Goal: Task Accomplishment & Management: Manage account settings

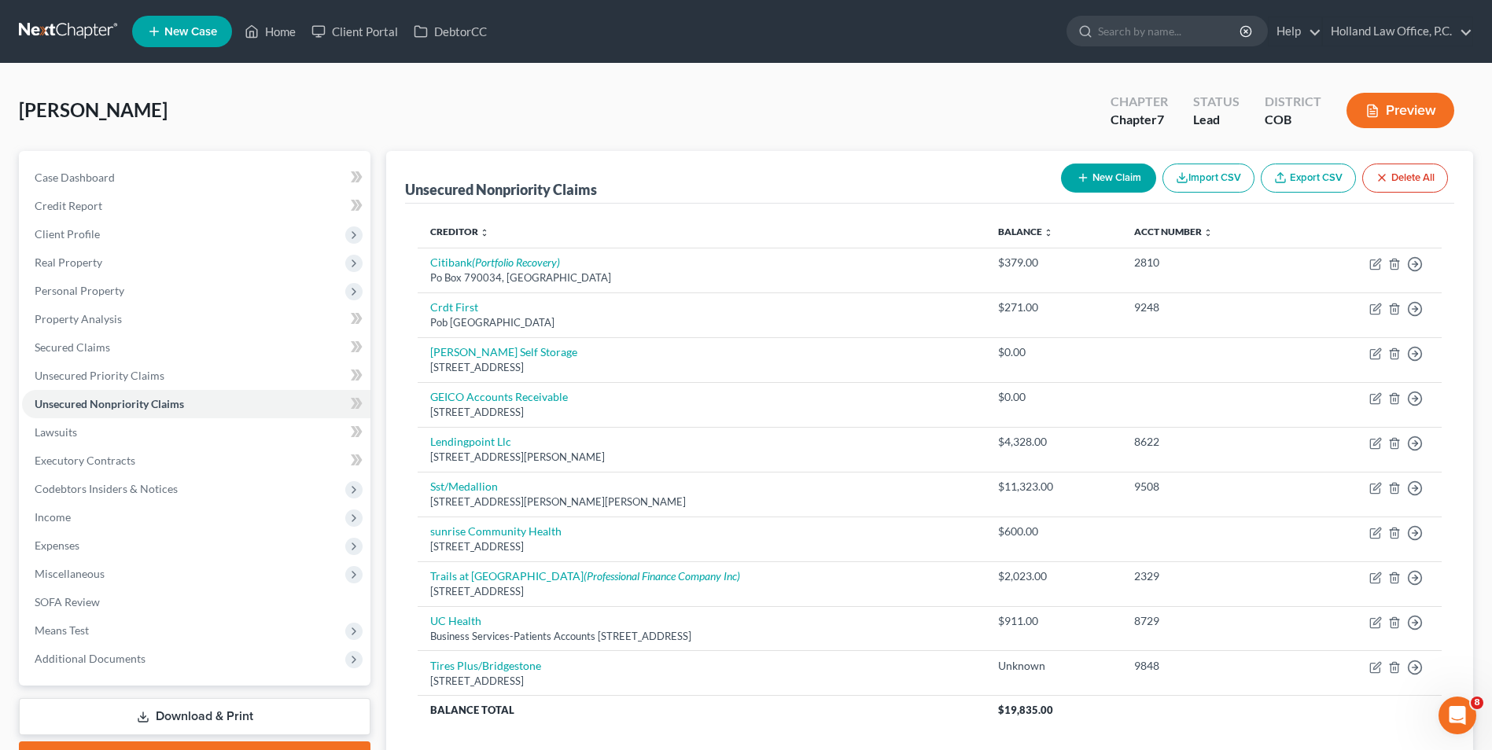
scroll to position [2, 0]
click at [273, 31] on link "Home" at bounding box center [270, 31] width 67 height 28
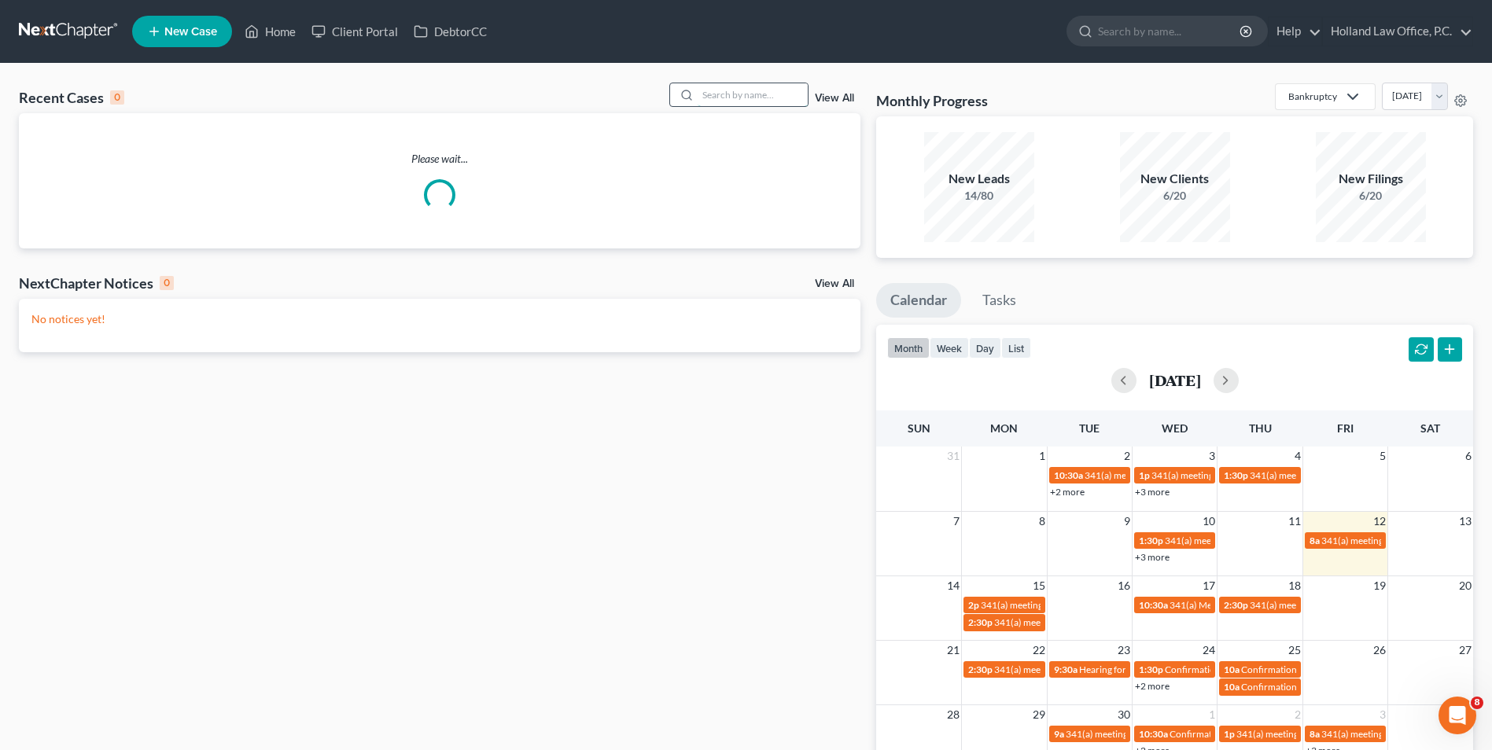
drag, startPoint x: 708, startPoint y: 87, endPoint x: 686, endPoint y: 86, distance: 22.1
click at [706, 87] on input "search" at bounding box center [753, 94] width 110 height 23
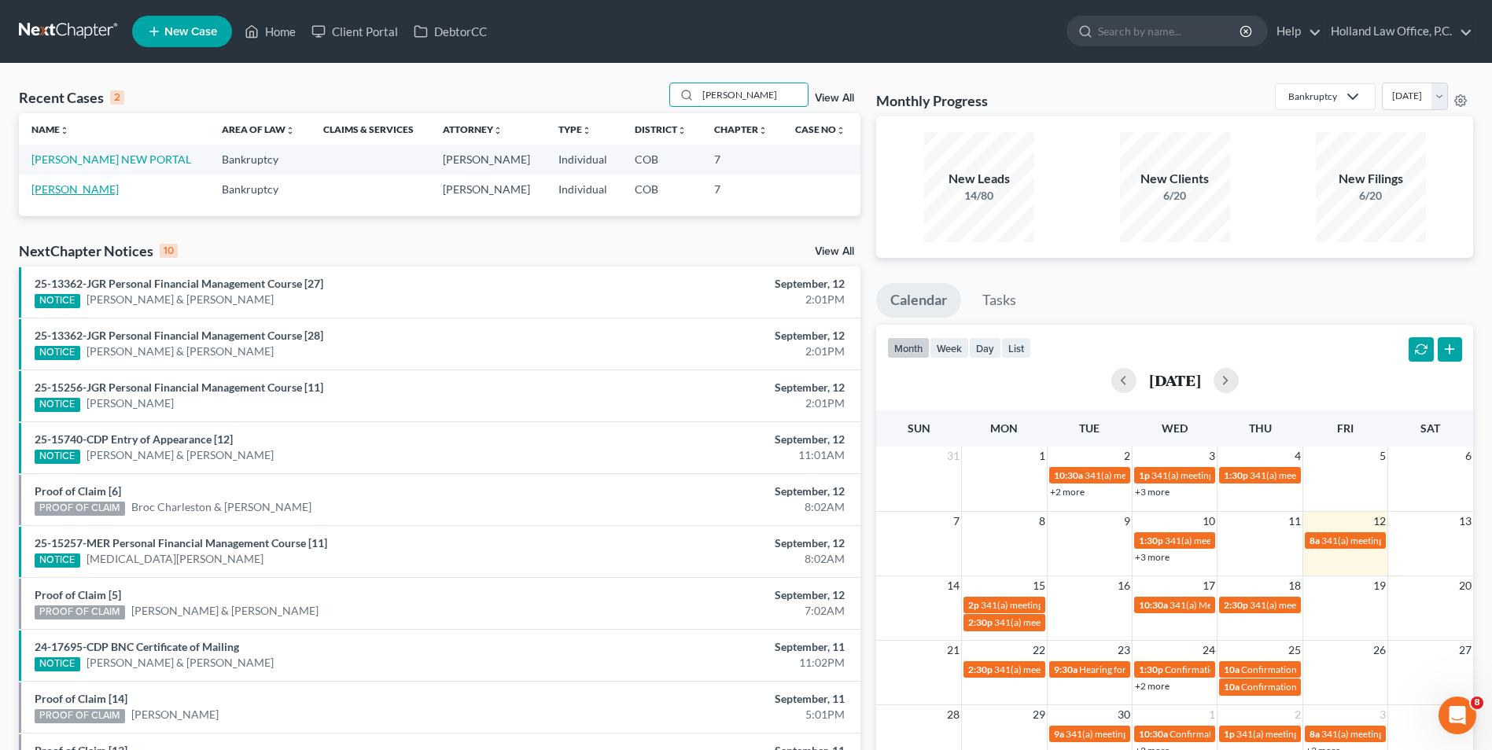
type input "lowery"
click at [90, 189] on link "[PERSON_NAME]" at bounding box center [74, 189] width 87 height 13
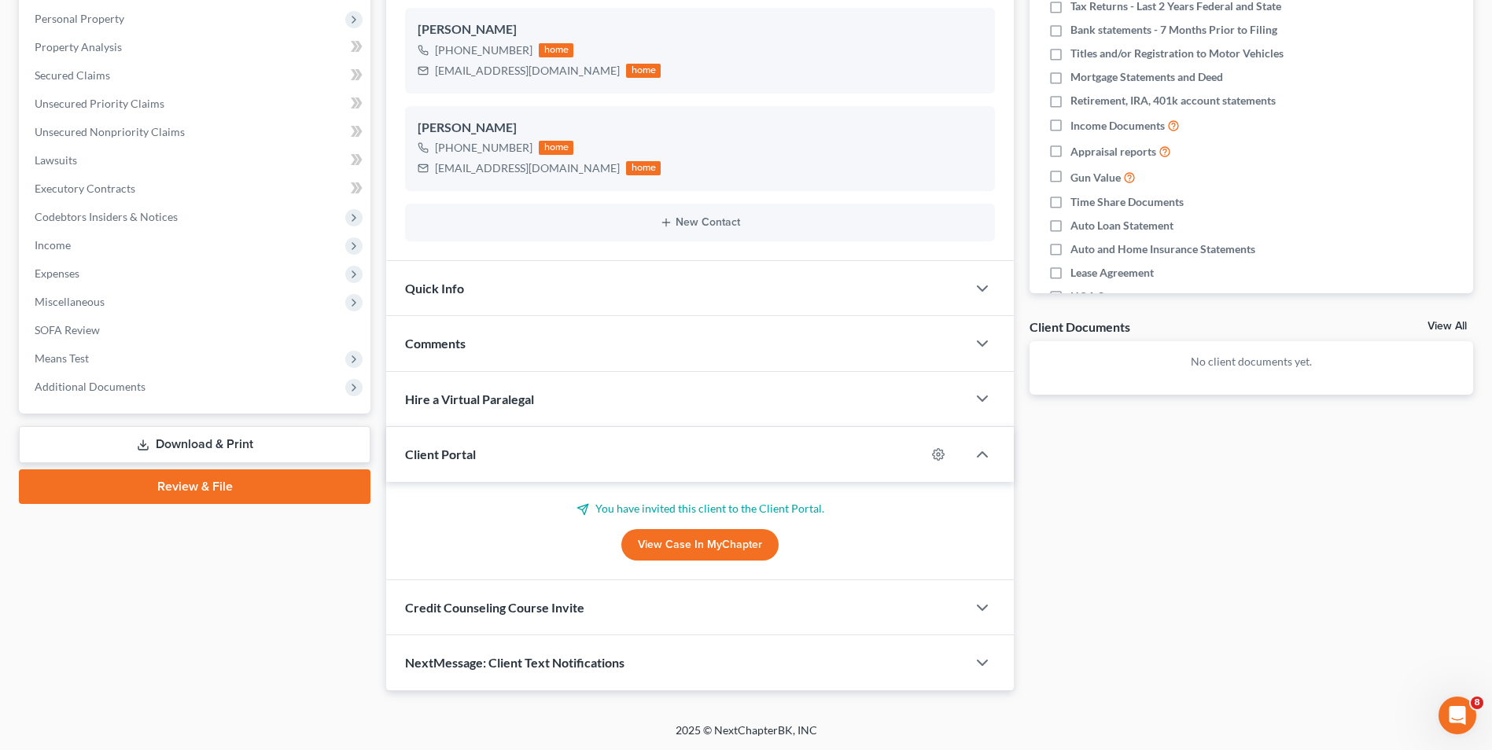
scroll to position [273, 0]
click at [117, 379] on span "Additional Documents" at bounding box center [90, 385] width 111 height 13
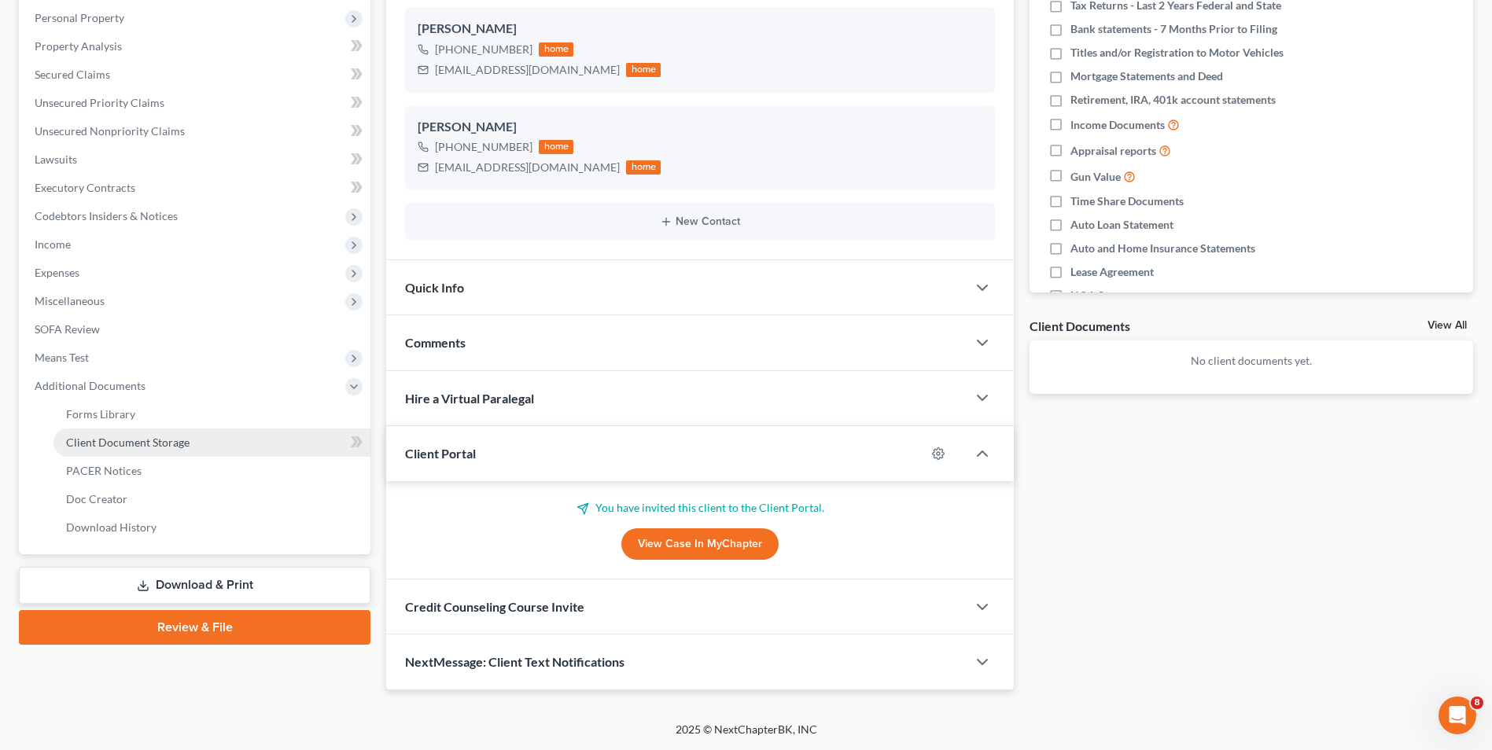
click at [157, 437] on span "Client Document Storage" at bounding box center [128, 442] width 124 height 13
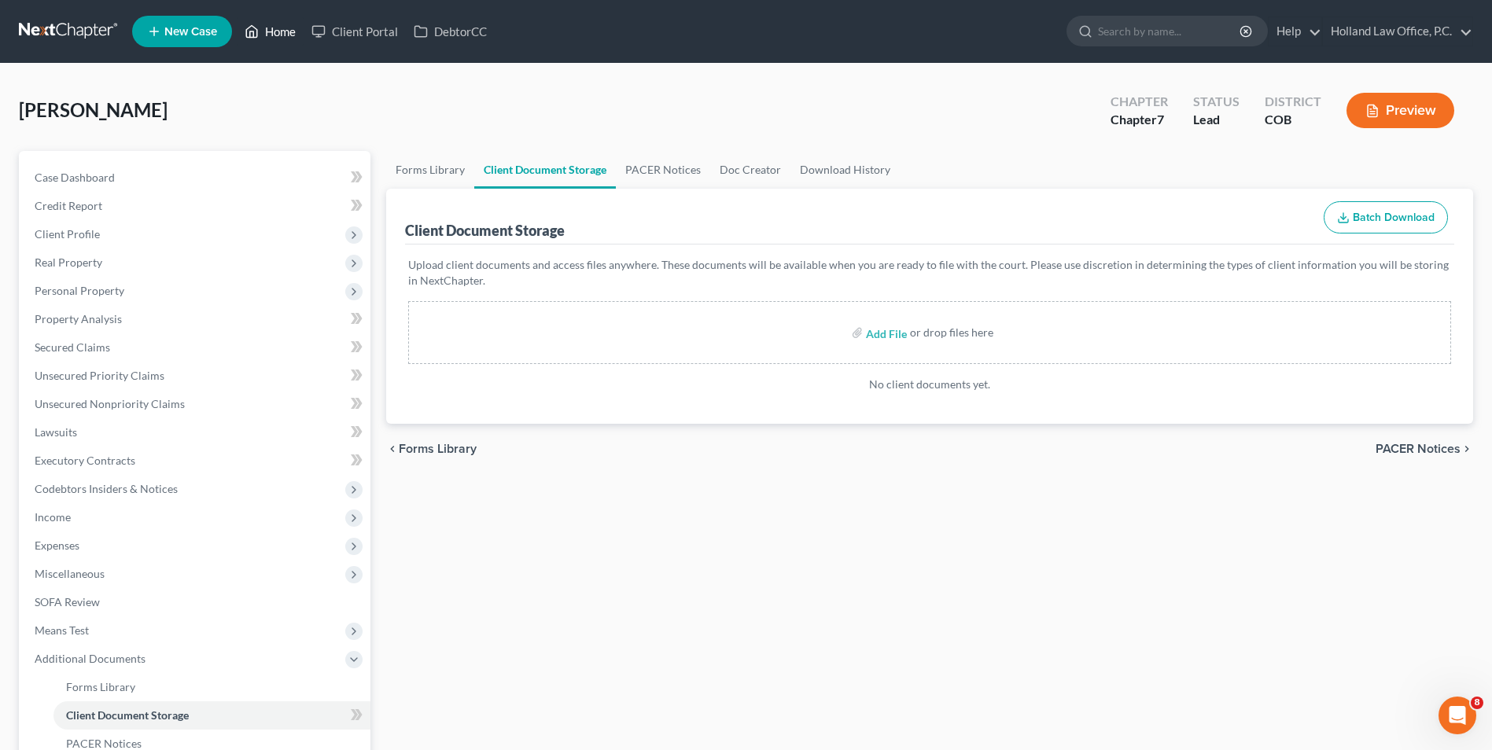
click at [259, 33] on icon at bounding box center [252, 31] width 14 height 19
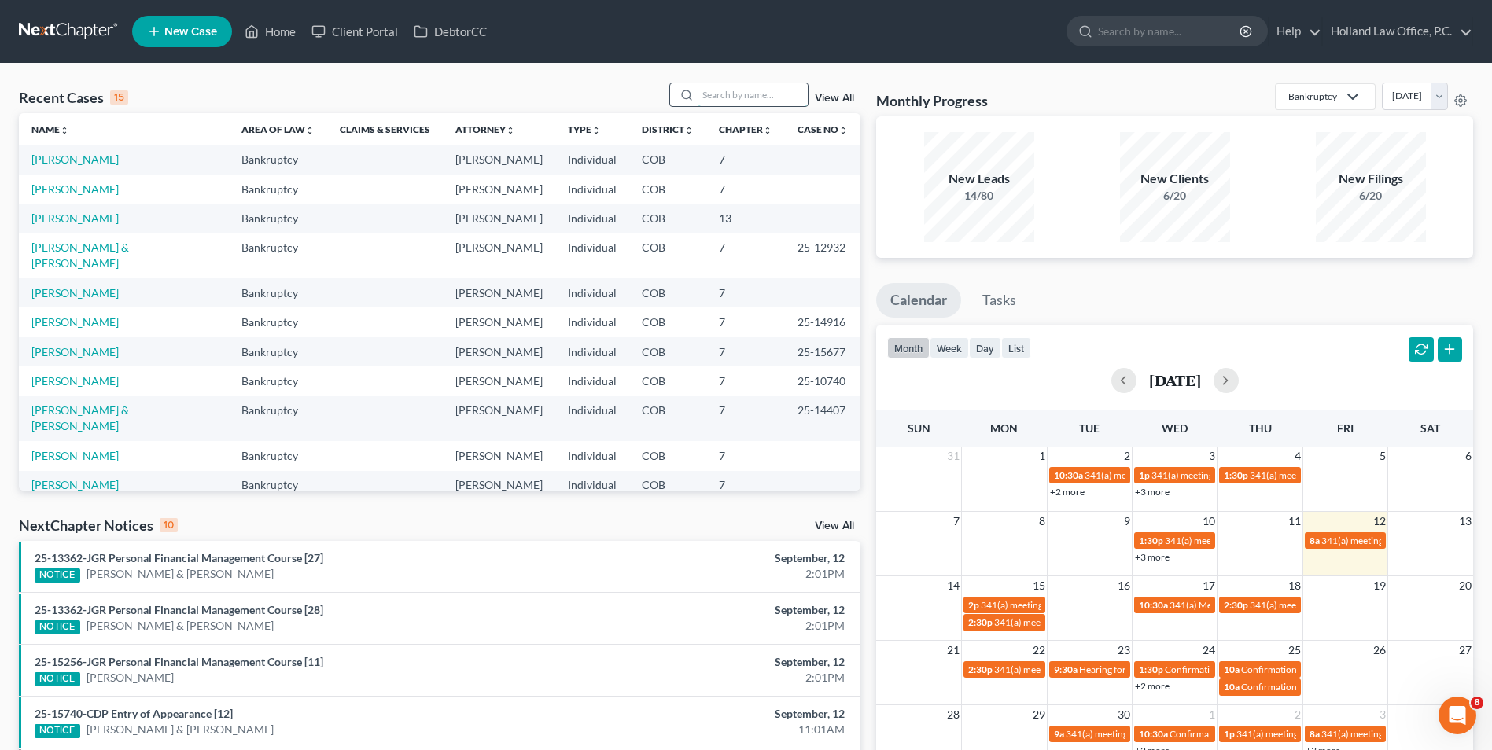
click at [746, 103] on input "search" at bounding box center [753, 94] width 110 height 23
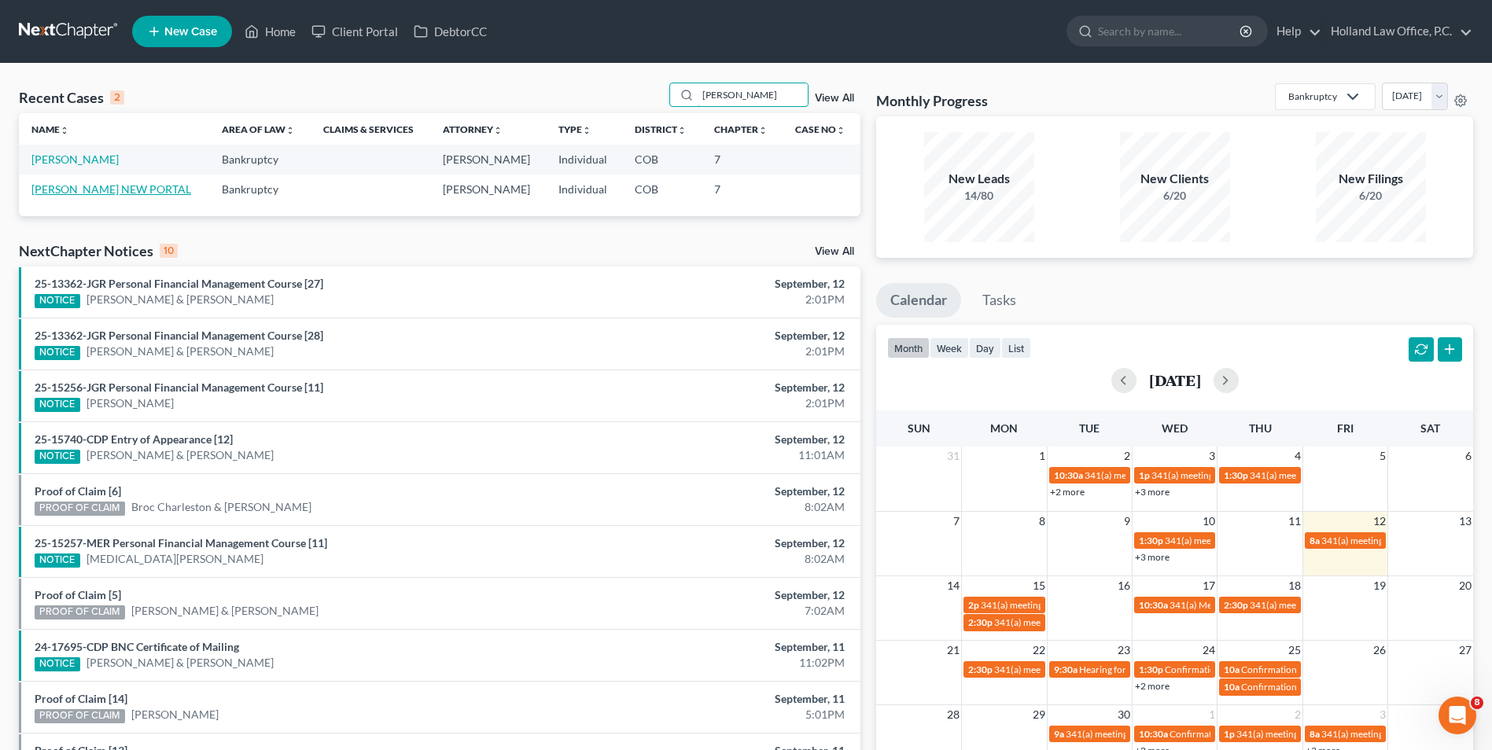
type input "lowery"
click at [128, 189] on link "[PERSON_NAME] NEW PORTAL" at bounding box center [111, 189] width 160 height 13
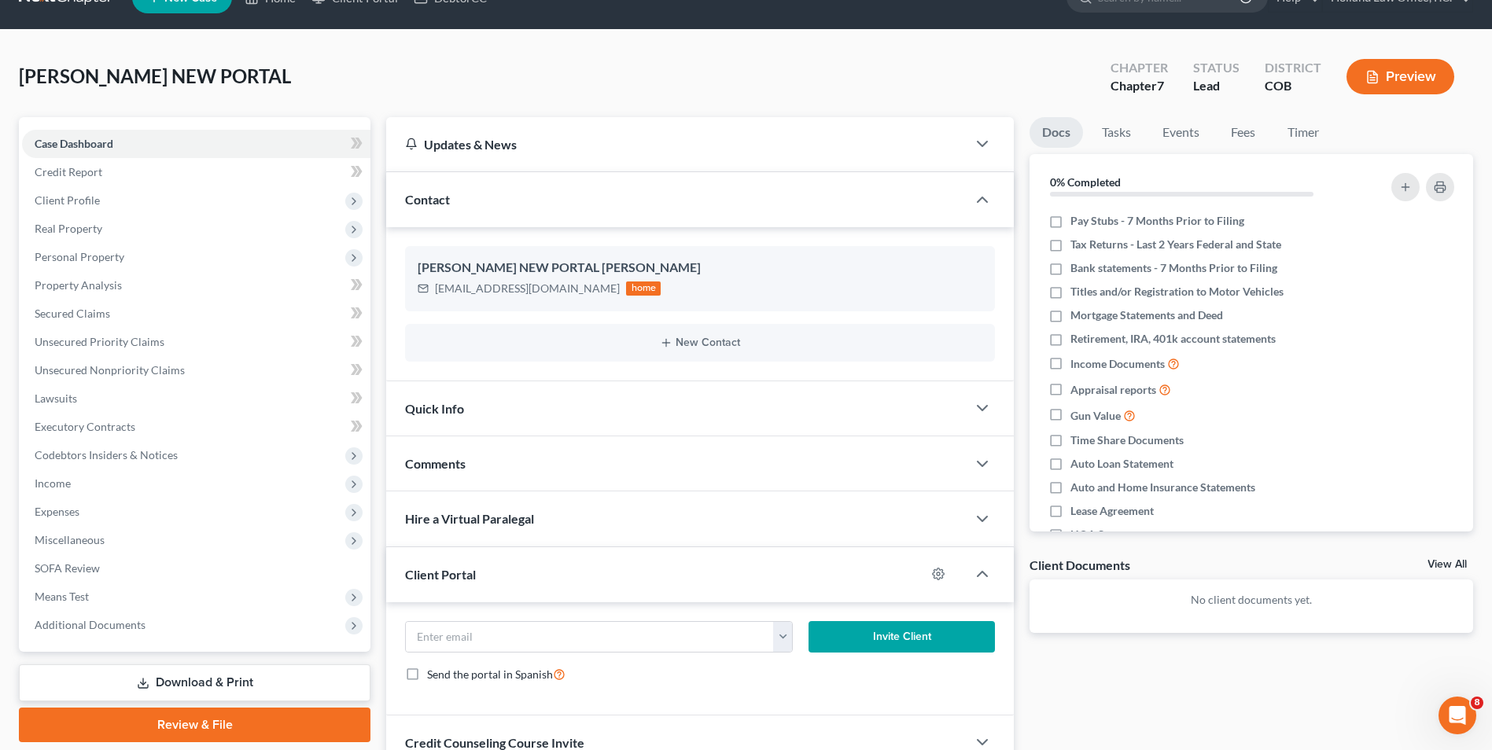
scroll to position [79, 0]
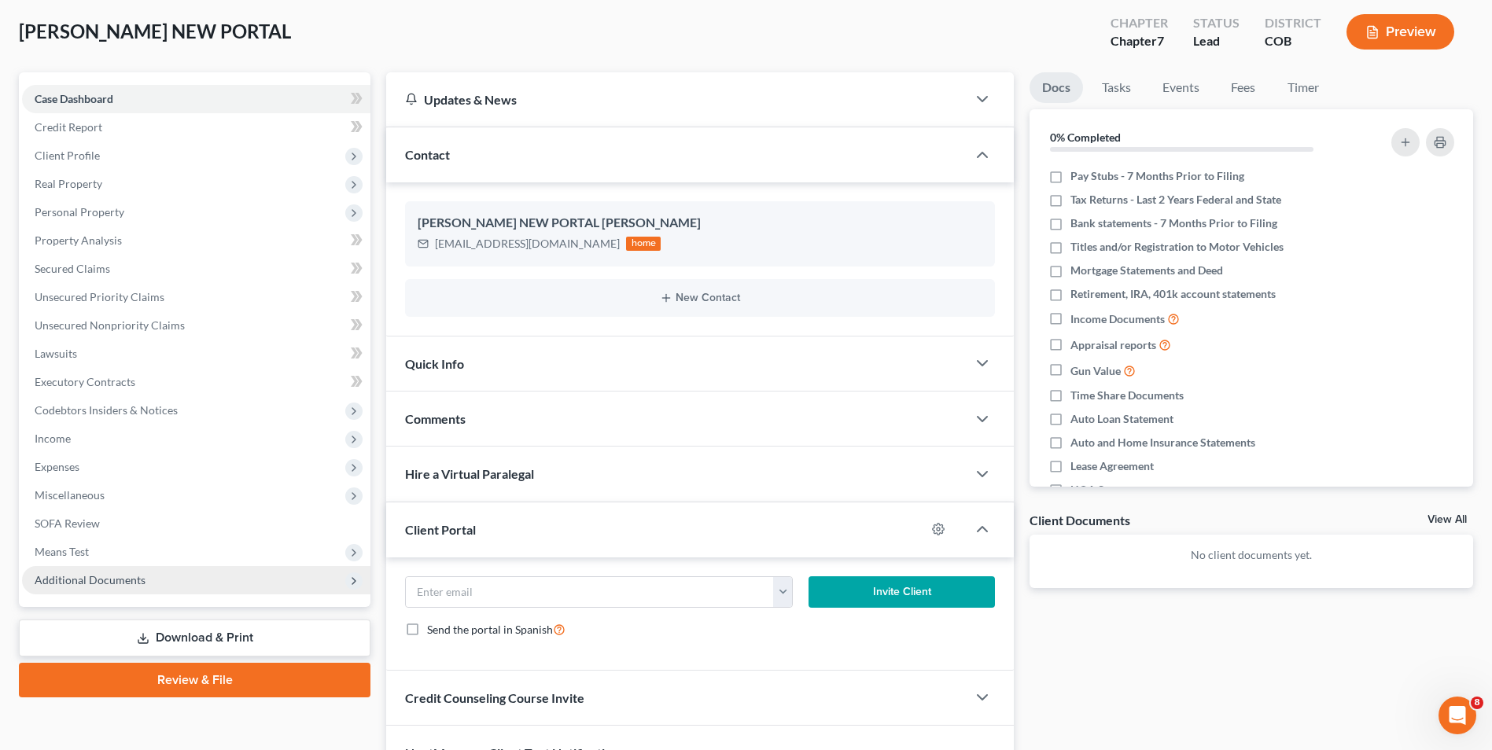
click at [82, 573] on span "Additional Documents" at bounding box center [90, 579] width 111 height 13
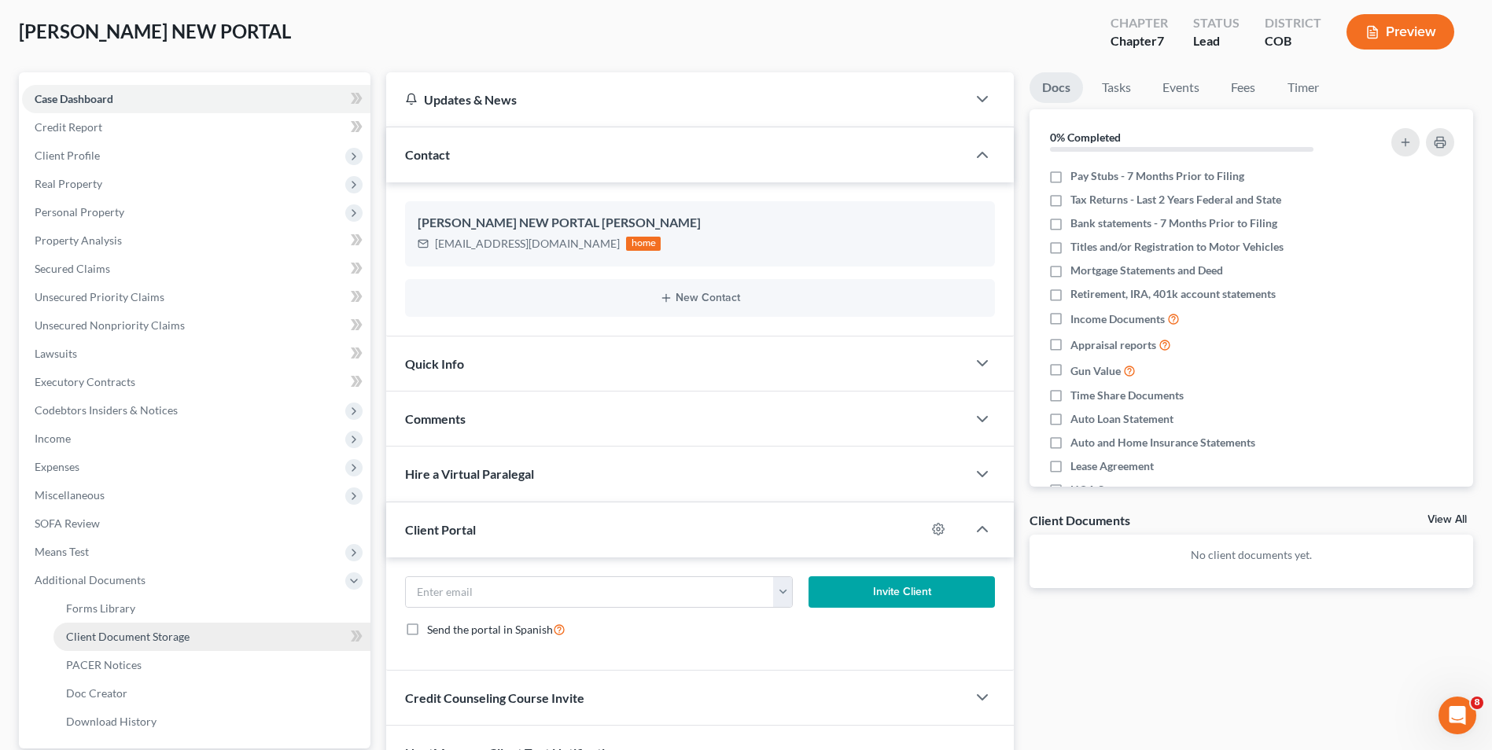
click at [122, 639] on span "Client Document Storage" at bounding box center [128, 636] width 124 height 13
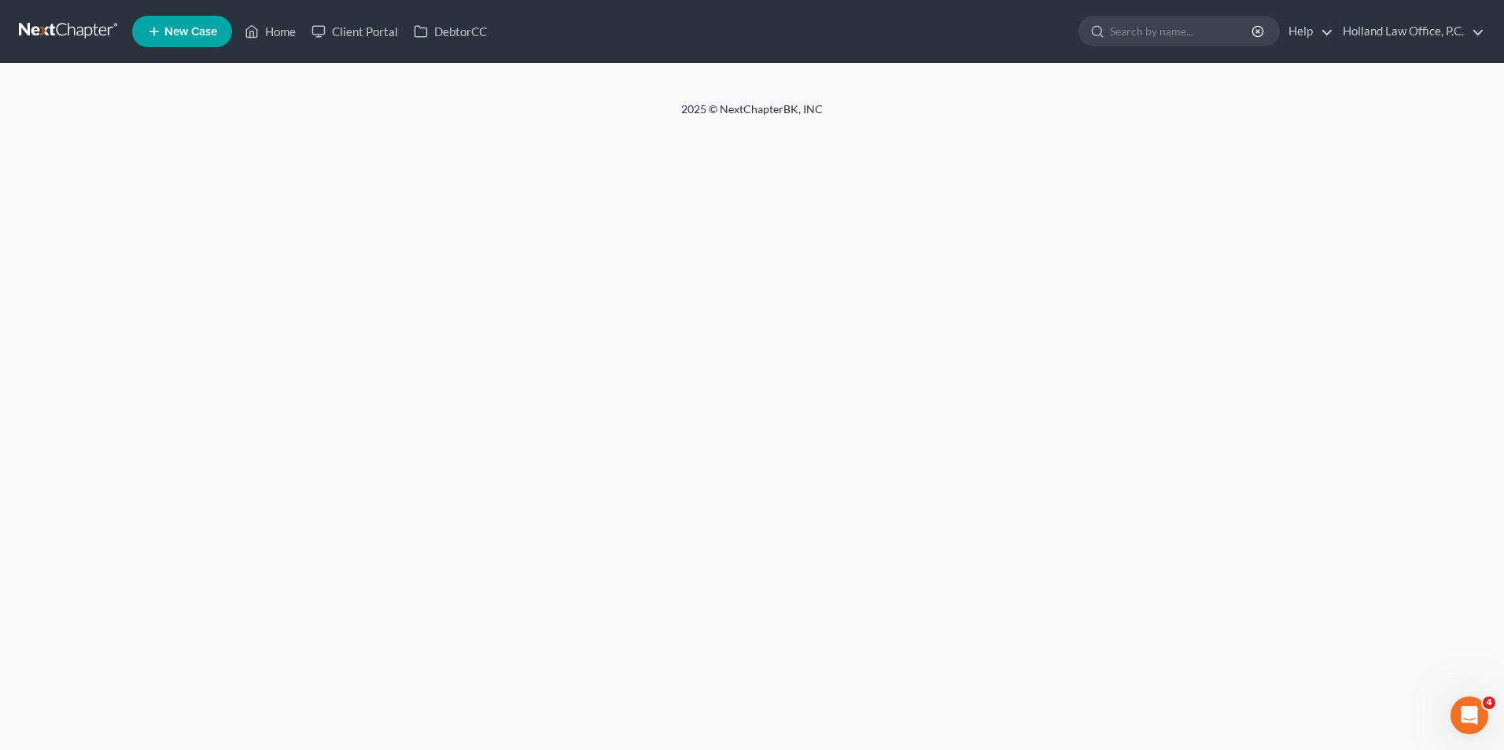
click at [283, 46] on ul "New Case Home Client Portal DebtorCC - No Result - See all results Or Press Ent…" at bounding box center [808, 31] width 1353 height 41
click at [283, 37] on link "Home" at bounding box center [270, 31] width 67 height 28
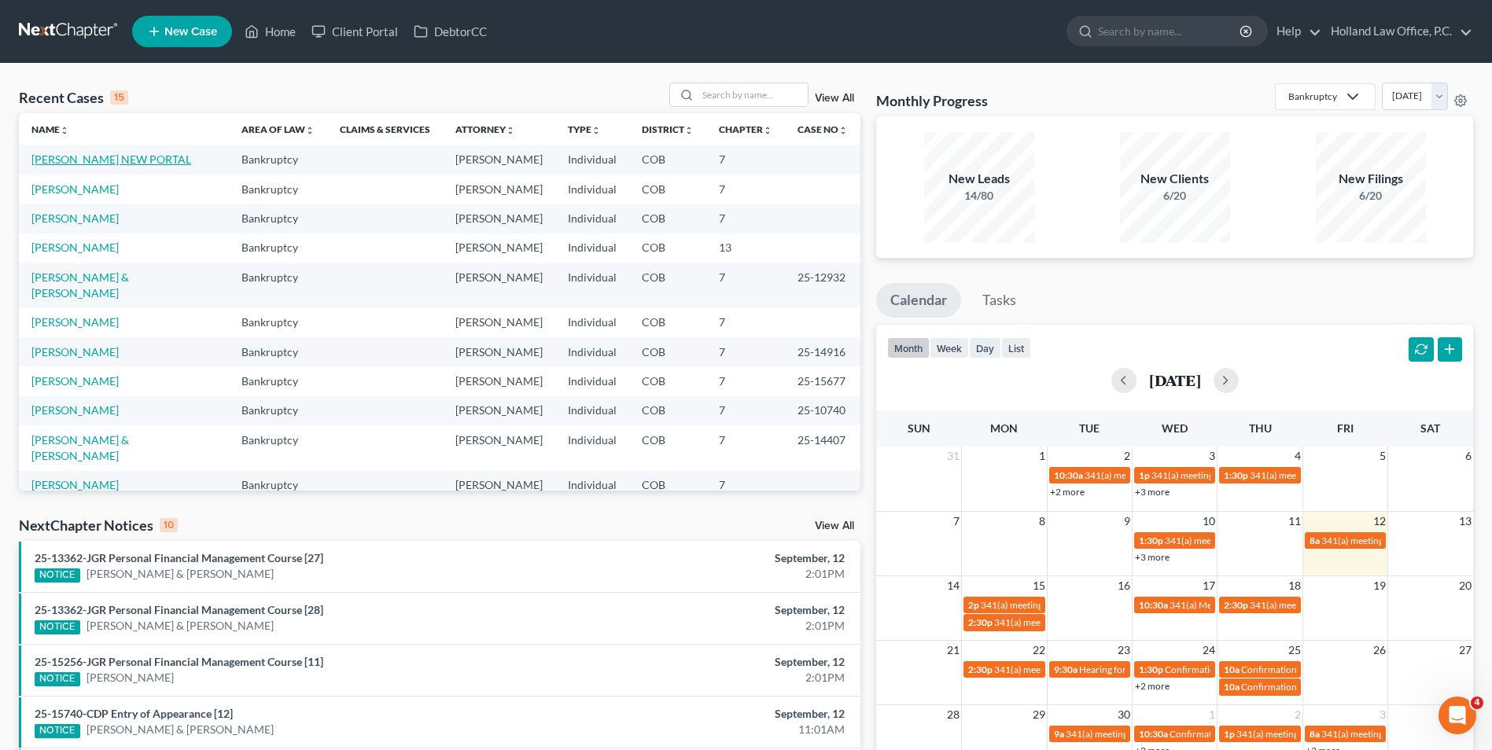
click at [147, 159] on link "[PERSON_NAME] NEW PORTAL" at bounding box center [111, 159] width 160 height 13
click at [142, 161] on link "[PERSON_NAME] NEW PORTAL" at bounding box center [111, 159] width 160 height 13
click at [165, 157] on link "[PERSON_NAME] NEW PORTAL" at bounding box center [111, 159] width 160 height 13
click at [105, 161] on link "[PERSON_NAME] NEW PORTAL" at bounding box center [111, 159] width 160 height 13
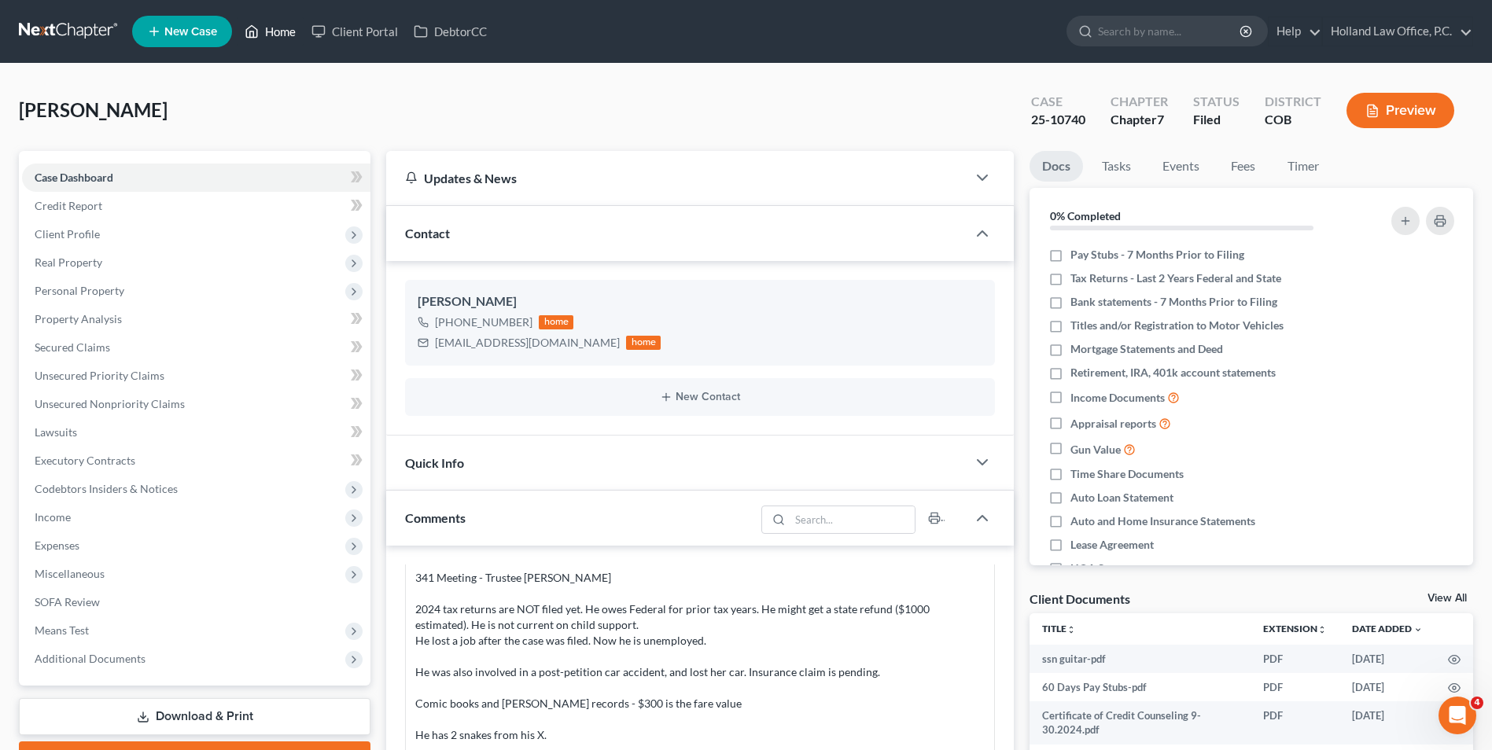
click at [270, 34] on link "Home" at bounding box center [270, 31] width 67 height 28
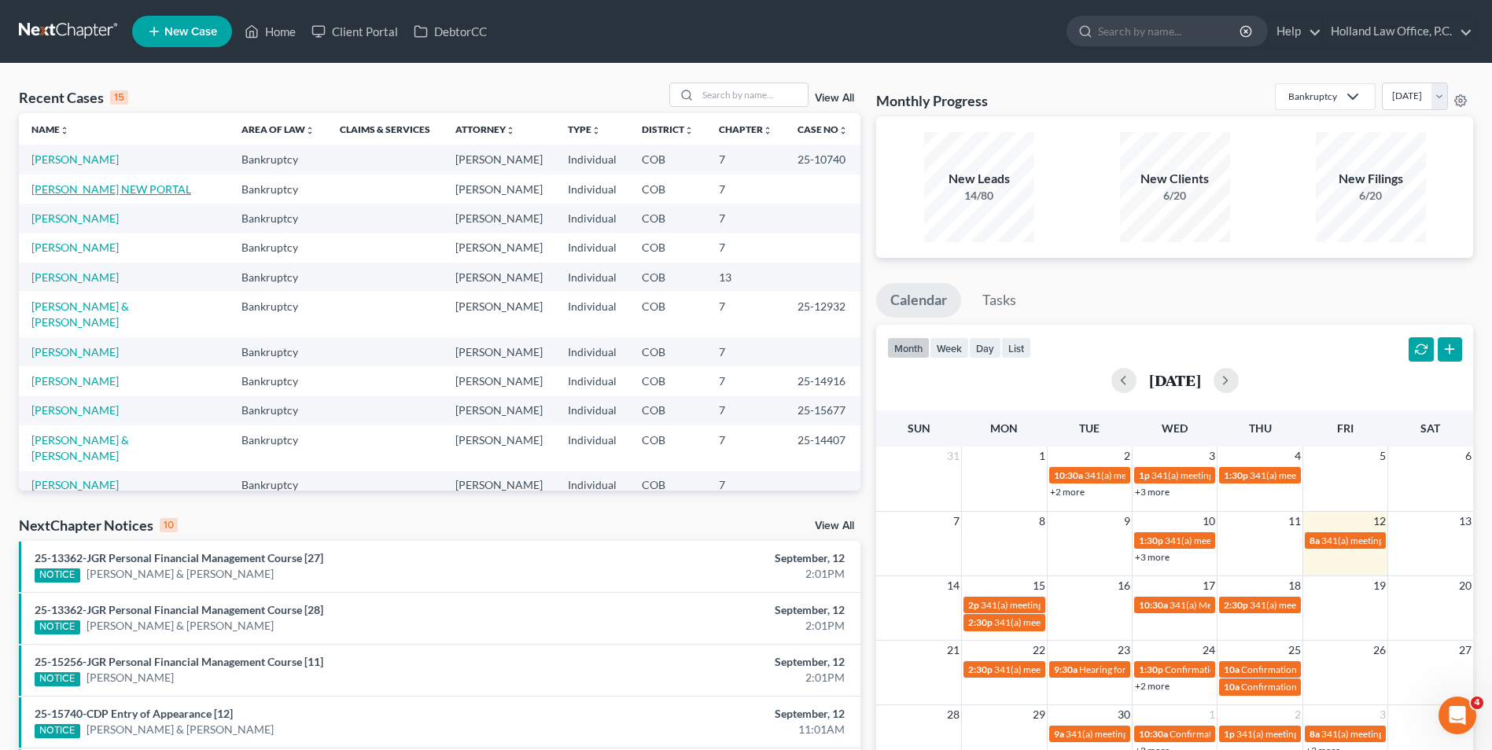
click at [129, 190] on link "[PERSON_NAME] NEW PORTAL" at bounding box center [111, 189] width 160 height 13
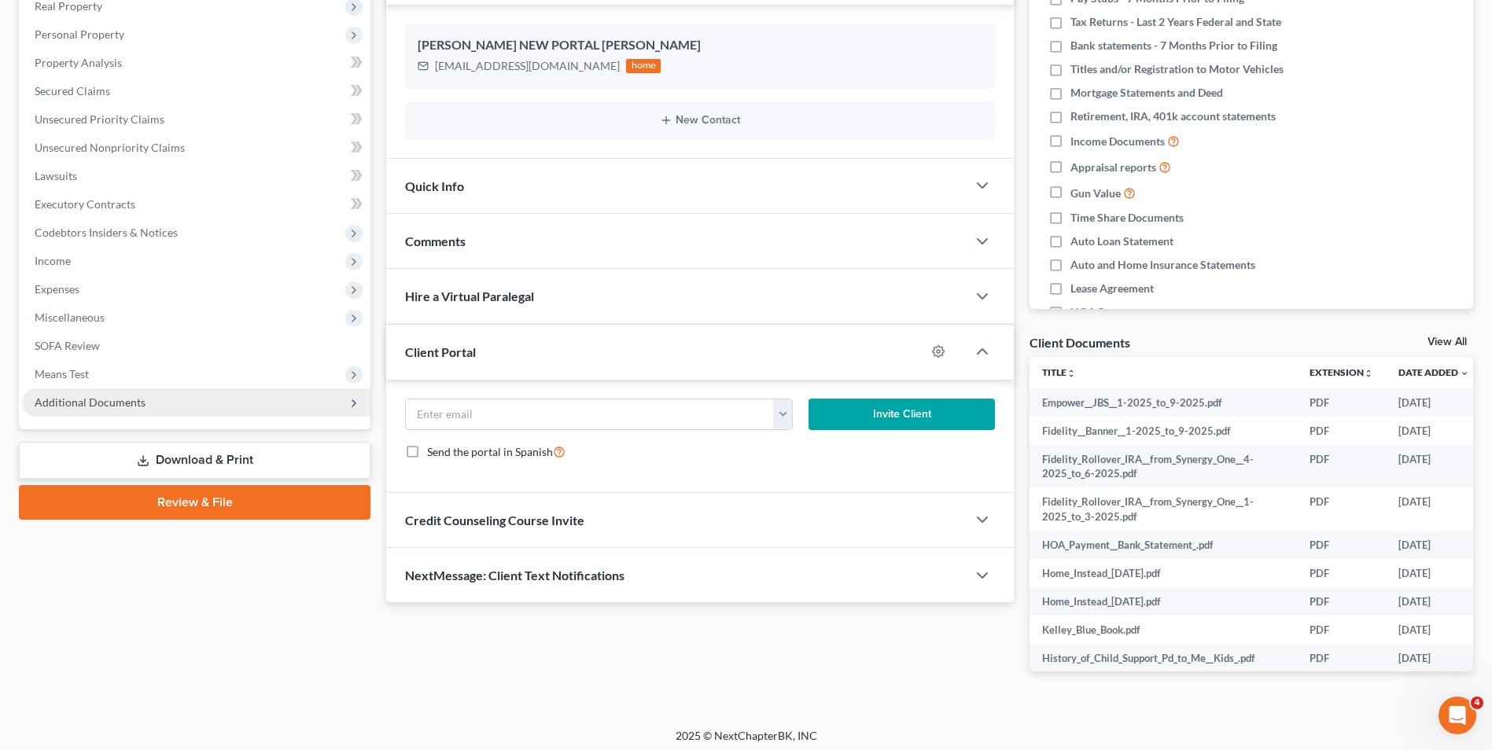
scroll to position [263, 0]
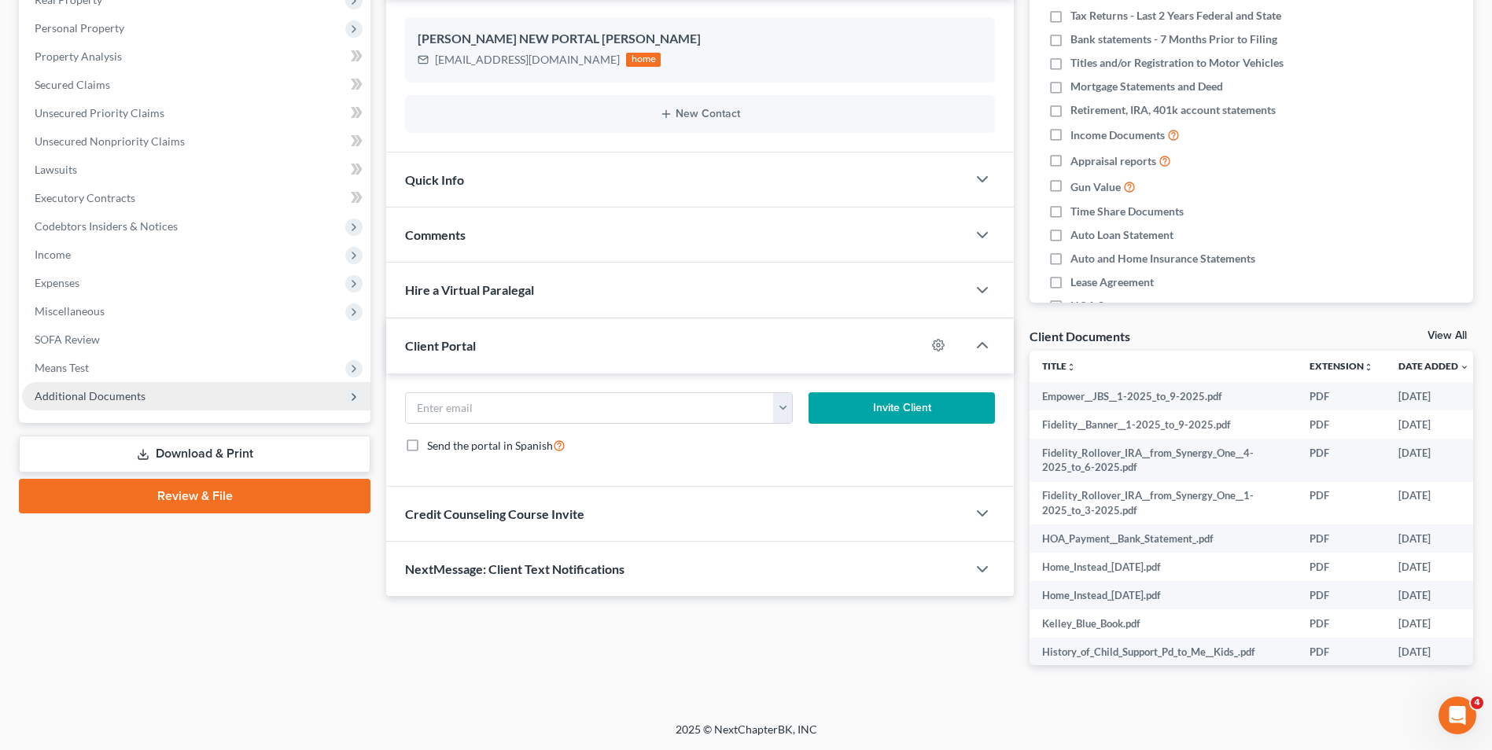
click at [122, 426] on div "Case Dashboard Payments Invoices Payments Payments Credit Report Client Profile" at bounding box center [194, 289] width 367 height 802
click at [117, 393] on span "Additional Documents" at bounding box center [90, 395] width 111 height 13
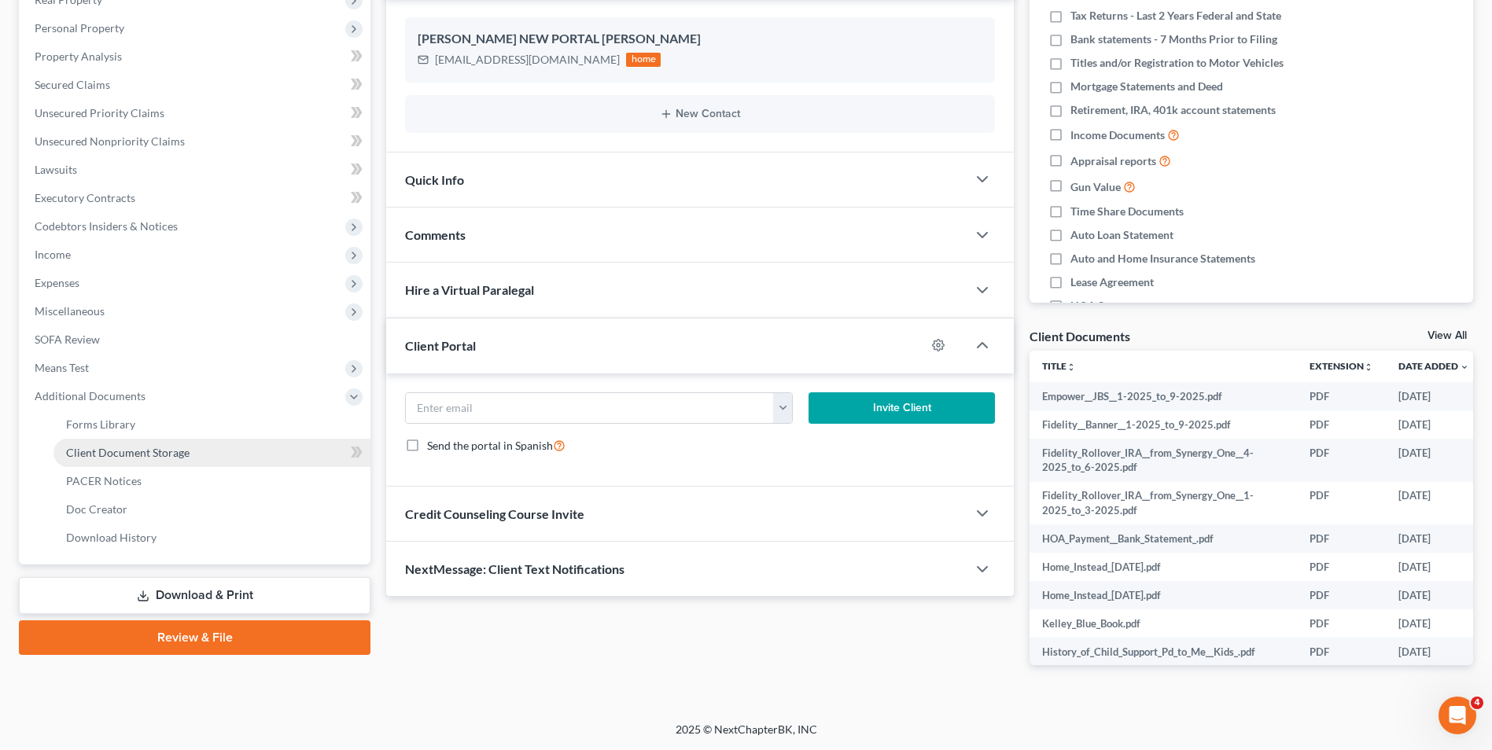
click at [138, 448] on span "Client Document Storage" at bounding box center [128, 452] width 124 height 13
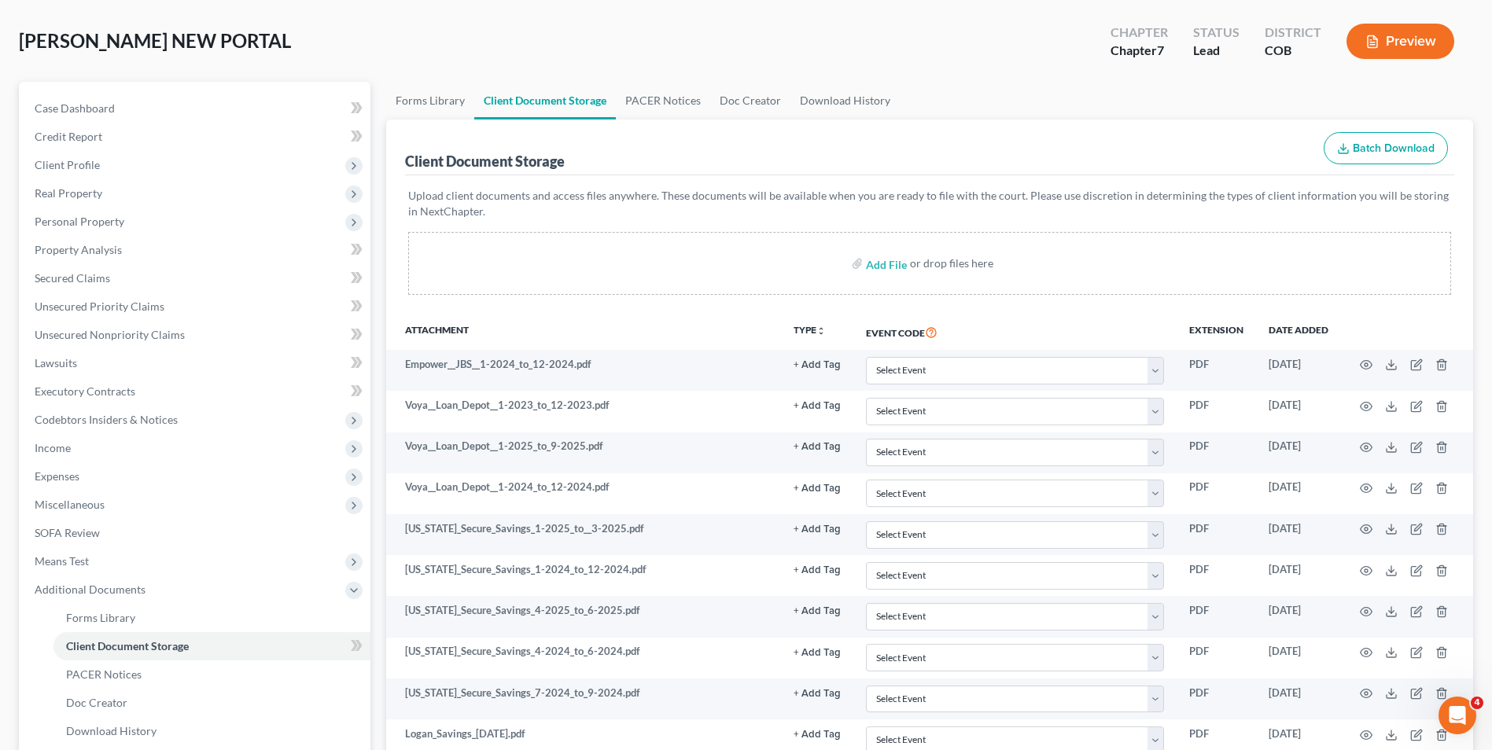
scroll to position [131, 0]
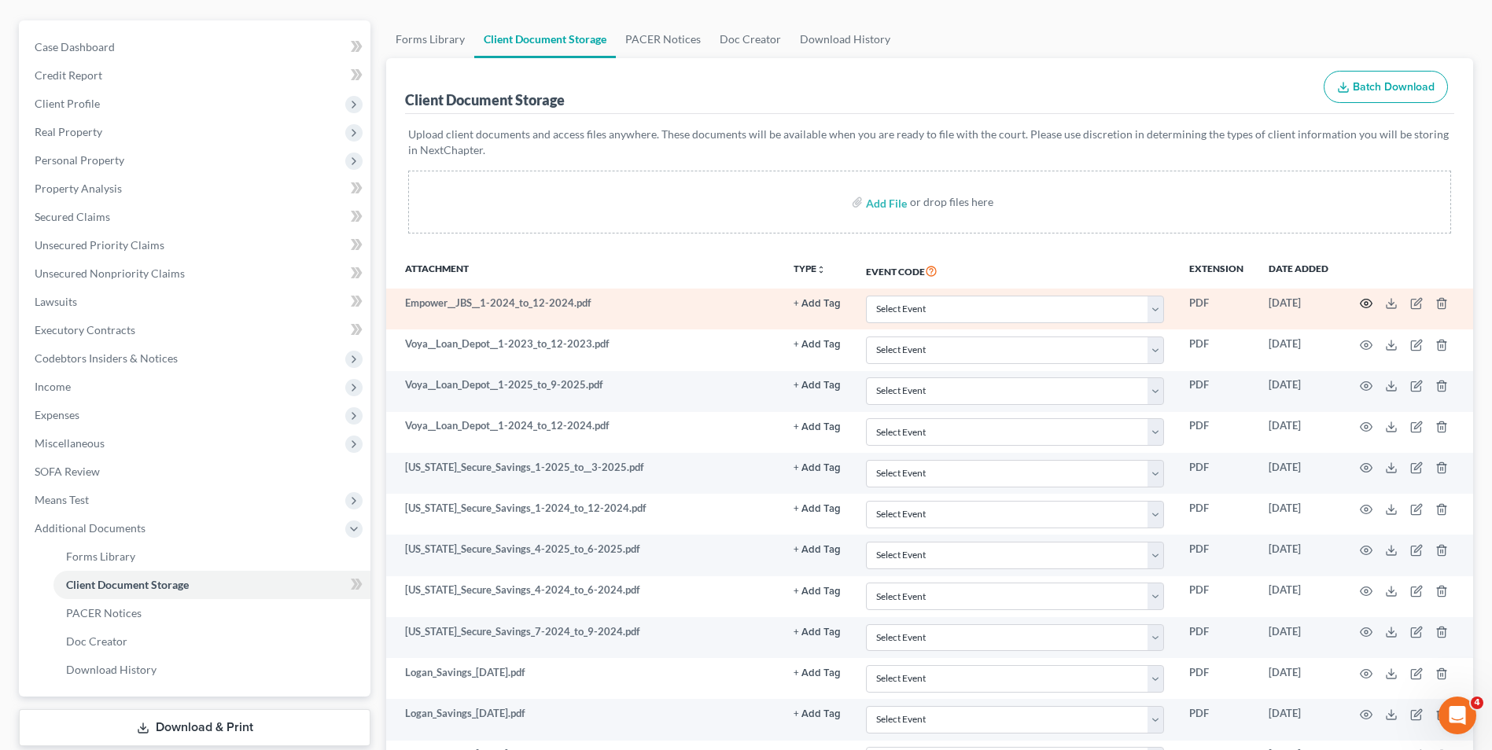
click at [1366, 299] on icon "button" at bounding box center [1366, 303] width 13 height 13
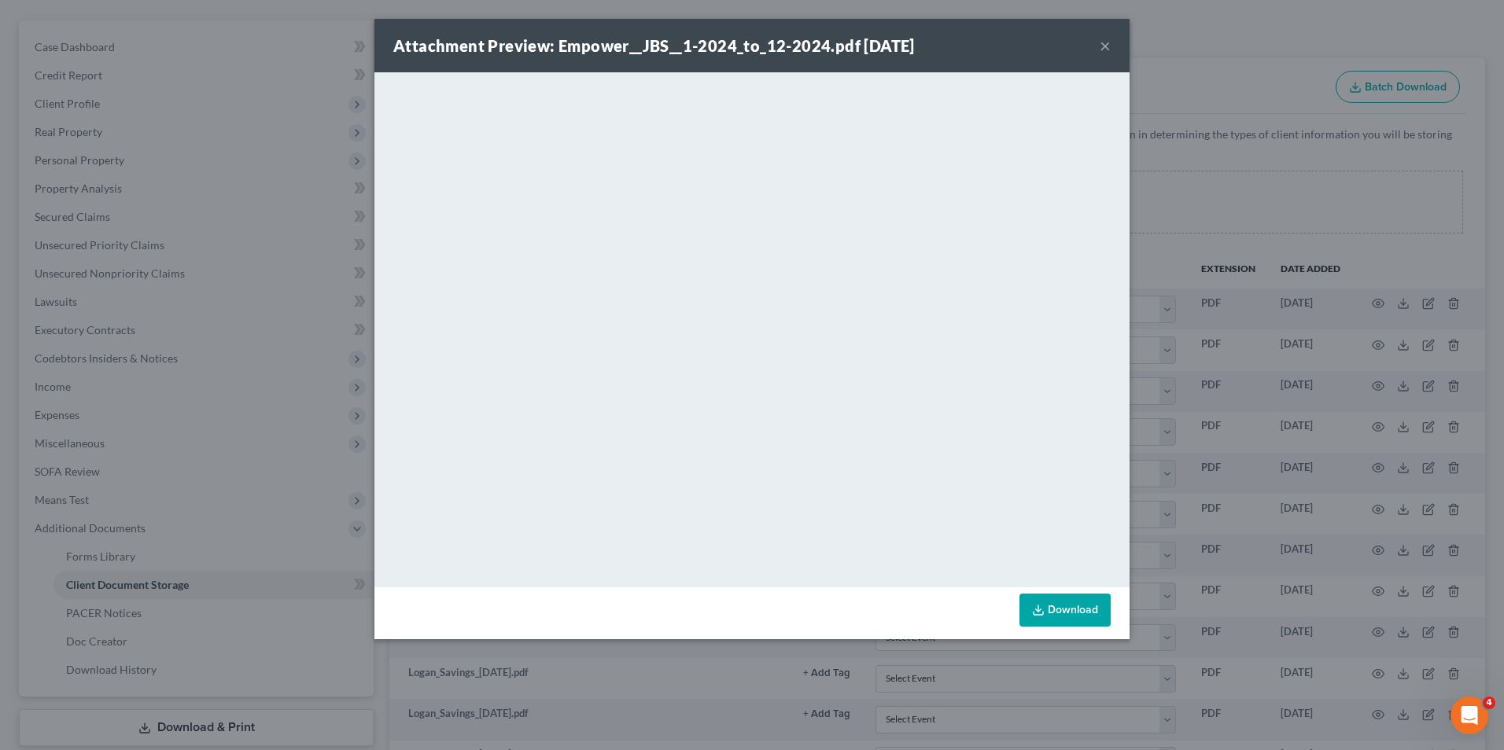
click at [1101, 36] on button "×" at bounding box center [1105, 45] width 11 height 19
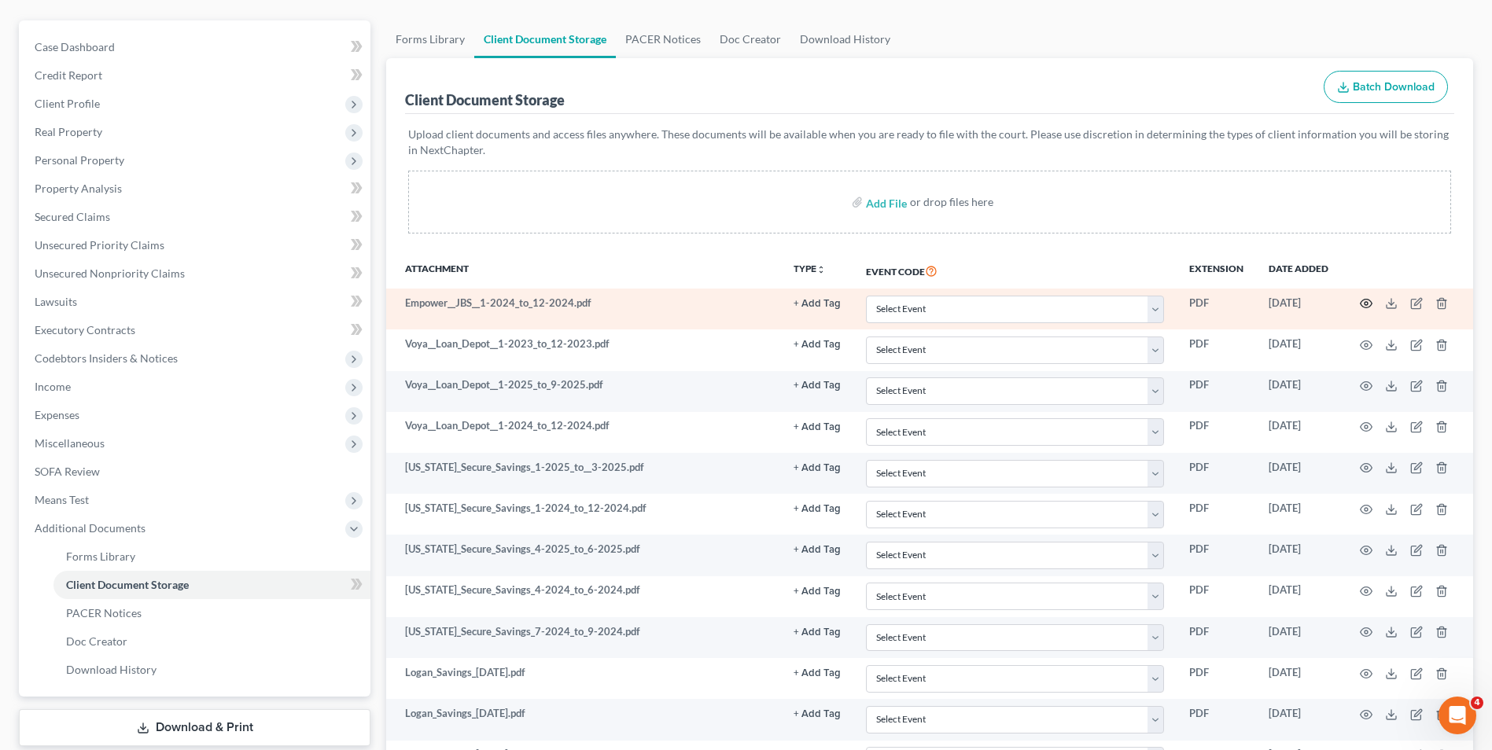
click at [1364, 301] on icon "button" at bounding box center [1366, 303] width 13 height 13
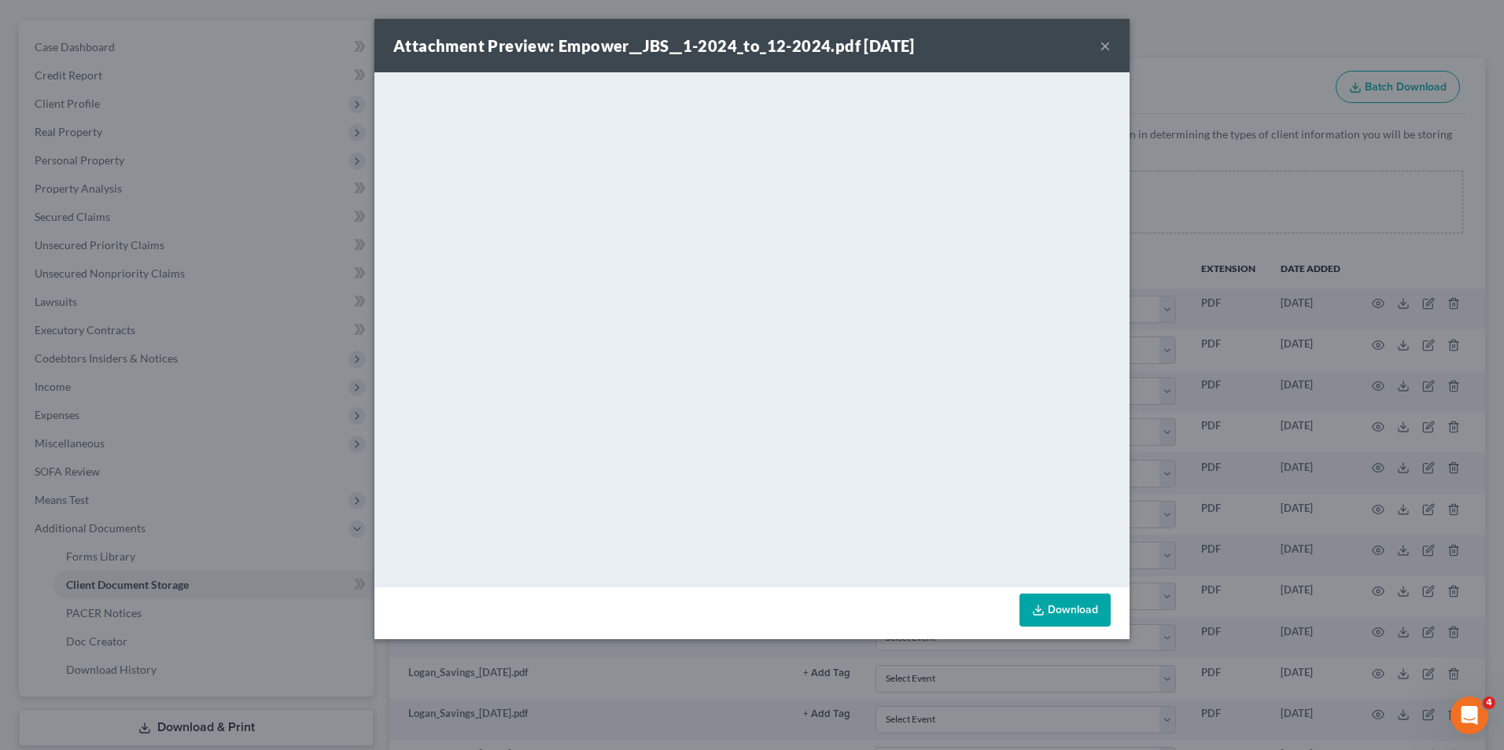
drag, startPoint x: 1036, startPoint y: 42, endPoint x: 1048, endPoint y: 47, distance: 12.7
click at [1036, 42] on div "Attachment Preview: Empower__JBS__1-2024_to_12-2024.pdf [DATE] ×" at bounding box center [751, 45] width 755 height 53
click at [1107, 50] on button "×" at bounding box center [1105, 45] width 11 height 19
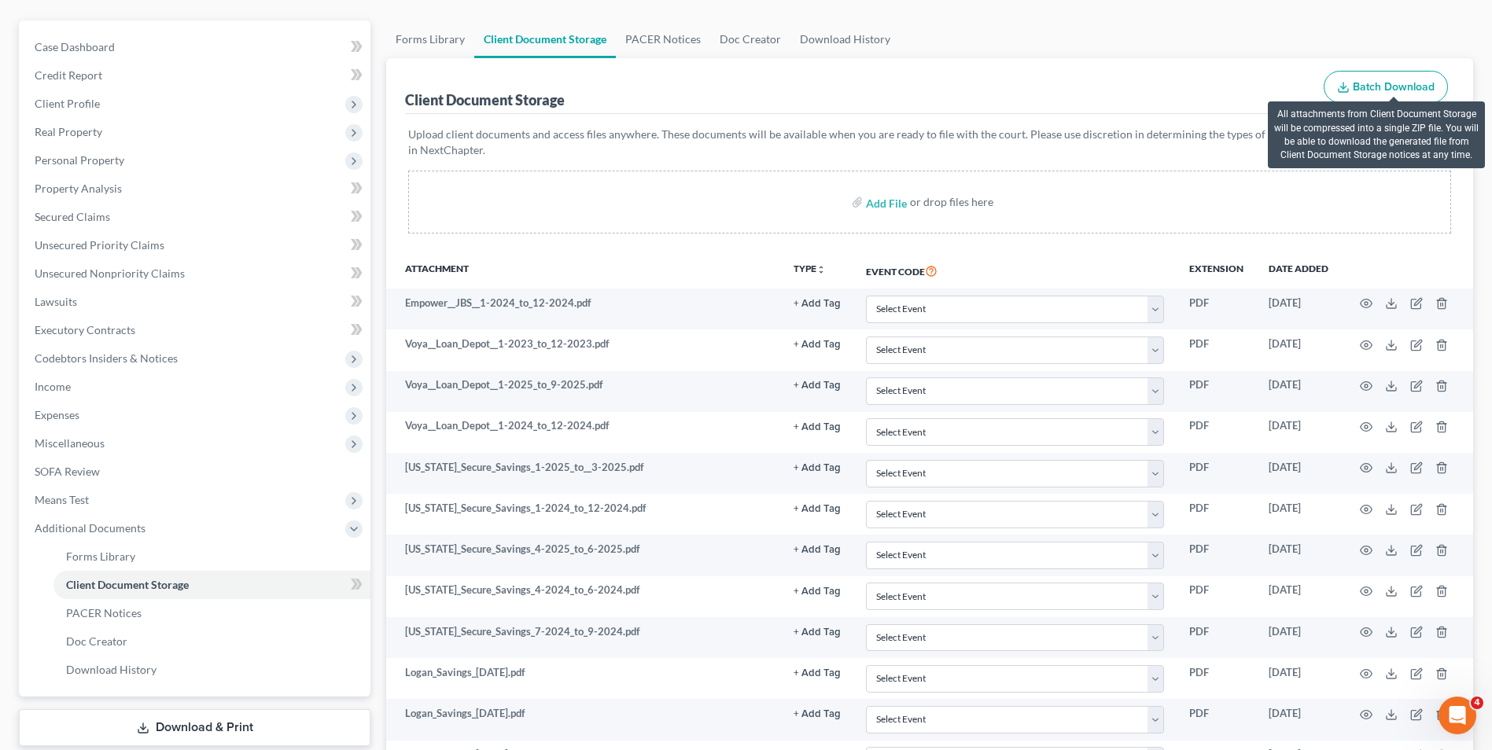
click at [1371, 81] on span "Batch Download" at bounding box center [1394, 86] width 82 height 13
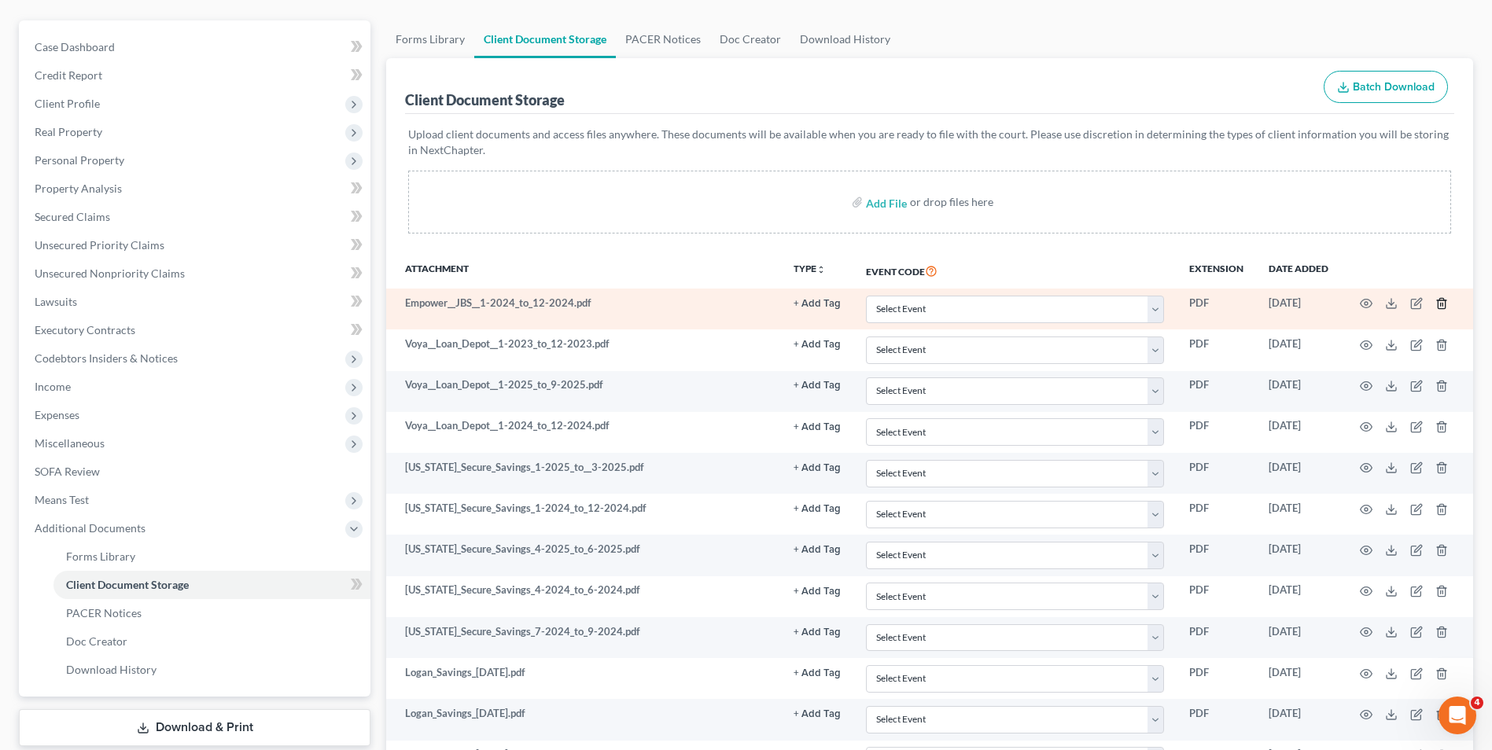
click at [1442, 301] on polyline "button" at bounding box center [1441, 301] width 9 height 0
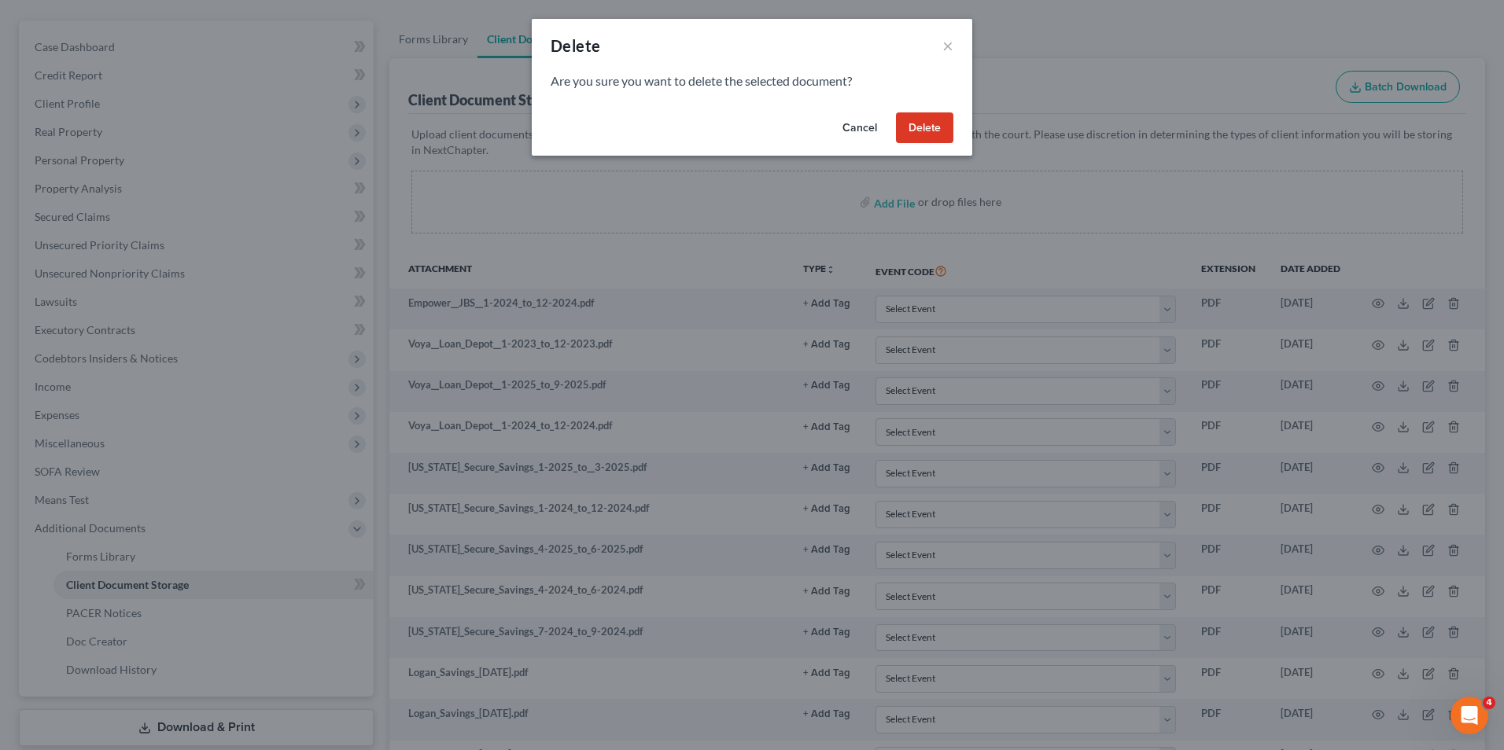
click at [936, 139] on button "Delete" at bounding box center [924, 127] width 57 height 31
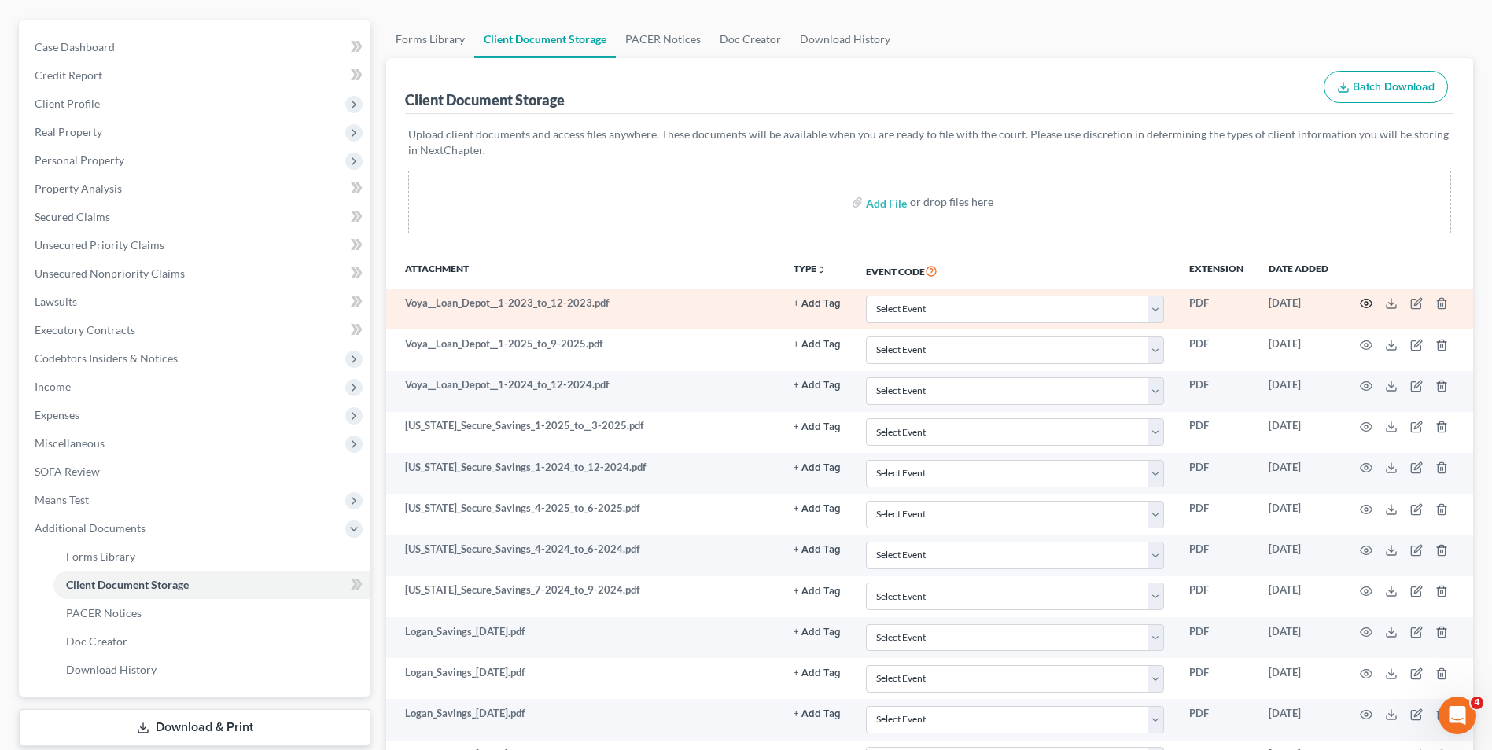
click at [1369, 305] on icon "button" at bounding box center [1366, 303] width 13 height 13
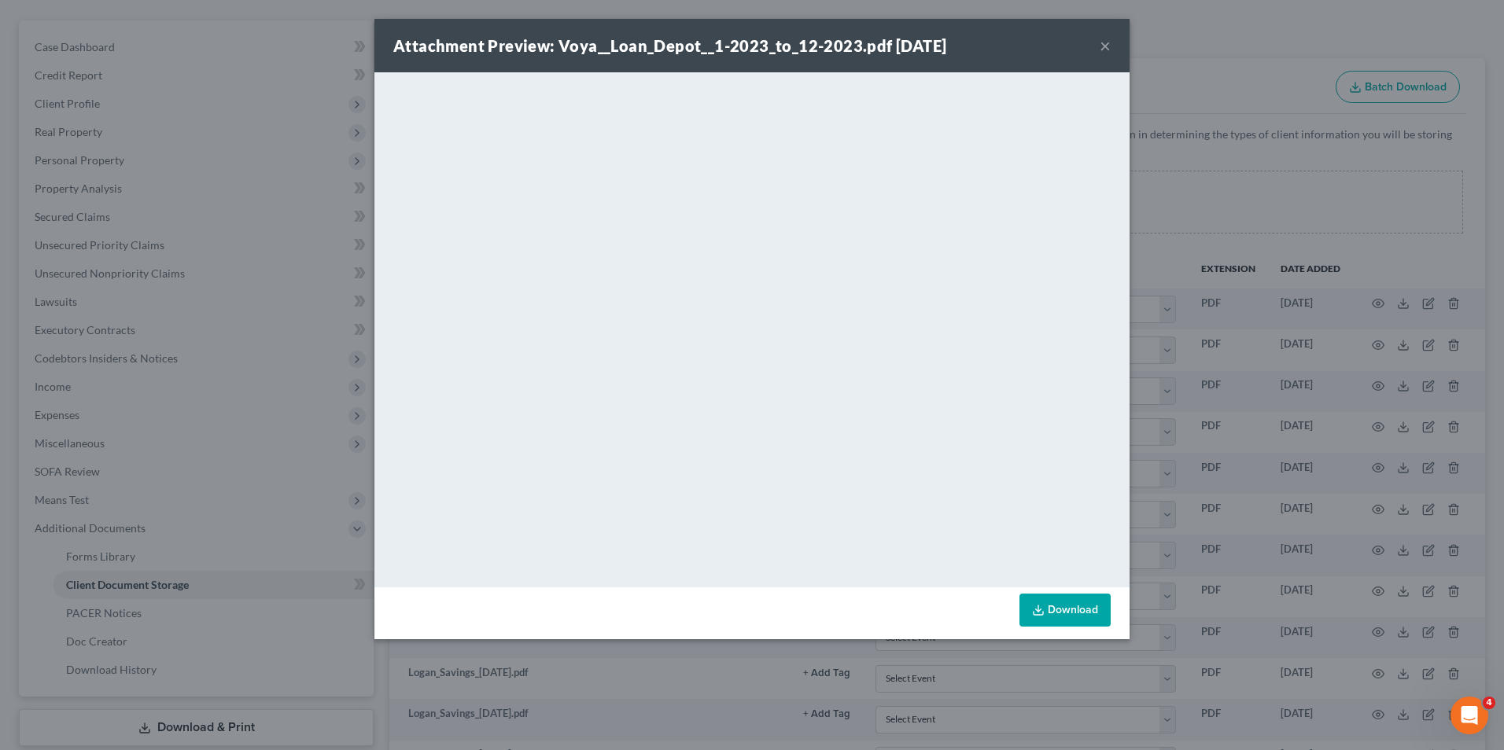
drag, startPoint x: 1102, startPoint y: 46, endPoint x: 1077, endPoint y: 57, distance: 27.5
click at [1102, 46] on button "×" at bounding box center [1105, 45] width 11 height 19
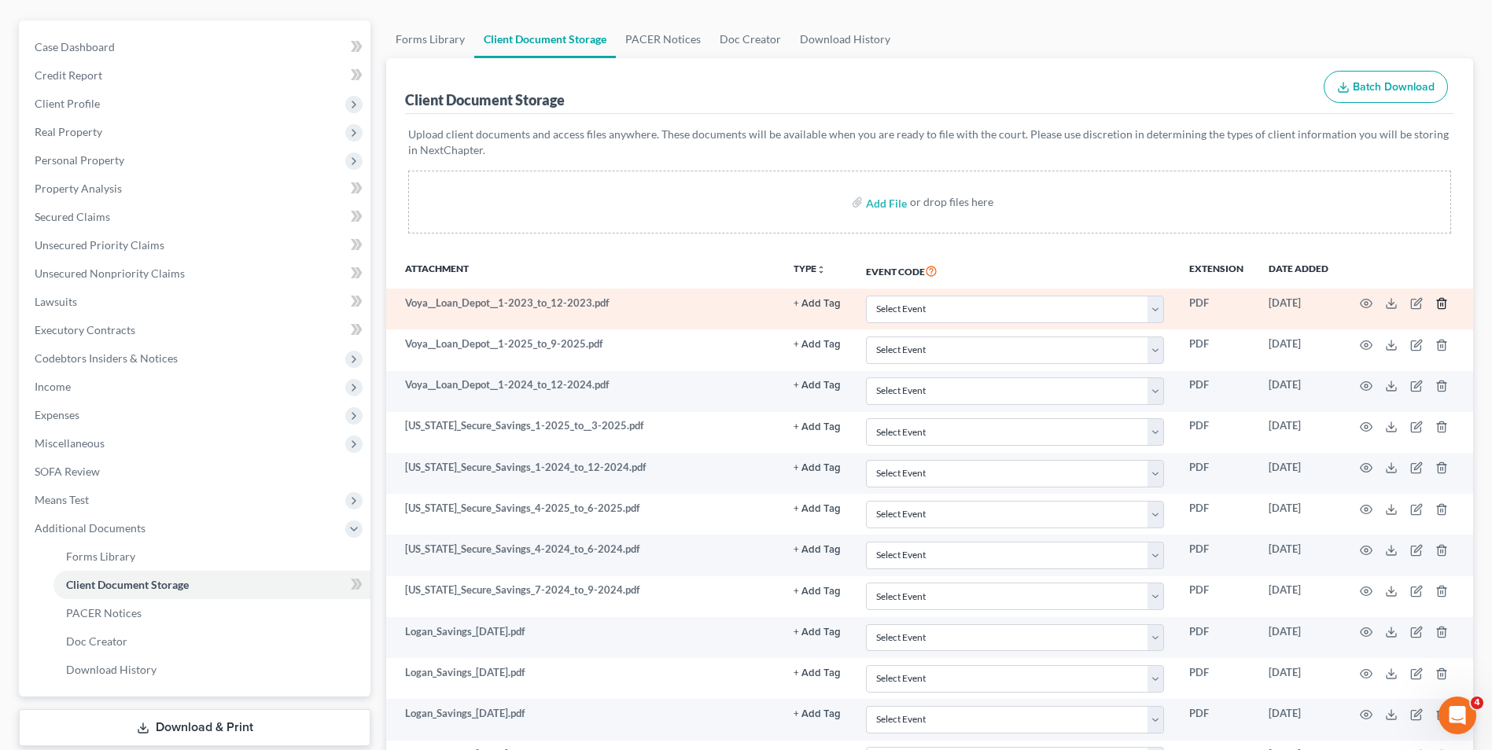
click at [1439, 298] on icon "button" at bounding box center [1442, 303] width 13 height 13
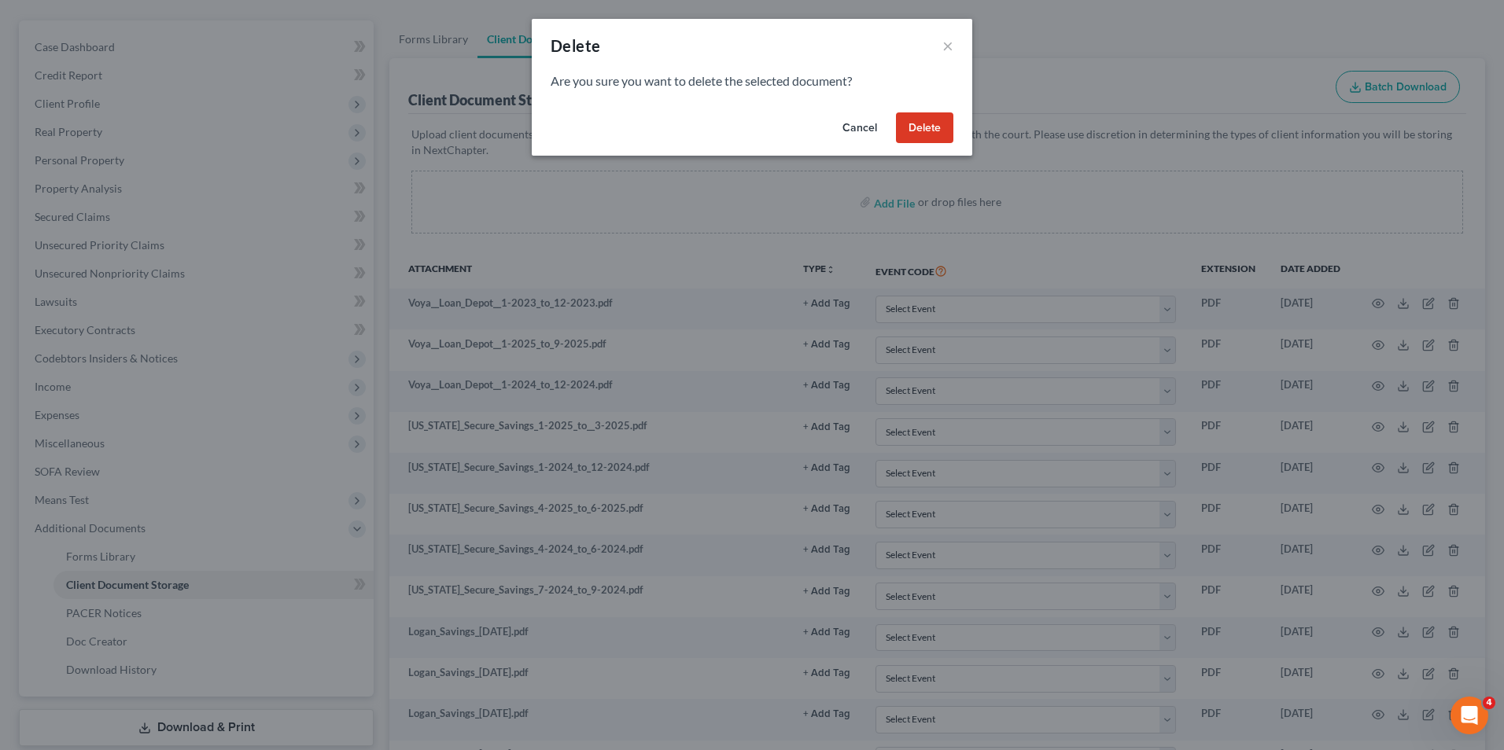
click at [934, 130] on button "Delete" at bounding box center [924, 127] width 57 height 31
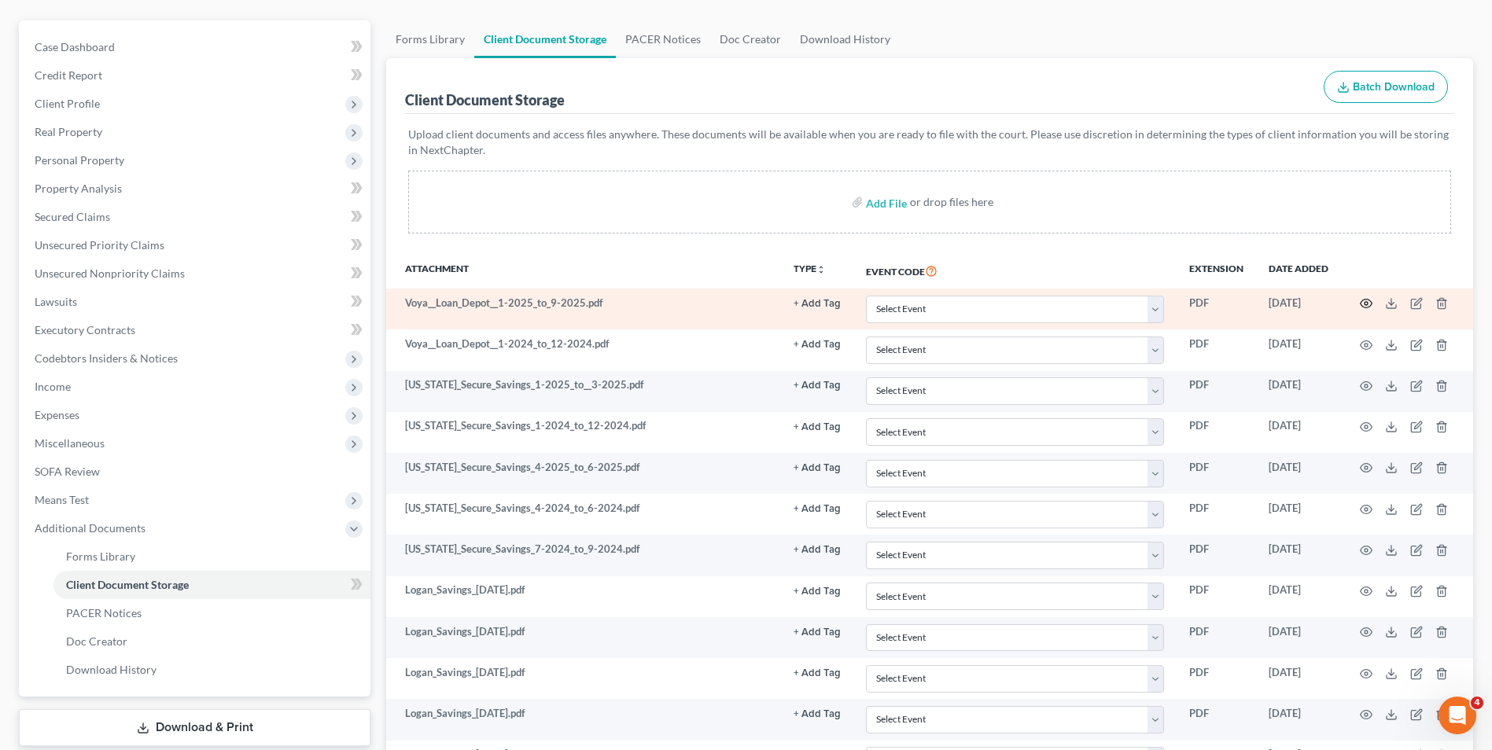
click at [1368, 304] on circle "button" at bounding box center [1366, 303] width 3 height 3
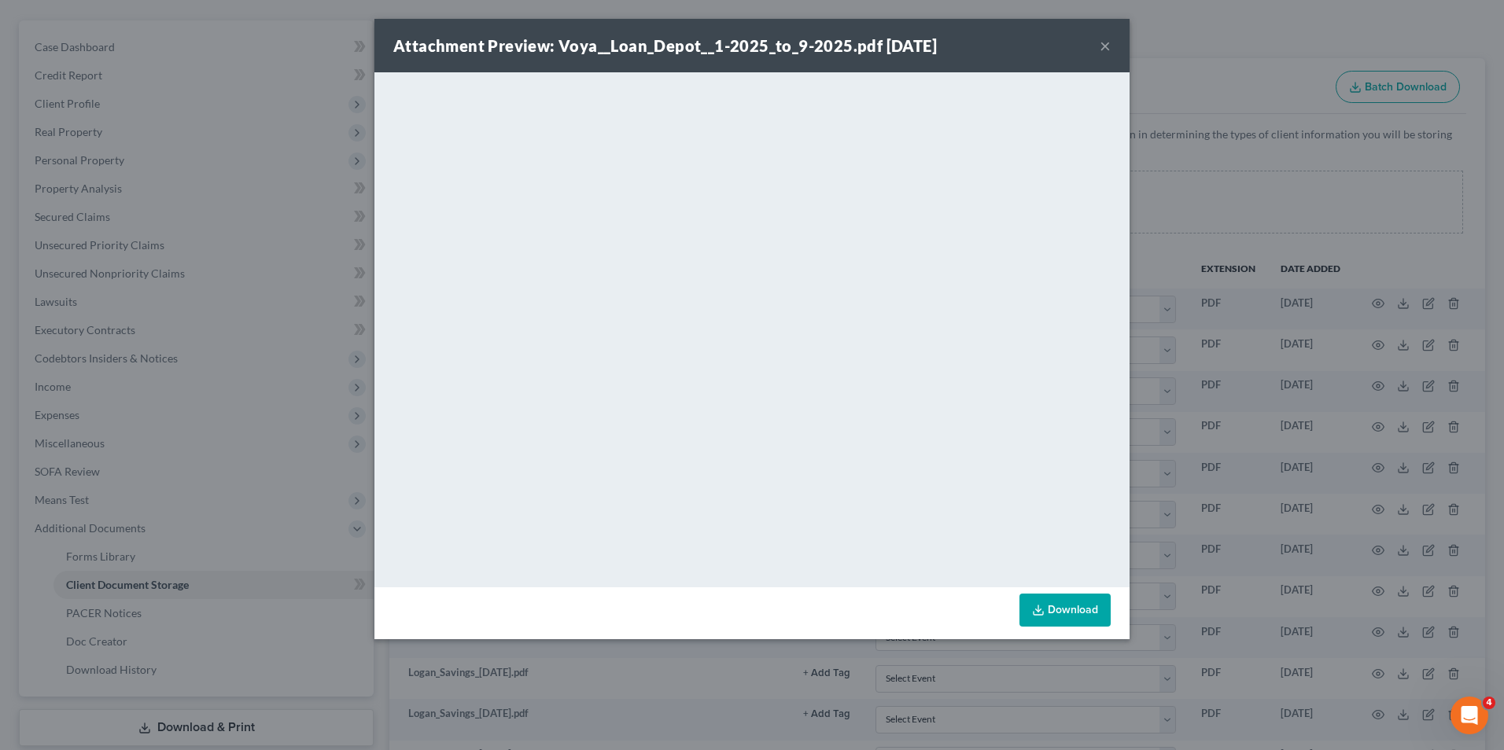
click at [1102, 46] on button "×" at bounding box center [1105, 45] width 11 height 19
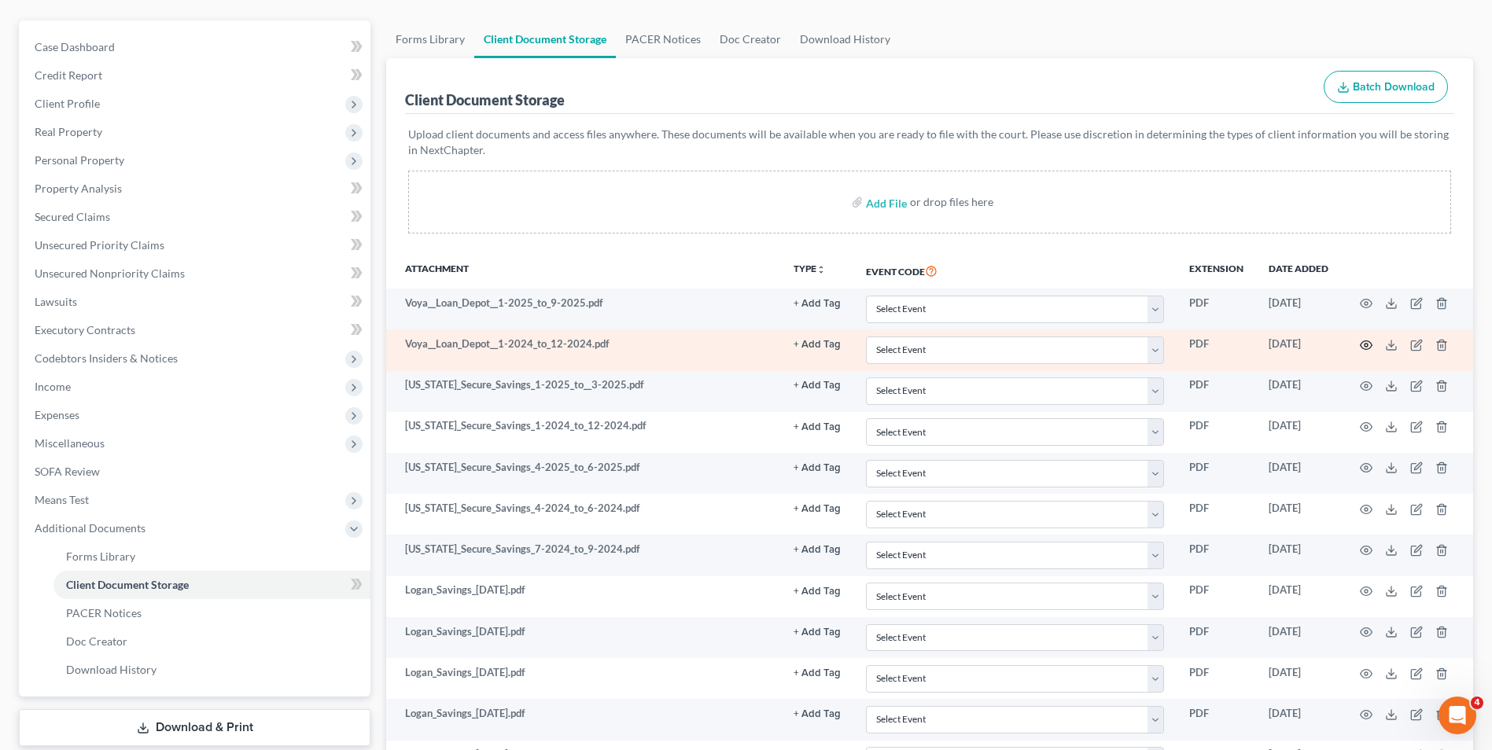
click at [1360, 342] on icon "button" at bounding box center [1366, 345] width 13 height 13
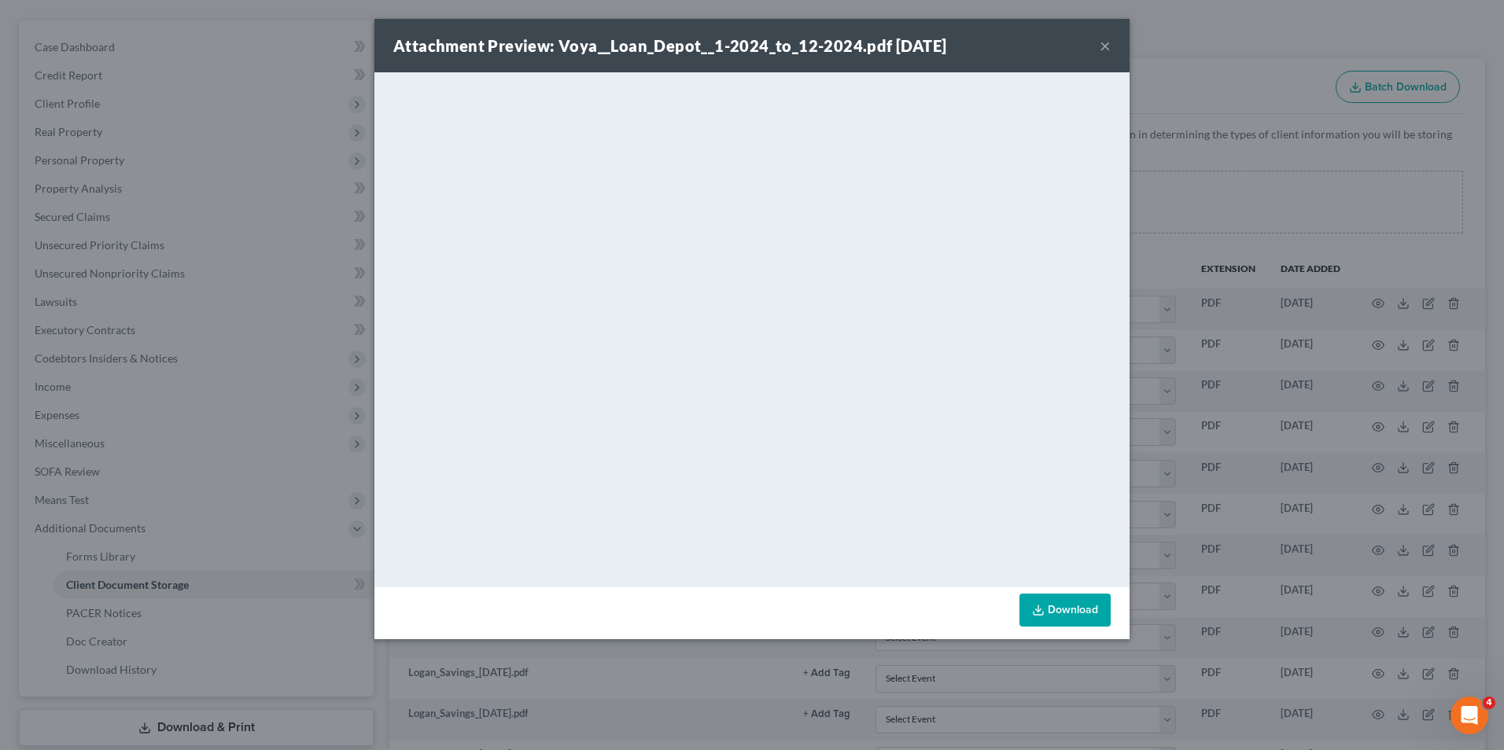
click at [1107, 45] on button "×" at bounding box center [1105, 45] width 11 height 19
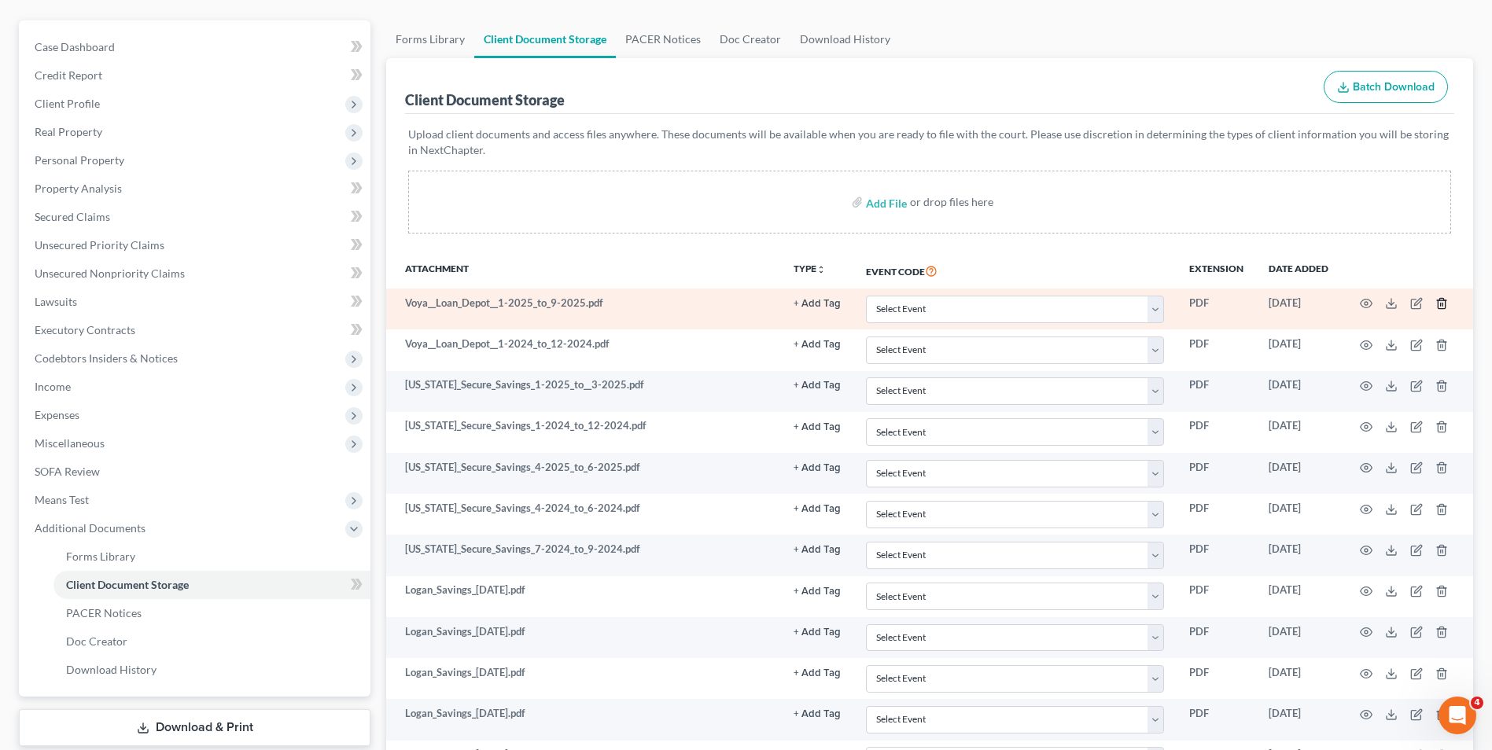
click at [1445, 304] on icon "button" at bounding box center [1441, 304] width 7 height 10
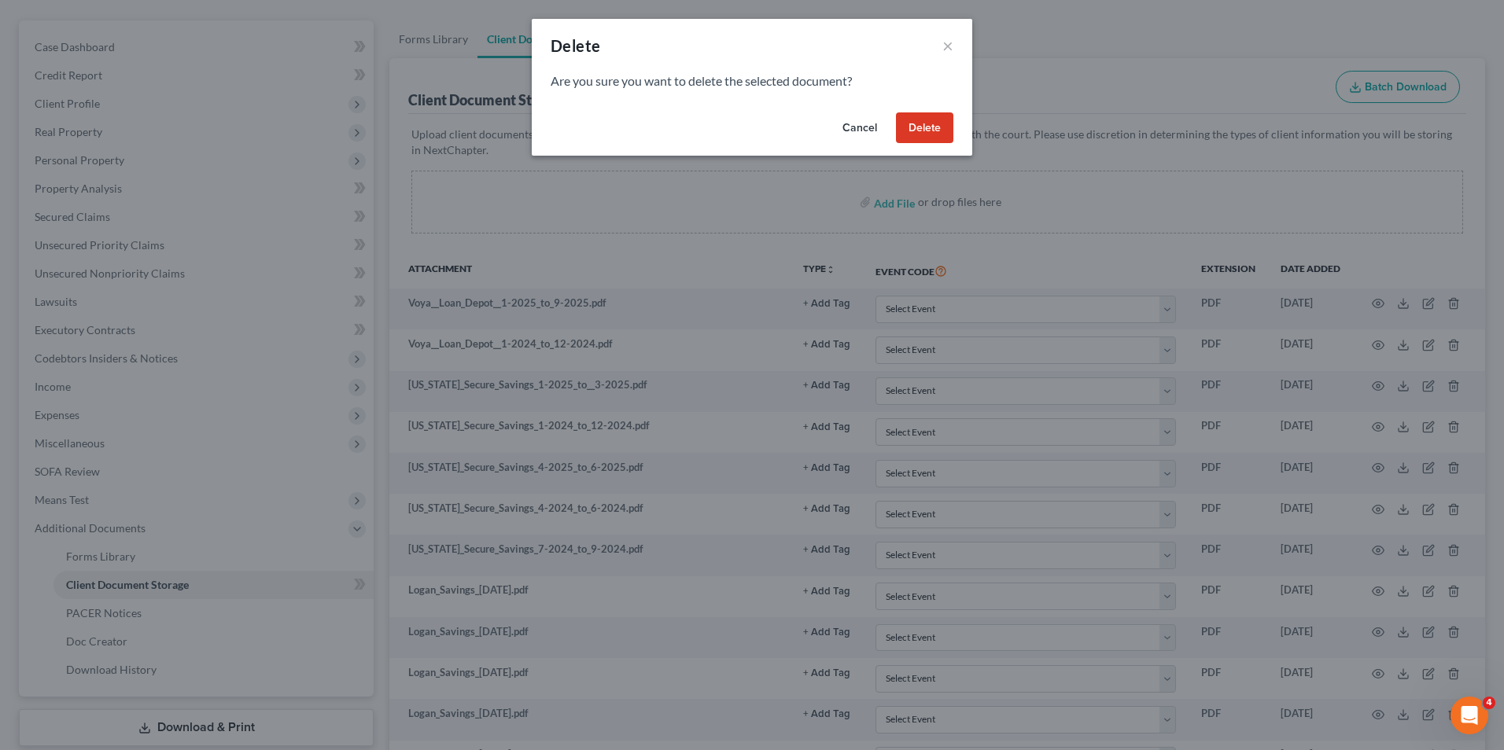
click at [936, 128] on button "Delete" at bounding box center [924, 127] width 57 height 31
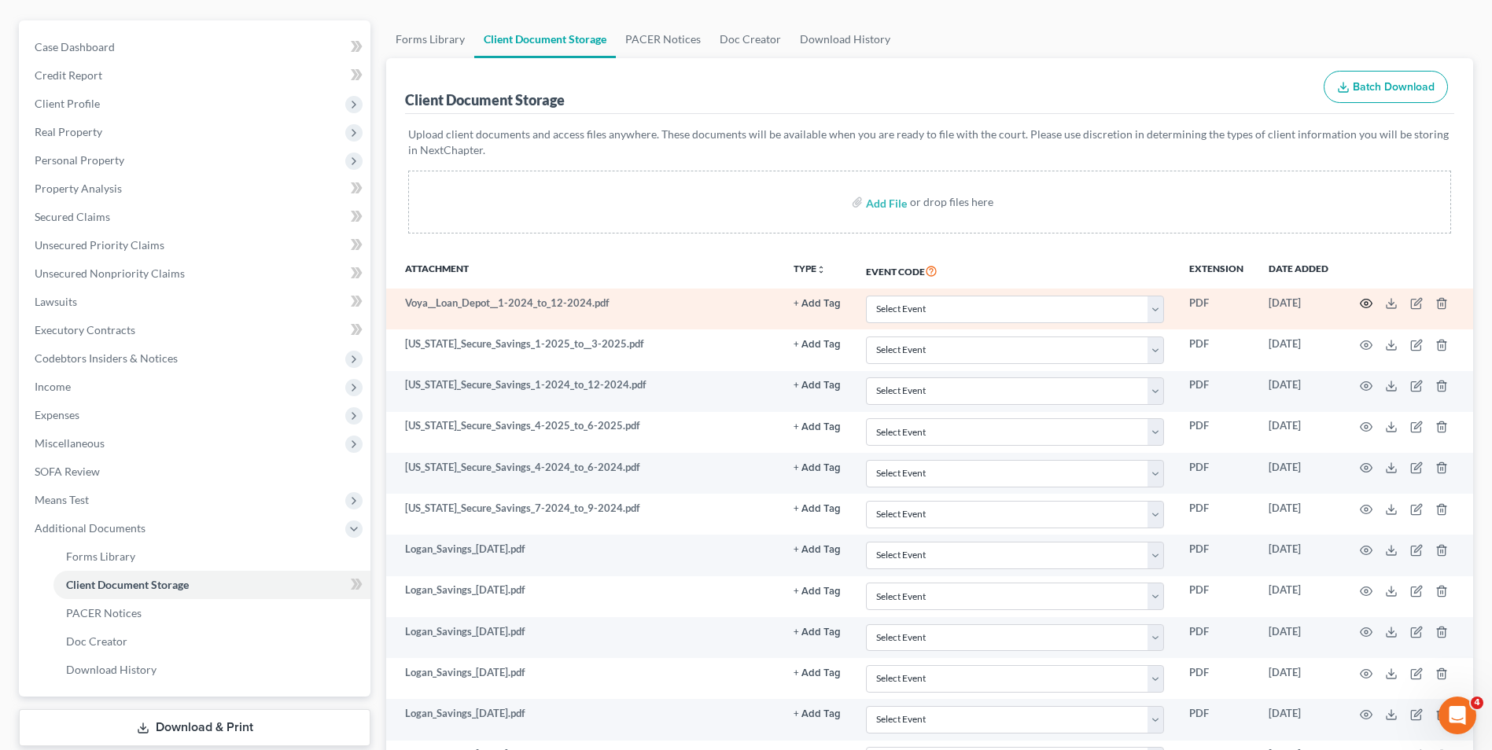
click at [1366, 301] on icon "button" at bounding box center [1366, 303] width 13 height 13
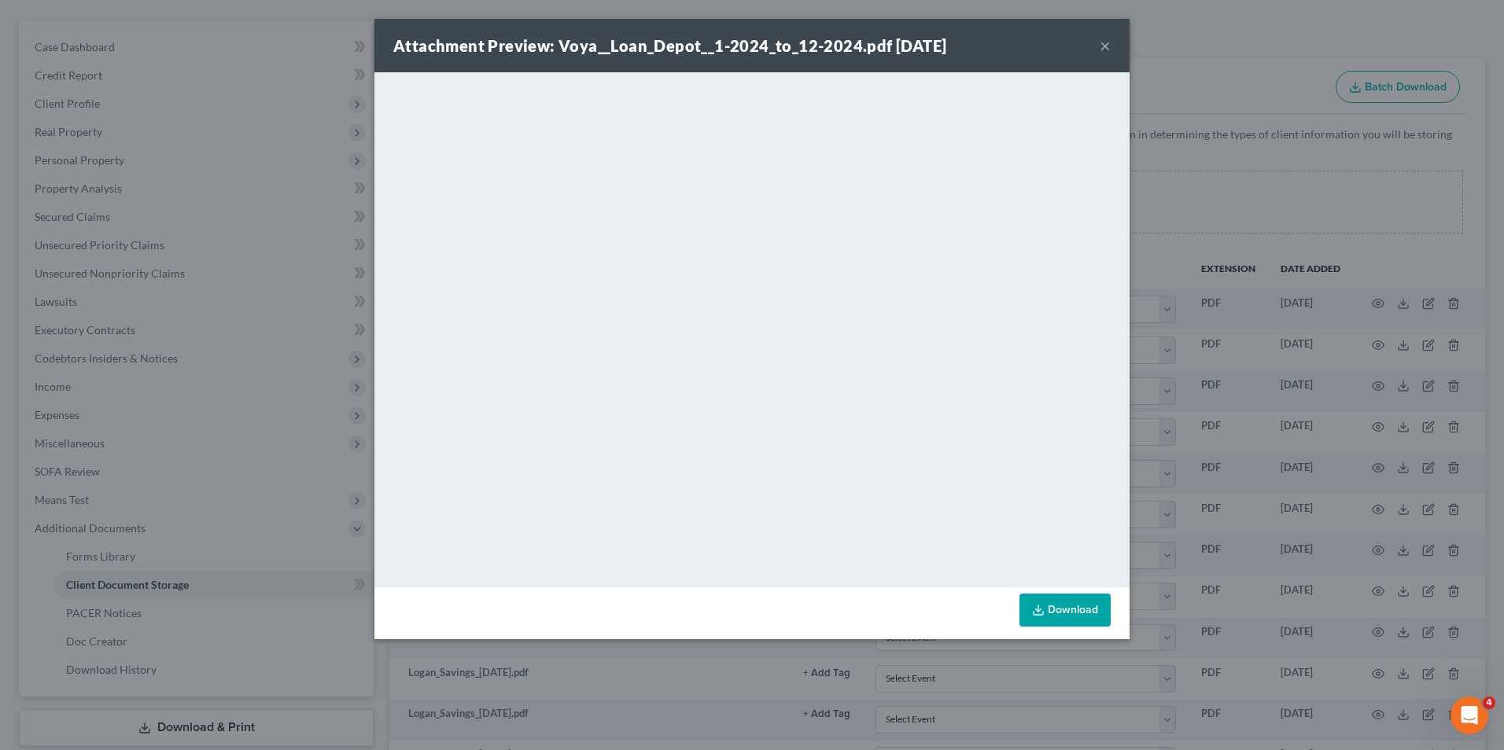
drag, startPoint x: 1101, startPoint y: 44, endPoint x: 1097, endPoint y: 53, distance: 10.2
click at [1101, 44] on button "×" at bounding box center [1105, 45] width 11 height 19
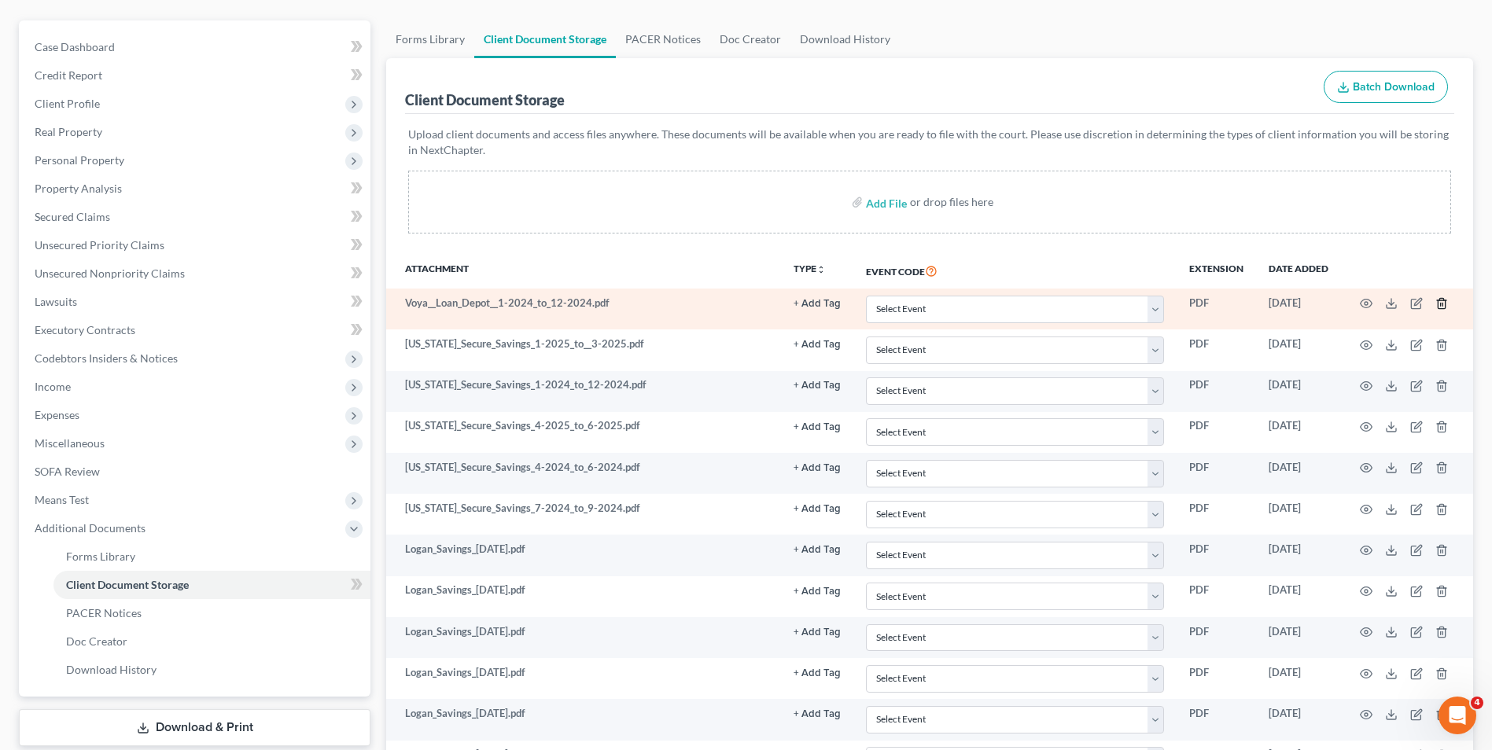
click at [1438, 301] on icon "button" at bounding box center [1441, 304] width 7 height 10
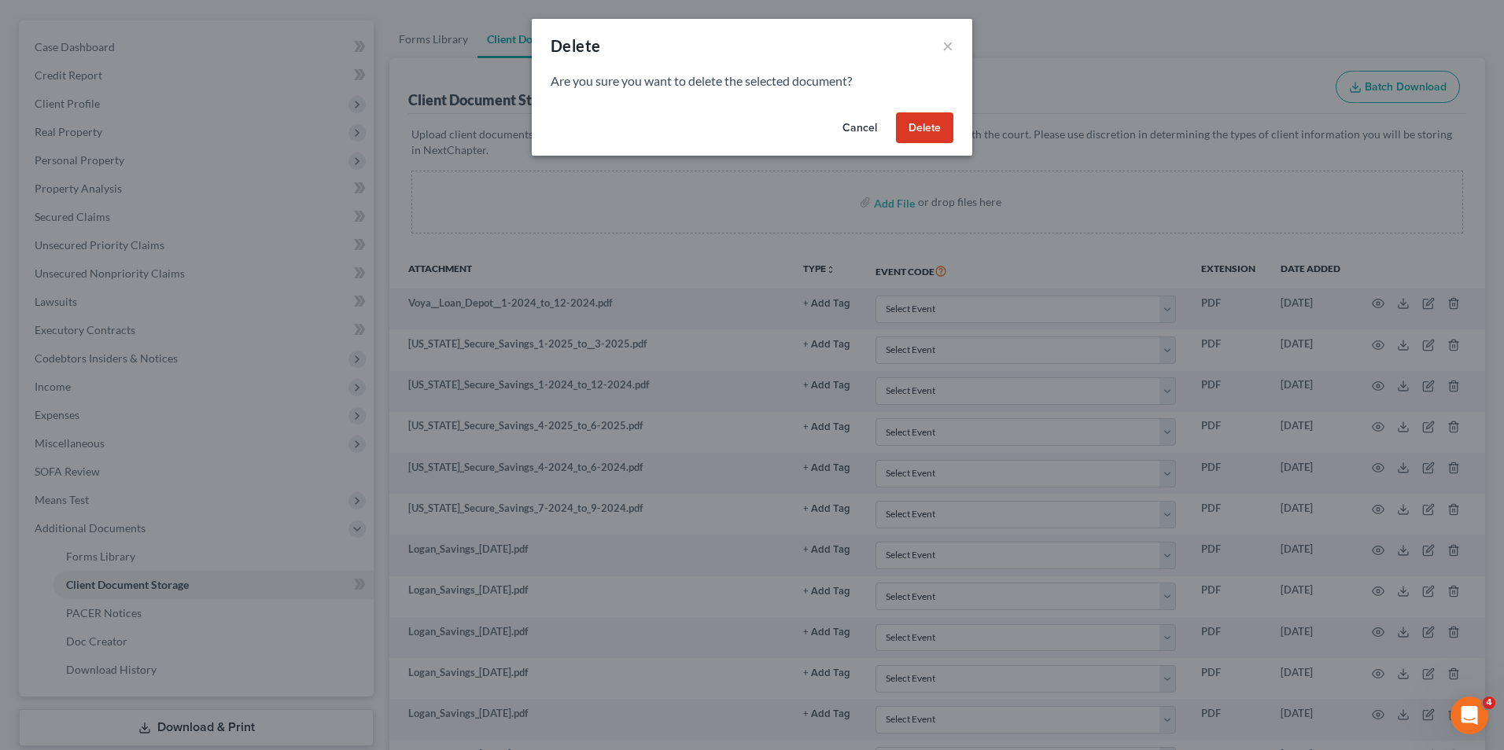
click at [909, 123] on button "Delete" at bounding box center [924, 127] width 57 height 31
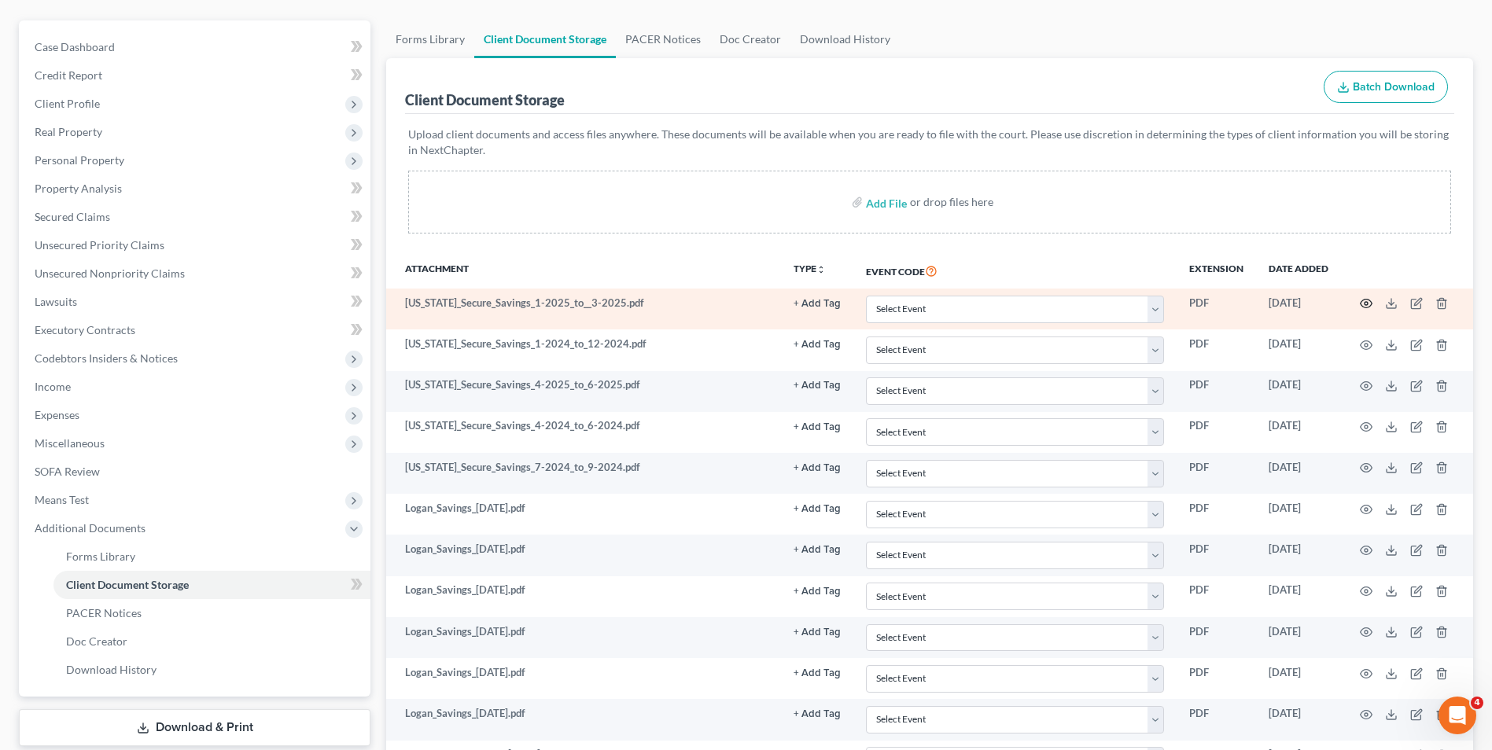
click at [1370, 305] on icon "button" at bounding box center [1366, 303] width 13 height 13
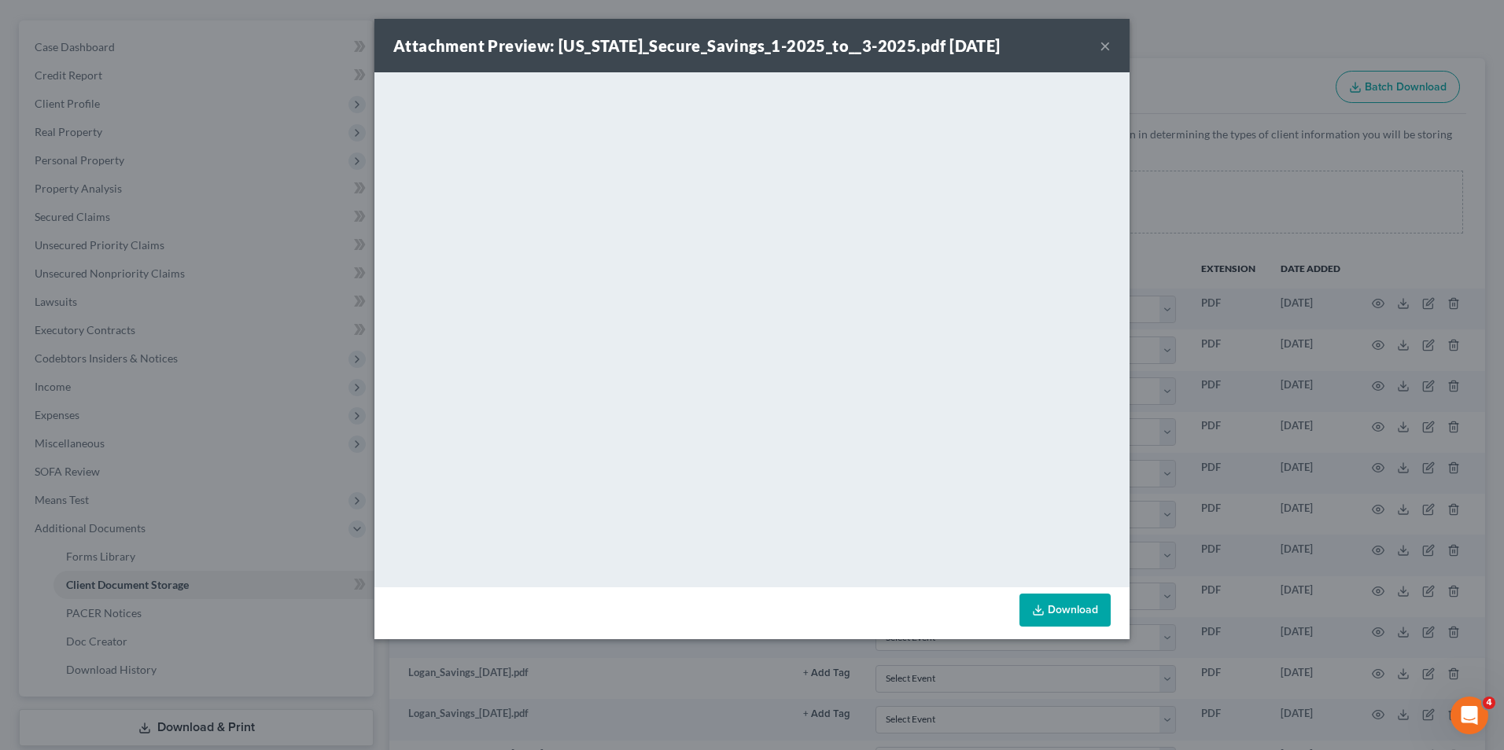
click at [1108, 43] on button "×" at bounding box center [1105, 45] width 11 height 19
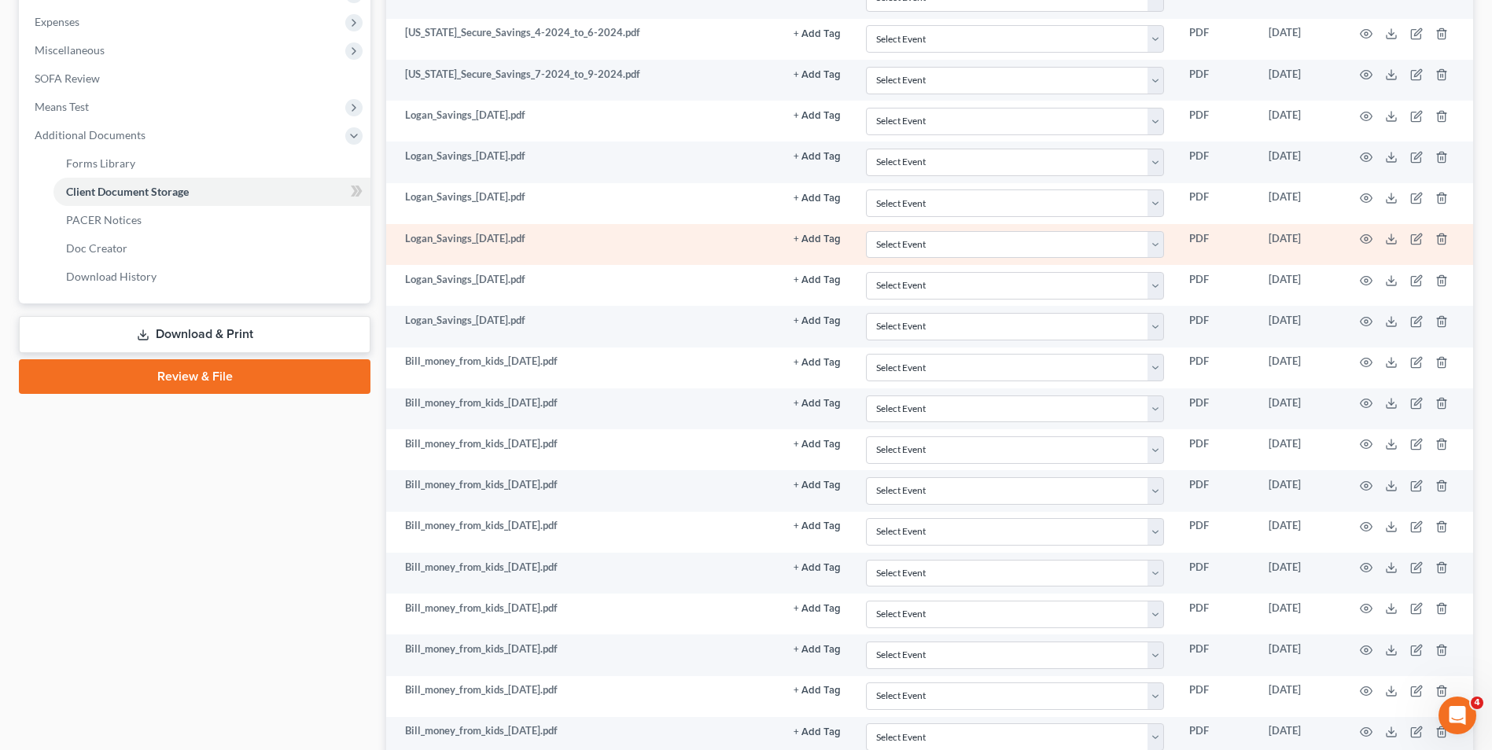
scroll to position [603, 0]
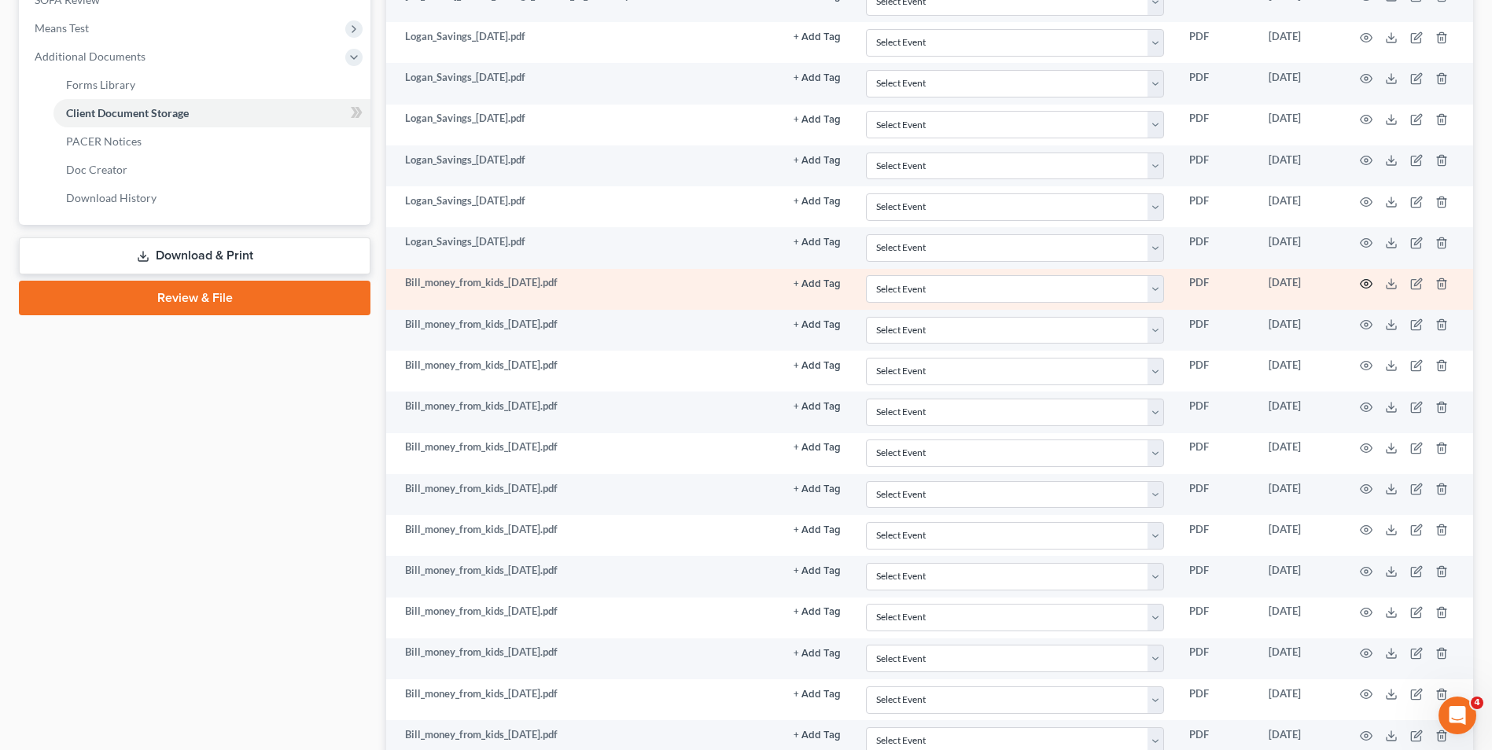
click at [1367, 282] on circle "button" at bounding box center [1366, 283] width 3 height 3
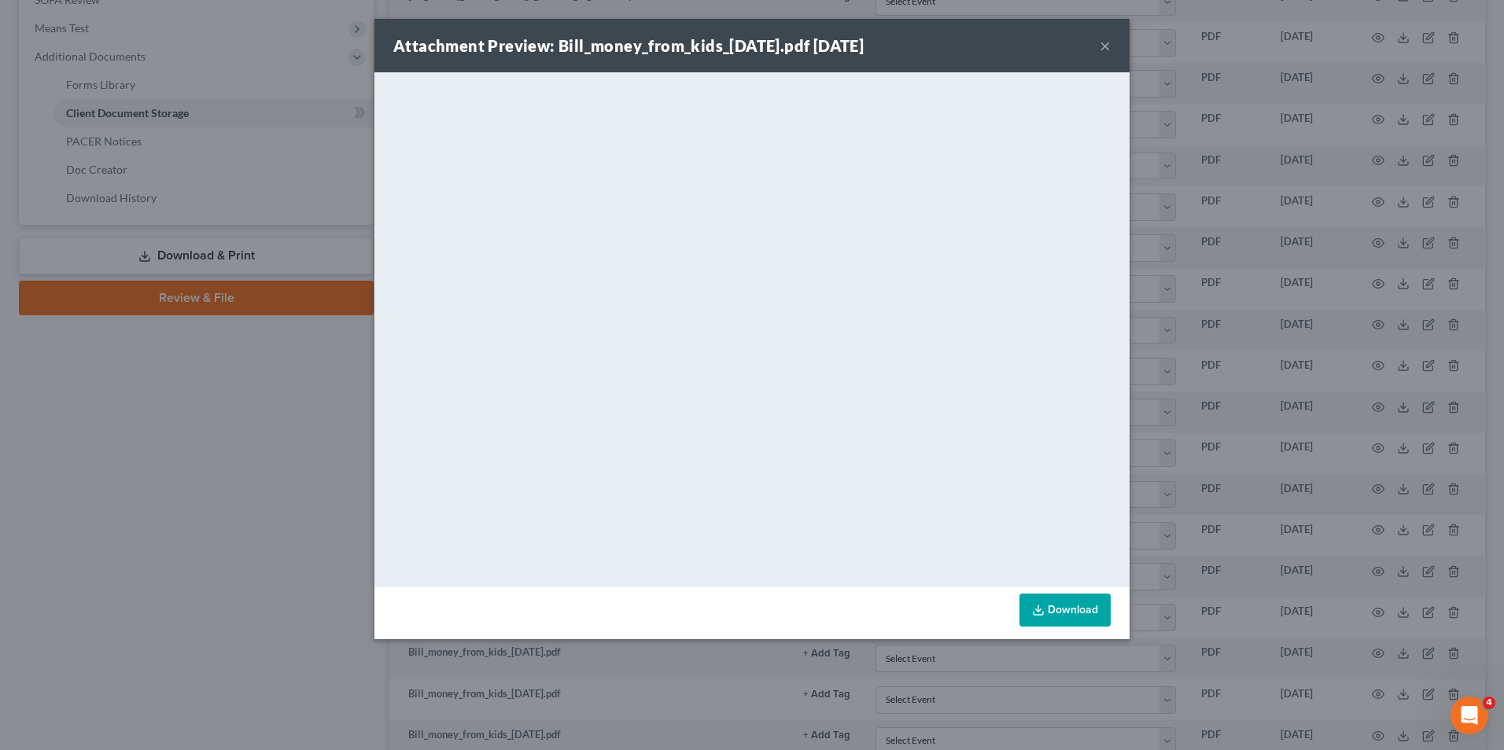
click at [1108, 38] on button "×" at bounding box center [1105, 45] width 11 height 19
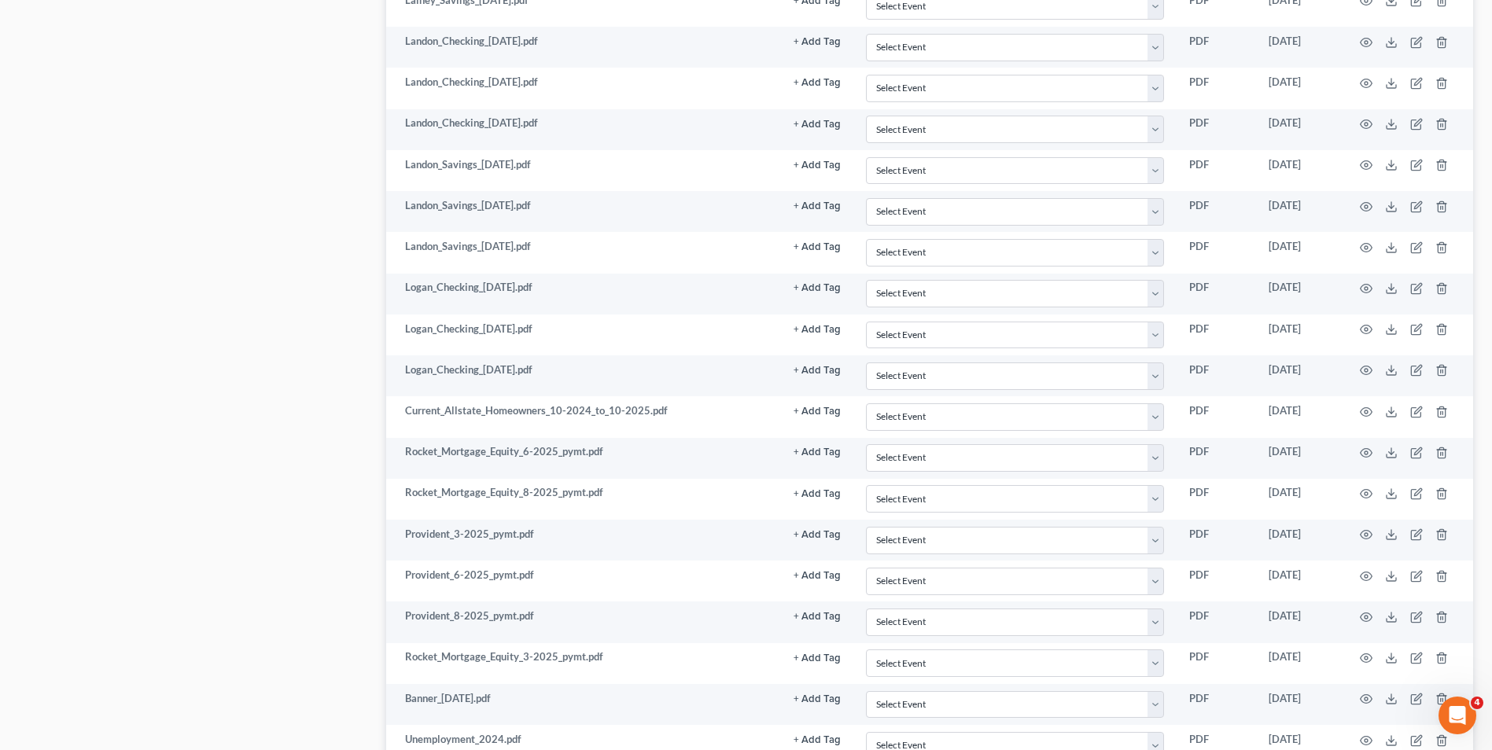
scroll to position [2701, 0]
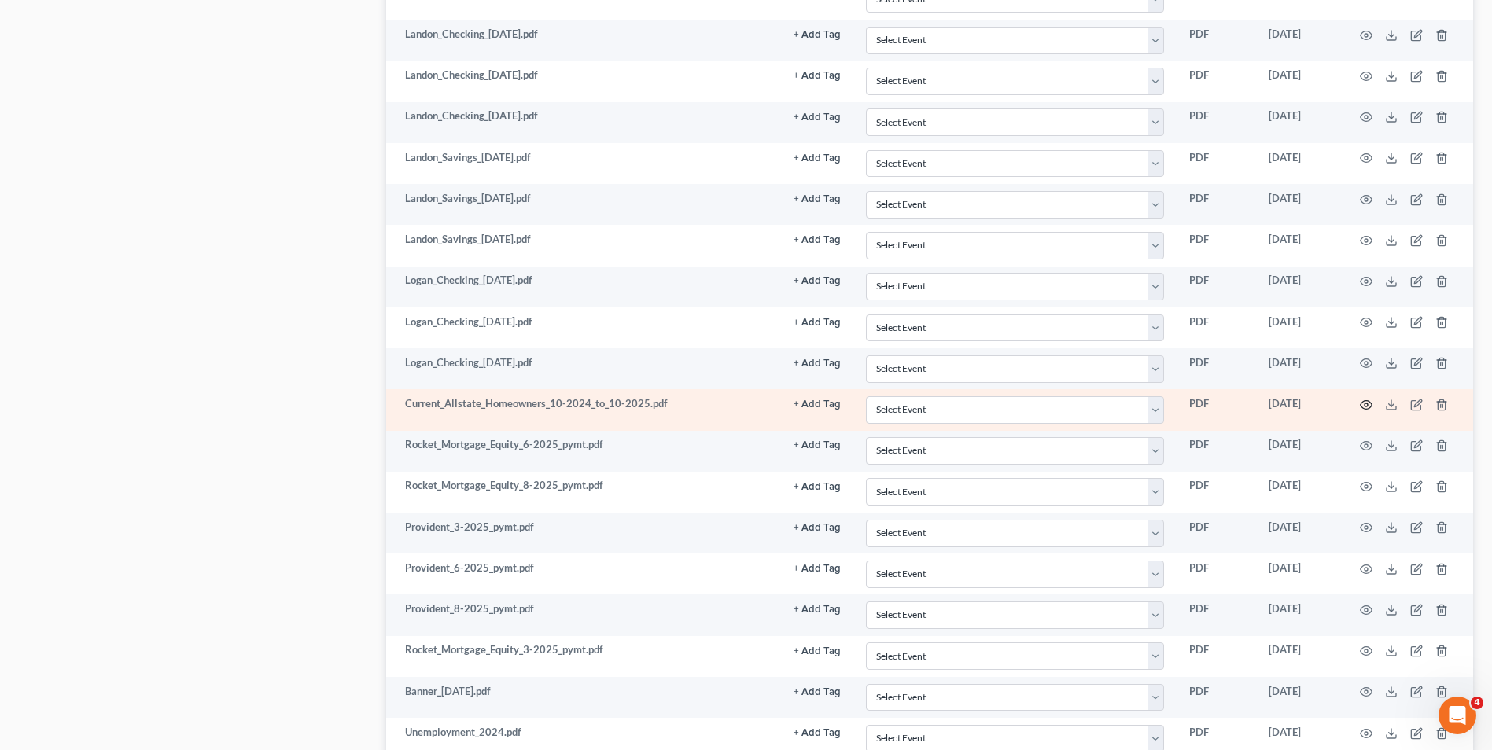
click at [1363, 408] on icon "button" at bounding box center [1367, 404] width 12 height 9
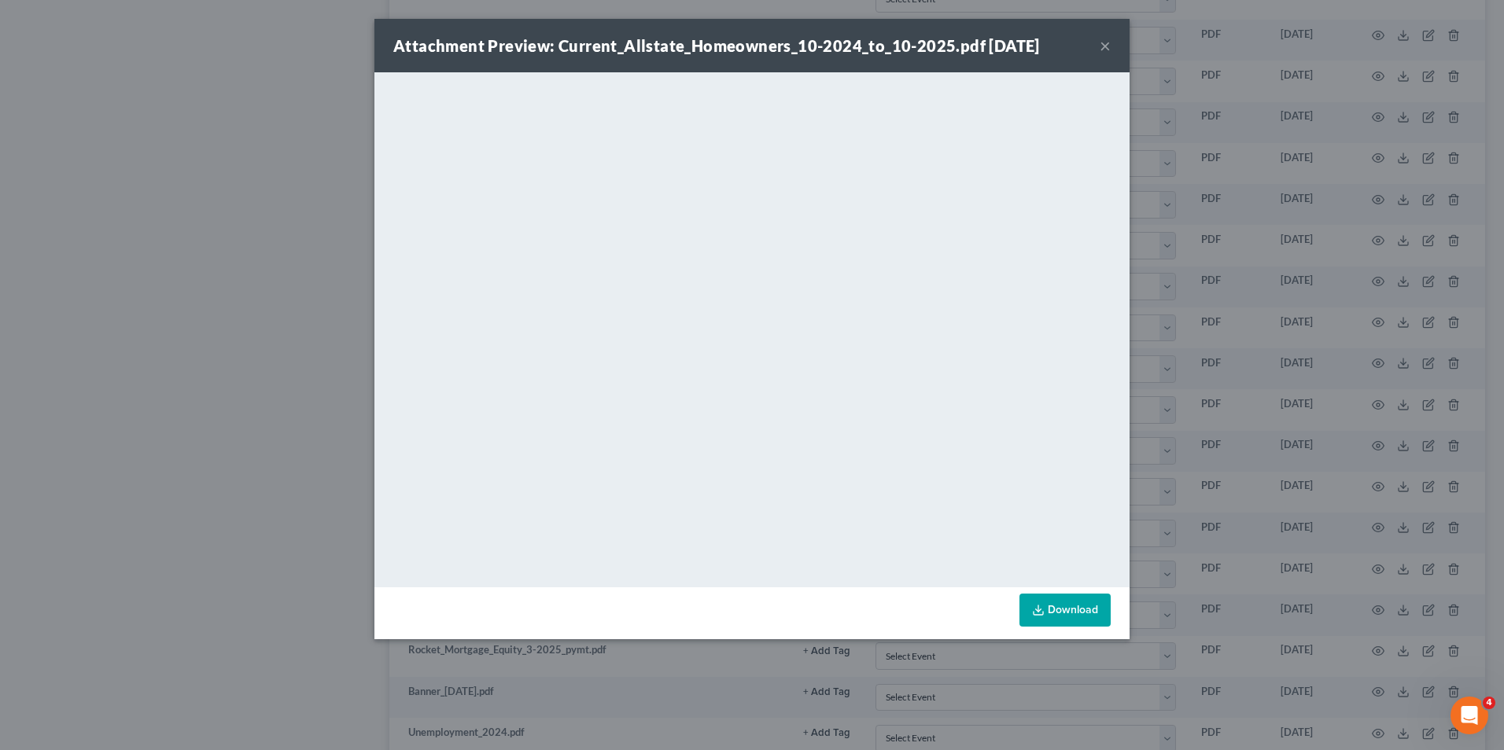
click at [1102, 42] on button "×" at bounding box center [1105, 45] width 11 height 19
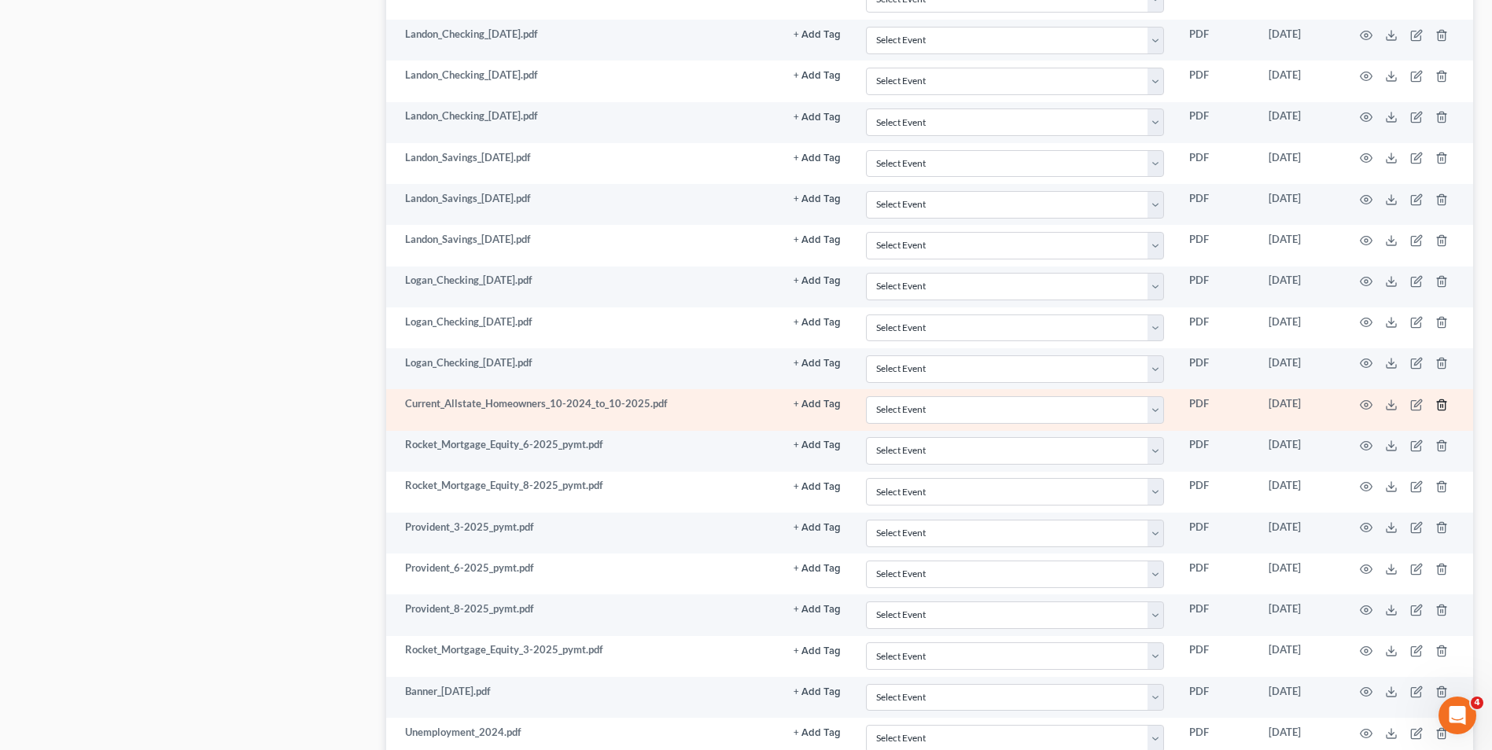
click at [1436, 402] on icon "button" at bounding box center [1442, 405] width 13 height 13
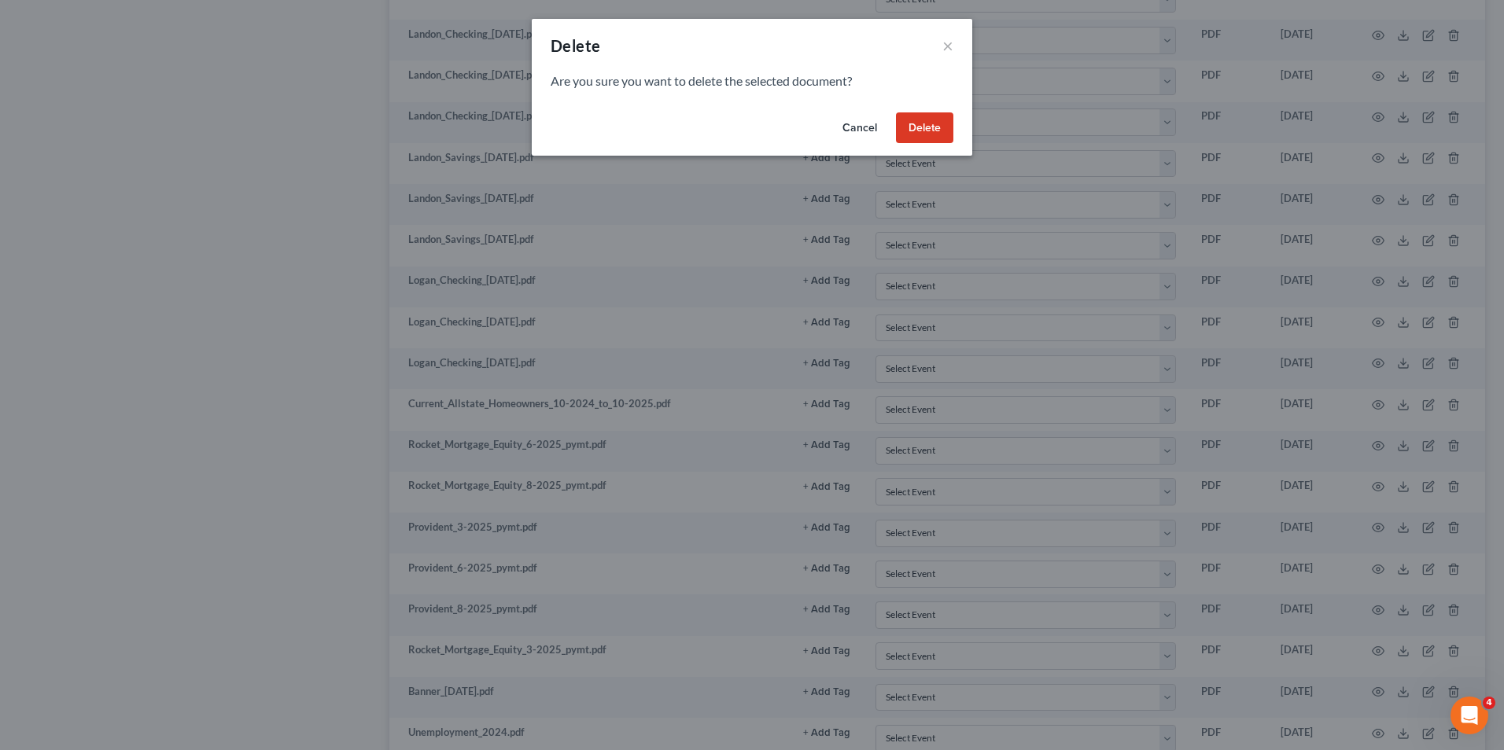
click at [923, 127] on button "Delete" at bounding box center [924, 127] width 57 height 31
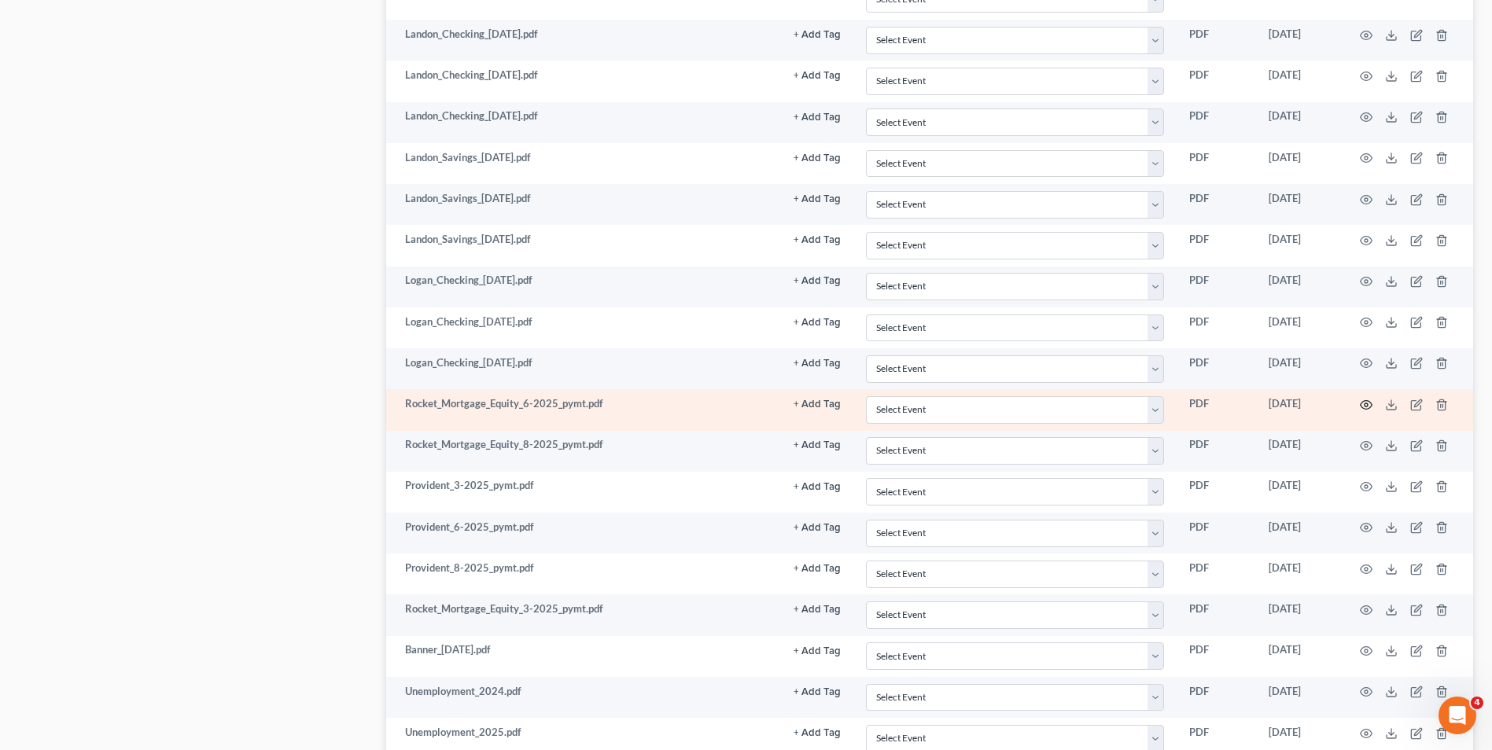
click at [1369, 400] on icon "button" at bounding box center [1366, 405] width 13 height 13
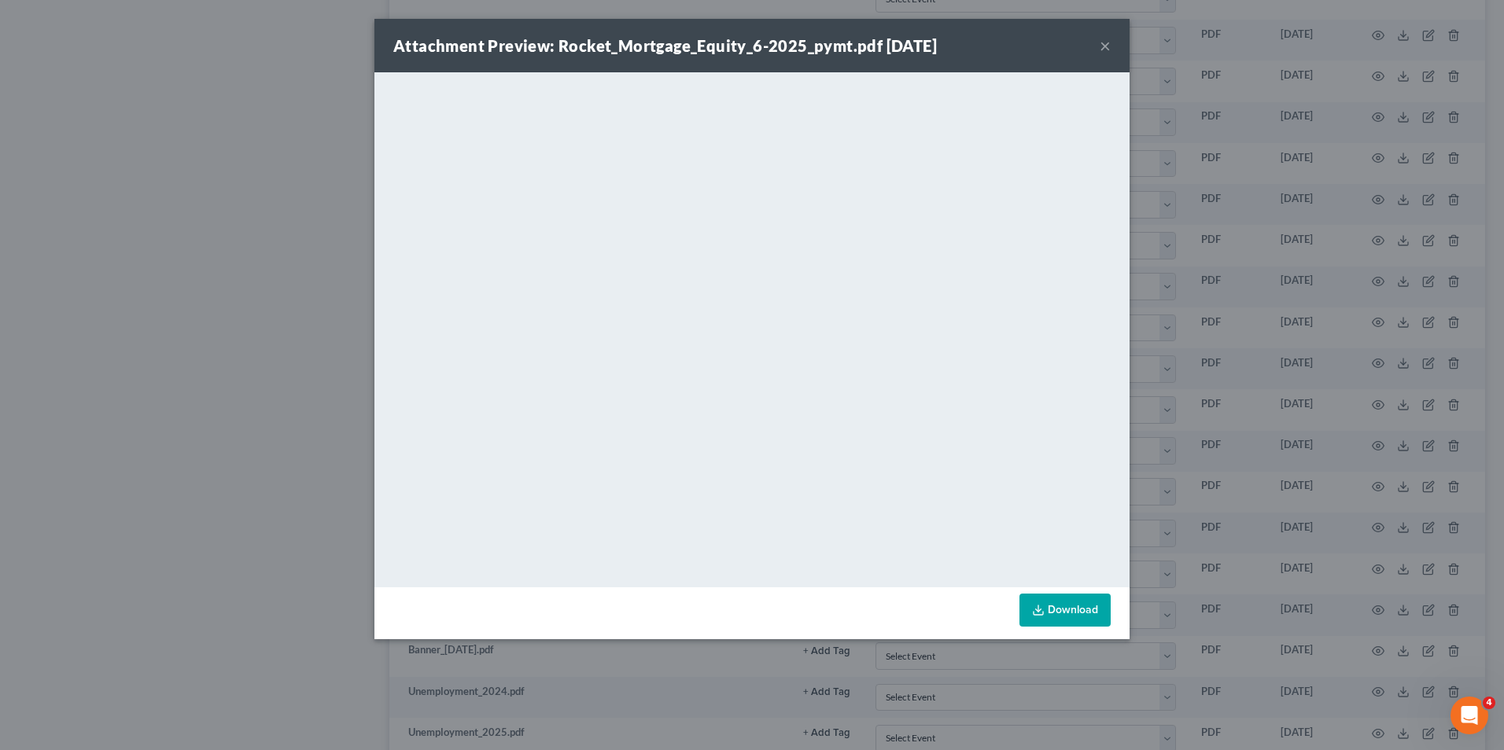
click at [1103, 48] on button "×" at bounding box center [1105, 45] width 11 height 19
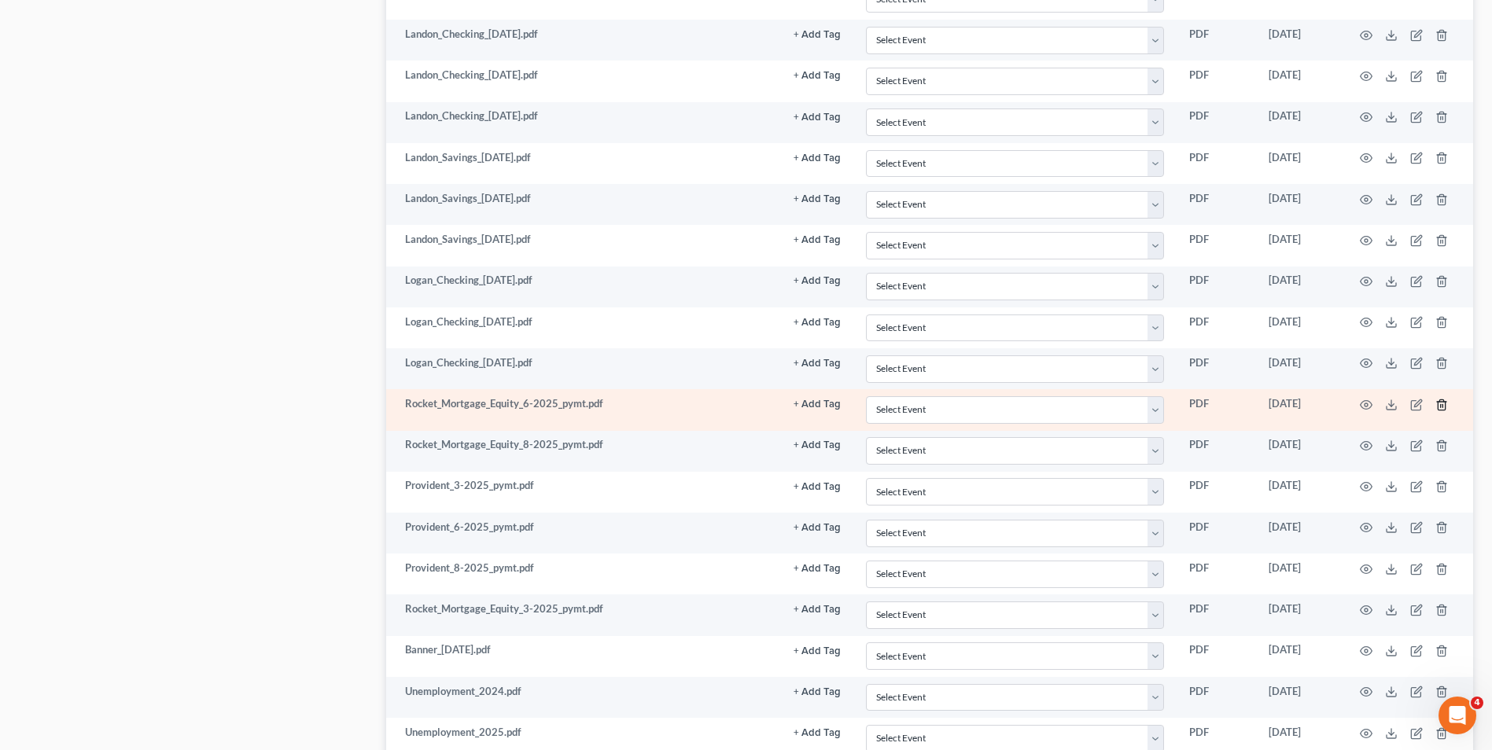
click at [1441, 401] on icon "button" at bounding box center [1442, 405] width 13 height 13
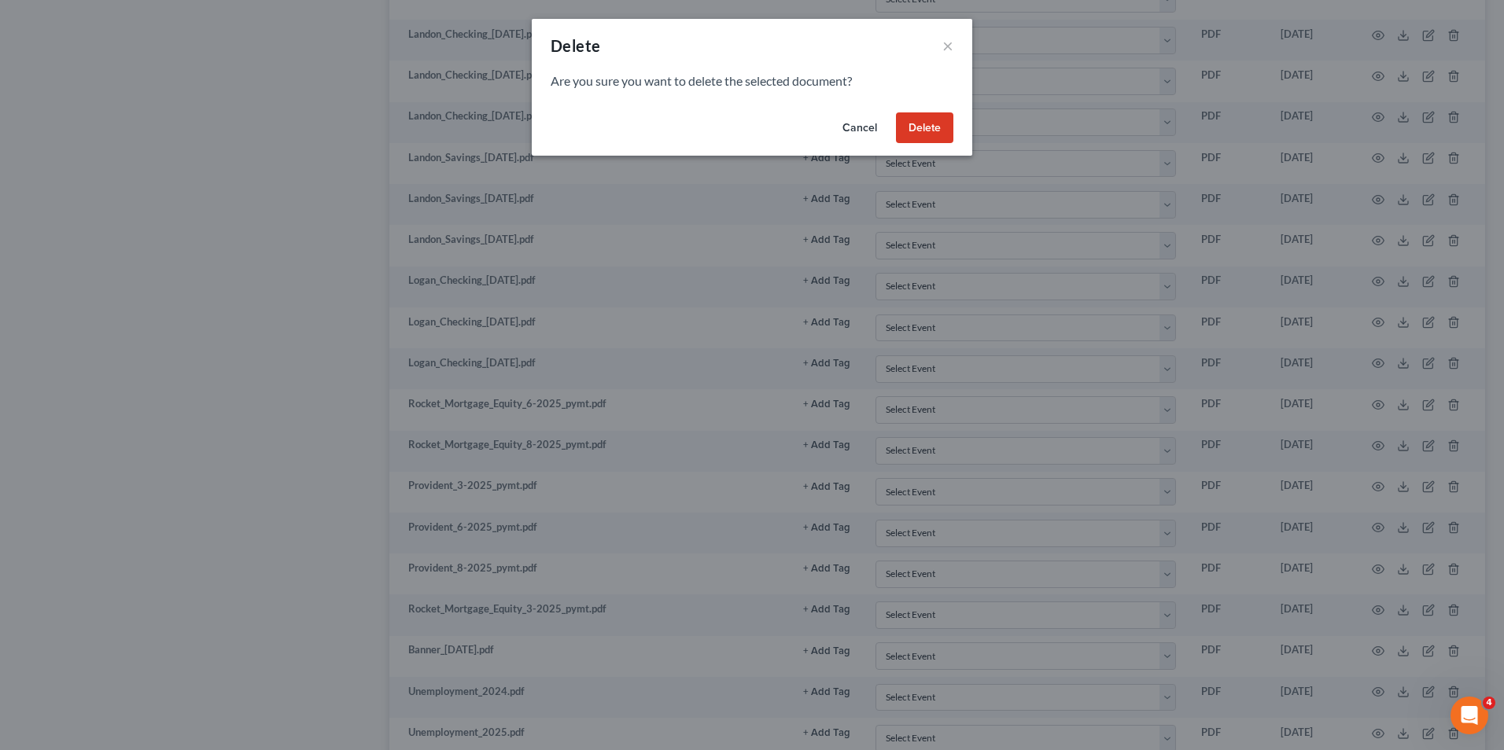
click at [925, 133] on button "Delete" at bounding box center [924, 127] width 57 height 31
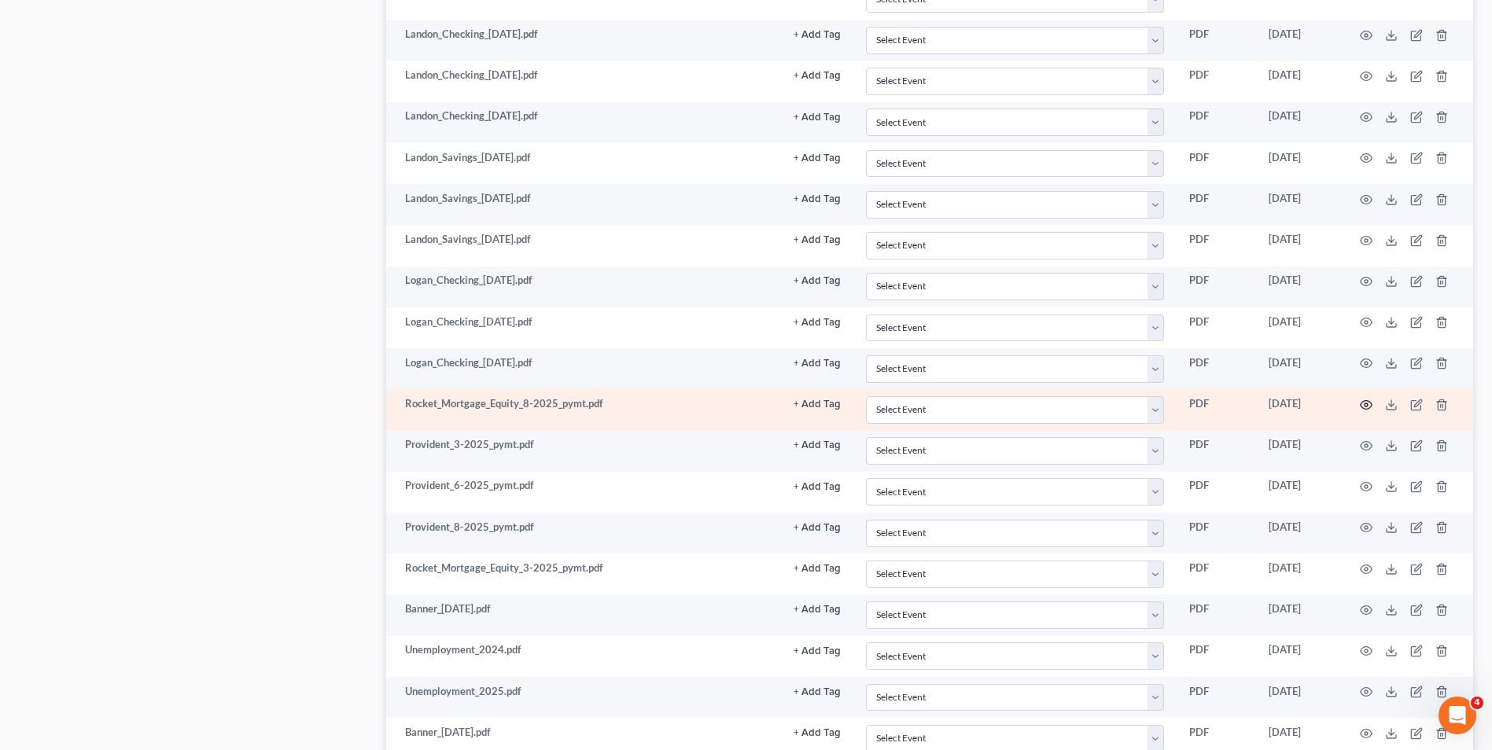
click at [1368, 402] on icon "button" at bounding box center [1366, 405] width 13 height 13
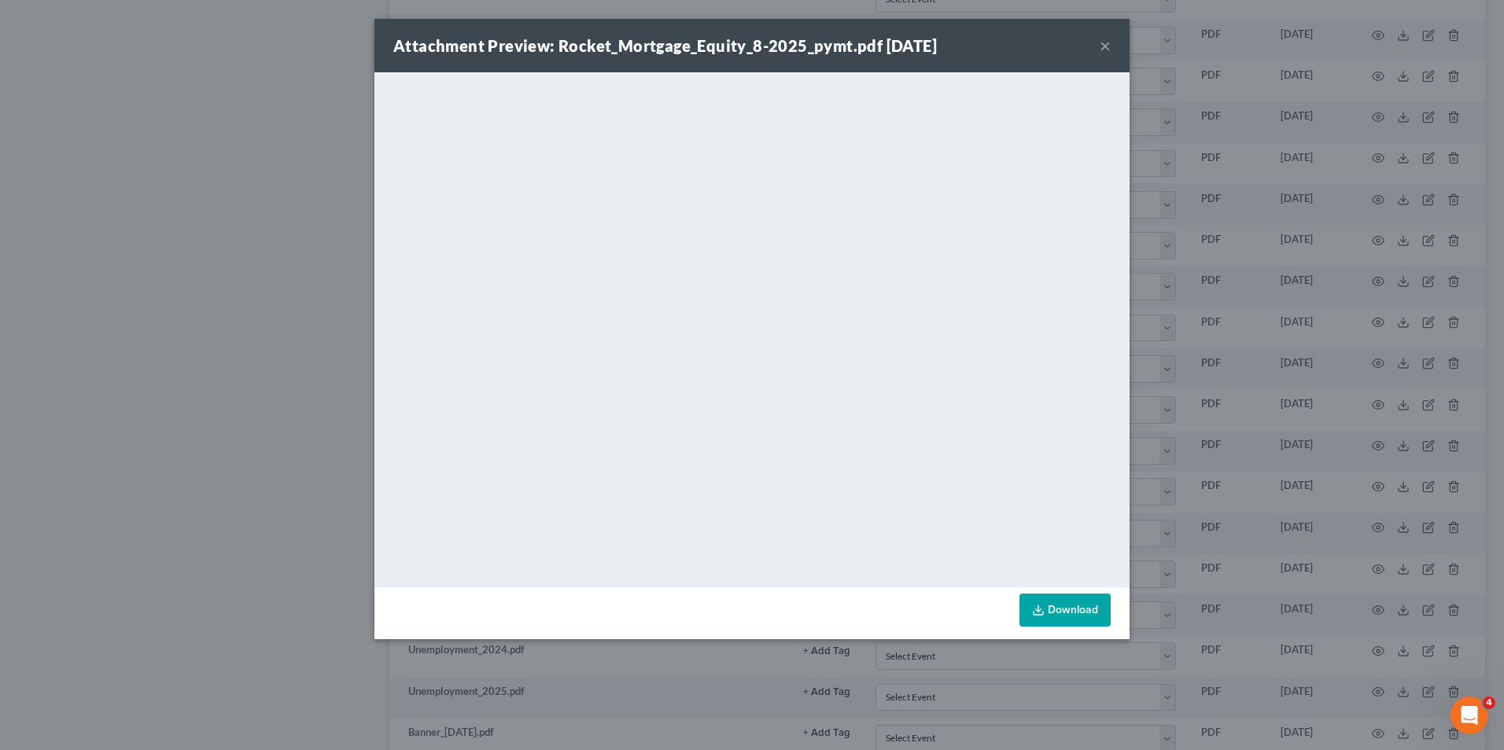
click at [1100, 43] on button "×" at bounding box center [1105, 45] width 11 height 19
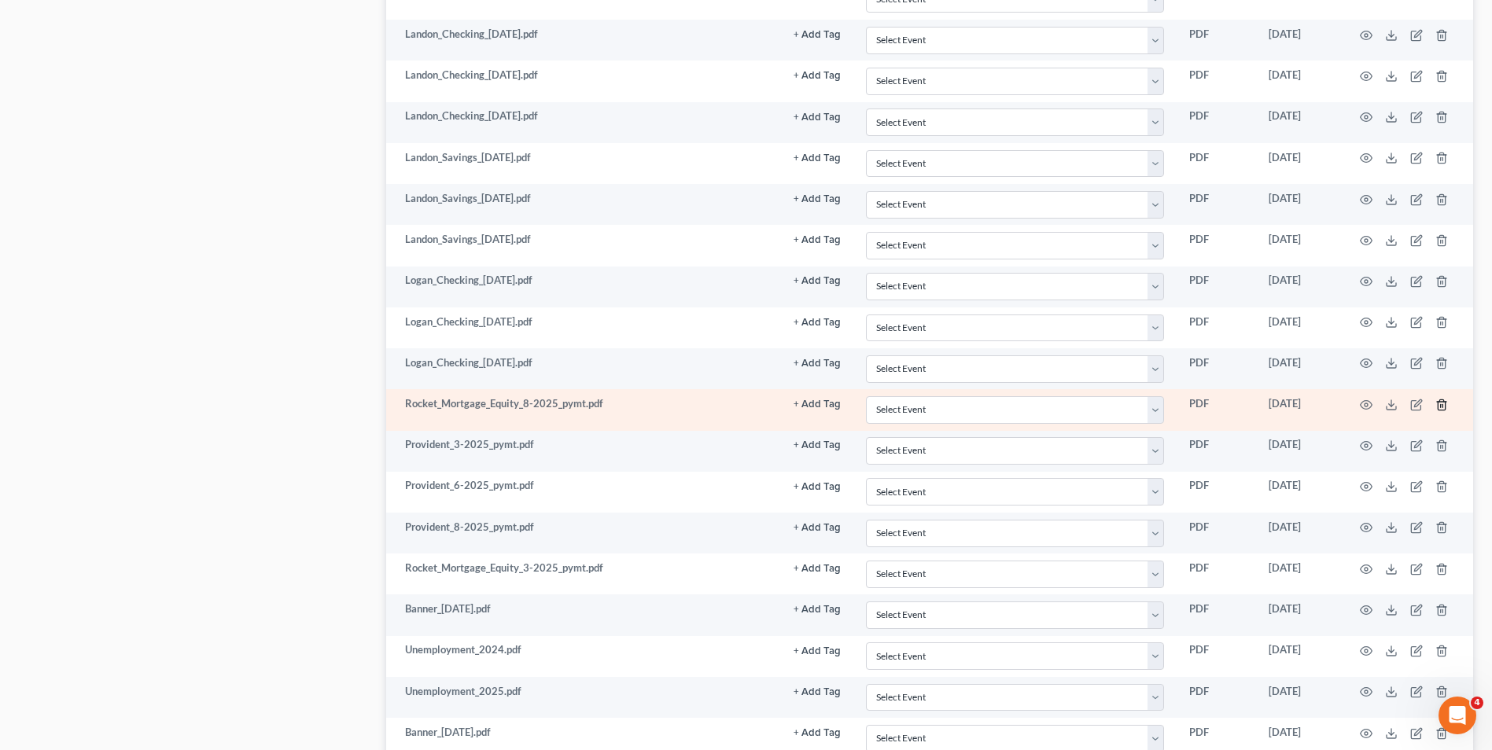
click at [1442, 400] on icon "button" at bounding box center [1442, 405] width 13 height 13
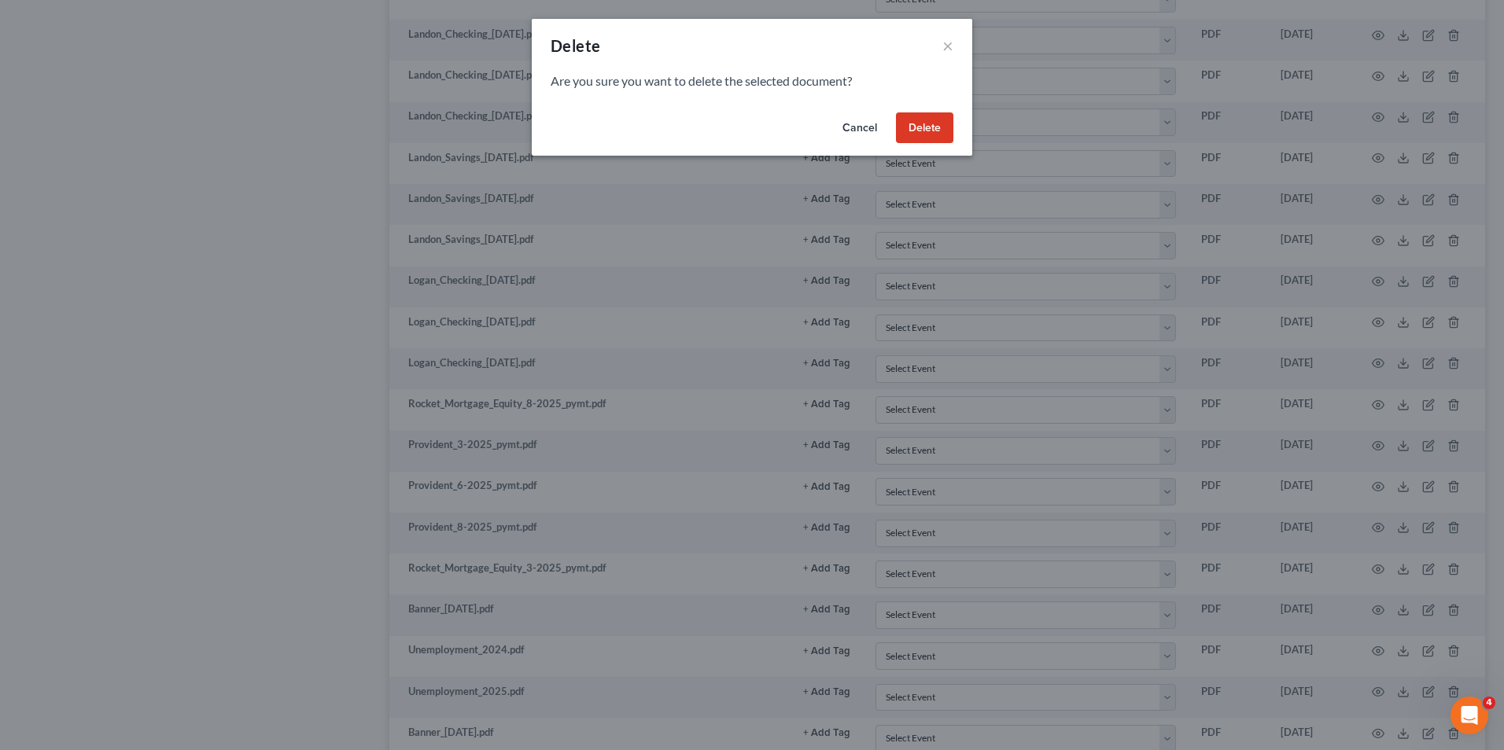
click at [932, 124] on button "Delete" at bounding box center [924, 127] width 57 height 31
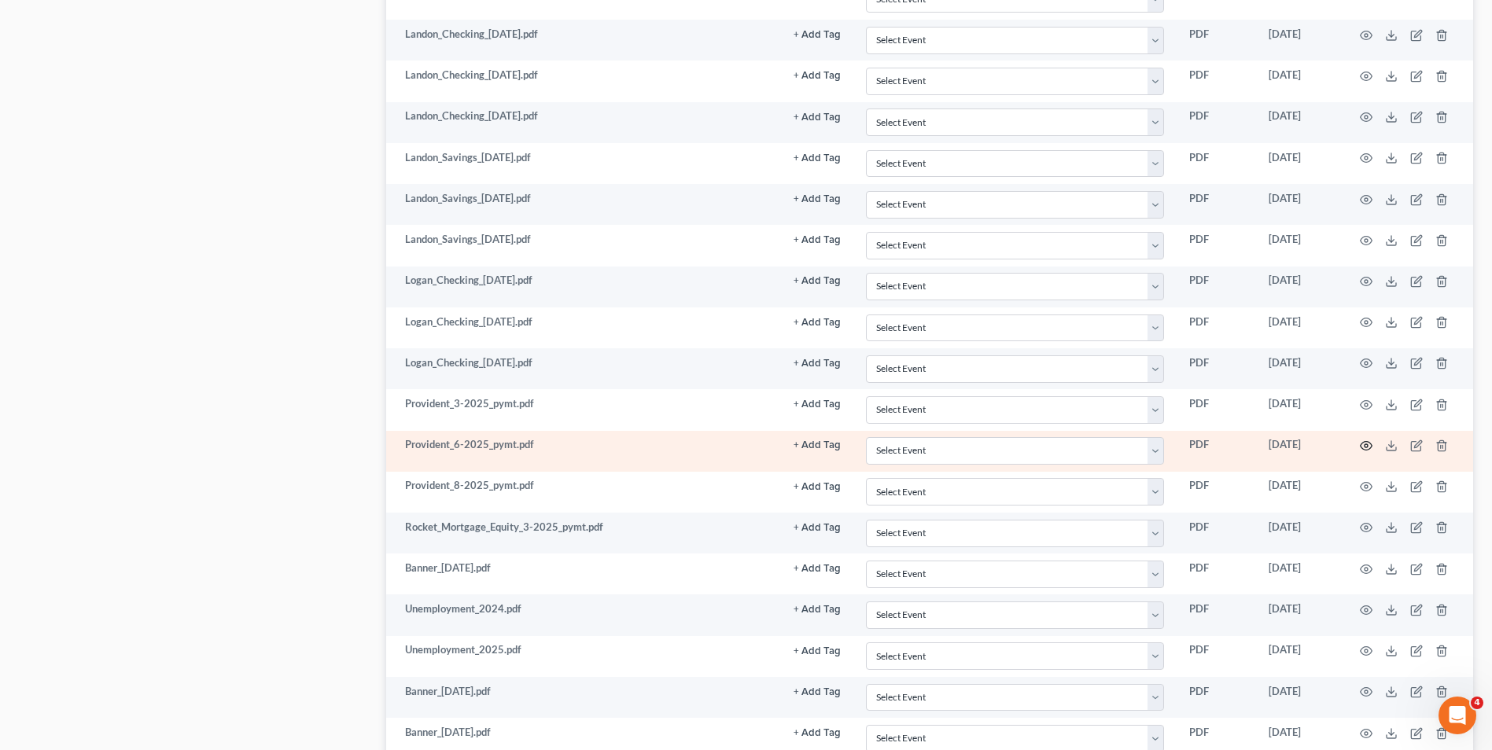
click at [1366, 447] on icon "button" at bounding box center [1366, 446] width 13 height 13
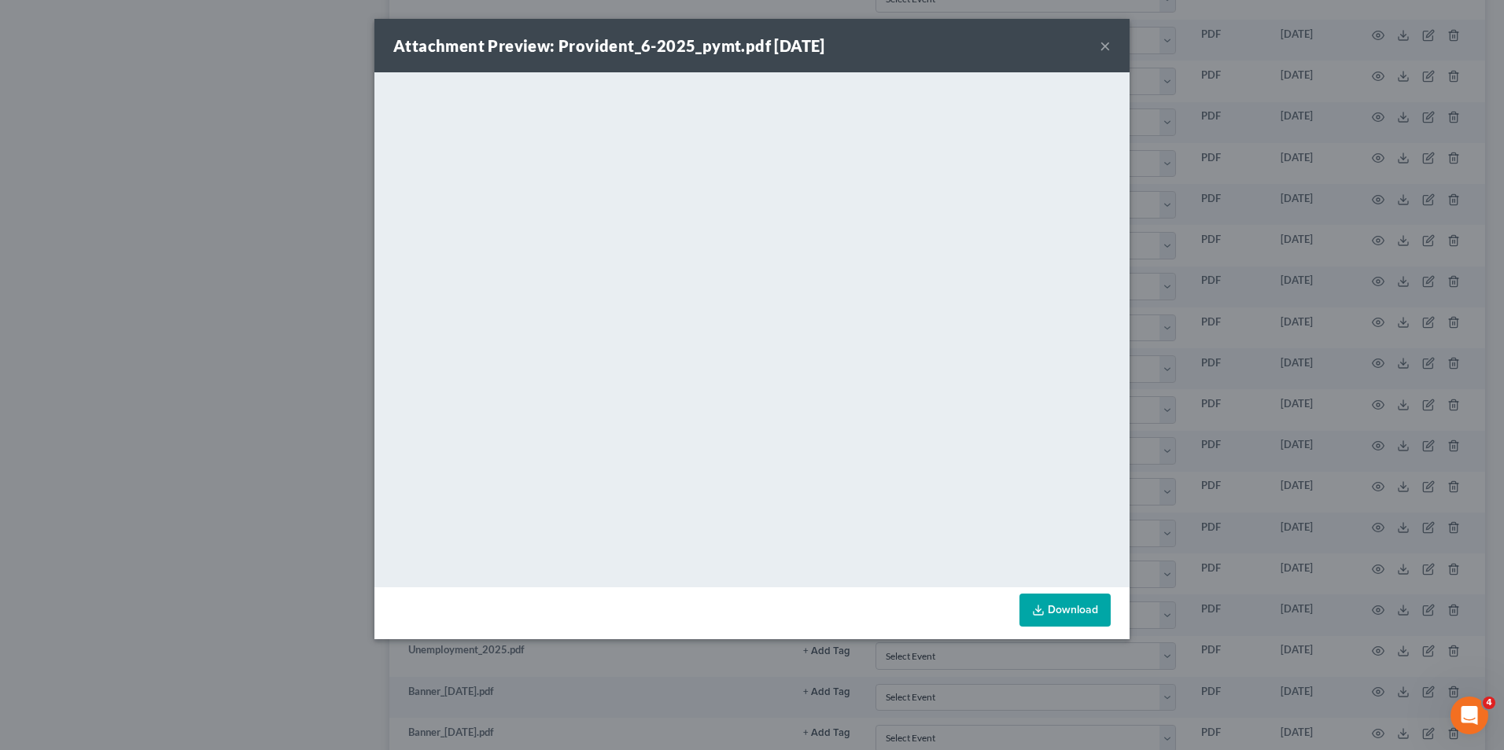
click at [1098, 46] on div "Attachment Preview: Provident_6-2025_pymt.pdf [DATE] ×" at bounding box center [751, 45] width 755 height 53
click at [1102, 43] on button "×" at bounding box center [1105, 45] width 11 height 19
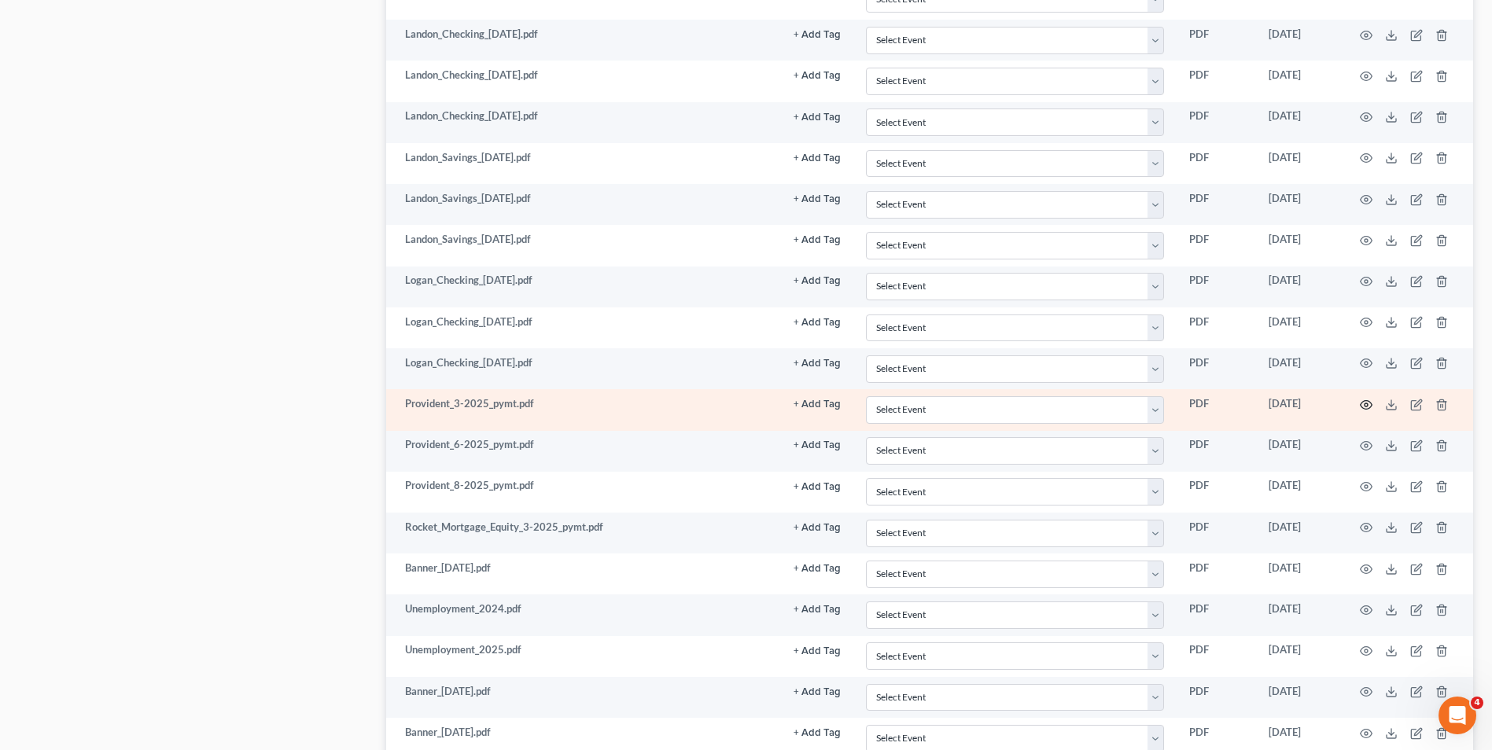
click at [1363, 401] on icon "button" at bounding box center [1367, 404] width 12 height 9
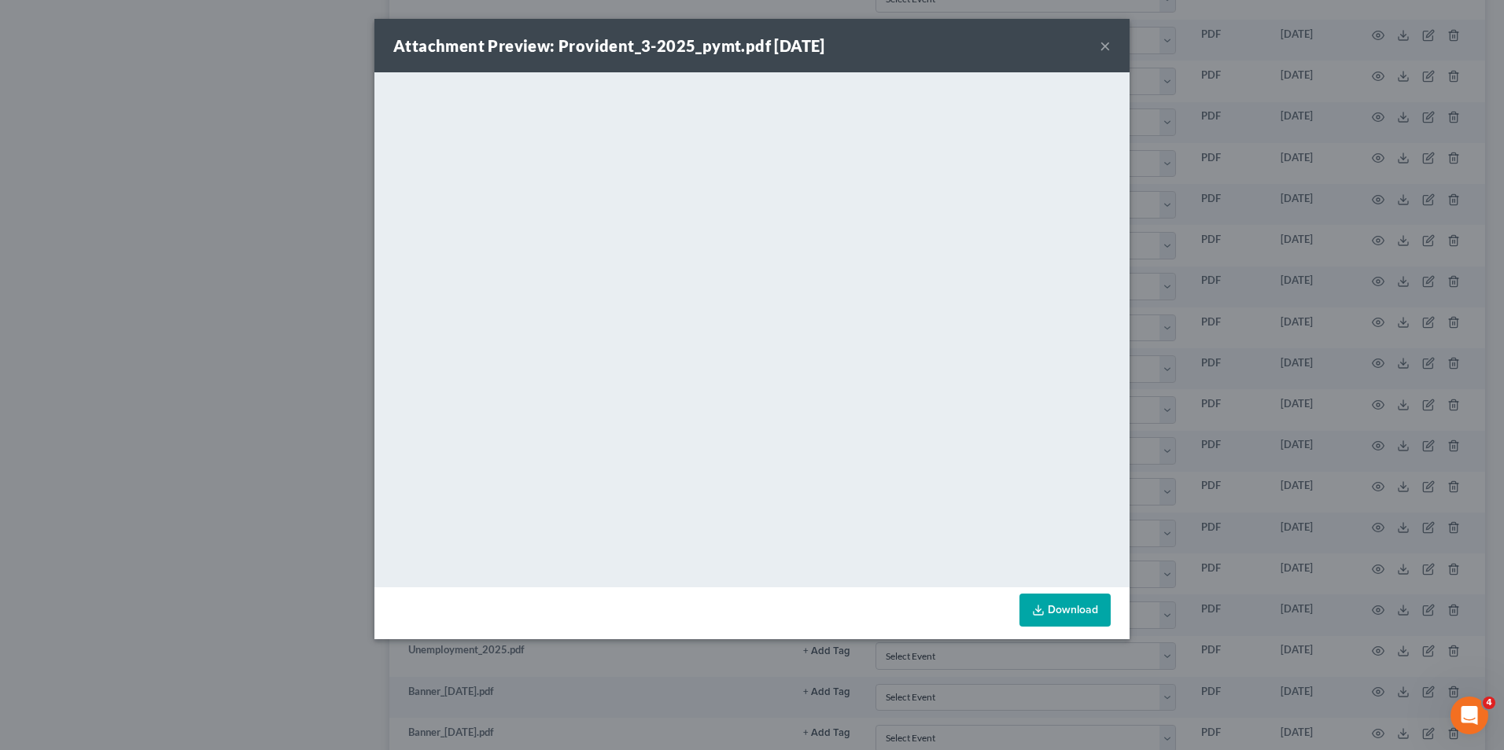
click at [1108, 46] on button "×" at bounding box center [1105, 45] width 11 height 19
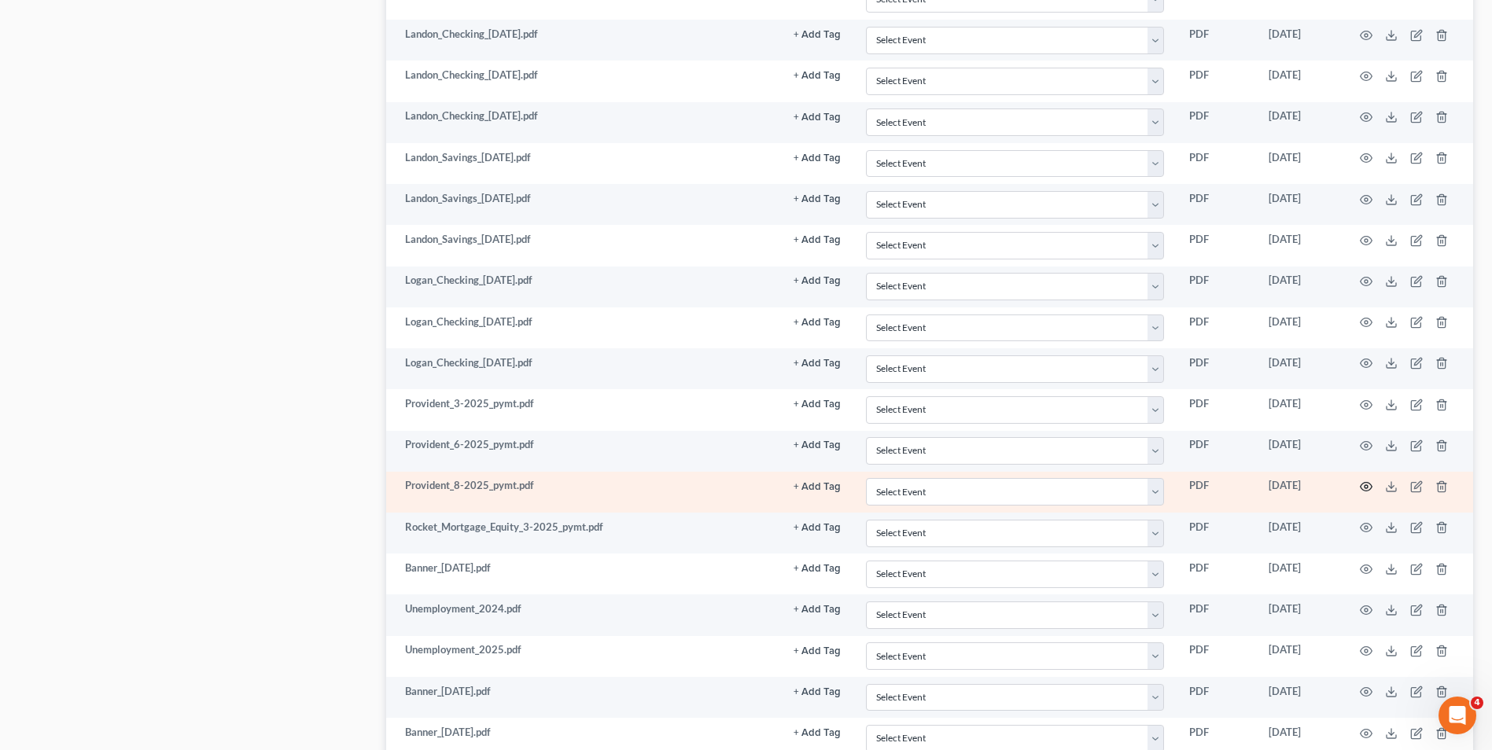
click at [1365, 484] on icon "button" at bounding box center [1366, 487] width 13 height 13
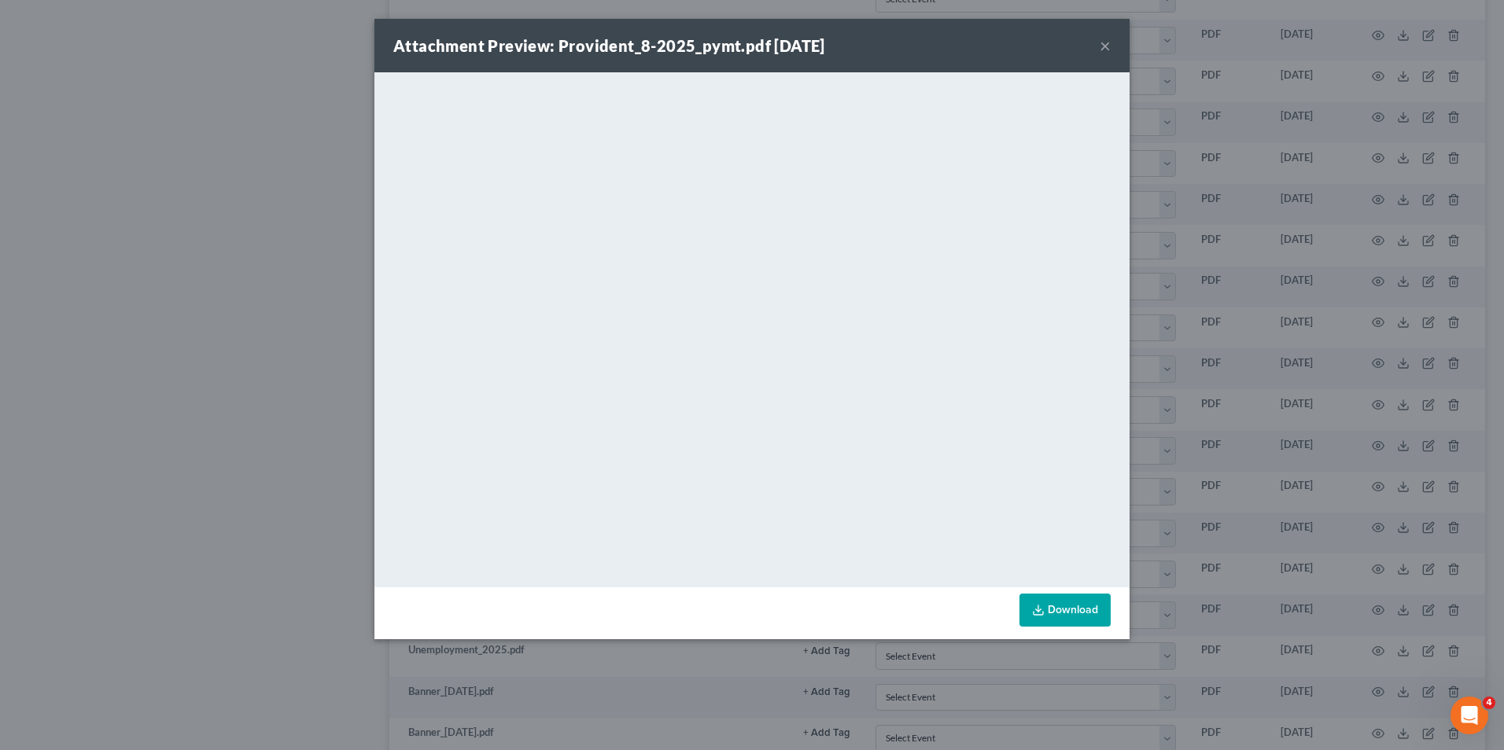
click at [1103, 47] on button "×" at bounding box center [1105, 45] width 11 height 19
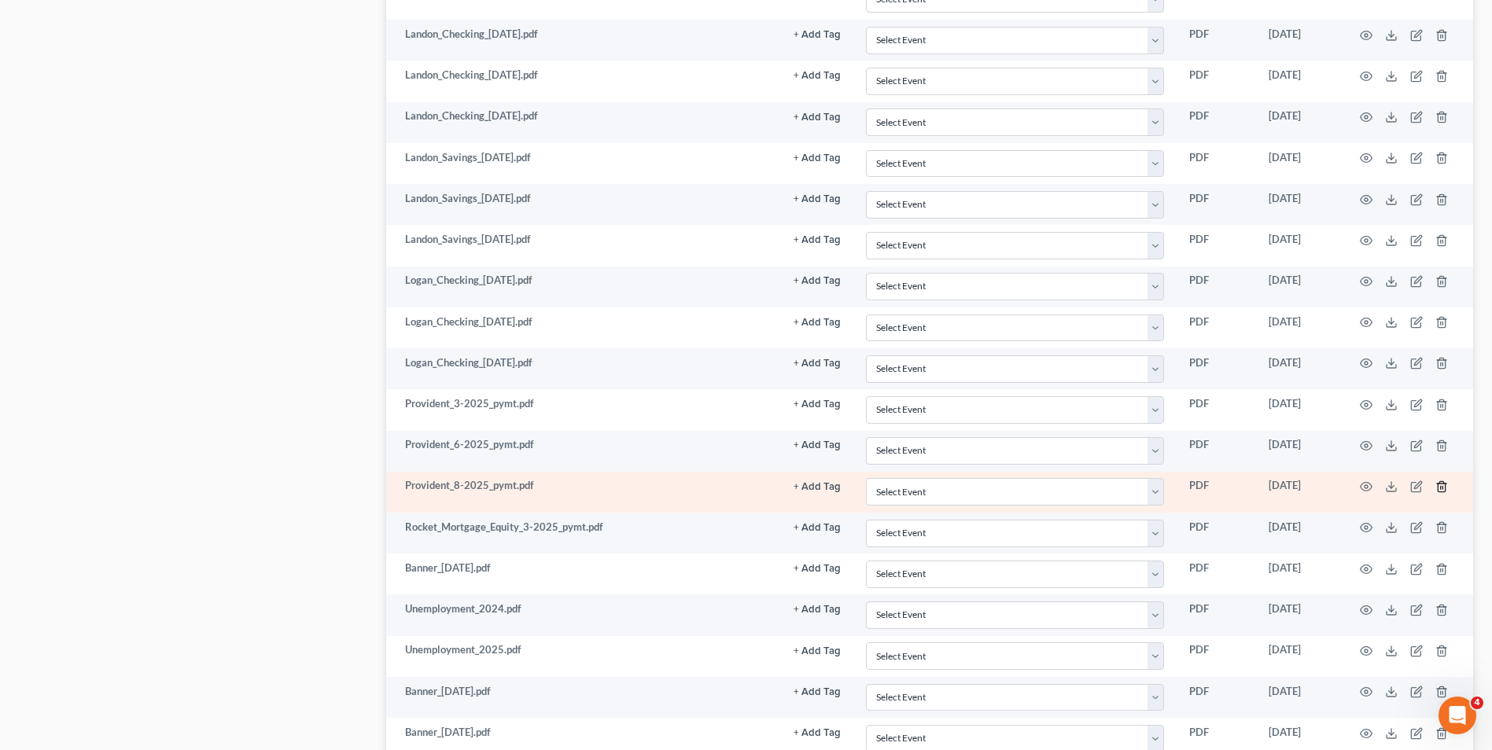
click at [1440, 489] on icon "button" at bounding box center [1442, 487] width 13 height 13
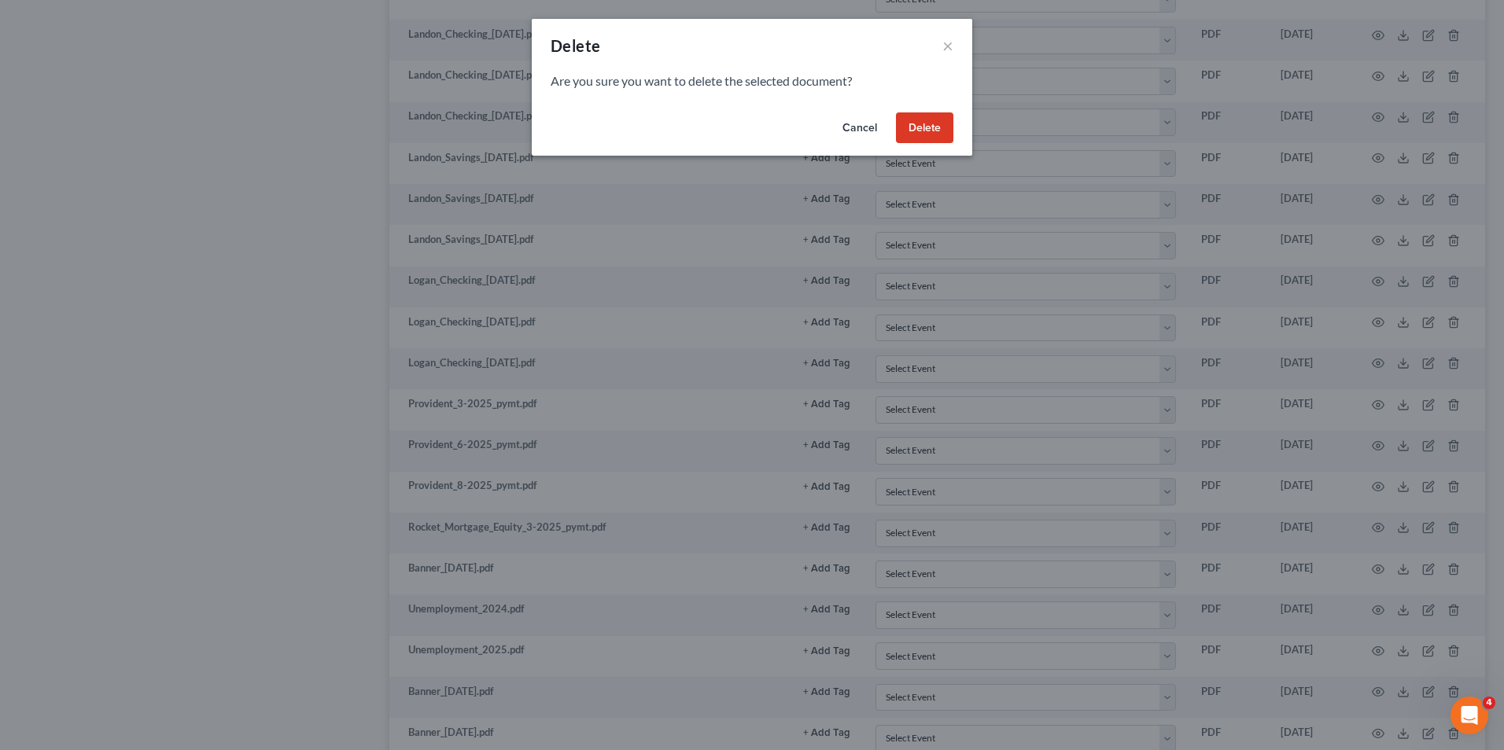
click at [931, 120] on button "Delete" at bounding box center [924, 127] width 57 height 31
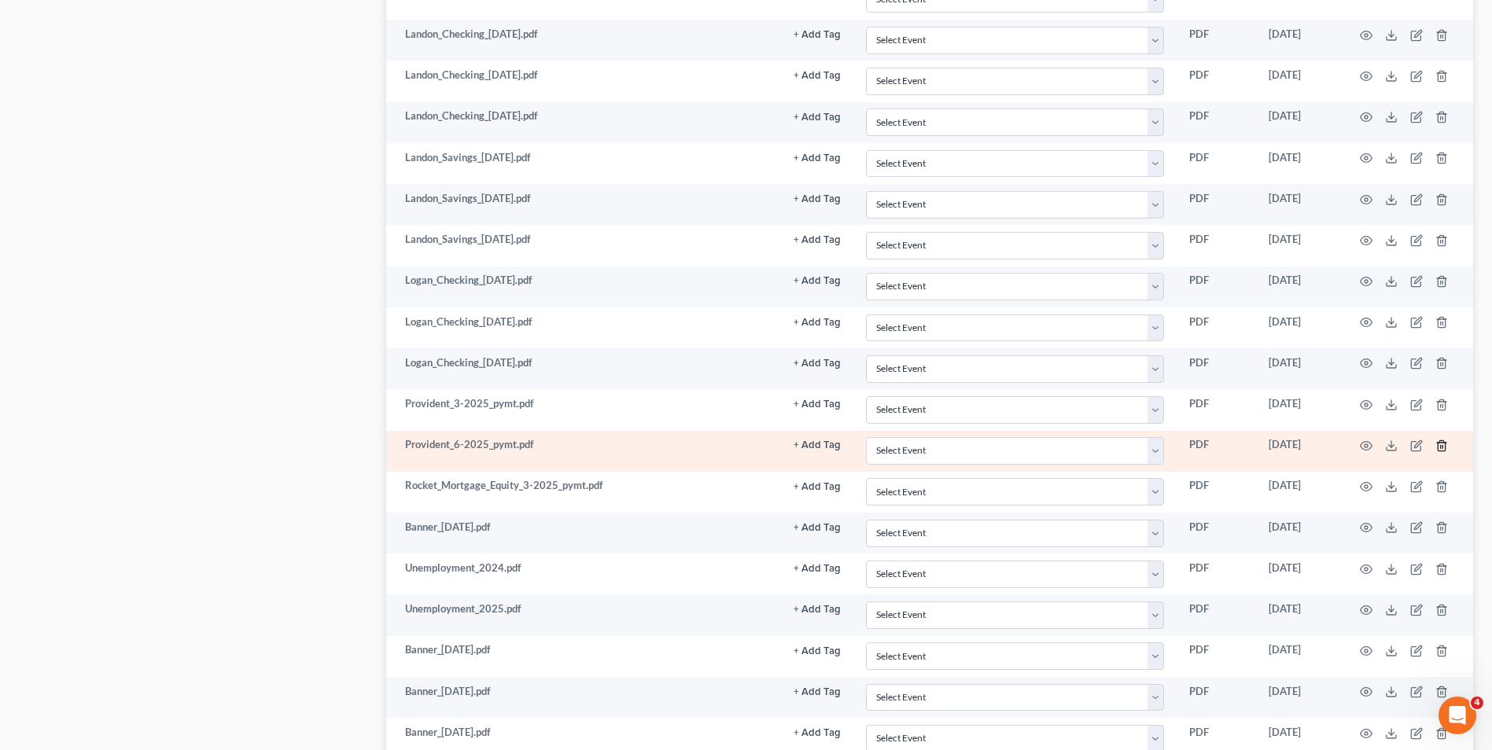
click at [1442, 445] on icon "button" at bounding box center [1442, 446] width 13 height 13
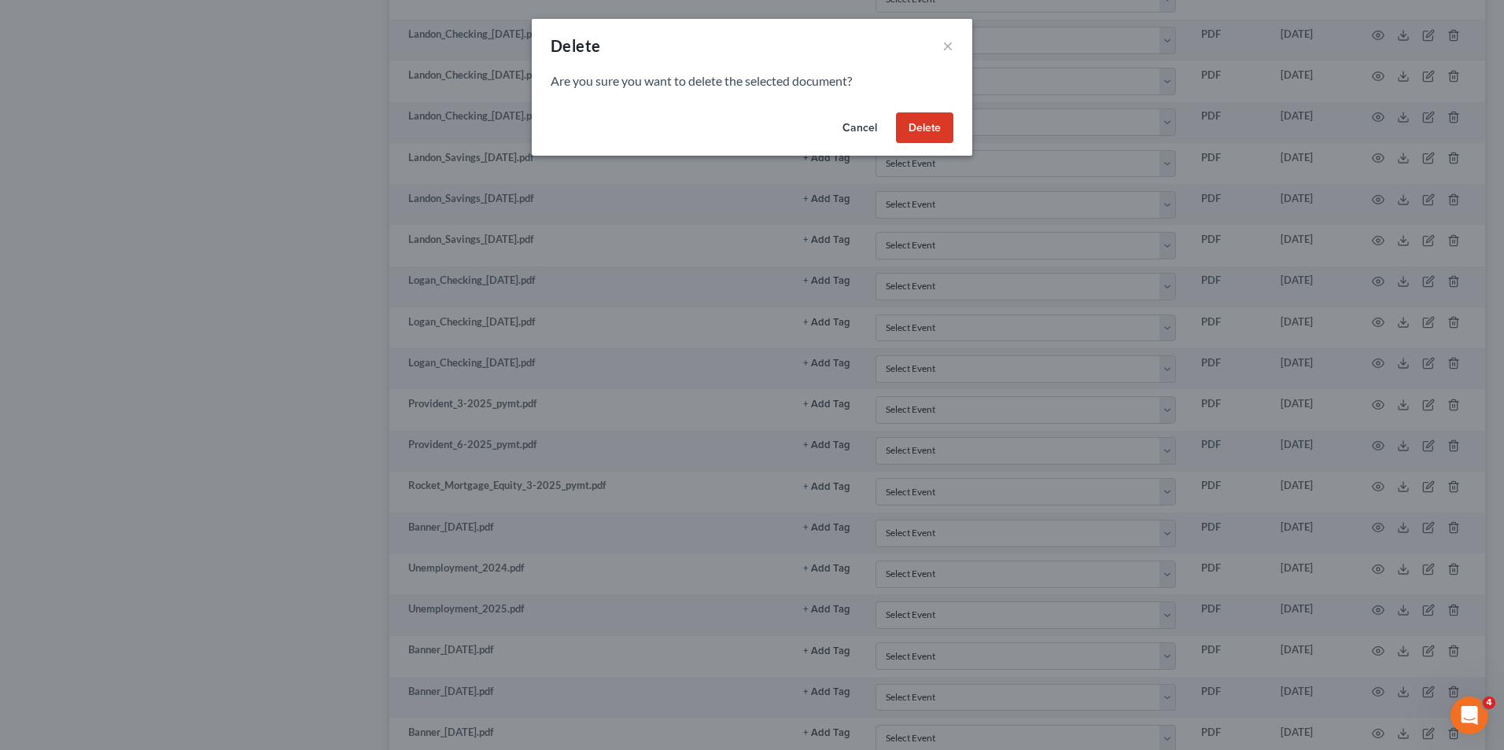
click at [913, 123] on button "Delete" at bounding box center [924, 127] width 57 height 31
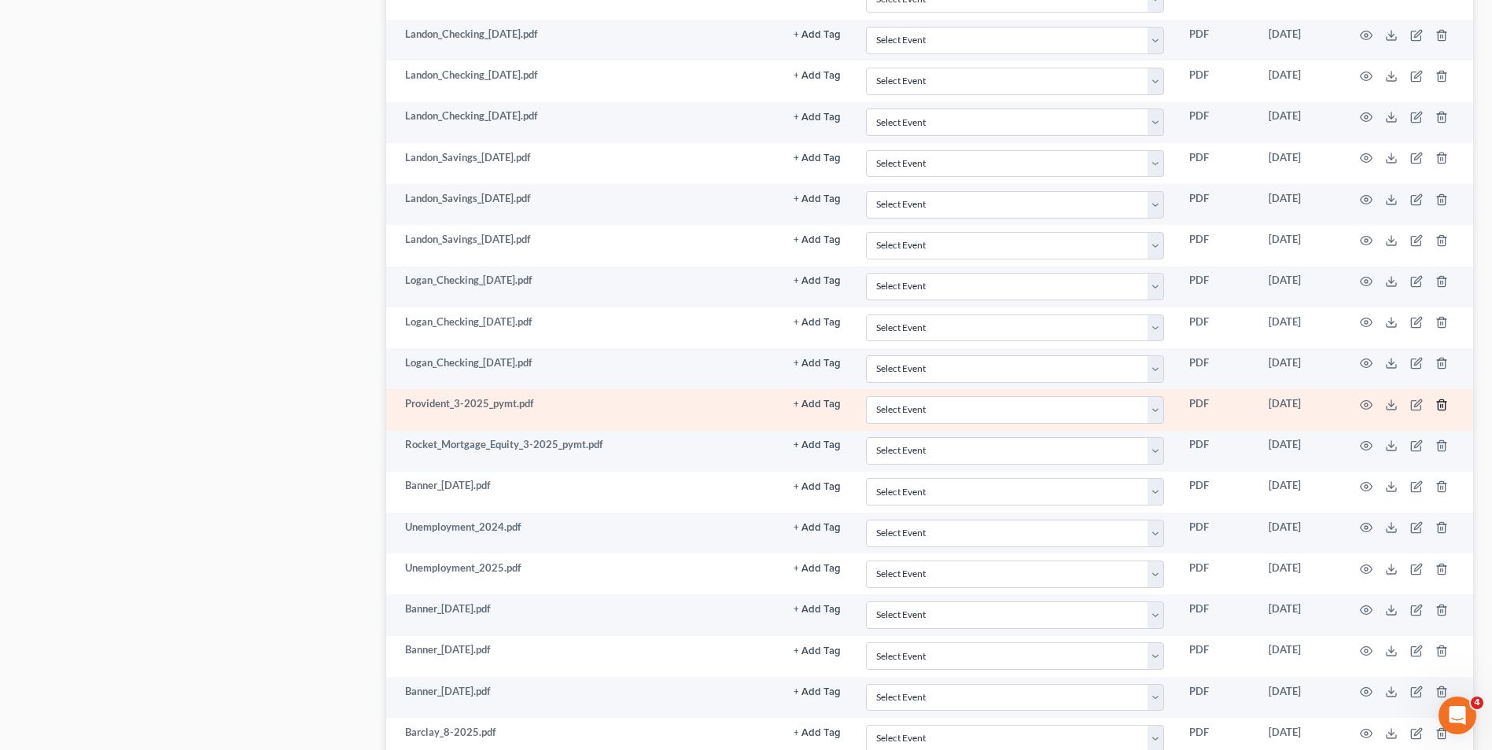
click at [1437, 407] on icon "button" at bounding box center [1442, 405] width 13 height 13
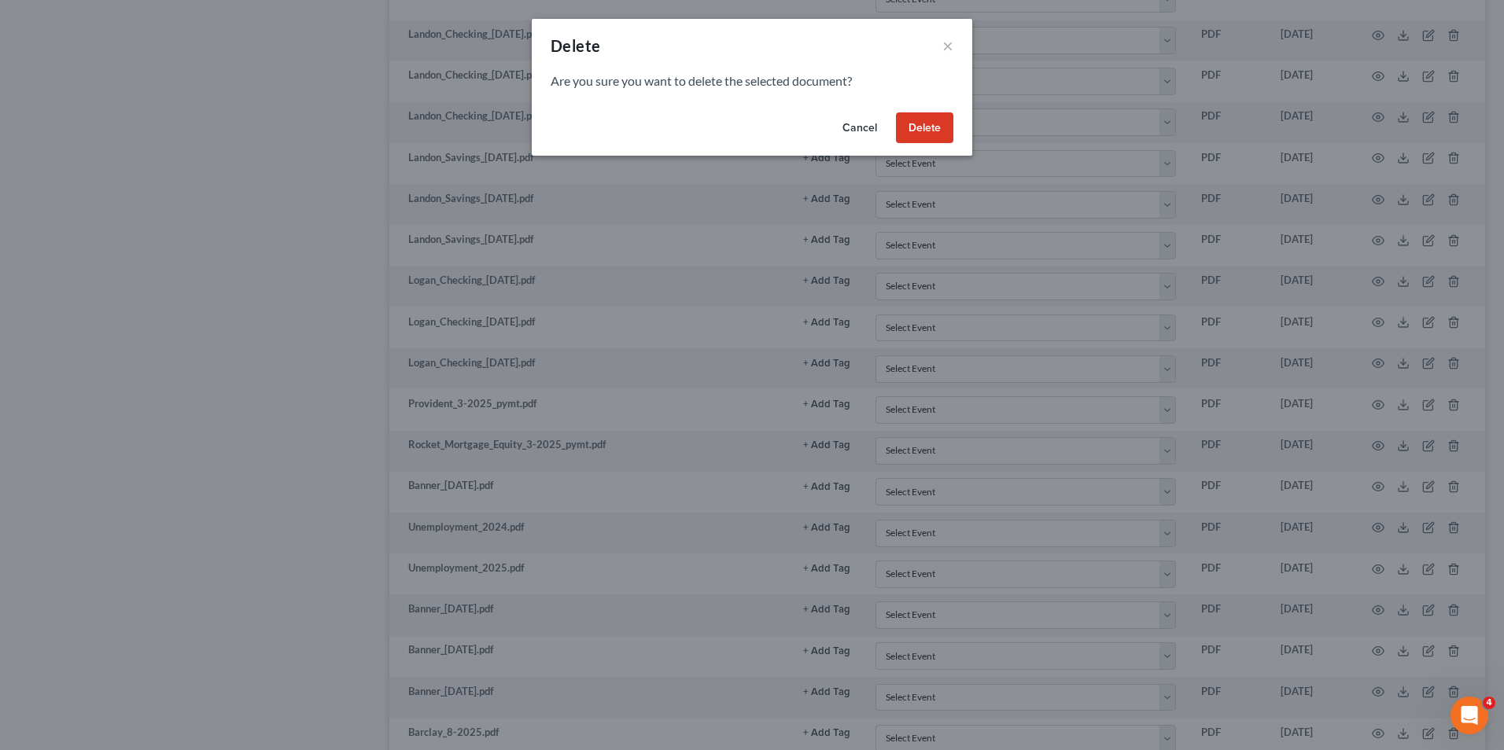
click at [934, 133] on button "Delete" at bounding box center [924, 127] width 57 height 31
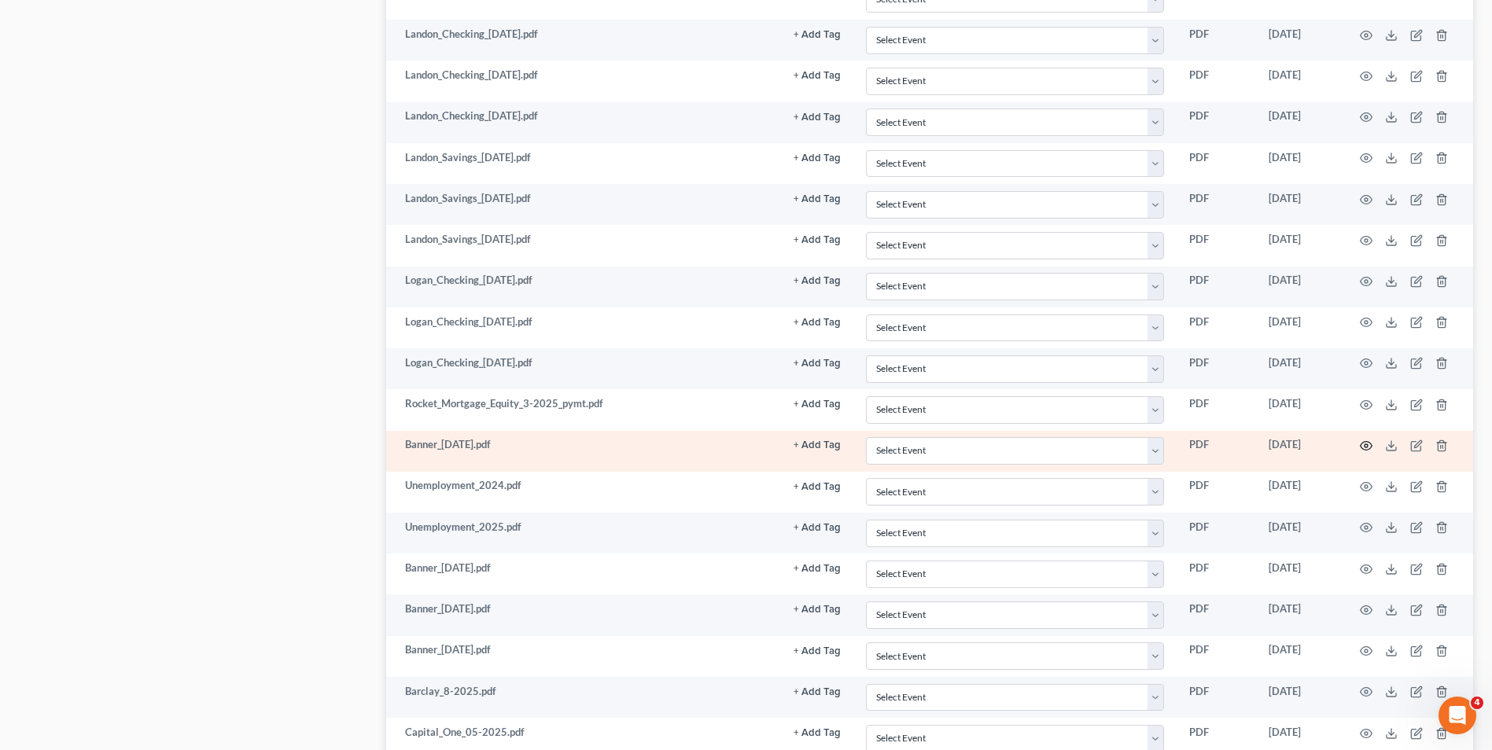
click at [1367, 446] on icon "button" at bounding box center [1366, 446] width 13 height 13
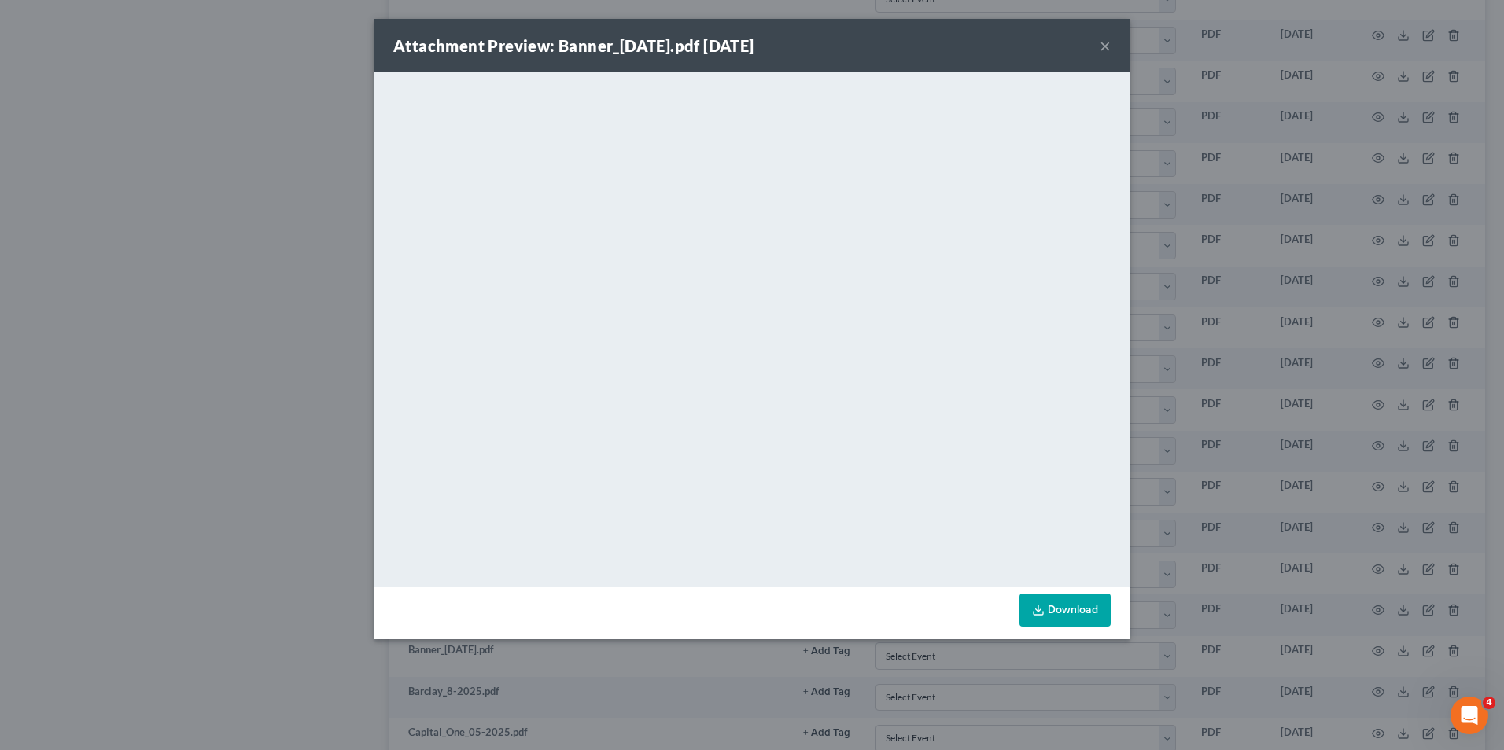
click at [1105, 39] on button "×" at bounding box center [1105, 45] width 11 height 19
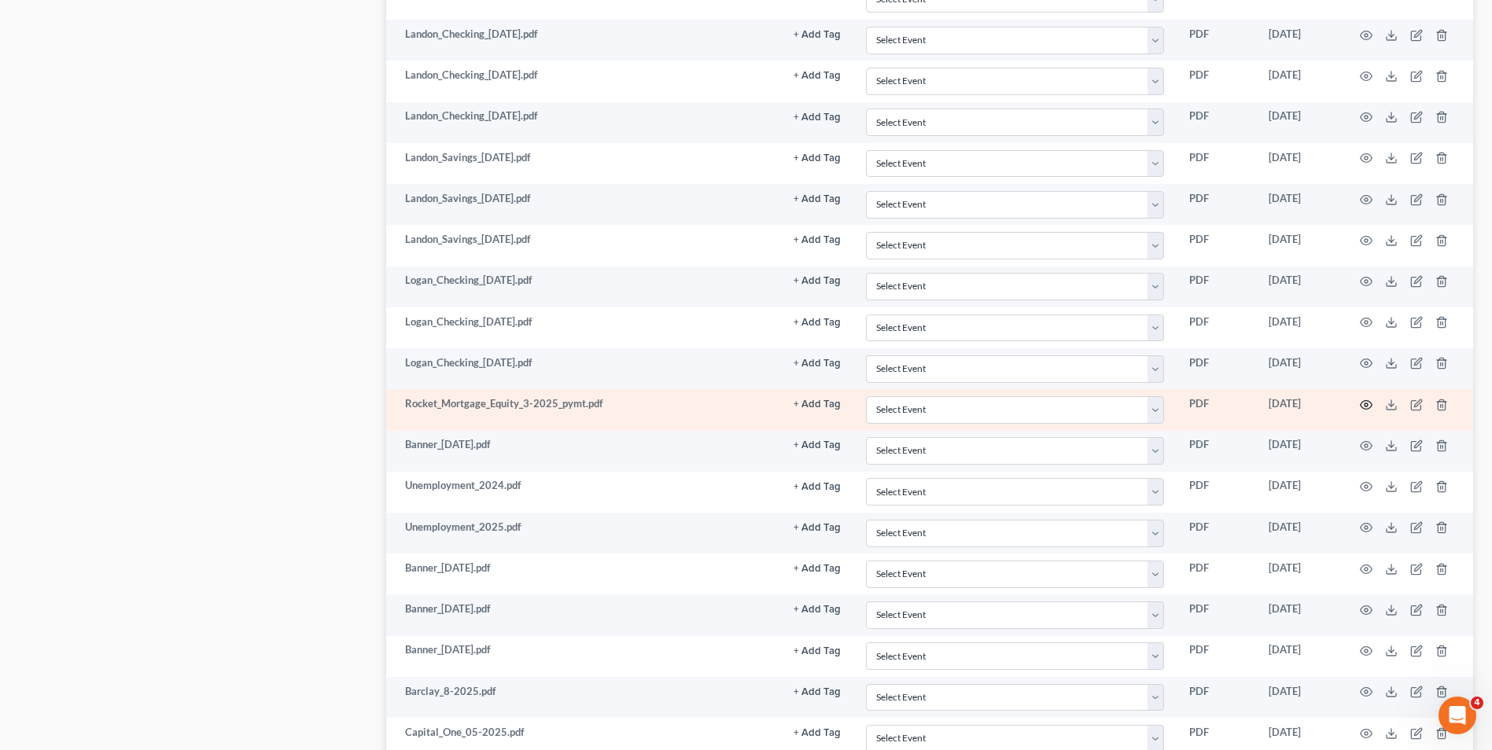
click at [1360, 407] on icon "button" at bounding box center [1366, 405] width 13 height 13
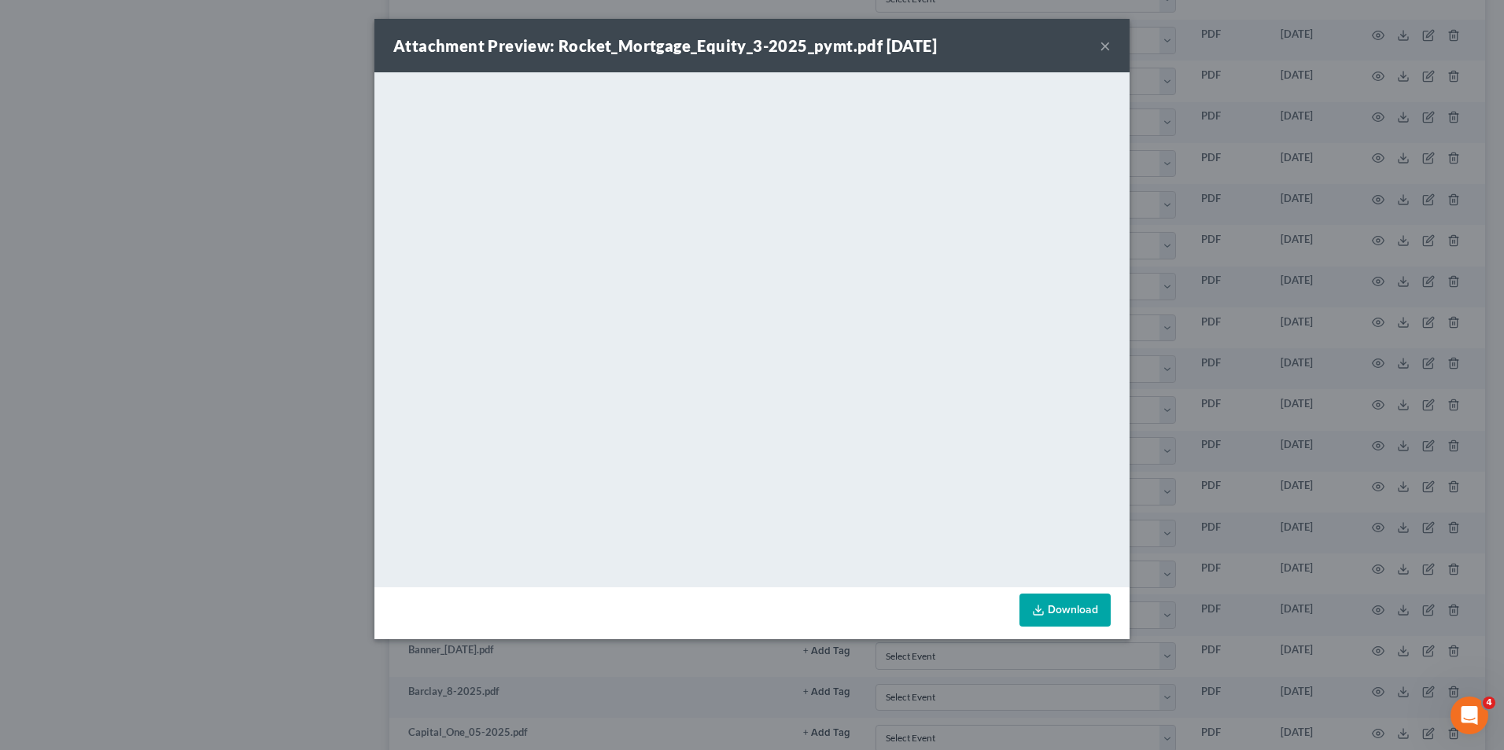
click at [1096, 40] on div "Attachment Preview: Rocket_Mortgage_Equity_3-2025_pymt.pdf [DATE] ×" at bounding box center [751, 45] width 755 height 53
click at [1101, 43] on button "×" at bounding box center [1105, 45] width 11 height 19
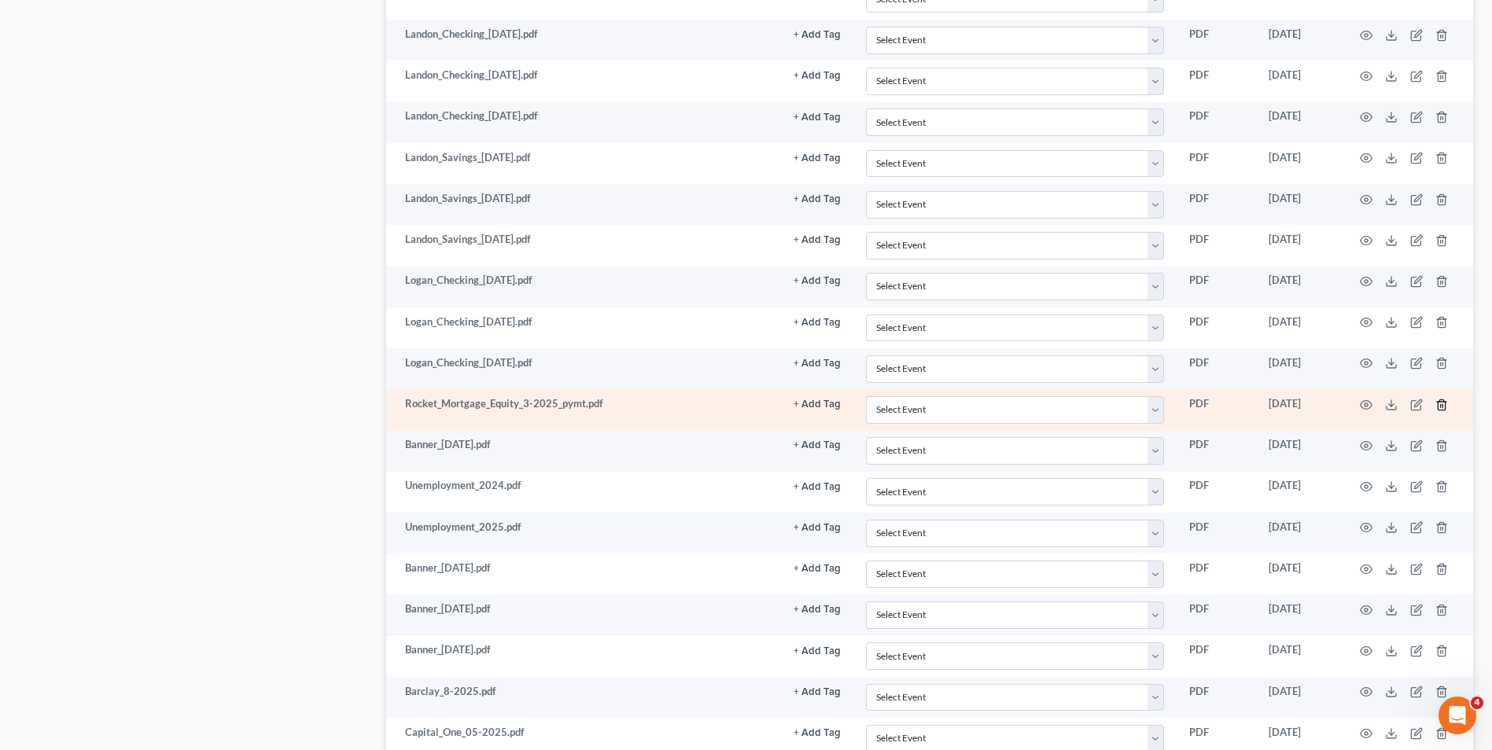
click at [1443, 405] on line "button" at bounding box center [1443, 405] width 0 height 3
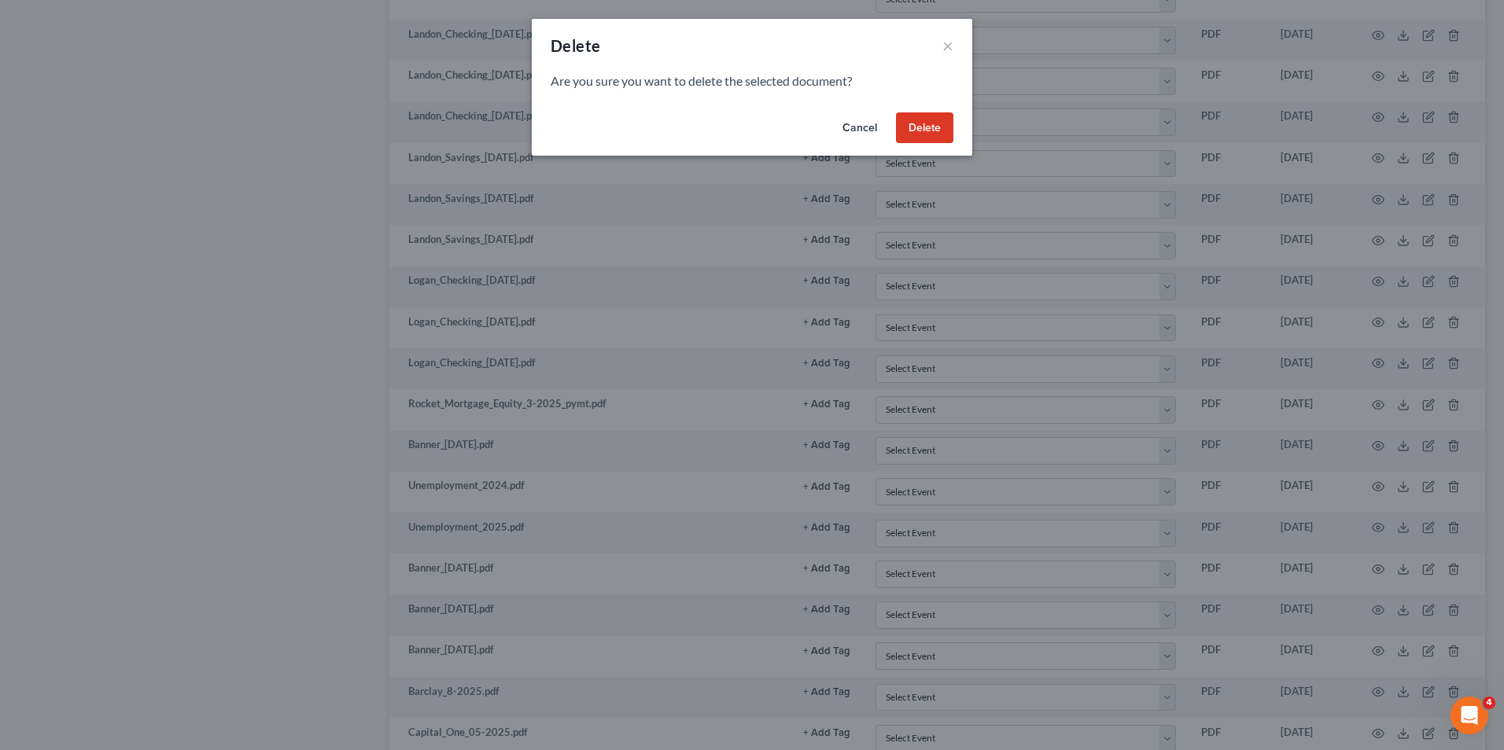
click at [926, 124] on button "Delete" at bounding box center [924, 127] width 57 height 31
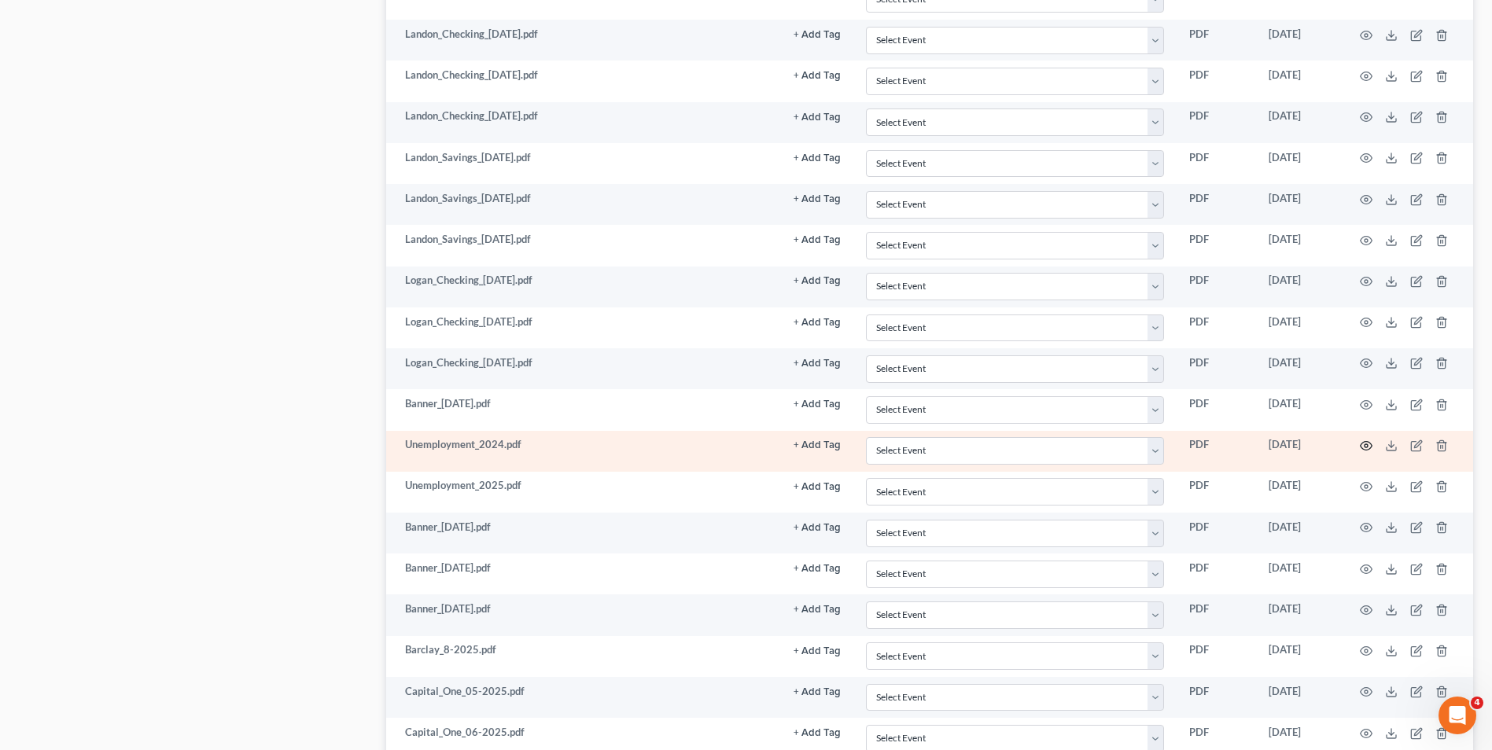
click at [1364, 445] on icon "button" at bounding box center [1366, 446] width 13 height 13
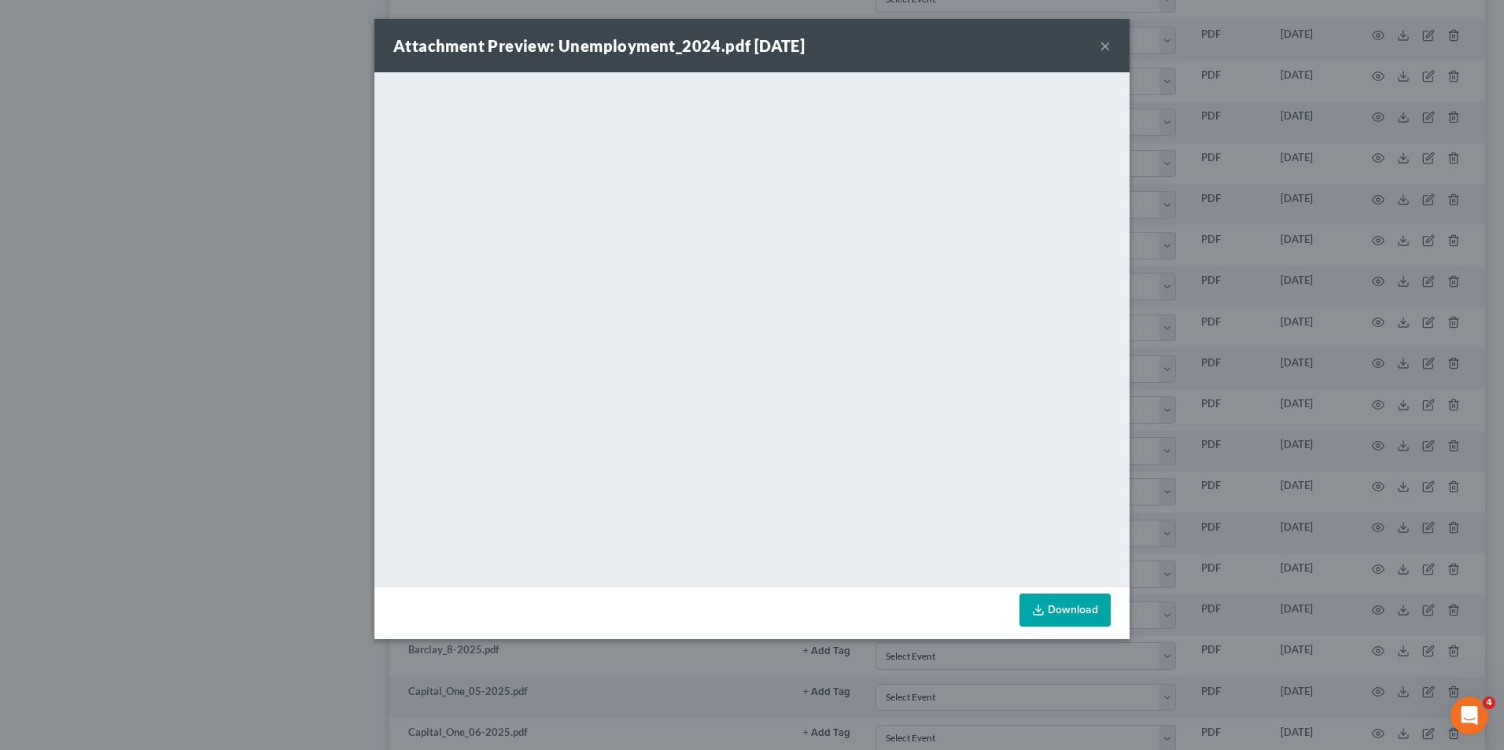
drag, startPoint x: 1101, startPoint y: 46, endPoint x: 1092, endPoint y: 57, distance: 13.9
click at [1101, 46] on button "×" at bounding box center [1105, 45] width 11 height 19
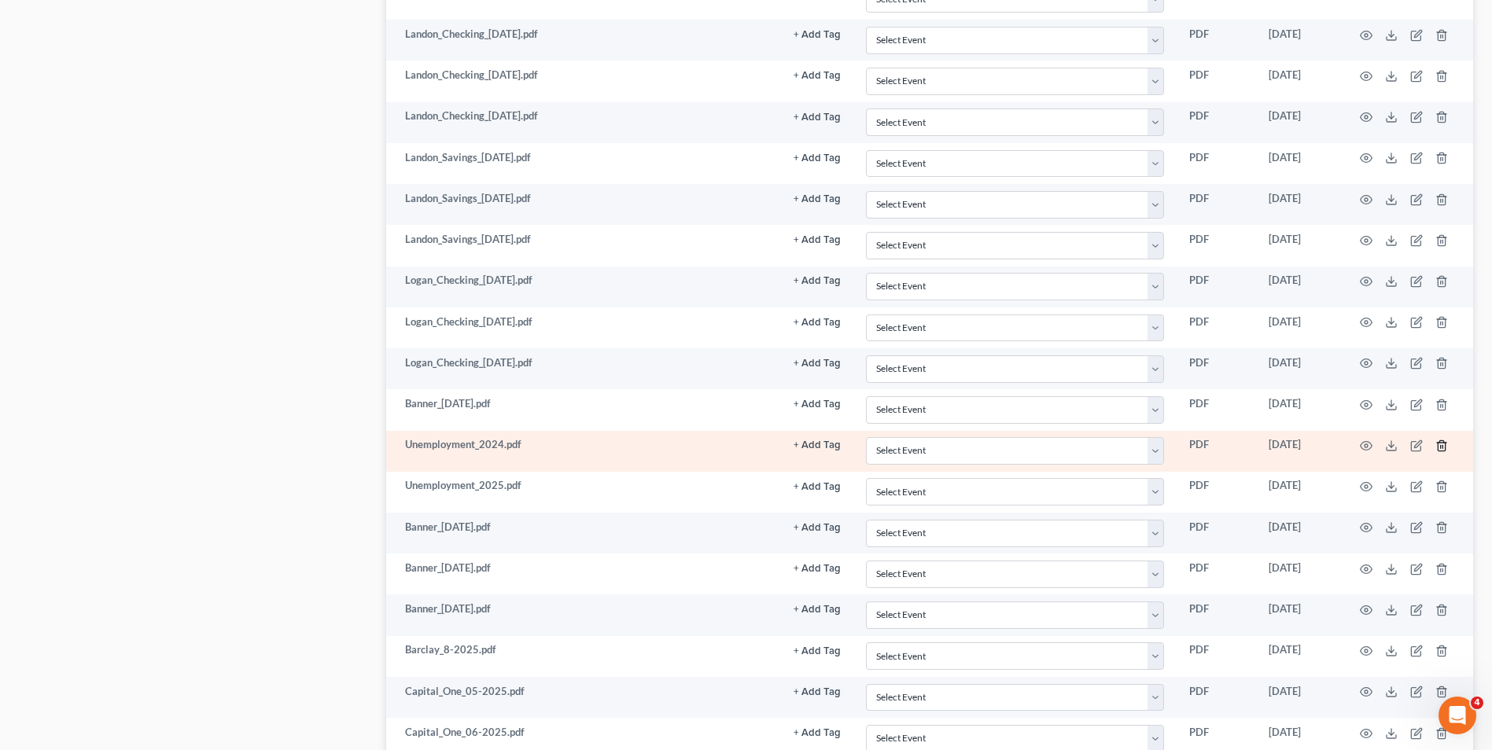
click at [1439, 448] on icon "button" at bounding box center [1441, 446] width 7 height 10
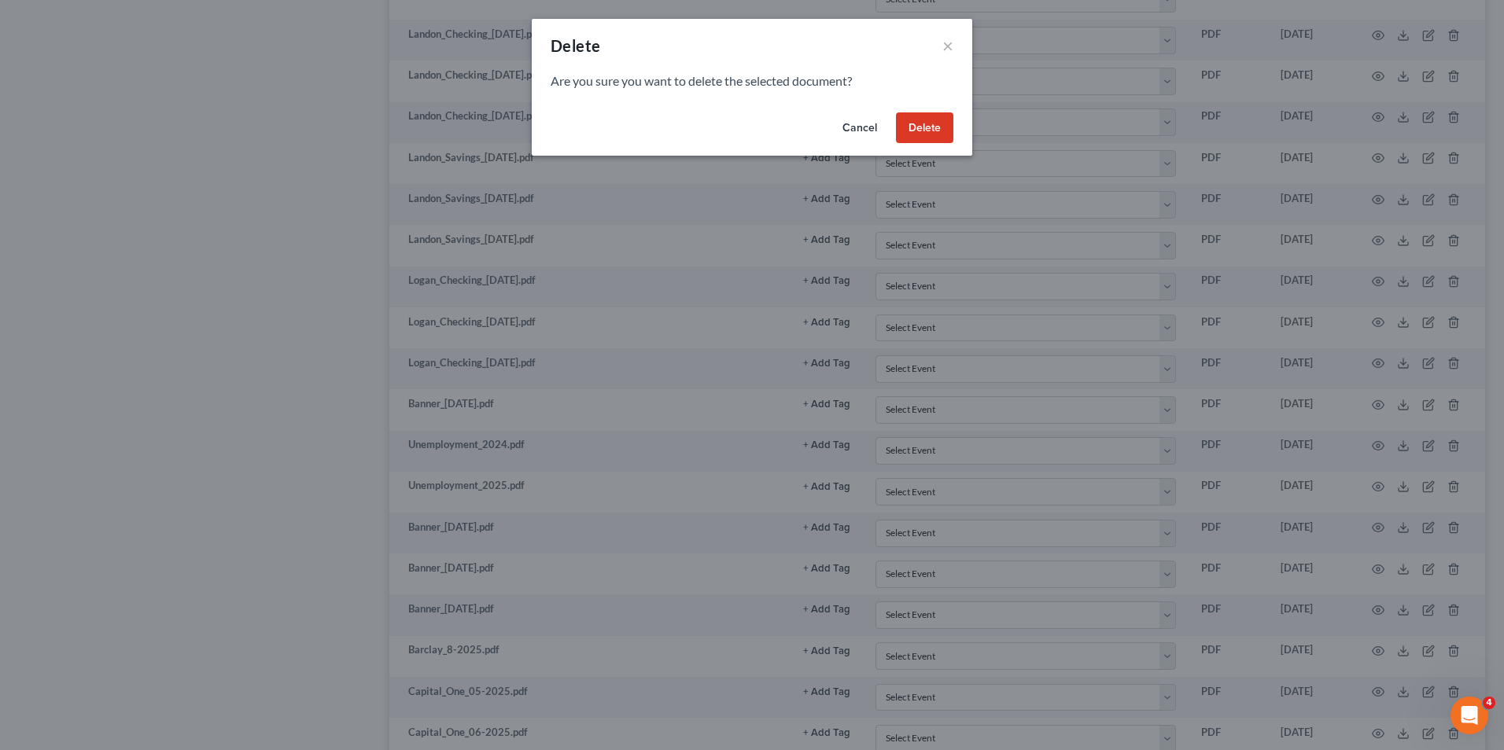
click at [953, 138] on div "Cancel Delete" at bounding box center [752, 131] width 441 height 50
click at [926, 139] on button "Delete" at bounding box center [924, 127] width 57 height 31
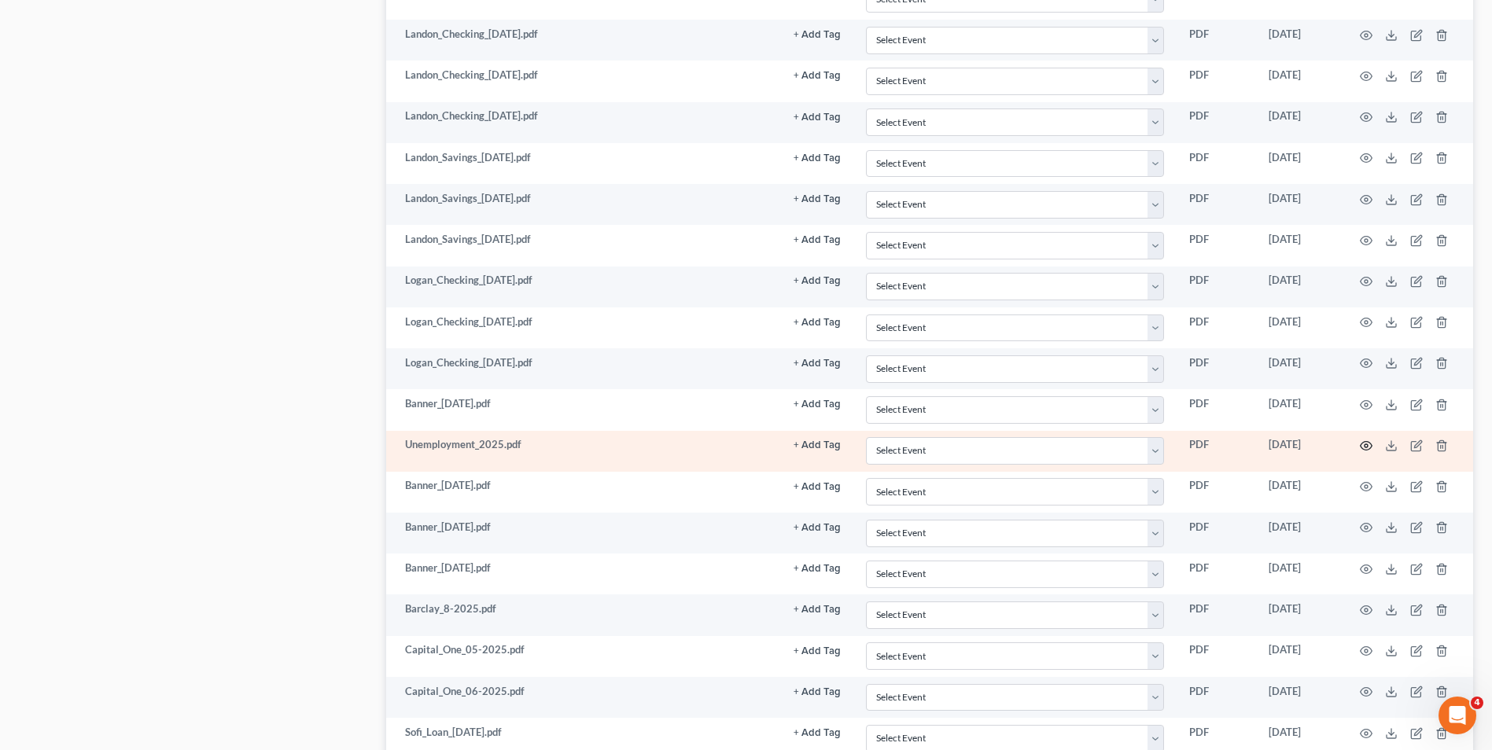
click at [1367, 446] on icon "button" at bounding box center [1366, 446] width 13 height 13
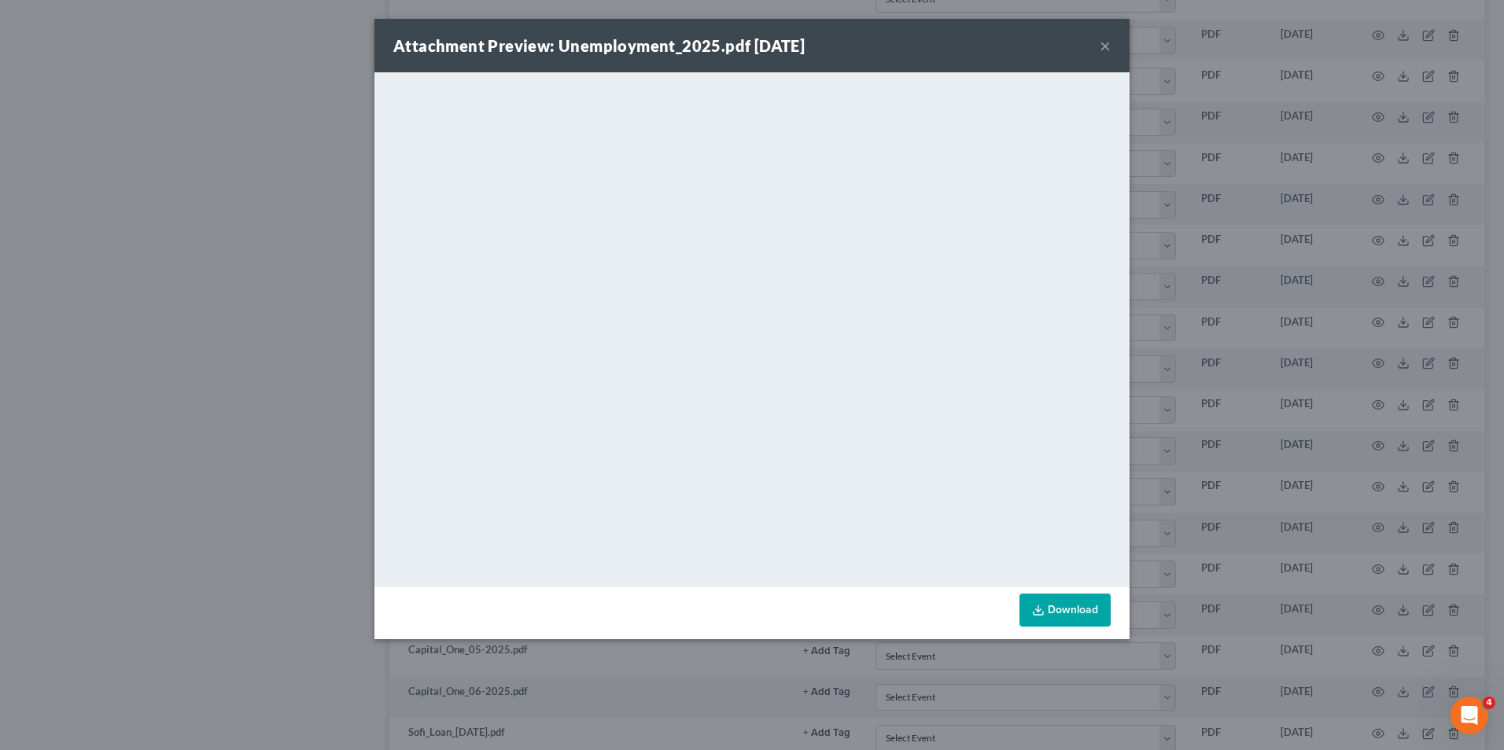
drag, startPoint x: 1060, startPoint y: 44, endPoint x: 1093, endPoint y: 47, distance: 33.2
click at [1060, 44] on div "Attachment Preview: Unemployment_2025.pdf [DATE] ×" at bounding box center [751, 45] width 755 height 53
click at [1104, 46] on button "×" at bounding box center [1105, 45] width 11 height 19
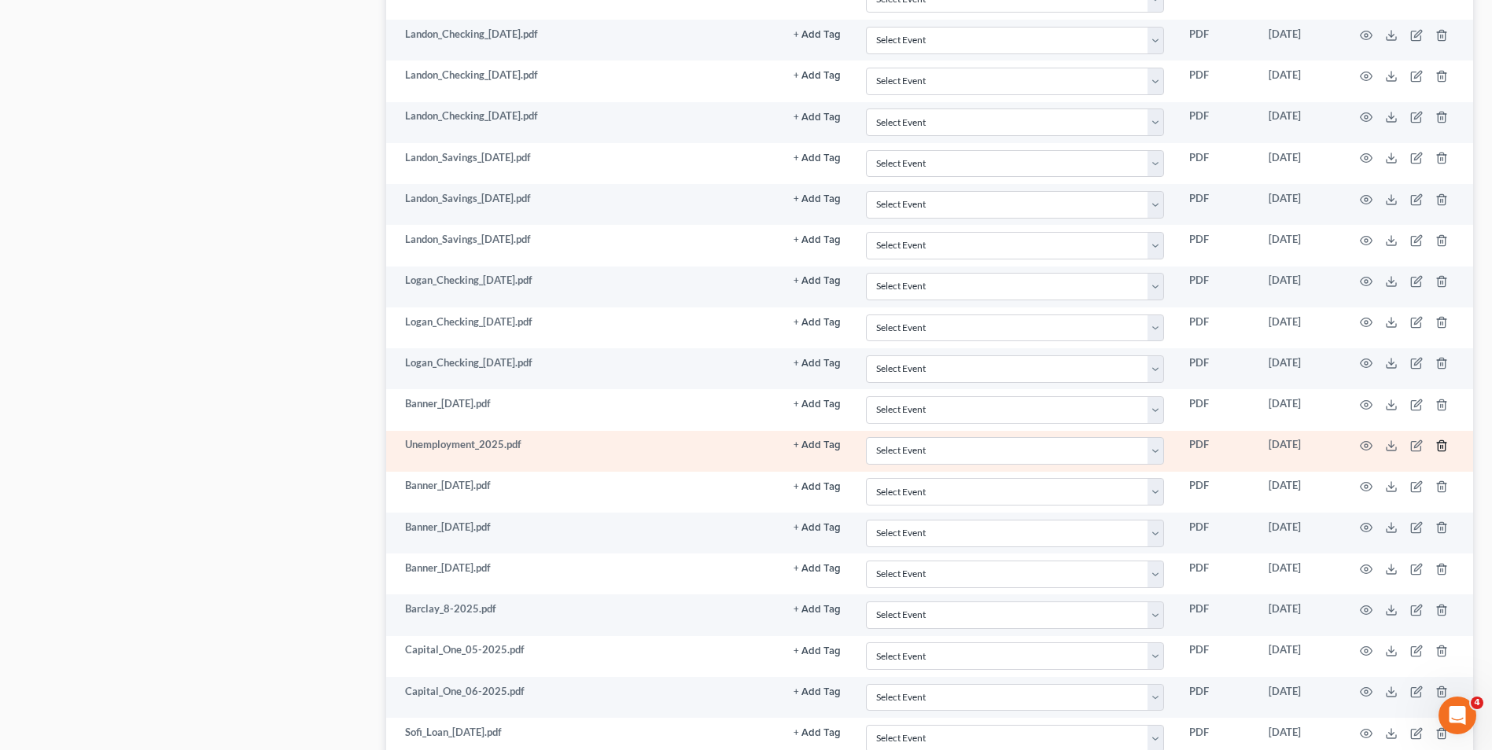
click at [1441, 441] on icon "button" at bounding box center [1442, 446] width 13 height 13
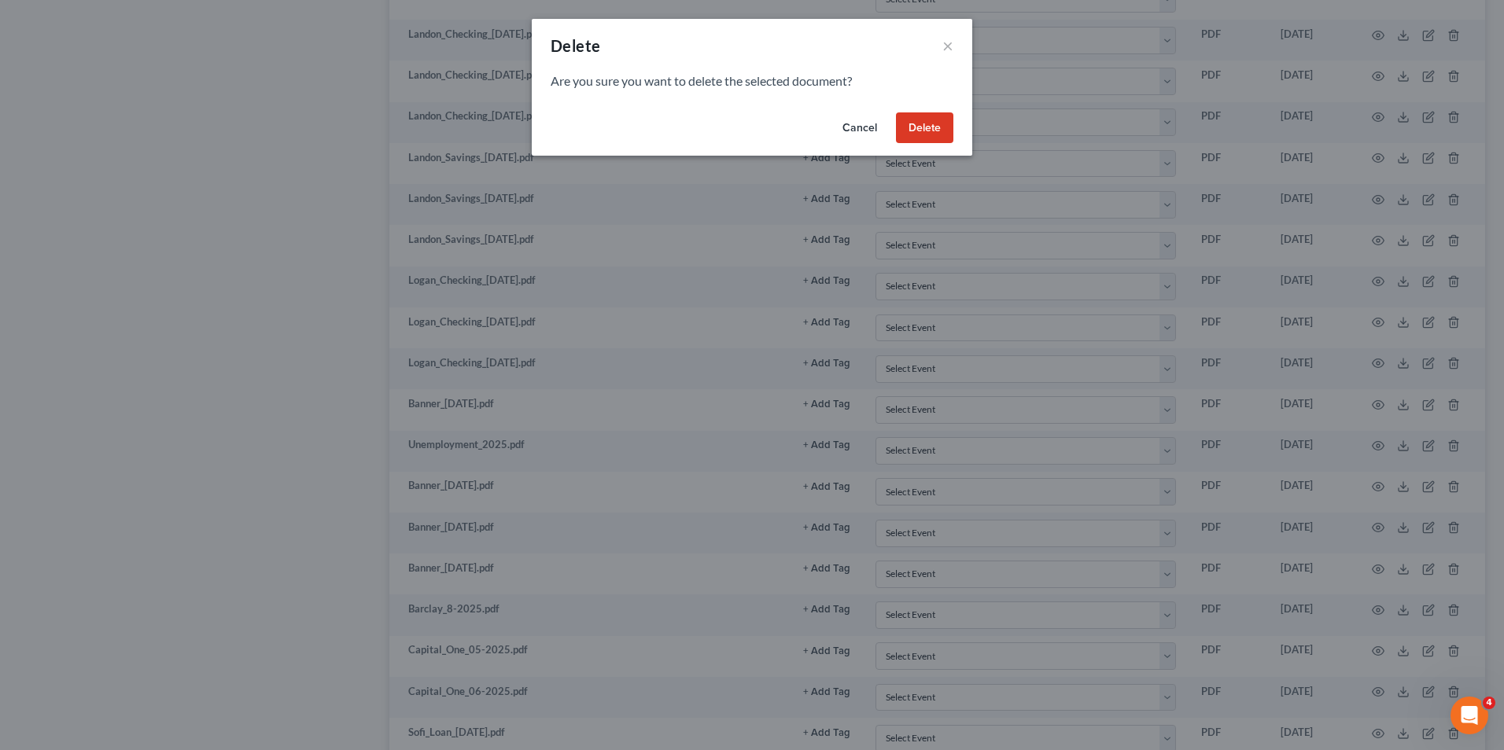
click at [930, 117] on button "Delete" at bounding box center [924, 127] width 57 height 31
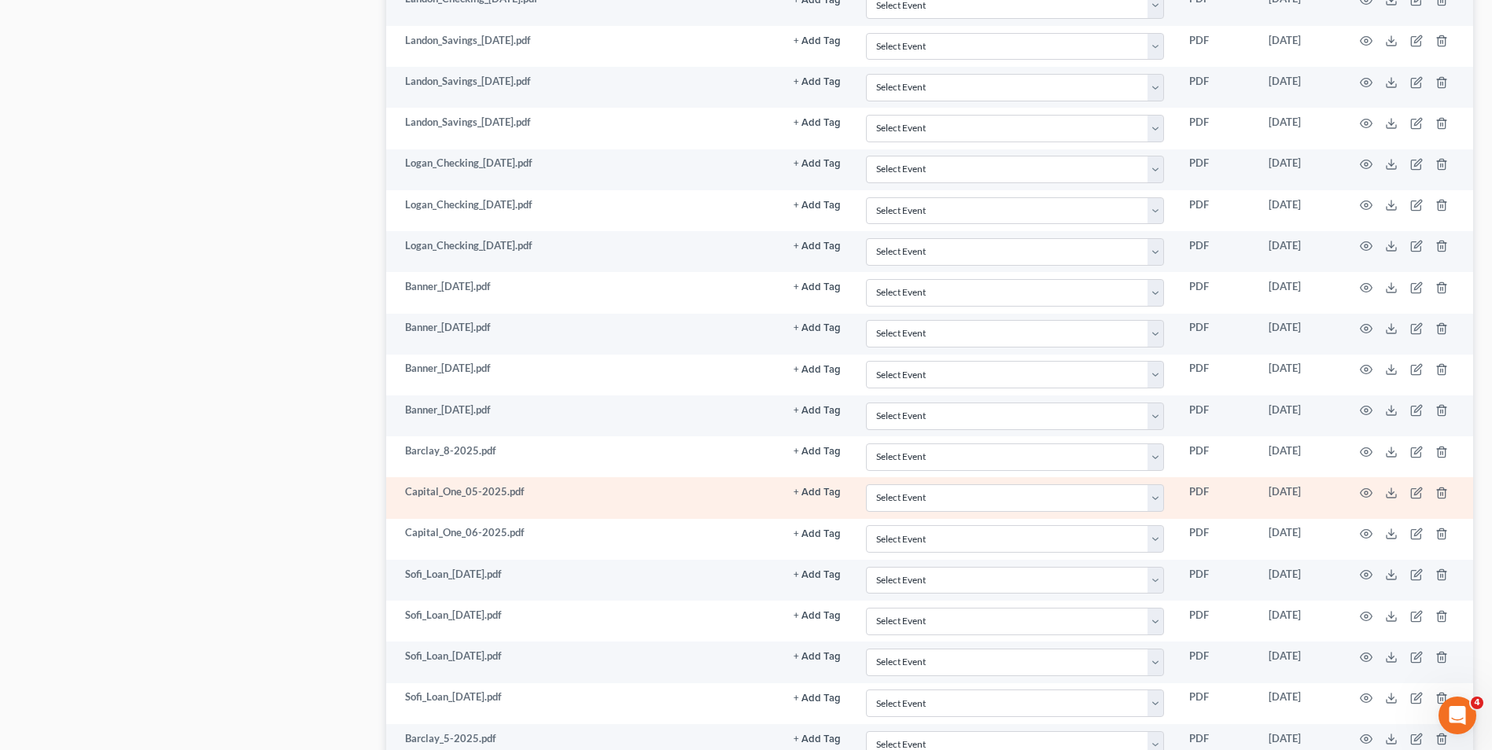
click at [1359, 452] on tbody "[US_STATE]_Secure_Savings_1-2025_to__3-2025.pdf + Add Tag Select an option or c…" at bounding box center [929, 210] width 1087 height 5219
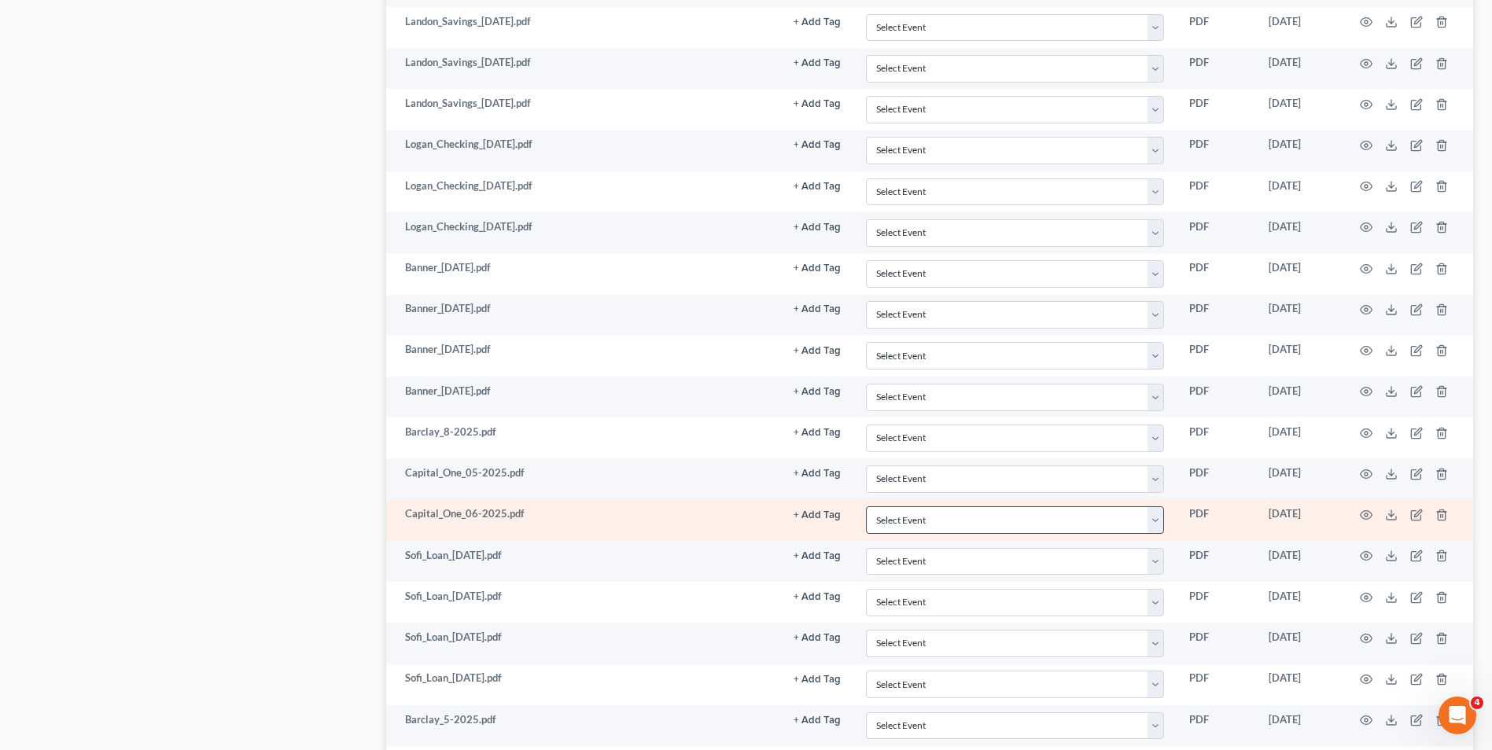
scroll to position [2937, 0]
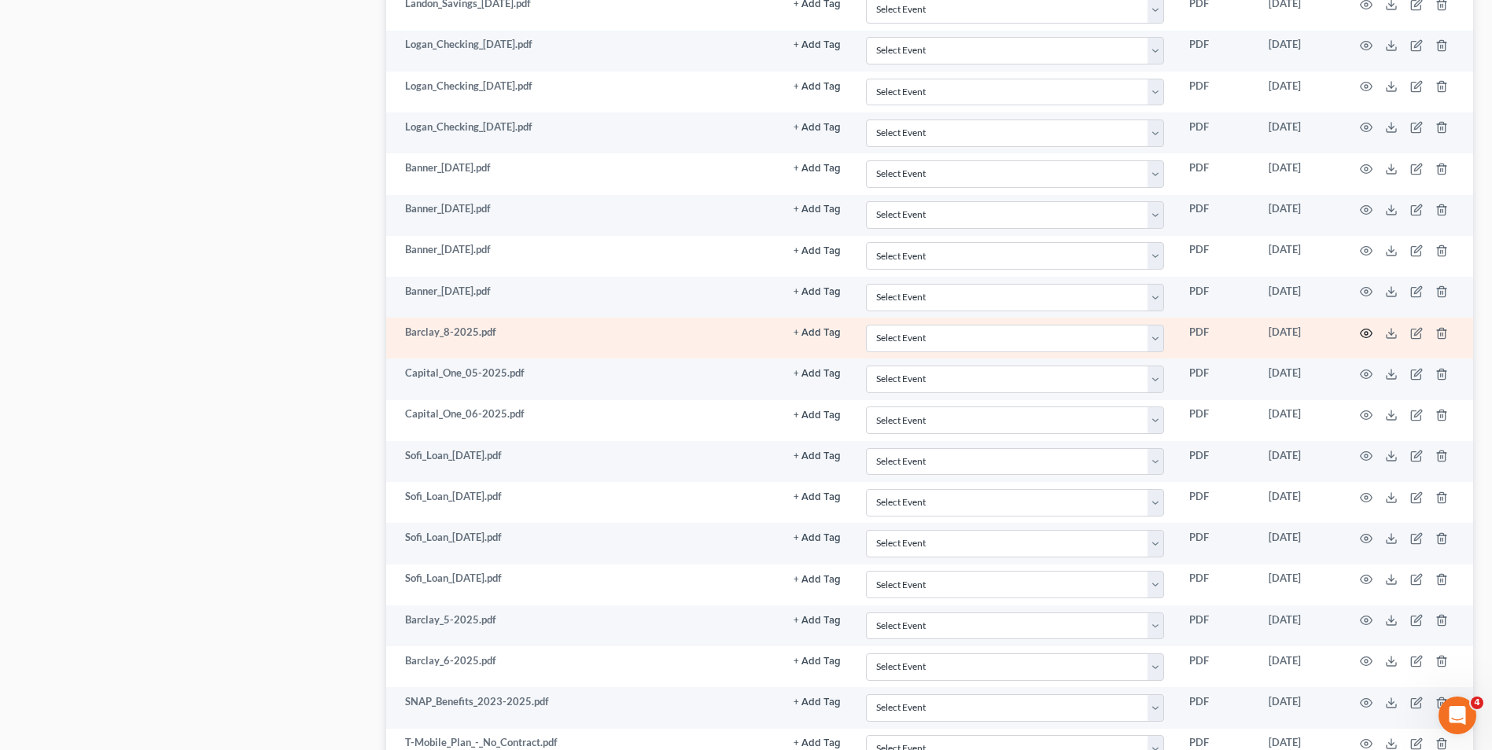
click at [1366, 336] on icon "button" at bounding box center [1366, 333] width 13 height 13
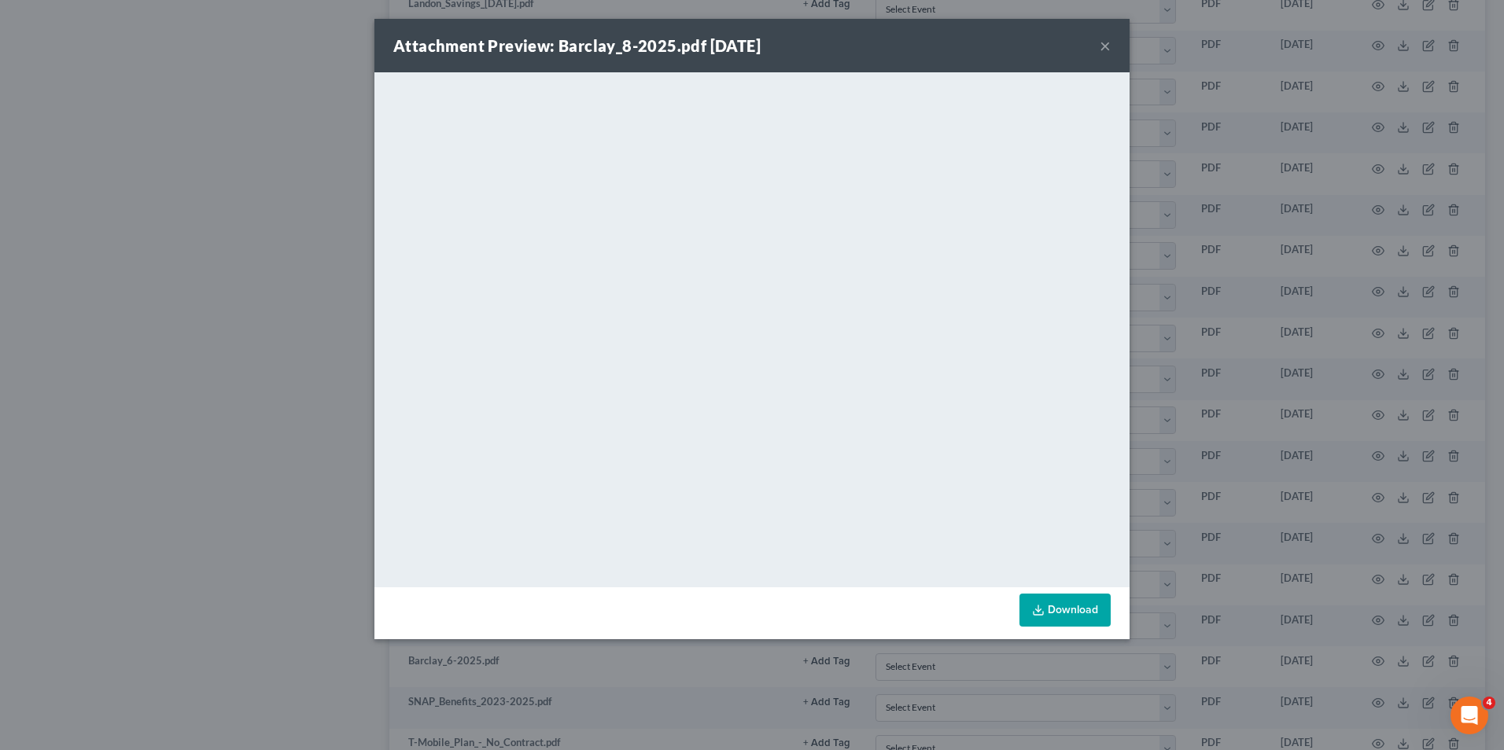
click at [1111, 46] on div "Attachment Preview: Barclay_8-2025.pdf [DATE] ×" at bounding box center [751, 45] width 755 height 53
click at [1105, 50] on button "×" at bounding box center [1105, 45] width 11 height 19
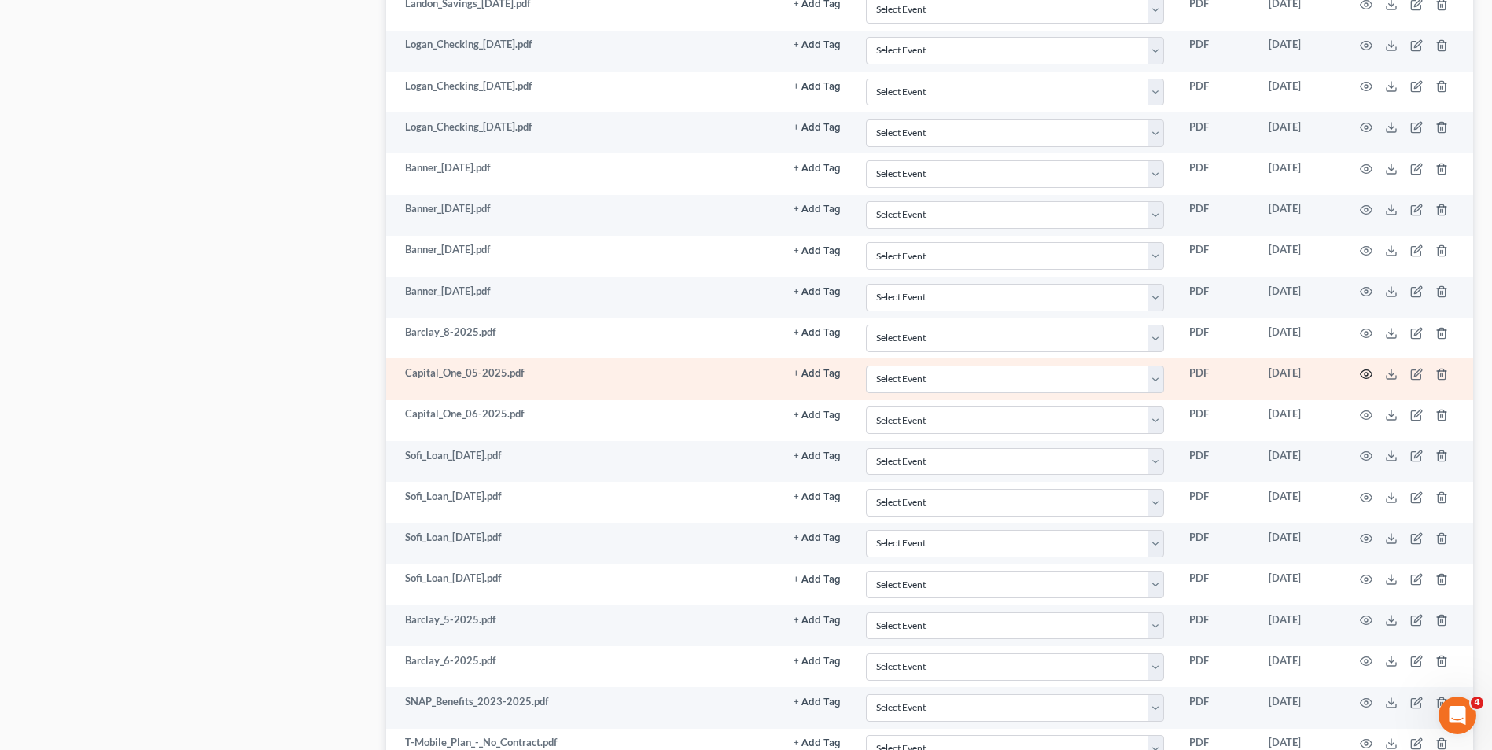
click at [1370, 371] on icon "button" at bounding box center [1367, 375] width 12 height 9
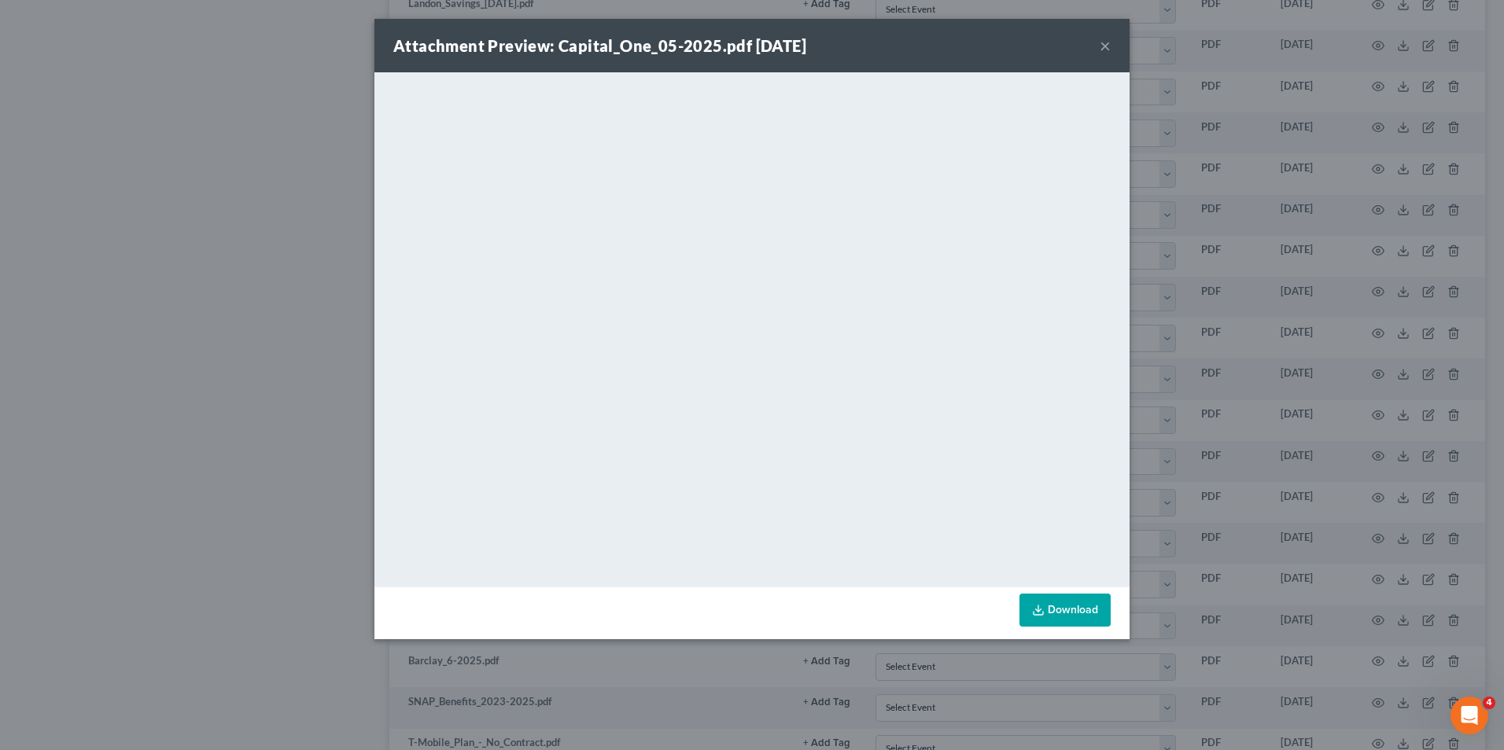
click at [1109, 46] on button "×" at bounding box center [1105, 45] width 11 height 19
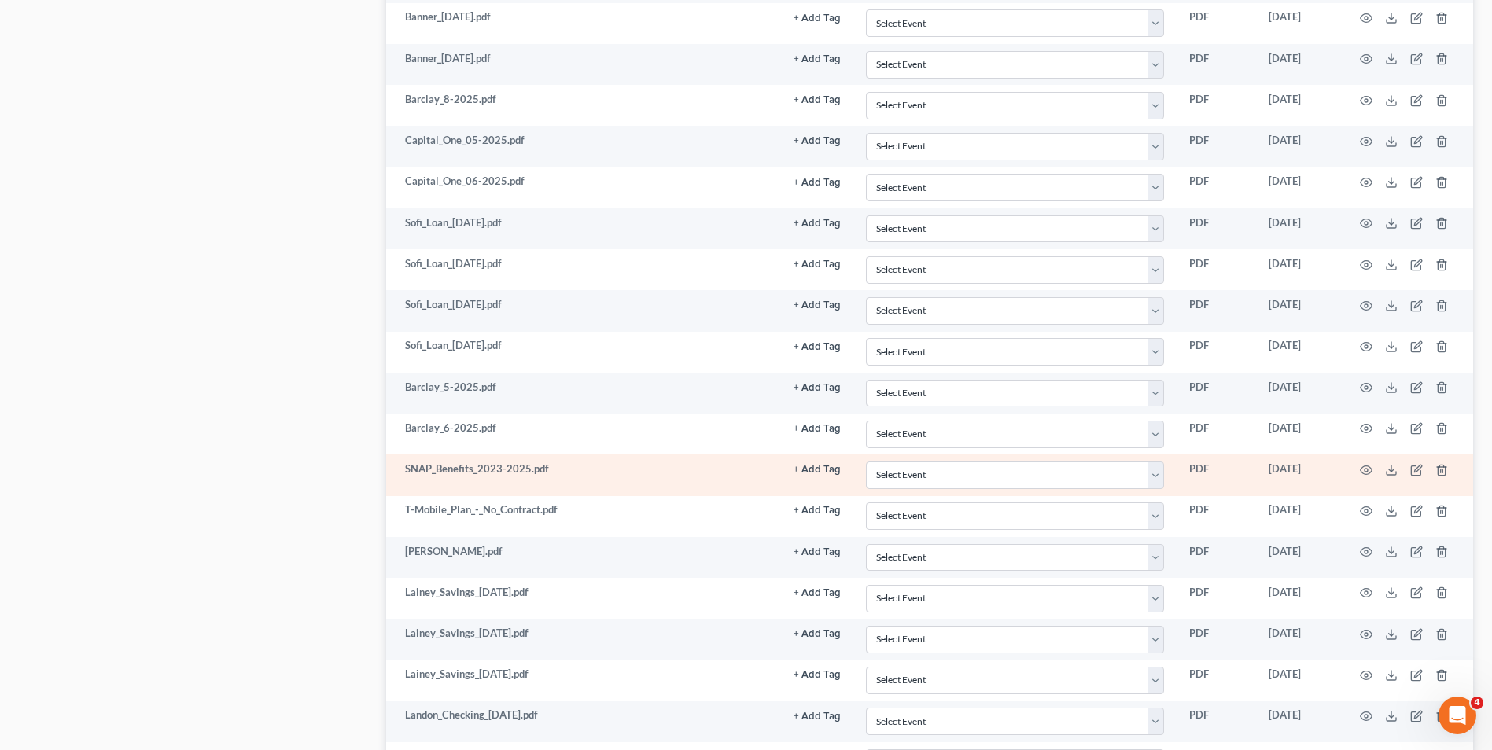
scroll to position [3173, 0]
click at [1367, 467] on icon "button" at bounding box center [1366, 467] width 13 height 13
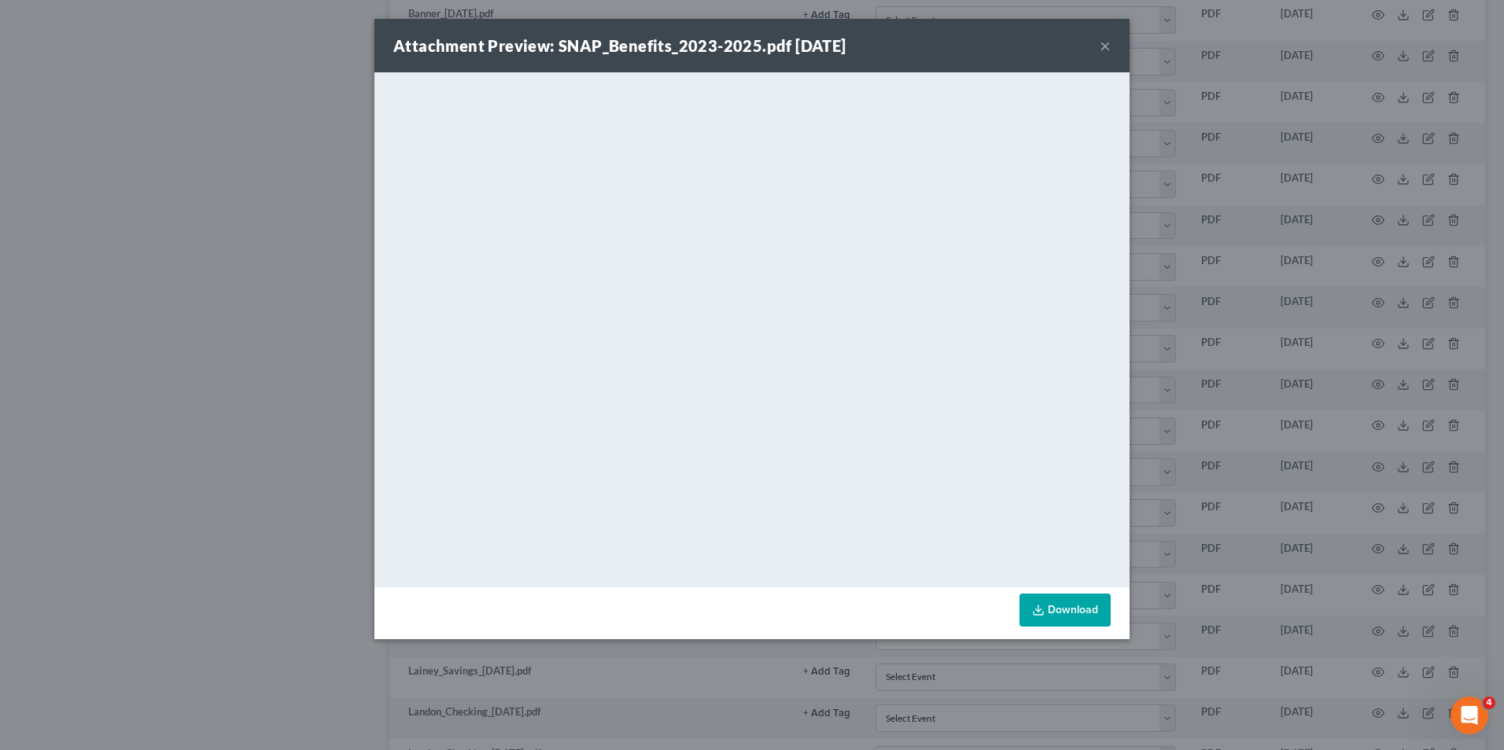
drag, startPoint x: 983, startPoint y: 57, endPoint x: 1053, endPoint y: 46, distance: 71.7
click at [988, 52] on div "Attachment Preview: SNAP_Benefits_2023-2025.pdf [DATE] ×" at bounding box center [751, 45] width 755 height 53
drag, startPoint x: 1106, startPoint y: 46, endPoint x: 1032, endPoint y: 88, distance: 85.3
click at [1108, 46] on button "×" at bounding box center [1105, 45] width 11 height 19
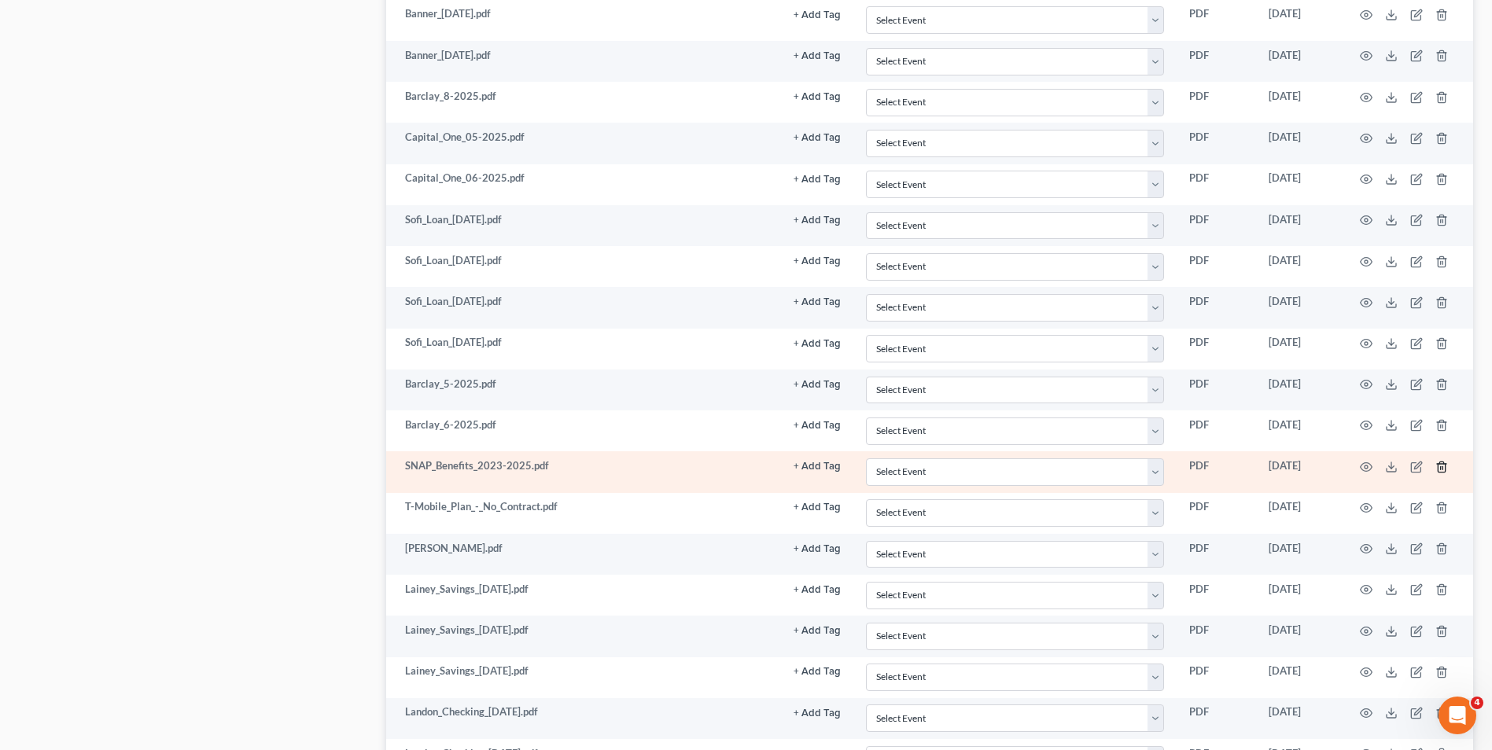
click at [1443, 465] on icon "button" at bounding box center [1442, 467] width 13 height 13
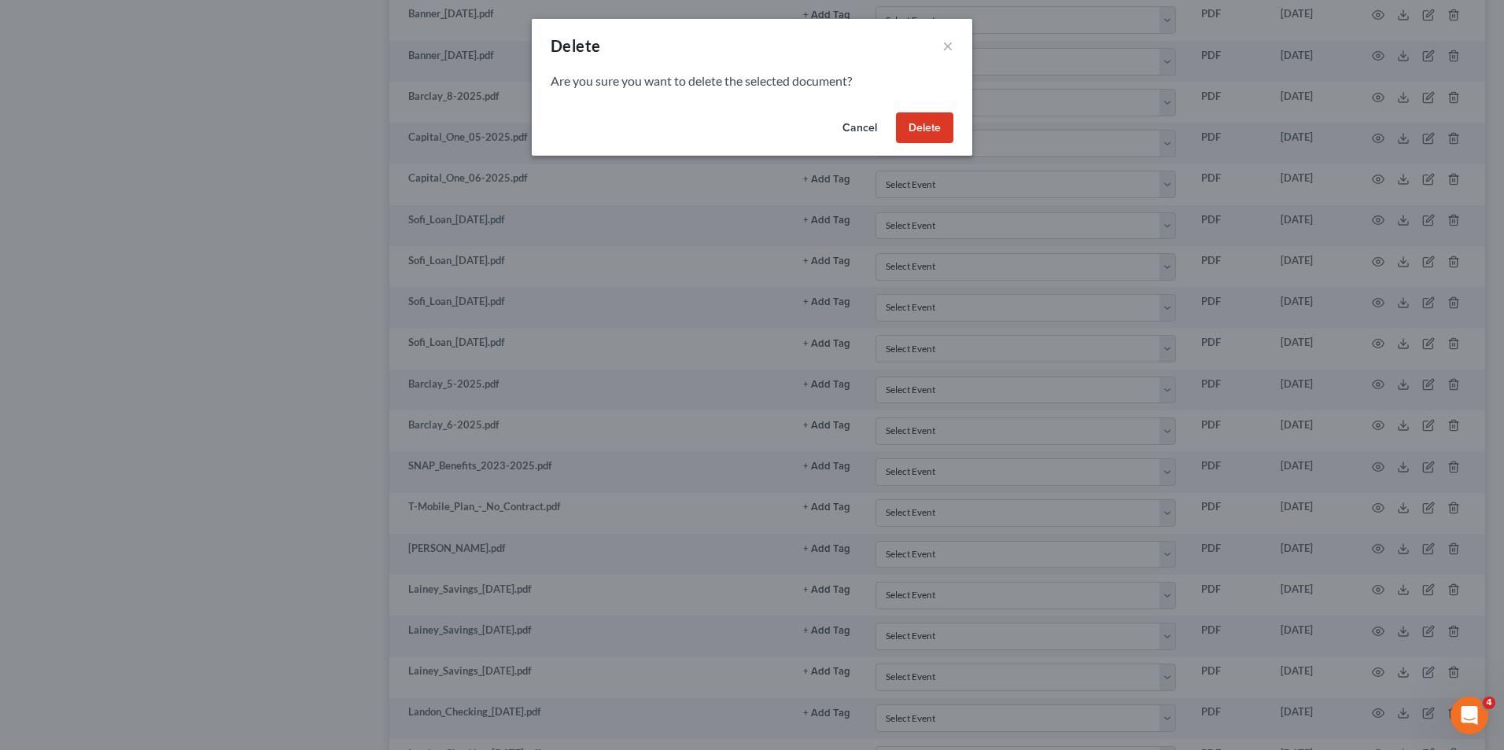
click at [928, 131] on button "Delete" at bounding box center [924, 127] width 57 height 31
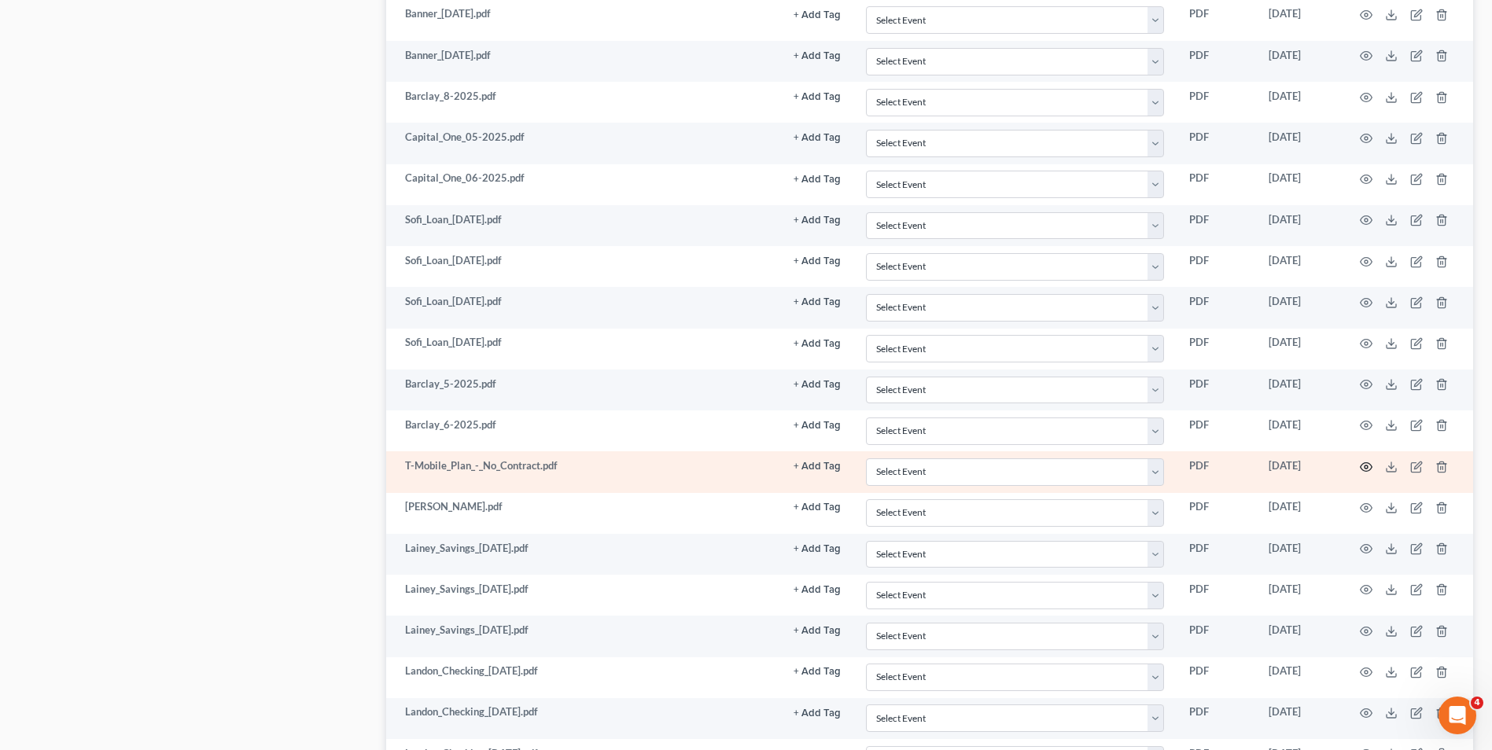
click at [1368, 470] on icon "button" at bounding box center [1366, 467] width 13 height 13
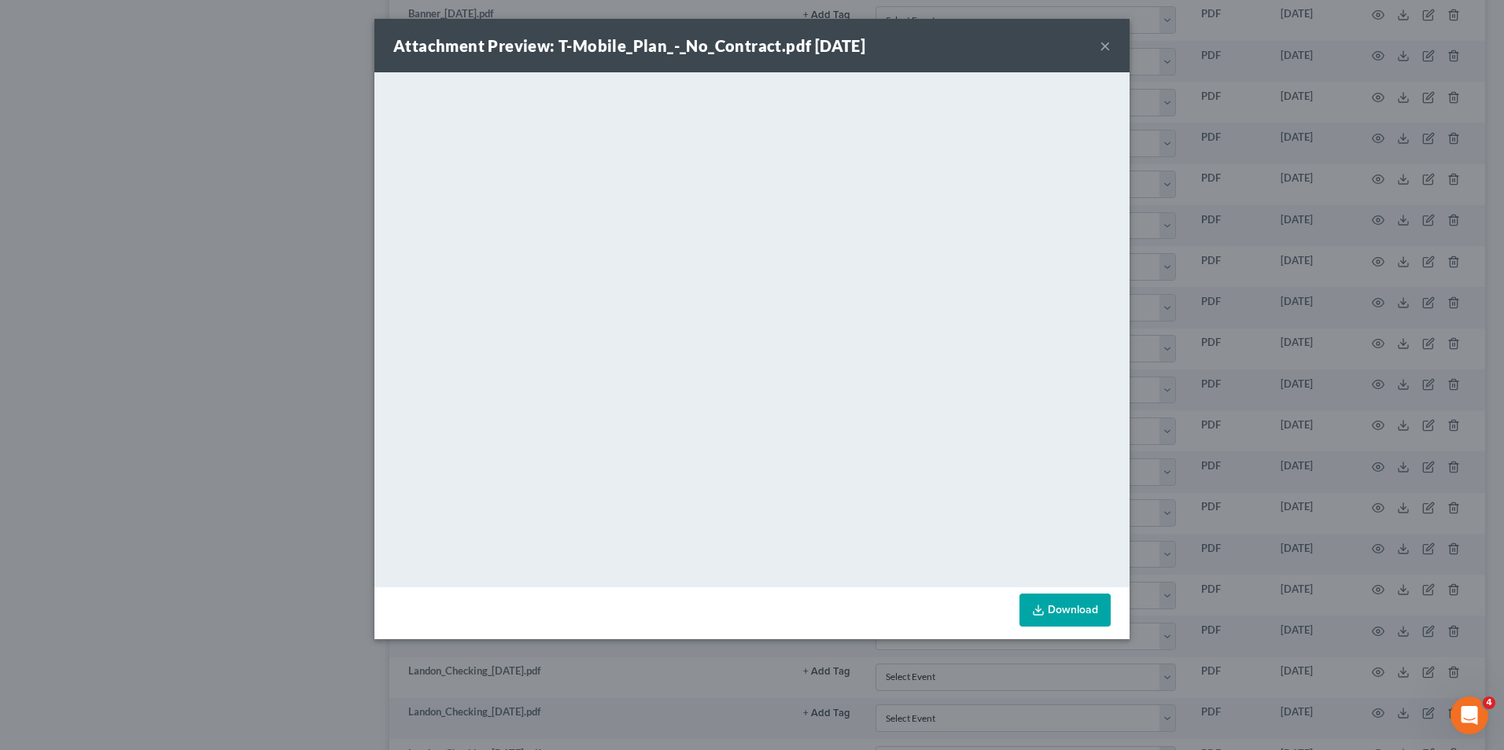
click at [1103, 45] on button "×" at bounding box center [1105, 45] width 11 height 19
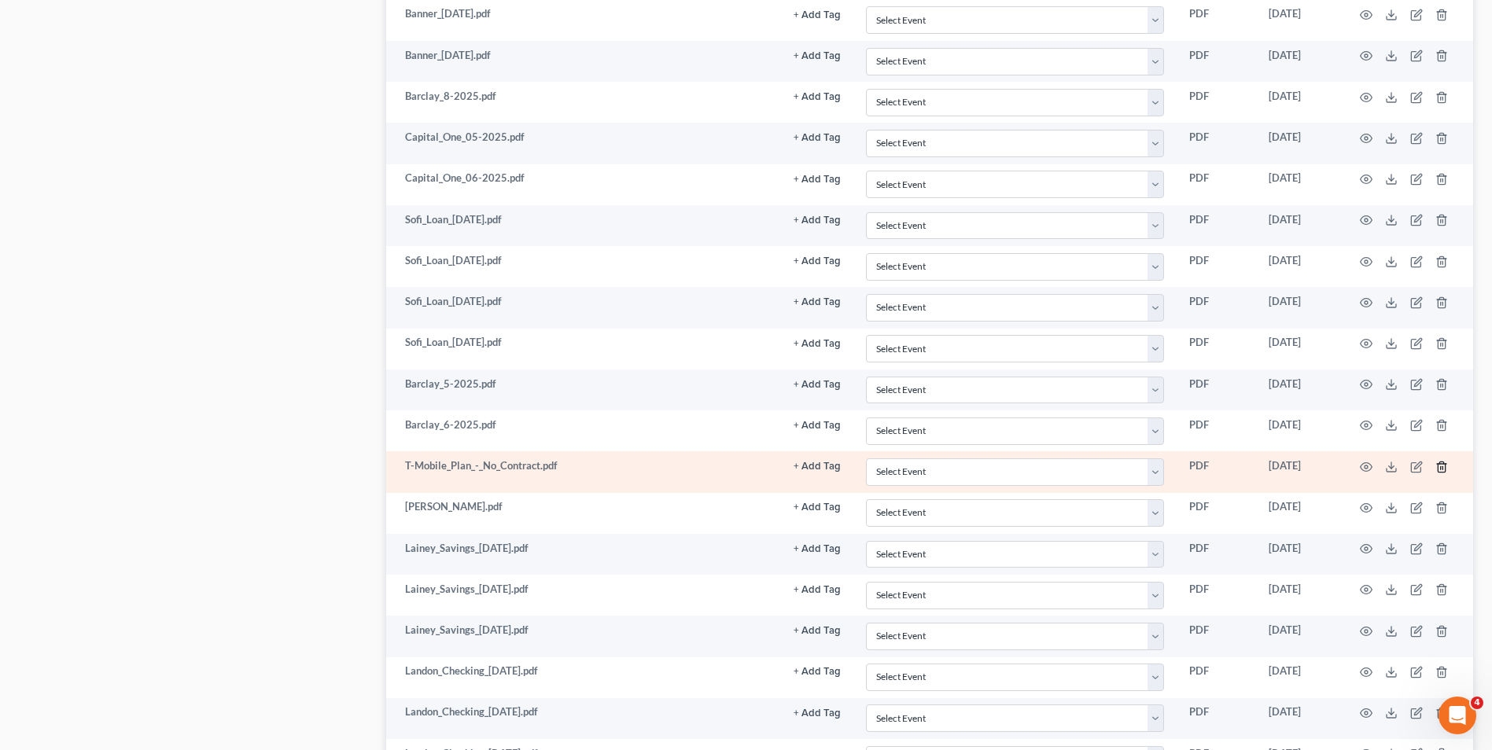
click at [1444, 466] on icon "button" at bounding box center [1442, 467] width 13 height 13
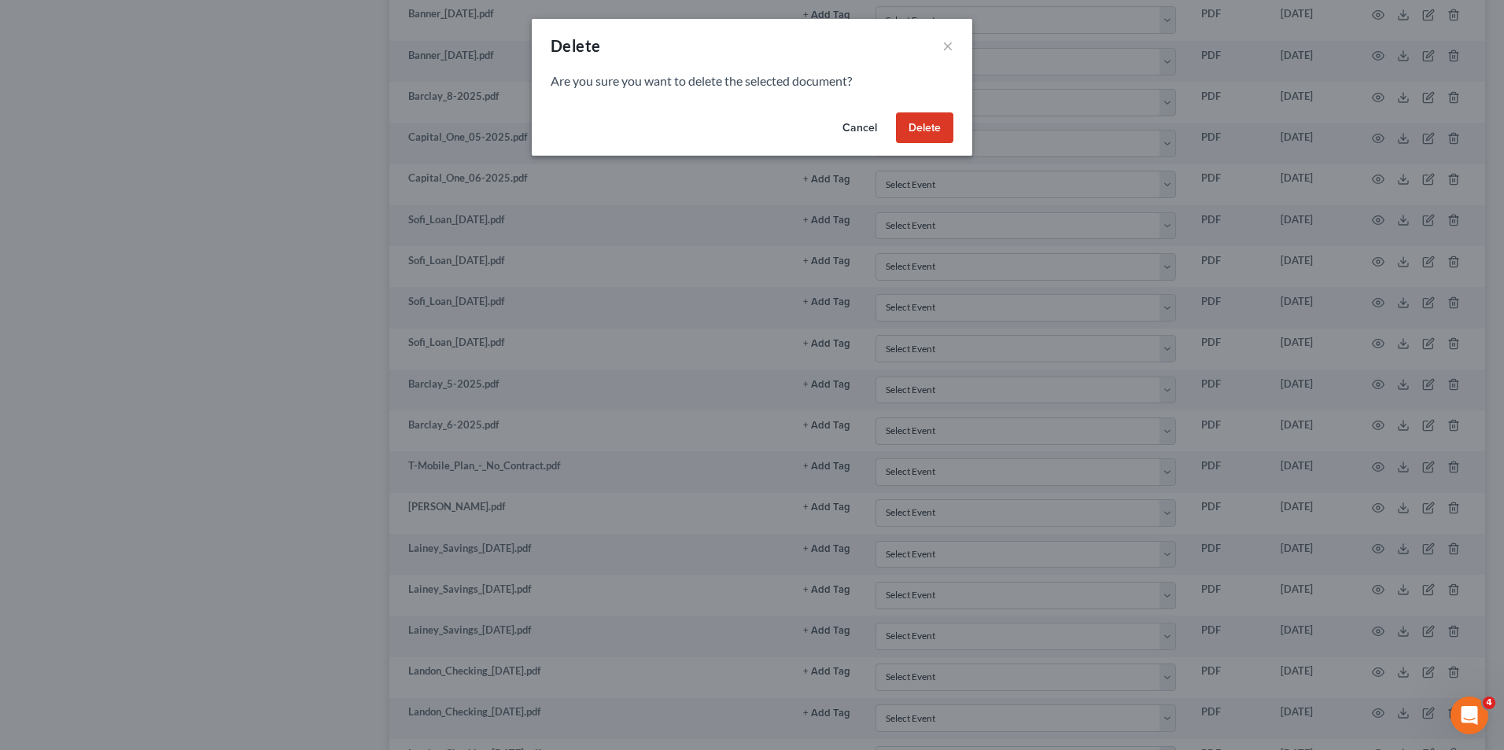
click at [892, 130] on div "Cancel Delete" at bounding box center [752, 131] width 441 height 50
click at [916, 128] on button "Delete" at bounding box center [924, 127] width 57 height 31
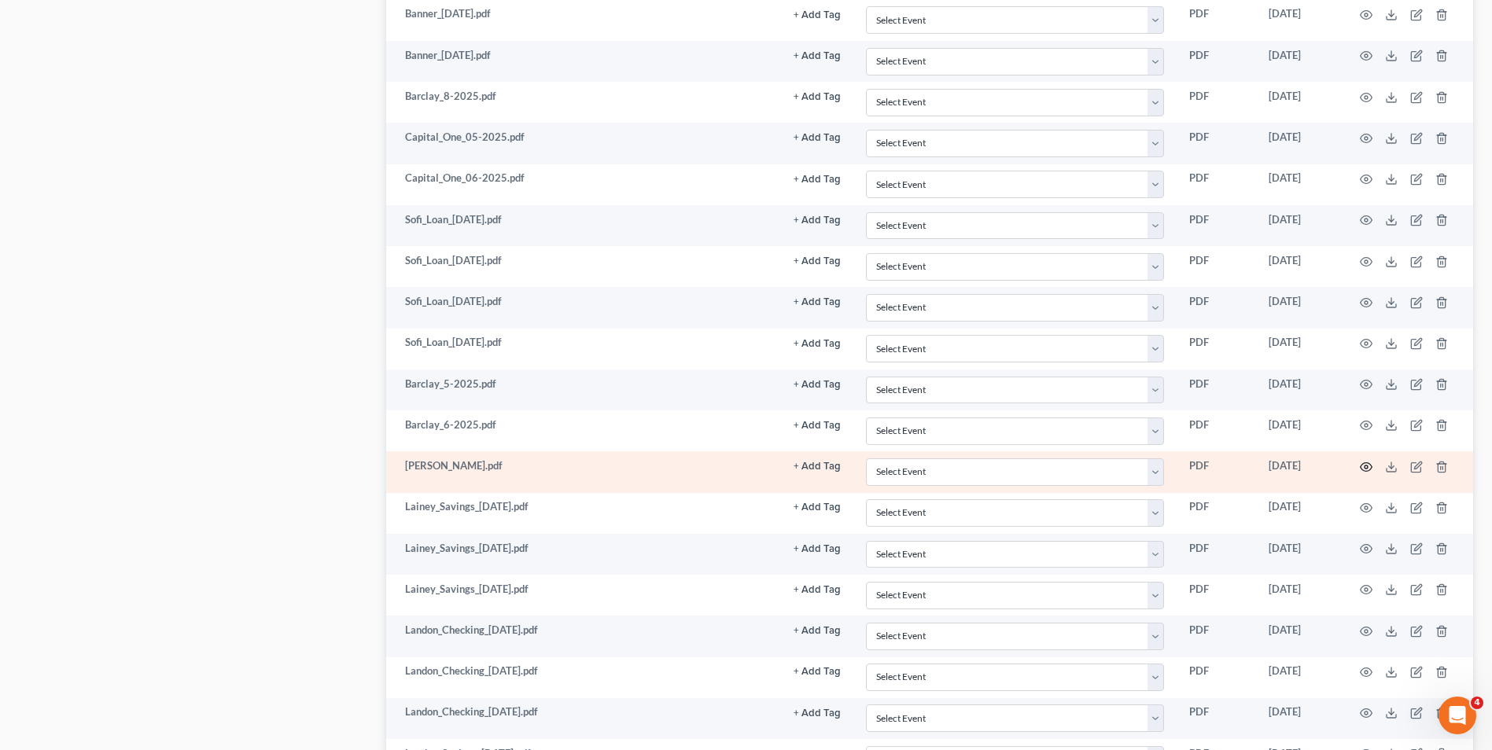
click at [1368, 466] on circle "button" at bounding box center [1366, 467] width 3 height 3
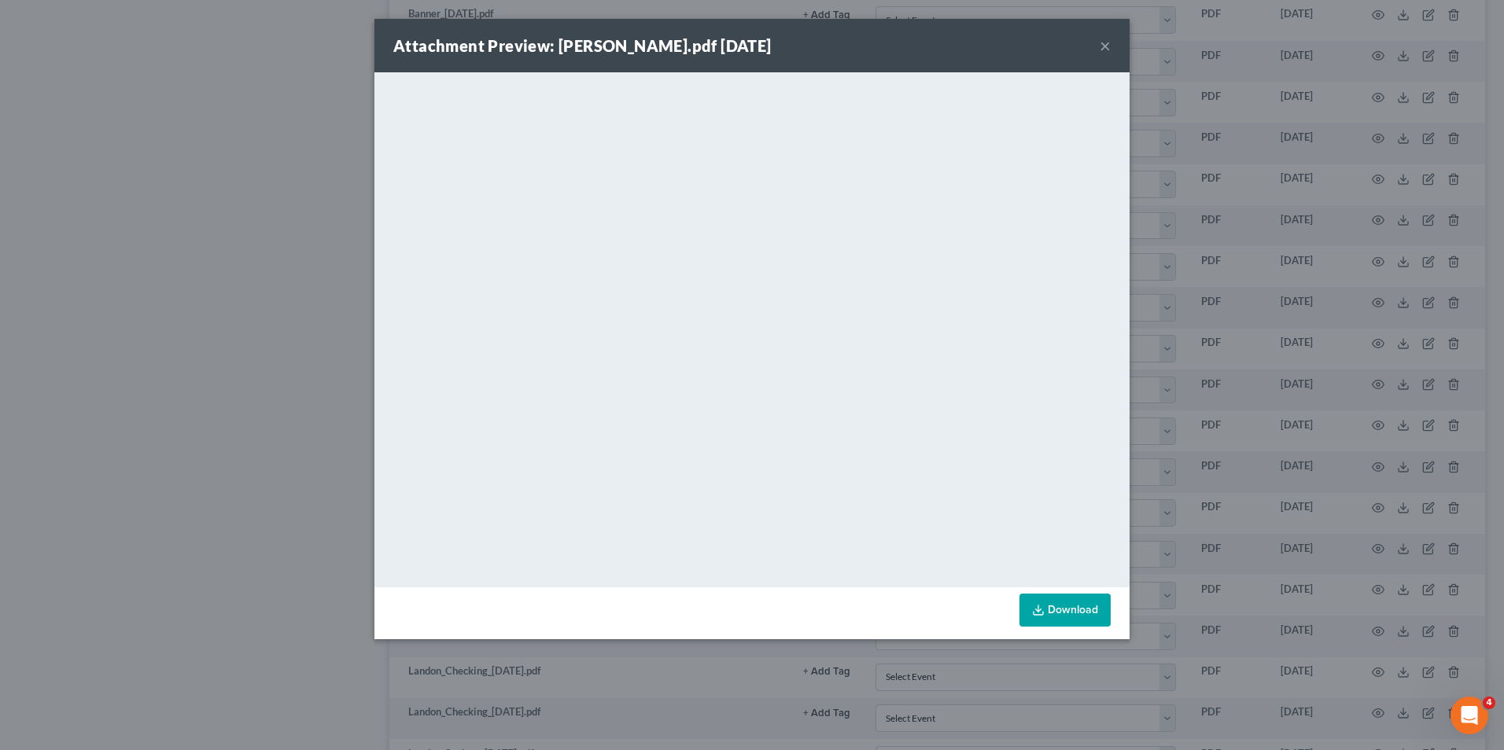
click at [1099, 49] on div "Attachment Preview: [PERSON_NAME].pdf [DATE] ×" at bounding box center [751, 45] width 755 height 53
click at [1105, 46] on button "×" at bounding box center [1105, 45] width 11 height 19
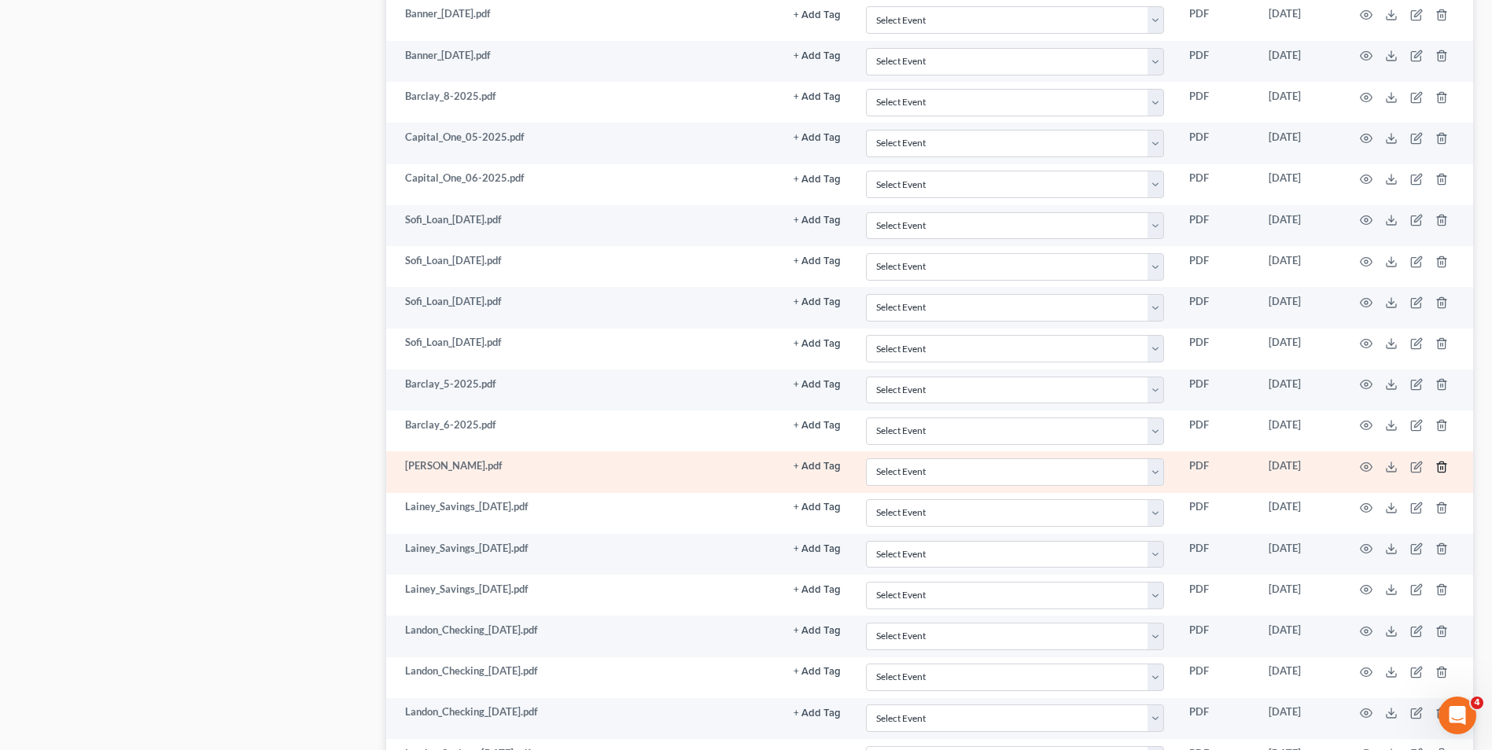
click at [1444, 467] on icon "button" at bounding box center [1442, 467] width 13 height 13
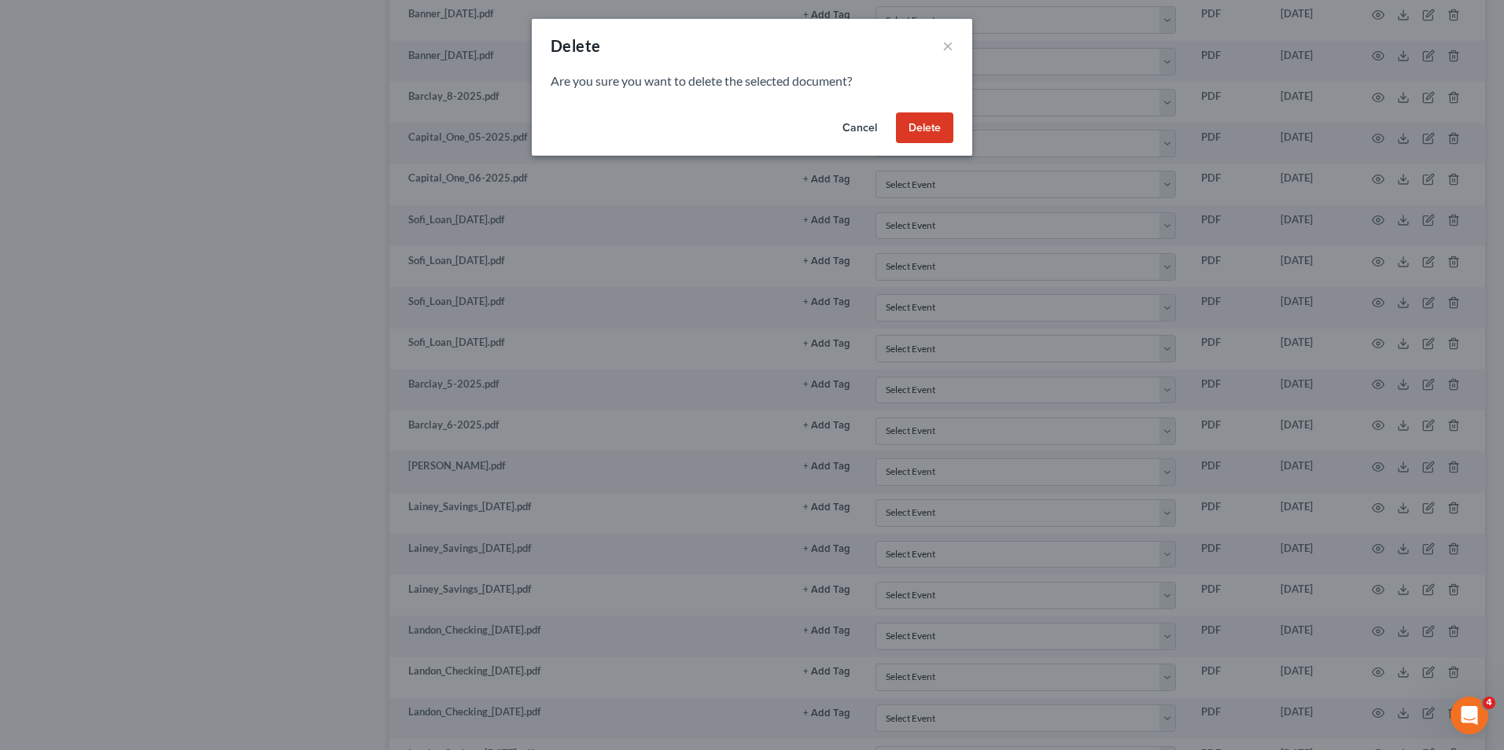
click at [929, 117] on button "Delete" at bounding box center [924, 127] width 57 height 31
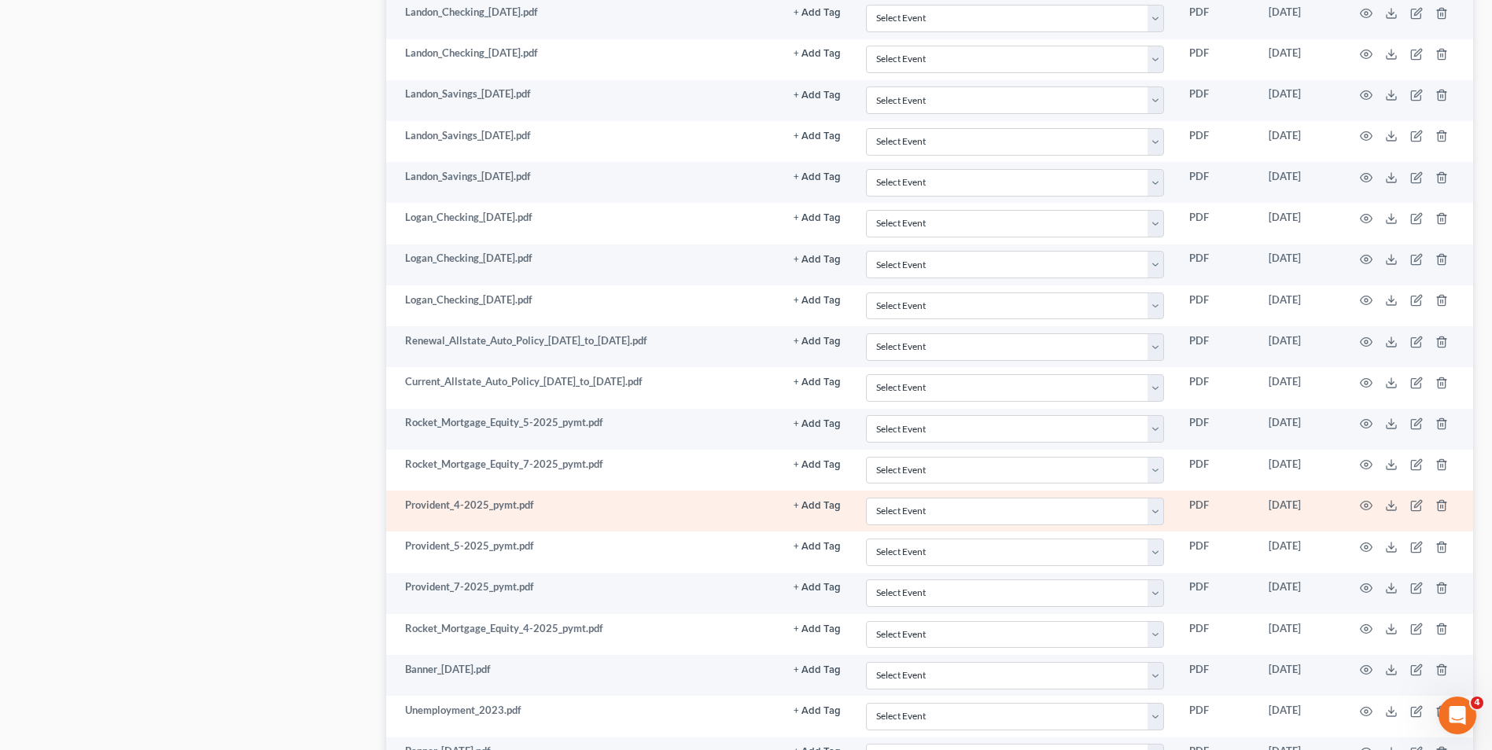
scroll to position [3802, 0]
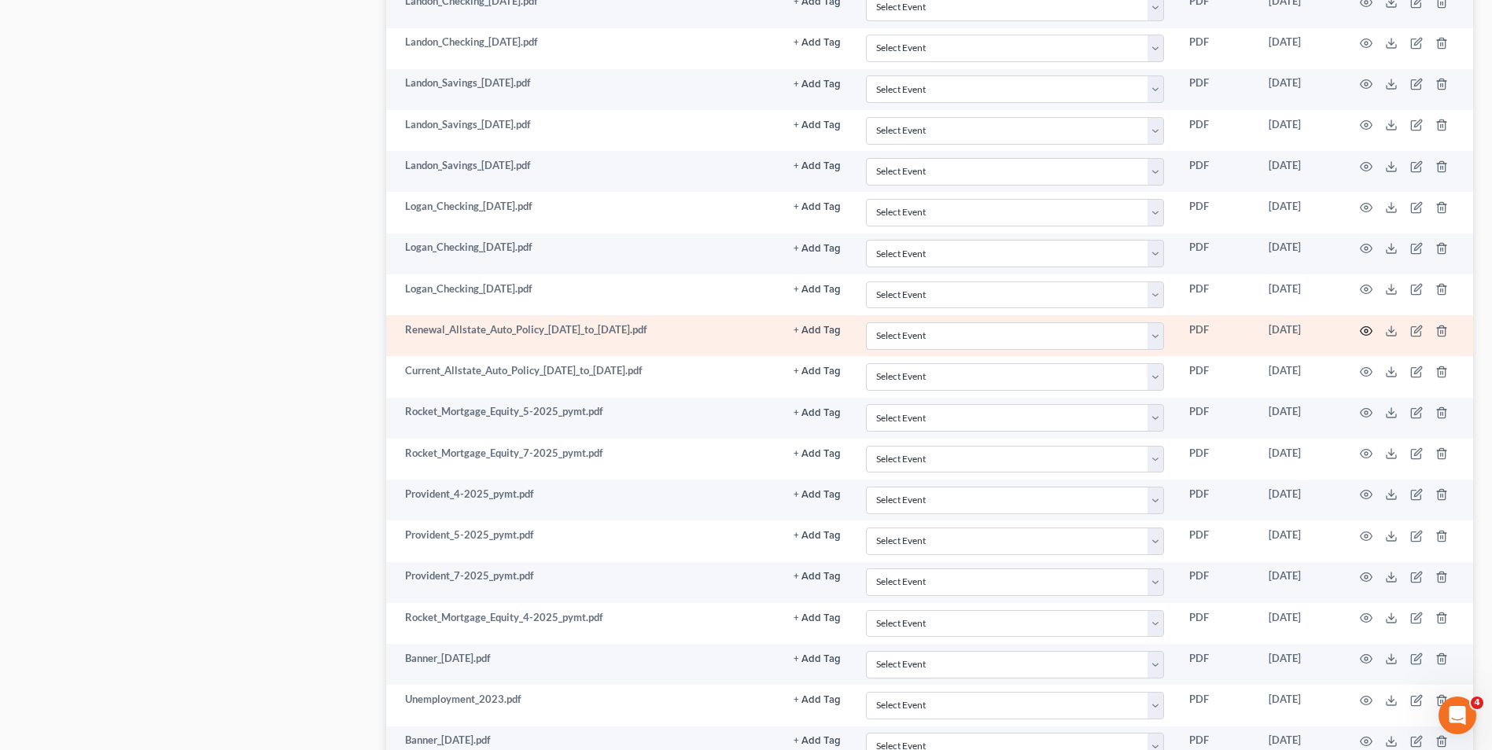
click at [1365, 332] on circle "button" at bounding box center [1366, 331] width 3 height 3
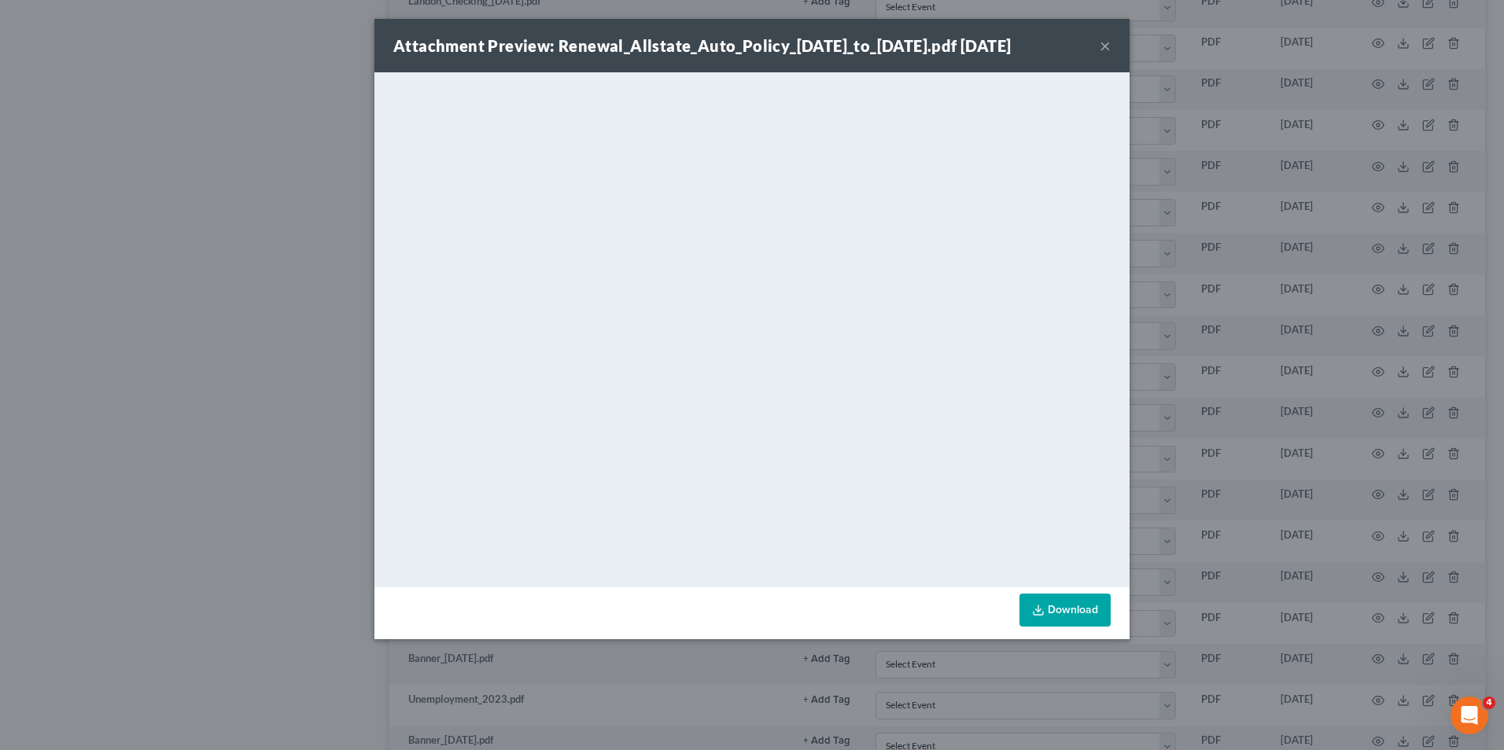
click at [1102, 53] on button "×" at bounding box center [1105, 45] width 11 height 19
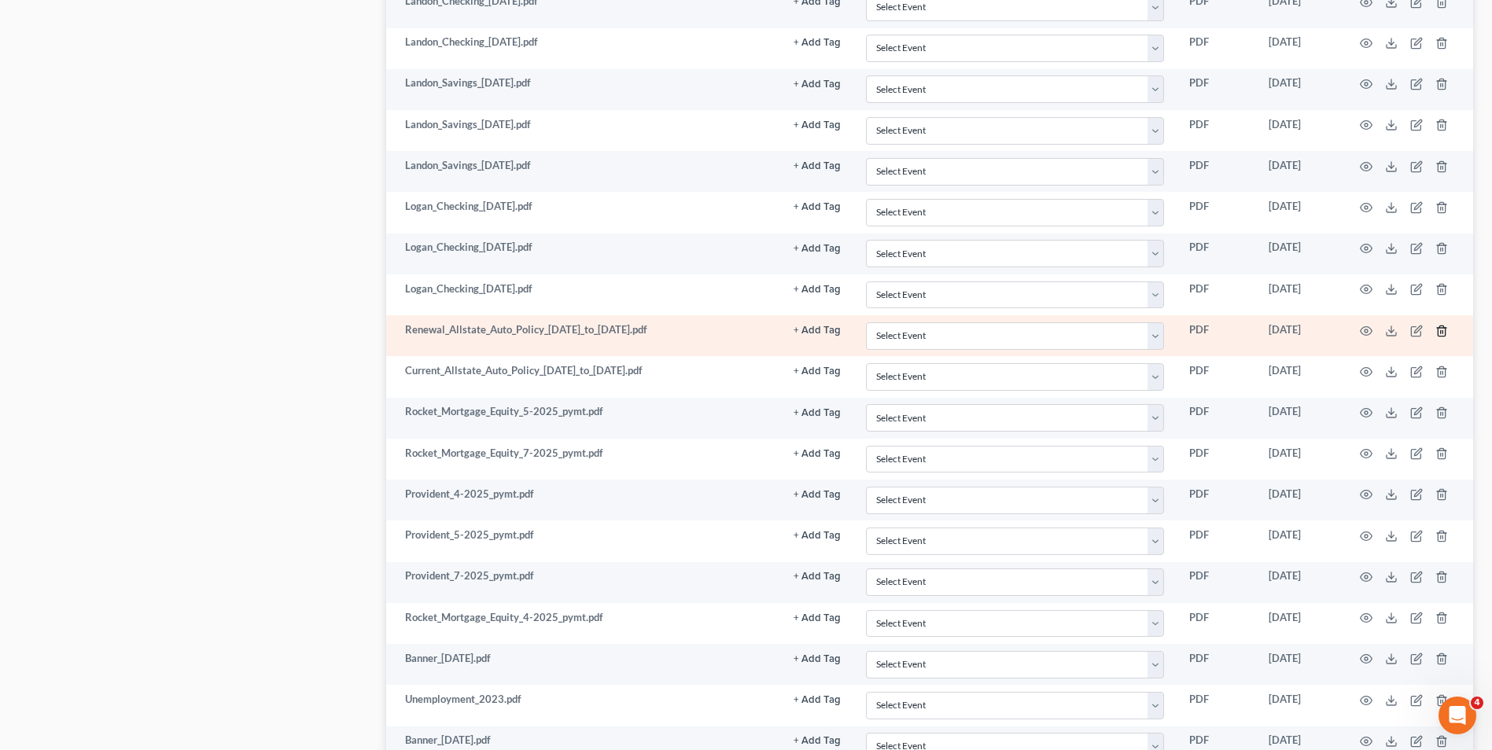
click at [1445, 334] on icon "button" at bounding box center [1441, 331] width 7 height 10
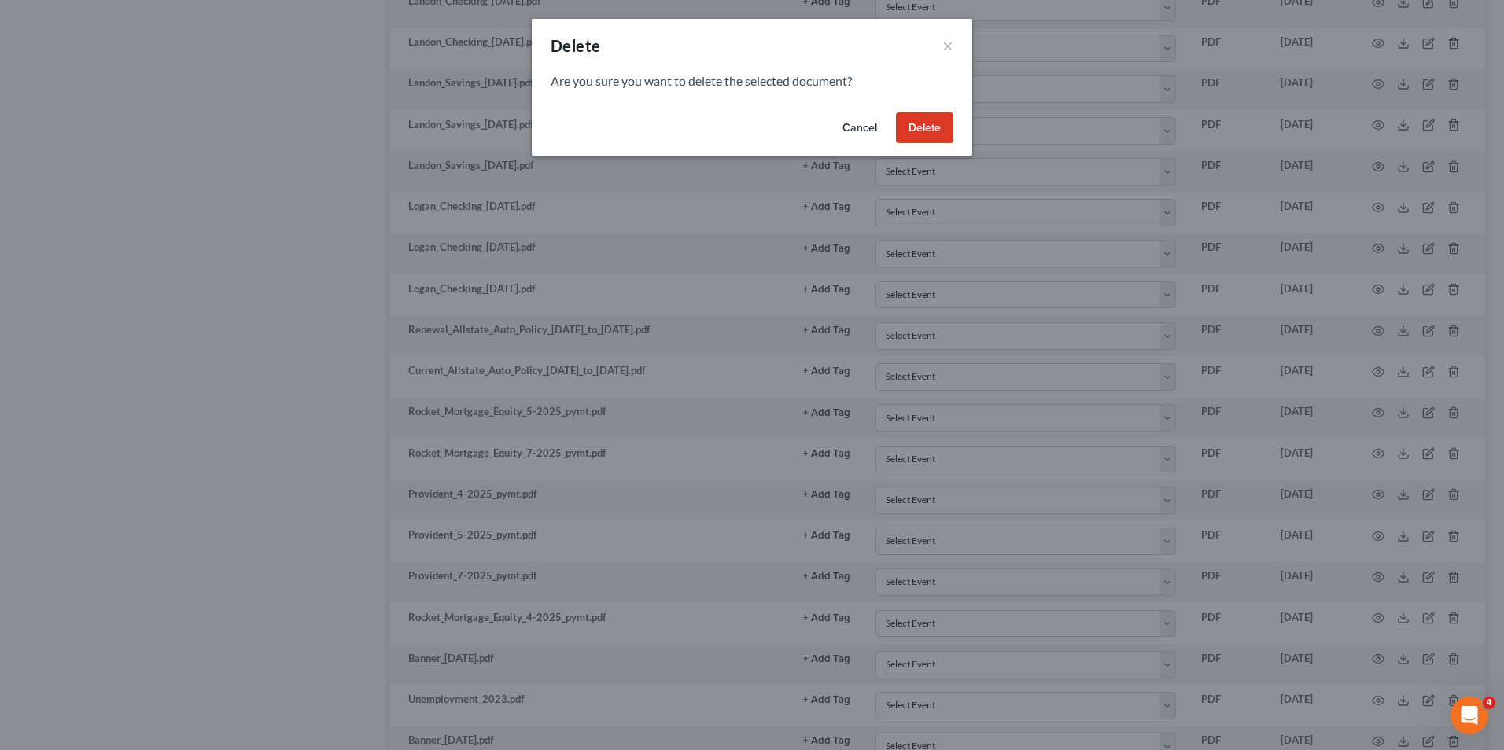
click at [924, 125] on button "Delete" at bounding box center [924, 127] width 57 height 31
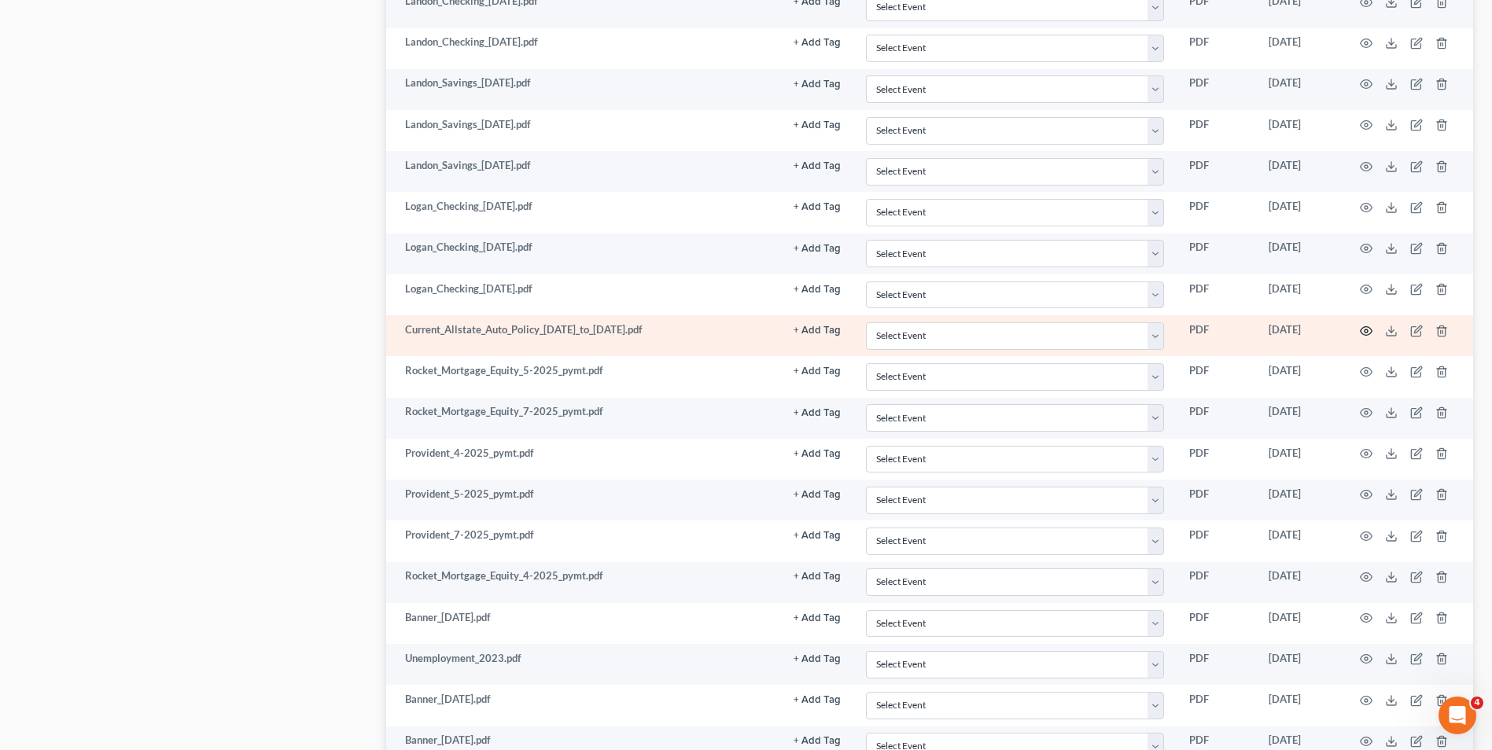
click at [1364, 330] on icon "button" at bounding box center [1366, 331] width 13 height 13
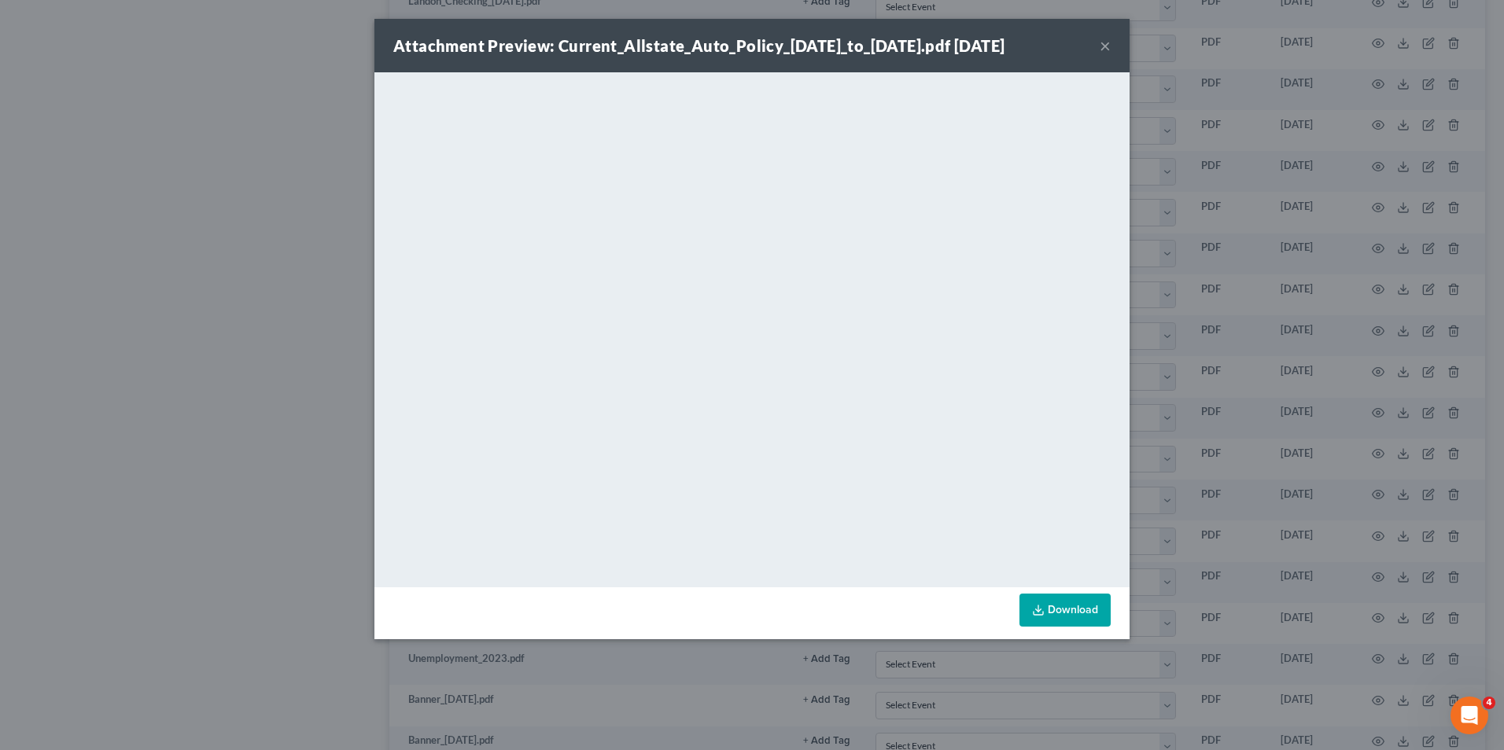
click at [1101, 55] on button "×" at bounding box center [1105, 45] width 11 height 19
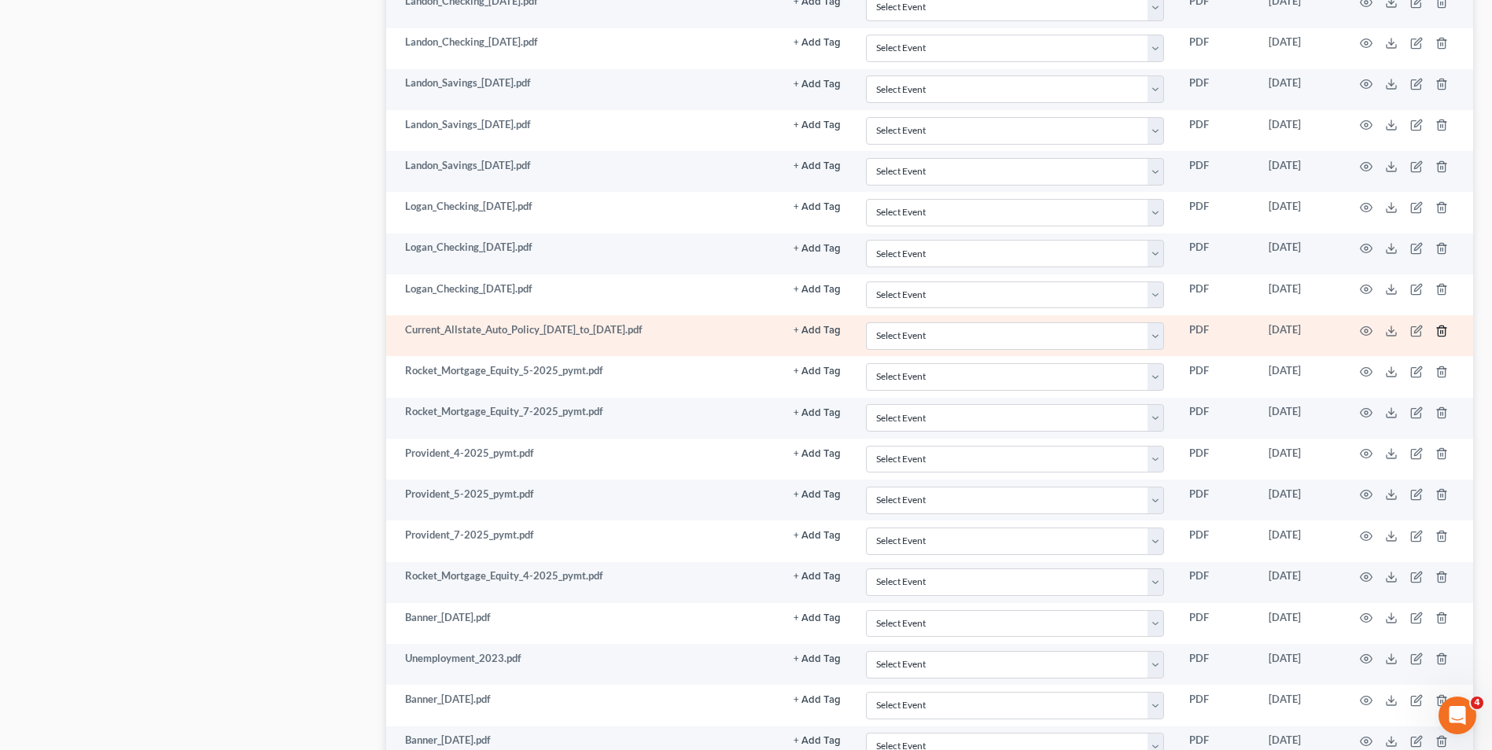
click at [1443, 326] on icon "button" at bounding box center [1442, 331] width 13 height 13
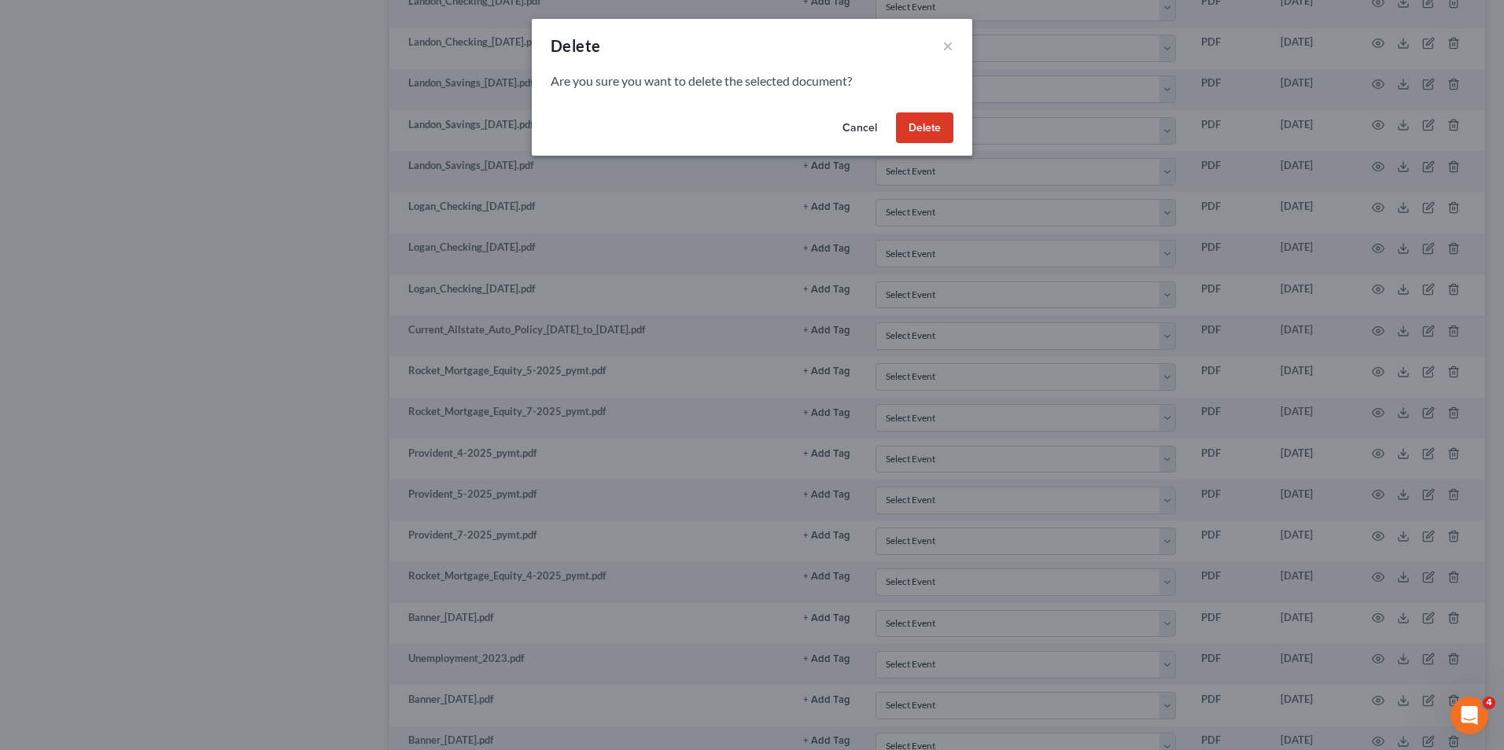
click at [926, 125] on button "Delete" at bounding box center [924, 127] width 57 height 31
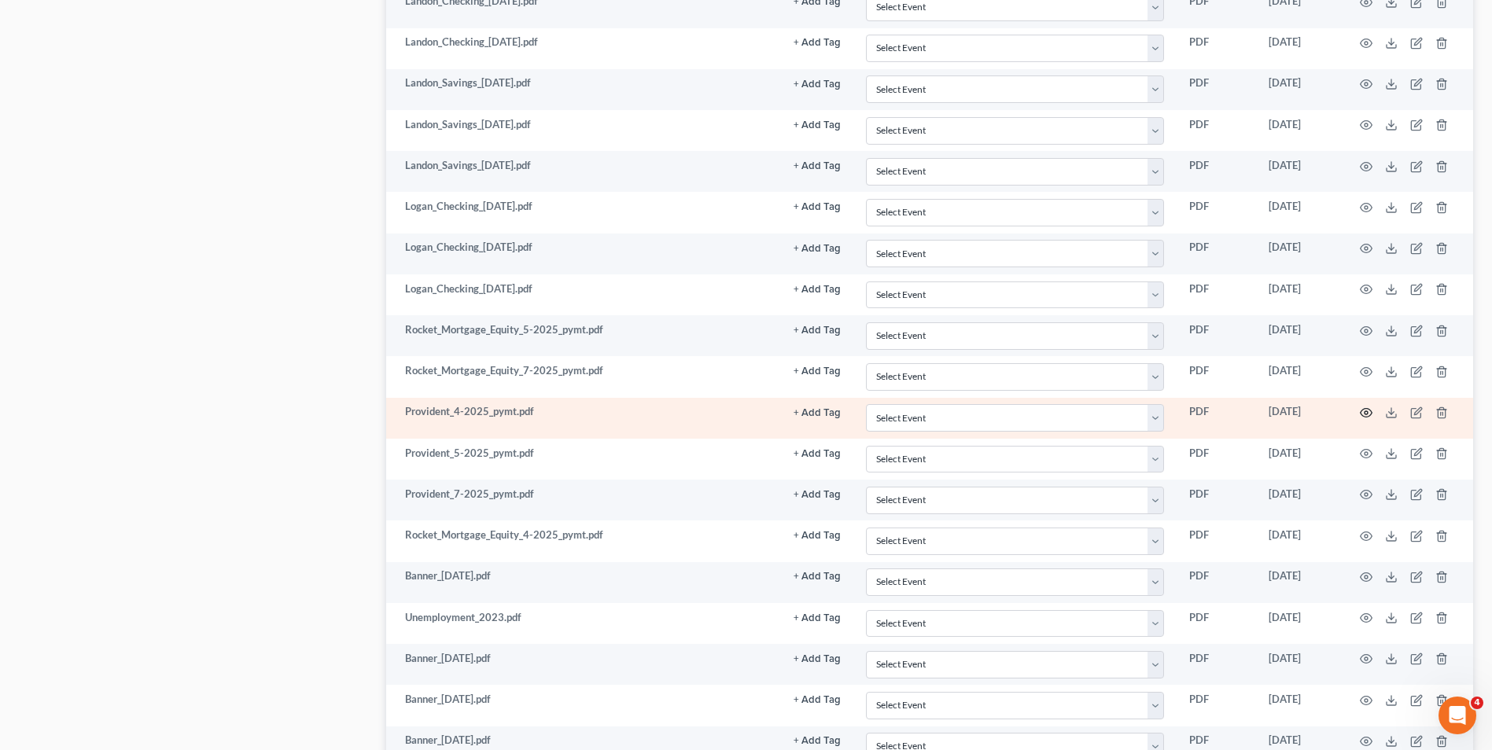
click at [1364, 415] on icon "button" at bounding box center [1366, 413] width 13 height 13
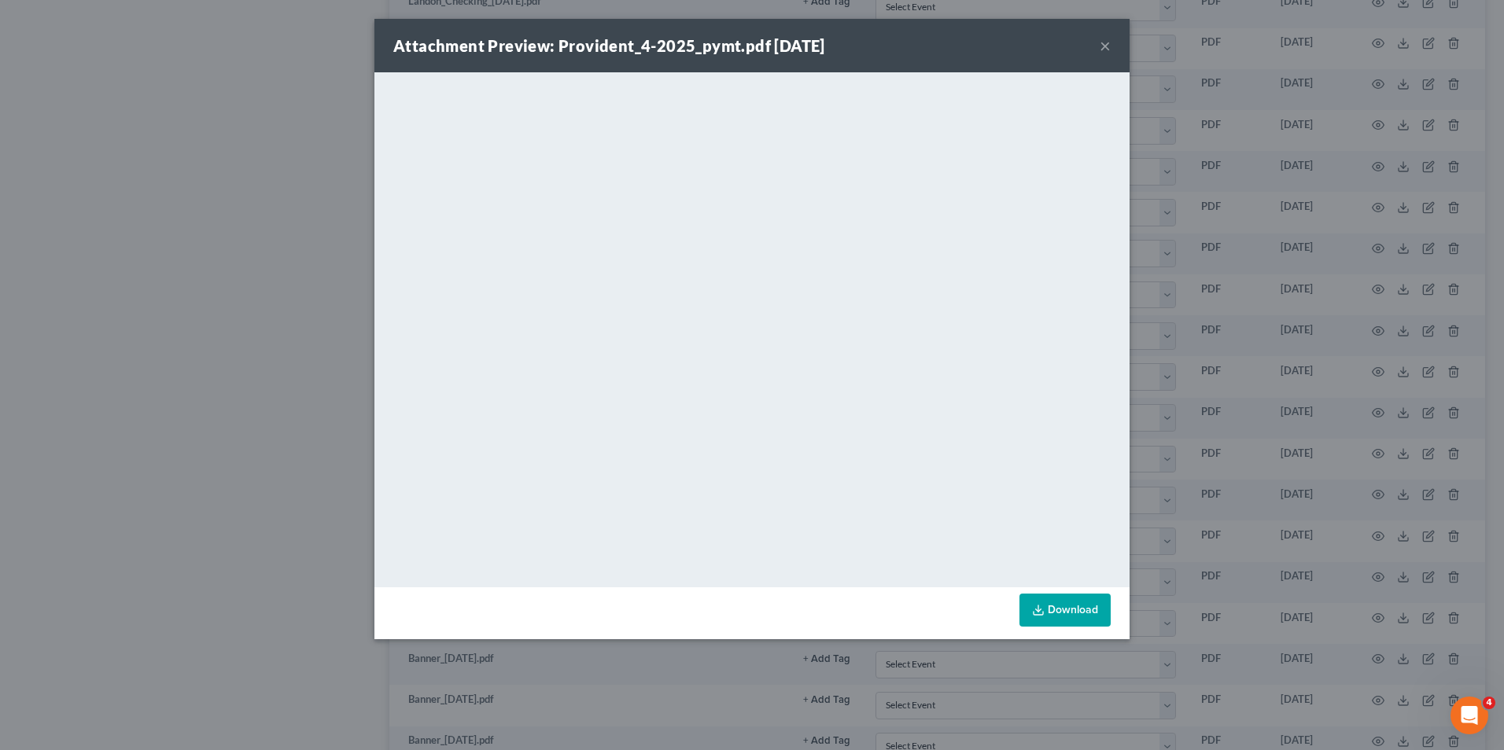
click at [1104, 42] on button "×" at bounding box center [1105, 45] width 11 height 19
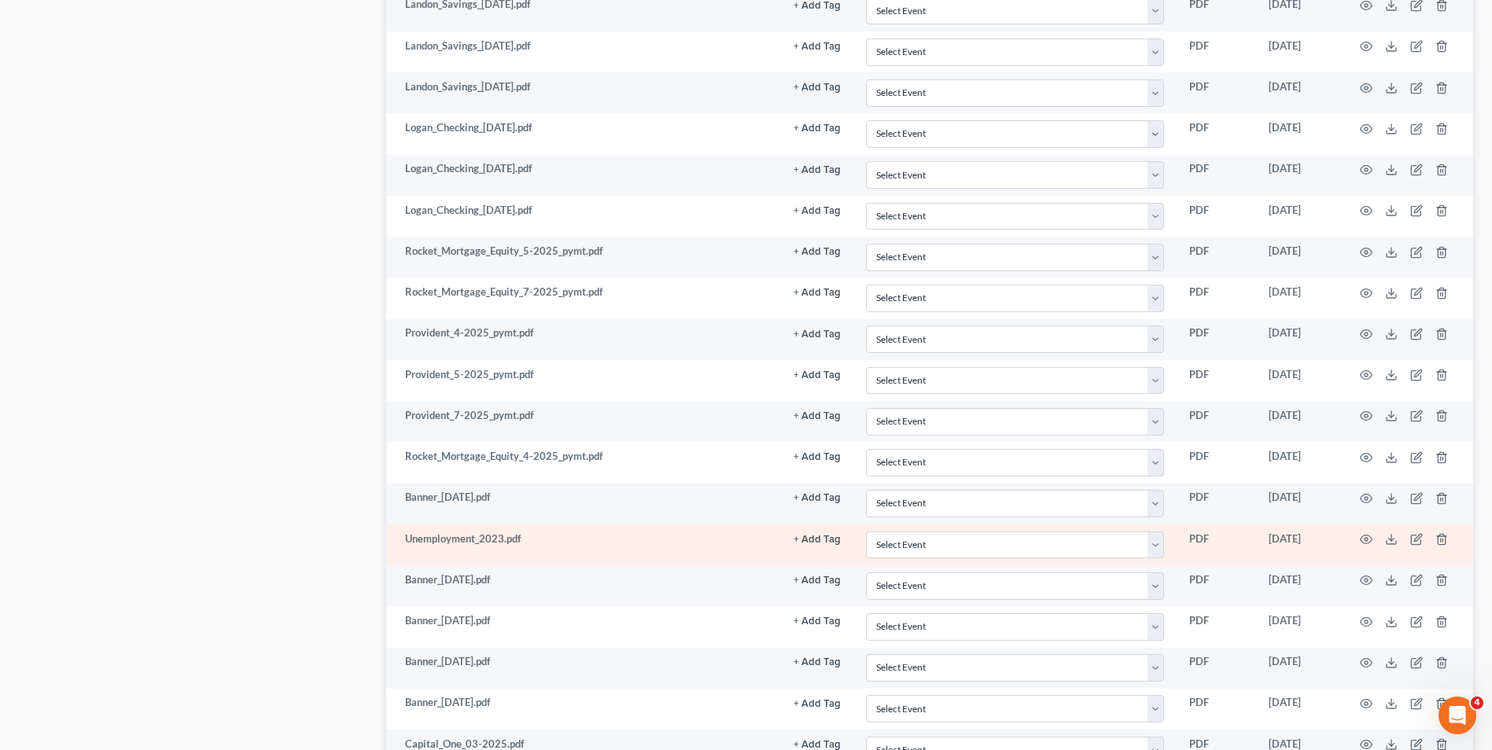
scroll to position [3959, 0]
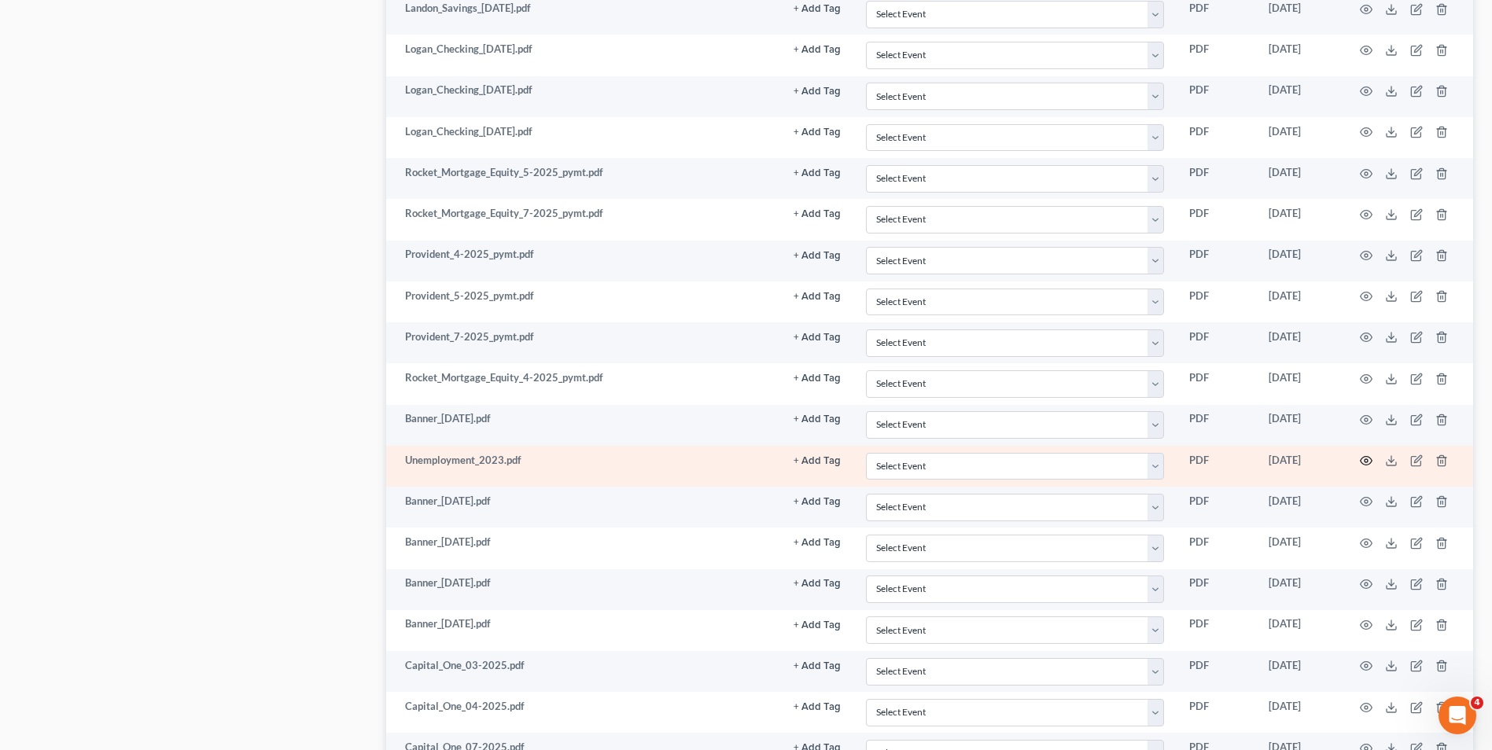
click at [1367, 463] on circle "button" at bounding box center [1366, 460] width 3 height 3
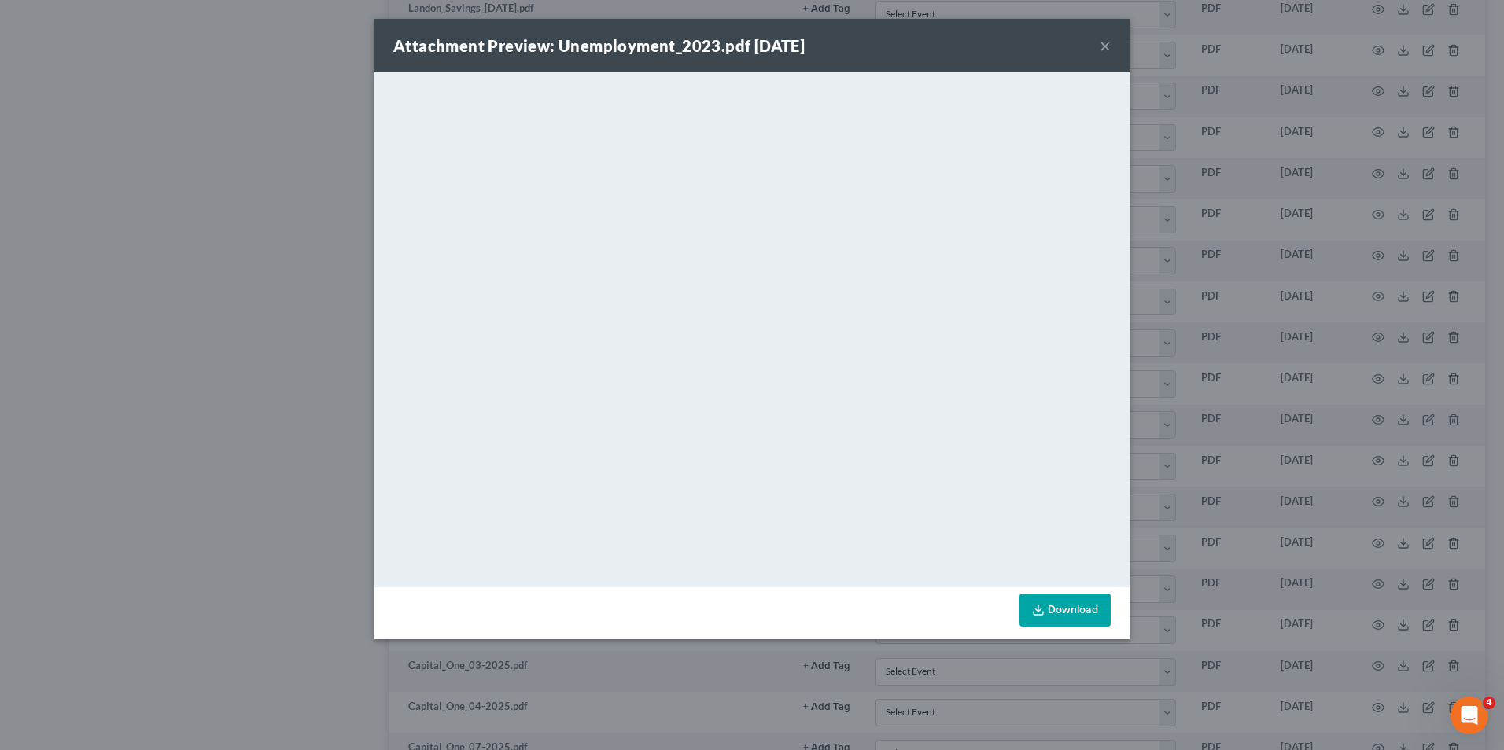
drag, startPoint x: 1020, startPoint y: 54, endPoint x: 1071, endPoint y: 57, distance: 52.0
click at [1038, 58] on div "Attachment Preview: Unemployment_2023.pdf [DATE] ×" at bounding box center [751, 45] width 755 height 53
click at [1114, 46] on div "Attachment Preview: Unemployment_2023.pdf [DATE] ×" at bounding box center [751, 45] width 755 height 53
click at [1104, 46] on button "×" at bounding box center [1105, 45] width 11 height 19
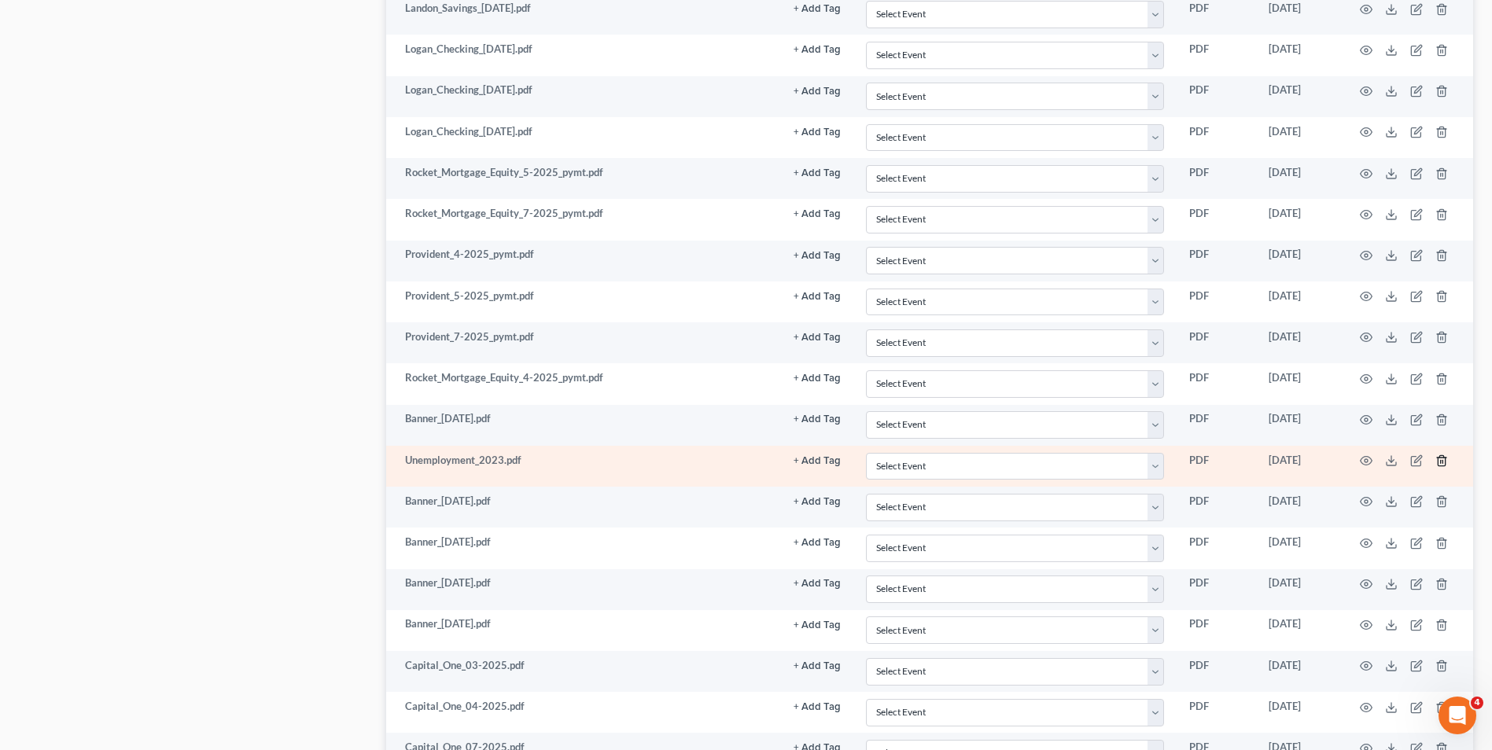
click at [1439, 460] on icon "button" at bounding box center [1441, 461] width 7 height 10
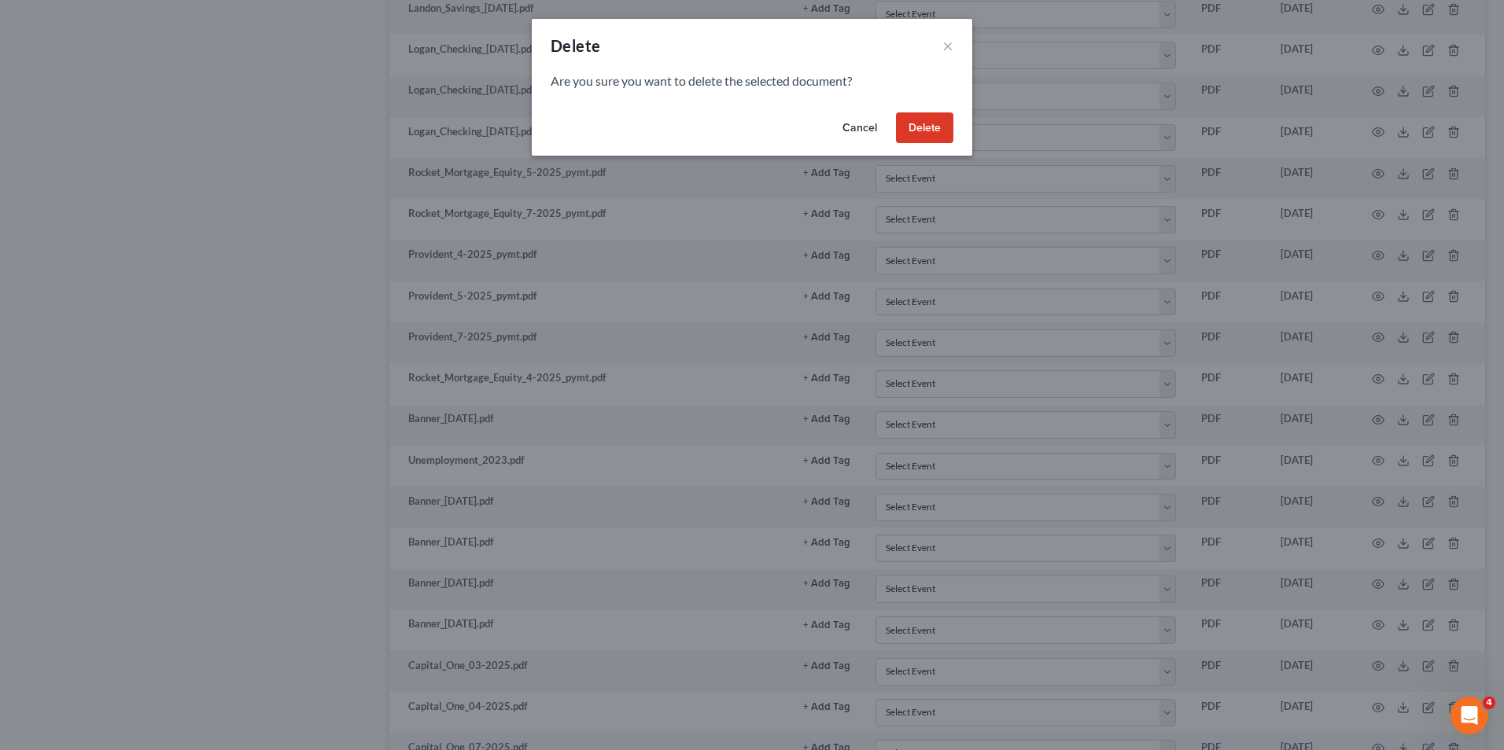
click at [932, 127] on button "Delete" at bounding box center [924, 127] width 57 height 31
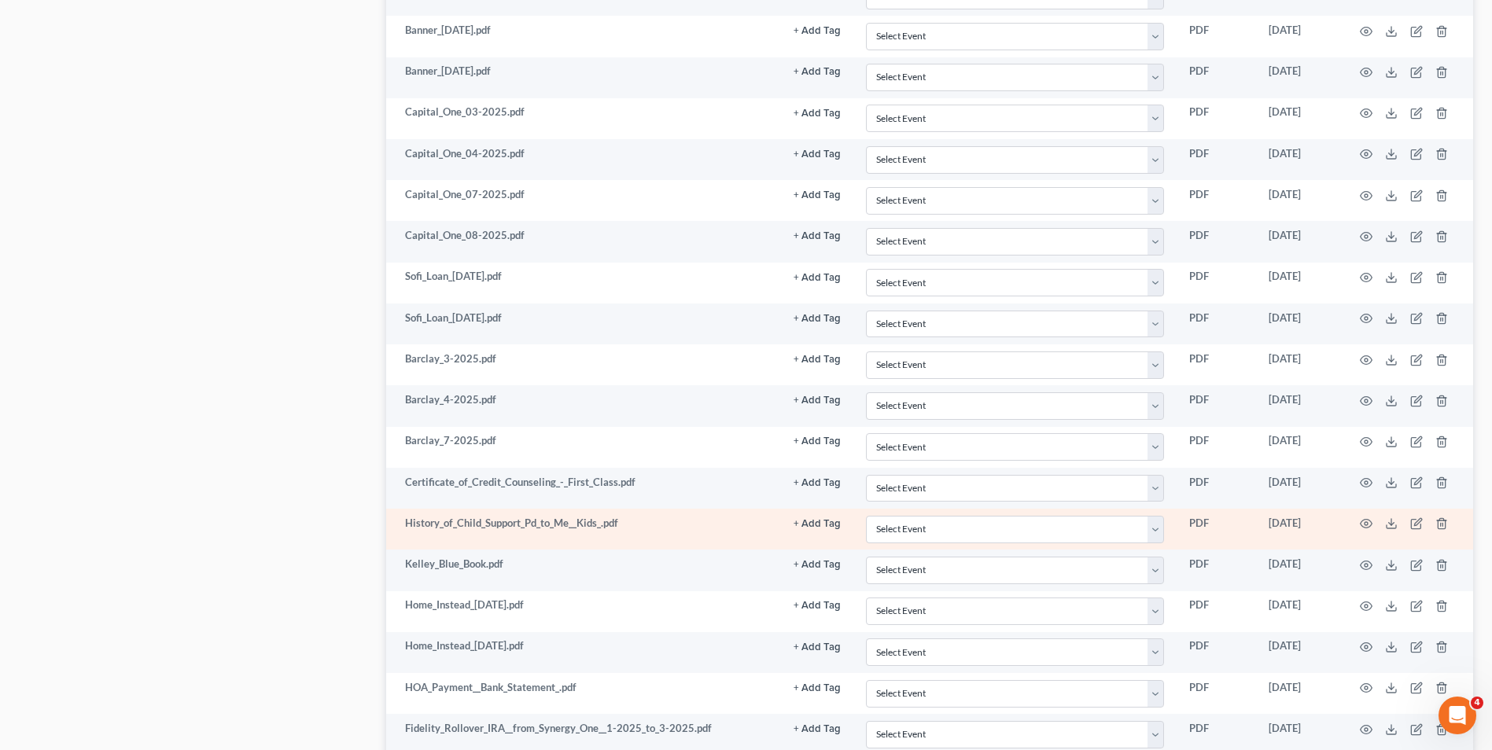
scroll to position [4510, 0]
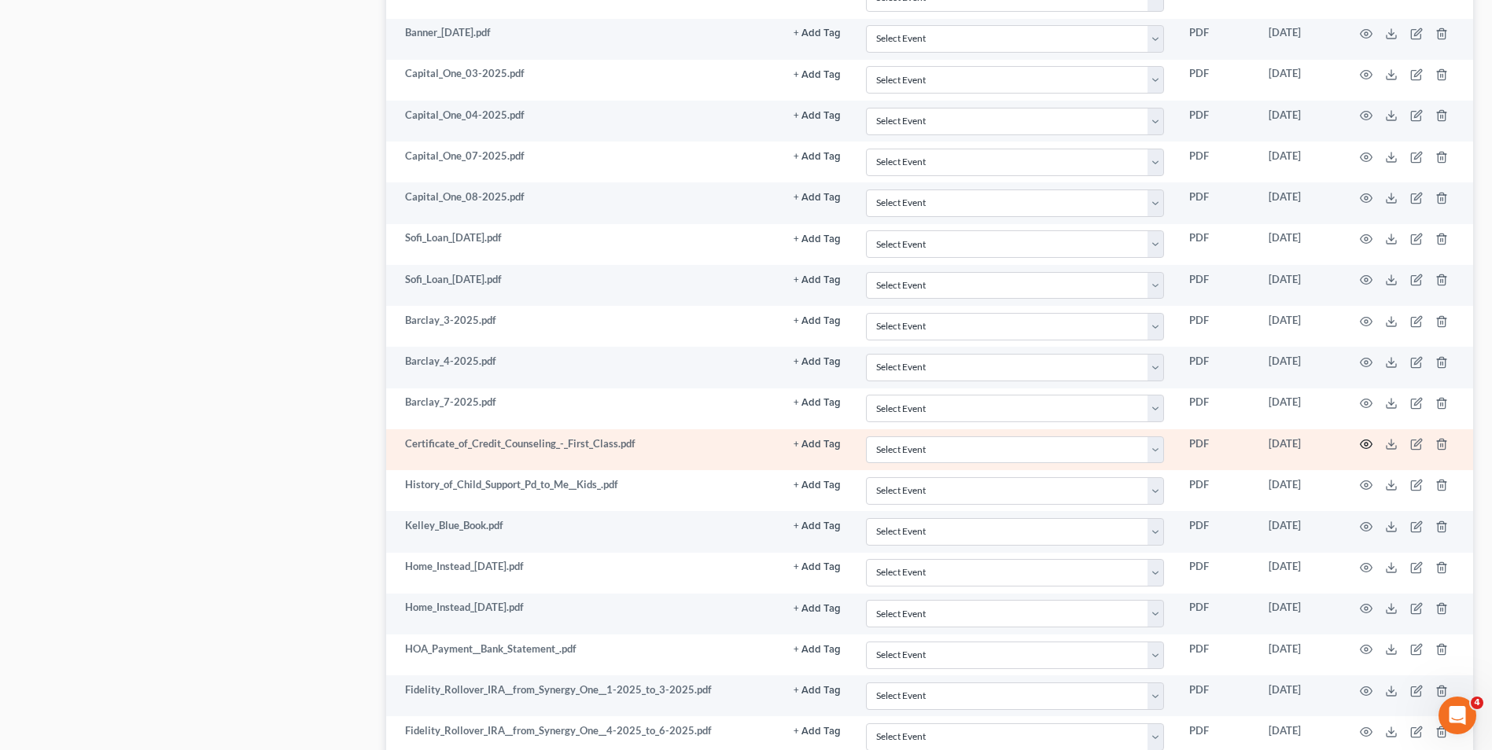
click at [1366, 442] on icon "button" at bounding box center [1366, 444] width 13 height 13
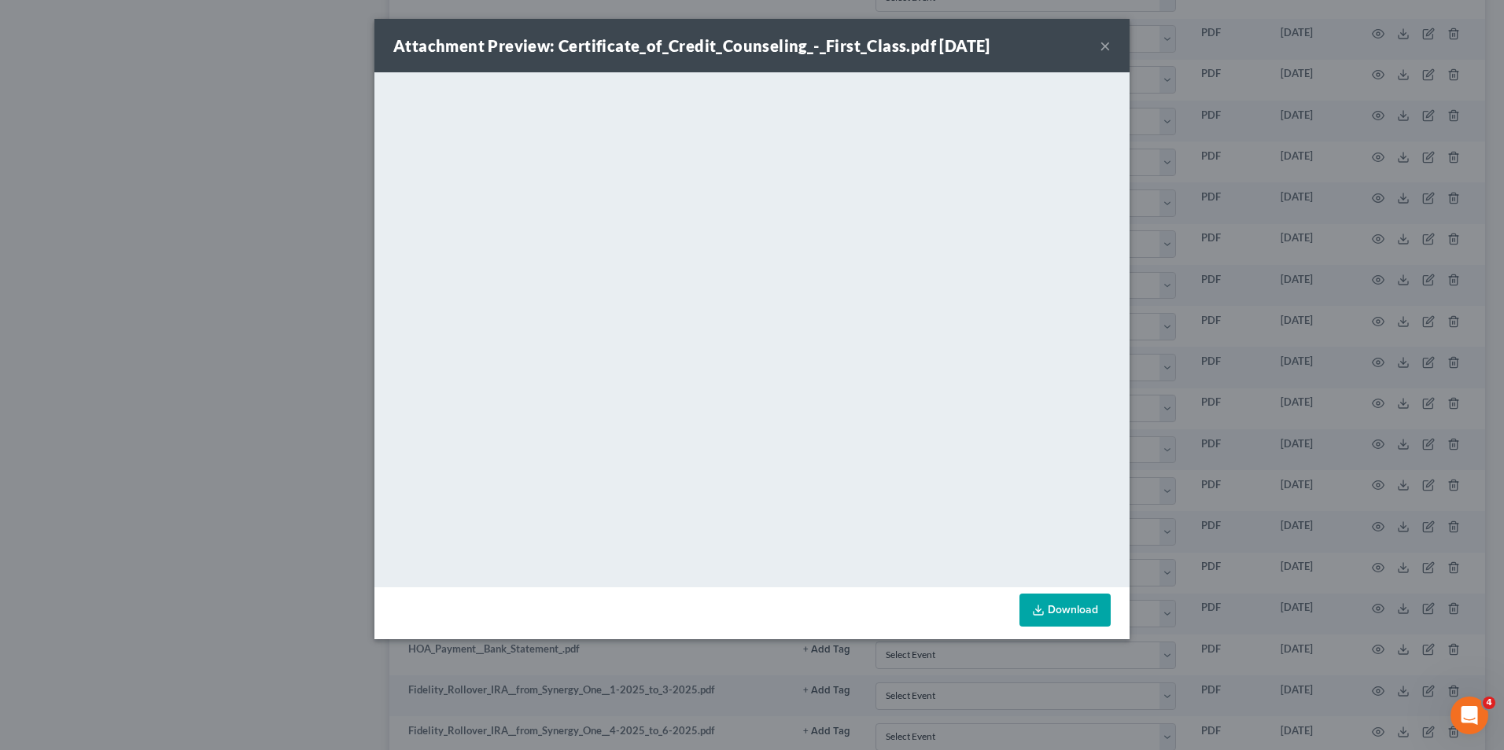
click at [1103, 47] on button "×" at bounding box center [1105, 45] width 11 height 19
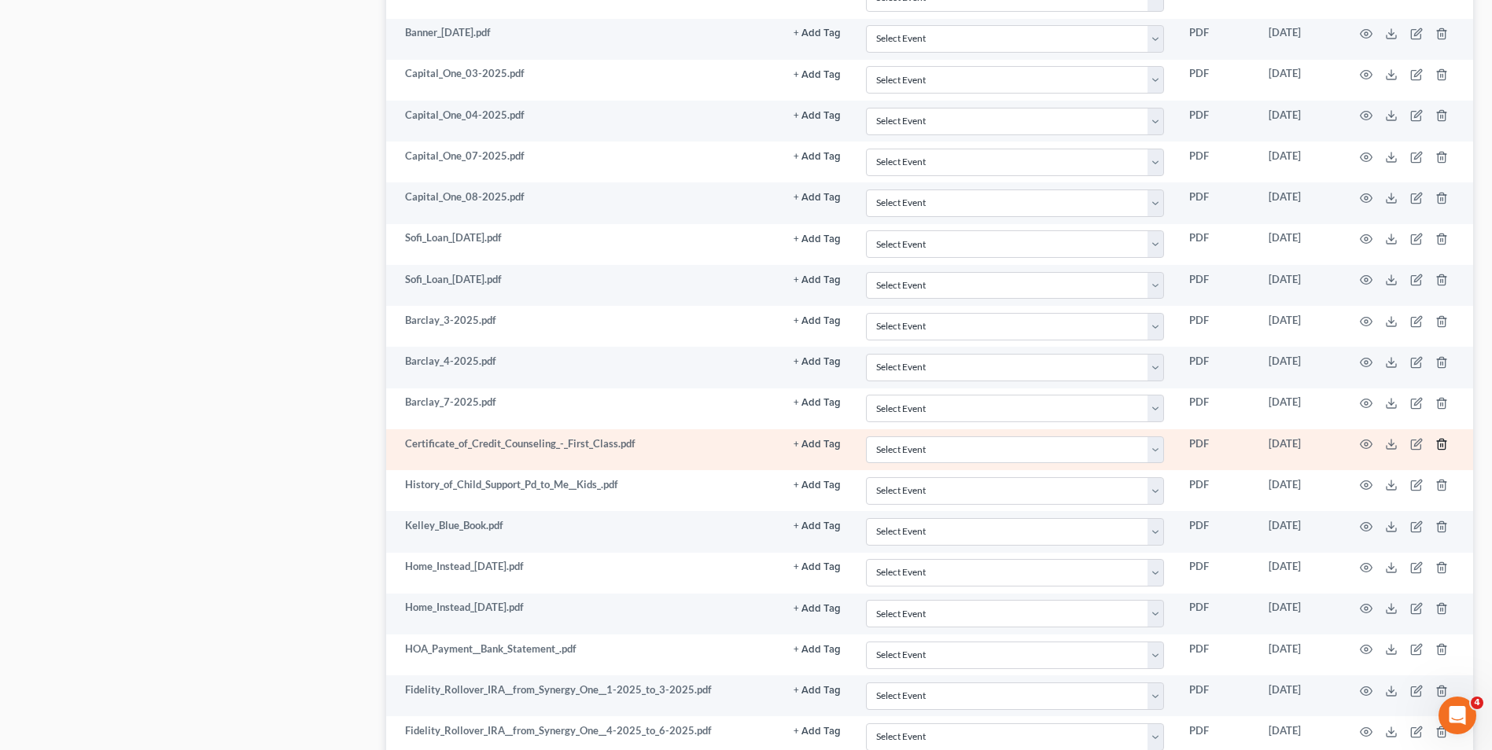
click at [1443, 447] on line "button" at bounding box center [1443, 445] width 0 height 3
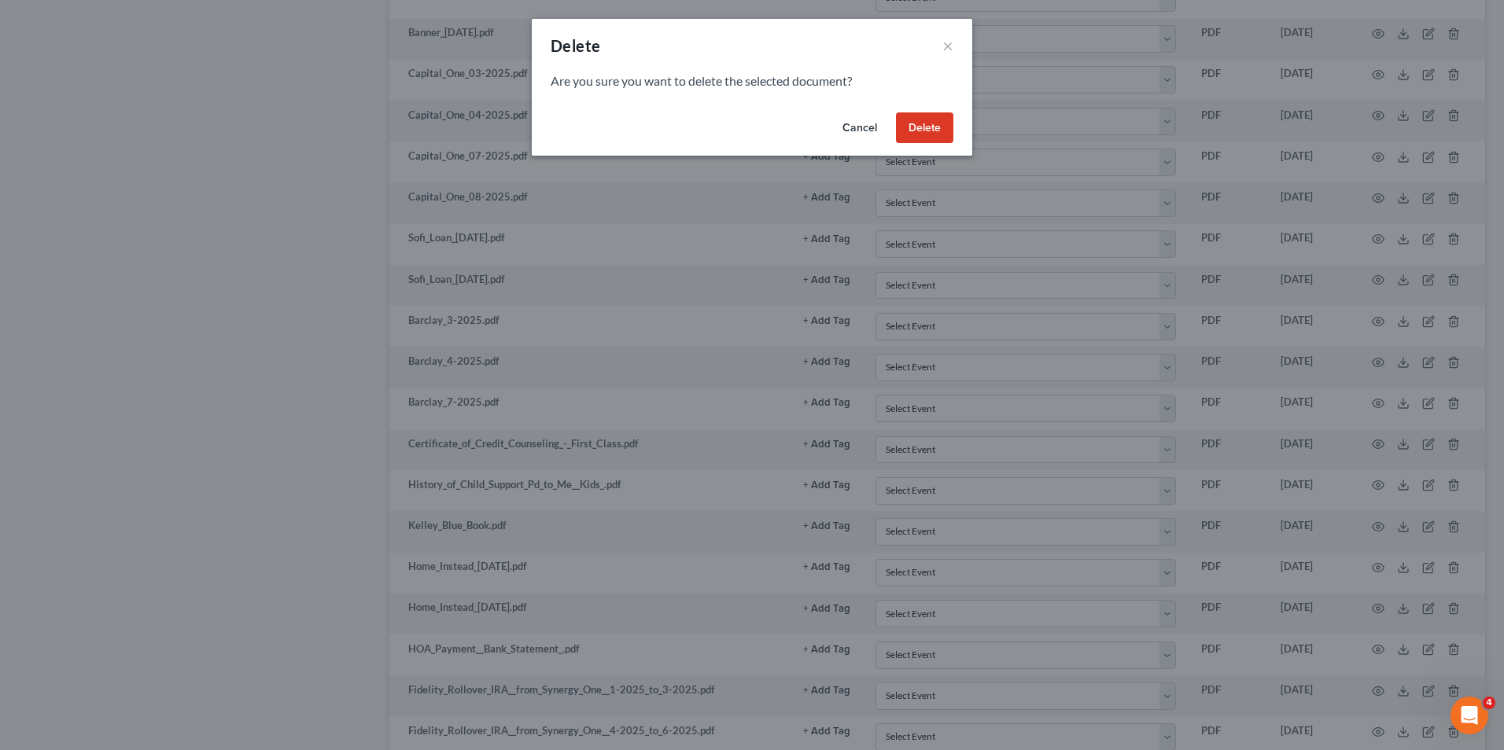
click at [919, 124] on button "Delete" at bounding box center [924, 127] width 57 height 31
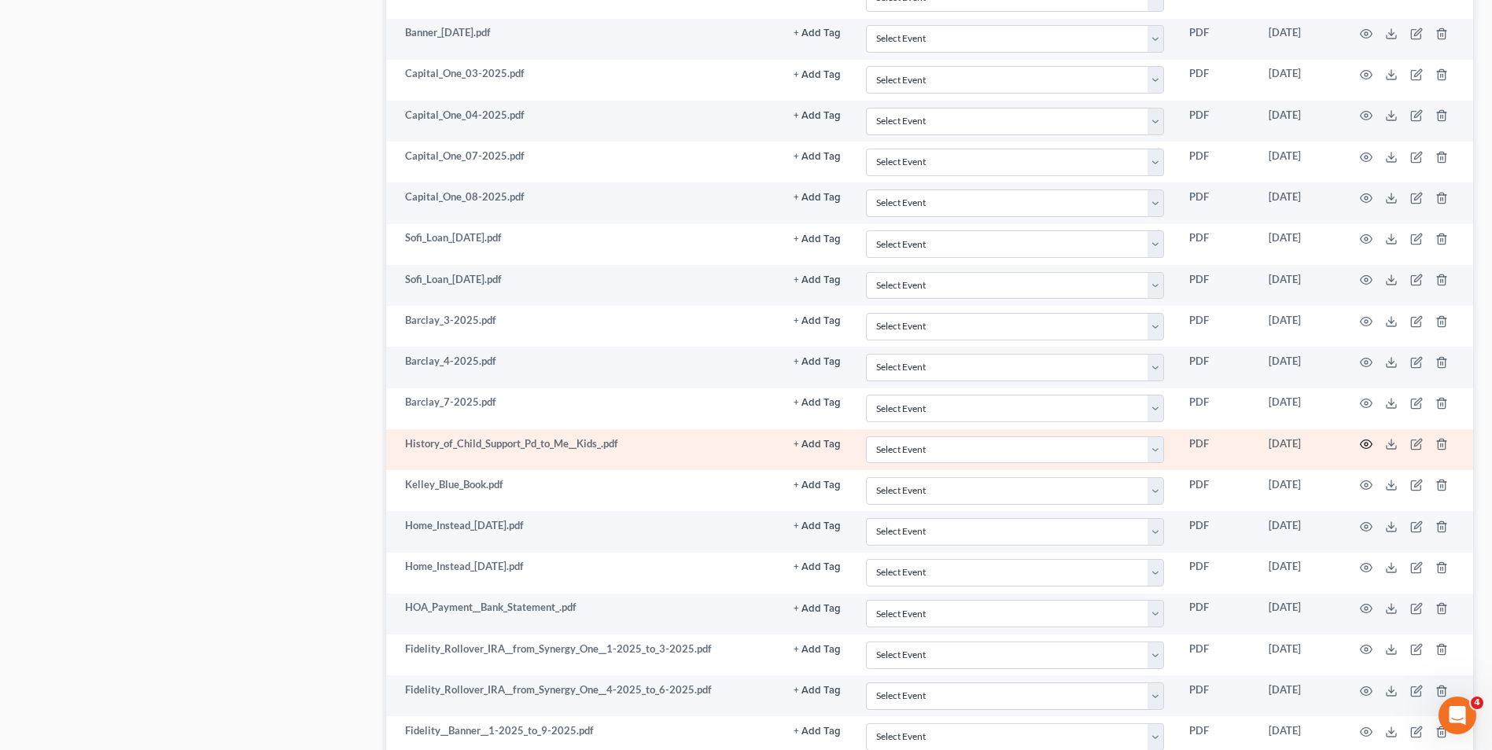
click at [1363, 443] on icon "button" at bounding box center [1366, 444] width 13 height 13
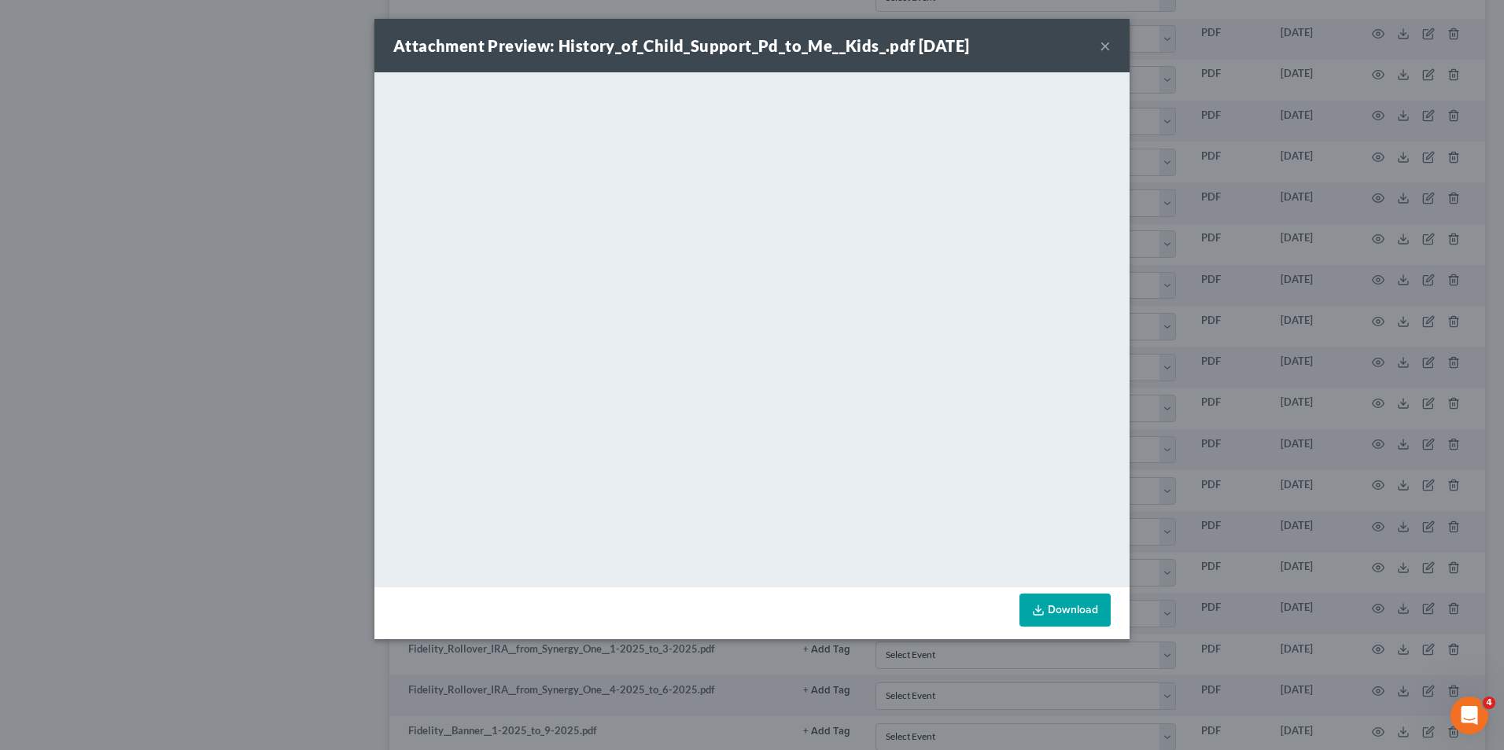
drag, startPoint x: 1048, startPoint y: 46, endPoint x: 1083, endPoint y: 45, distance: 35.4
click at [1060, 46] on div "Attachment Preview: History_of_Child_Support_Pd_to_Me__Kids_.pdf [DATE] ×" at bounding box center [751, 45] width 755 height 53
click at [1101, 46] on button "×" at bounding box center [1105, 45] width 11 height 19
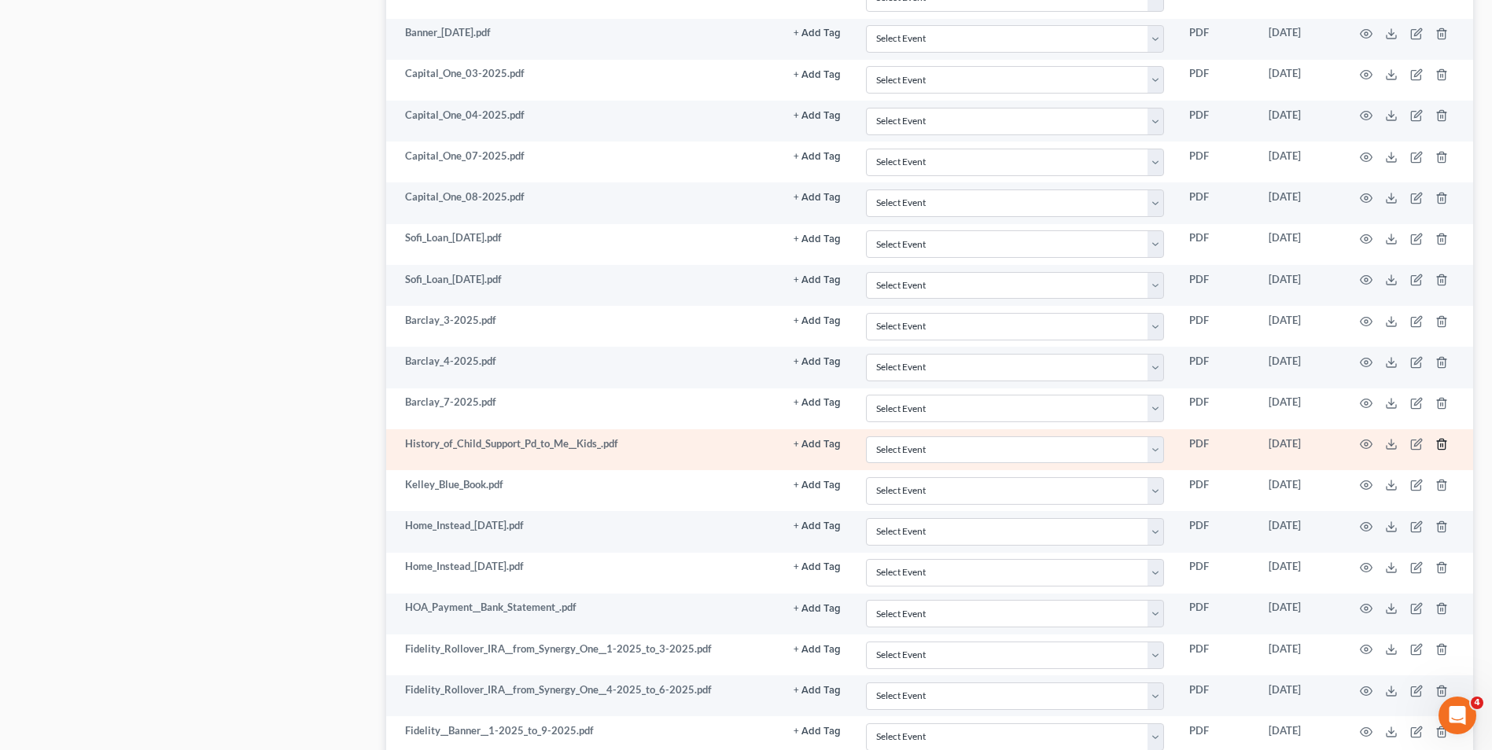
click at [1440, 448] on icon "button" at bounding box center [1442, 444] width 13 height 13
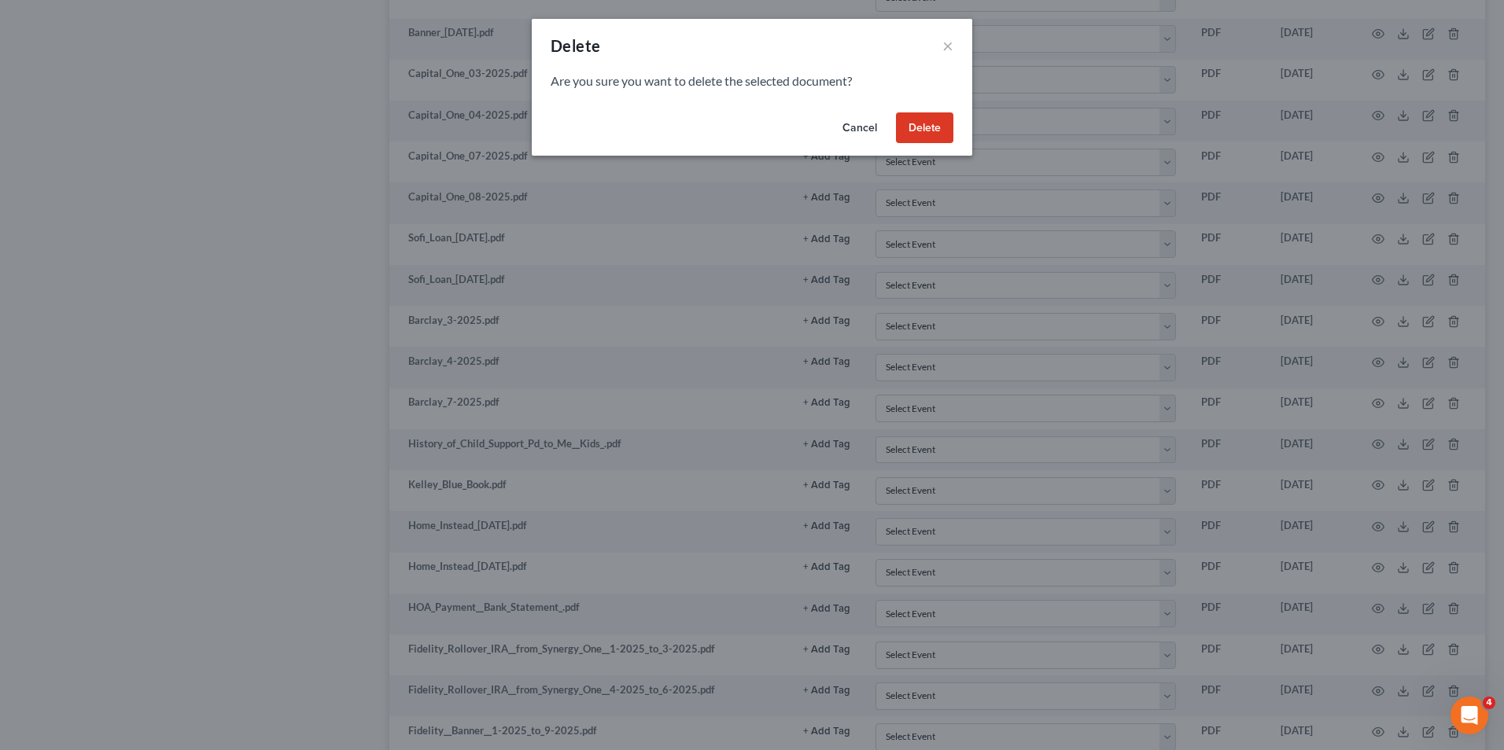
click at [931, 123] on button "Delete" at bounding box center [924, 127] width 57 height 31
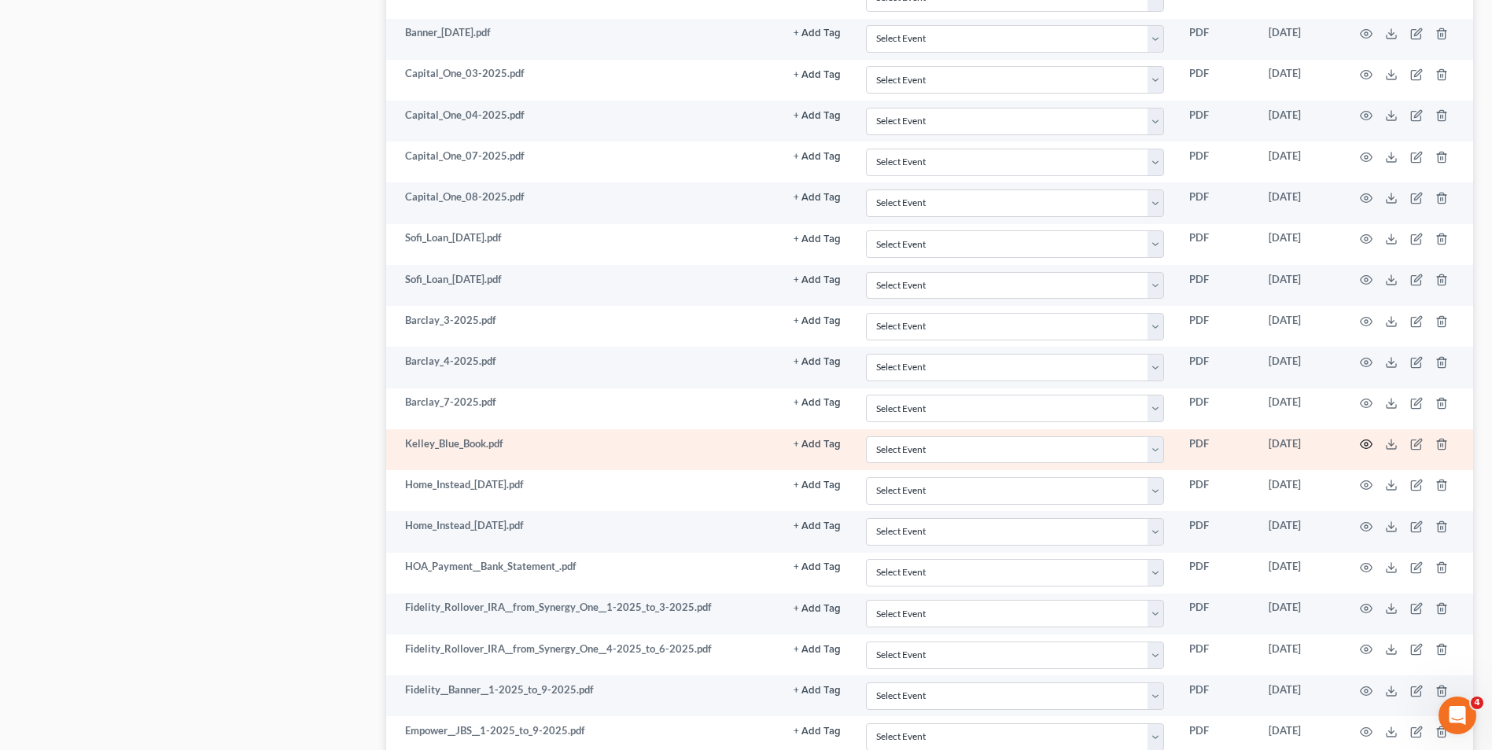
click at [1364, 444] on icon "button" at bounding box center [1366, 444] width 13 height 13
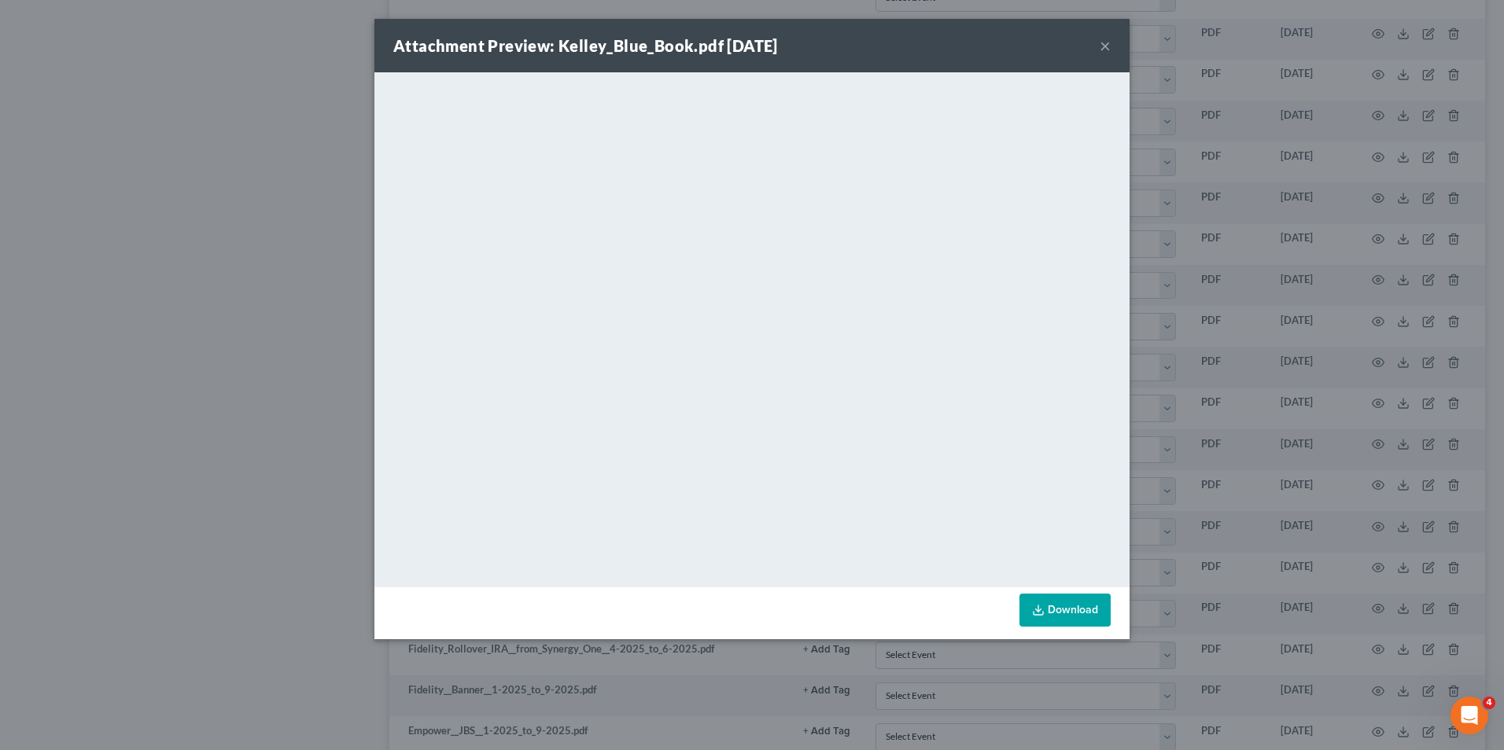
click at [1102, 49] on button "×" at bounding box center [1105, 45] width 11 height 19
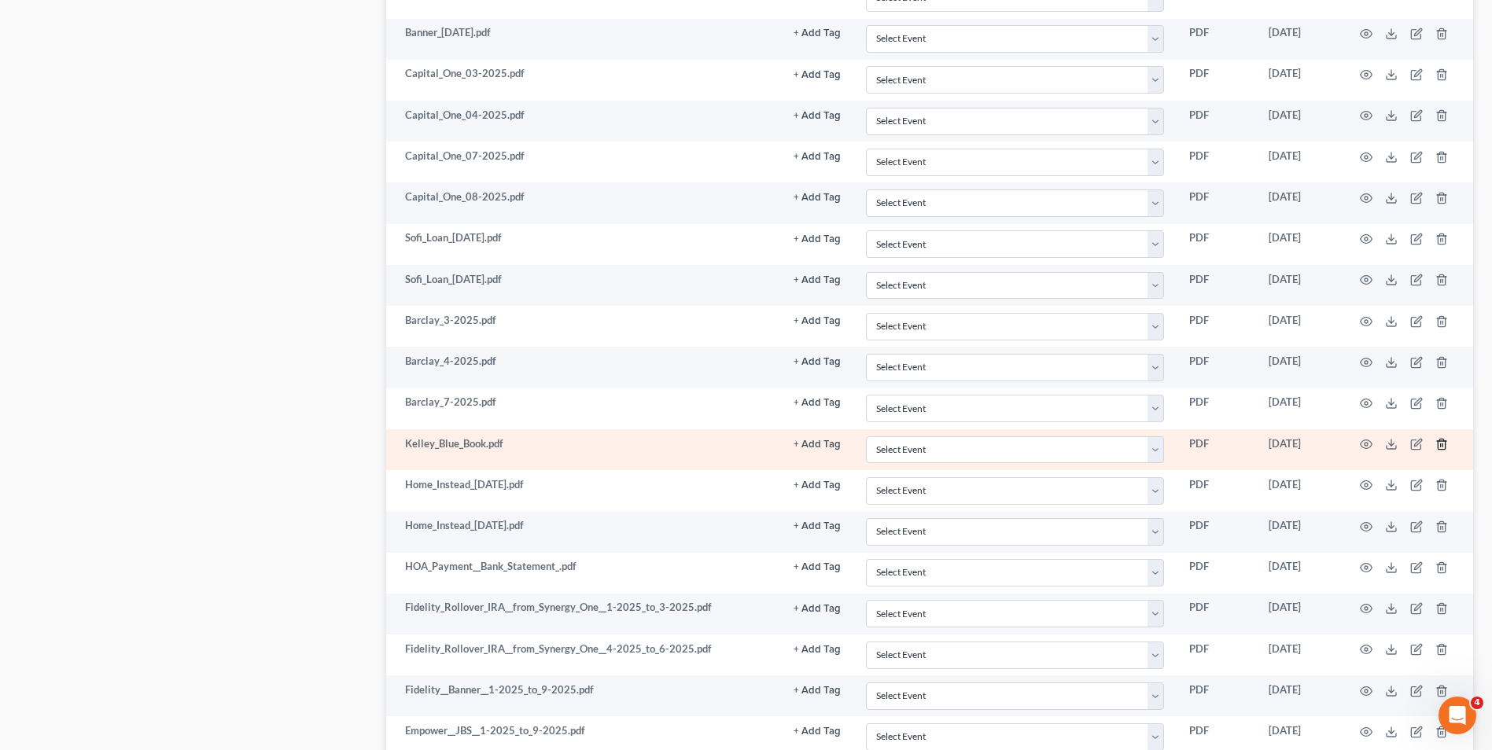
click at [1438, 438] on icon "button" at bounding box center [1442, 444] width 13 height 13
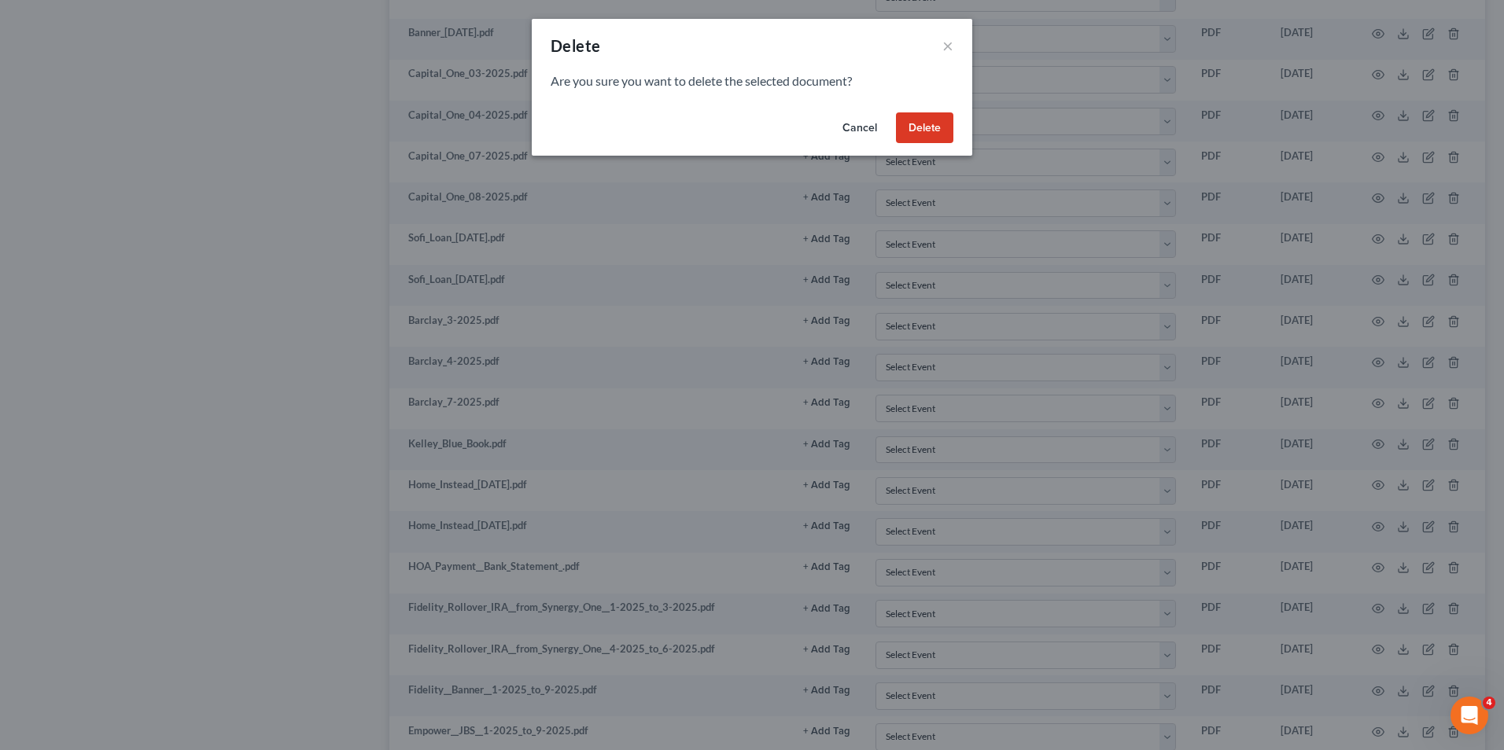
click at [908, 127] on button "Delete" at bounding box center [924, 127] width 57 height 31
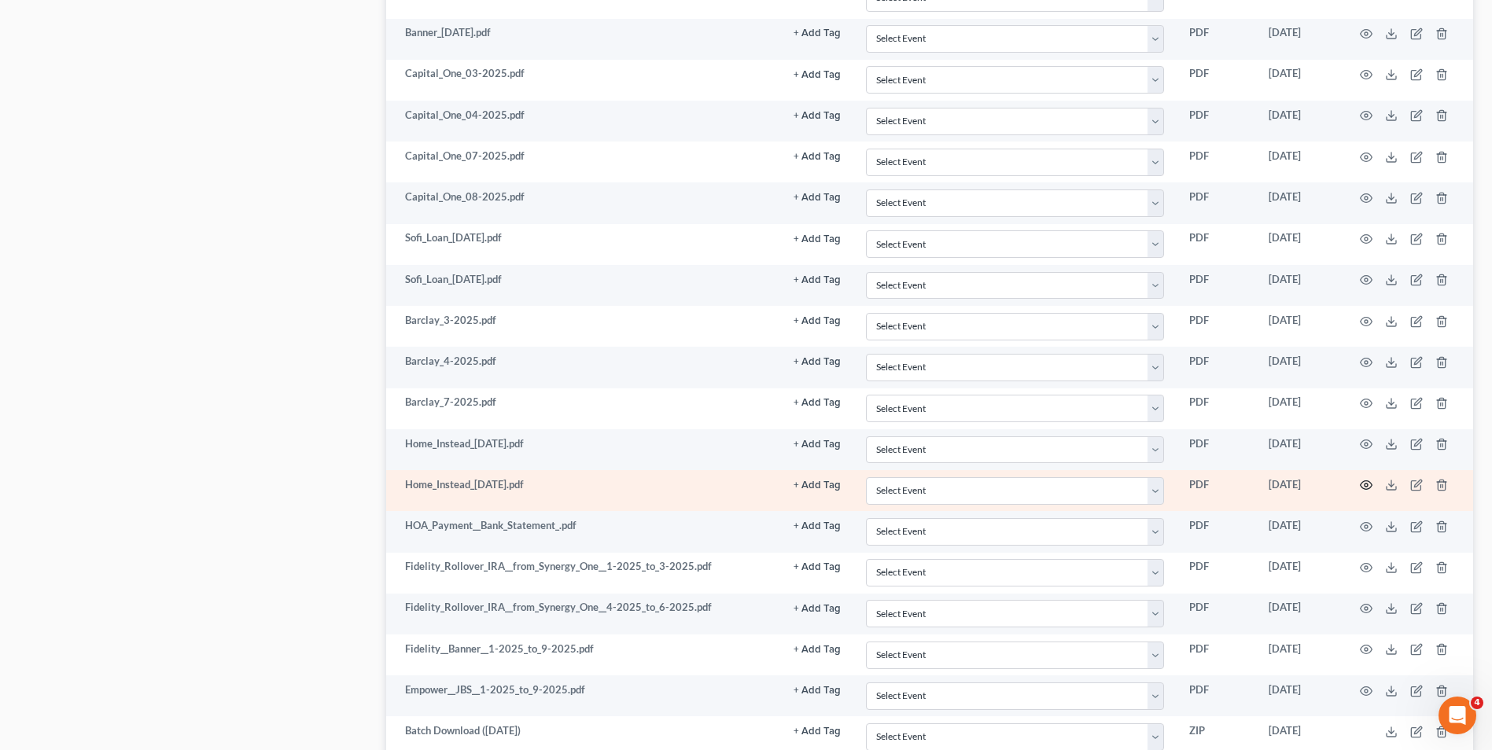
click at [1367, 487] on circle "button" at bounding box center [1366, 485] width 3 height 3
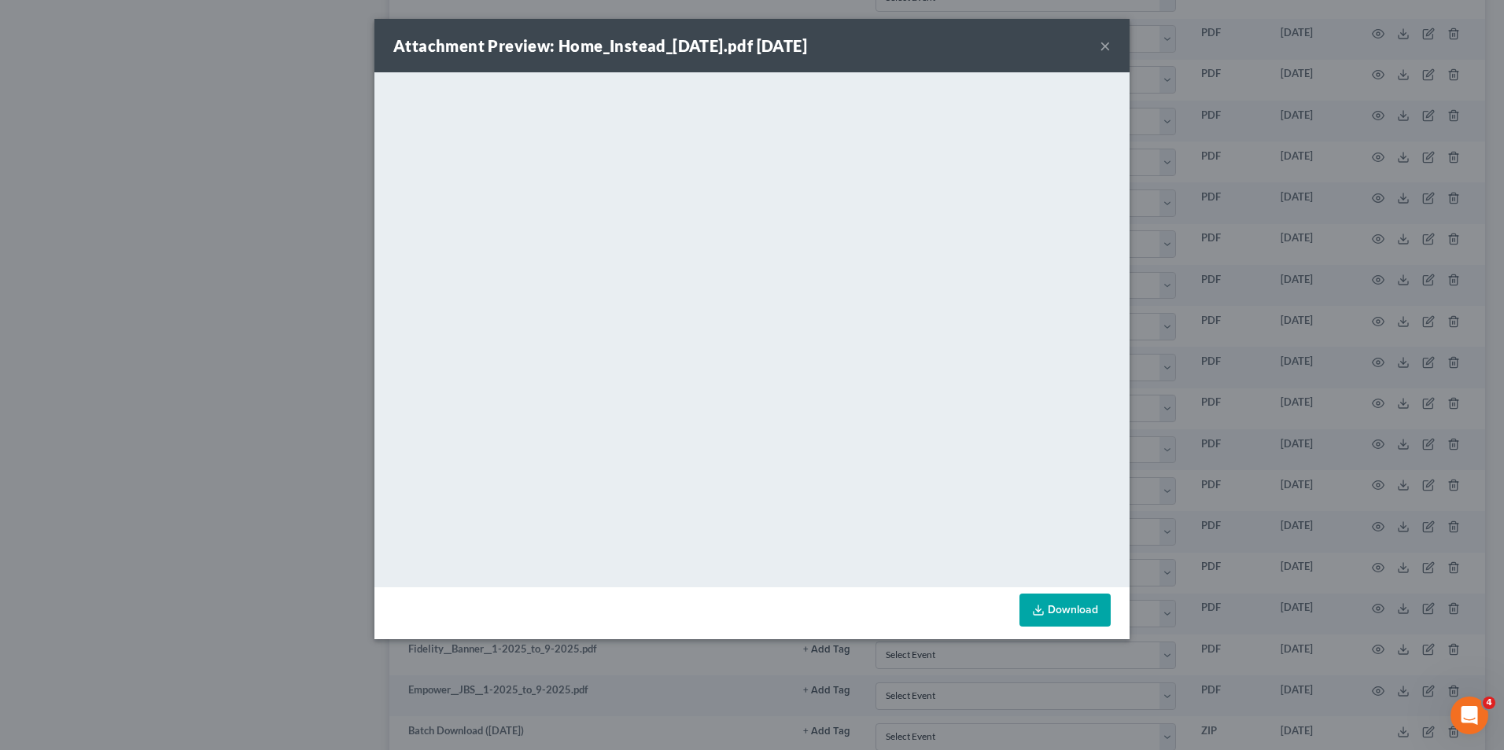
click at [1112, 40] on div "Attachment Preview: Home_Instead_[DATE].pdf [DATE] ×" at bounding box center [751, 45] width 755 height 53
click at [1108, 43] on button "×" at bounding box center [1105, 45] width 11 height 19
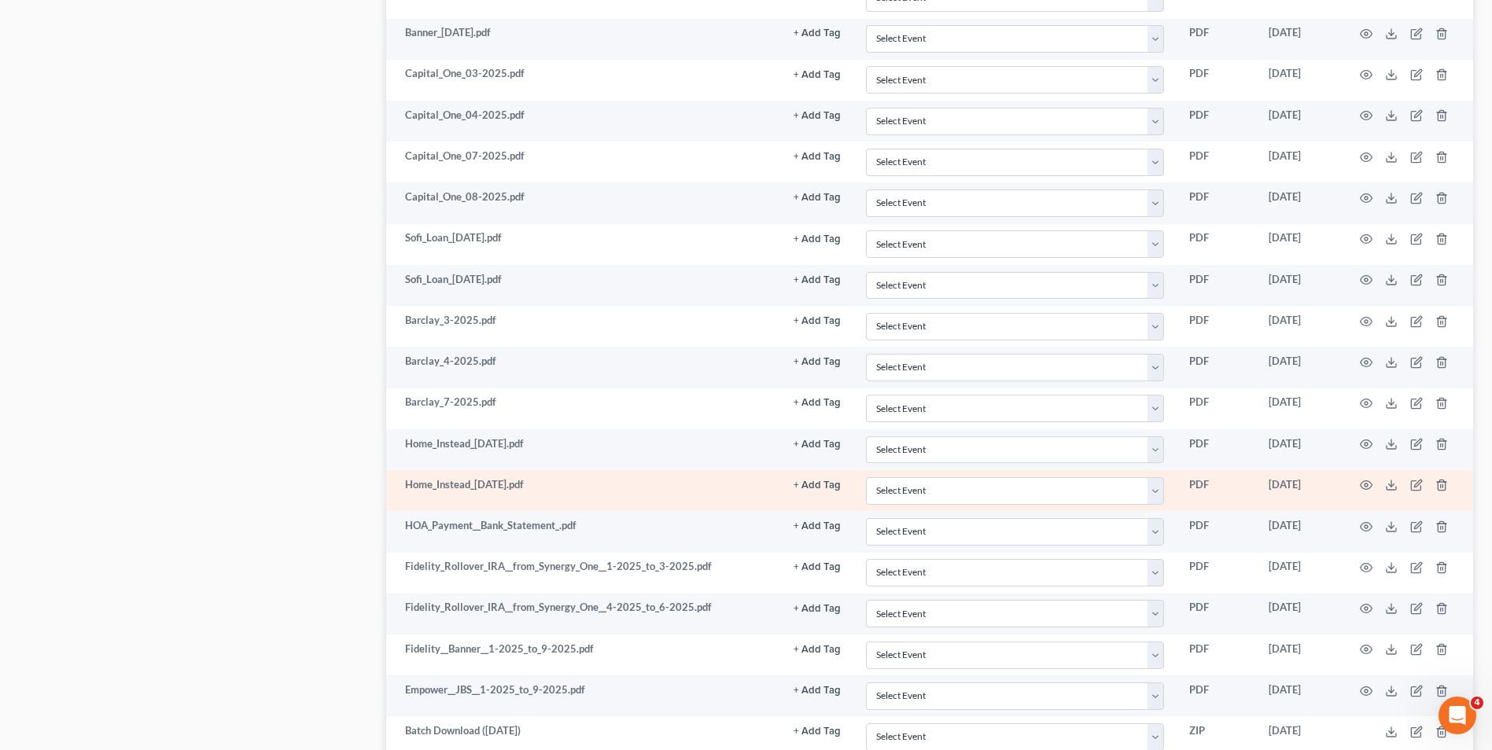
scroll to position [4589, 0]
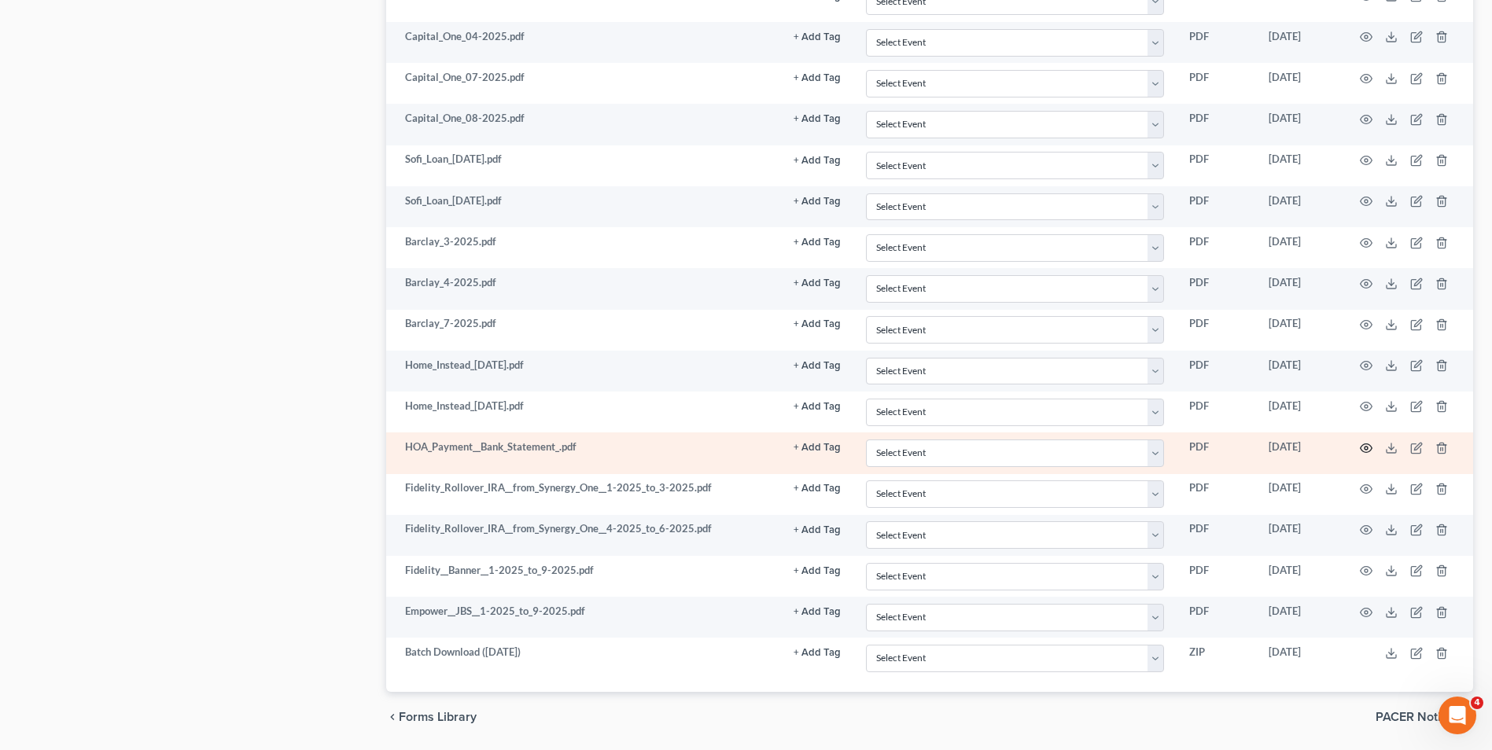
click at [1366, 444] on icon "button" at bounding box center [1367, 448] width 12 height 9
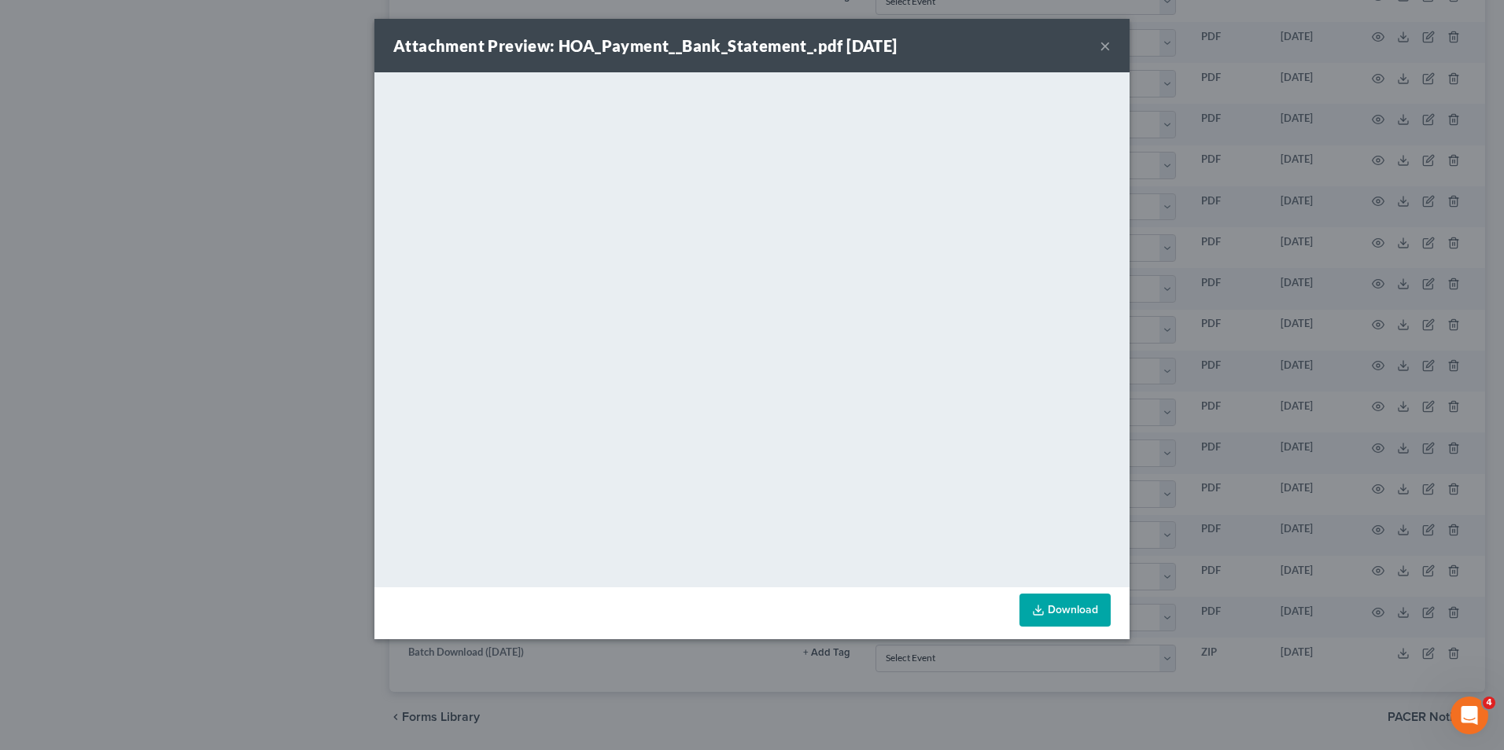
click at [1105, 42] on button "×" at bounding box center [1105, 45] width 11 height 19
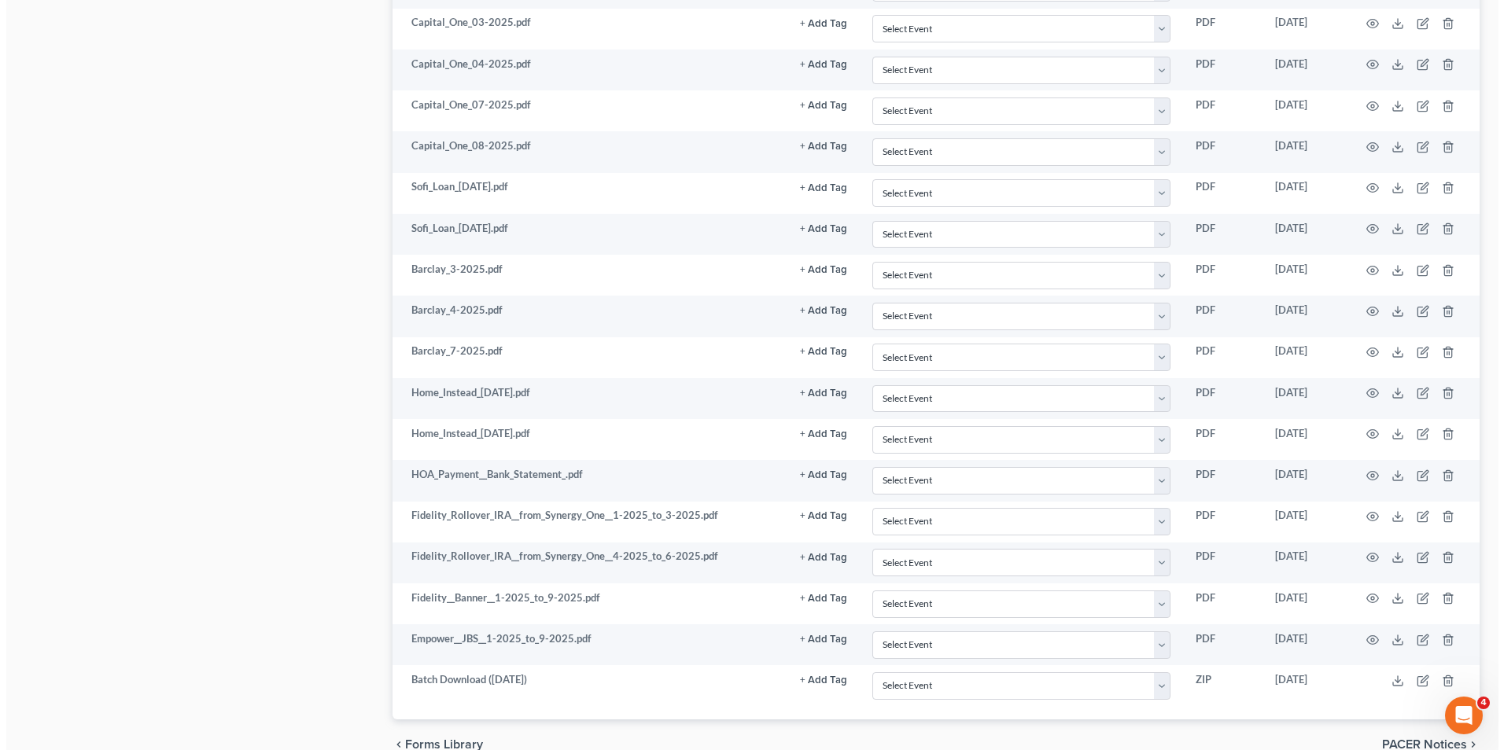
scroll to position [4573, 0]
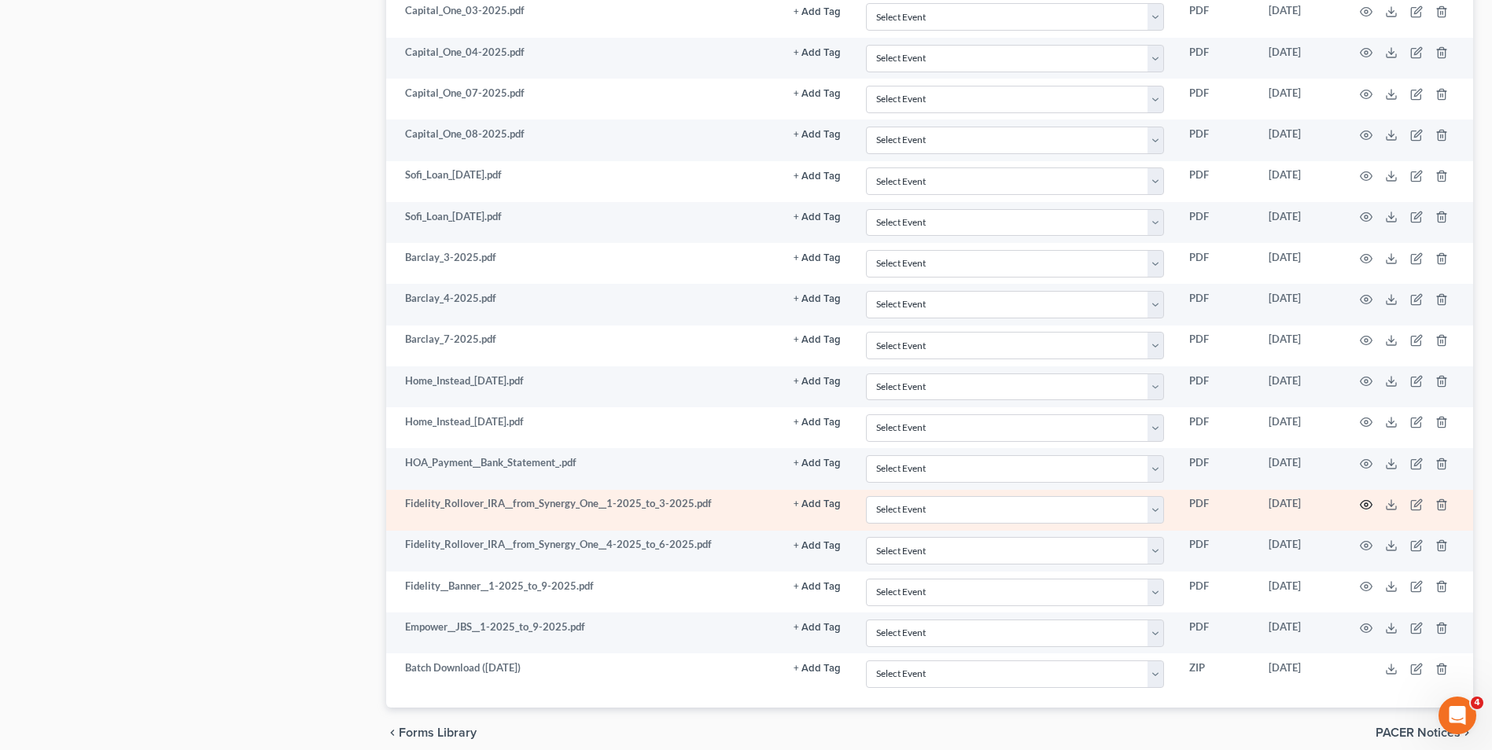
click at [1366, 507] on circle "button" at bounding box center [1366, 504] width 3 height 3
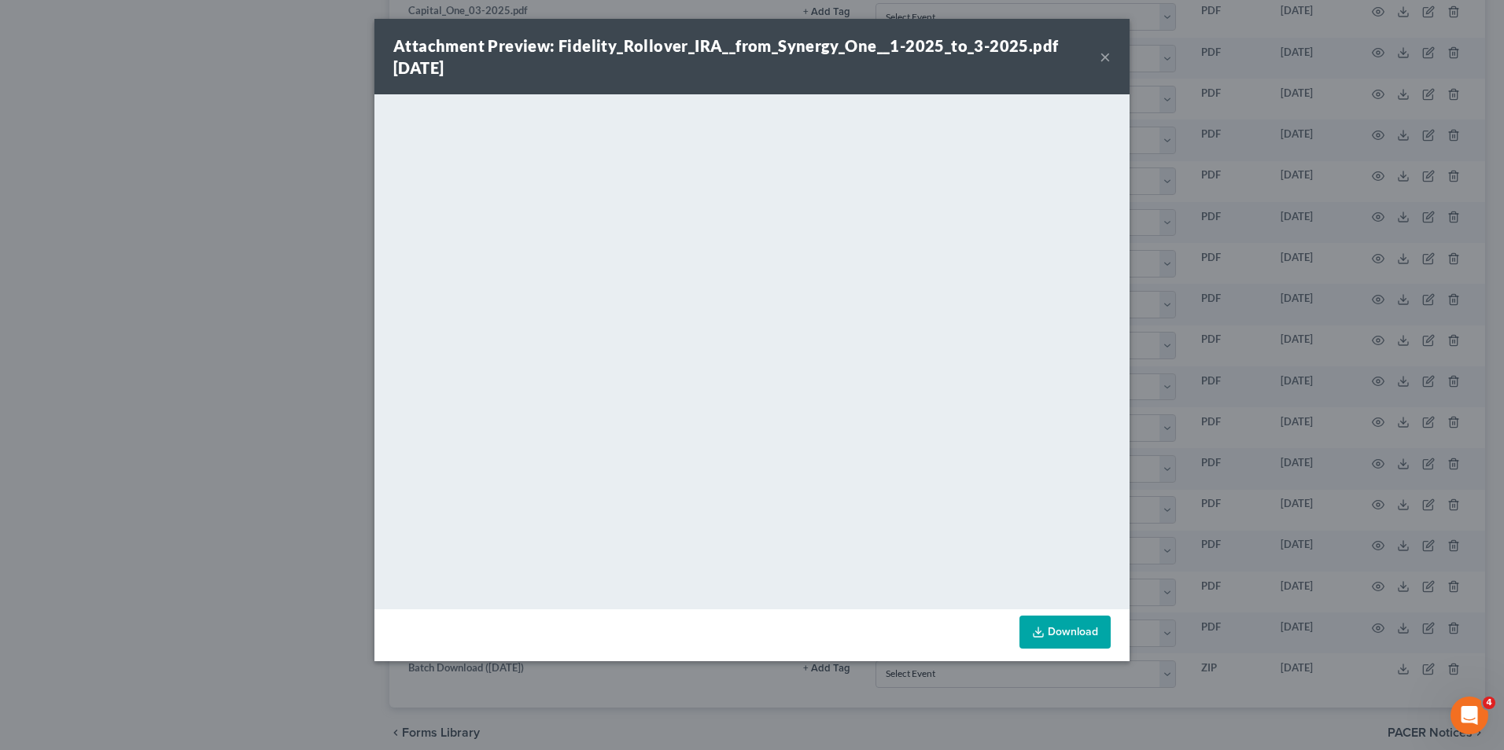
click at [1101, 56] on div "Attachment Preview: Fidelity_Rollover_IRA__from_Synergy_One__1-2025_to_3-2025.p…" at bounding box center [751, 57] width 755 height 76
click at [1102, 55] on button "×" at bounding box center [1105, 56] width 11 height 19
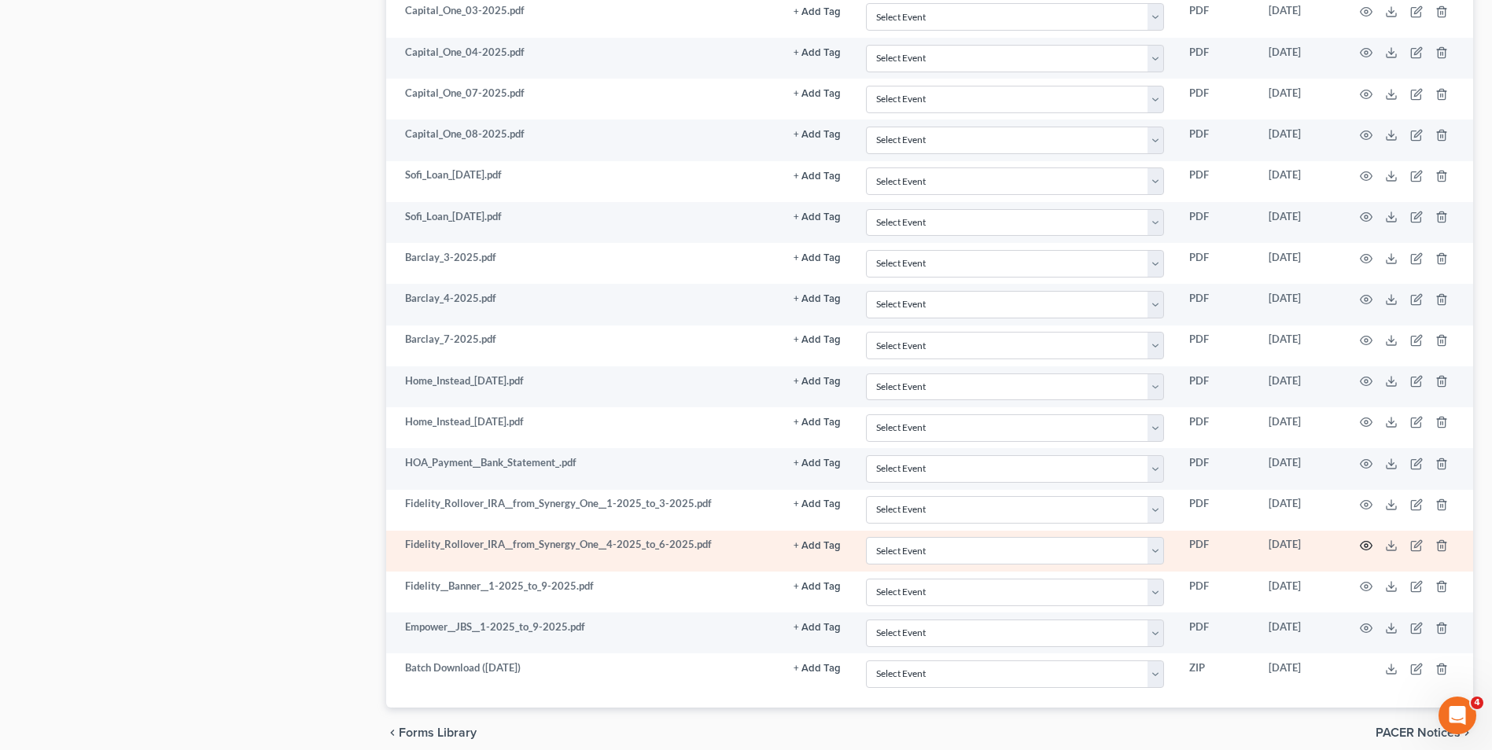
click at [1362, 547] on icon "button" at bounding box center [1366, 546] width 13 height 13
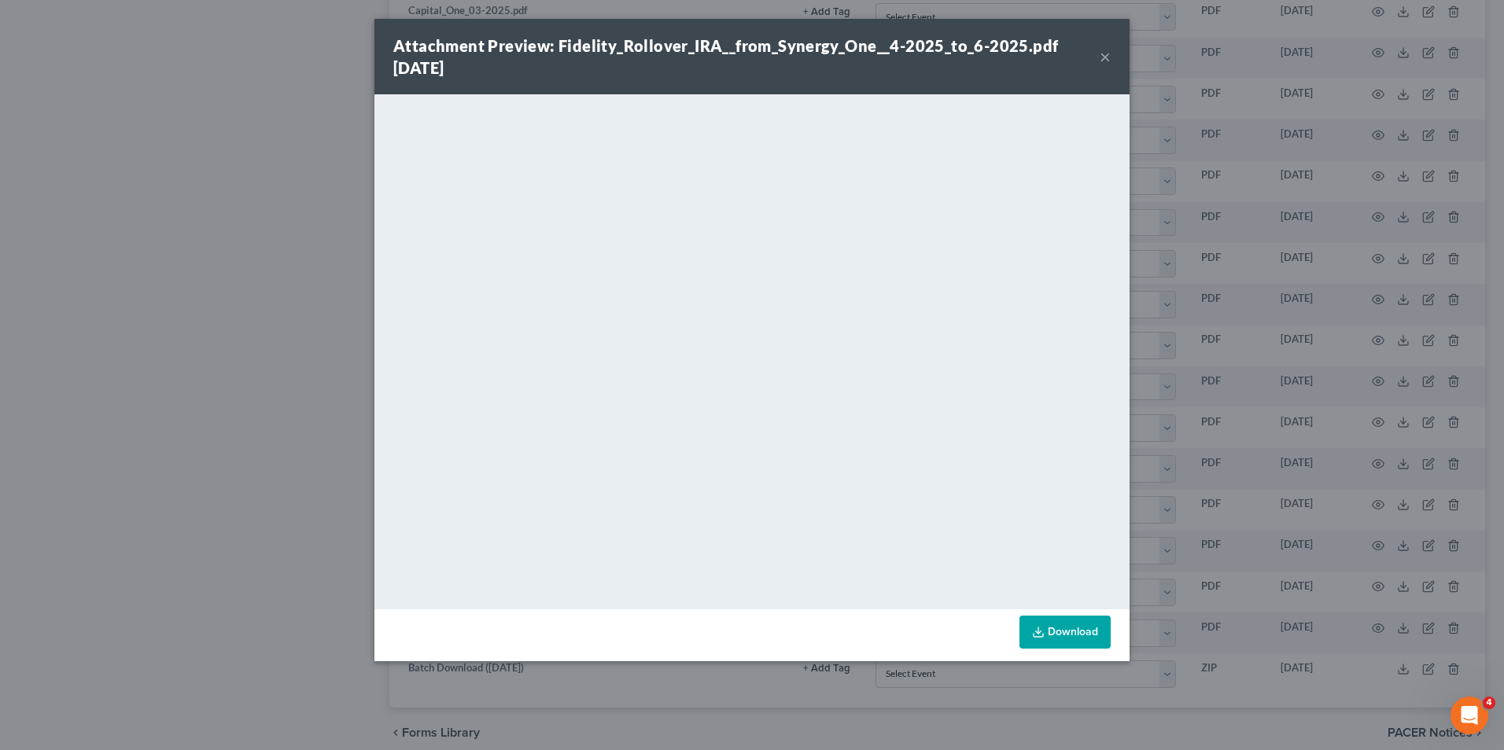
click at [1103, 57] on button "×" at bounding box center [1105, 56] width 11 height 19
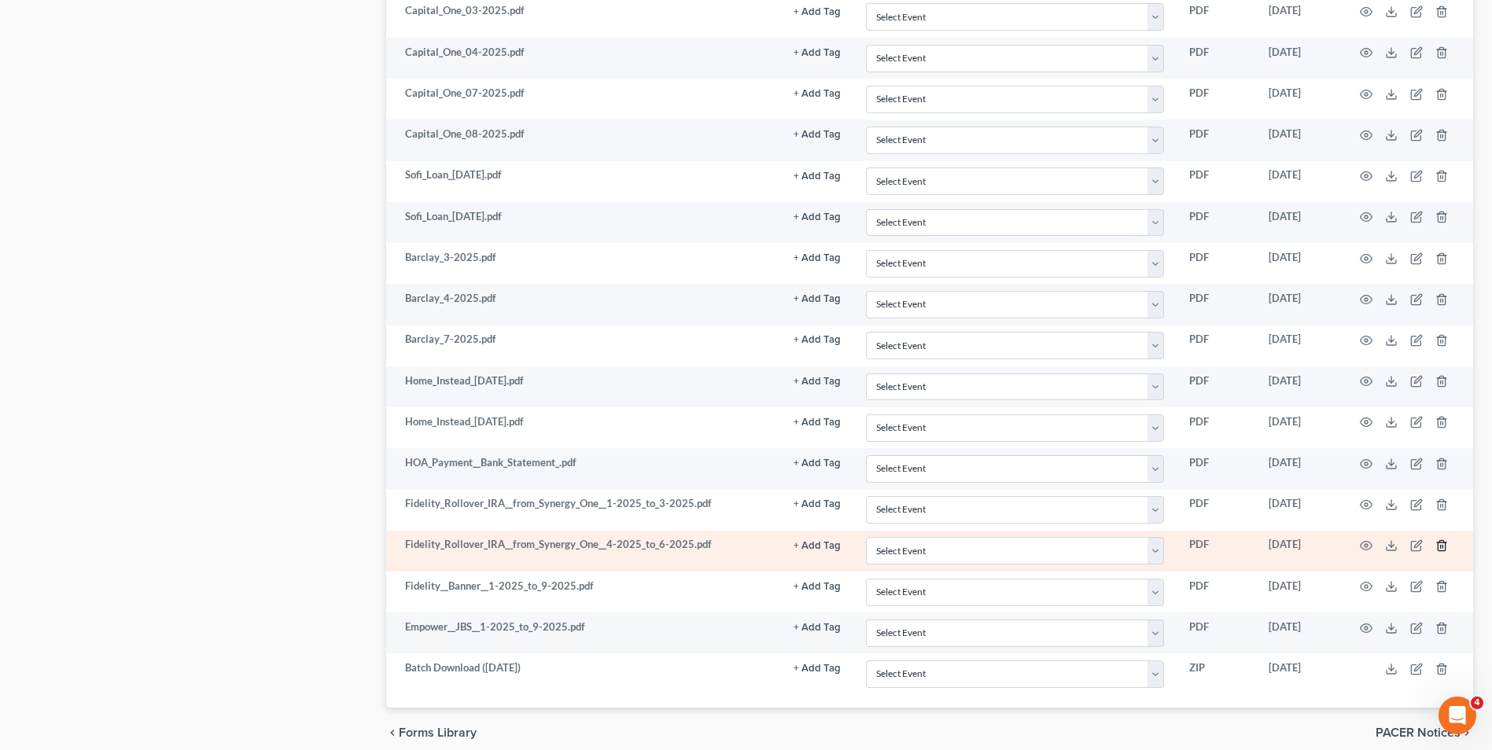
click at [1445, 548] on icon "button" at bounding box center [1441, 545] width 7 height 10
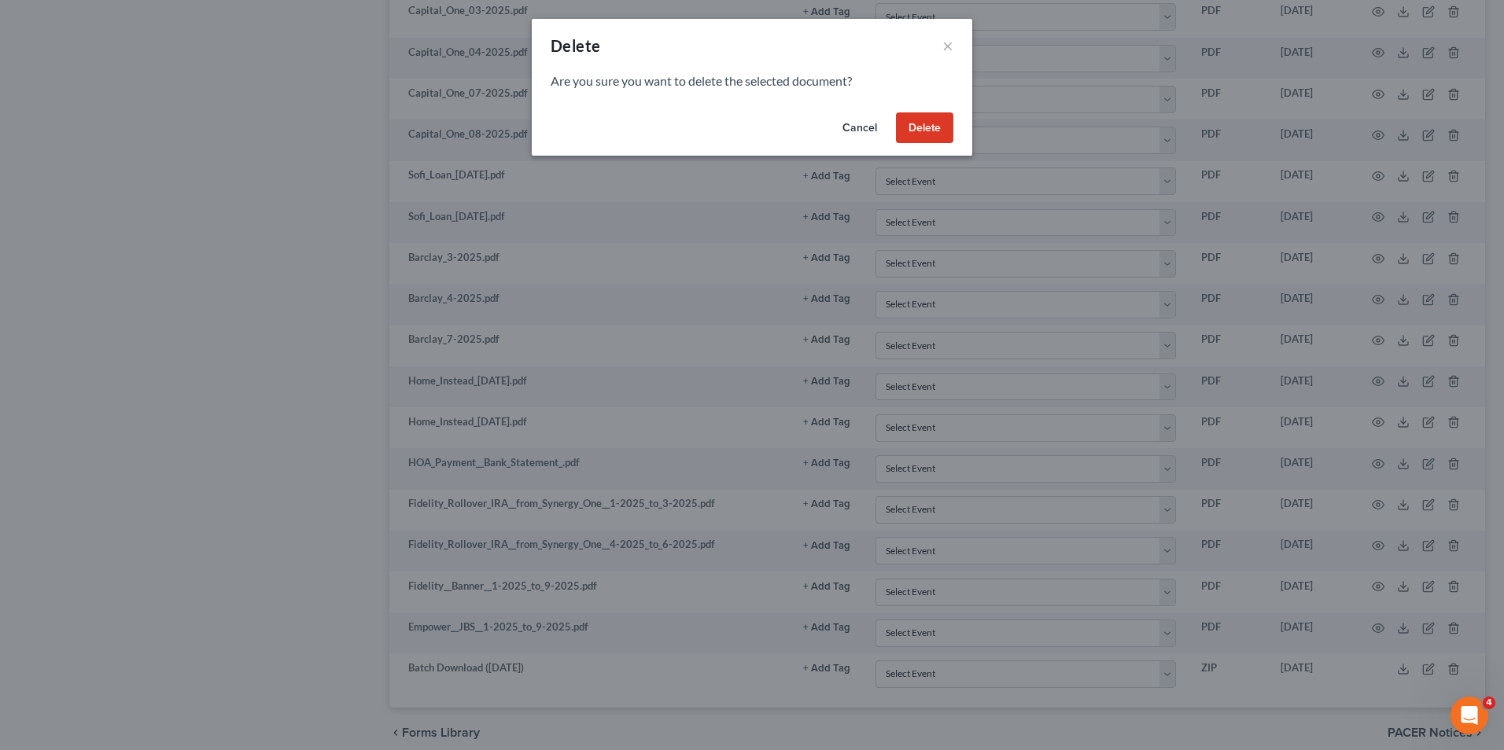
click at [922, 127] on button "Delete" at bounding box center [924, 127] width 57 height 31
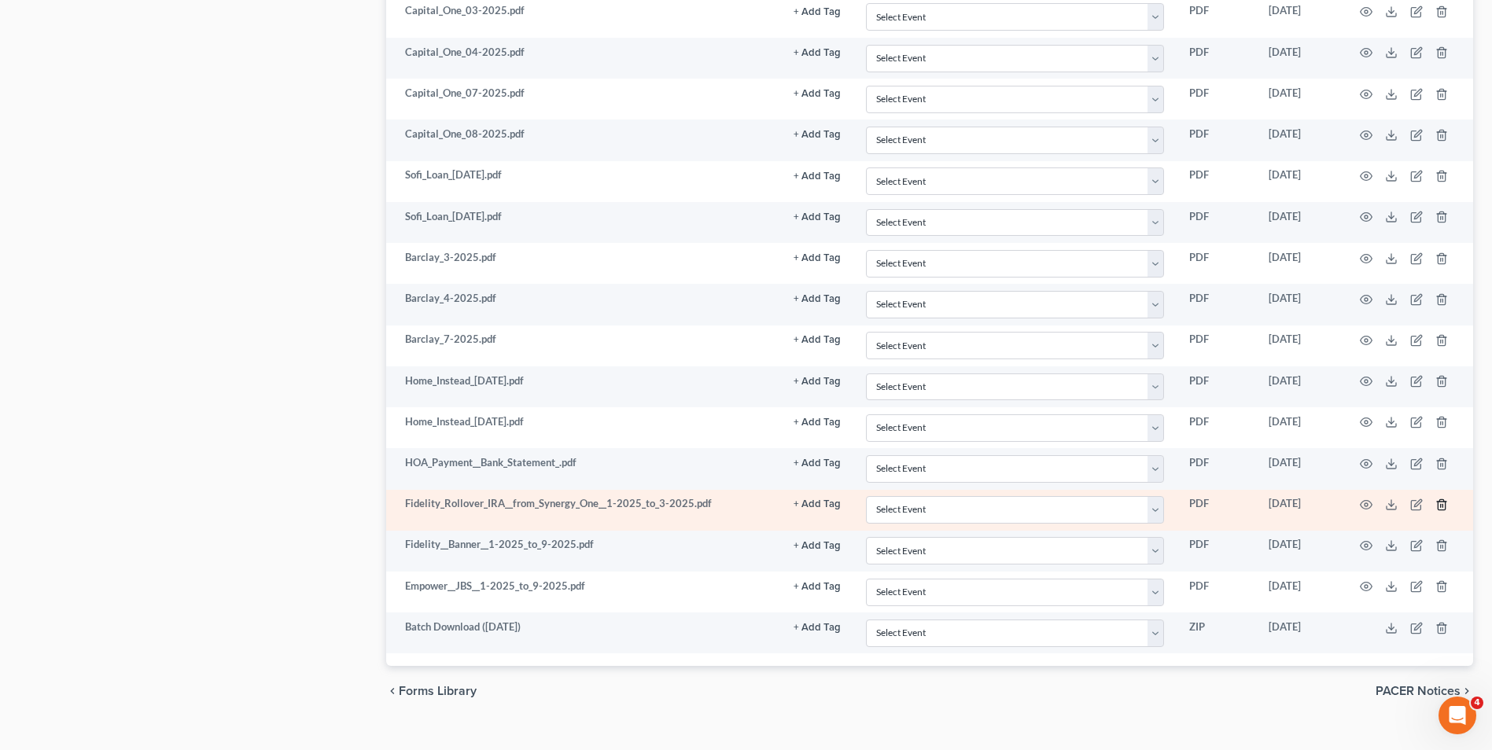
click at [1443, 507] on line "button" at bounding box center [1443, 505] width 0 height 3
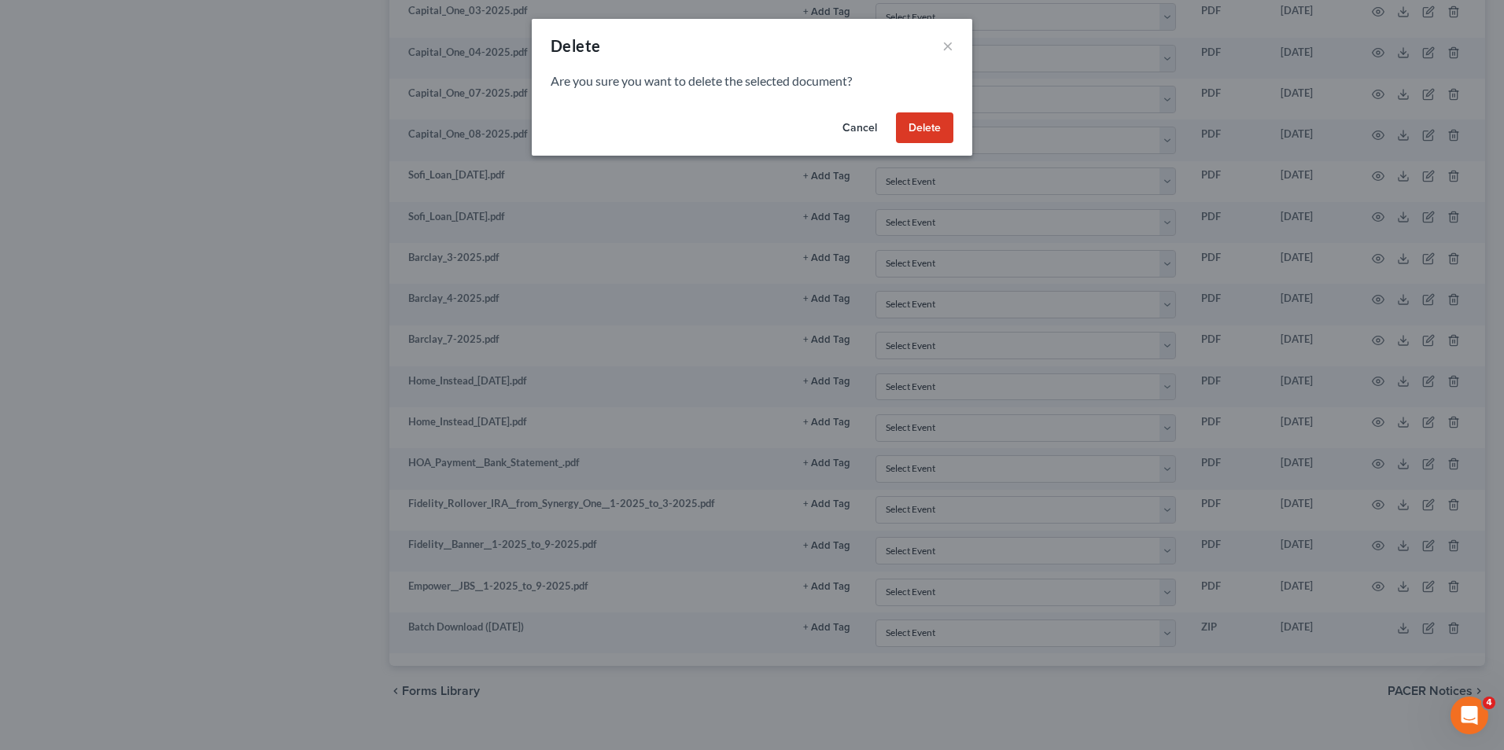
click at [926, 122] on button "Delete" at bounding box center [924, 127] width 57 height 31
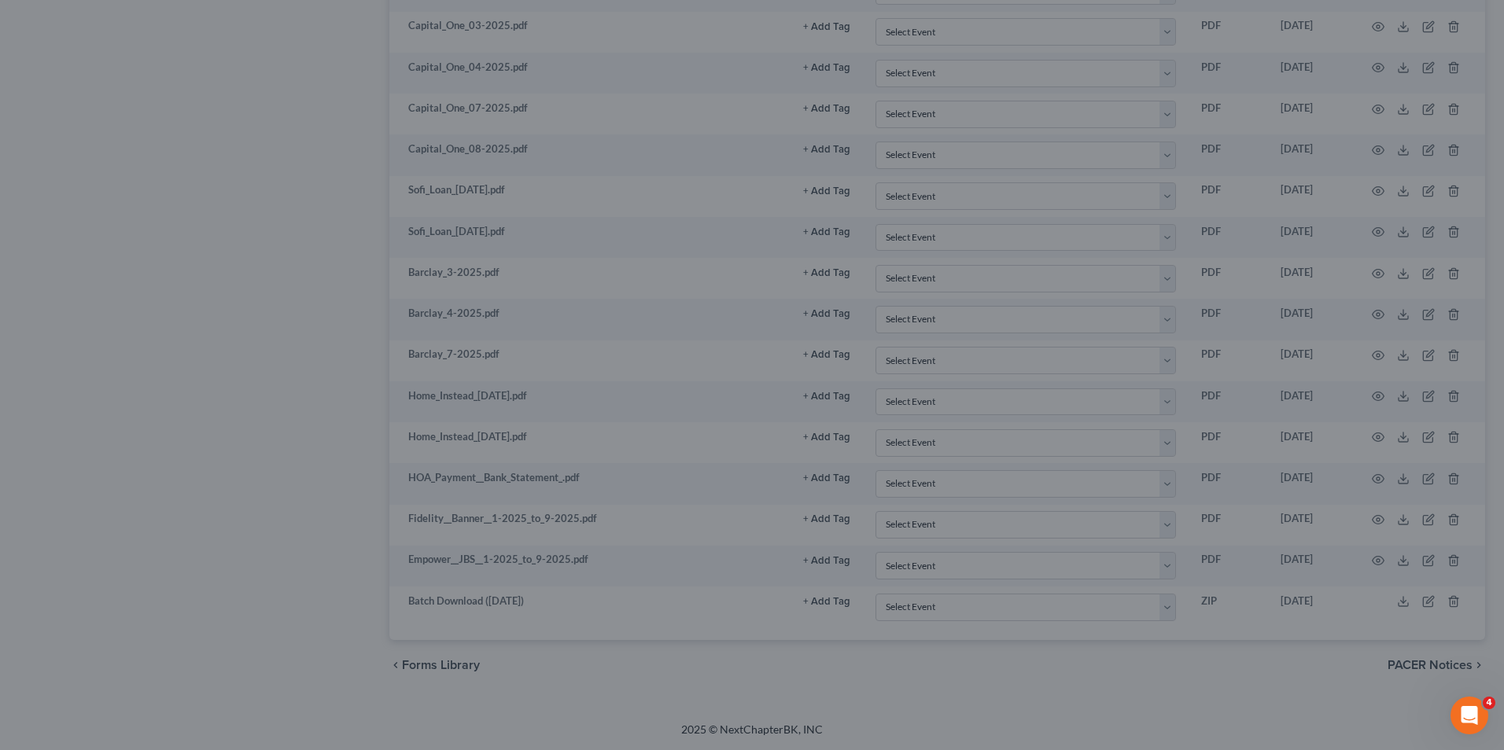
scroll to position [4558, 0]
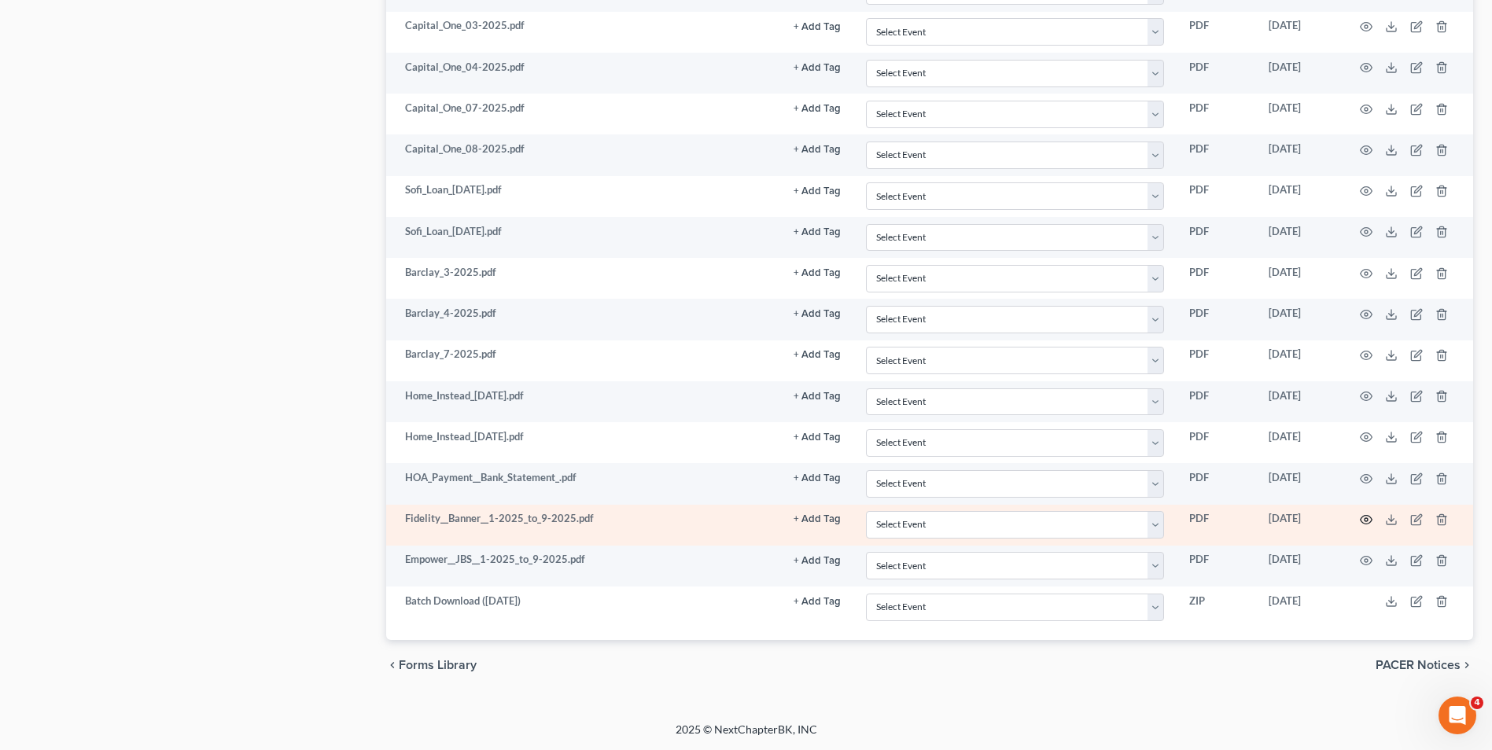
click at [1371, 514] on icon "button" at bounding box center [1366, 520] width 13 height 13
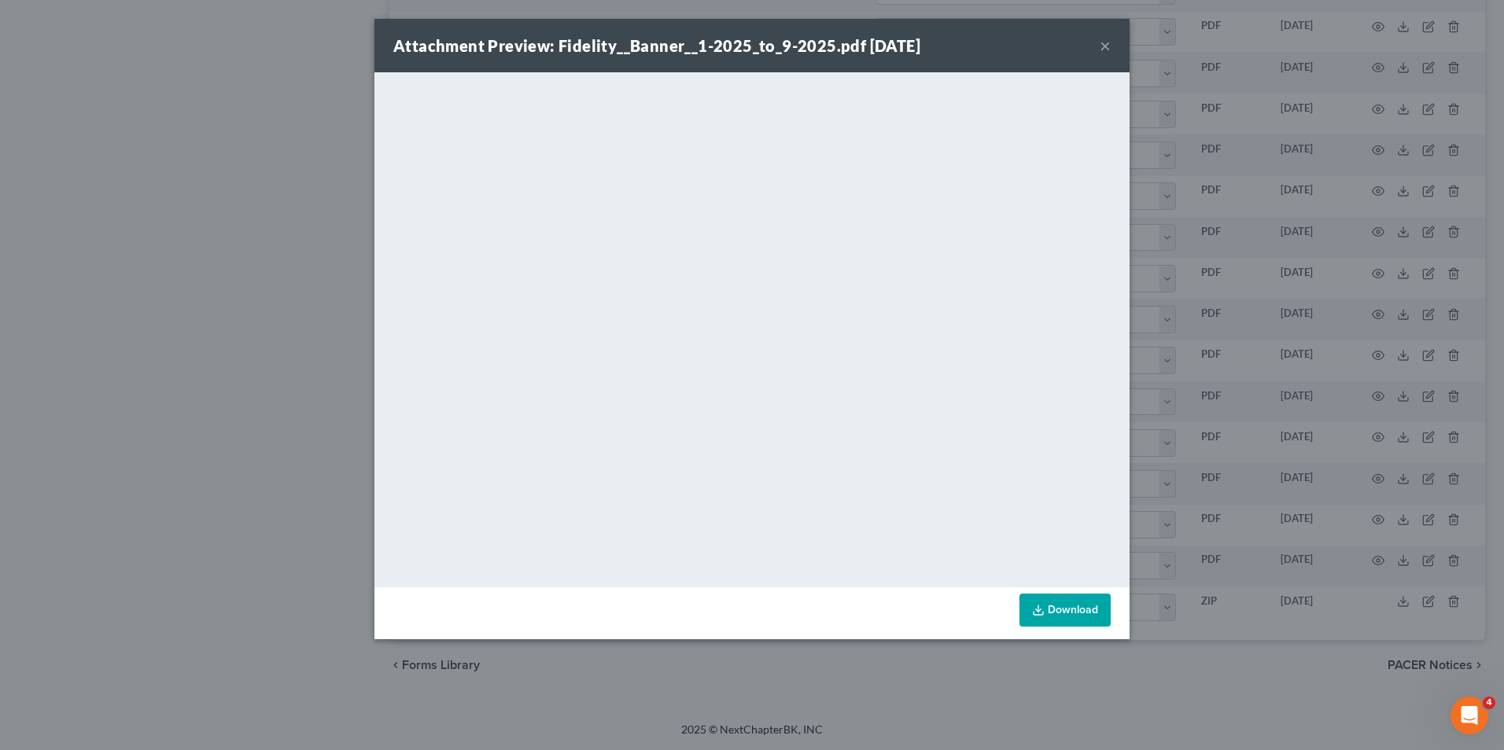
click at [1108, 47] on button "×" at bounding box center [1105, 45] width 11 height 19
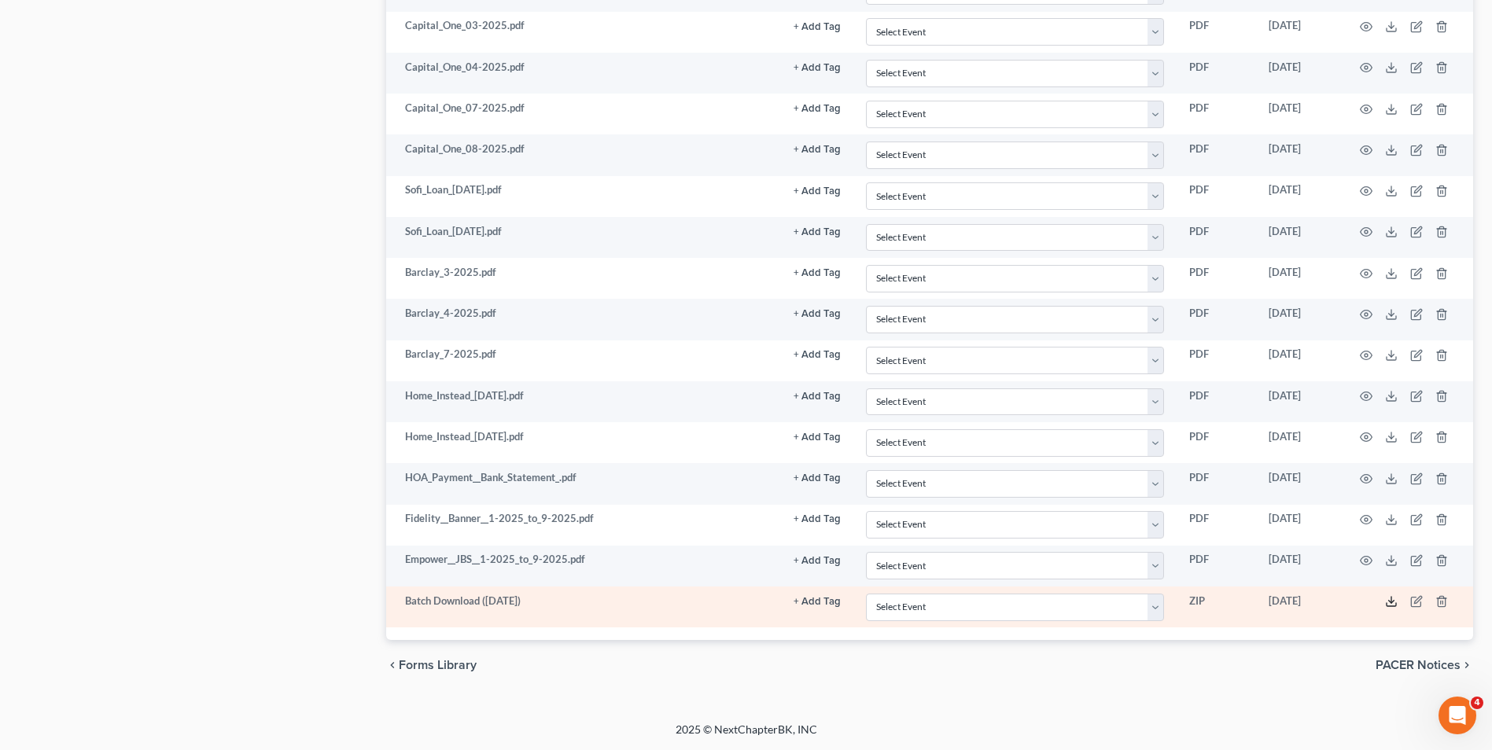
click at [1392, 603] on polyline at bounding box center [1392, 602] width 6 height 2
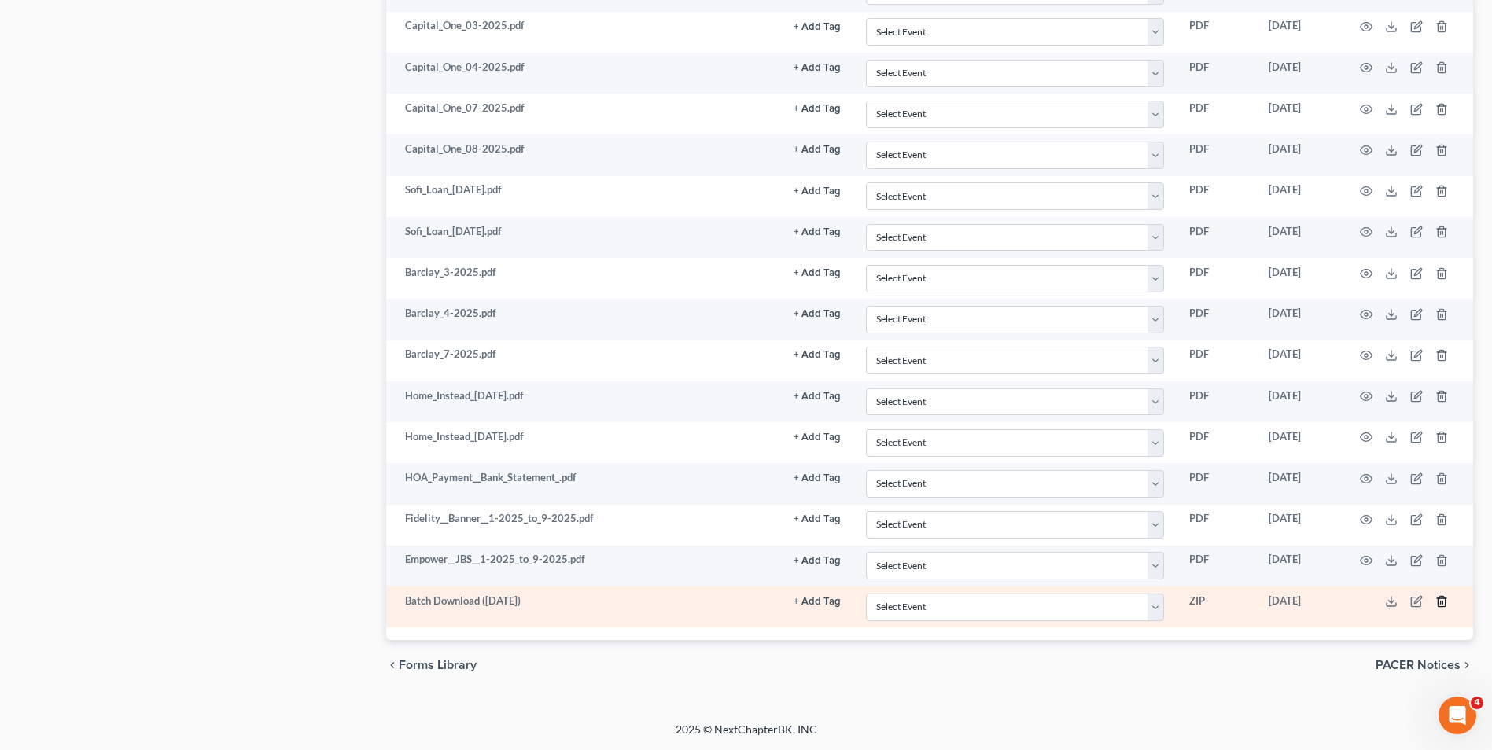
click at [1441, 603] on line "button" at bounding box center [1441, 603] width 0 height 3
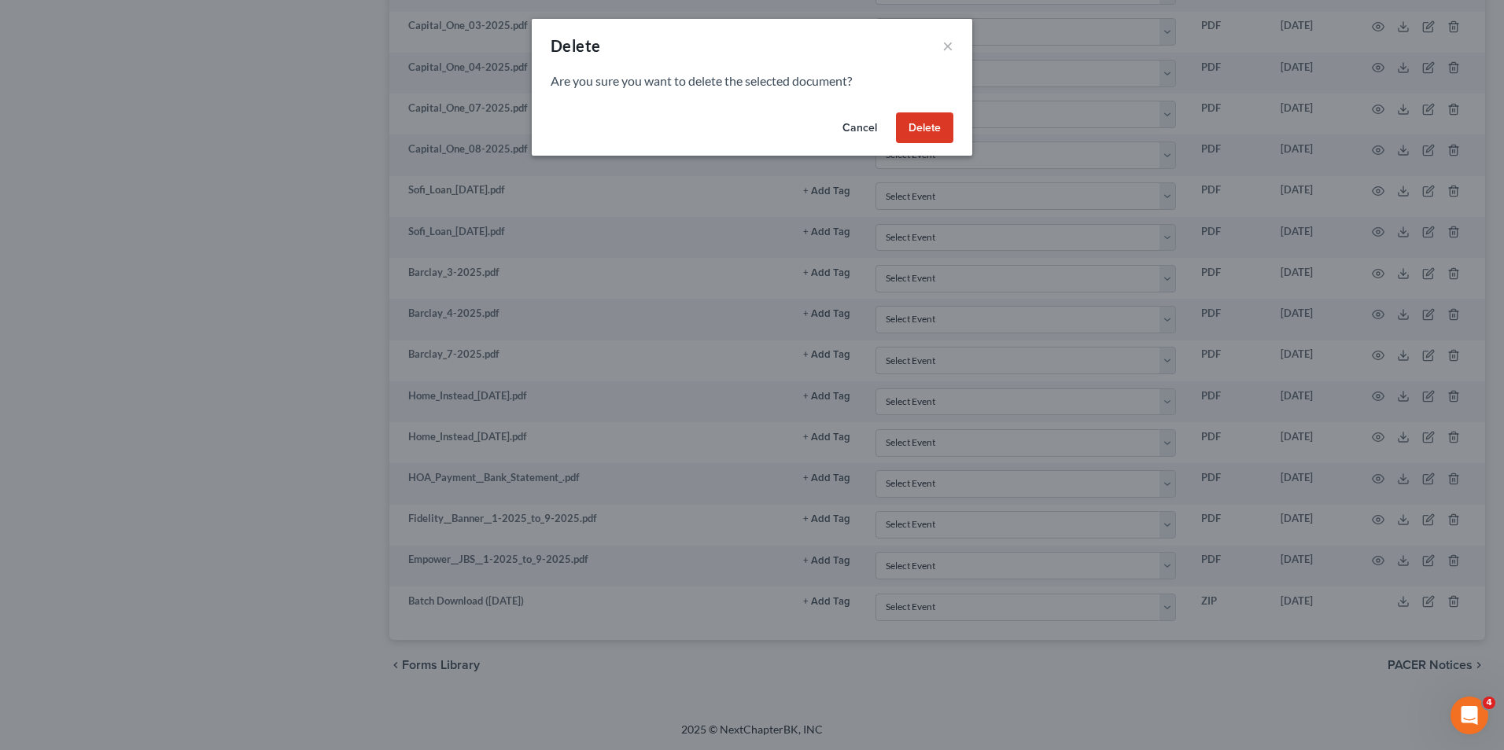
click at [949, 121] on button "Delete" at bounding box center [924, 127] width 57 height 31
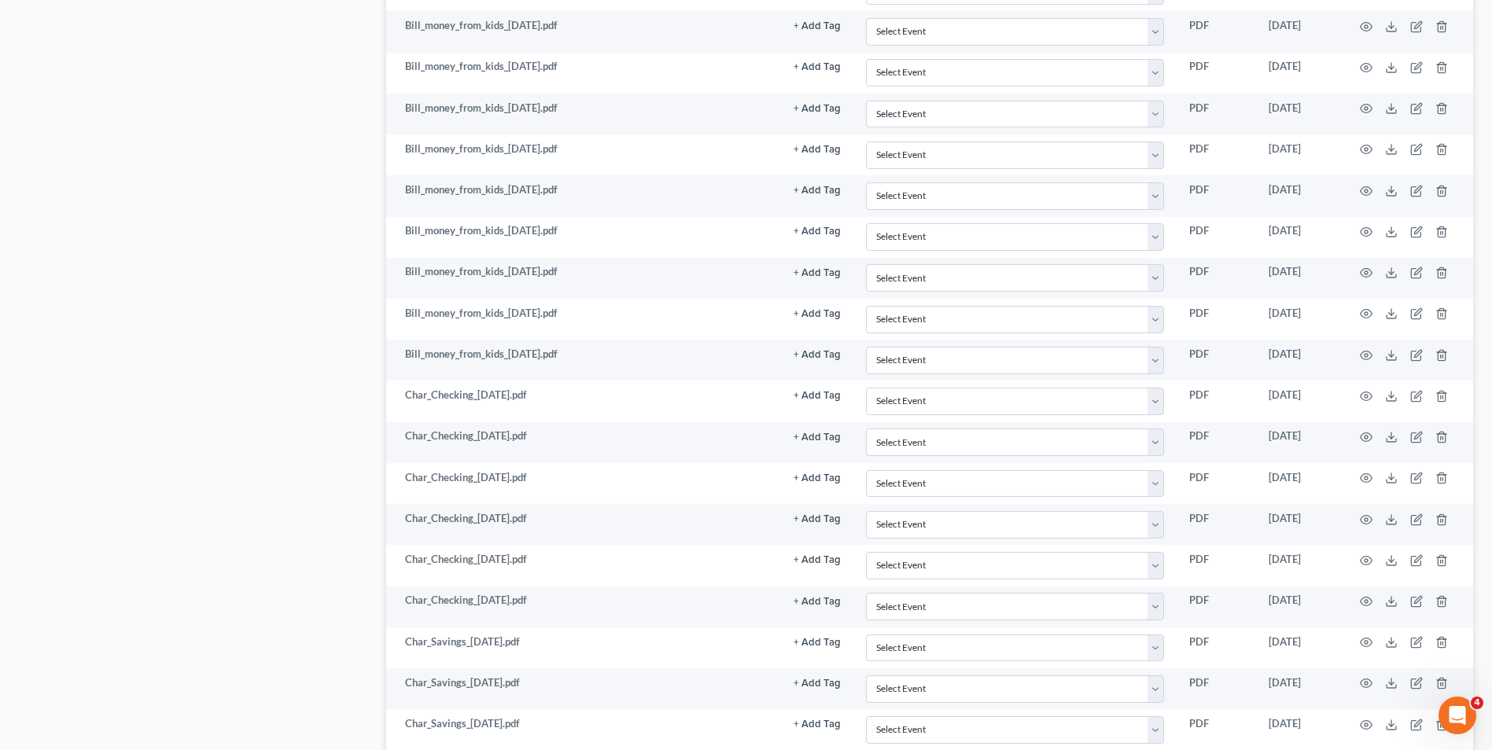
scroll to position [902, 0]
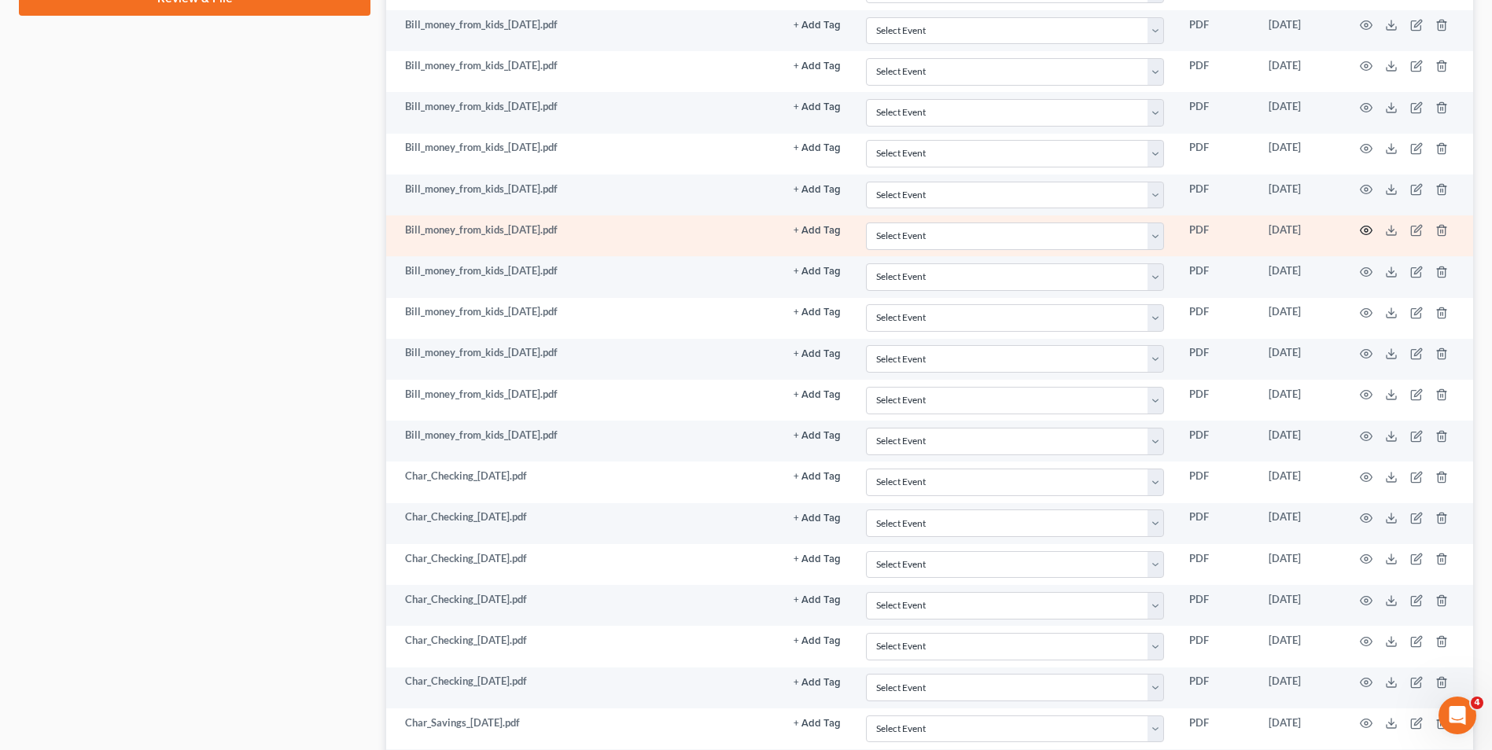
click at [1363, 231] on icon "button" at bounding box center [1366, 230] width 13 height 13
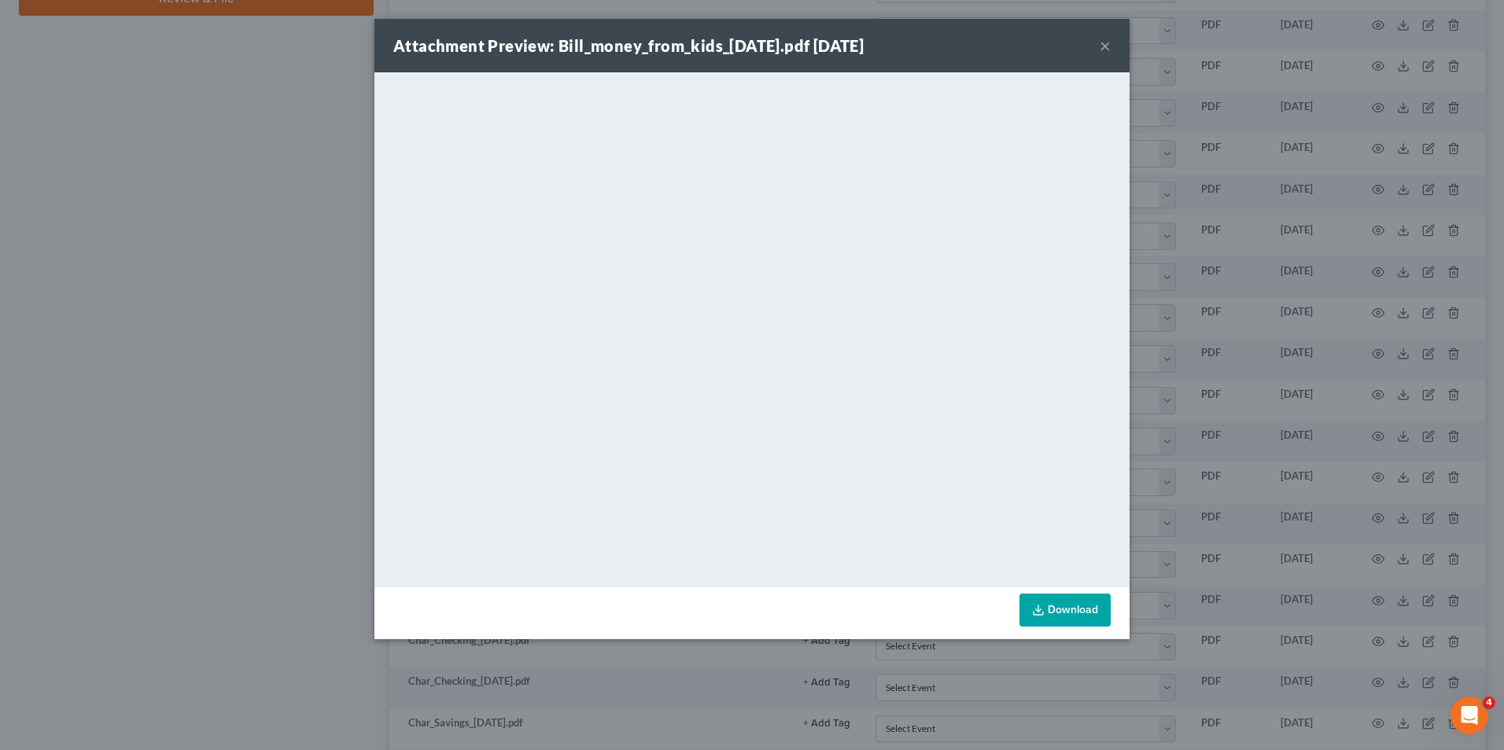
click at [1169, 327] on div "Attachment Preview: Bill_money_from_kids_[DATE].pdf [DATE] × <object ng-attr-da…" at bounding box center [752, 375] width 1504 height 750
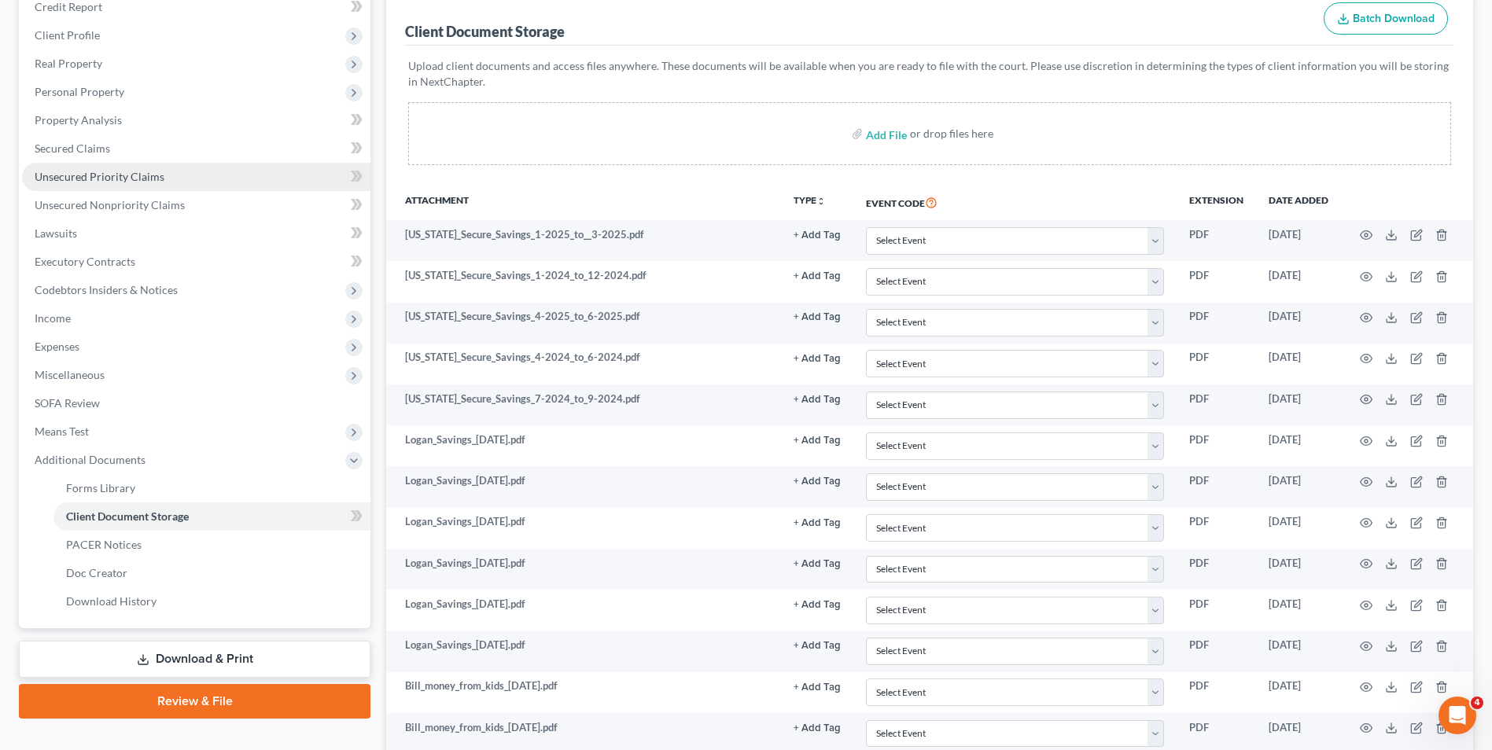
scroll to position [37, 0]
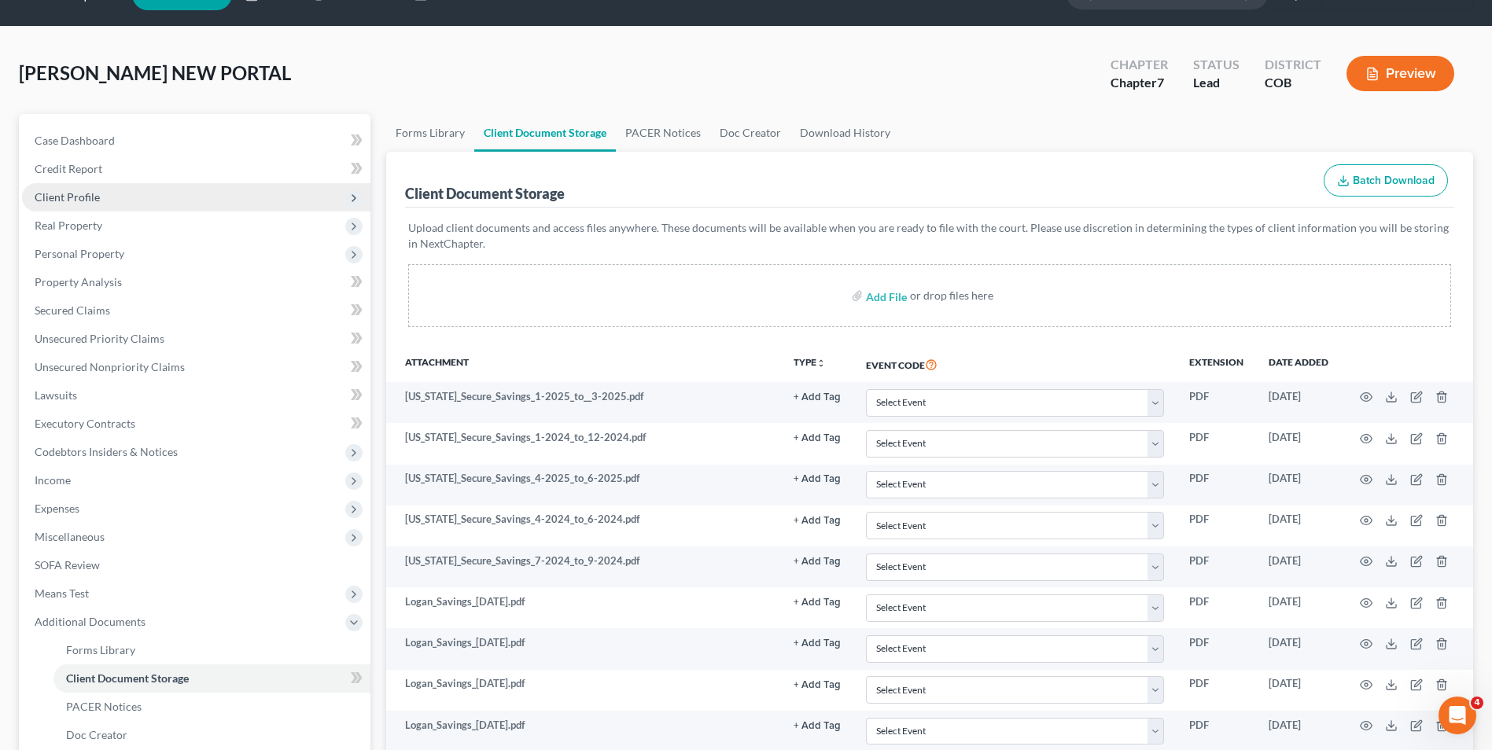
click at [126, 197] on span "Client Profile" at bounding box center [196, 197] width 348 height 28
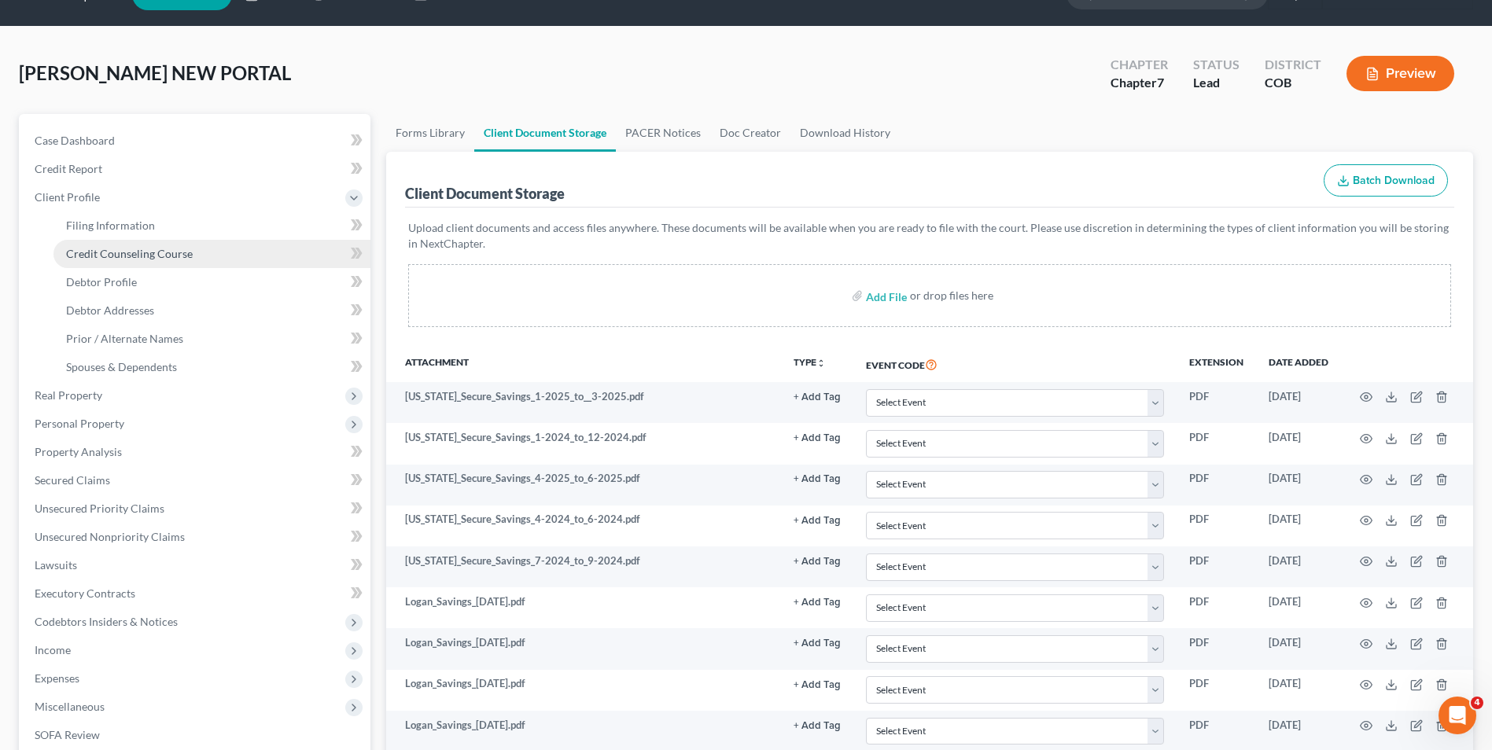
click at [133, 264] on link "Credit Counseling Course" at bounding box center [211, 254] width 317 height 28
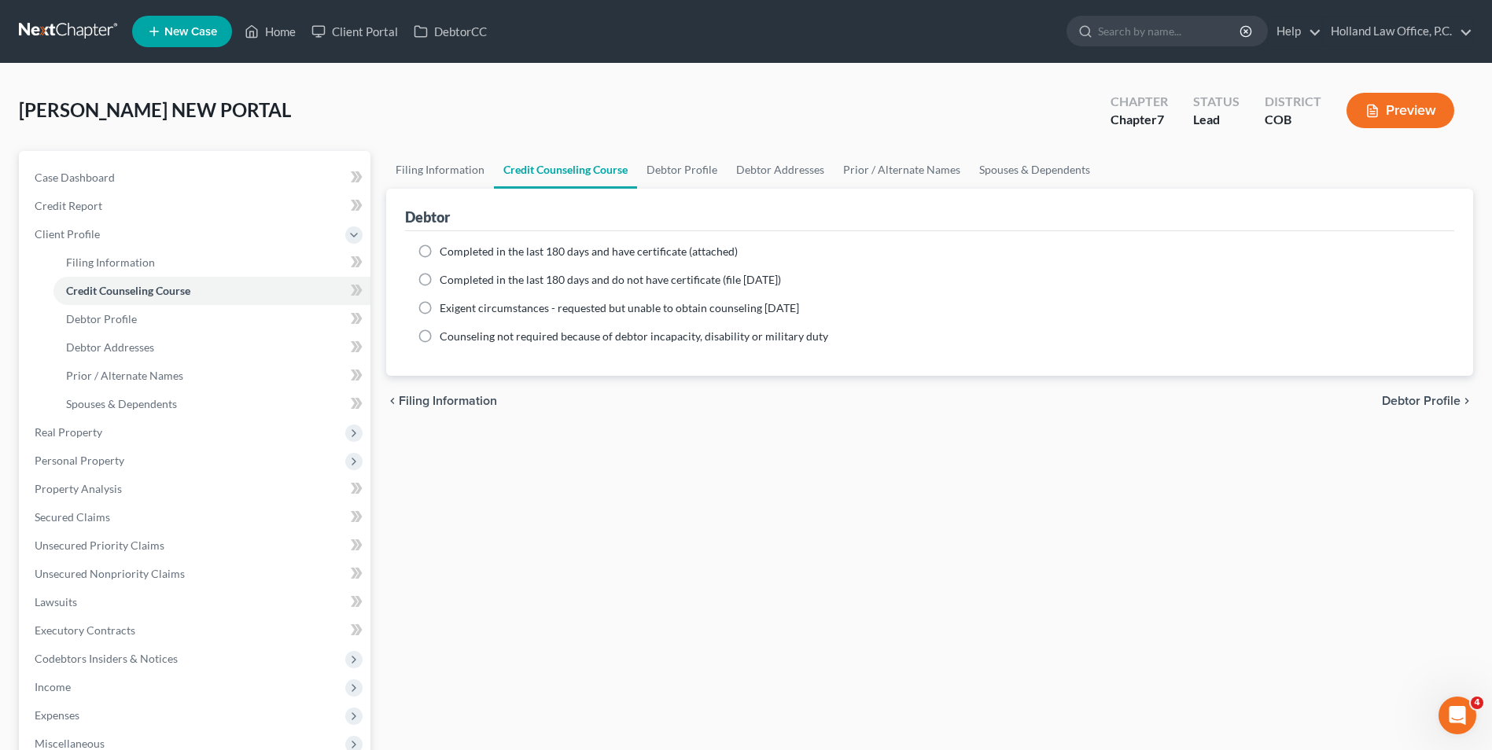
click at [548, 256] on span "Completed in the last 180 days and have certificate (attached)" at bounding box center [589, 251] width 298 height 13
click at [456, 254] on input "Completed in the last 180 days and have certificate (attached)" at bounding box center [451, 249] width 10 height 10
radio input "true"
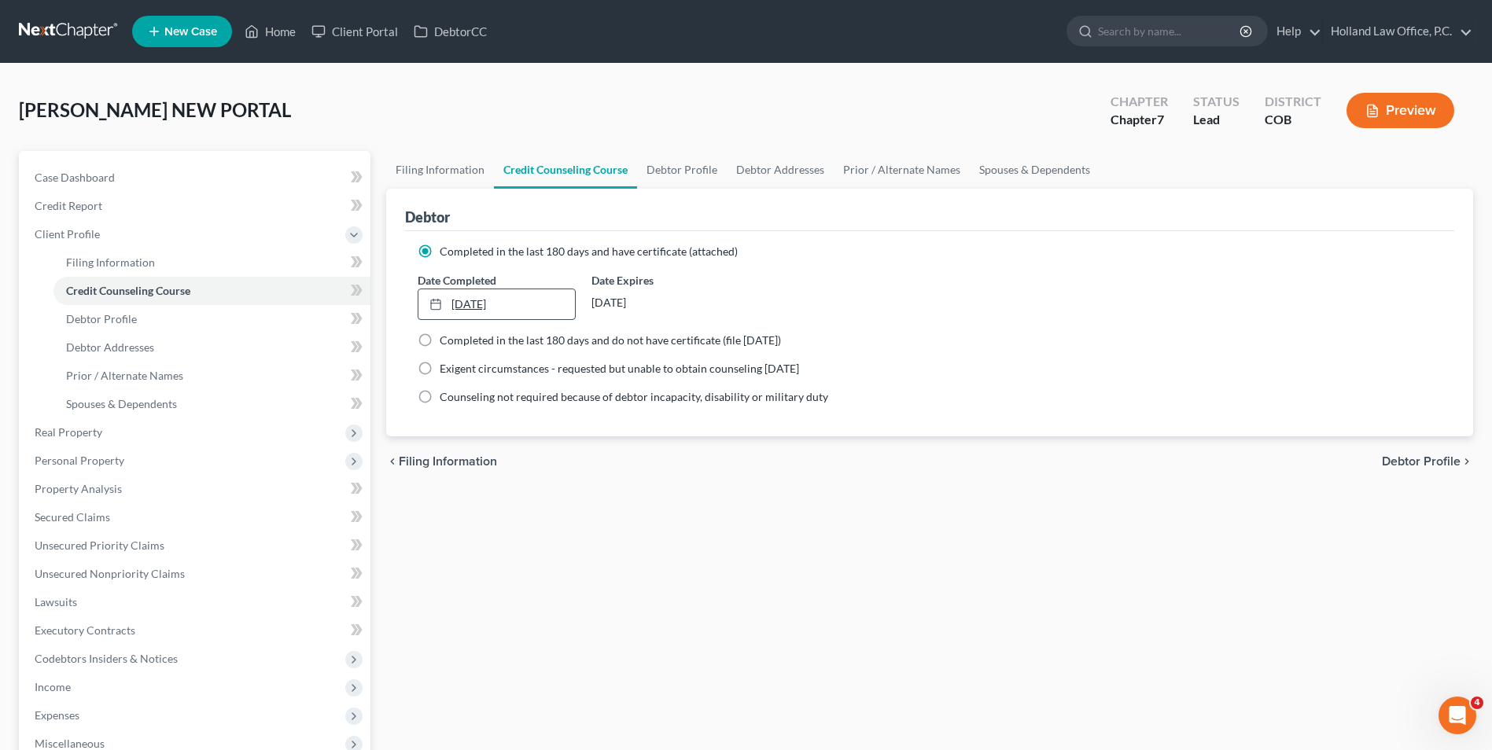
click at [459, 293] on link "[DATE]" at bounding box center [497, 304] width 156 height 30
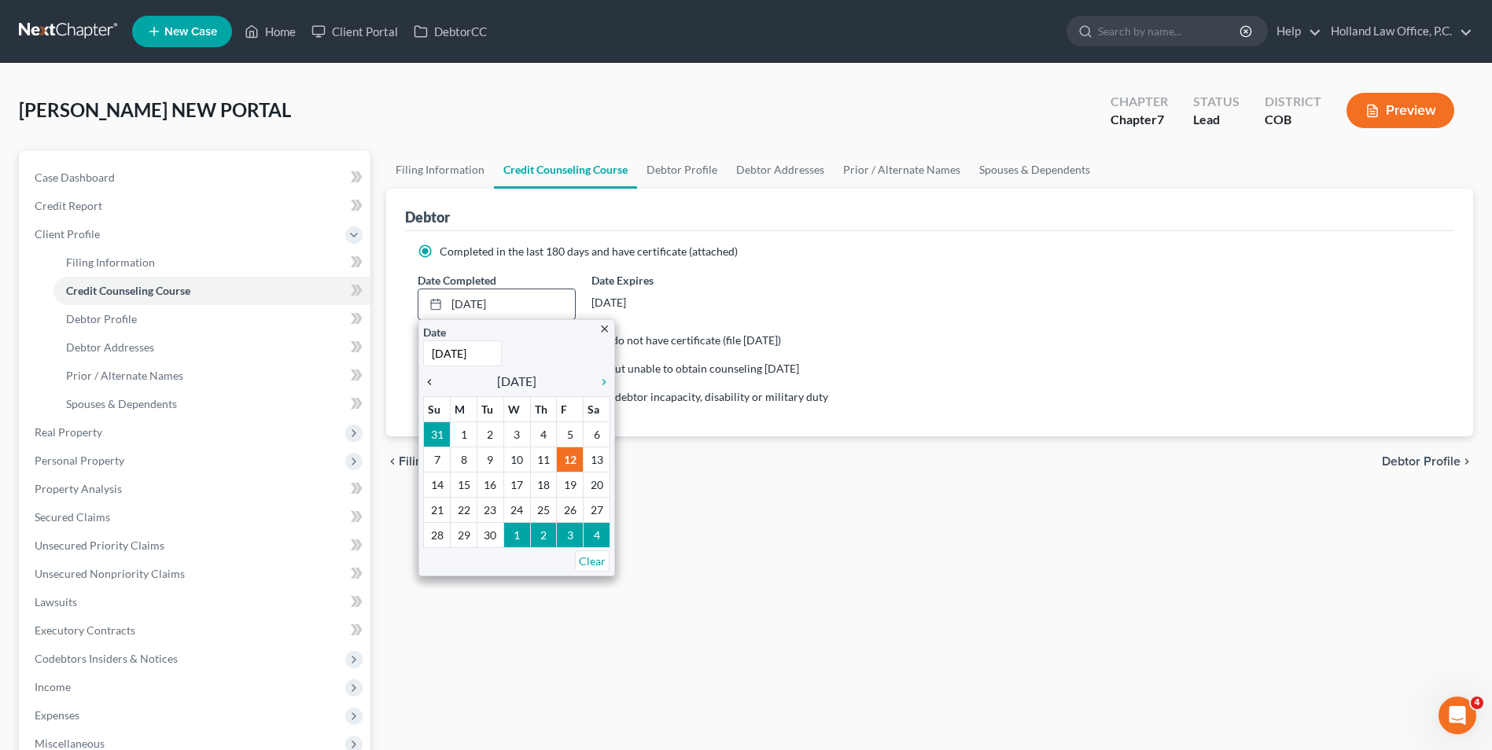
click at [428, 376] on icon "chevron_left" at bounding box center [433, 382] width 20 height 13
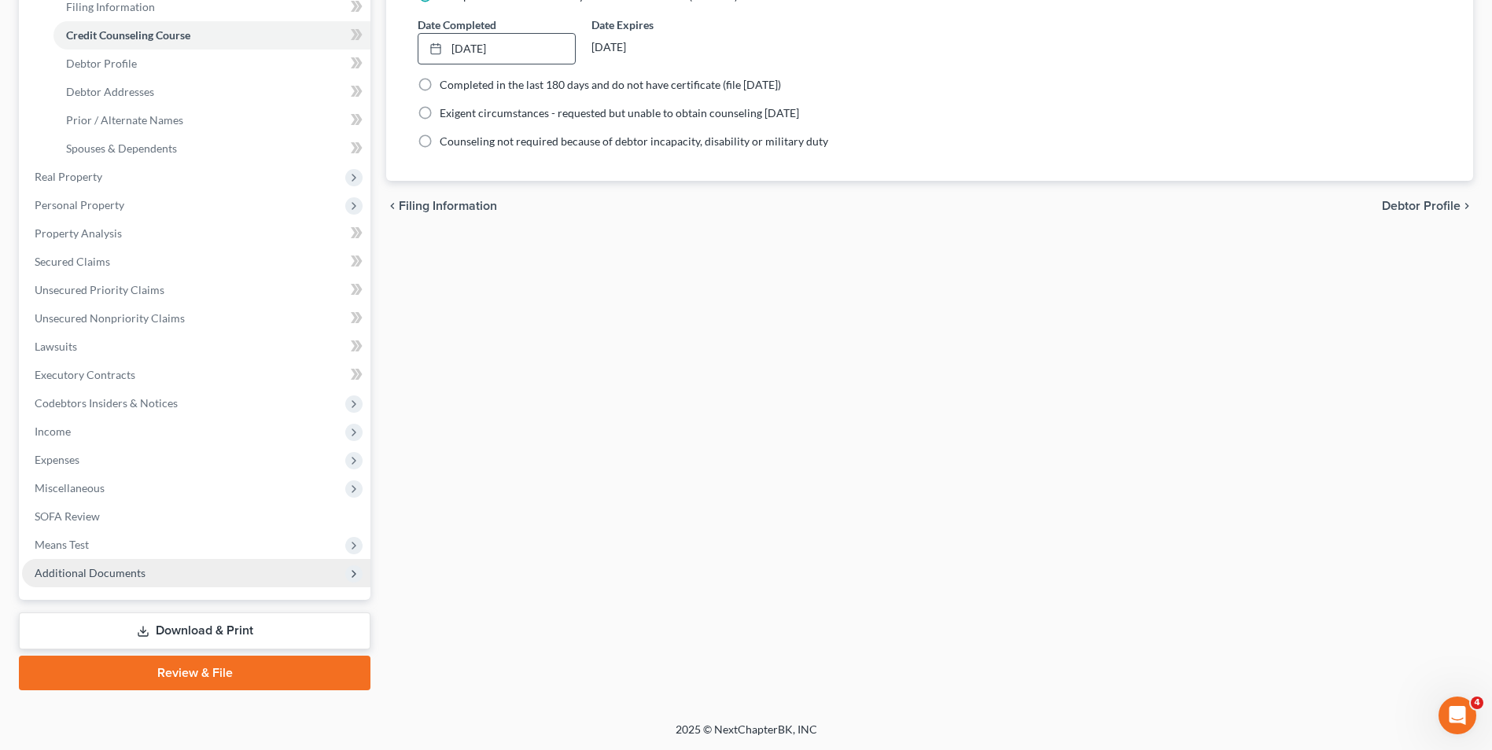
click at [170, 573] on span "Additional Documents" at bounding box center [196, 573] width 348 height 28
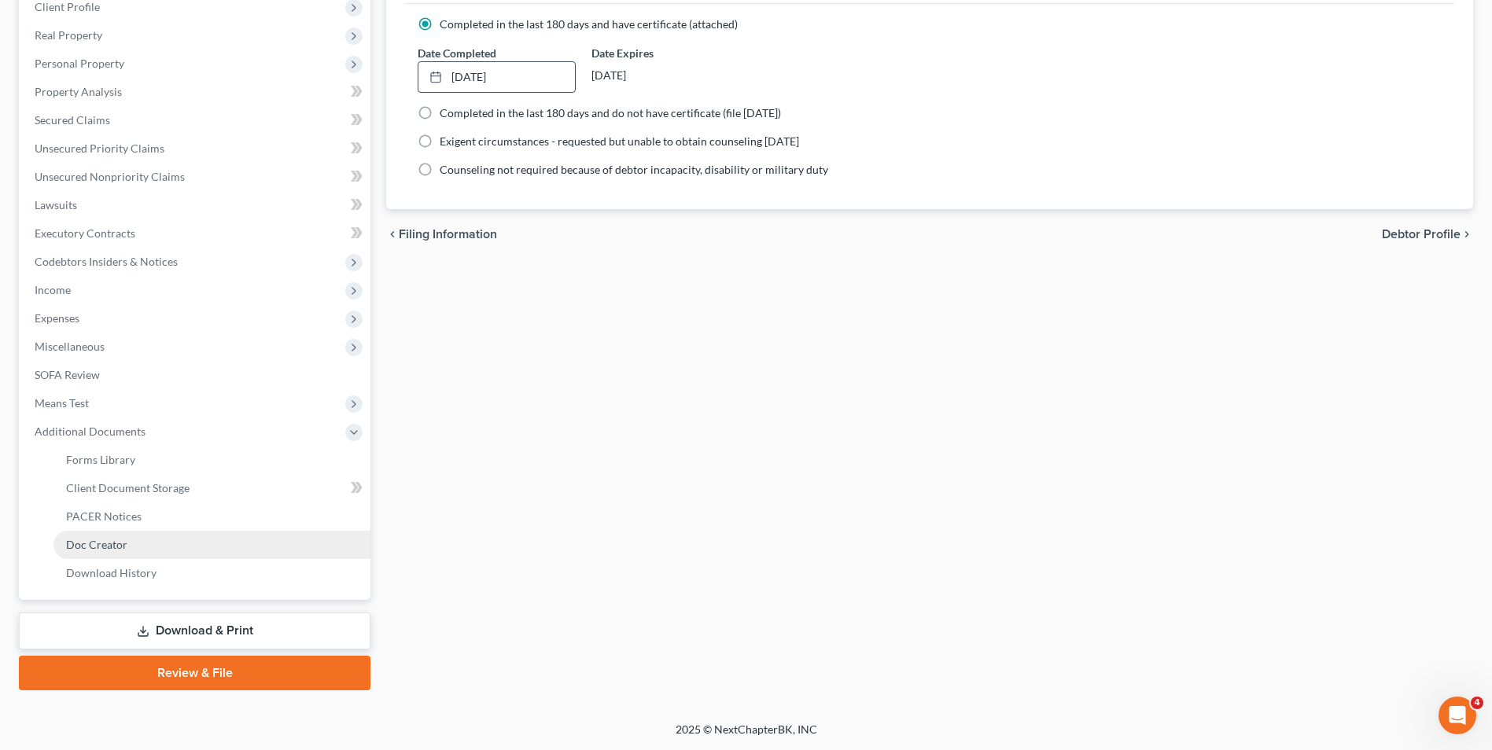
scroll to position [227, 0]
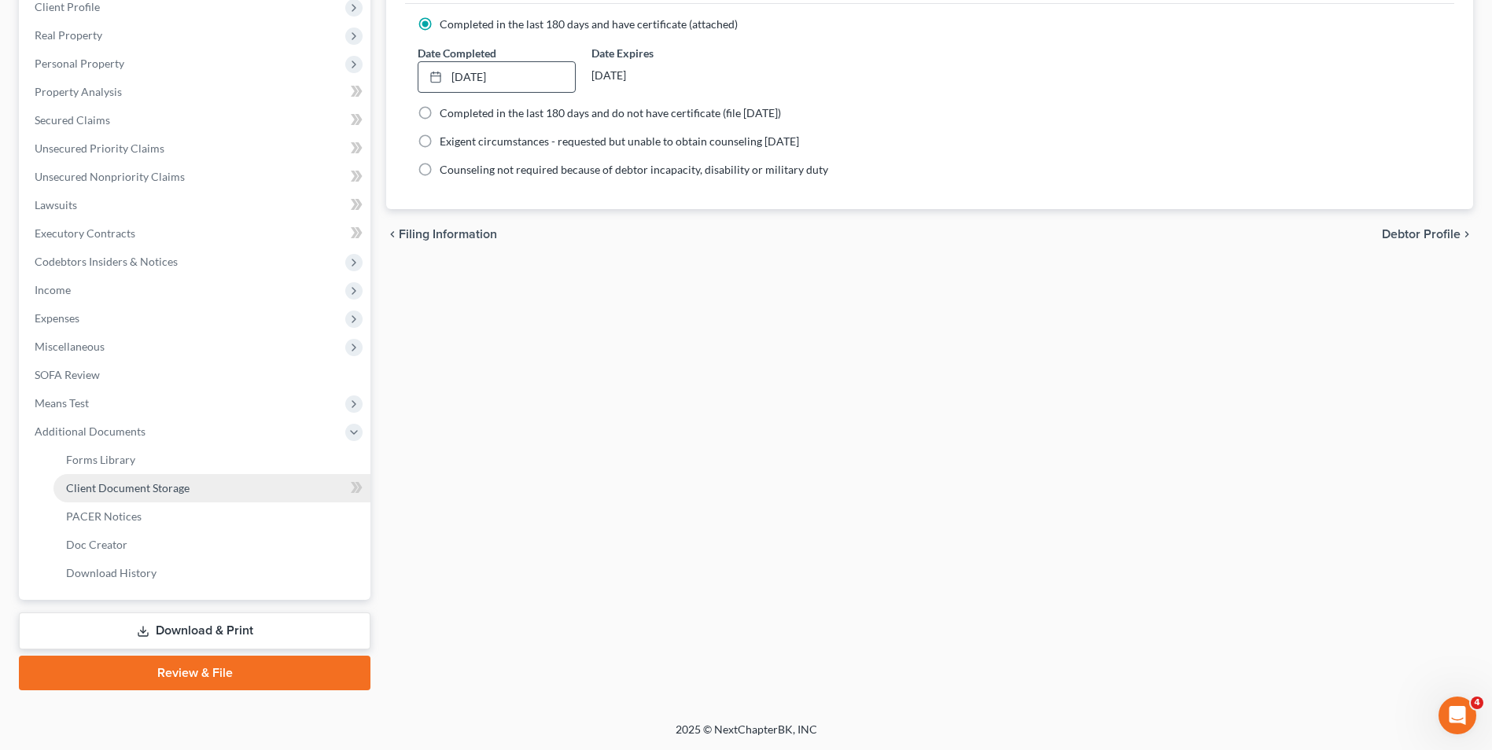
click at [137, 485] on span "Client Document Storage" at bounding box center [128, 487] width 124 height 13
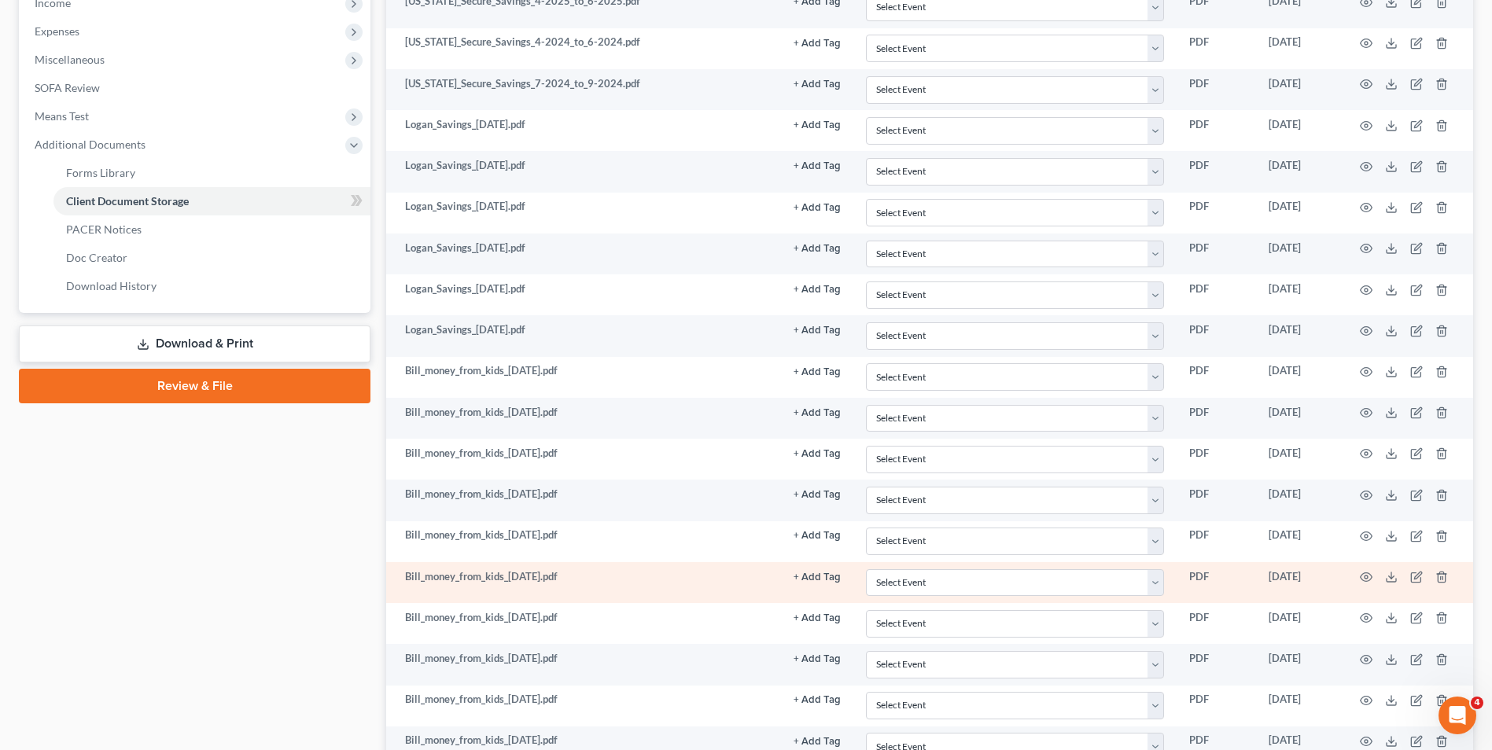
scroll to position [551, 0]
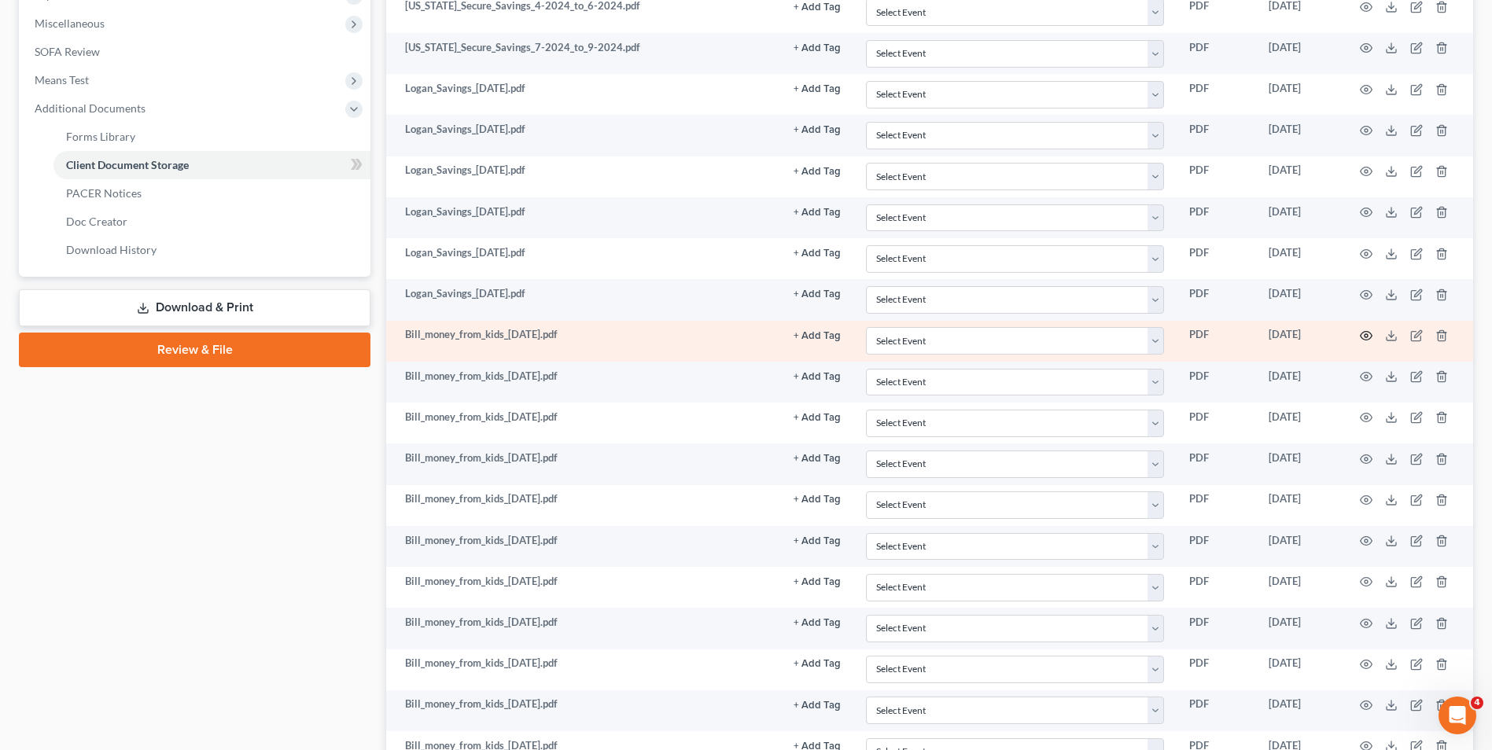
click at [1365, 333] on icon "button" at bounding box center [1366, 336] width 13 height 13
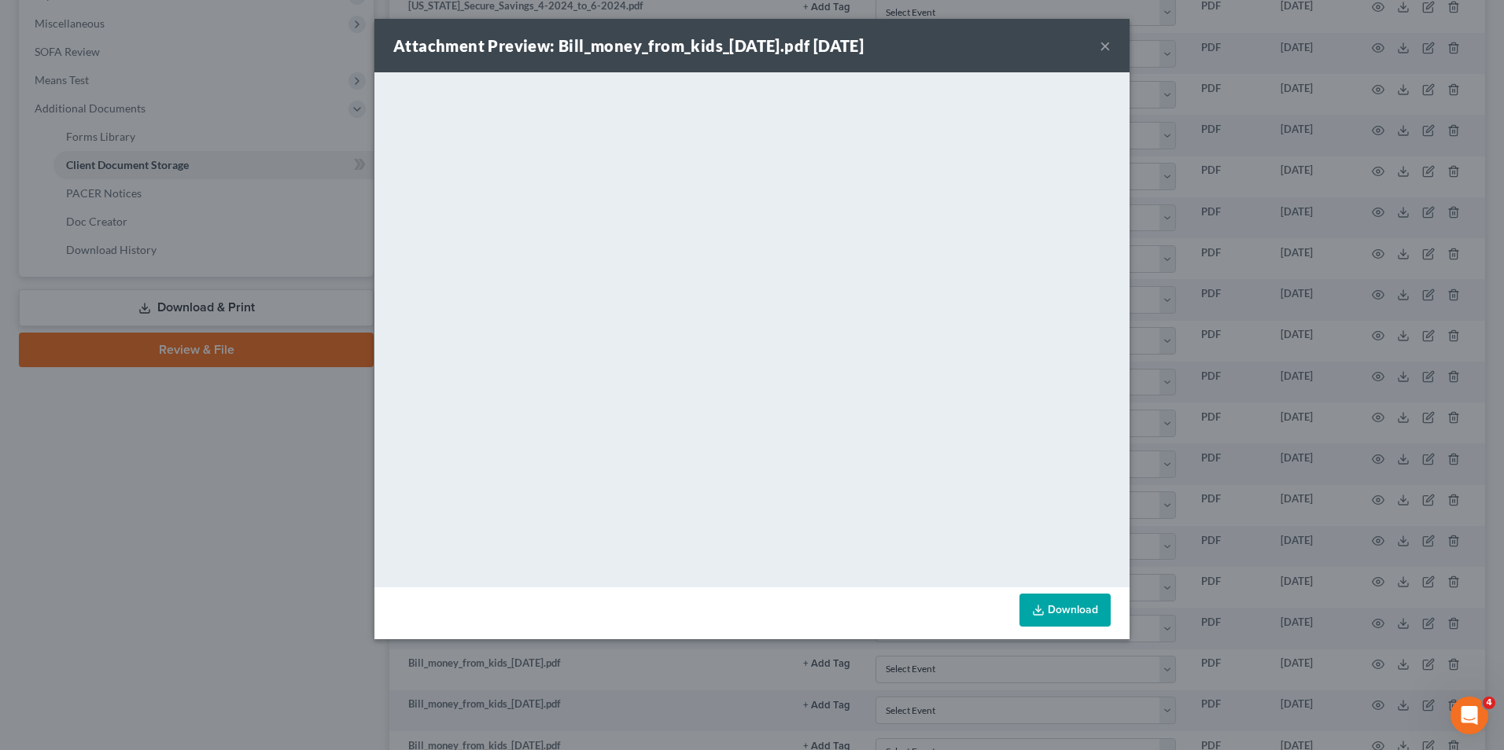
click at [1112, 47] on div "Attachment Preview: Bill_money_from_kids_[DATE].pdf [DATE] ×" at bounding box center [751, 45] width 755 height 53
click at [1106, 47] on button "×" at bounding box center [1105, 45] width 11 height 19
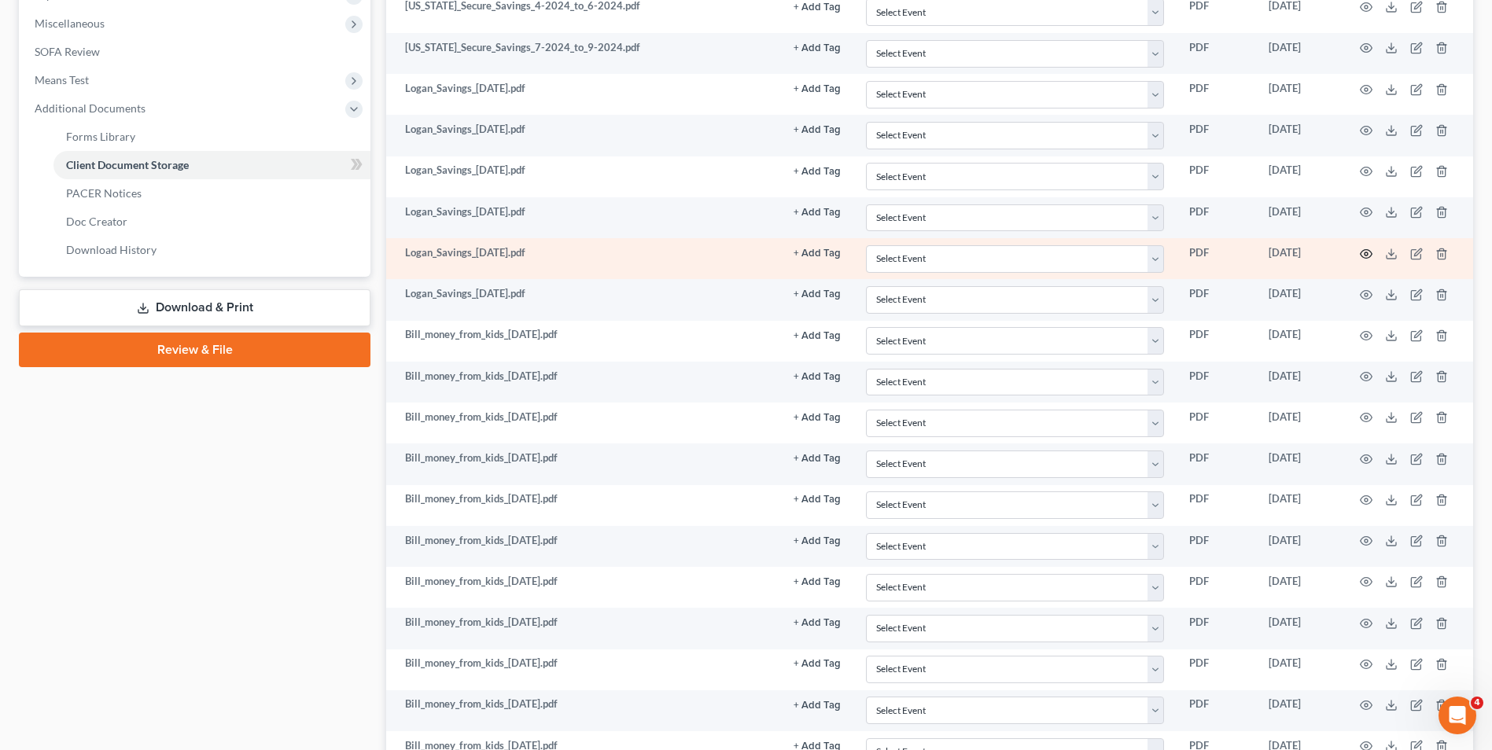
click at [1362, 252] on icon "button" at bounding box center [1367, 253] width 12 height 9
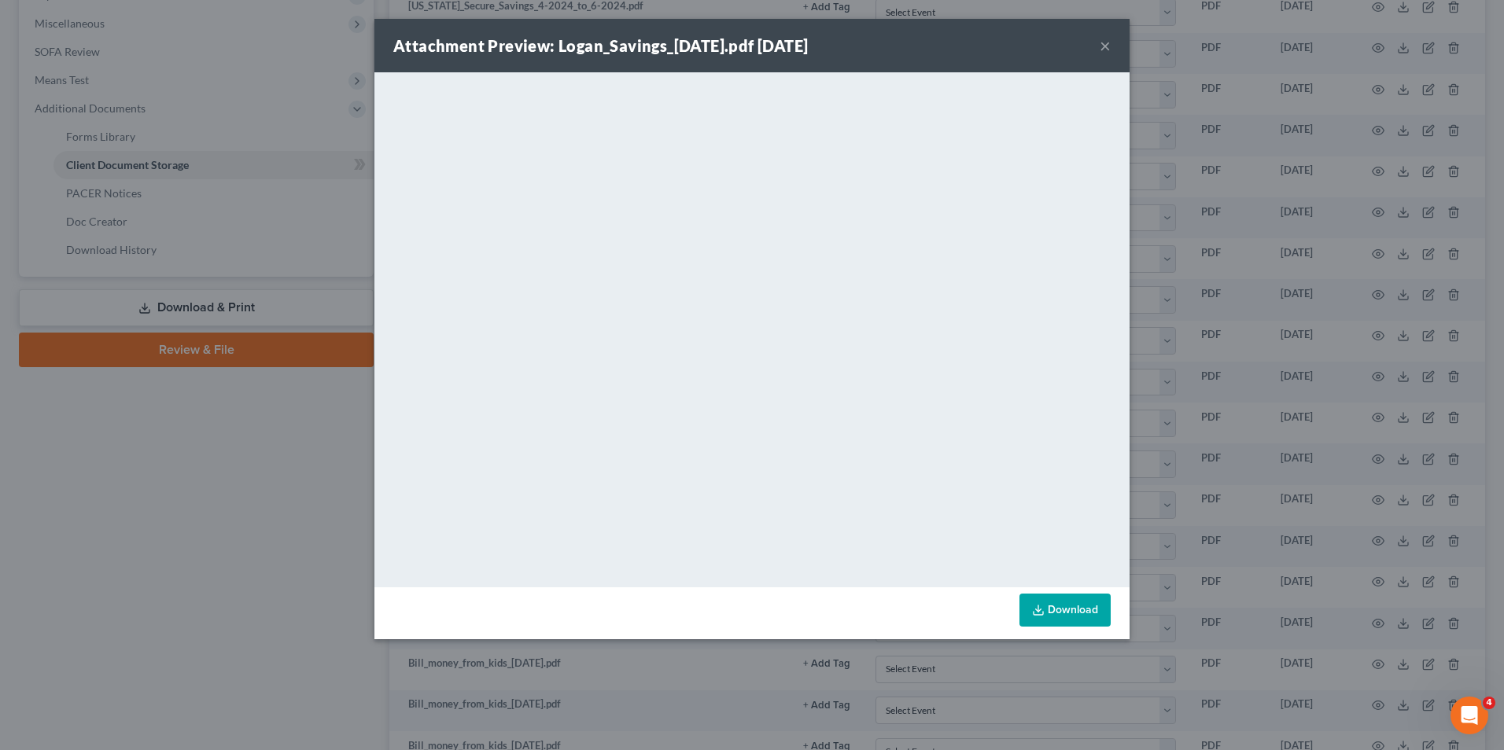
click at [1103, 46] on button "×" at bounding box center [1105, 45] width 11 height 19
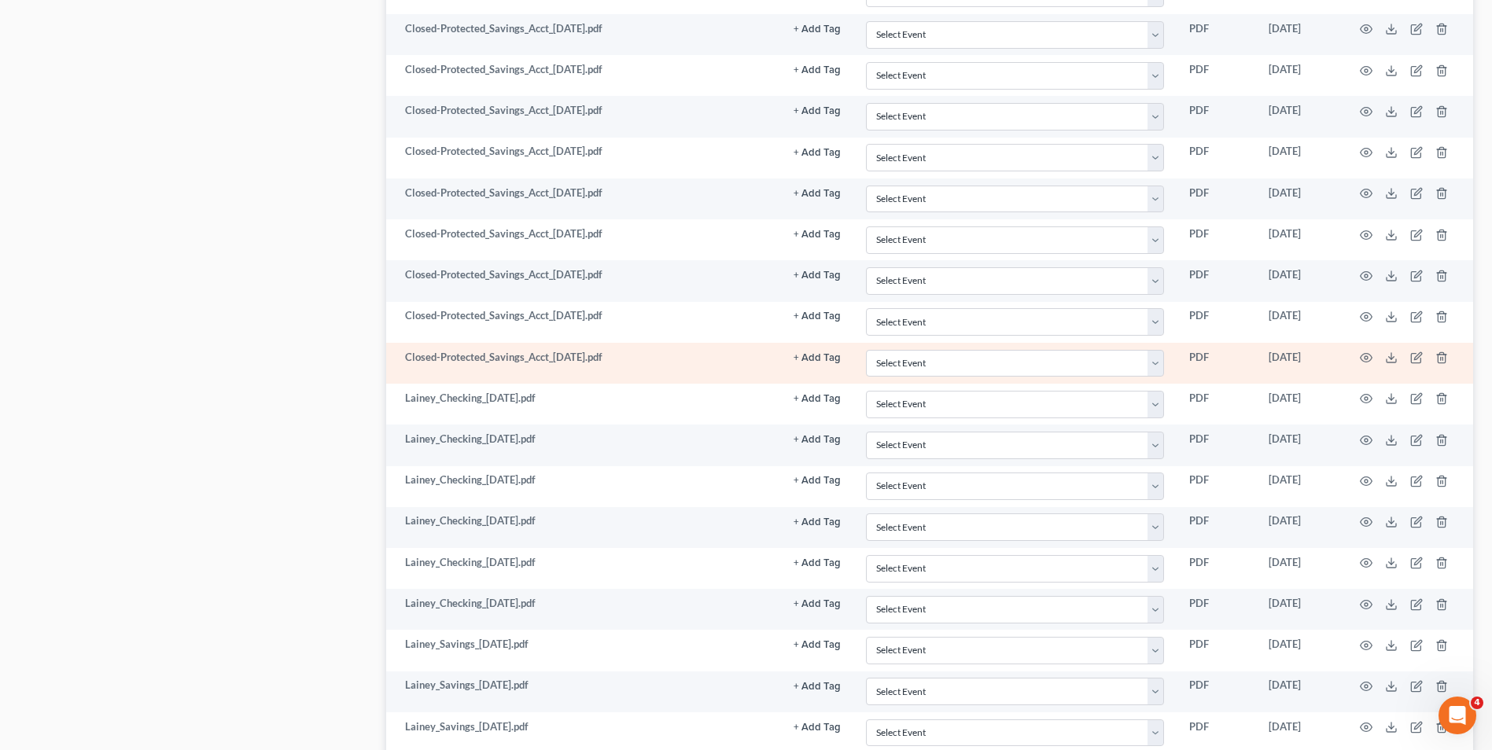
scroll to position [2045, 0]
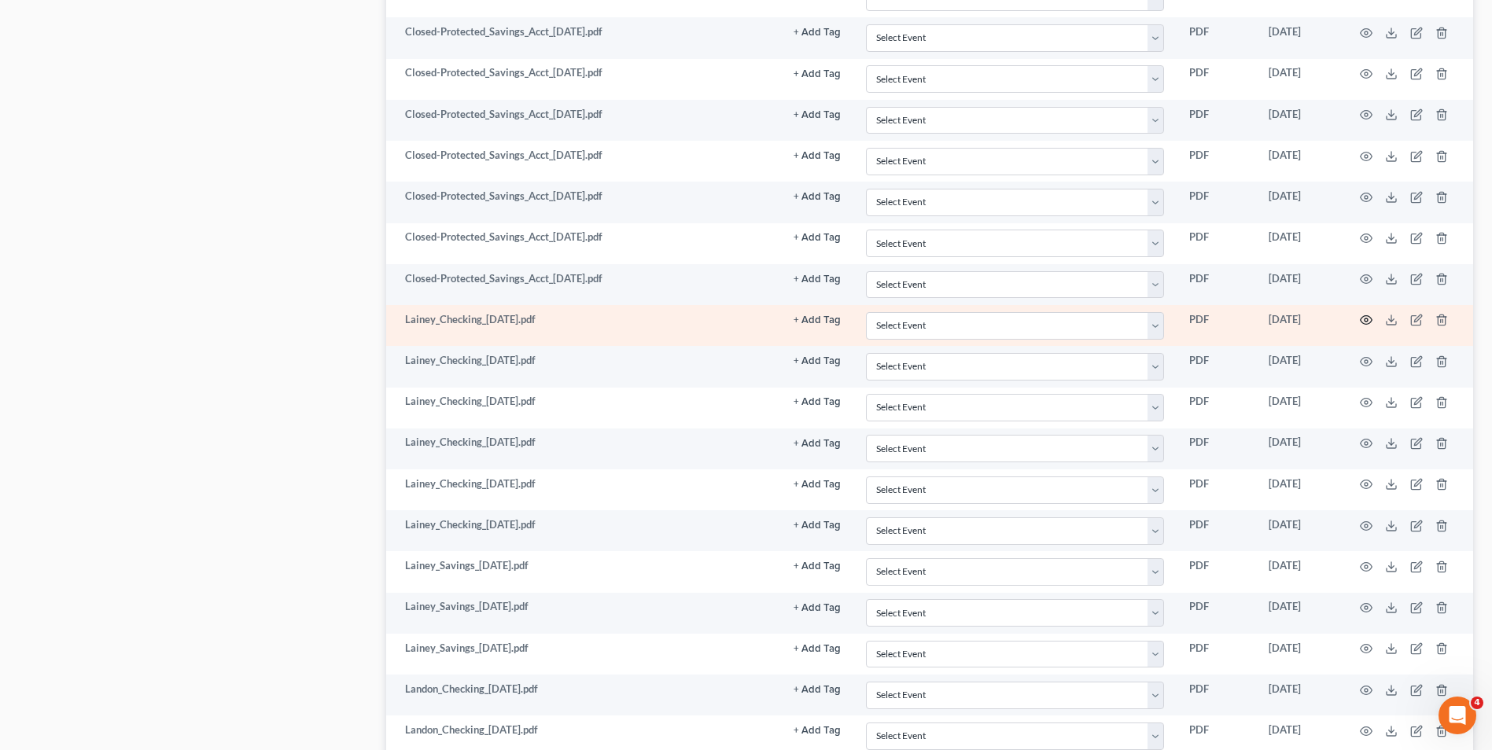
click at [1361, 318] on icon "button" at bounding box center [1366, 320] width 13 height 13
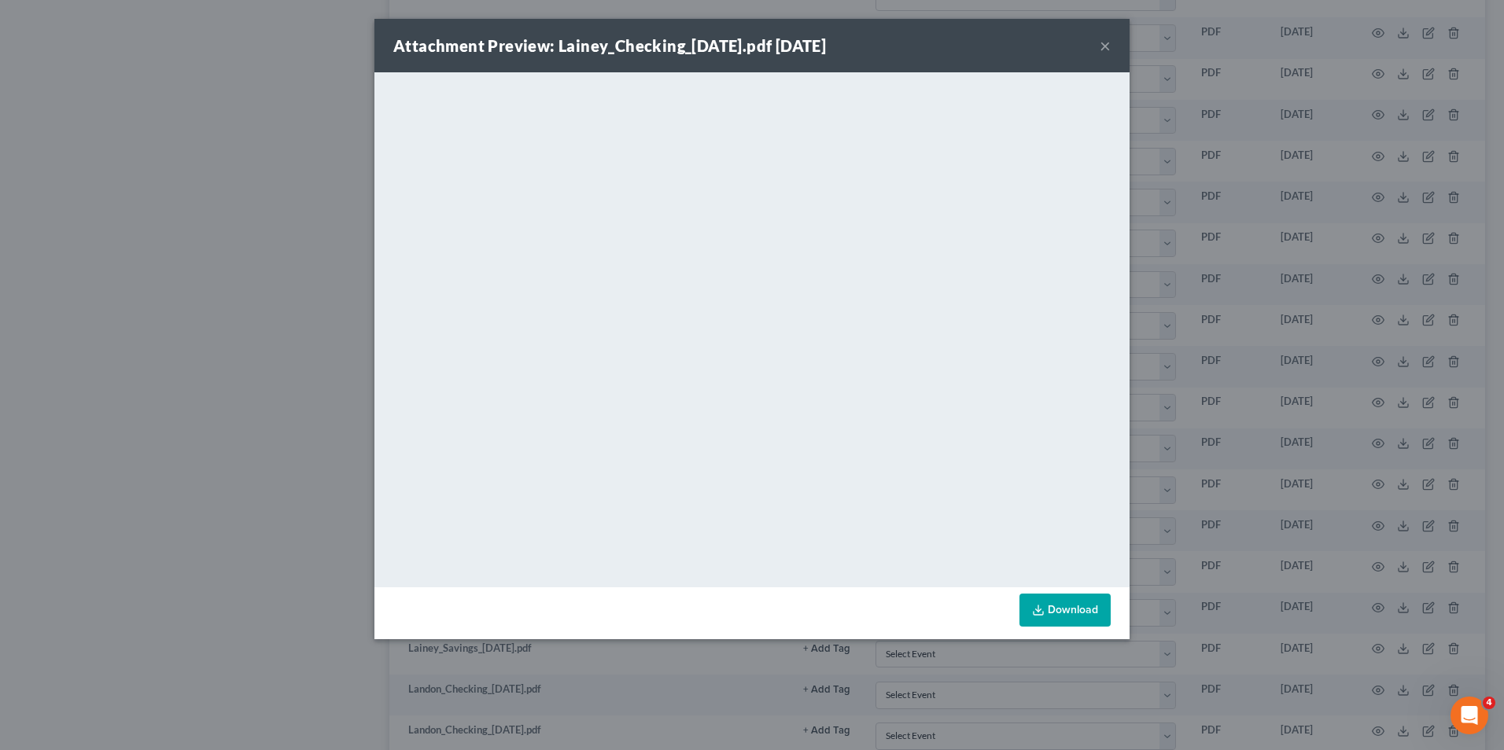
drag, startPoint x: 1101, startPoint y: 42, endPoint x: 1034, endPoint y: 87, distance: 80.1
click at [1101, 43] on button "×" at bounding box center [1105, 45] width 11 height 19
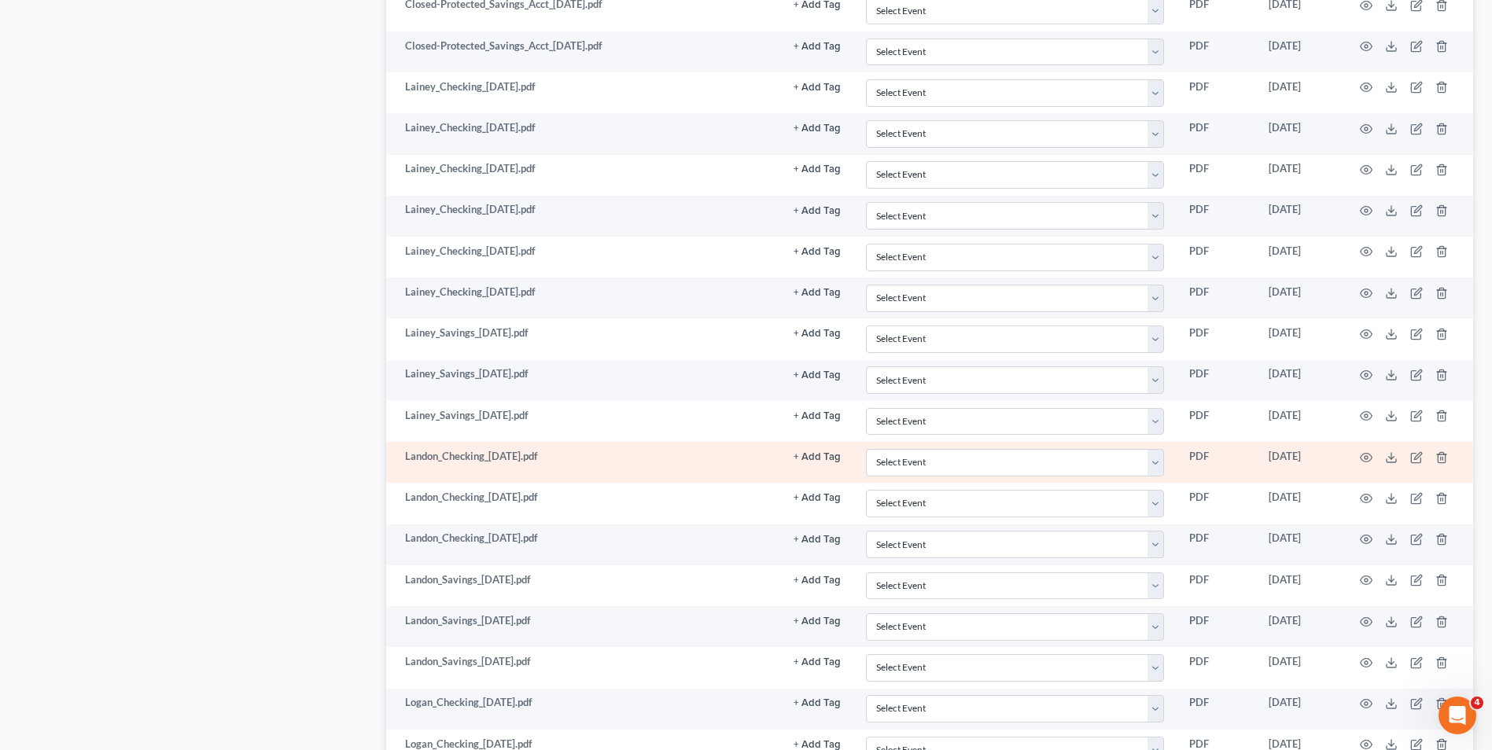
scroll to position [2281, 0]
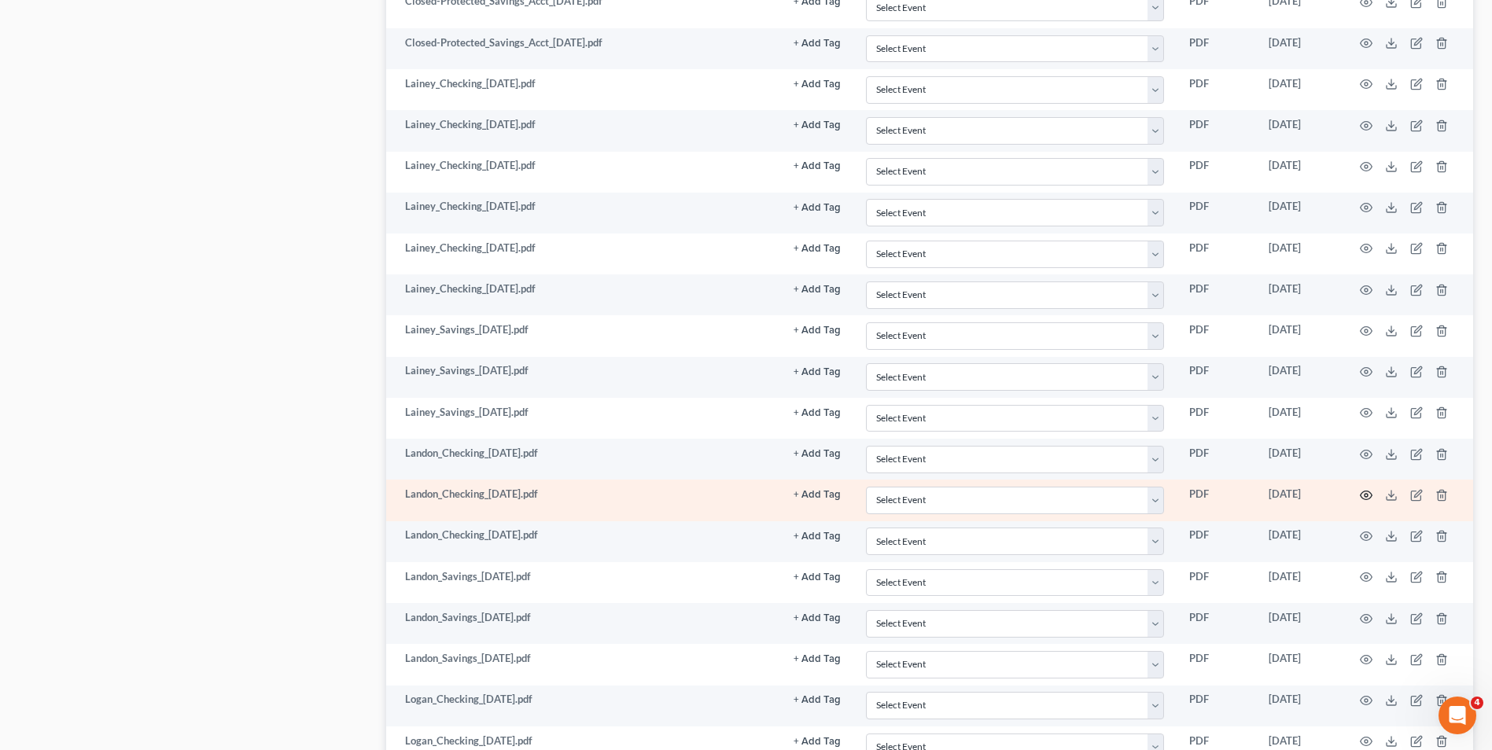
click at [1368, 496] on circle "button" at bounding box center [1366, 495] width 3 height 3
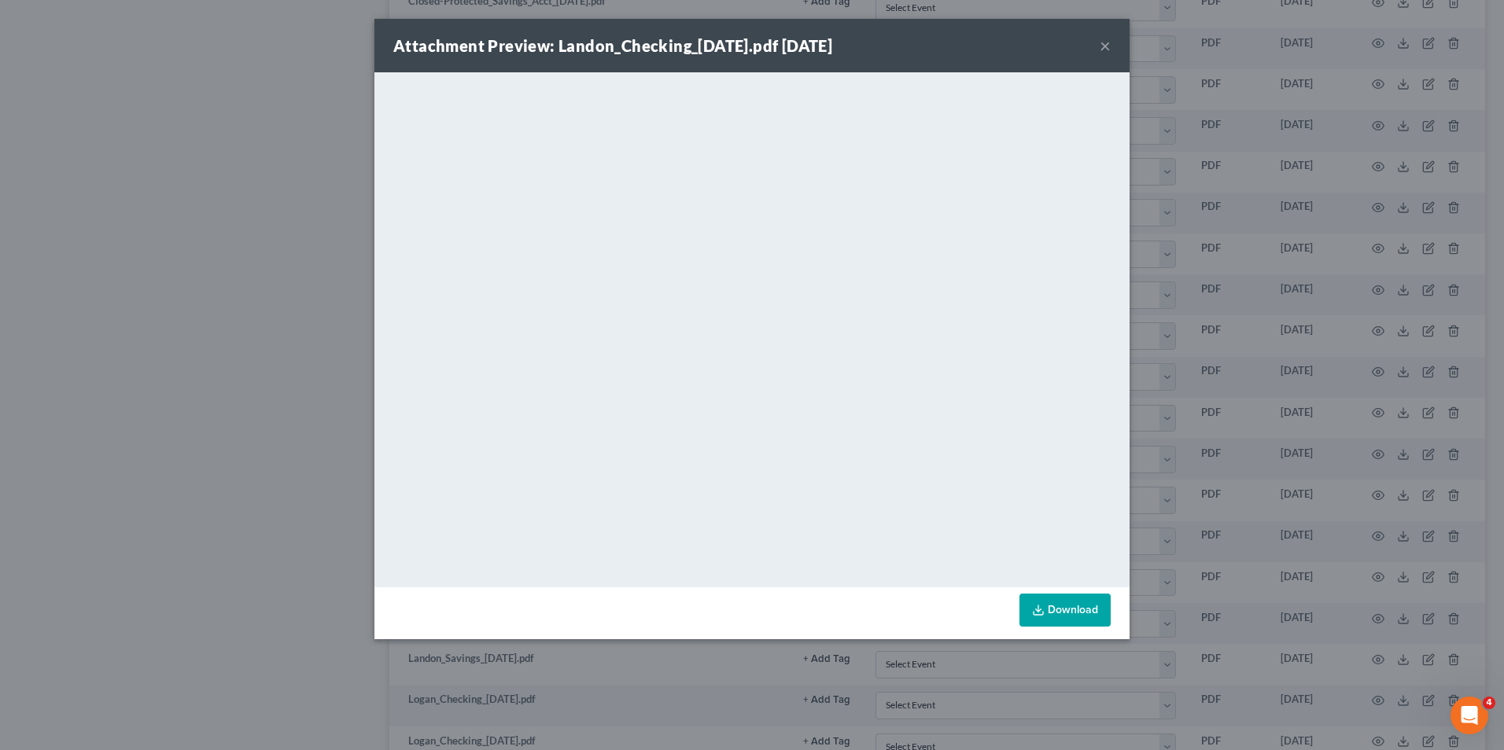
click at [1101, 50] on button "×" at bounding box center [1105, 45] width 11 height 19
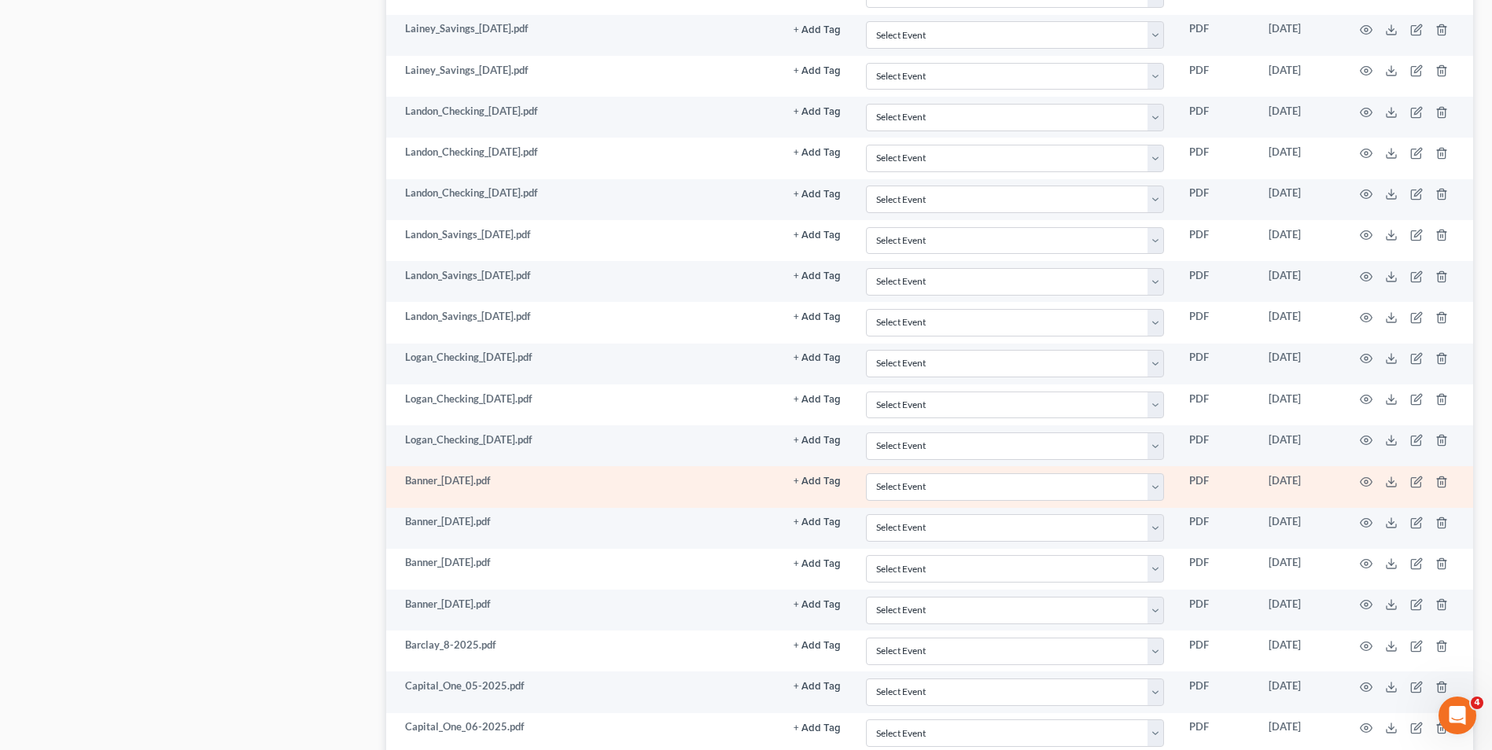
scroll to position [2596, 0]
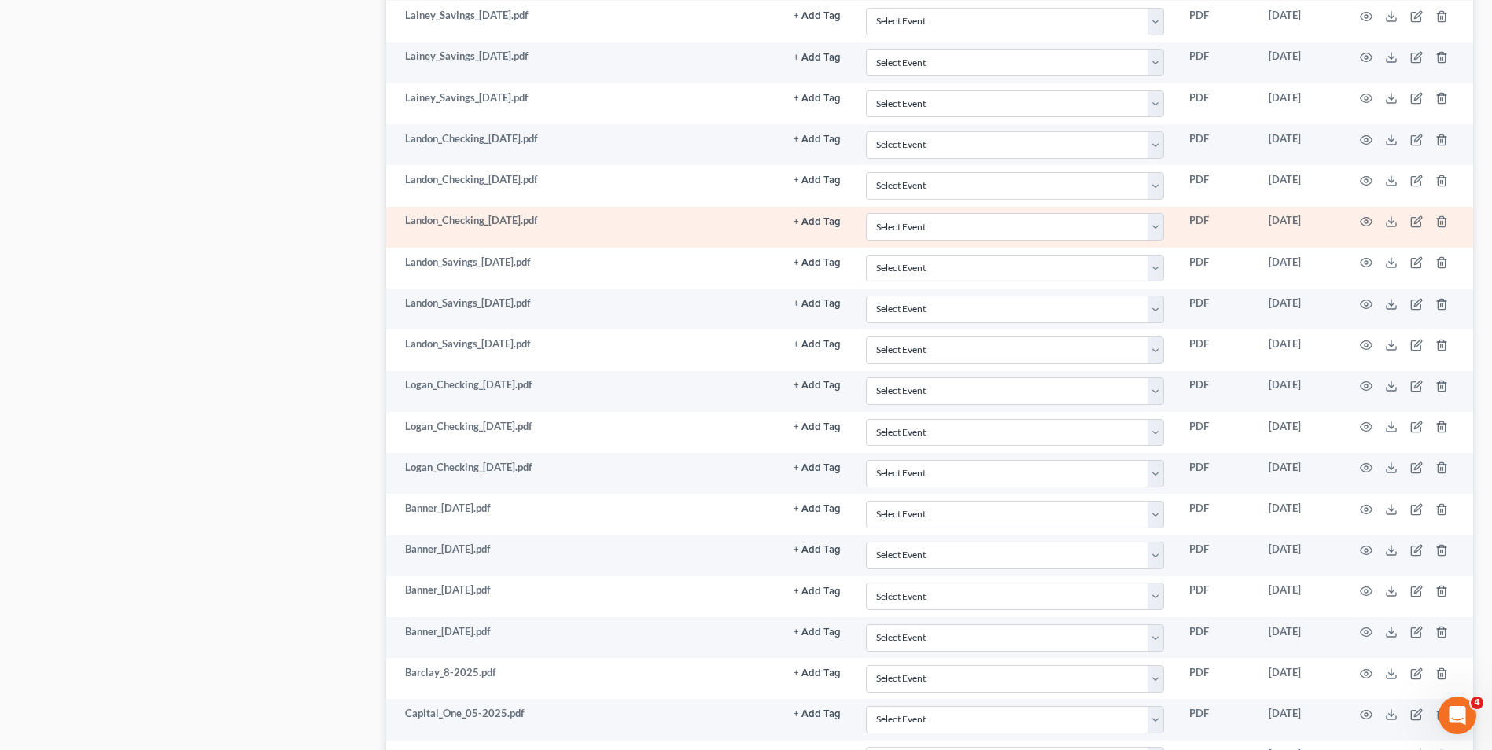
click at [1376, 221] on td at bounding box center [1407, 227] width 132 height 41
click at [1361, 223] on icon "button" at bounding box center [1366, 222] width 13 height 13
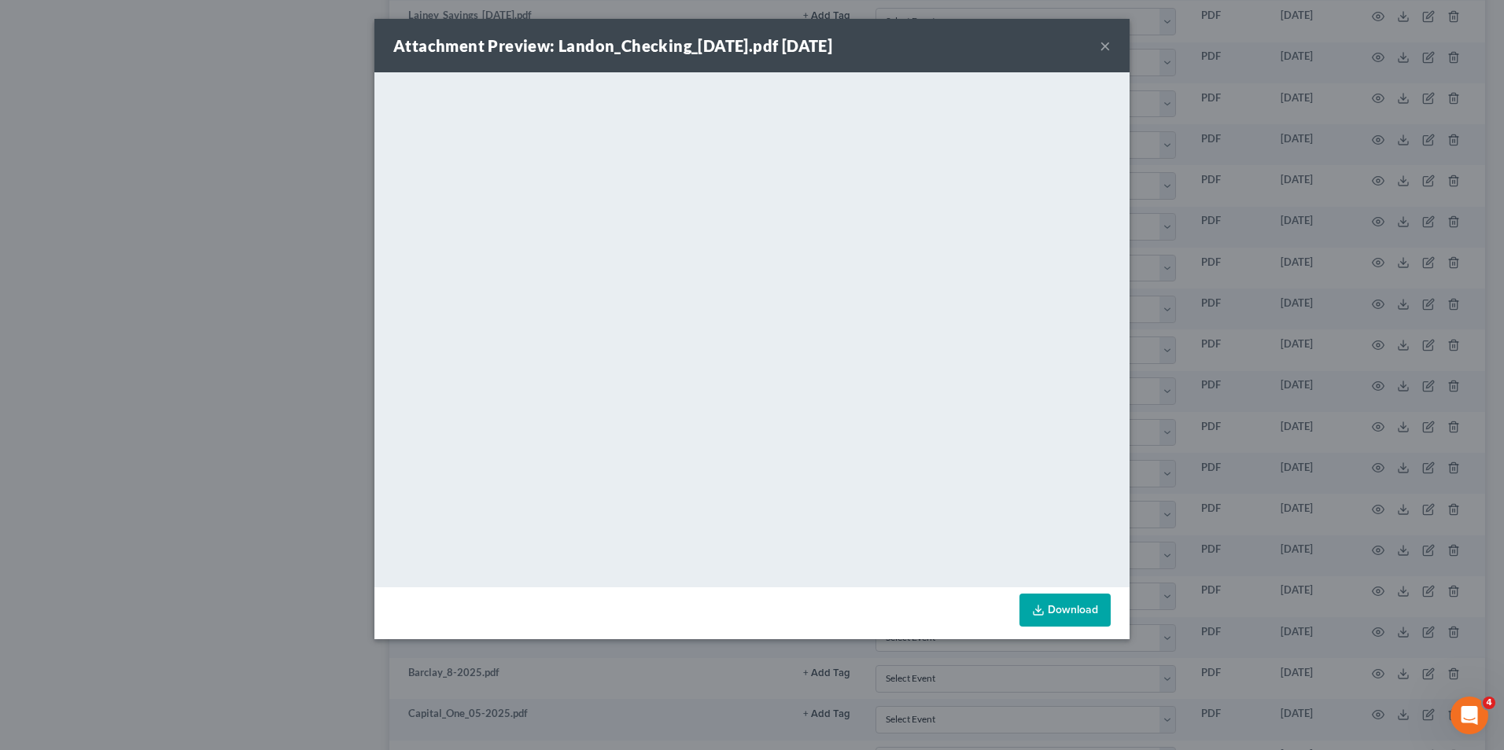
click at [1108, 45] on button "×" at bounding box center [1105, 45] width 11 height 19
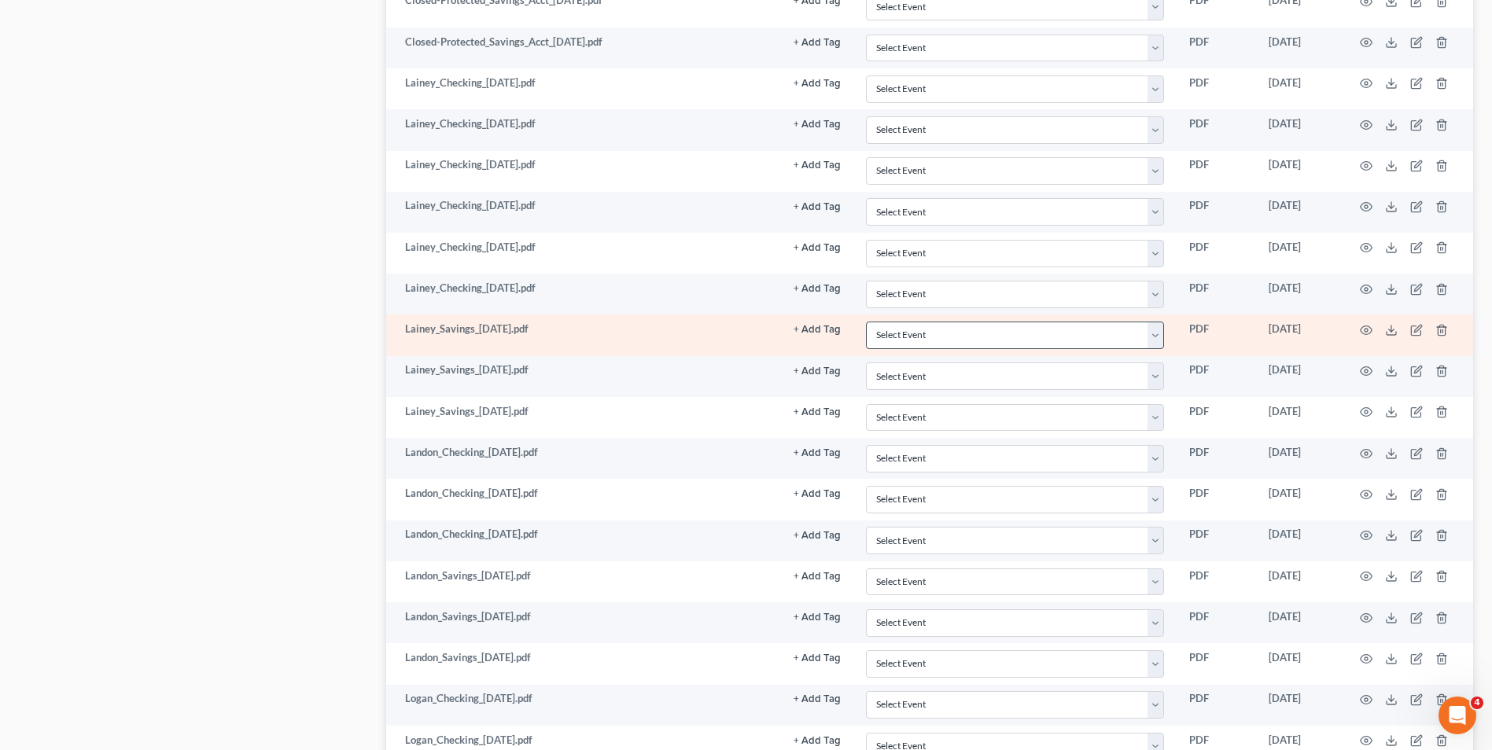
scroll to position [2281, 0]
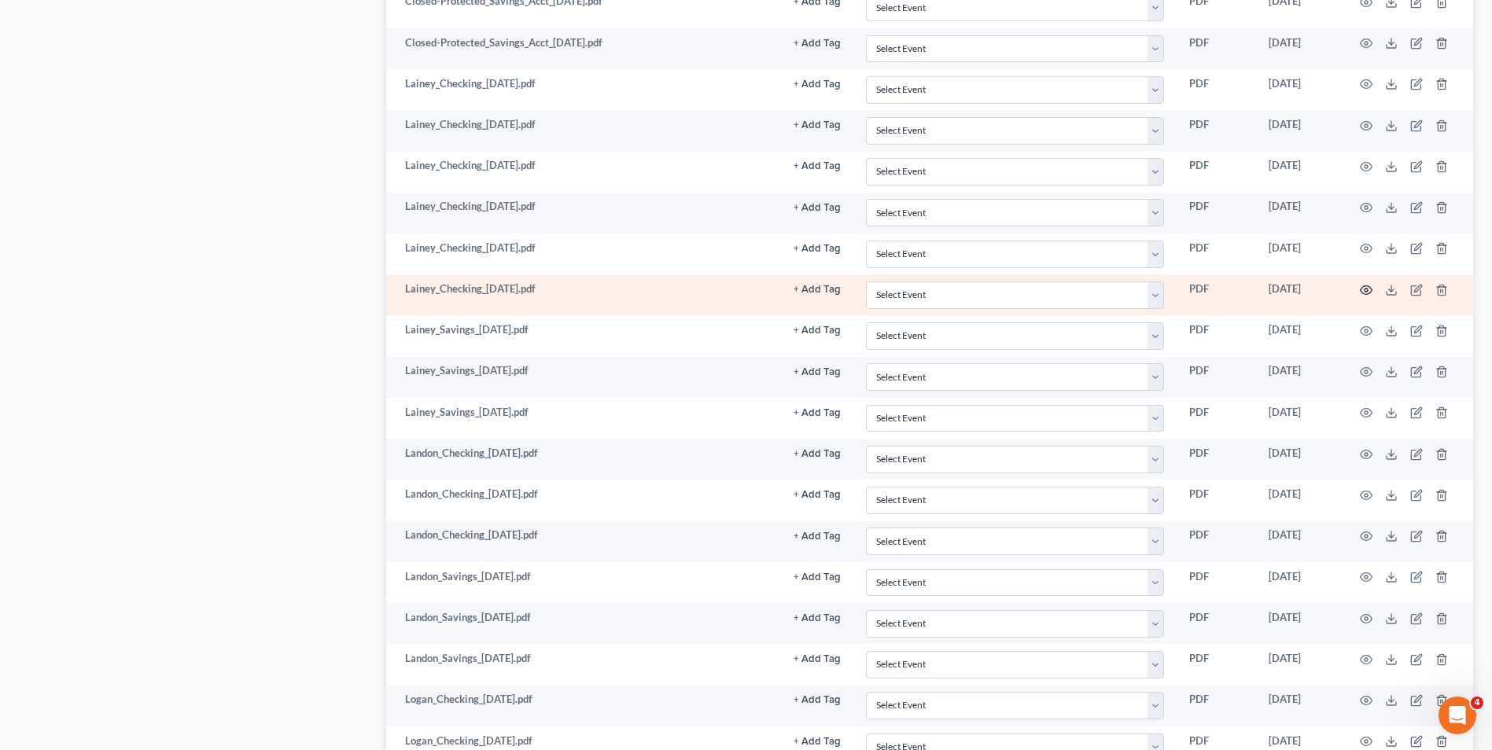
click at [1372, 294] on icon "button" at bounding box center [1366, 290] width 13 height 13
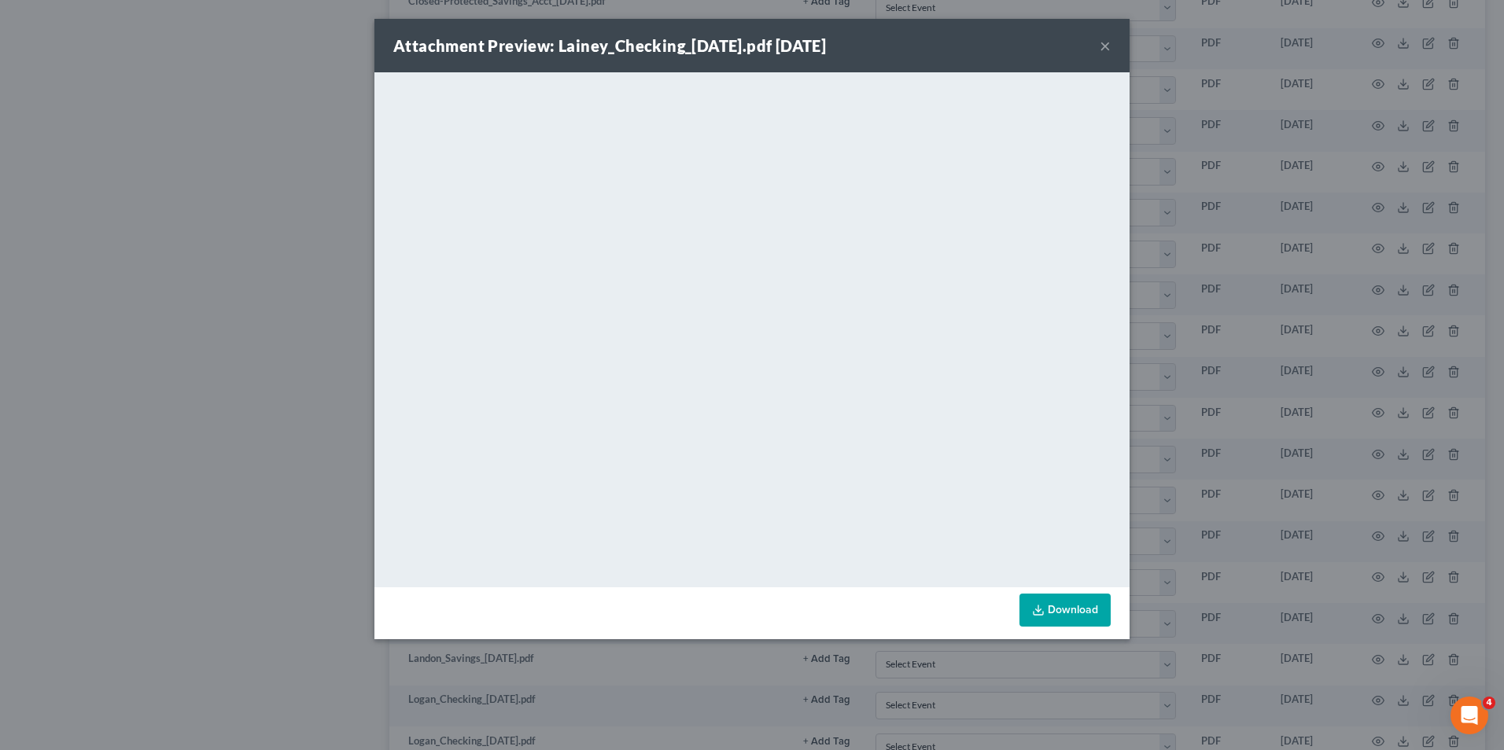
click at [1110, 42] on button "×" at bounding box center [1105, 45] width 11 height 19
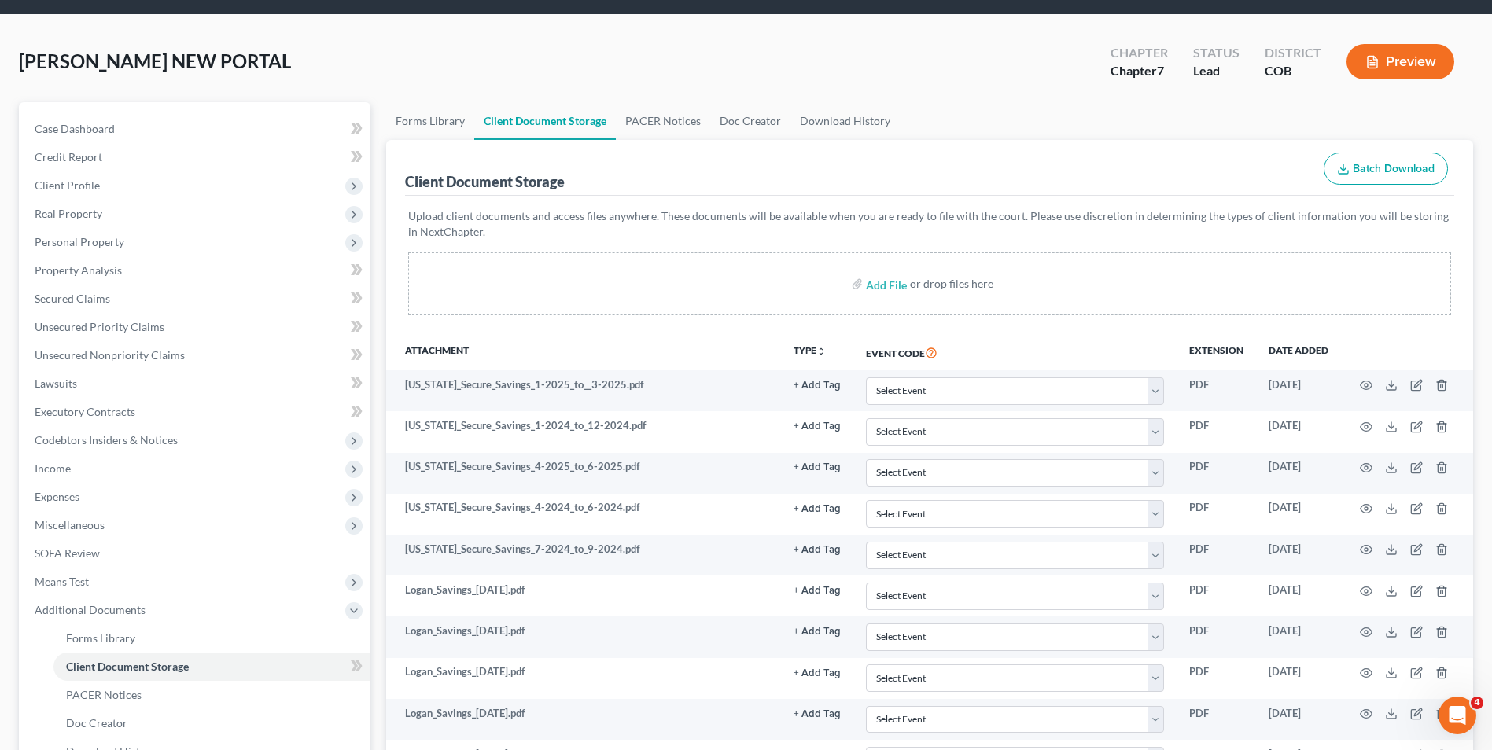
scroll to position [9, 0]
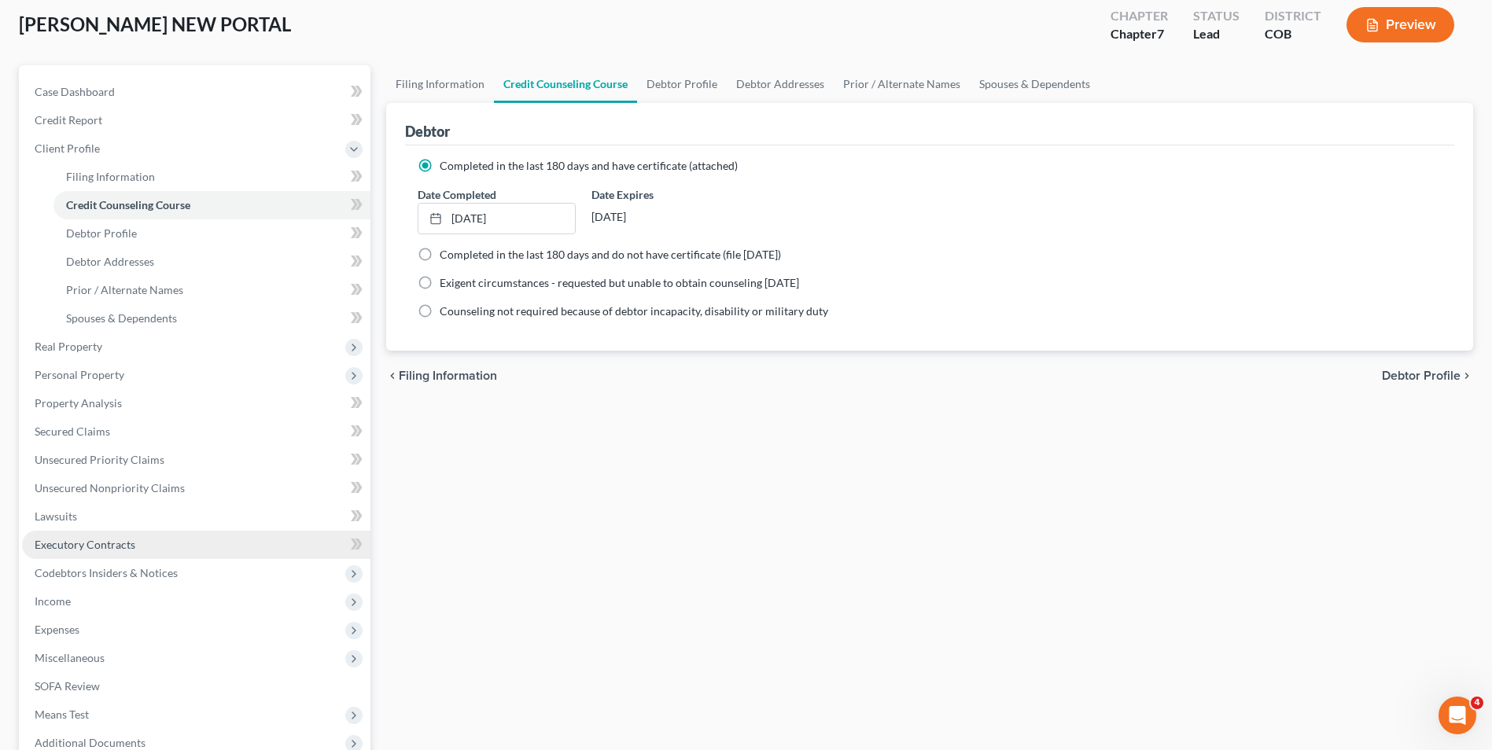
scroll to position [70, 0]
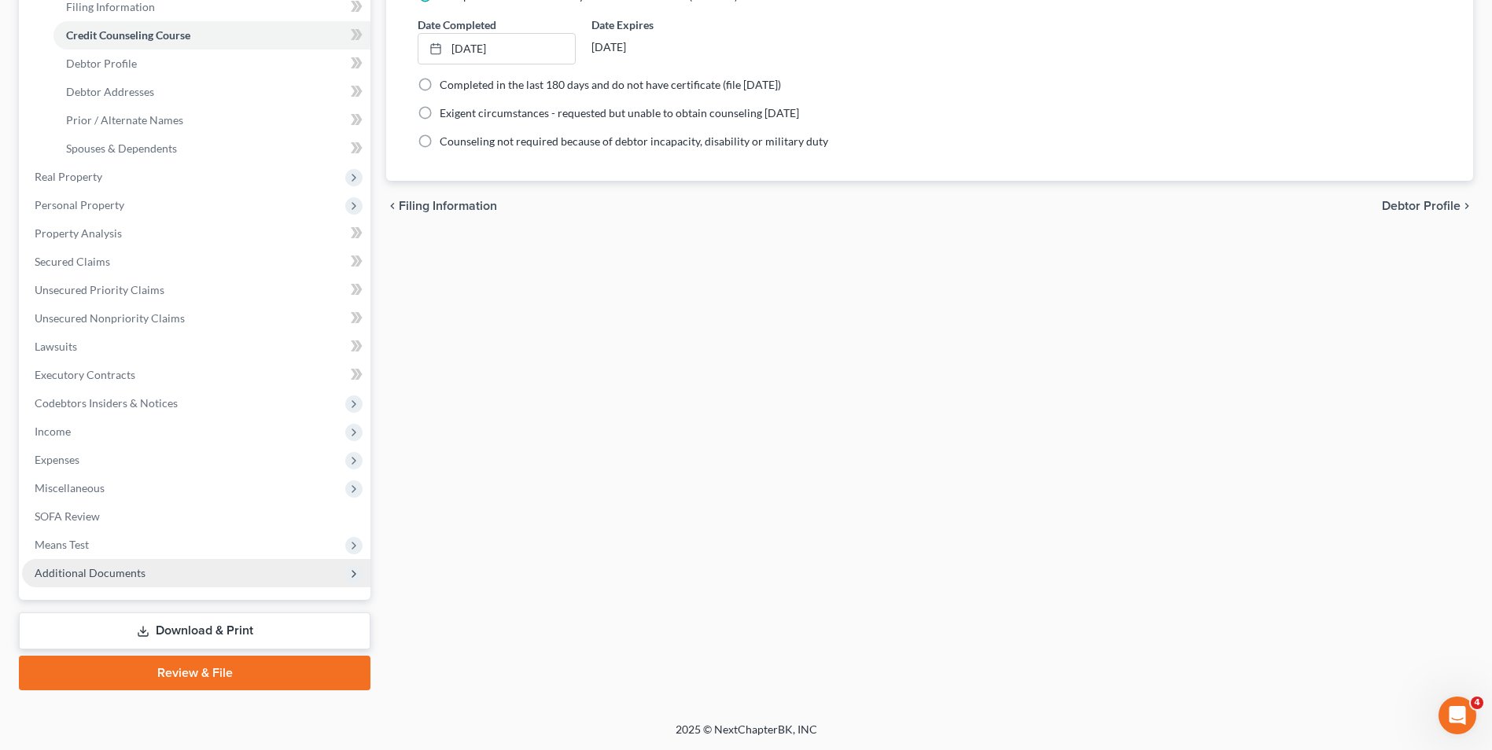
click at [149, 583] on span "Additional Documents" at bounding box center [196, 573] width 348 height 28
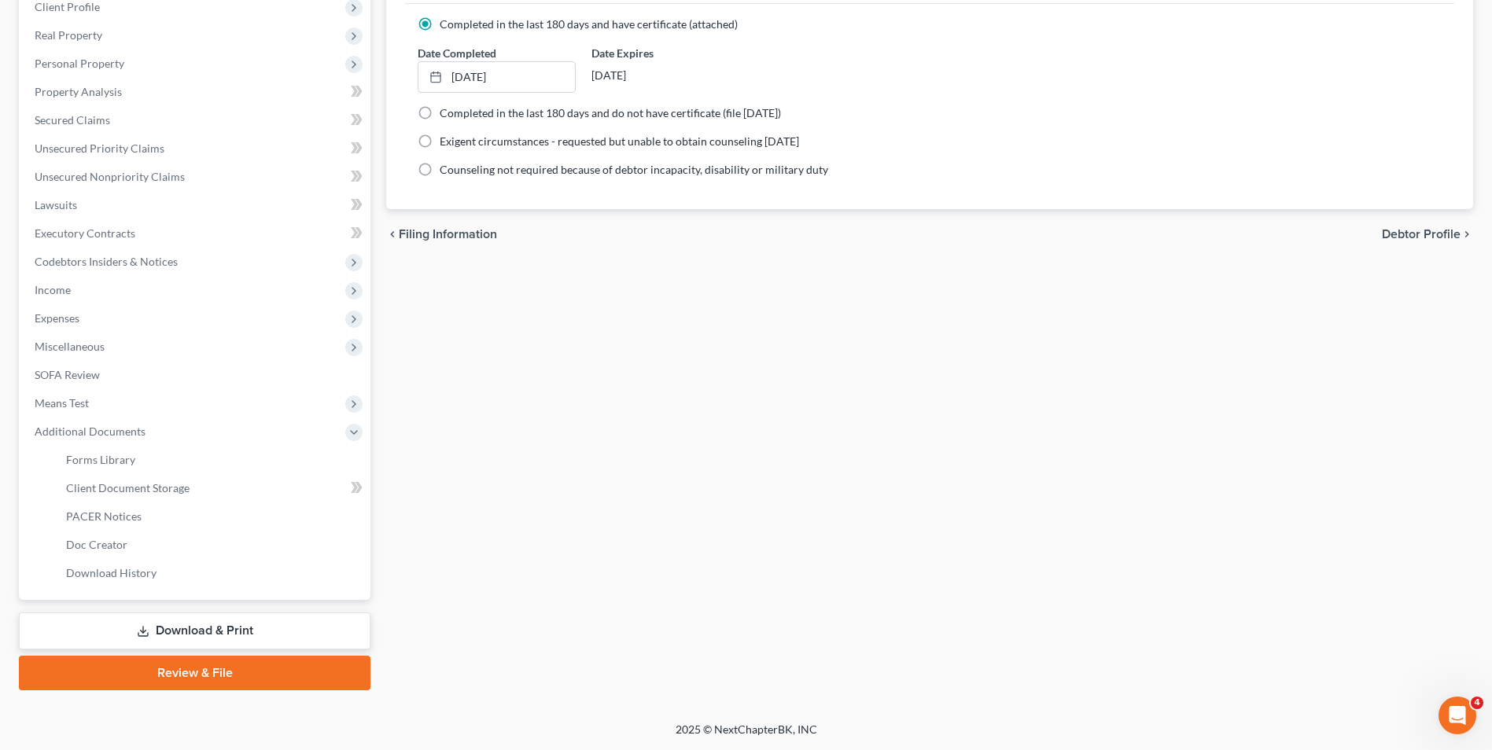
scroll to position [227, 0]
click at [144, 483] on span "Client Document Storage" at bounding box center [128, 487] width 124 height 13
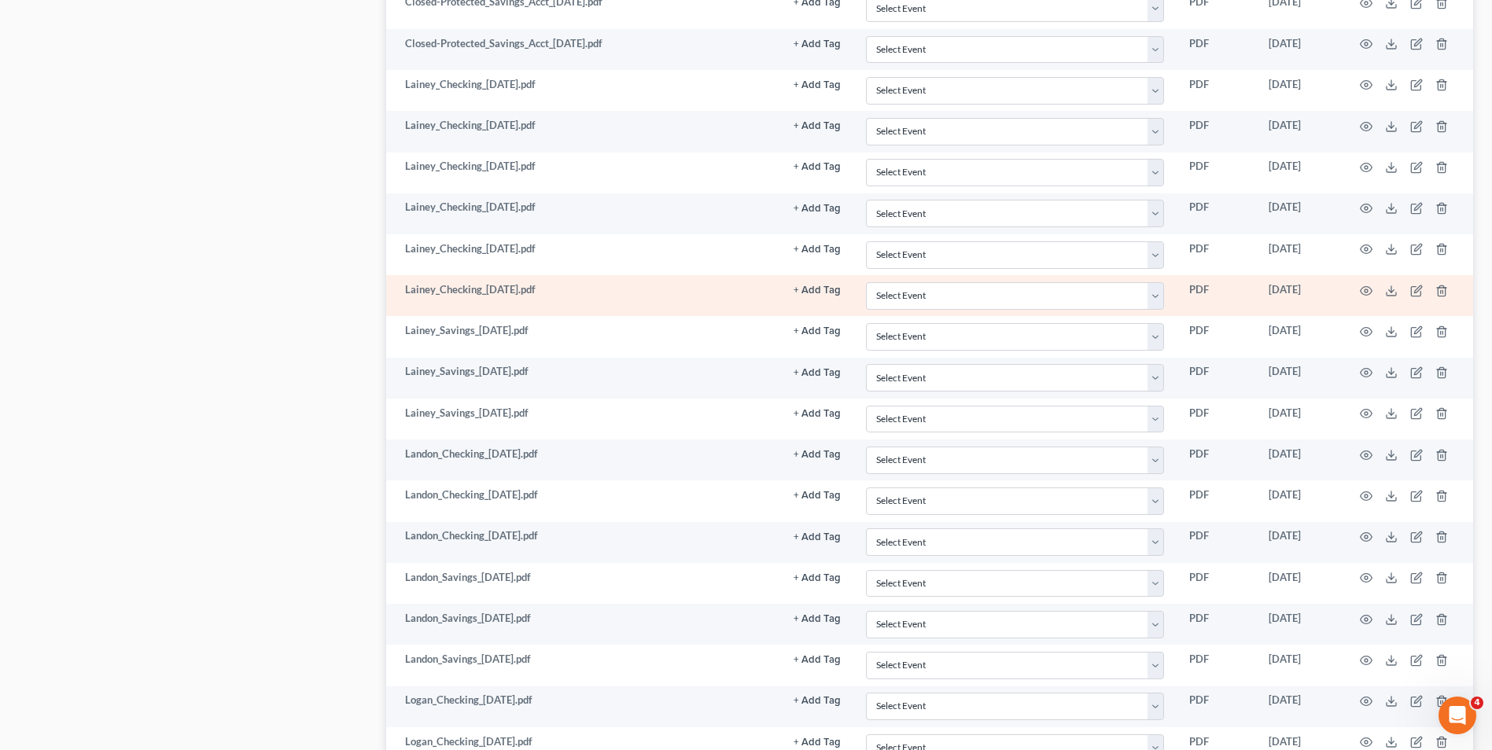
scroll to position [2281, 0]
click at [1365, 282] on td at bounding box center [1407, 295] width 132 height 41
click at [1366, 292] on circle "button" at bounding box center [1366, 290] width 3 height 3
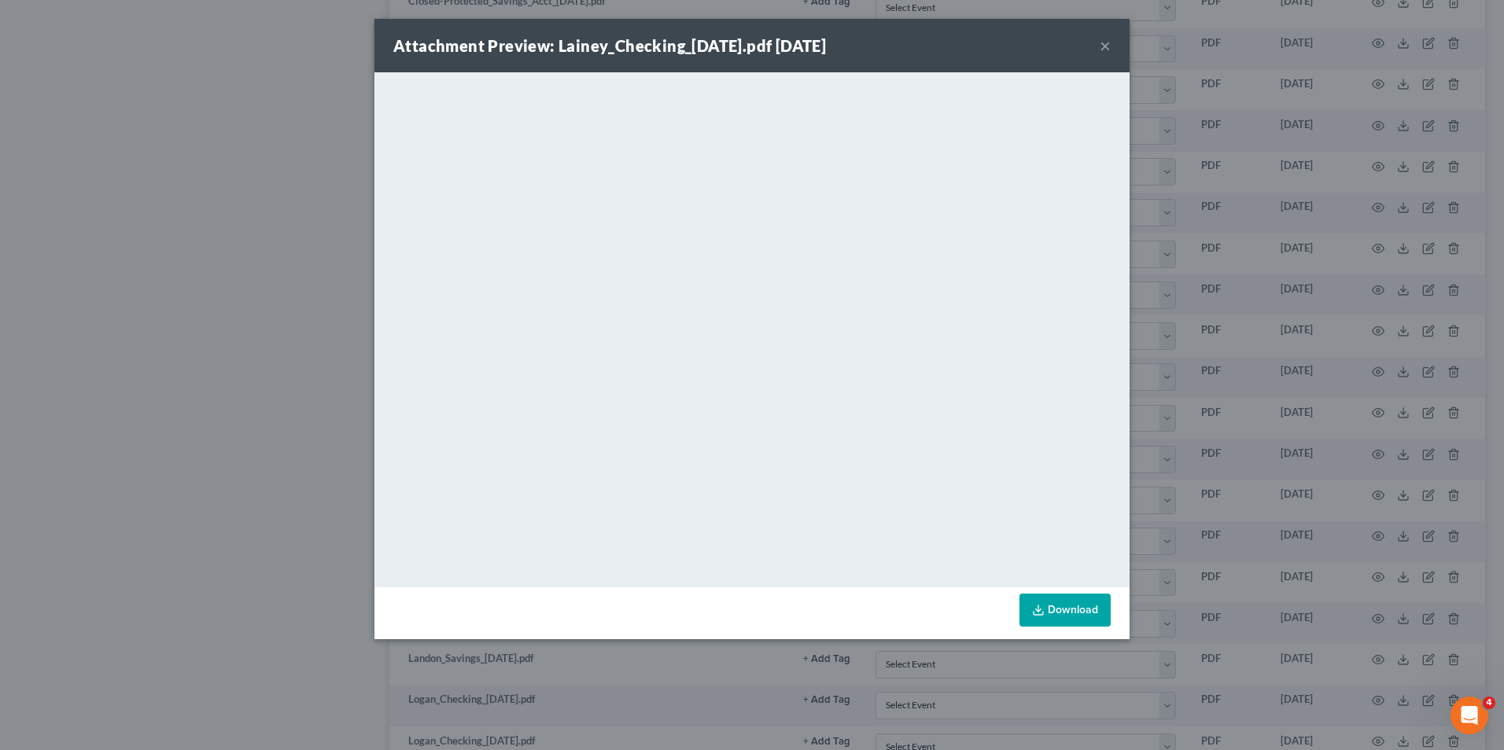
click at [1112, 50] on div "Attachment Preview: Lainey_Checking_[DATE].pdf [DATE] ×" at bounding box center [751, 45] width 755 height 53
click at [1110, 46] on button "×" at bounding box center [1105, 45] width 11 height 19
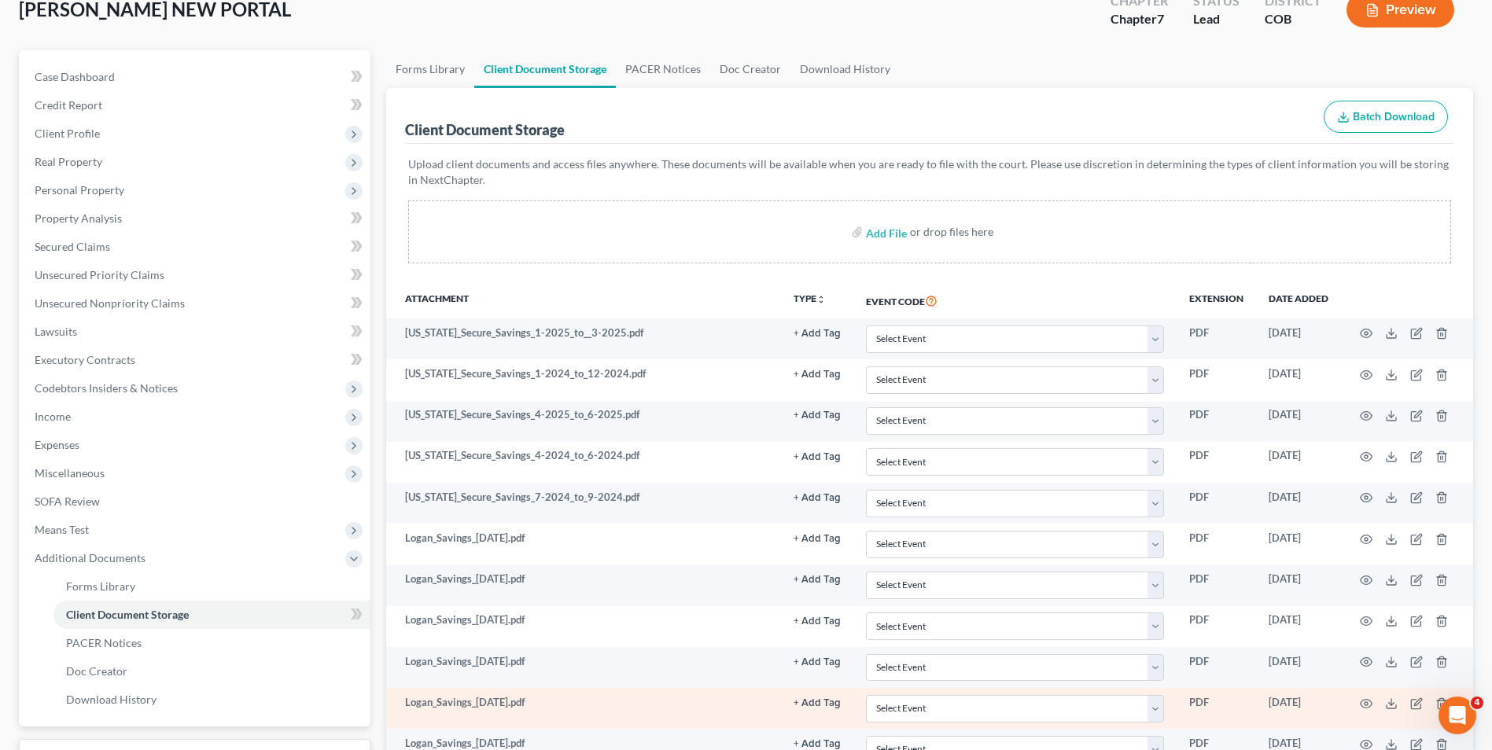
scroll to position [157, 0]
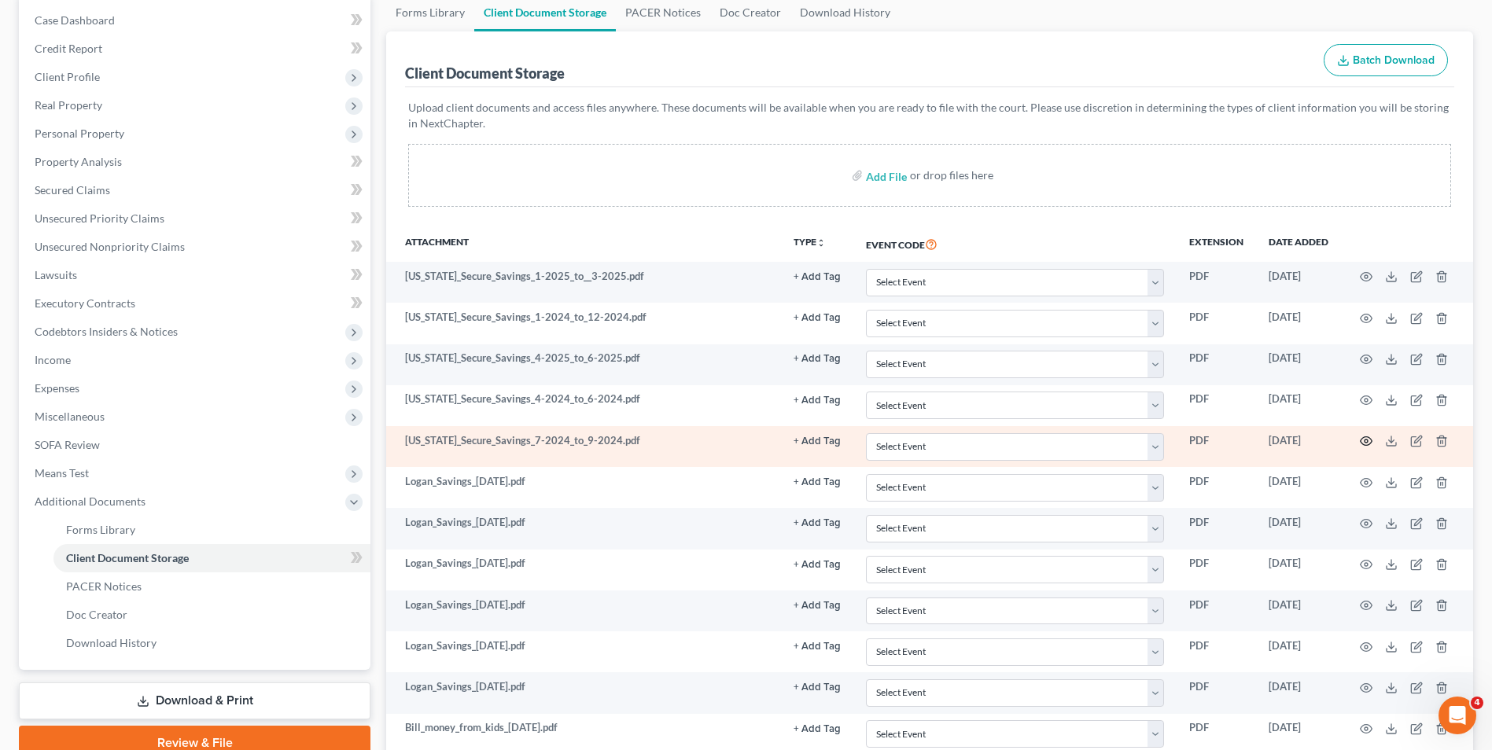
click at [1369, 444] on icon "button" at bounding box center [1366, 441] width 13 height 13
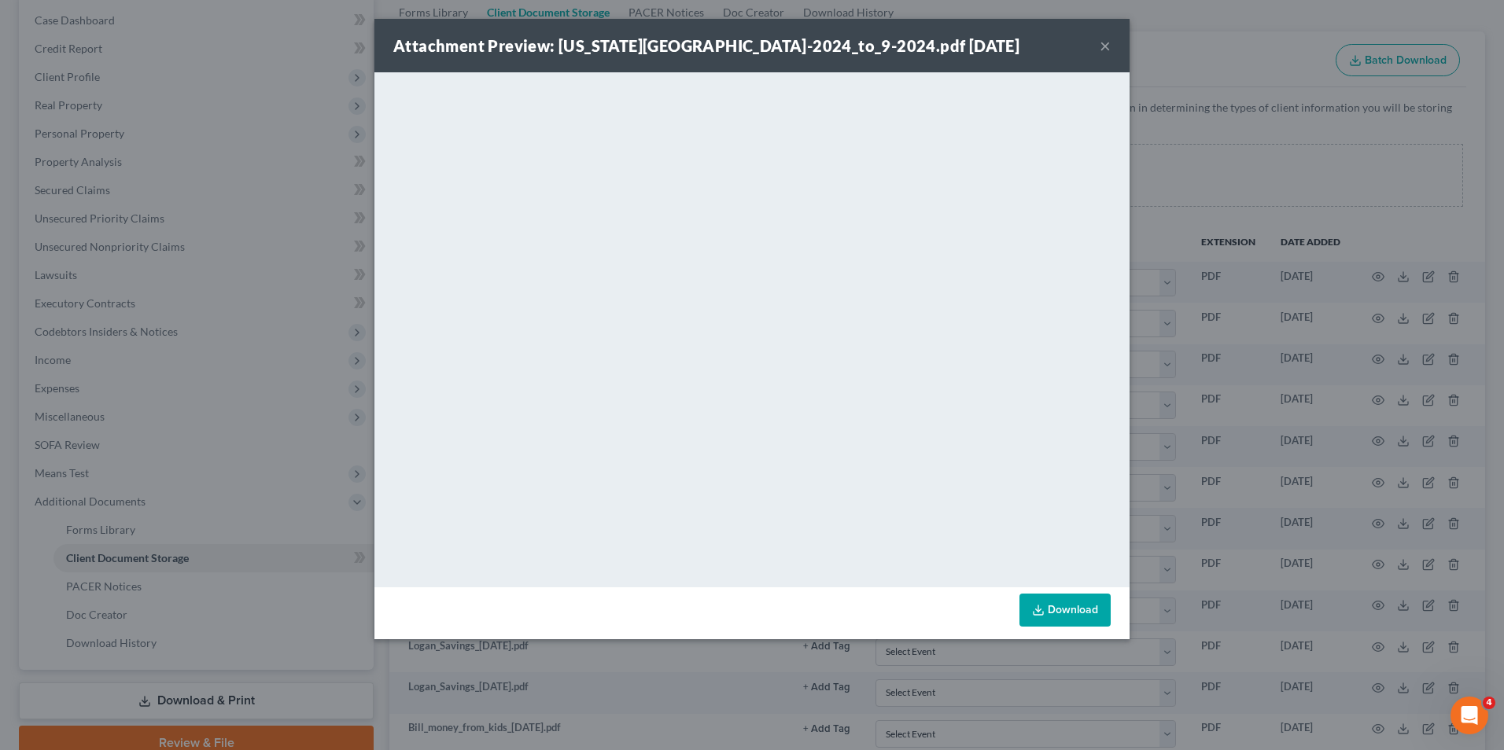
click at [1101, 48] on button "×" at bounding box center [1105, 45] width 11 height 19
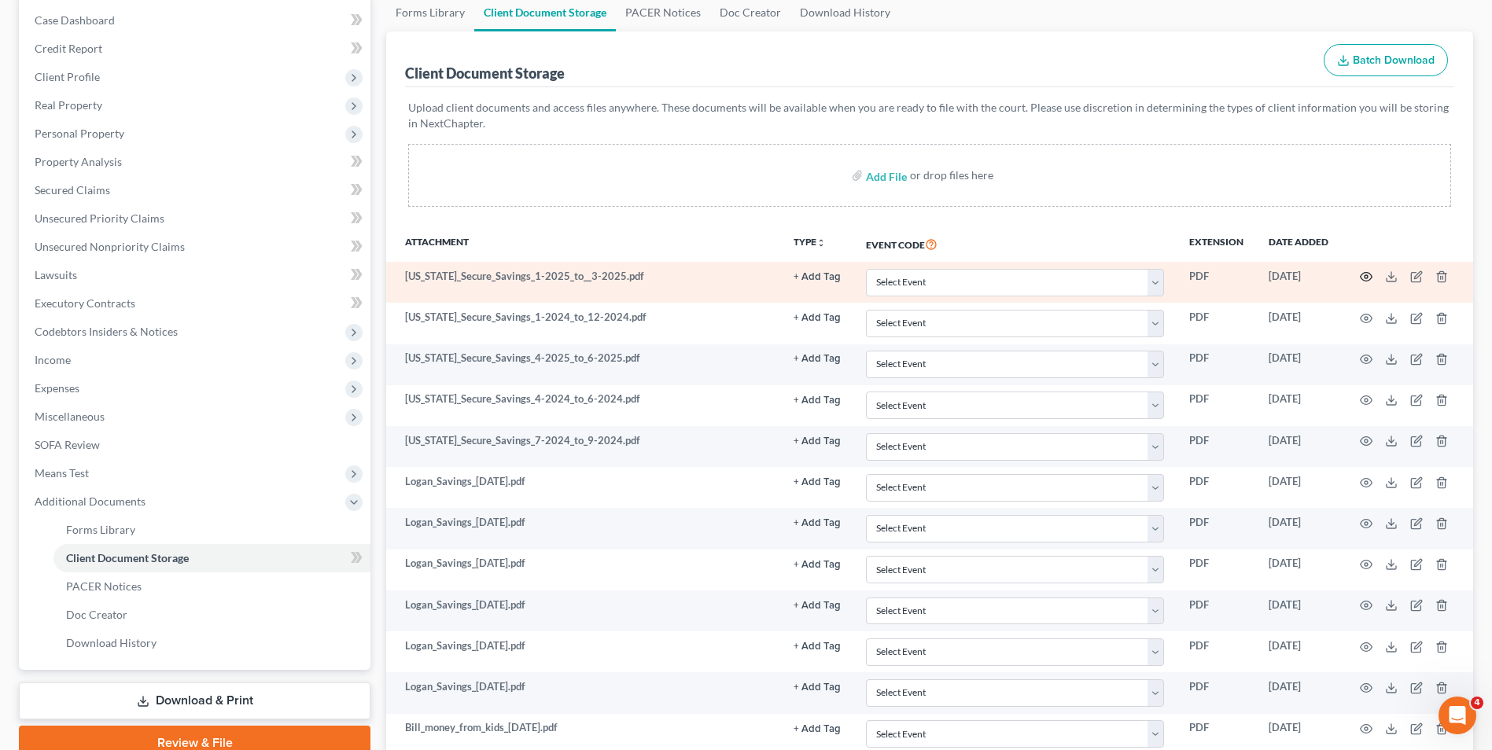
click at [1367, 281] on icon "button" at bounding box center [1366, 277] width 13 height 13
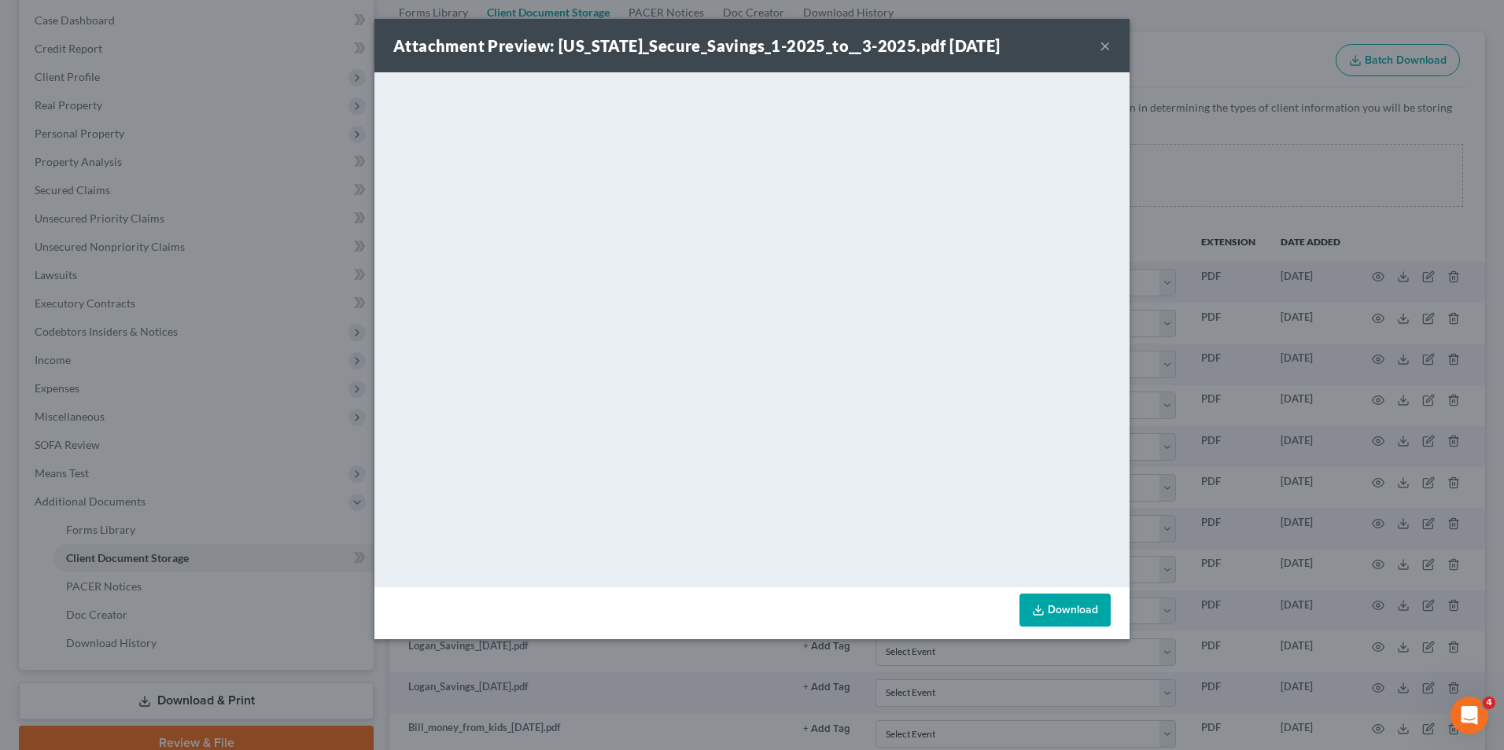
click at [1102, 50] on button "×" at bounding box center [1105, 45] width 11 height 19
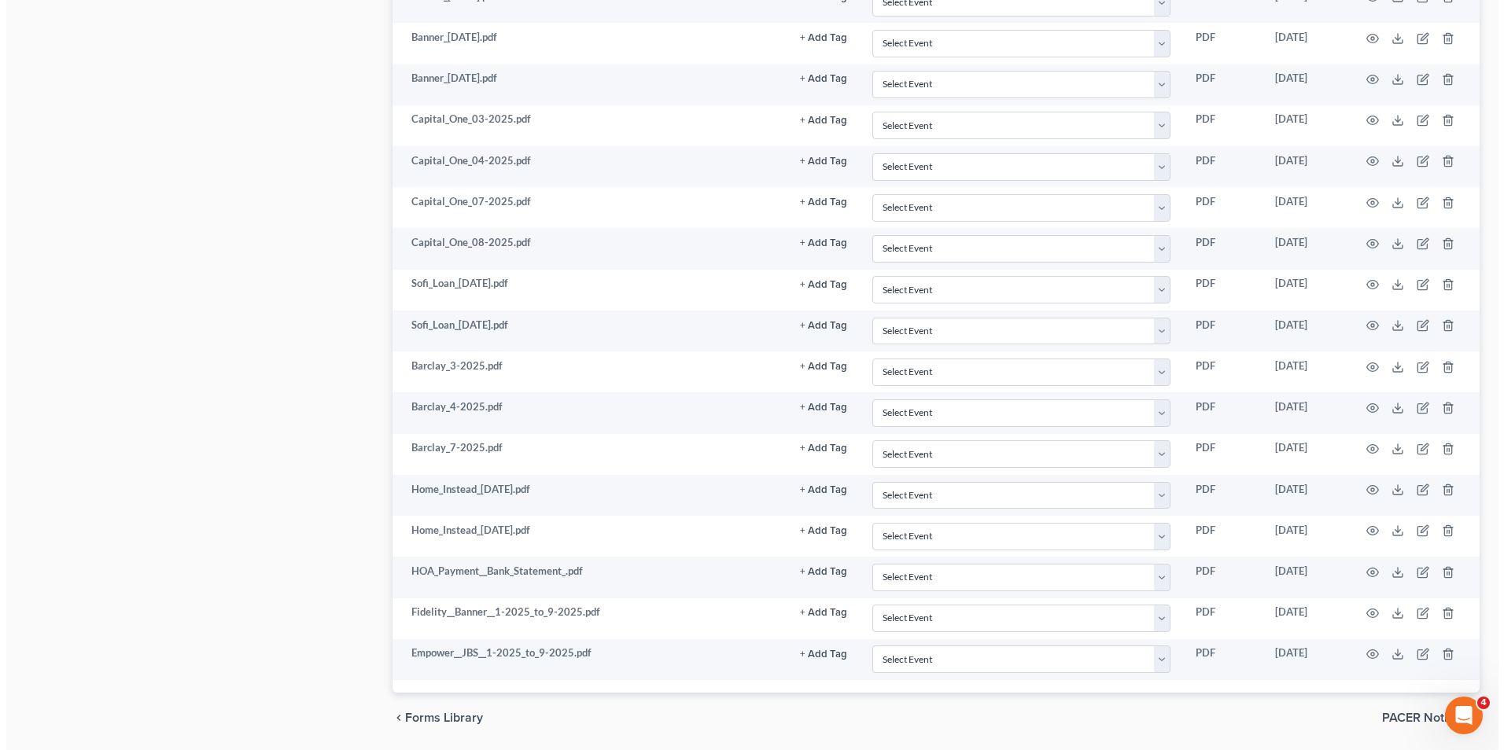
scroll to position [4476, 0]
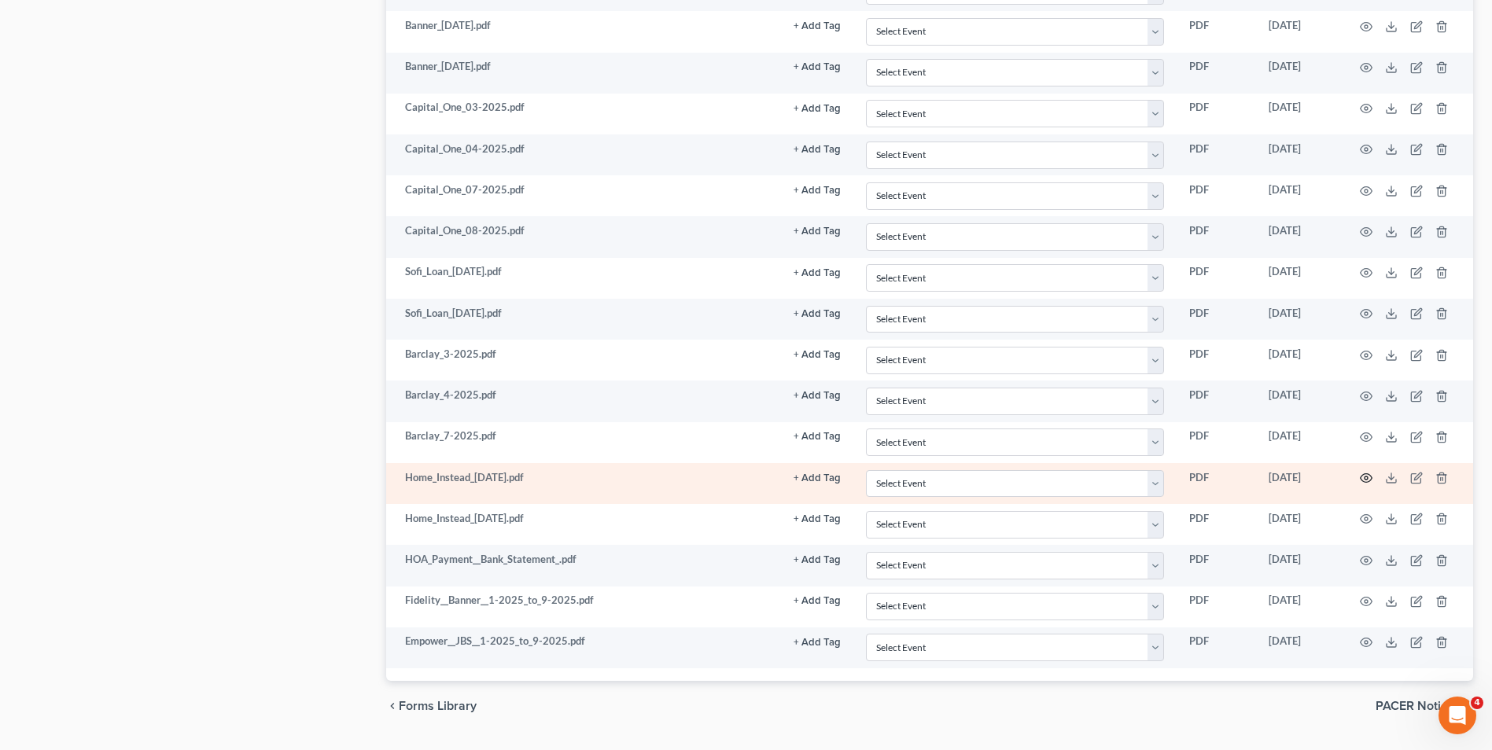
click at [1363, 475] on icon "button" at bounding box center [1366, 478] width 13 height 13
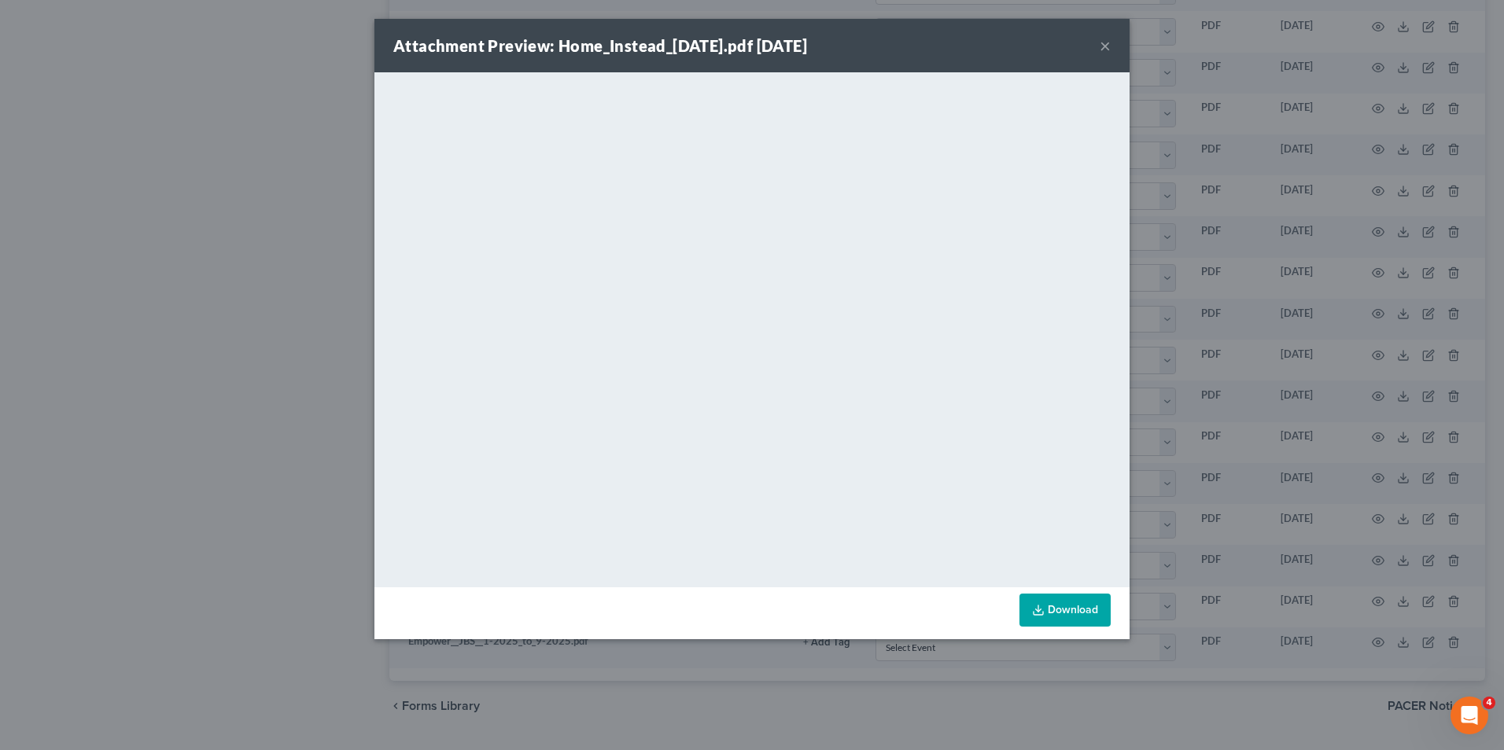
click at [1317, 240] on div "Attachment Preview: Home_Instead_[DATE].pdf [DATE] × <object ng-attr-data='[URL…" at bounding box center [752, 375] width 1504 height 750
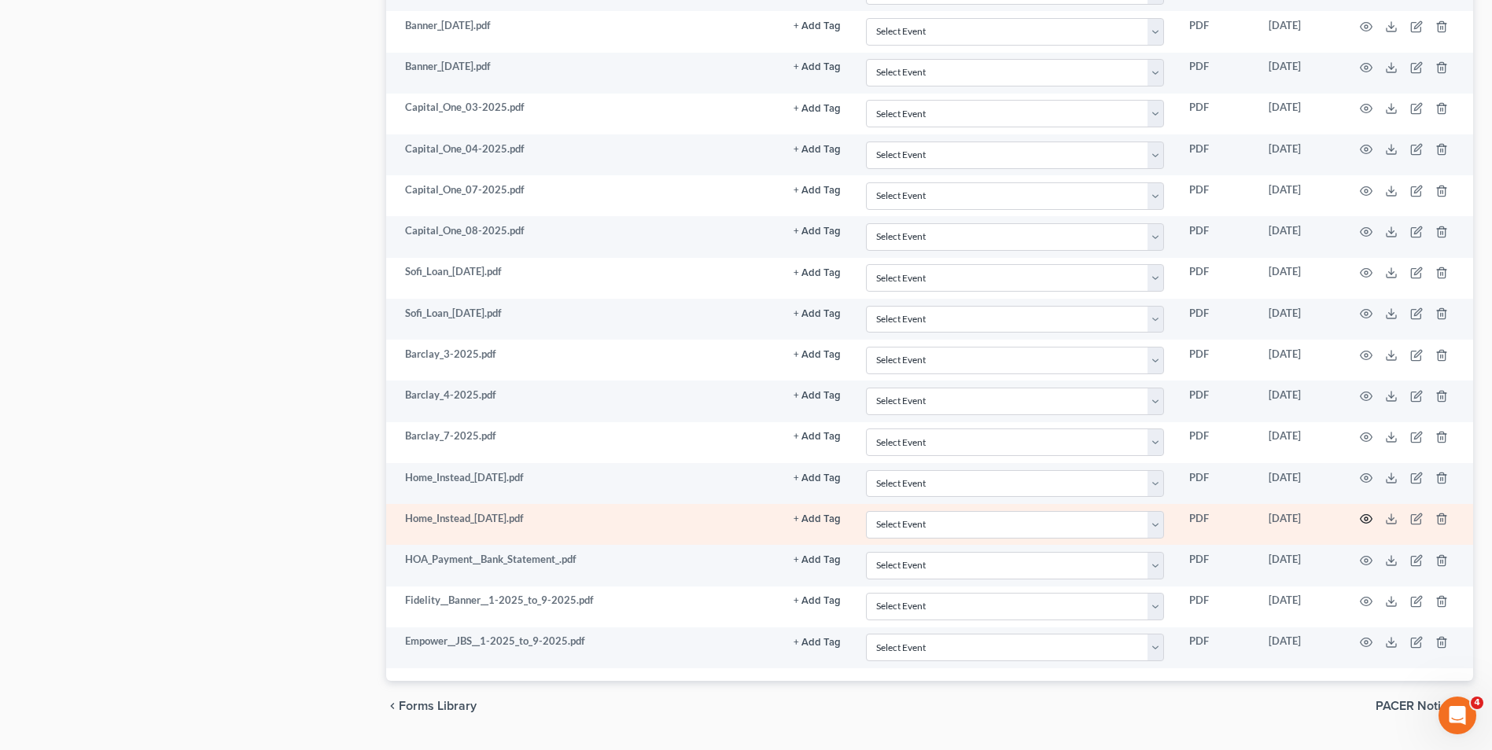
click at [1370, 520] on icon "button" at bounding box center [1366, 519] width 13 height 13
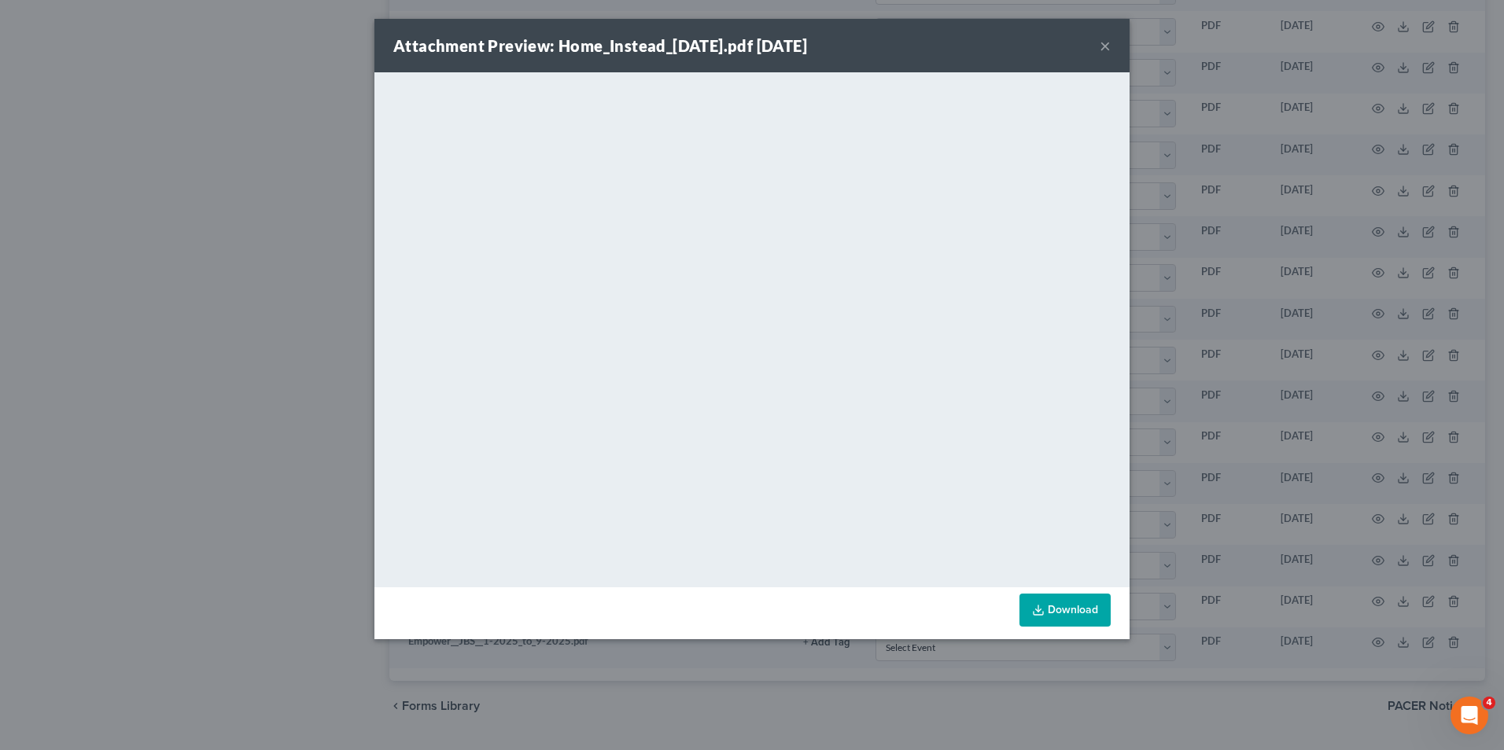
click at [1103, 46] on button "×" at bounding box center [1105, 45] width 11 height 19
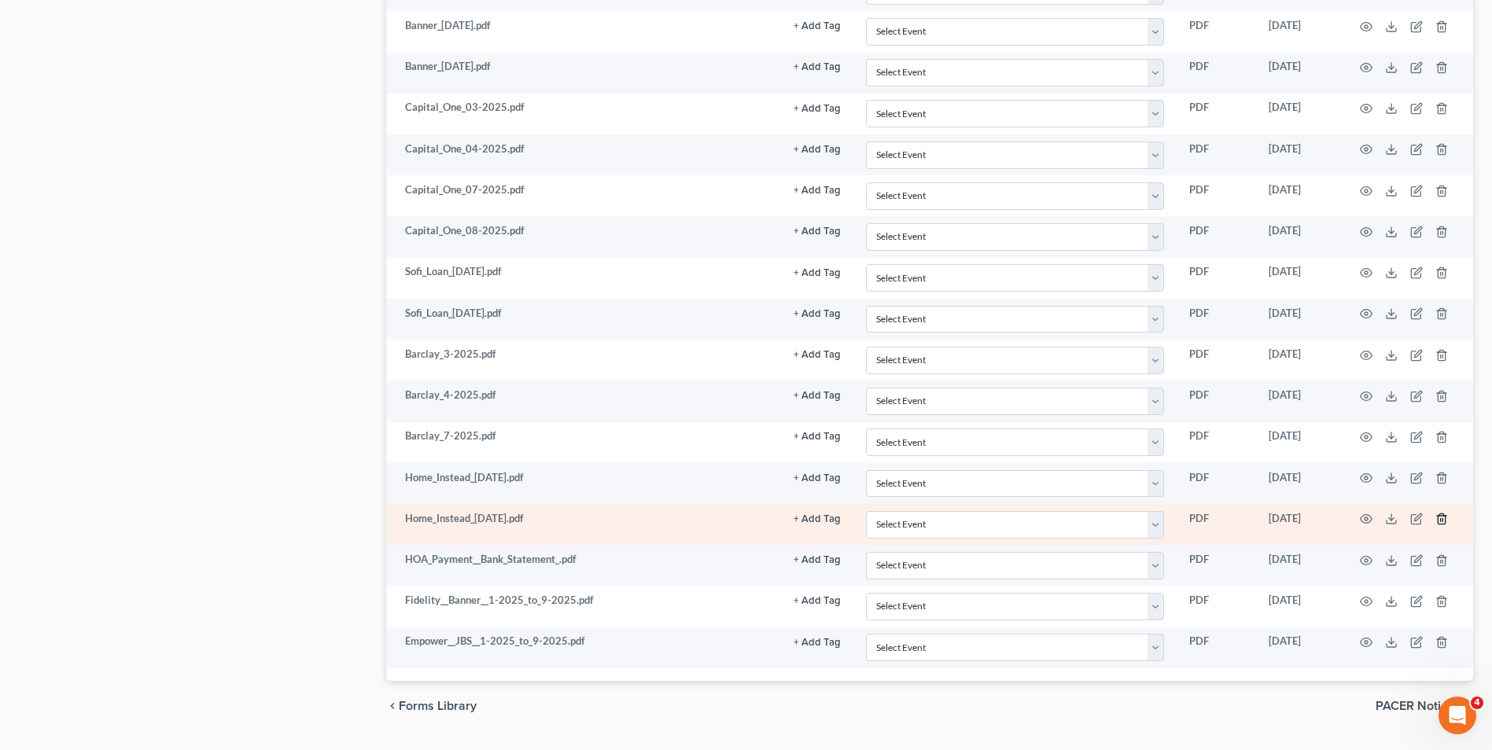
click at [1444, 516] on icon "button" at bounding box center [1441, 519] width 7 height 10
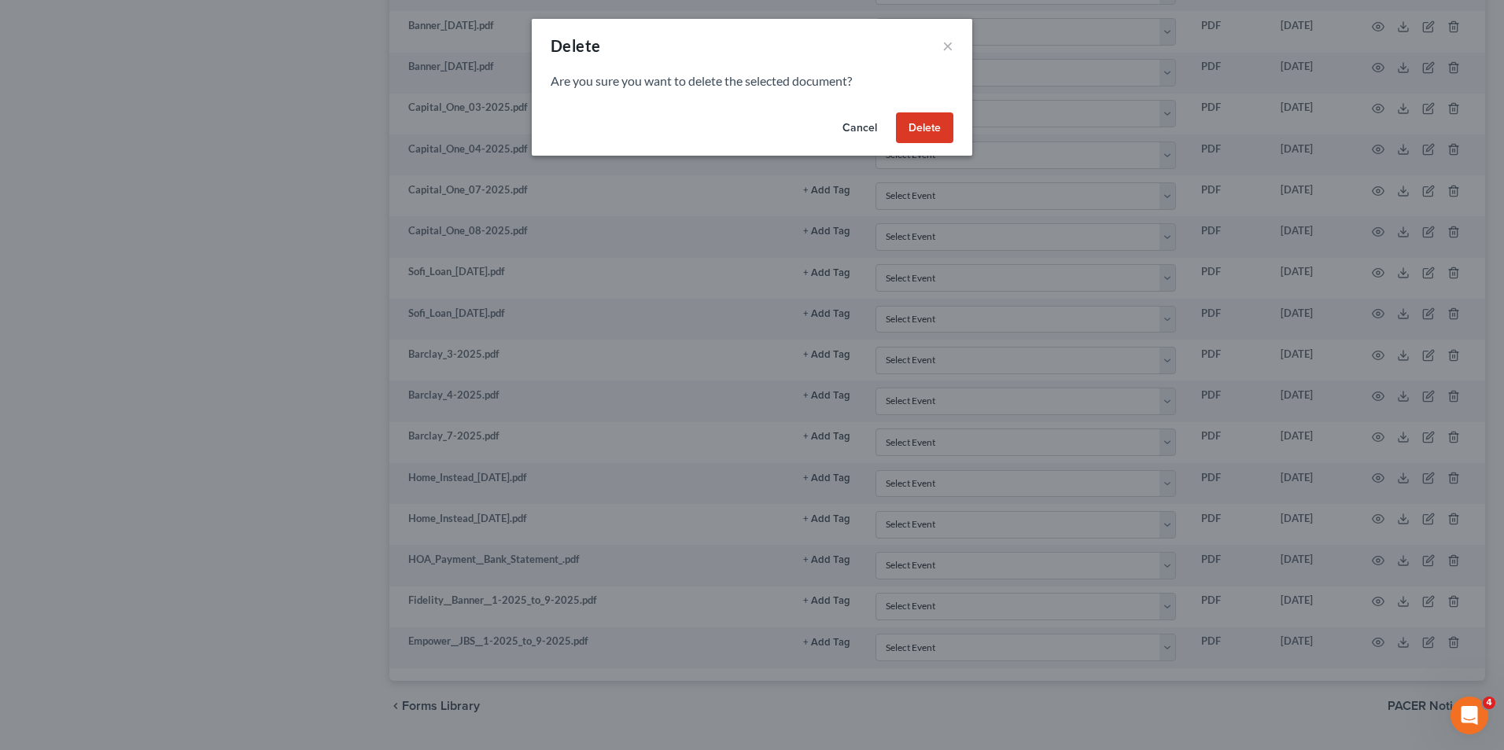
click at [947, 133] on button "Delete" at bounding box center [924, 127] width 57 height 31
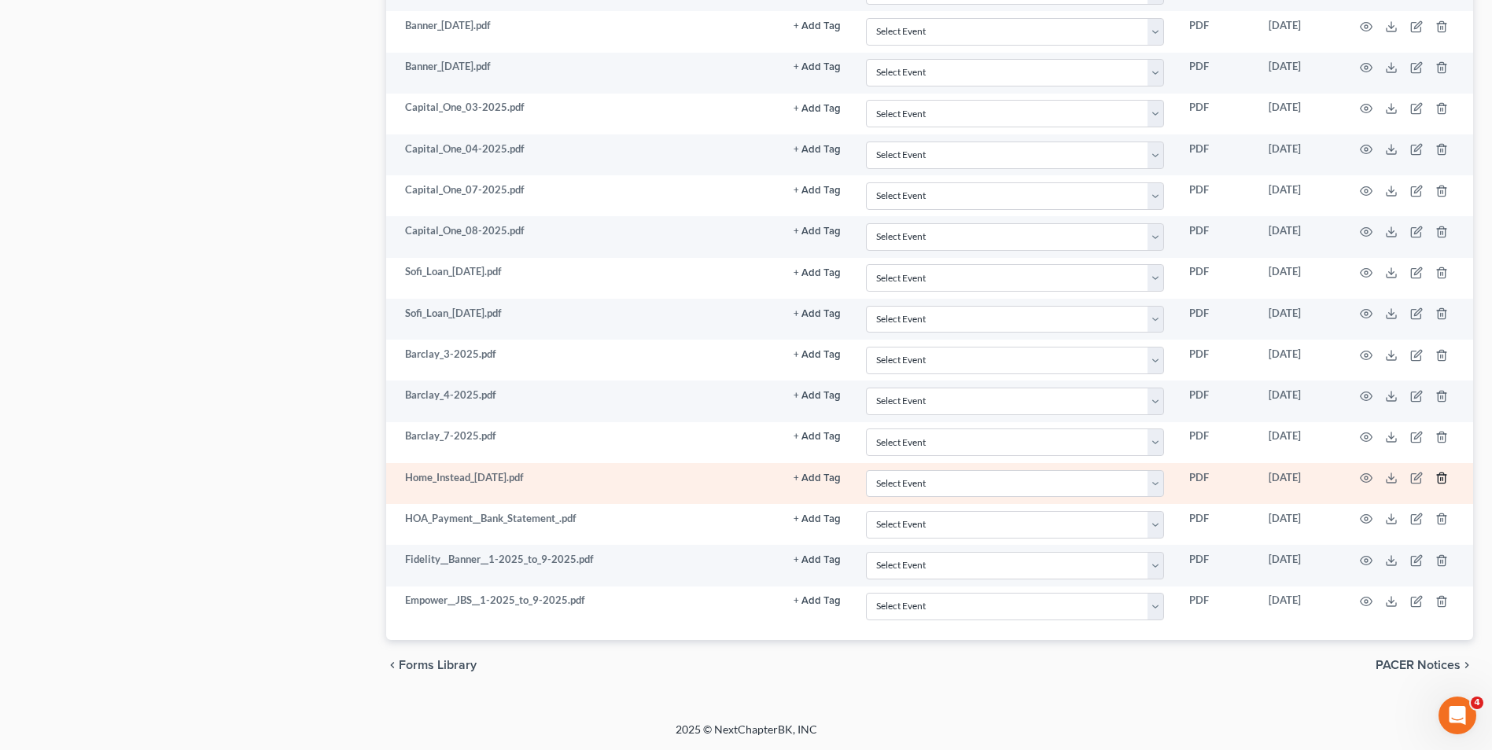
click at [1441, 481] on line "button" at bounding box center [1441, 479] width 0 height 3
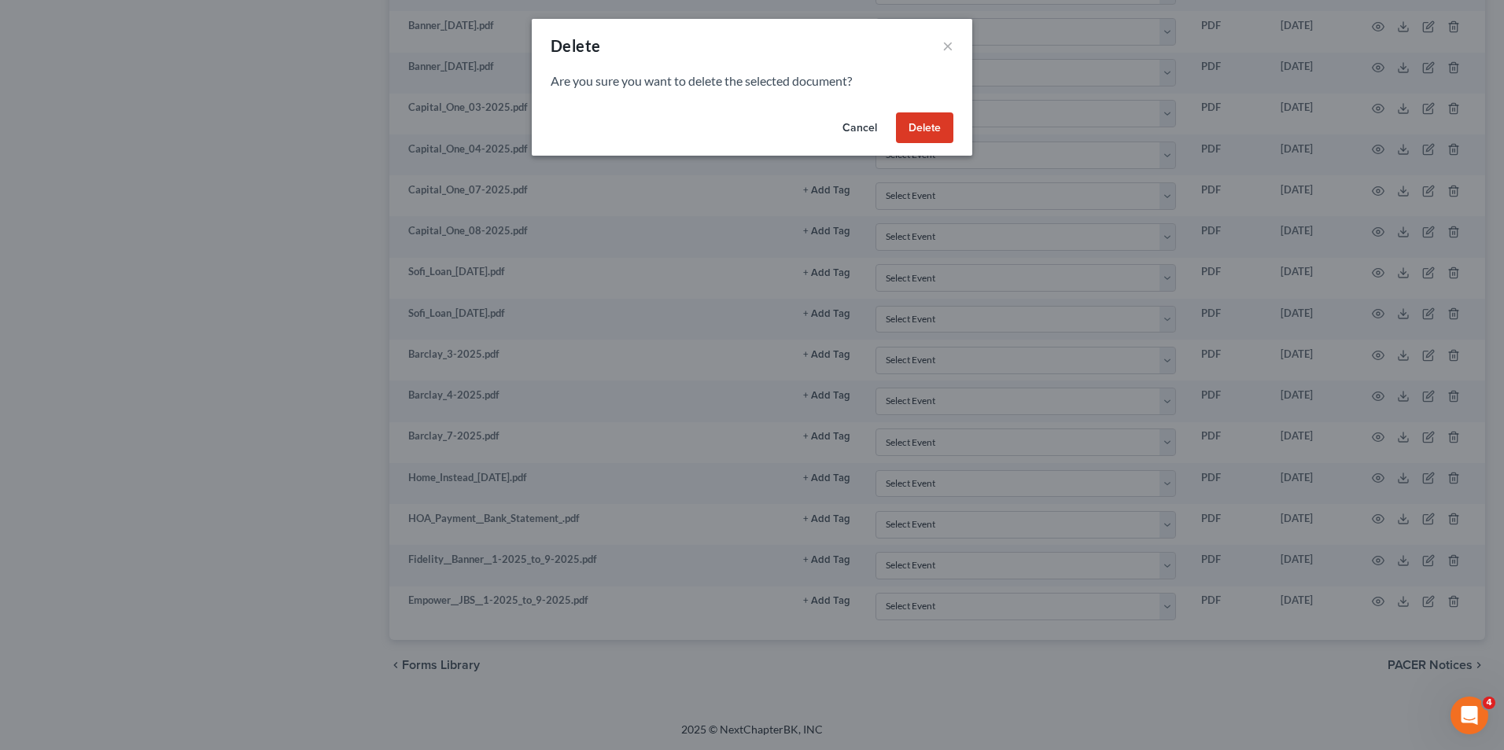
click at [908, 120] on button "Delete" at bounding box center [924, 127] width 57 height 31
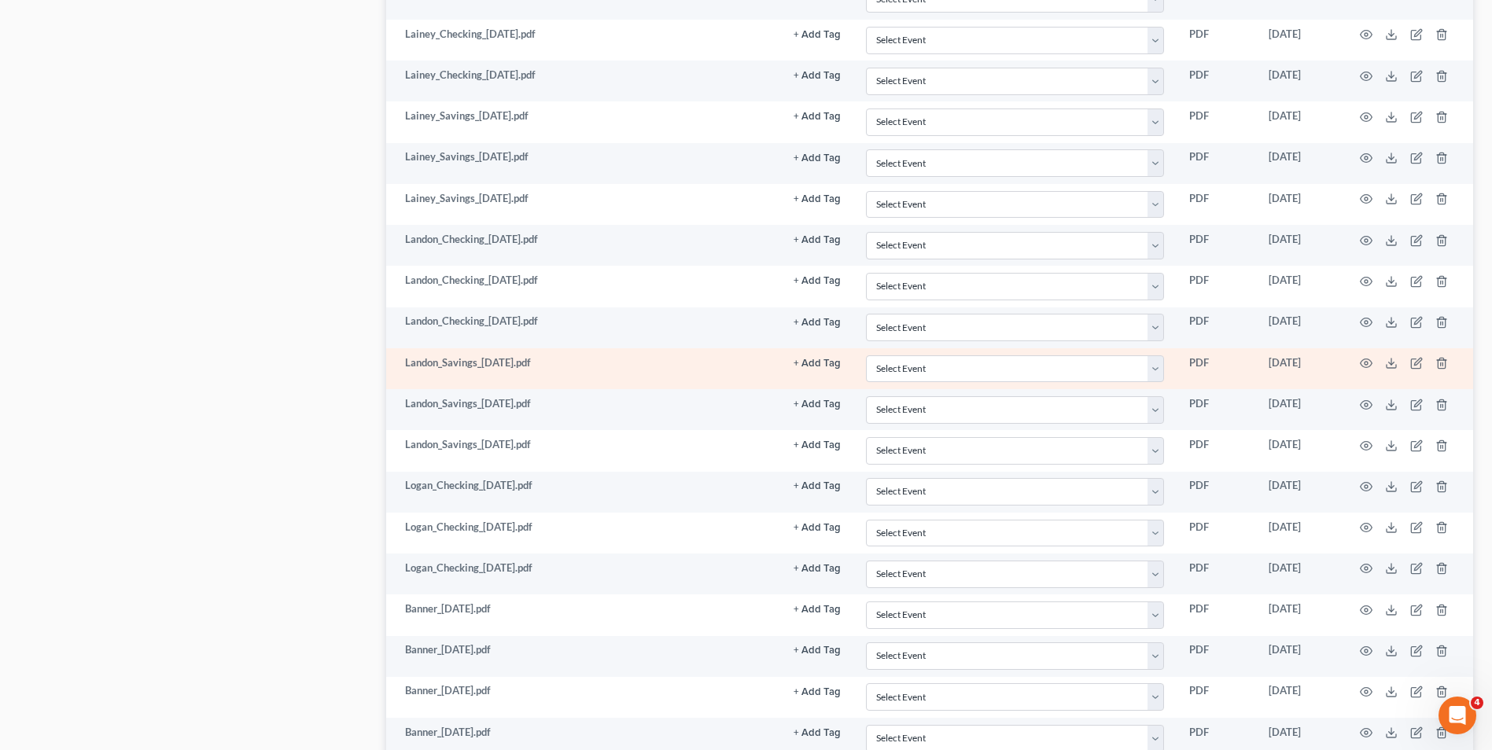
scroll to position [2469, 0]
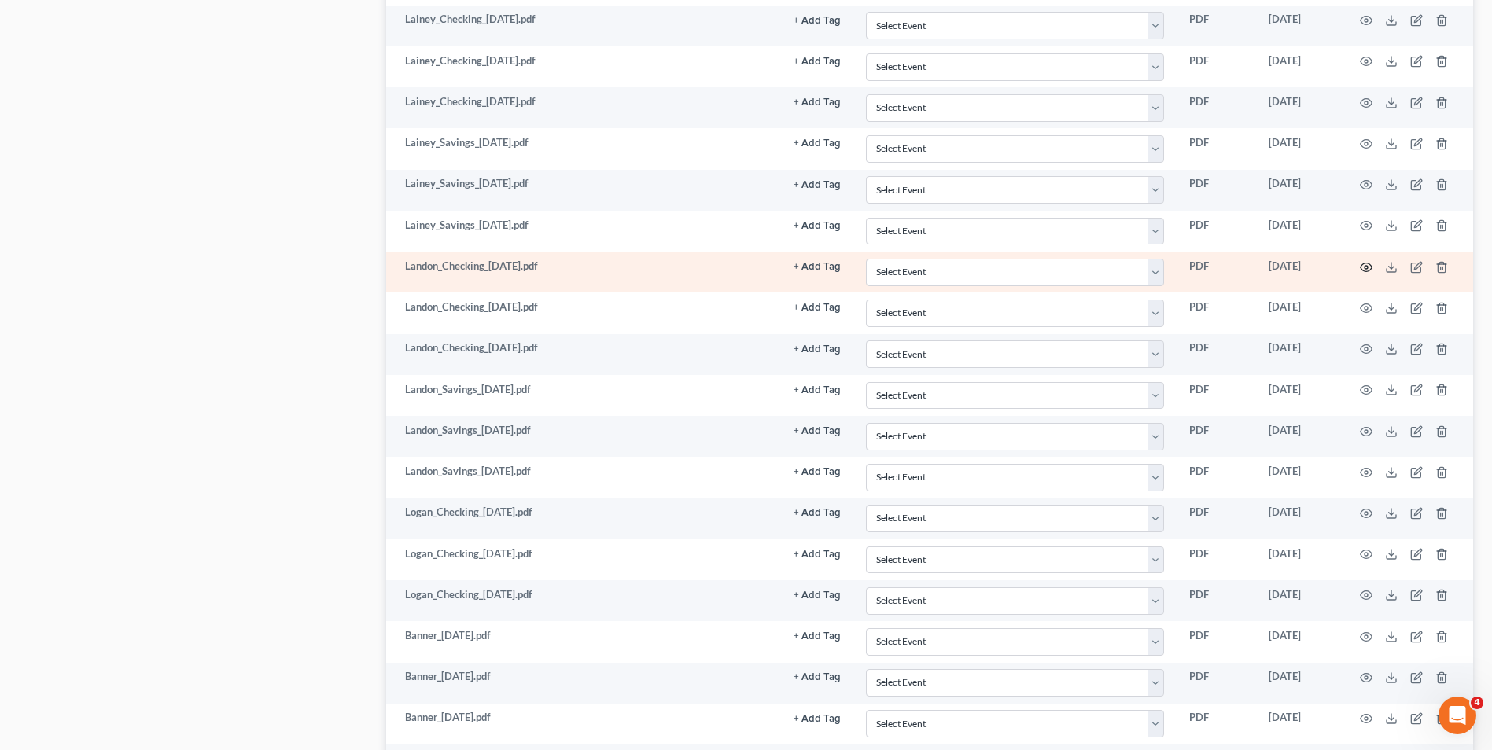
click at [1369, 263] on icon "button" at bounding box center [1366, 267] width 13 height 13
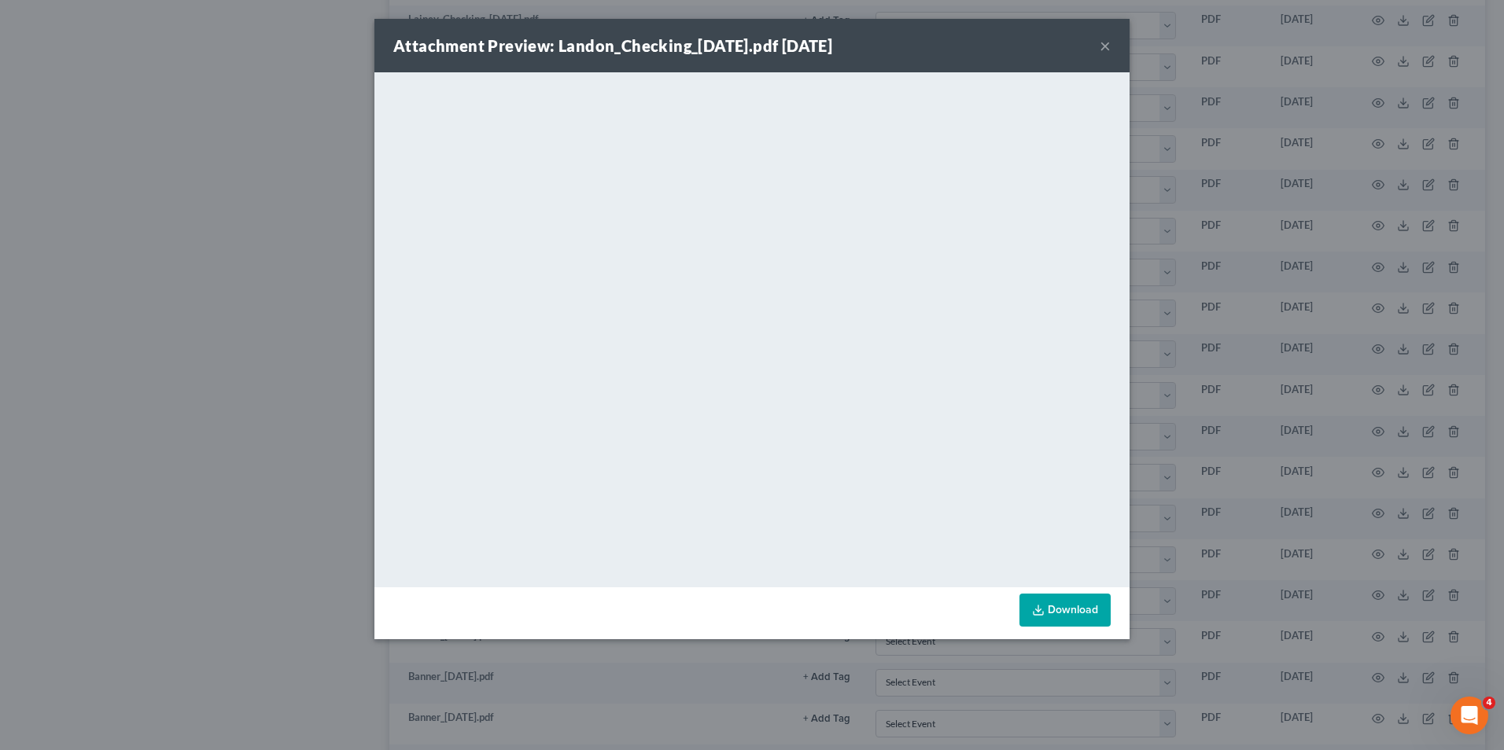
click at [1111, 45] on div "Attachment Preview: Landon_Checking_[DATE].pdf [DATE] ×" at bounding box center [751, 45] width 755 height 53
click at [1108, 49] on button "×" at bounding box center [1105, 45] width 11 height 19
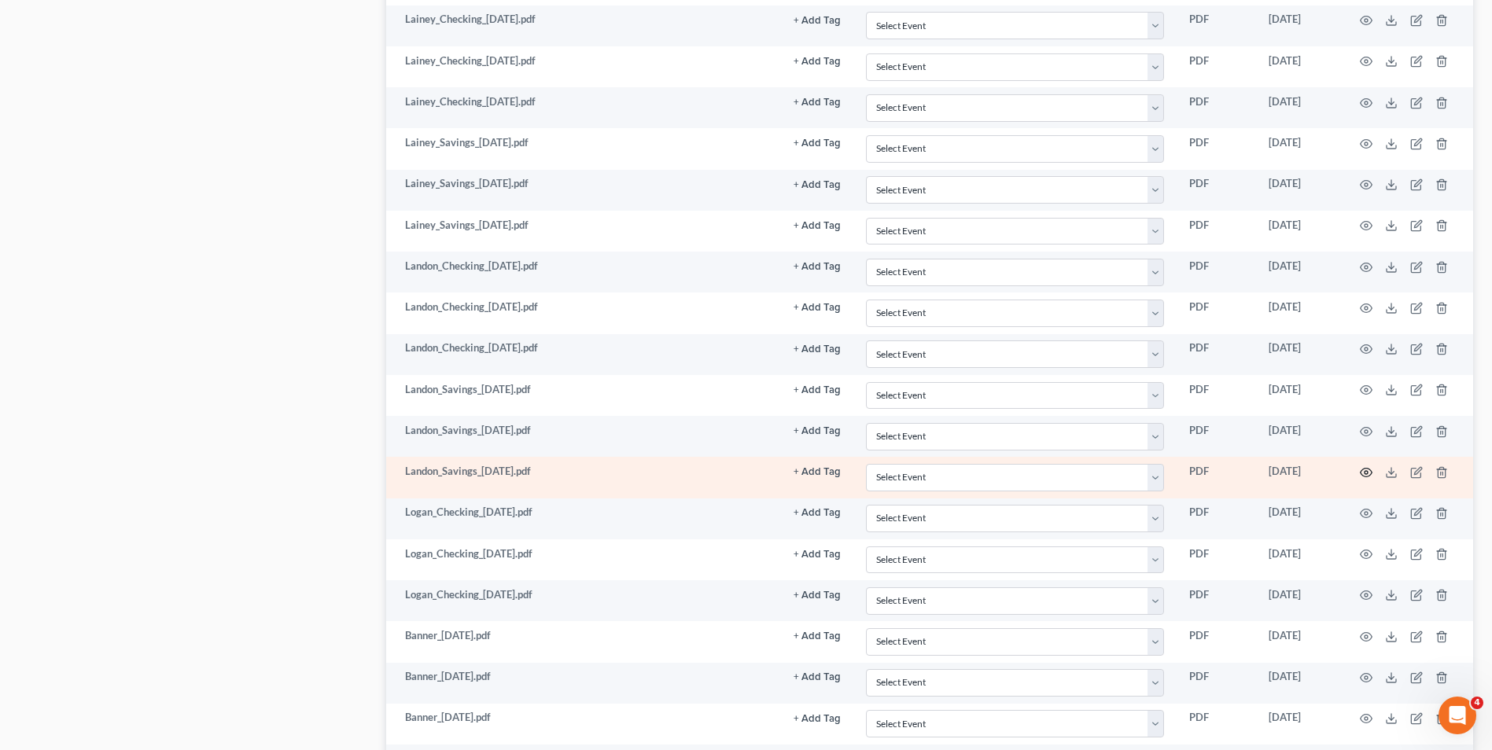
click at [1364, 471] on icon "button" at bounding box center [1366, 473] width 13 height 13
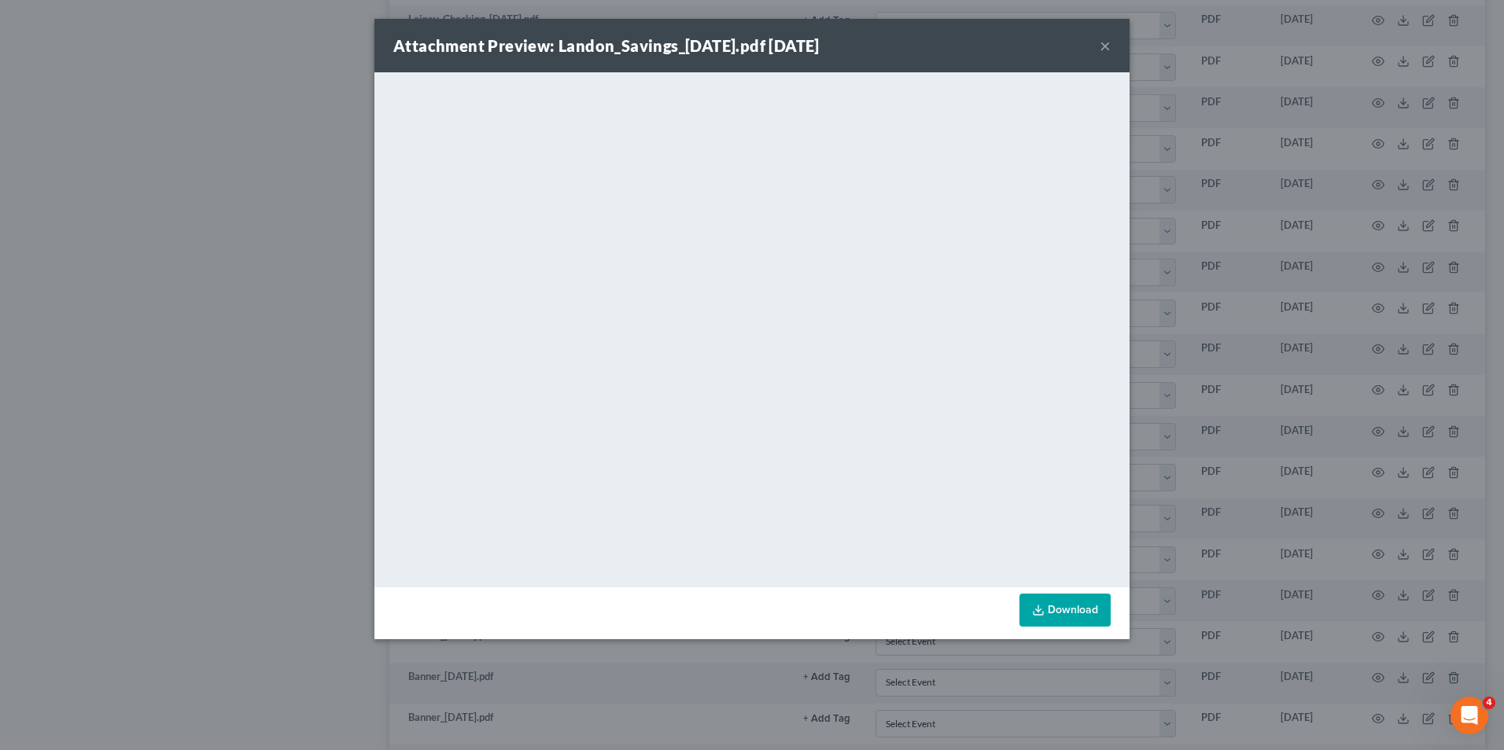
click at [1103, 51] on button "×" at bounding box center [1105, 45] width 11 height 19
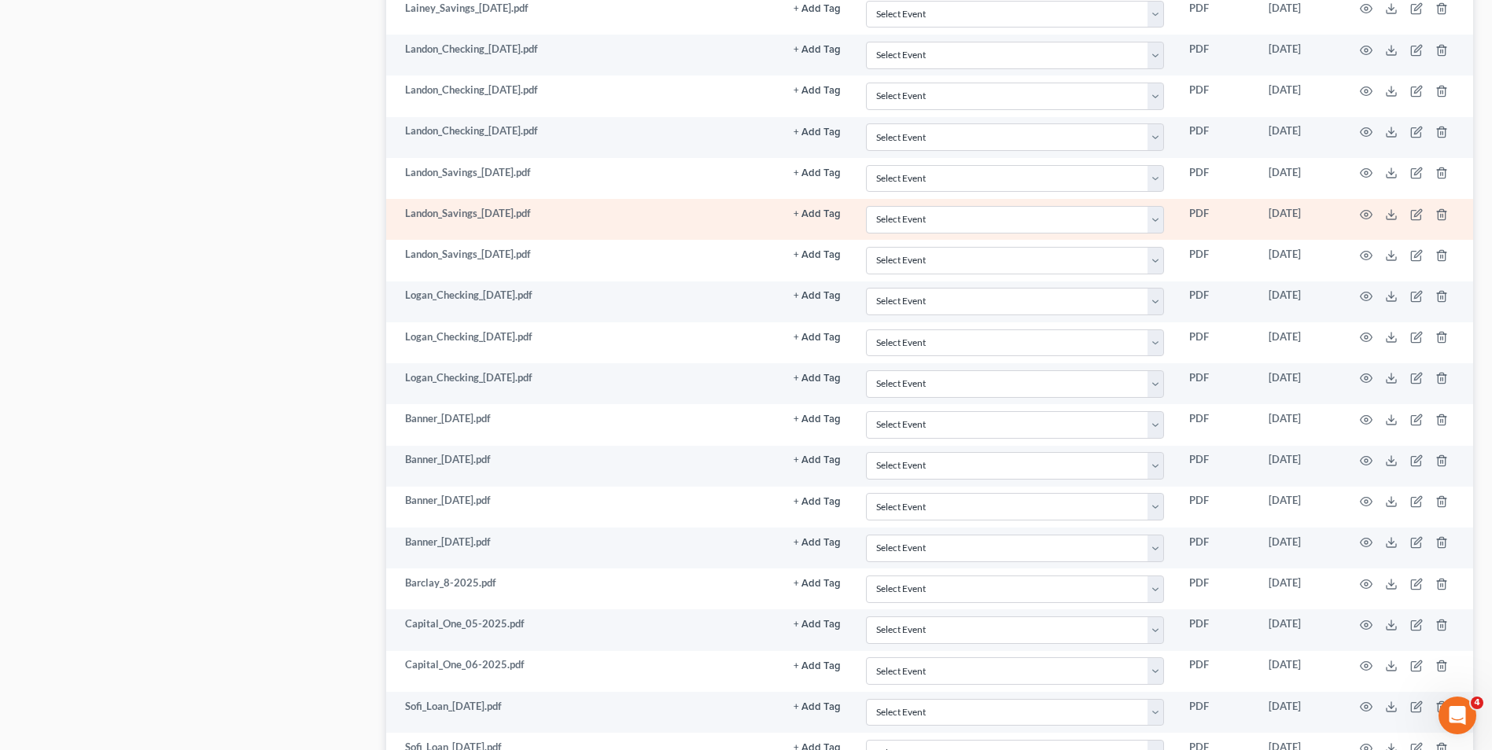
scroll to position [2705, 0]
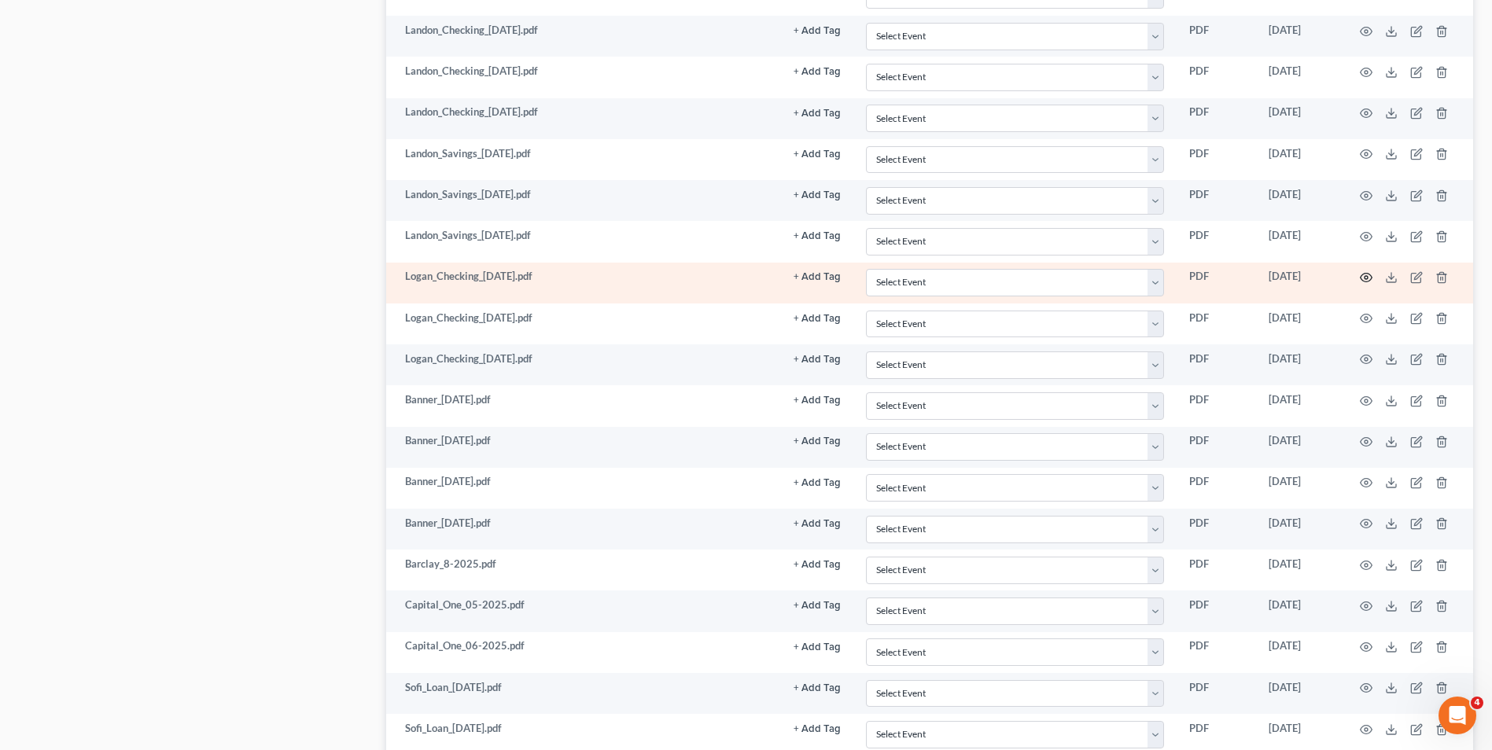
click at [1368, 279] on icon "button" at bounding box center [1366, 277] width 13 height 13
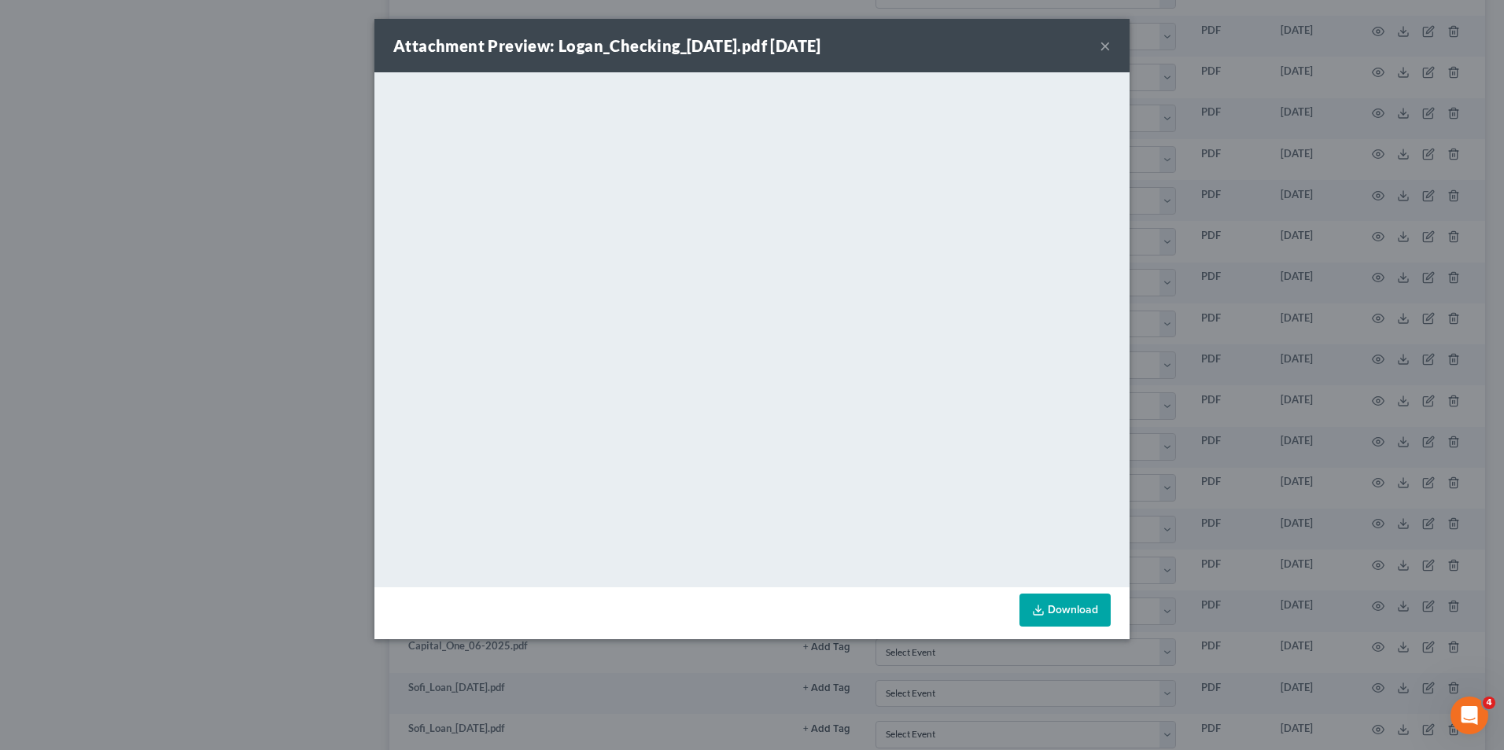
click at [1107, 47] on button "×" at bounding box center [1105, 45] width 11 height 19
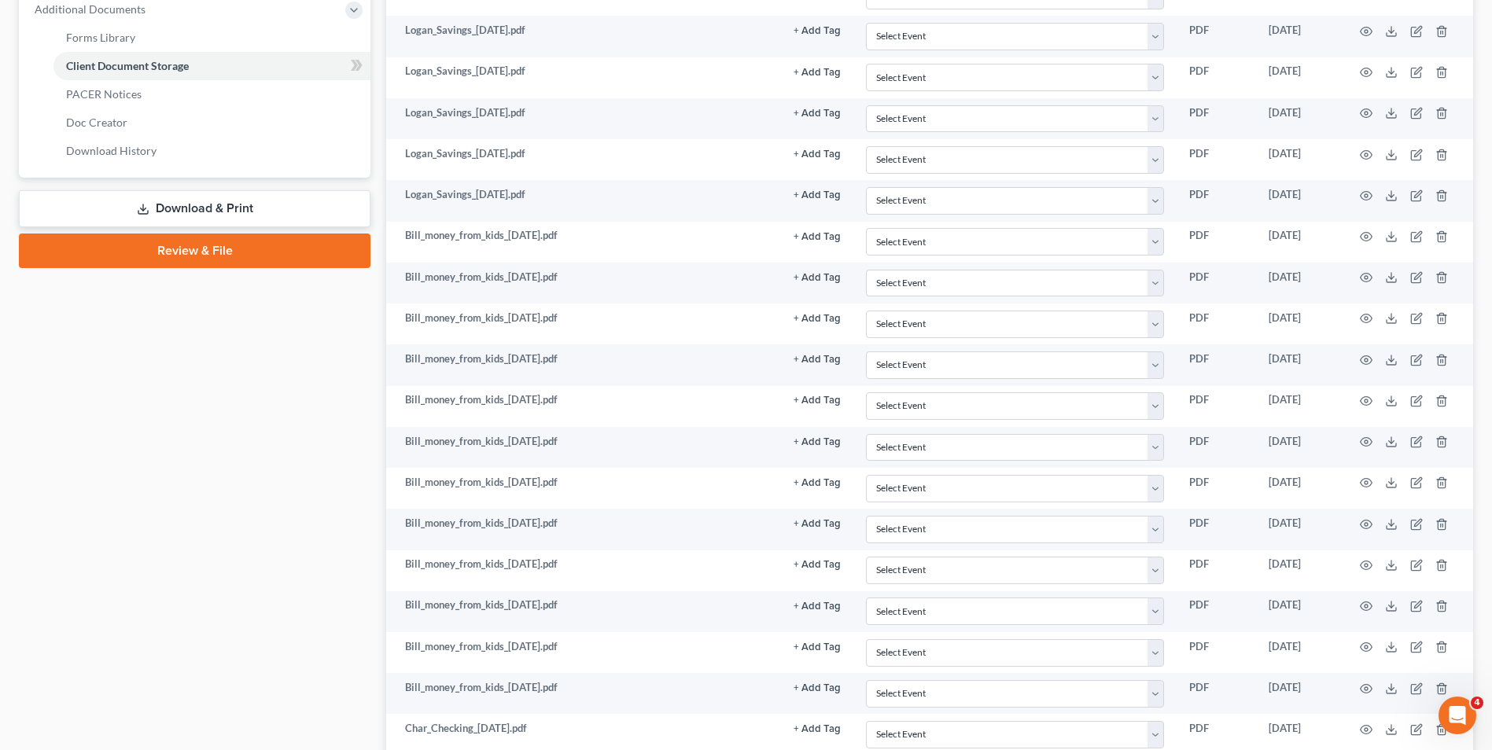
scroll to position [423, 0]
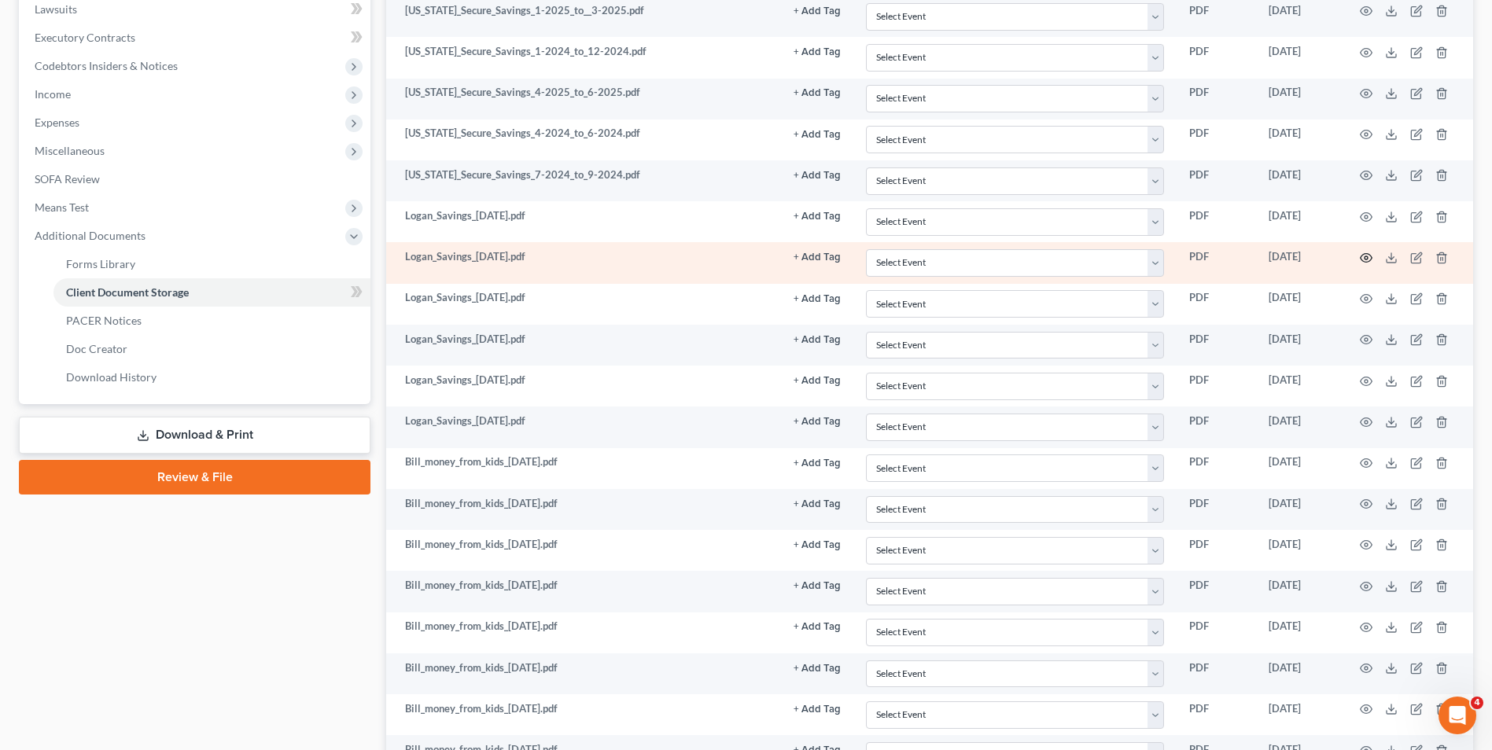
click at [1364, 257] on icon "button" at bounding box center [1366, 258] width 13 height 13
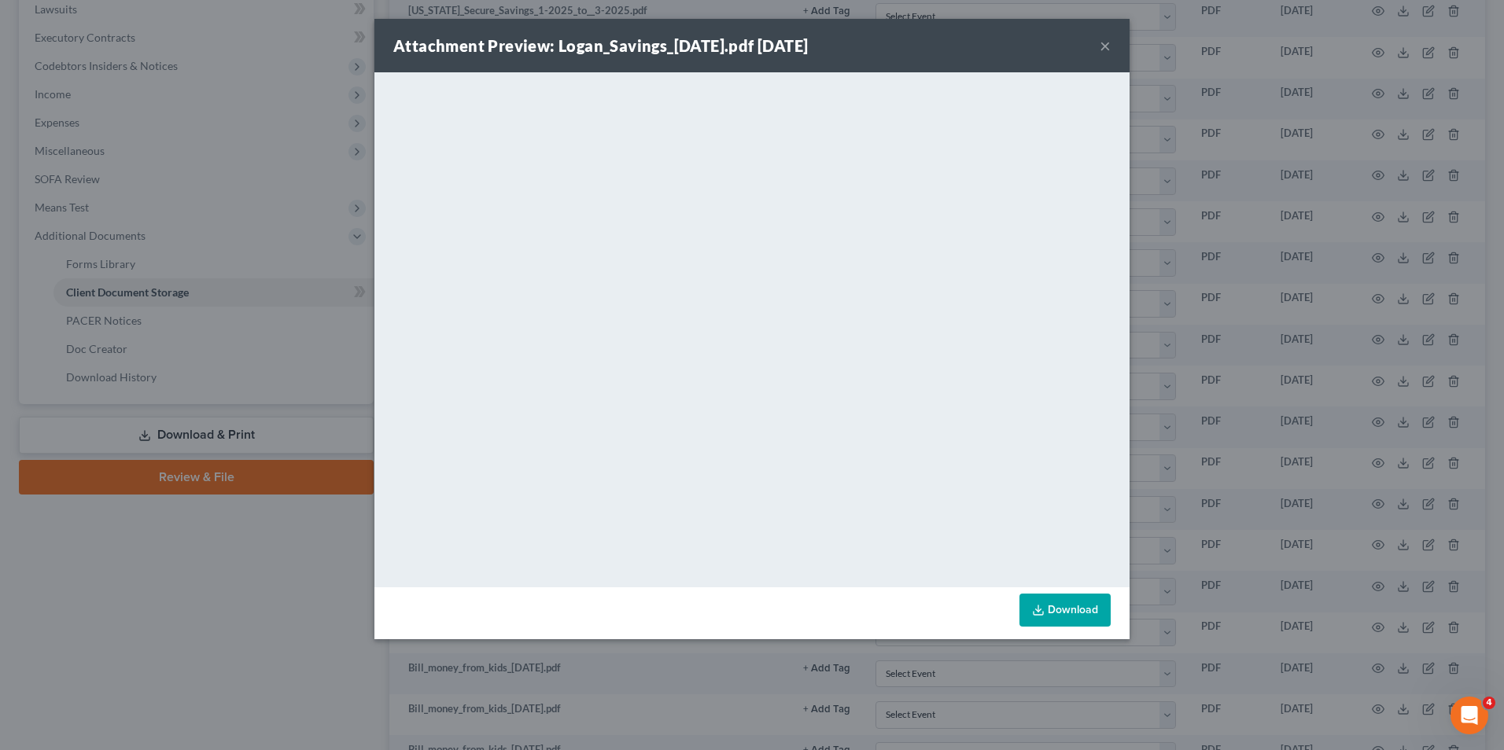
click at [1104, 43] on button "×" at bounding box center [1105, 45] width 11 height 19
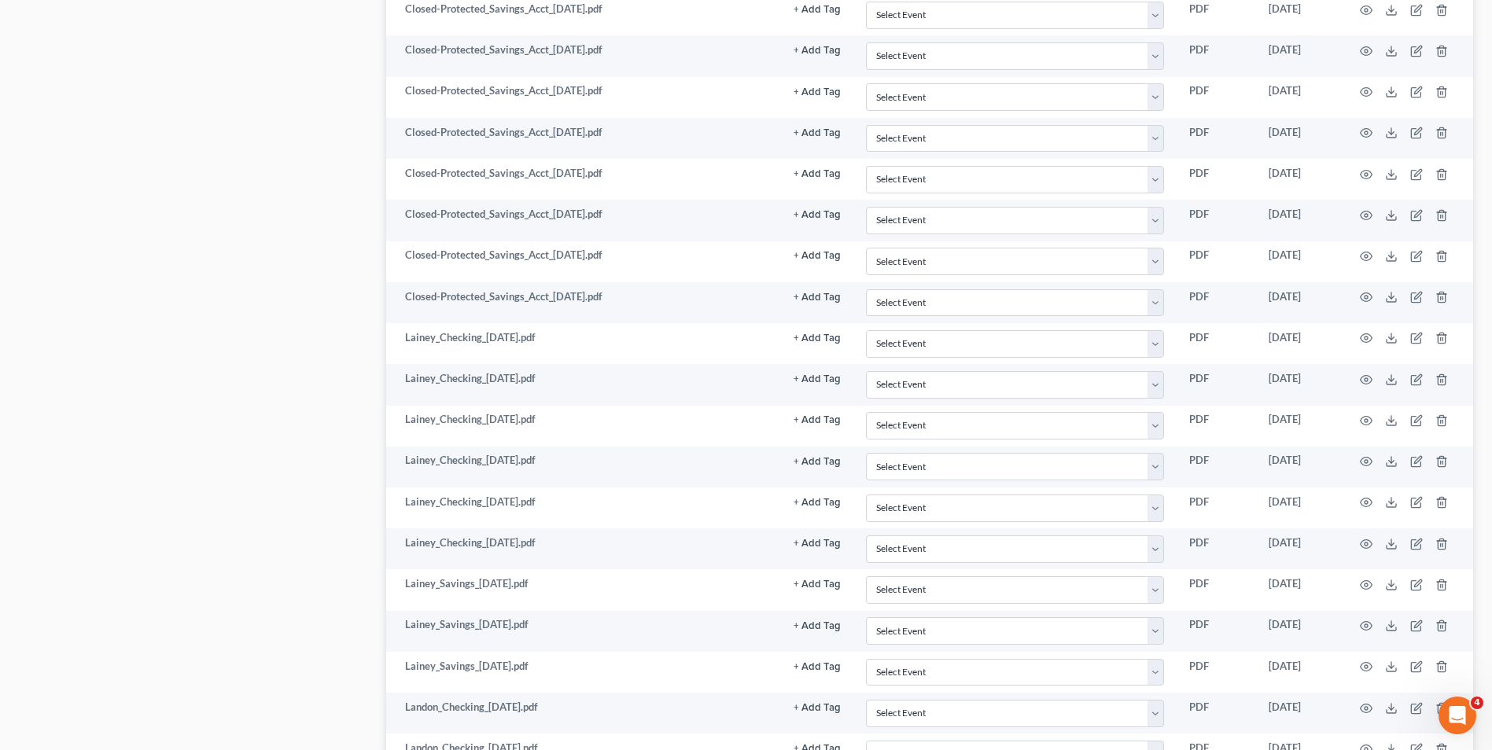
scroll to position [2221, 0]
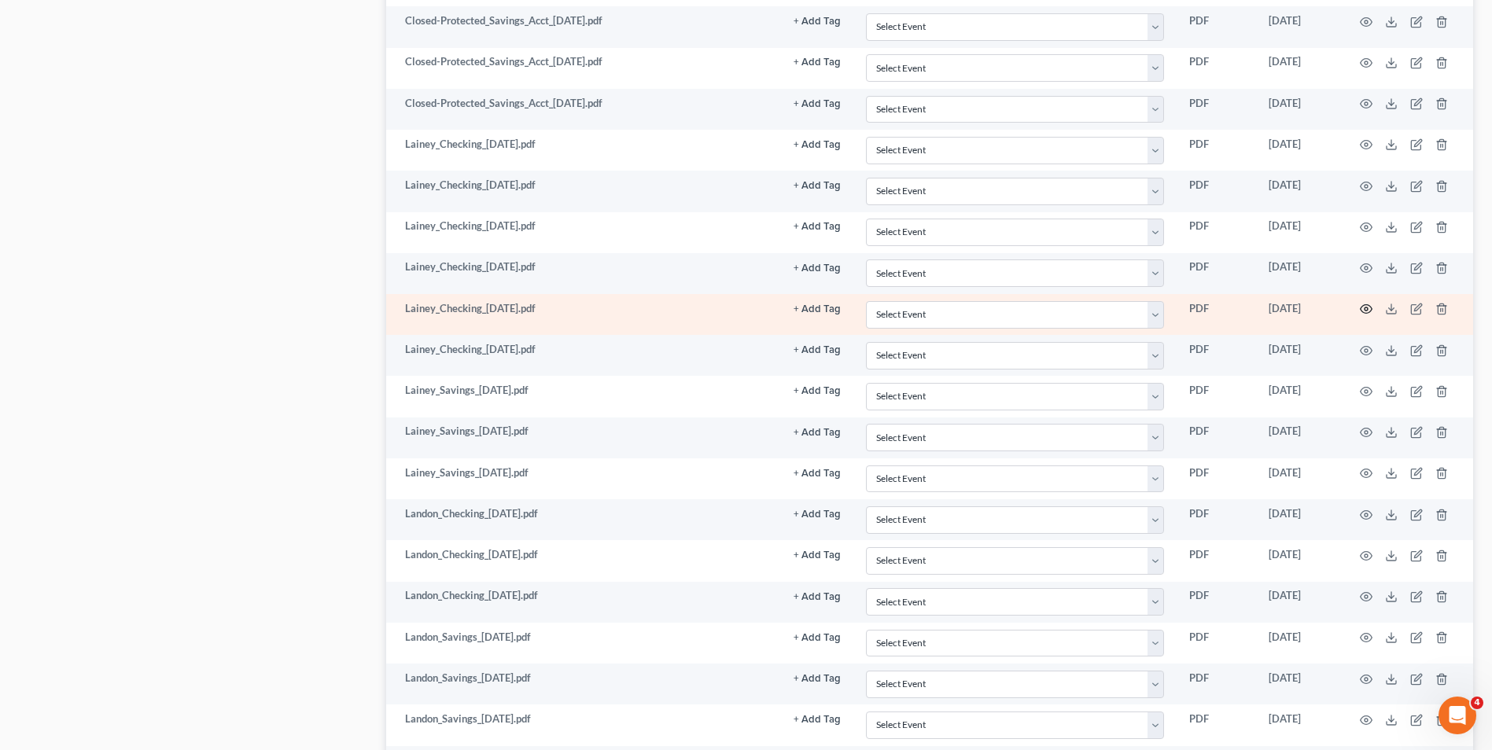
click at [1370, 308] on icon "button" at bounding box center [1366, 309] width 13 height 13
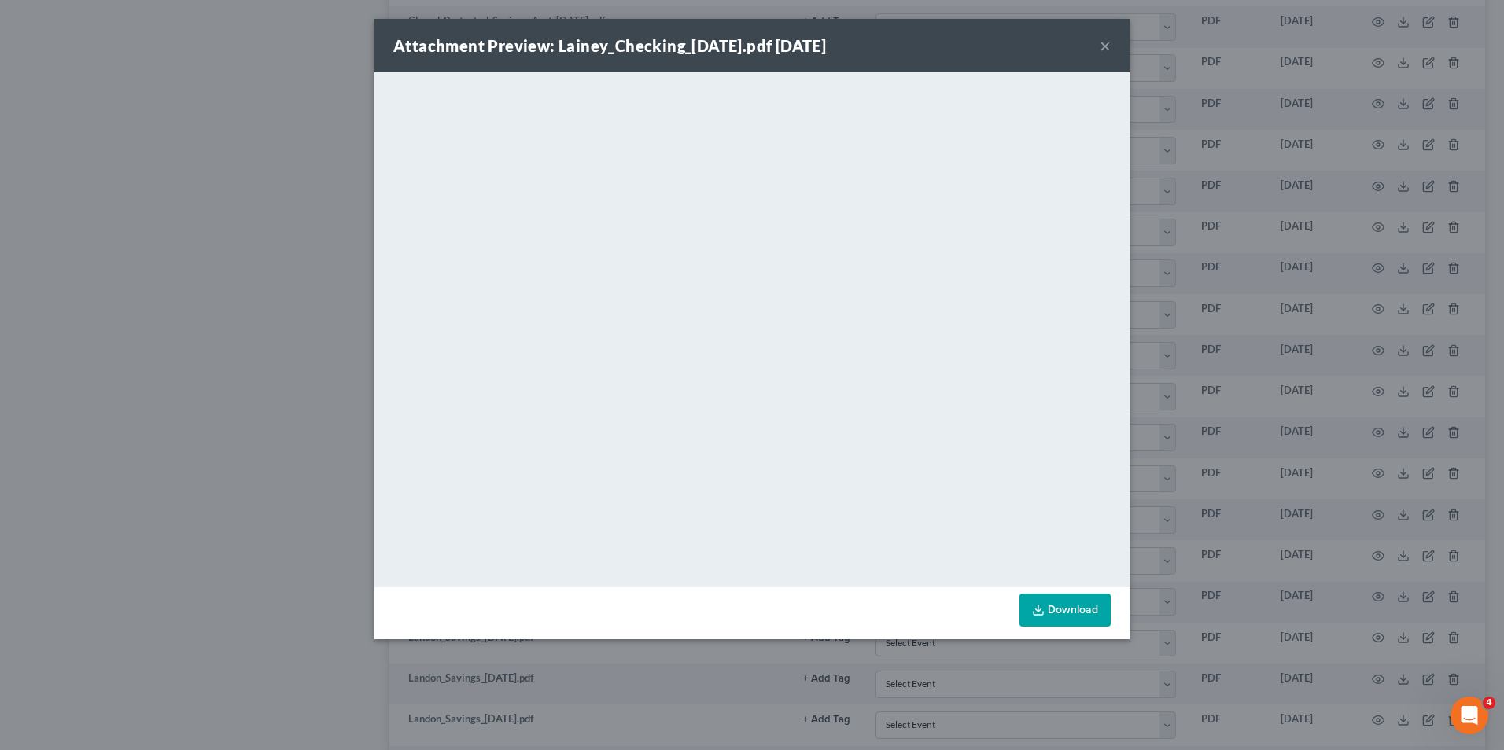
click at [1104, 50] on button "×" at bounding box center [1105, 45] width 11 height 19
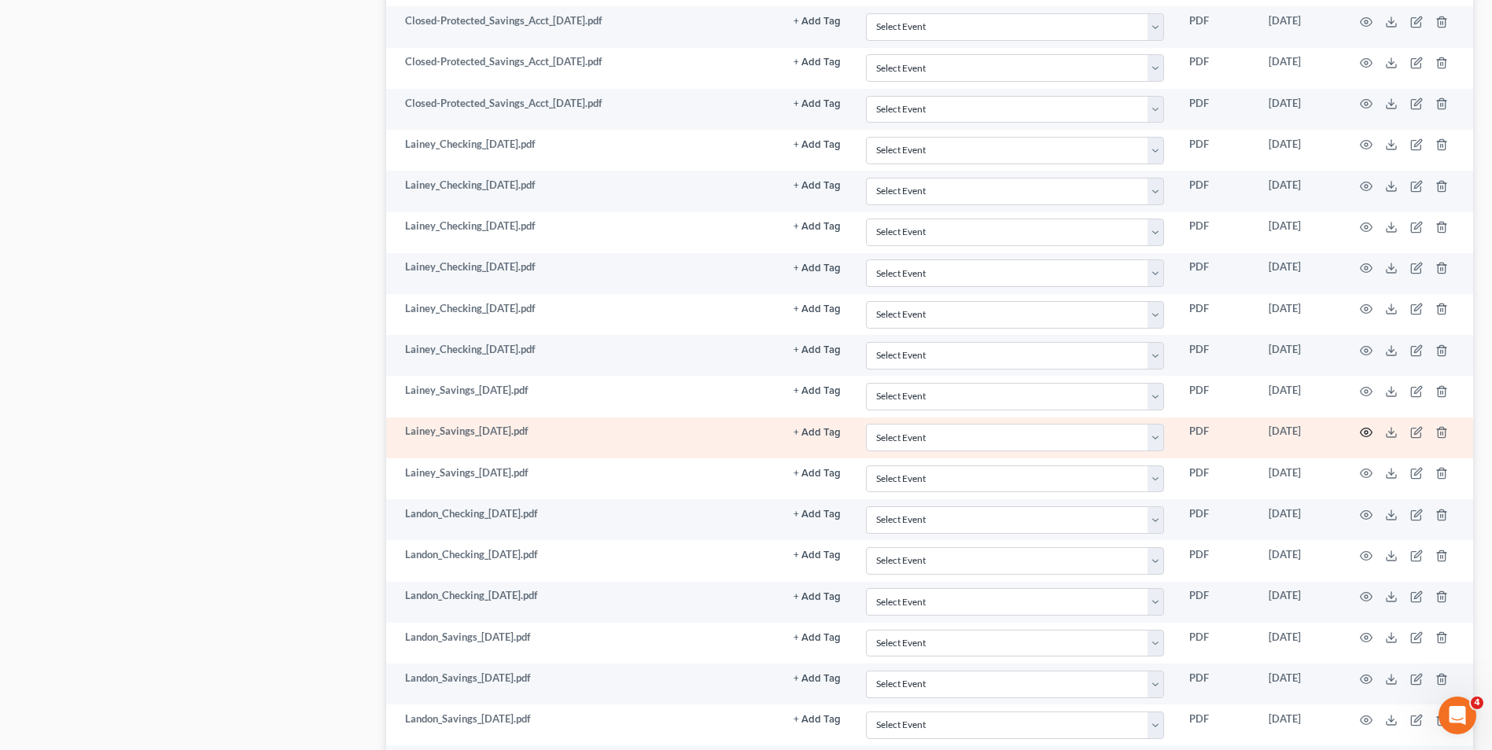
click at [1369, 434] on icon "button" at bounding box center [1366, 432] width 13 height 13
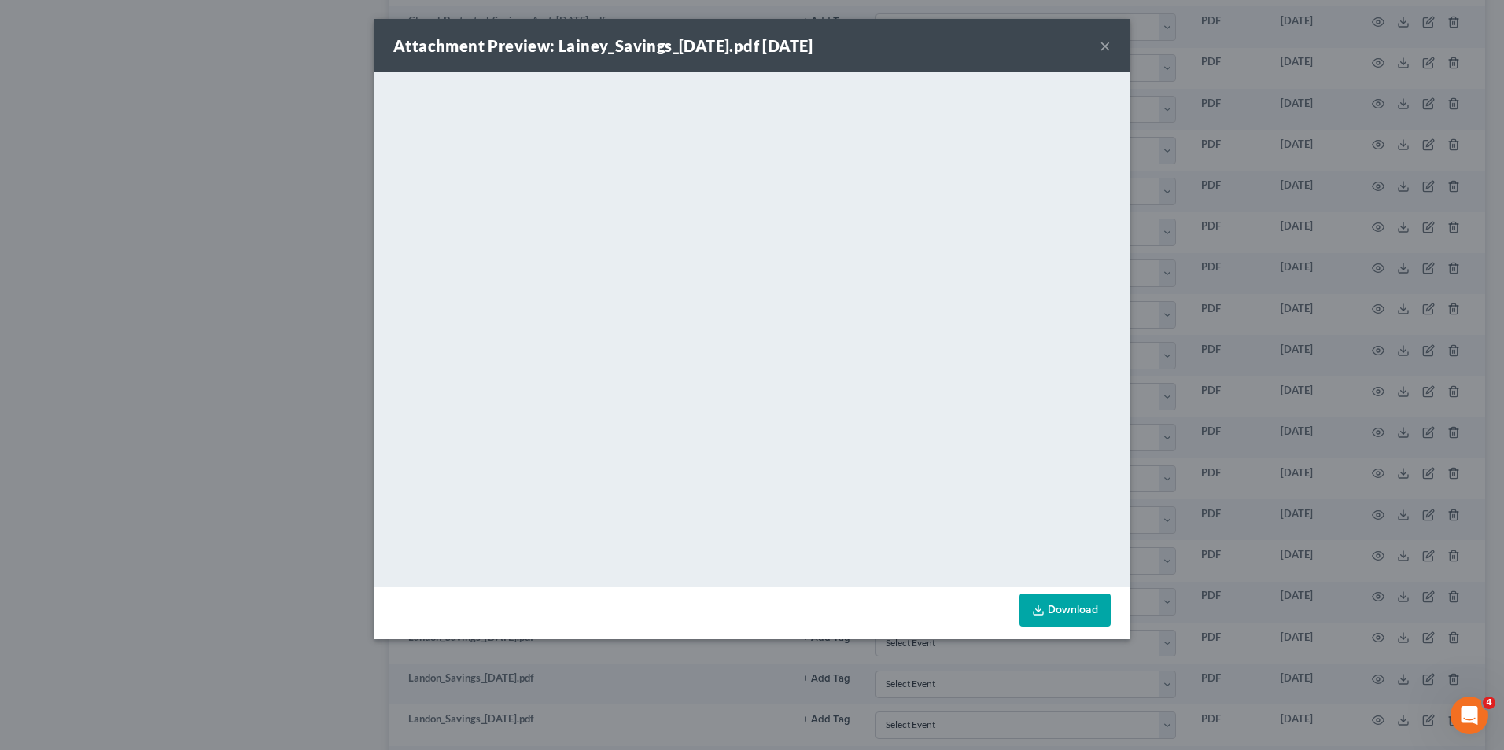
click at [1145, 66] on div "Attachment Preview: Lainey_Savings_[DATE].pdf [DATE] × <object ng-attr-data='[U…" at bounding box center [752, 375] width 1504 height 750
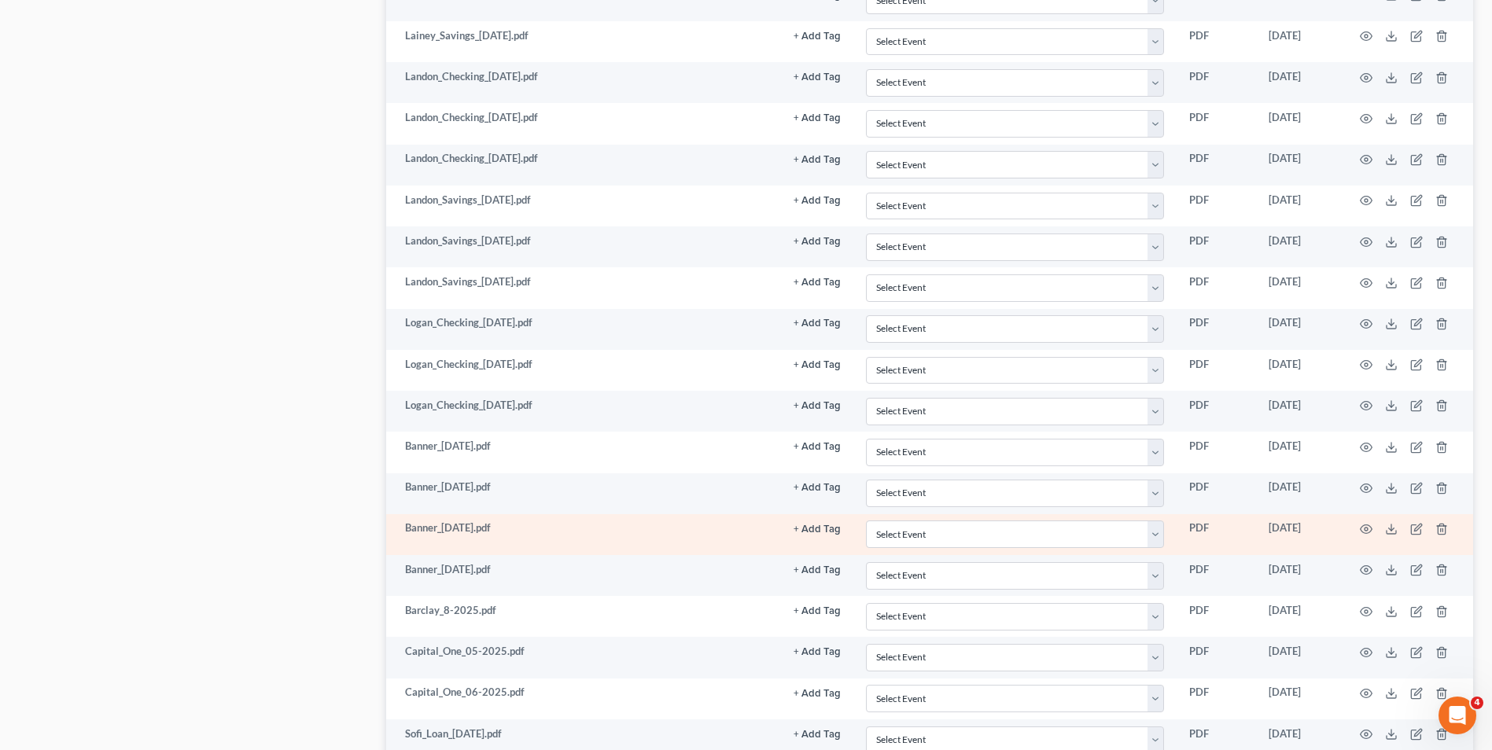
scroll to position [2693, 0]
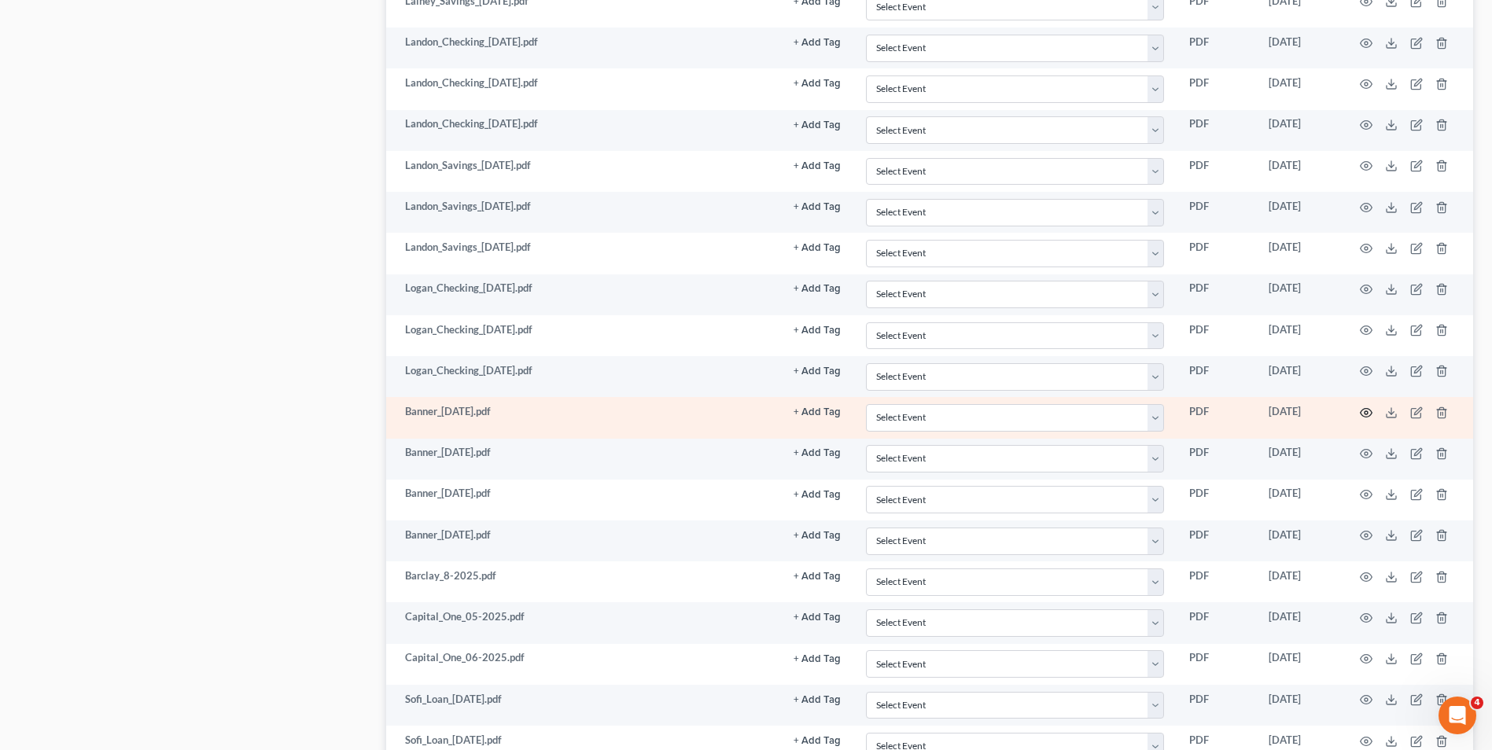
click at [1363, 416] on icon "button" at bounding box center [1367, 412] width 12 height 9
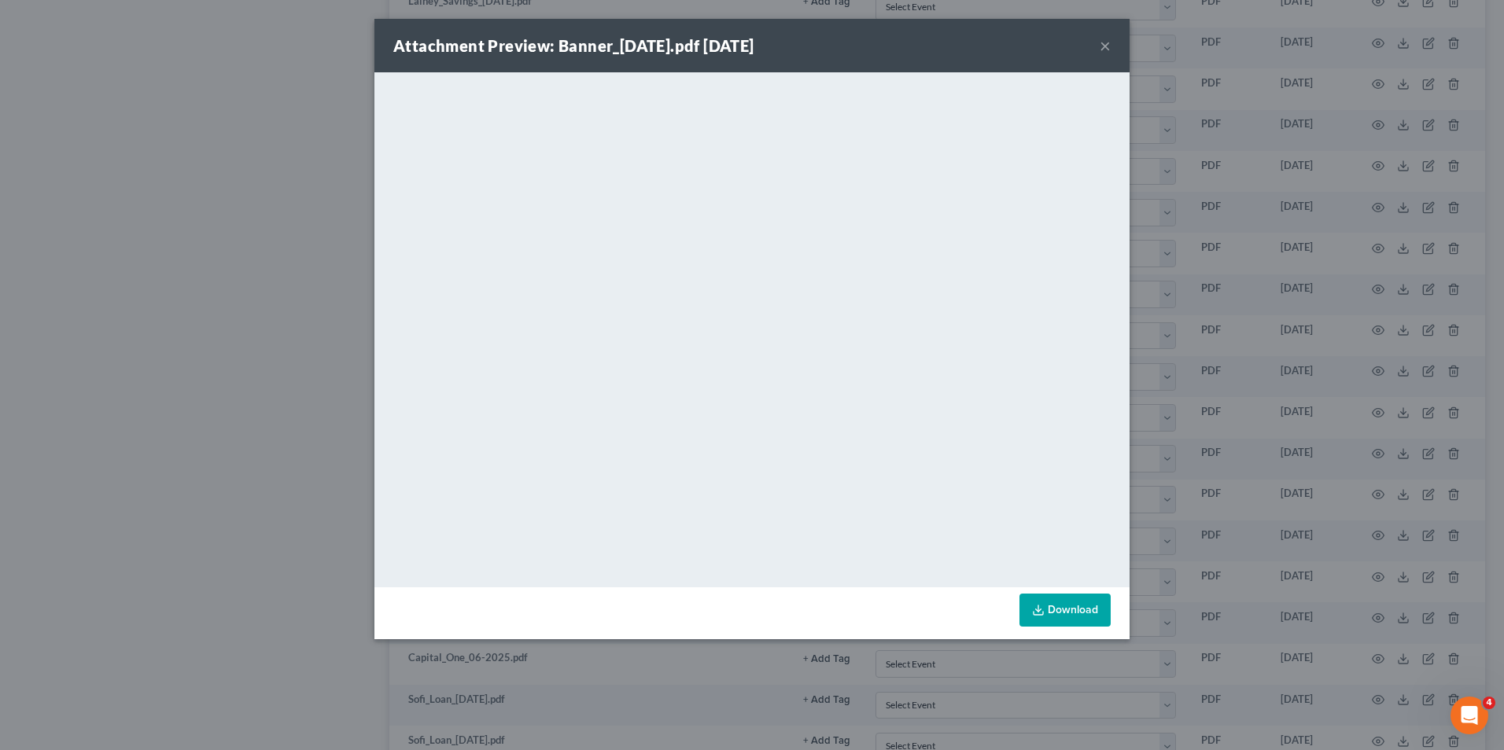
click at [752, 677] on div "Attachment Preview: Banner_[DATE].pdf [DATE] × <object ng-attr-data='[URL][DOMA…" at bounding box center [752, 375] width 1504 height 750
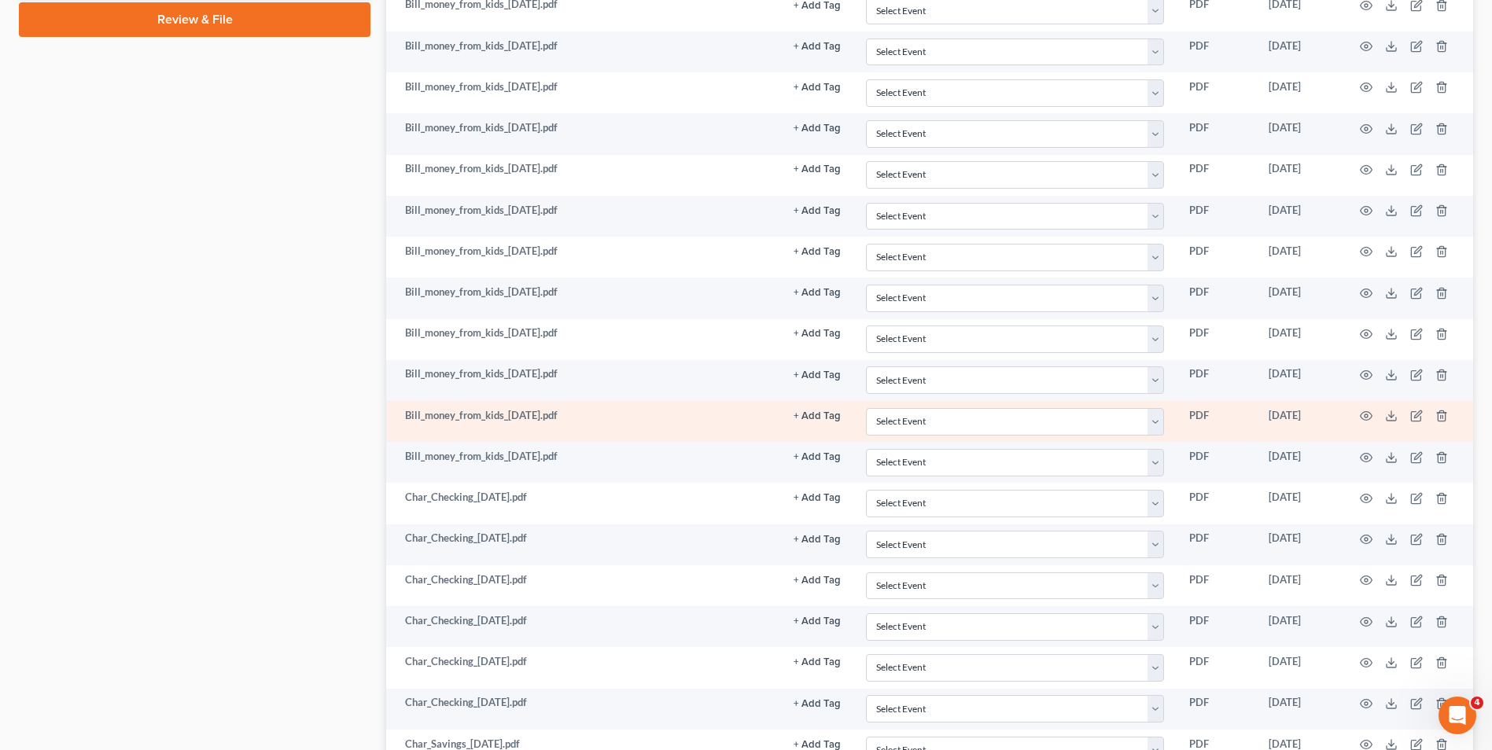
scroll to position [805, 0]
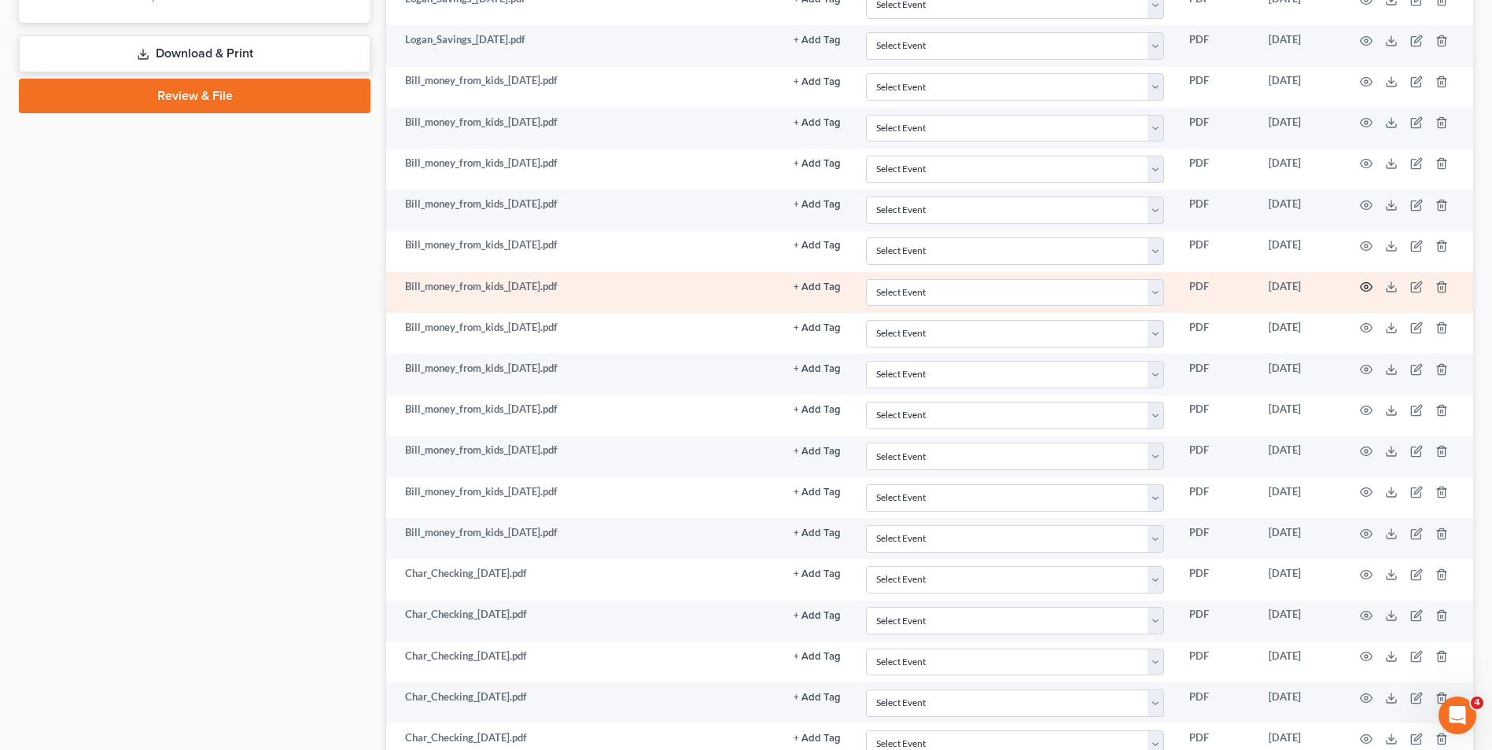
click at [1368, 289] on icon "button" at bounding box center [1366, 287] width 13 height 13
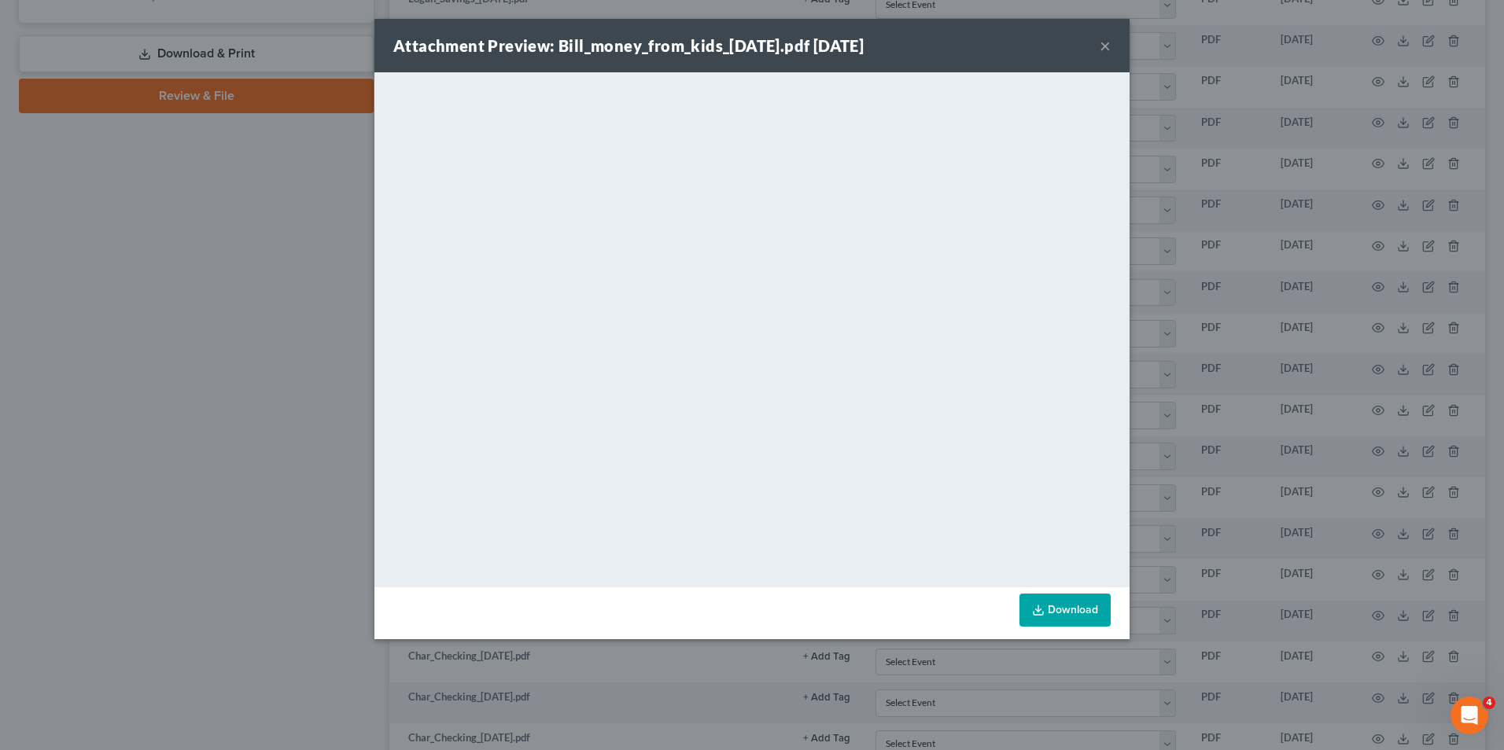
click at [1159, 127] on div "Attachment Preview: Bill_money_from_kids_[DATE].pdf [DATE] × <object ng-attr-da…" at bounding box center [752, 375] width 1504 height 750
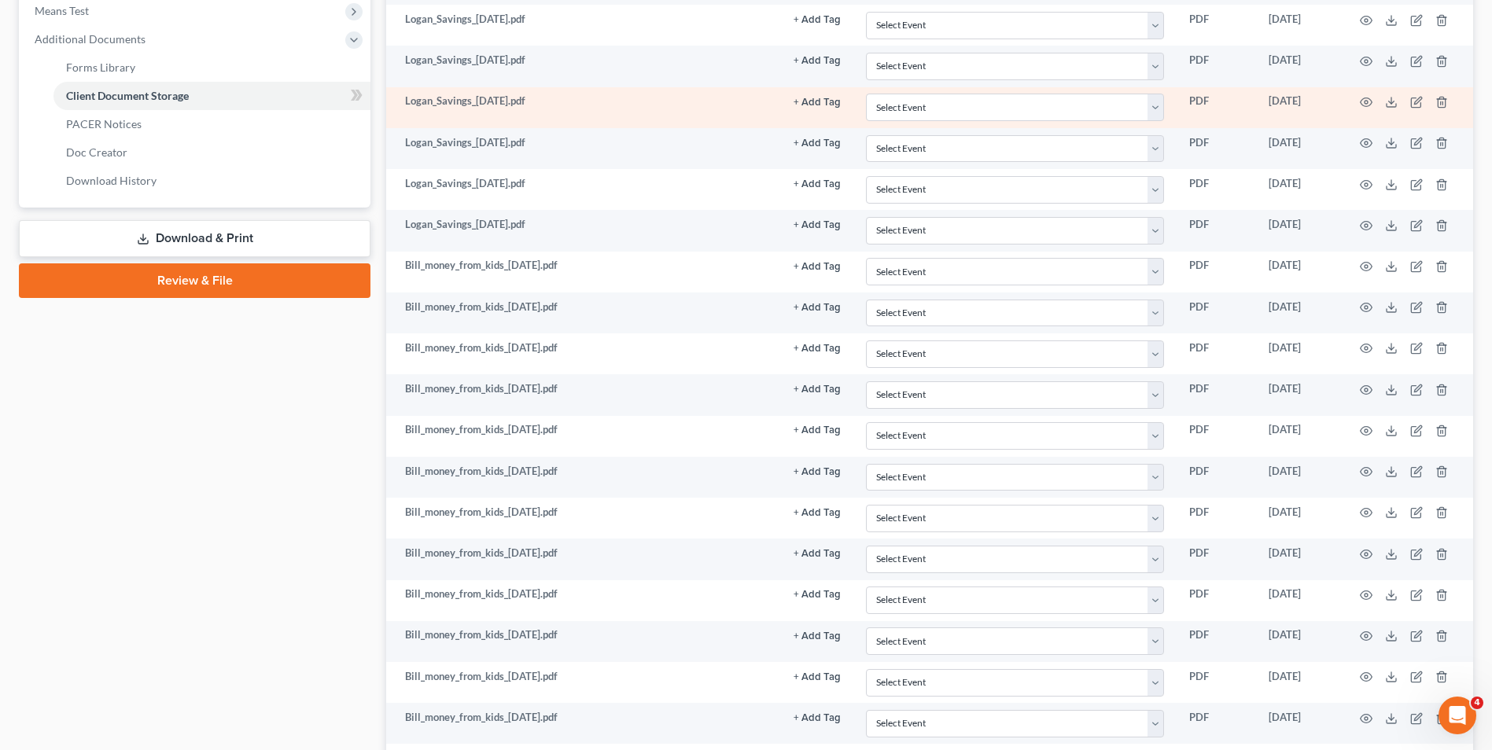
scroll to position [647, 0]
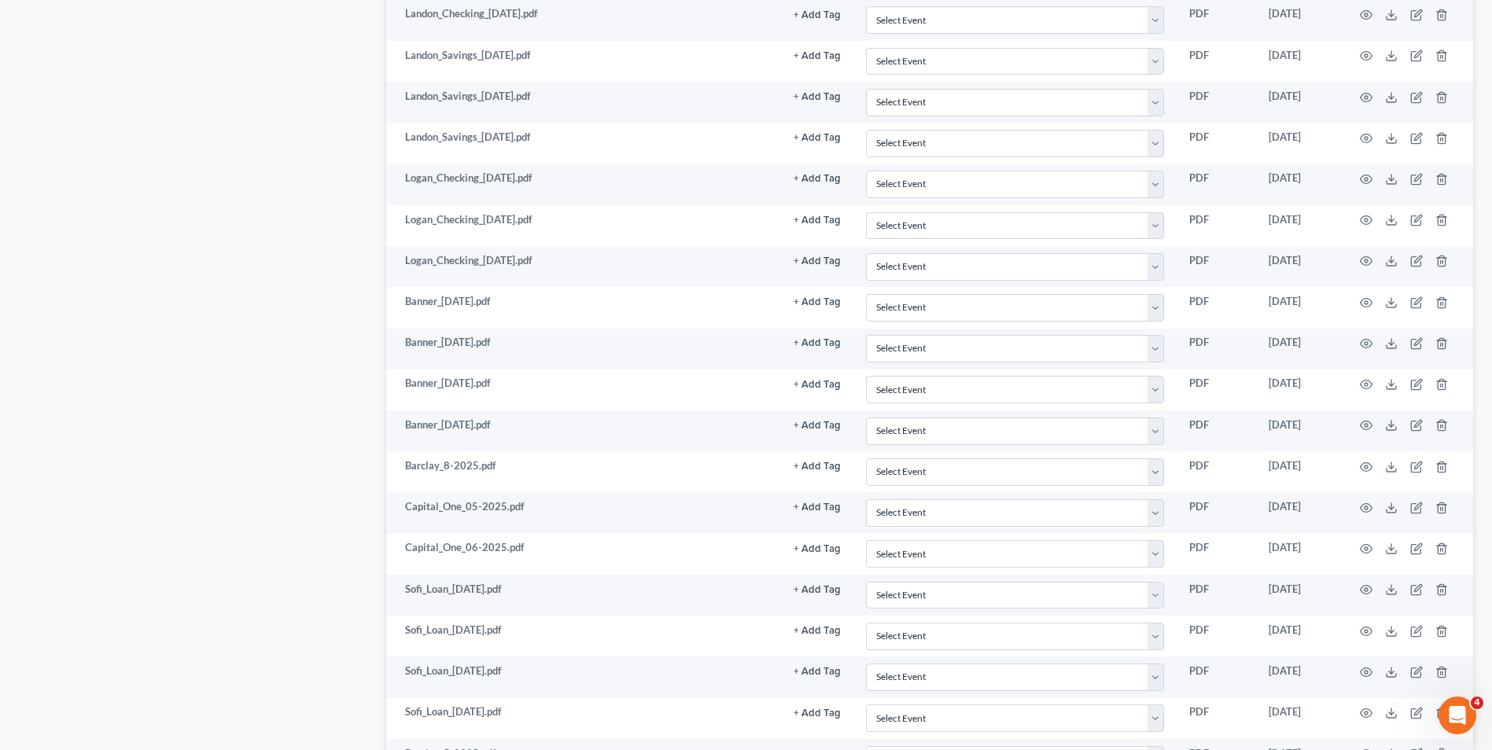
scroll to position [2820, 0]
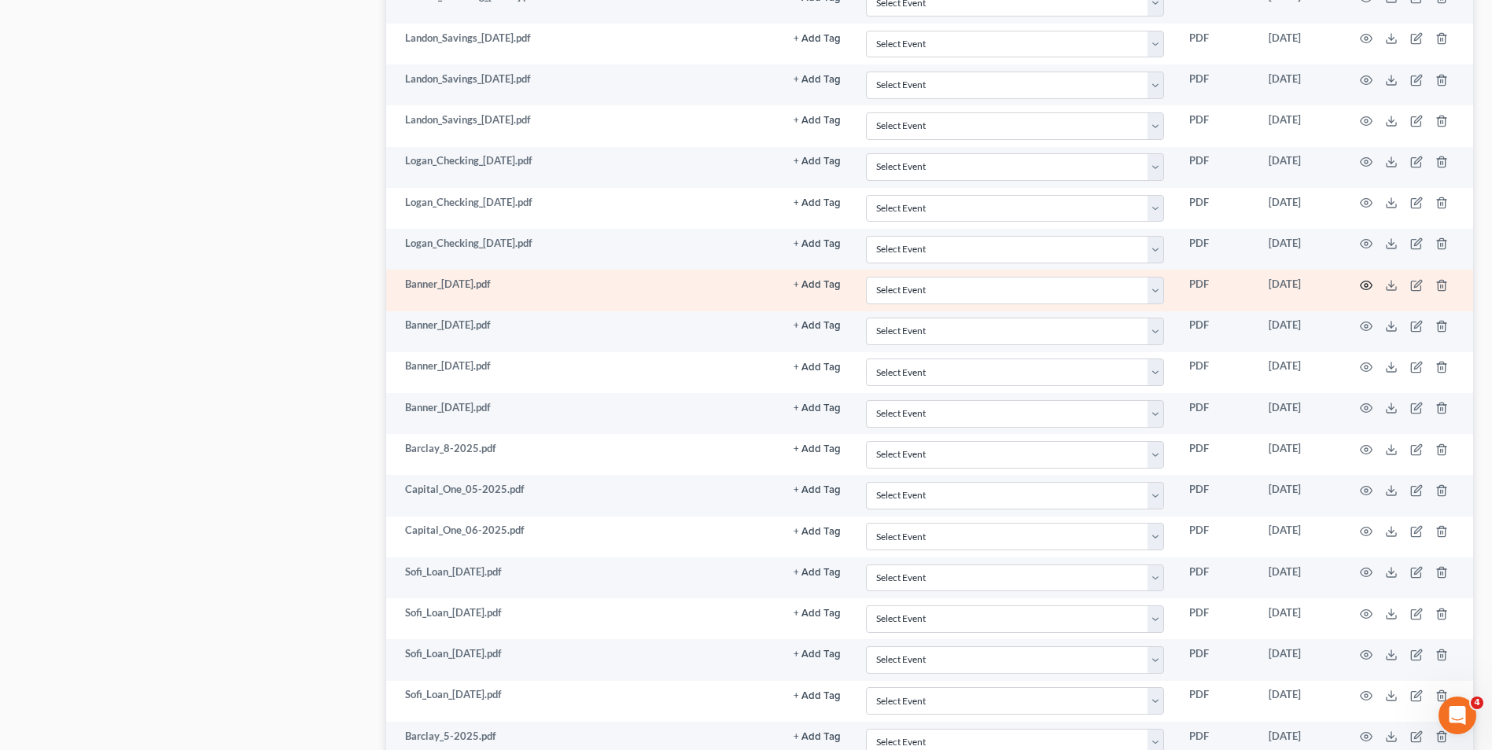
click at [1369, 286] on icon "button" at bounding box center [1366, 285] width 13 height 13
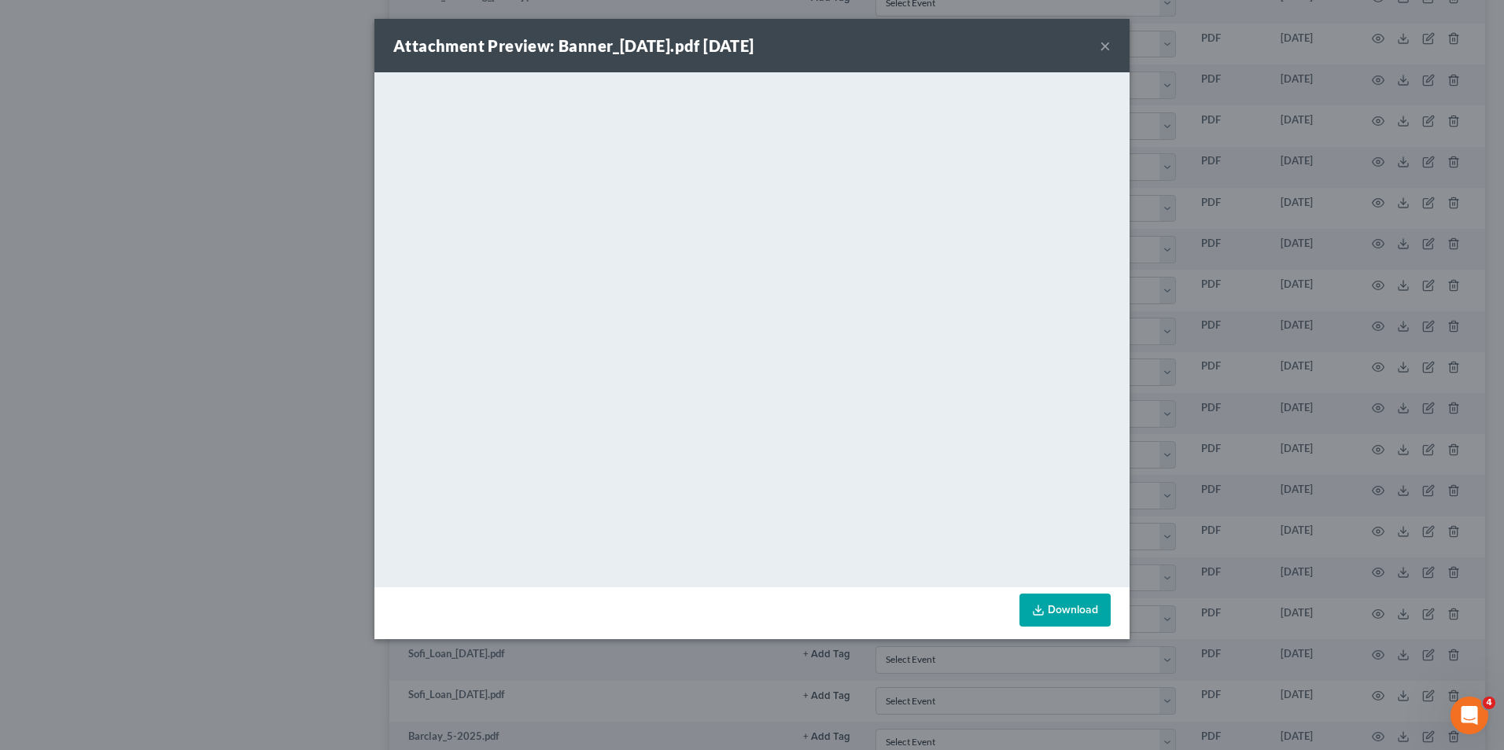
click at [1335, 307] on div "Attachment Preview: Banner_[DATE].pdf [DATE] × <object ng-attr-data='[URL][DOMA…" at bounding box center [752, 375] width 1504 height 750
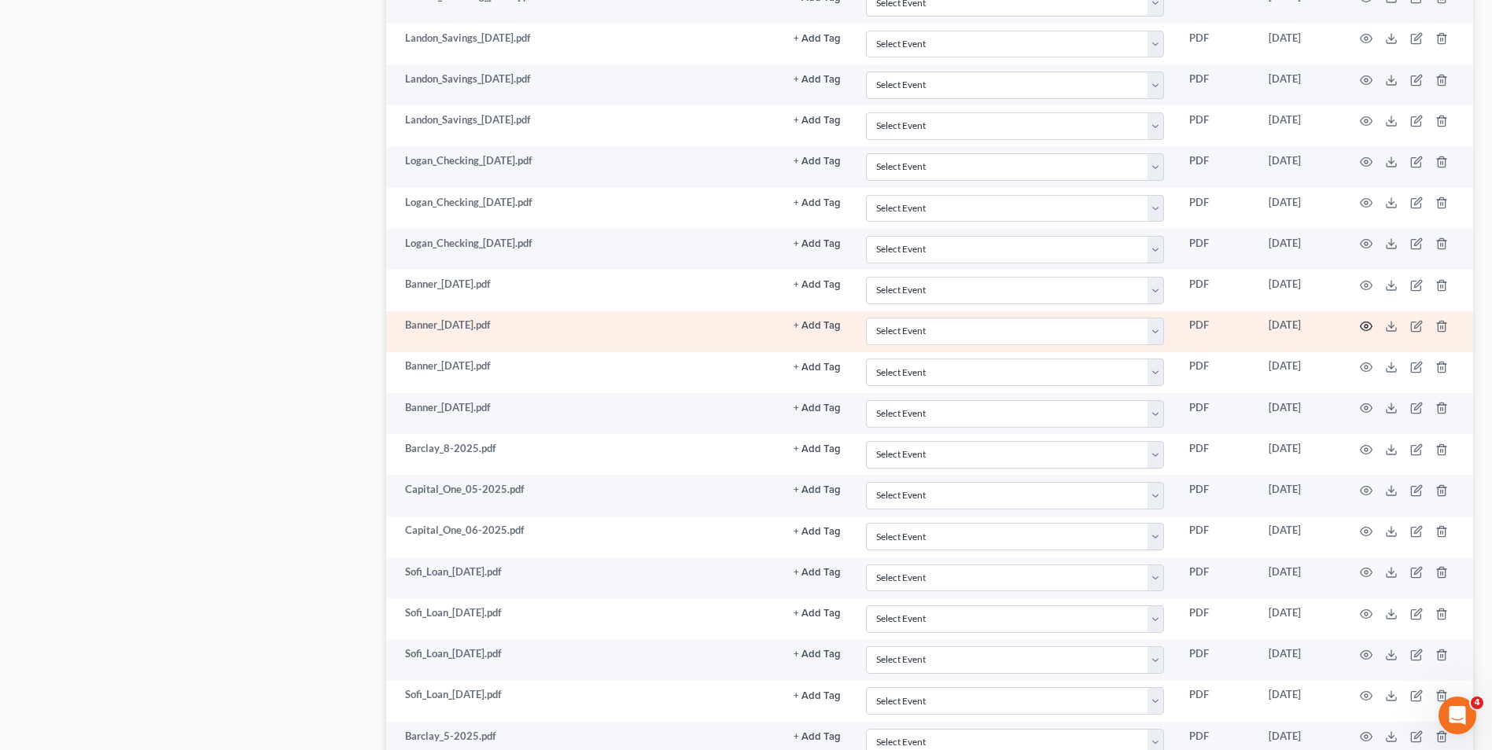
click at [1363, 327] on icon "button" at bounding box center [1366, 326] width 13 height 13
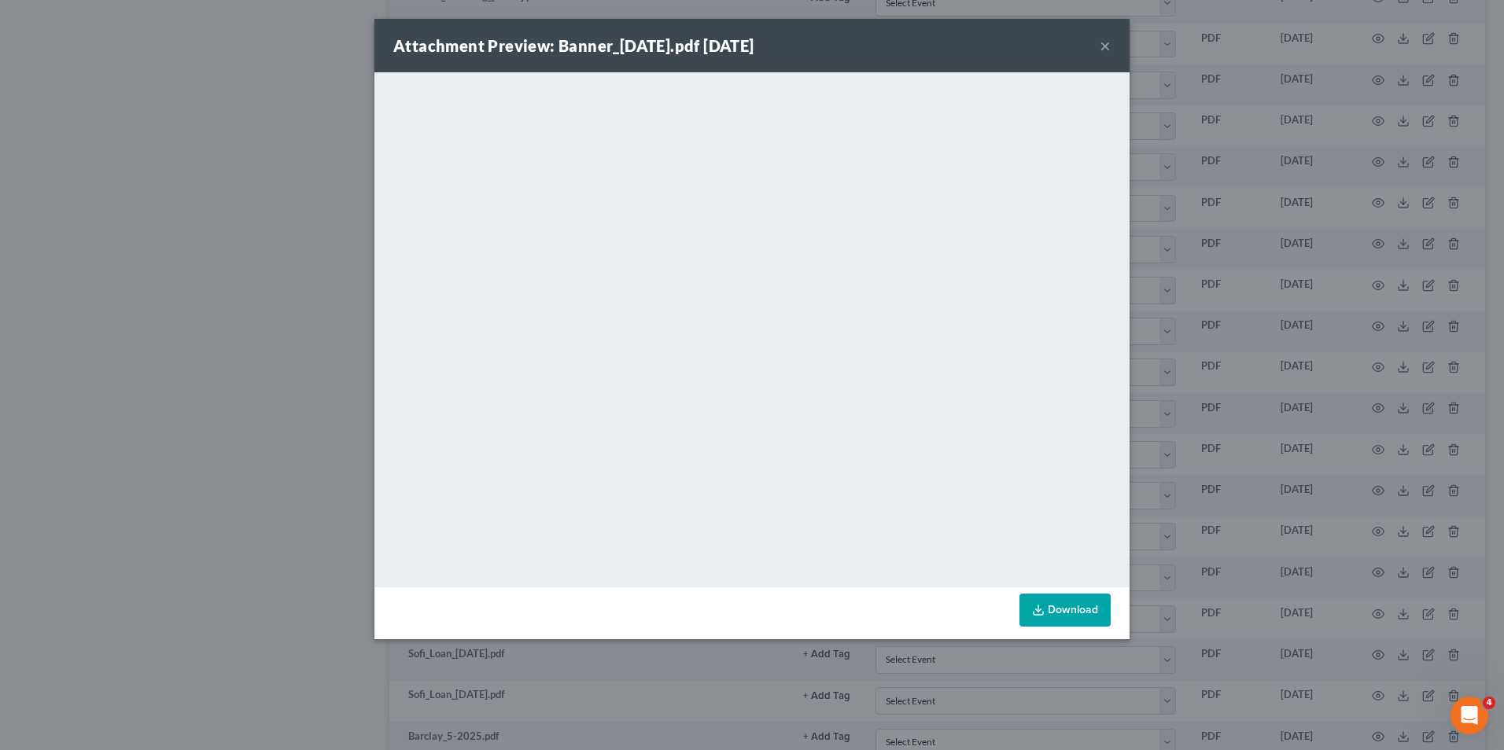
click at [1332, 337] on div "Attachment Preview: Banner_[DATE].pdf [DATE] × <object ng-attr-data='[URL][DOMA…" at bounding box center [752, 375] width 1504 height 750
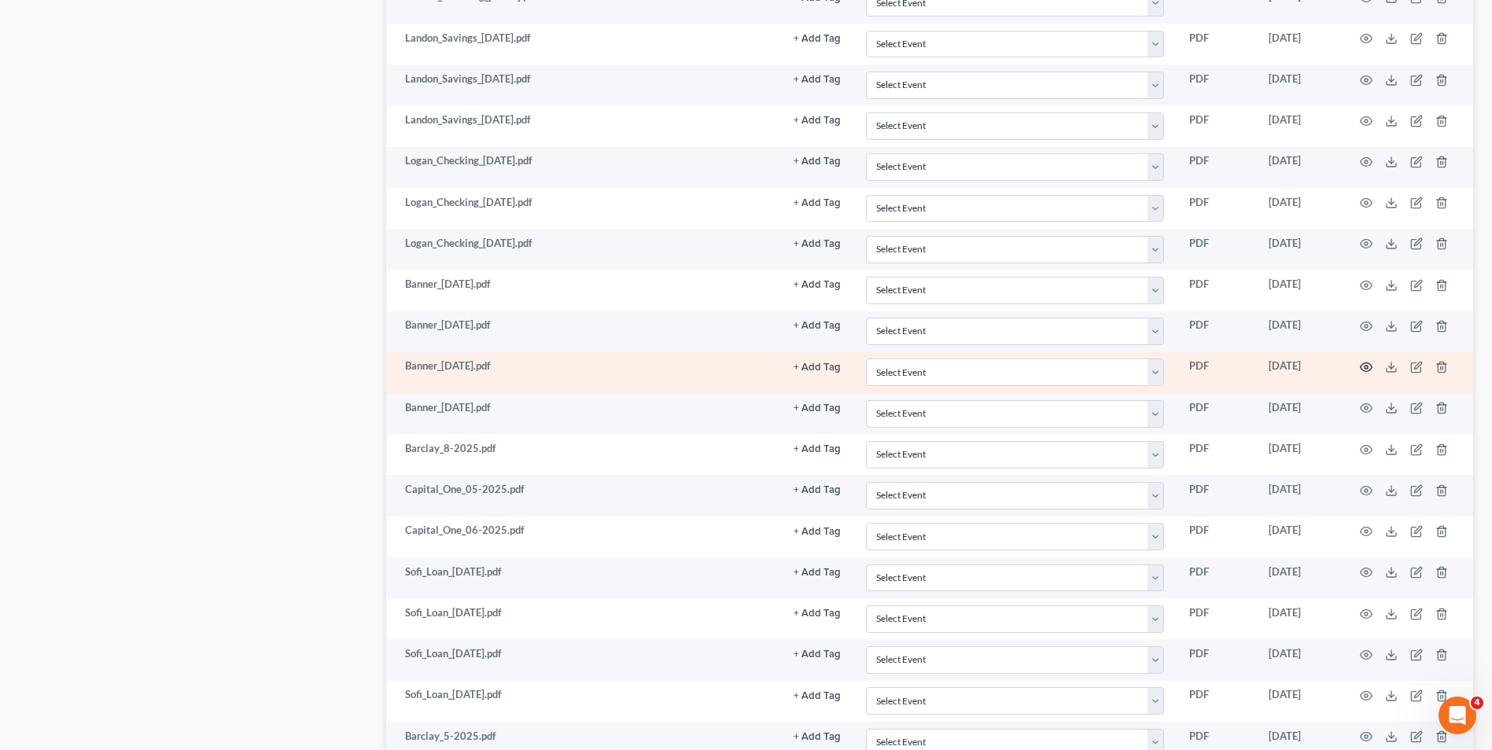
click at [1371, 368] on icon "button" at bounding box center [1366, 367] width 13 height 13
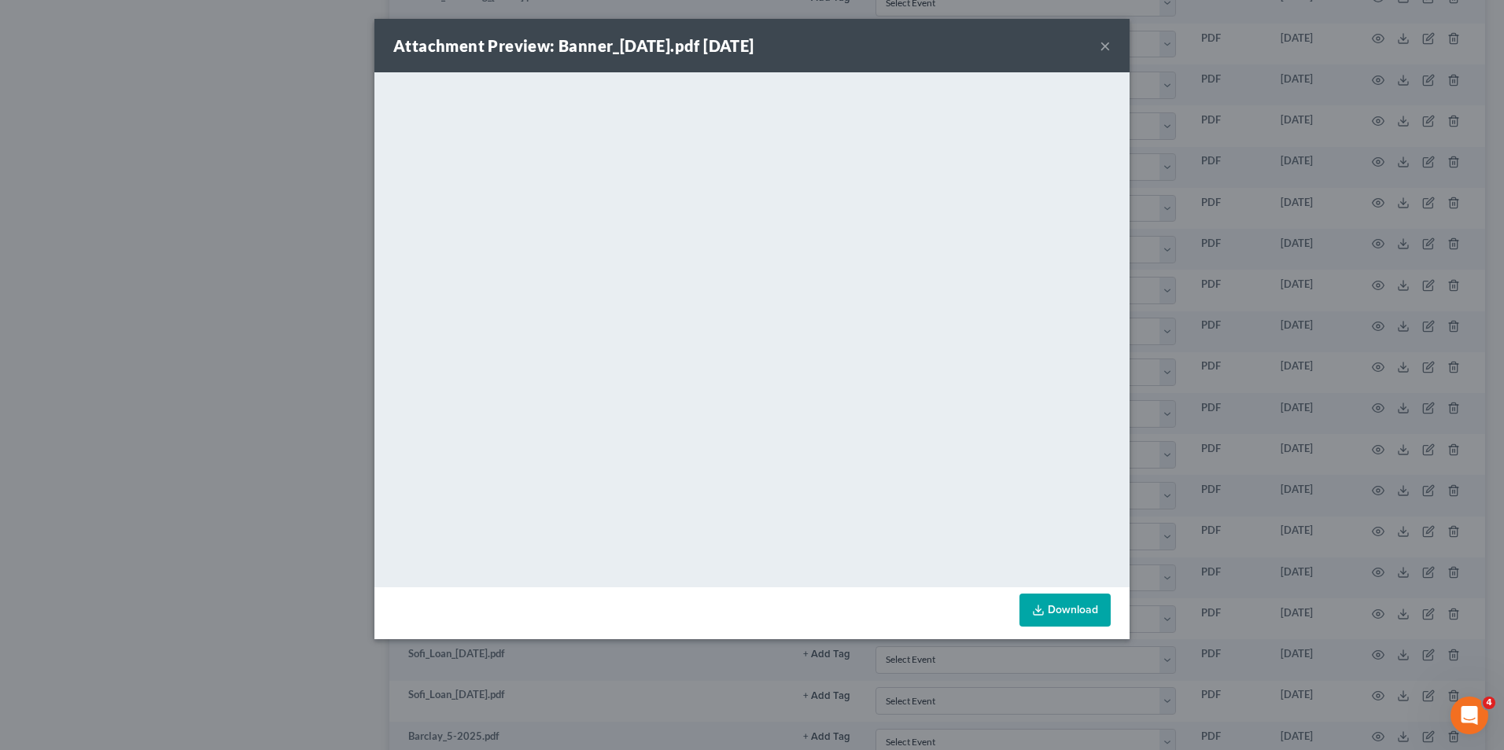
click at [1315, 391] on div "Attachment Preview: Banner_[DATE].pdf [DATE] × <object ng-attr-data='[URL][DOMA…" at bounding box center [752, 375] width 1504 height 750
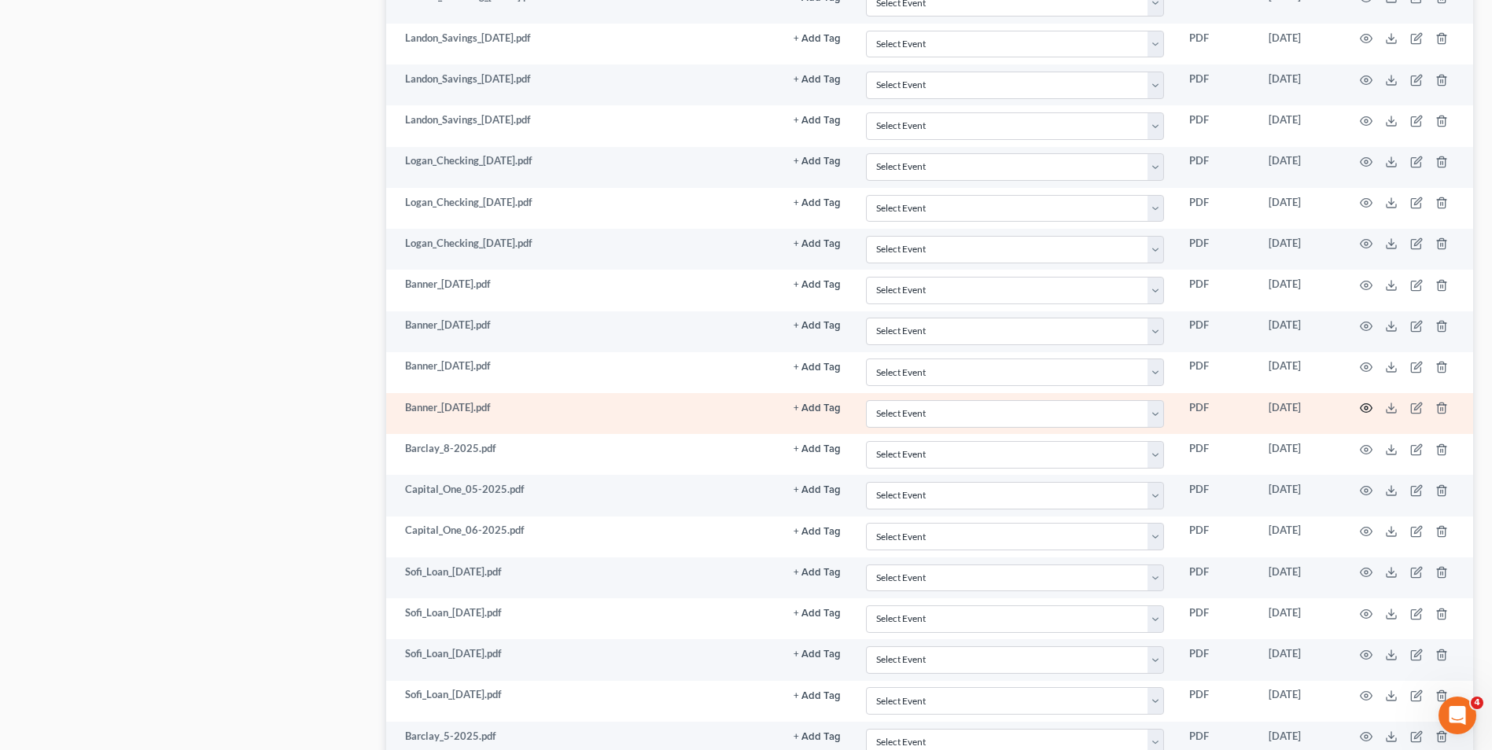
click at [1363, 407] on icon "button" at bounding box center [1366, 408] width 13 height 13
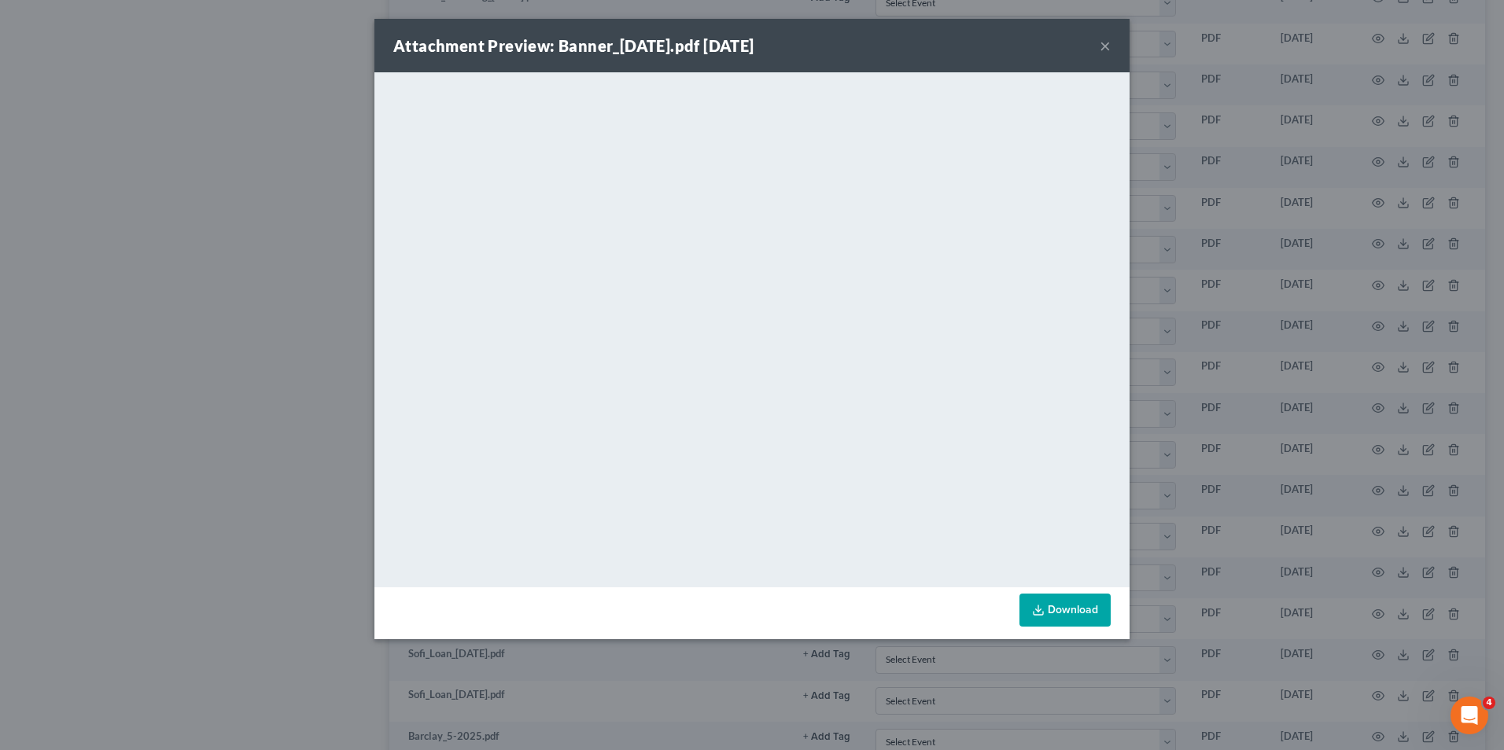
click at [1440, 426] on div "Attachment Preview: Banner_[DATE].pdf [DATE] × <object ng-attr-data='[URL][DOMA…" at bounding box center [752, 375] width 1504 height 750
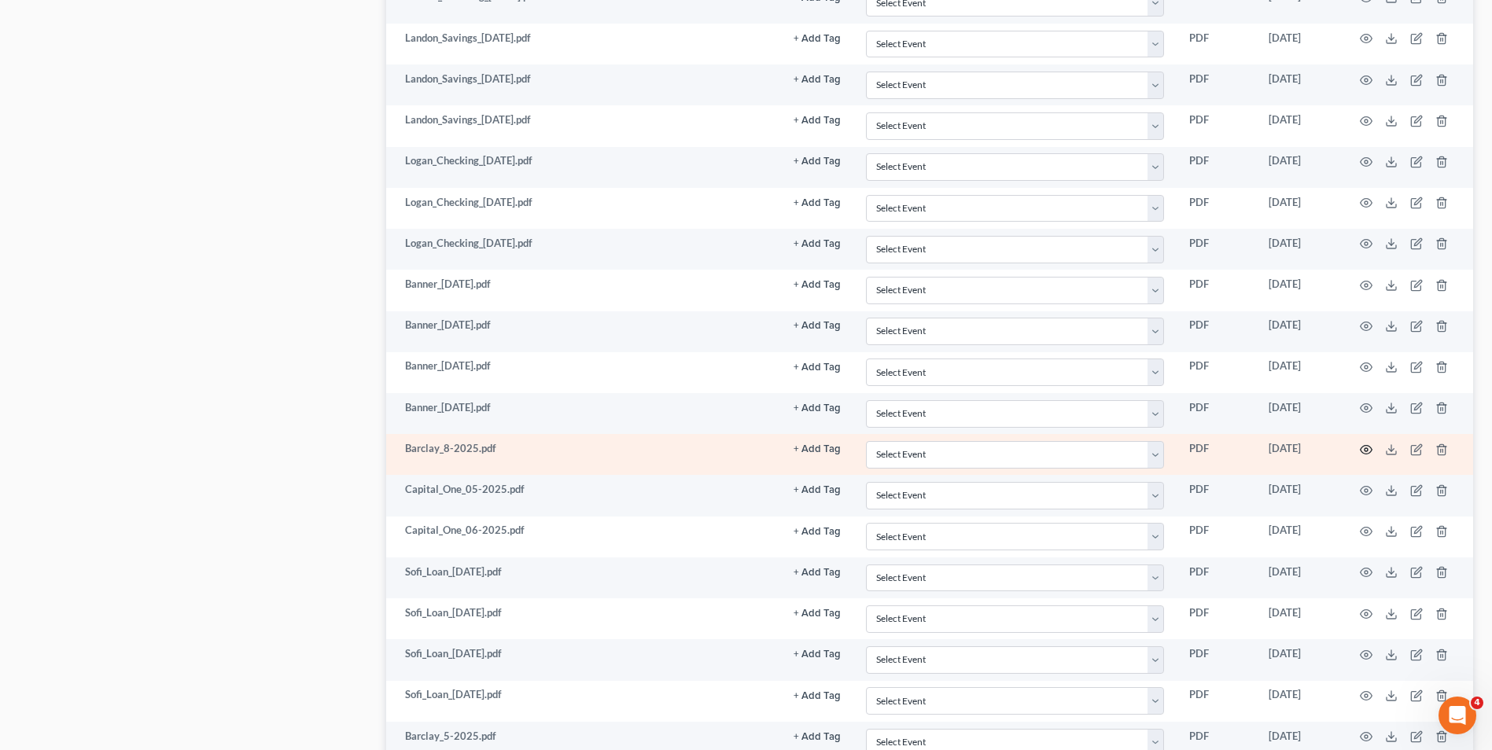
click at [1363, 452] on icon "button" at bounding box center [1367, 449] width 12 height 9
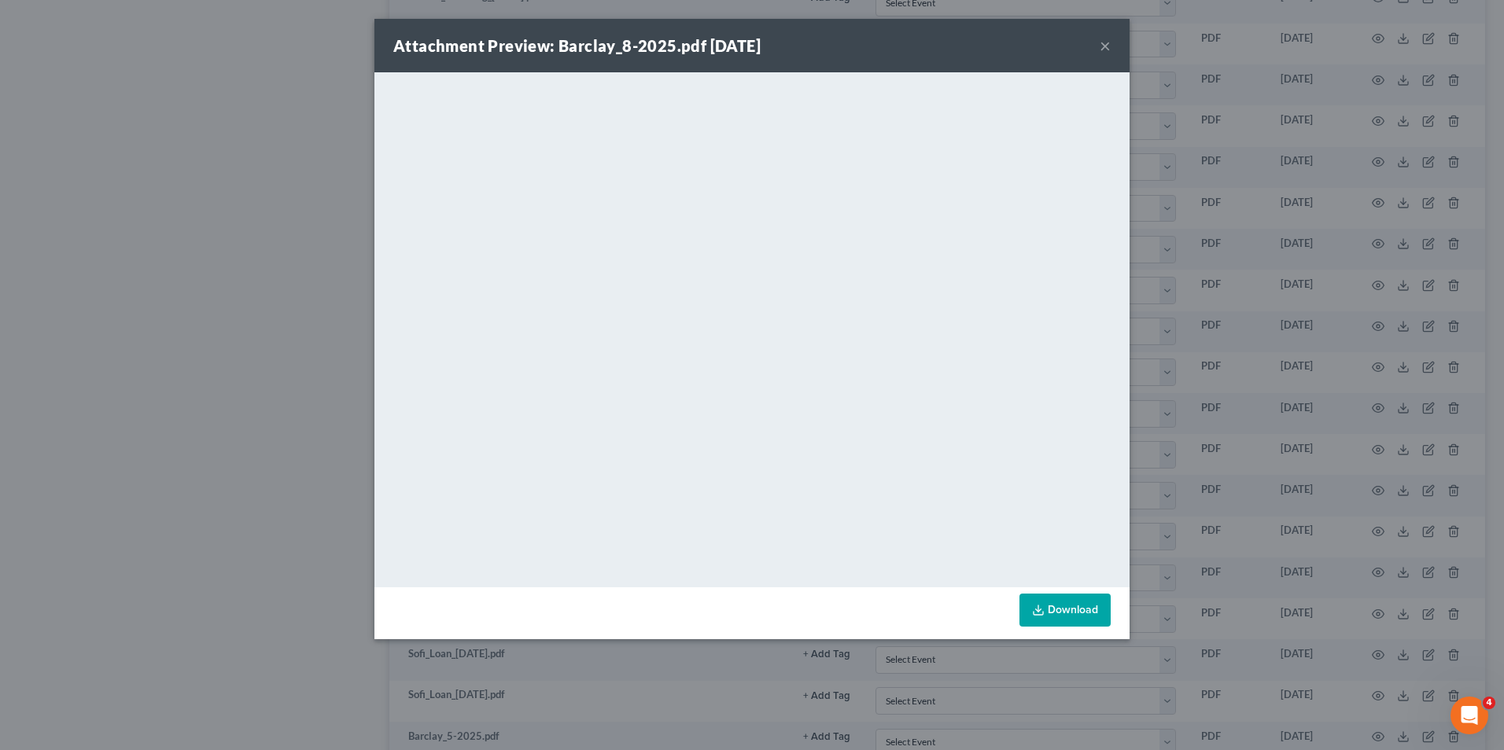
click at [322, 700] on div "Attachment Preview: Barclay_8-2025.pdf [DATE] × <object ng-attr-data='[URL][DOM…" at bounding box center [752, 375] width 1504 height 750
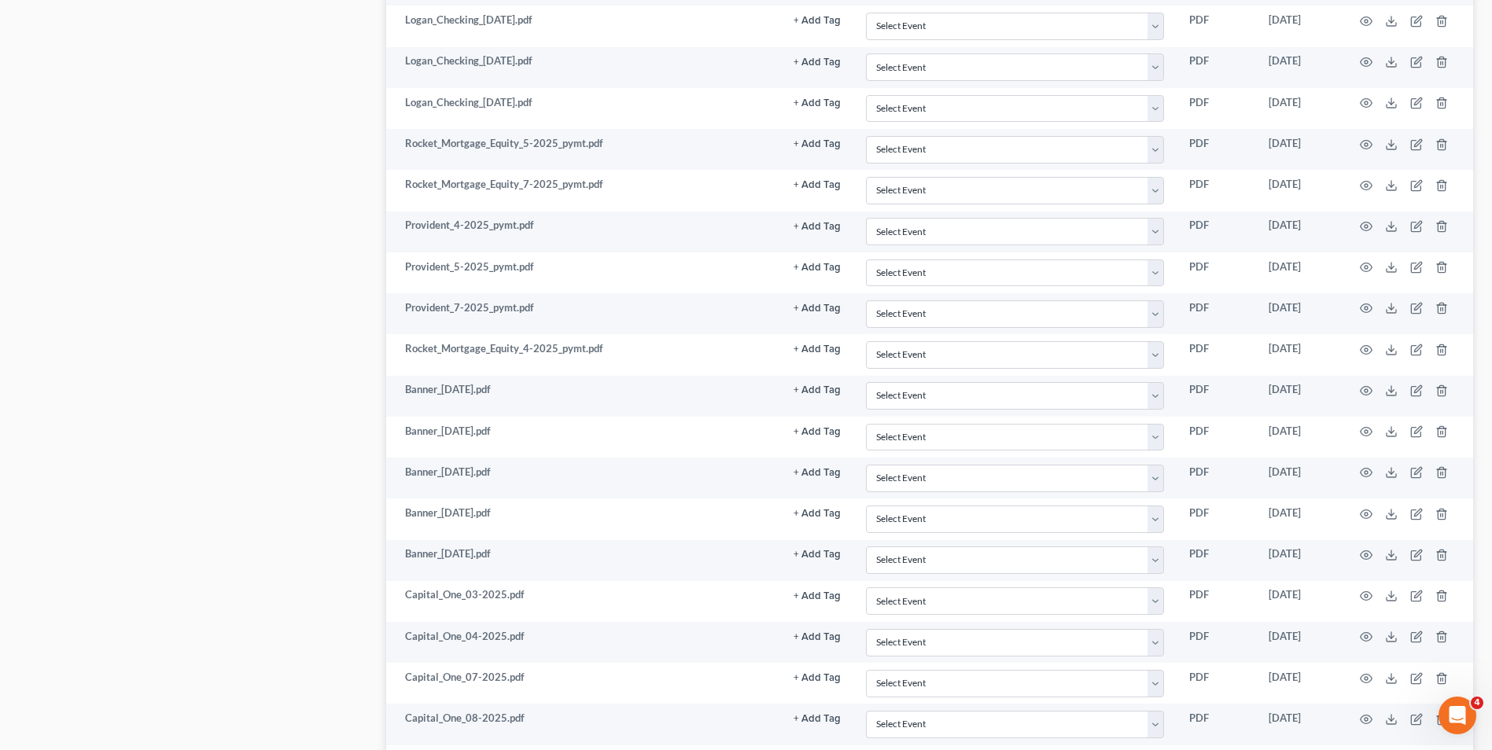
scroll to position [4000, 0]
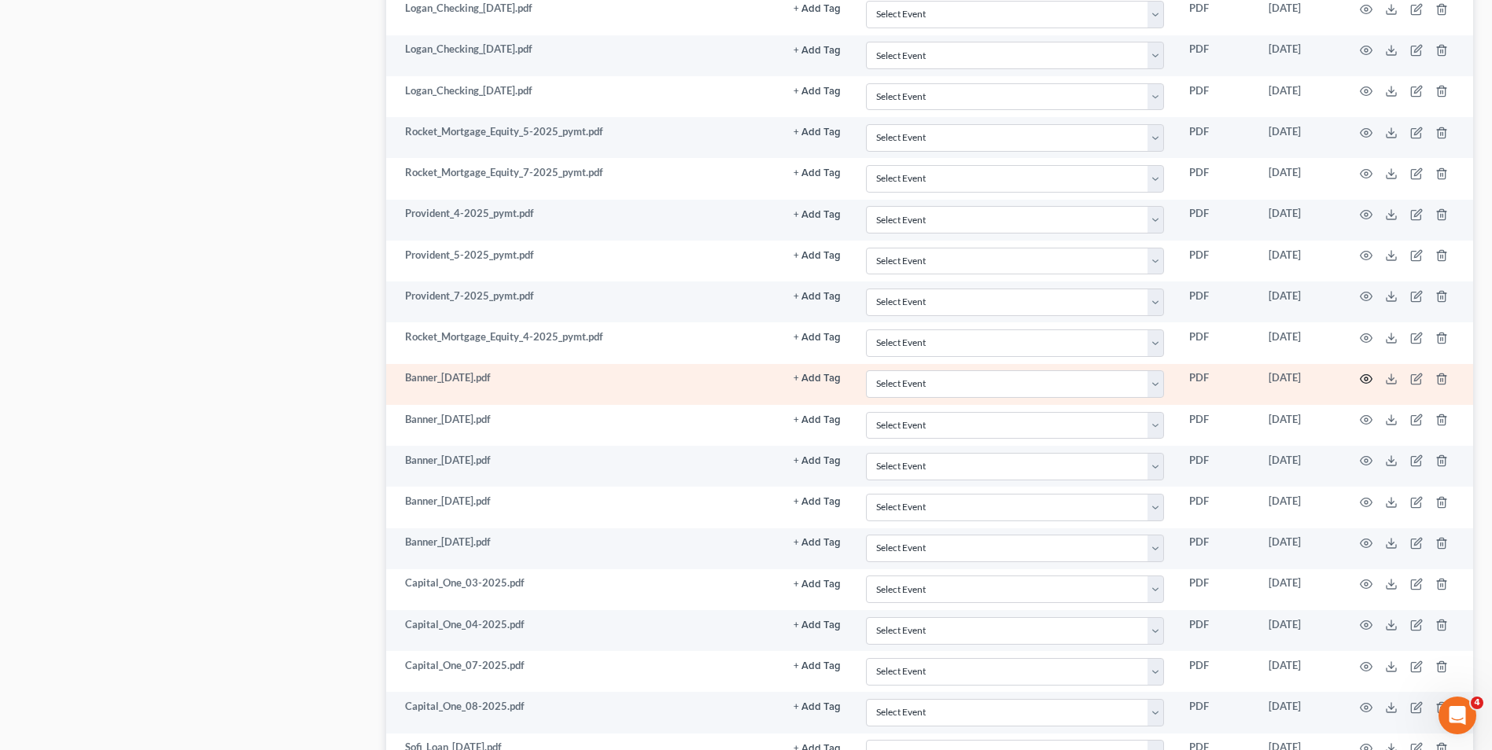
click at [1366, 378] on circle "button" at bounding box center [1366, 379] width 3 height 3
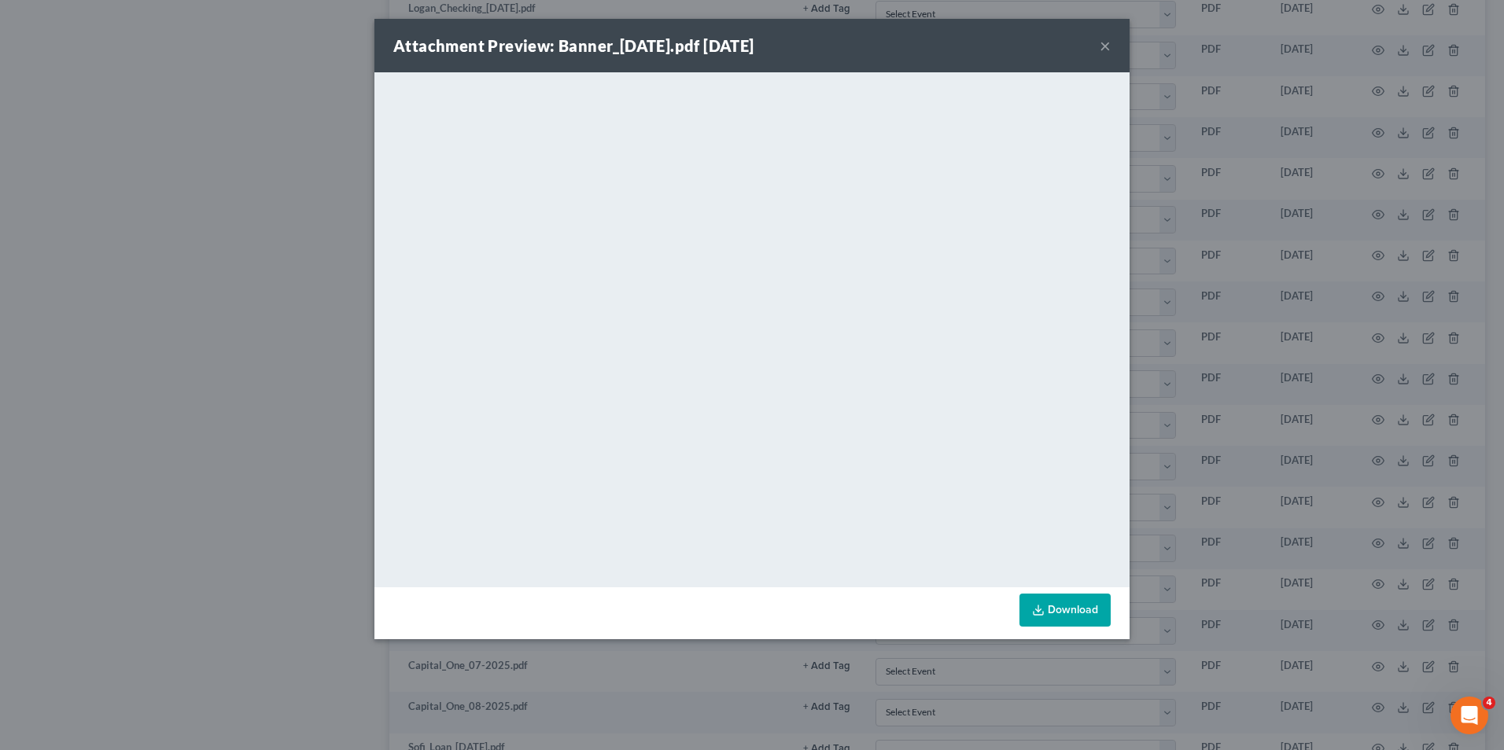
click at [1162, 245] on div "Attachment Preview: Banner_[DATE].pdf [DATE] × <object ng-attr-data='[URL][DOMA…" at bounding box center [752, 375] width 1504 height 750
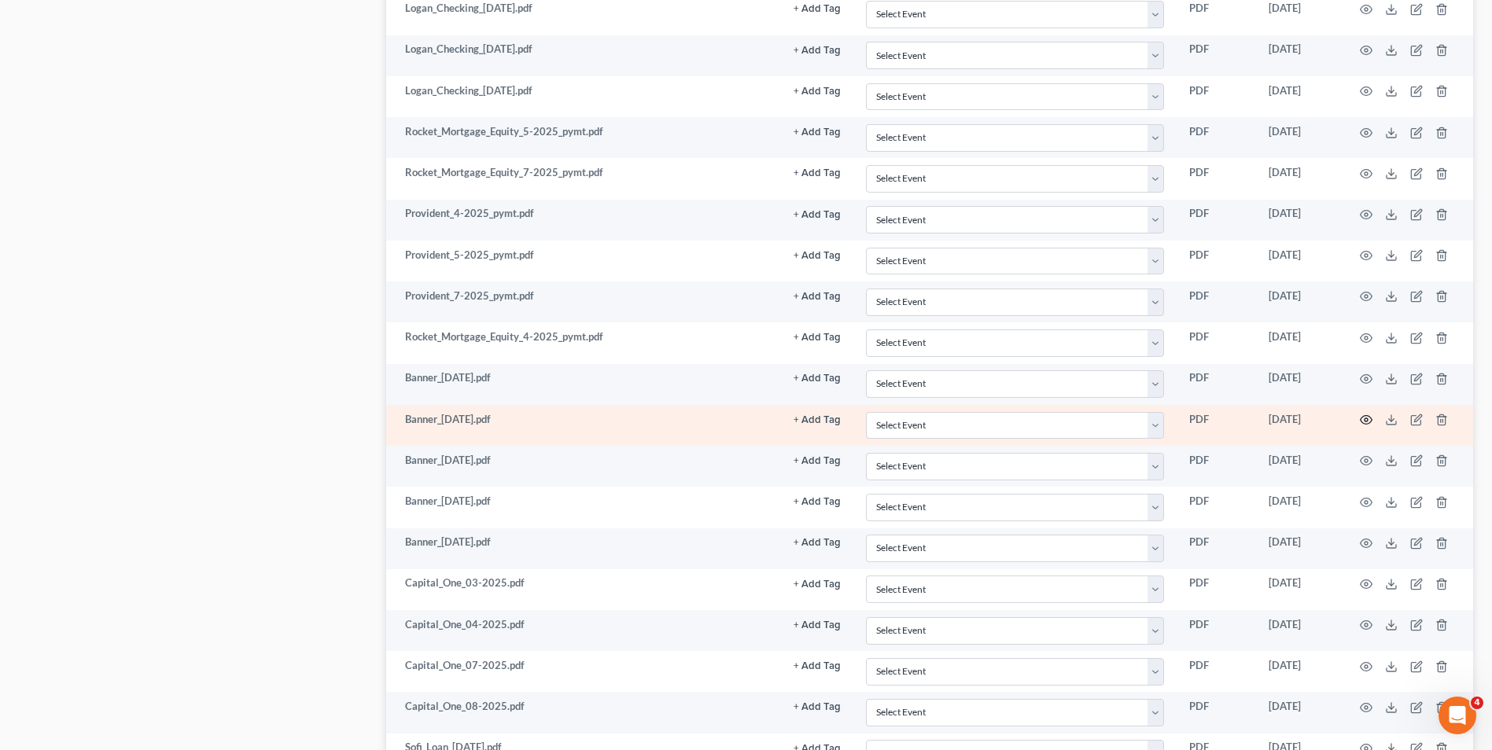
click at [1368, 422] on icon "button" at bounding box center [1366, 420] width 13 height 13
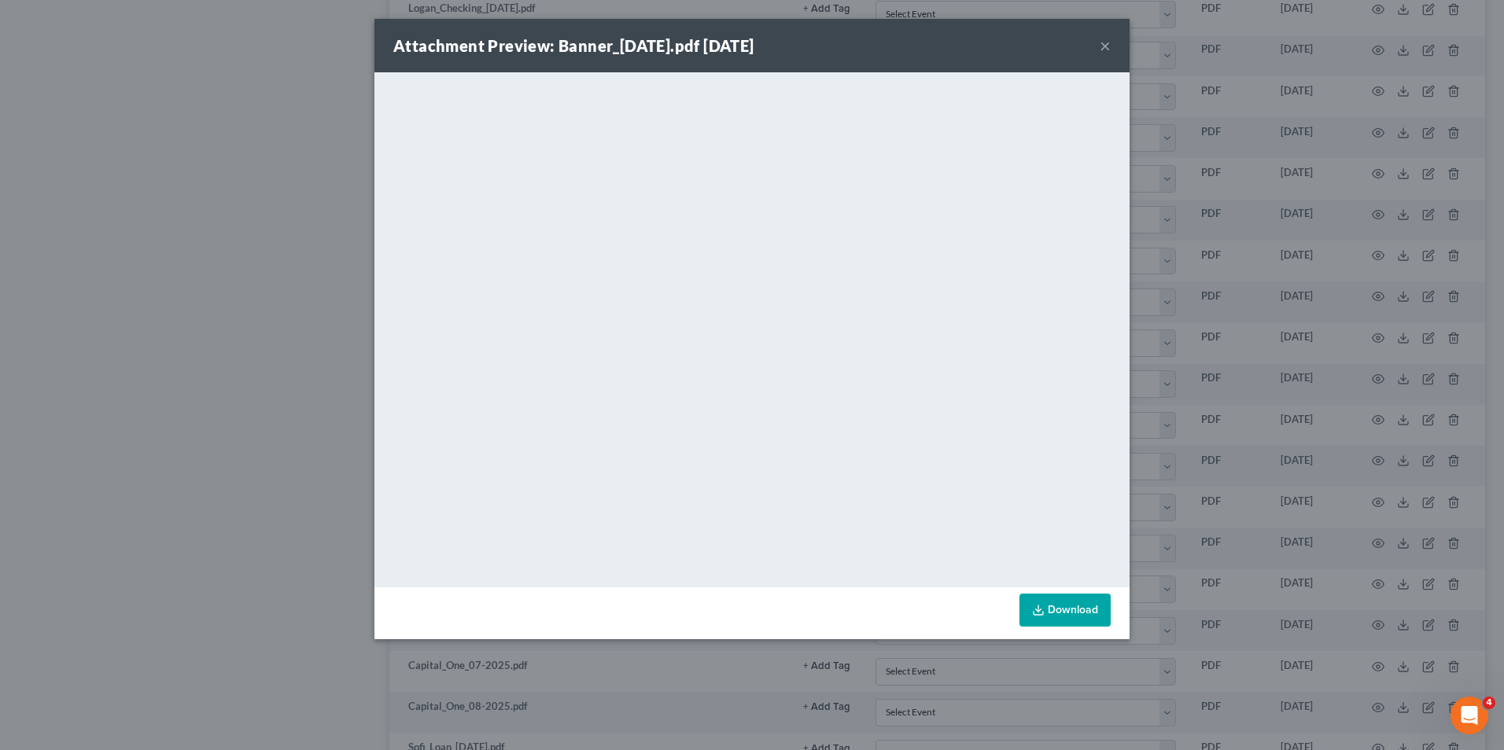
click at [1237, 424] on div "Attachment Preview: Banner_[DATE].pdf [DATE] × <object ng-attr-data='[URL][DOMA…" at bounding box center [752, 375] width 1504 height 750
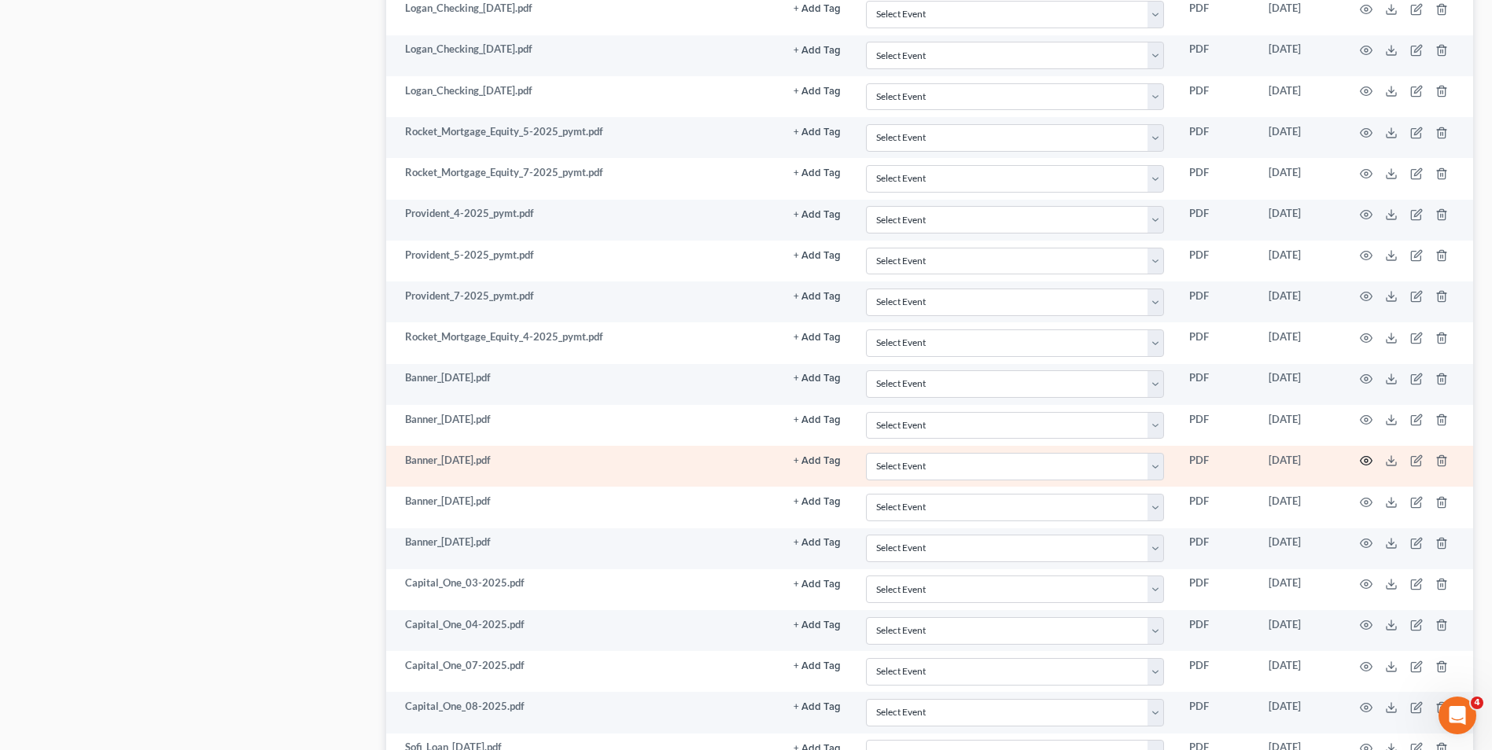
click at [1366, 459] on circle "button" at bounding box center [1366, 460] width 3 height 3
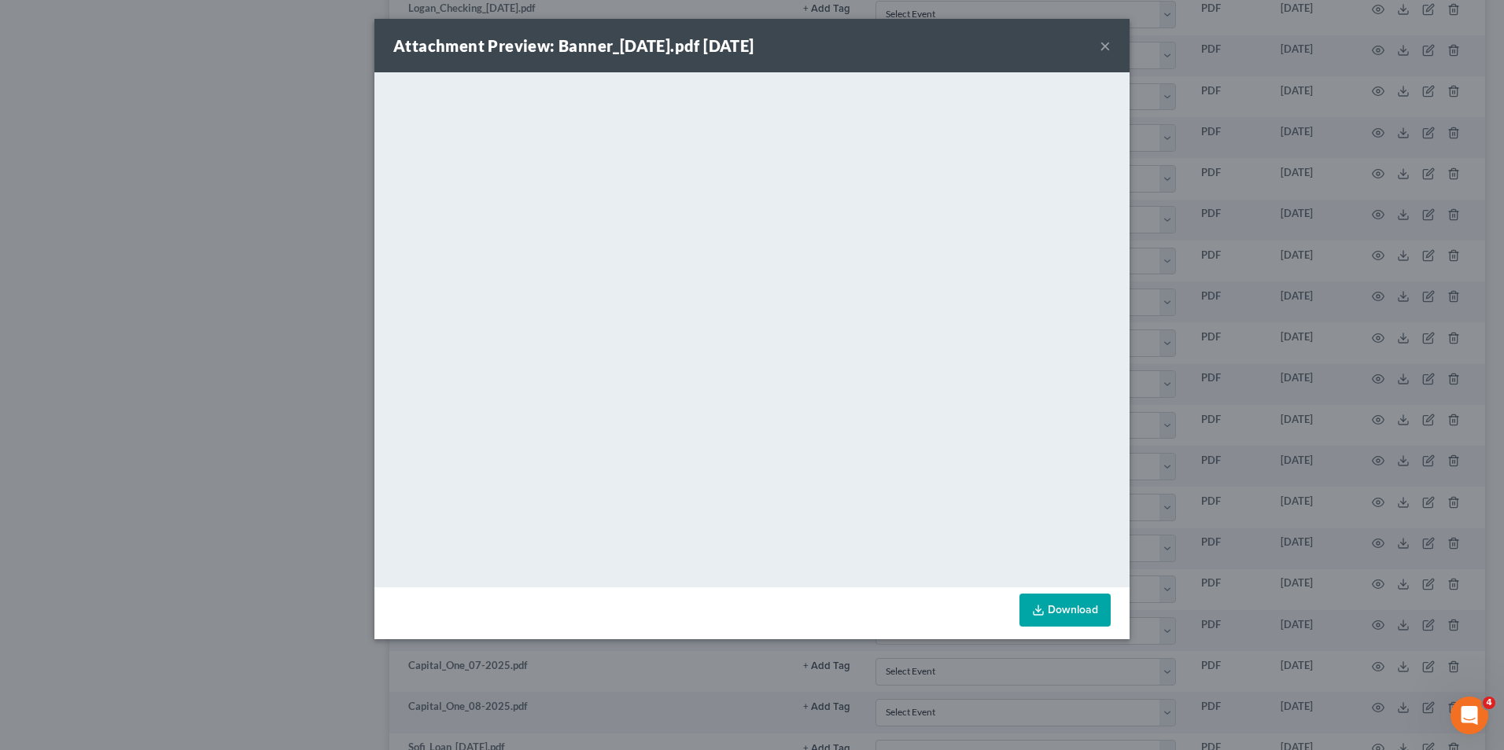
click at [1410, 330] on div "Attachment Preview: Banner_[DATE].pdf [DATE] × <object ng-attr-data='[URL][DOMA…" at bounding box center [752, 375] width 1504 height 750
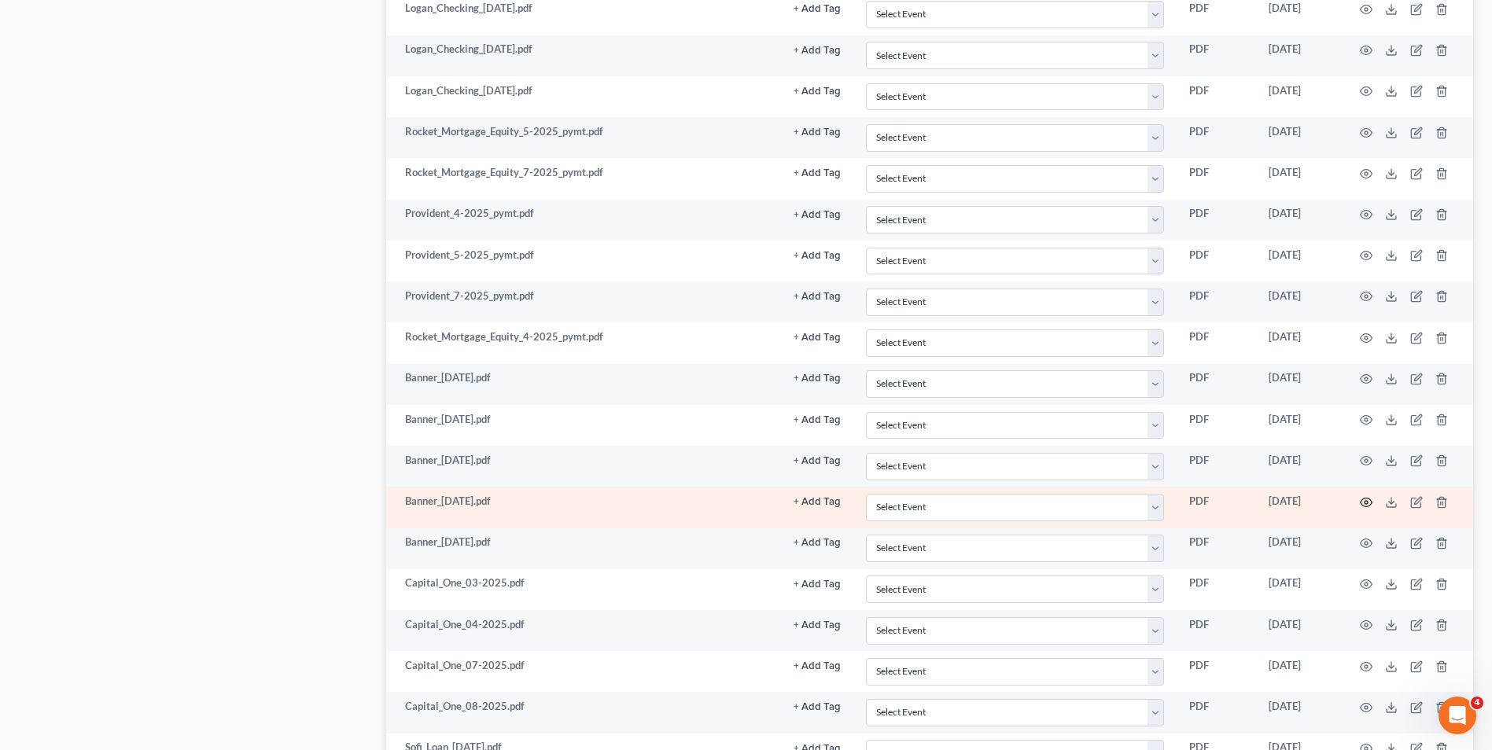
click at [1370, 505] on icon "button" at bounding box center [1367, 502] width 12 height 9
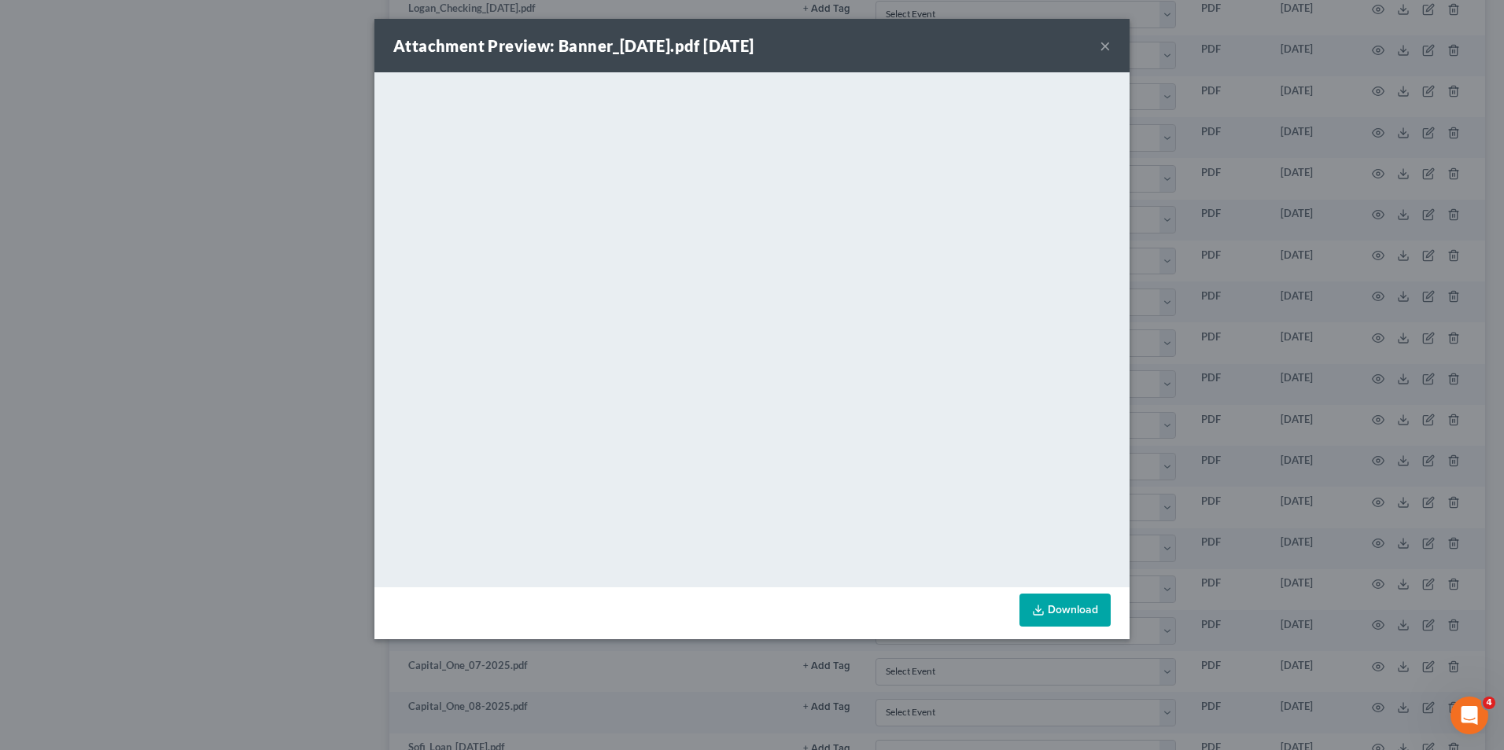
drag, startPoint x: 1383, startPoint y: 429, endPoint x: 1364, endPoint y: 439, distance: 21.5
click at [1381, 430] on div "Attachment Preview: Banner_[DATE].pdf [DATE] × <object ng-attr-data='[URL][DOMA…" at bounding box center [752, 375] width 1504 height 750
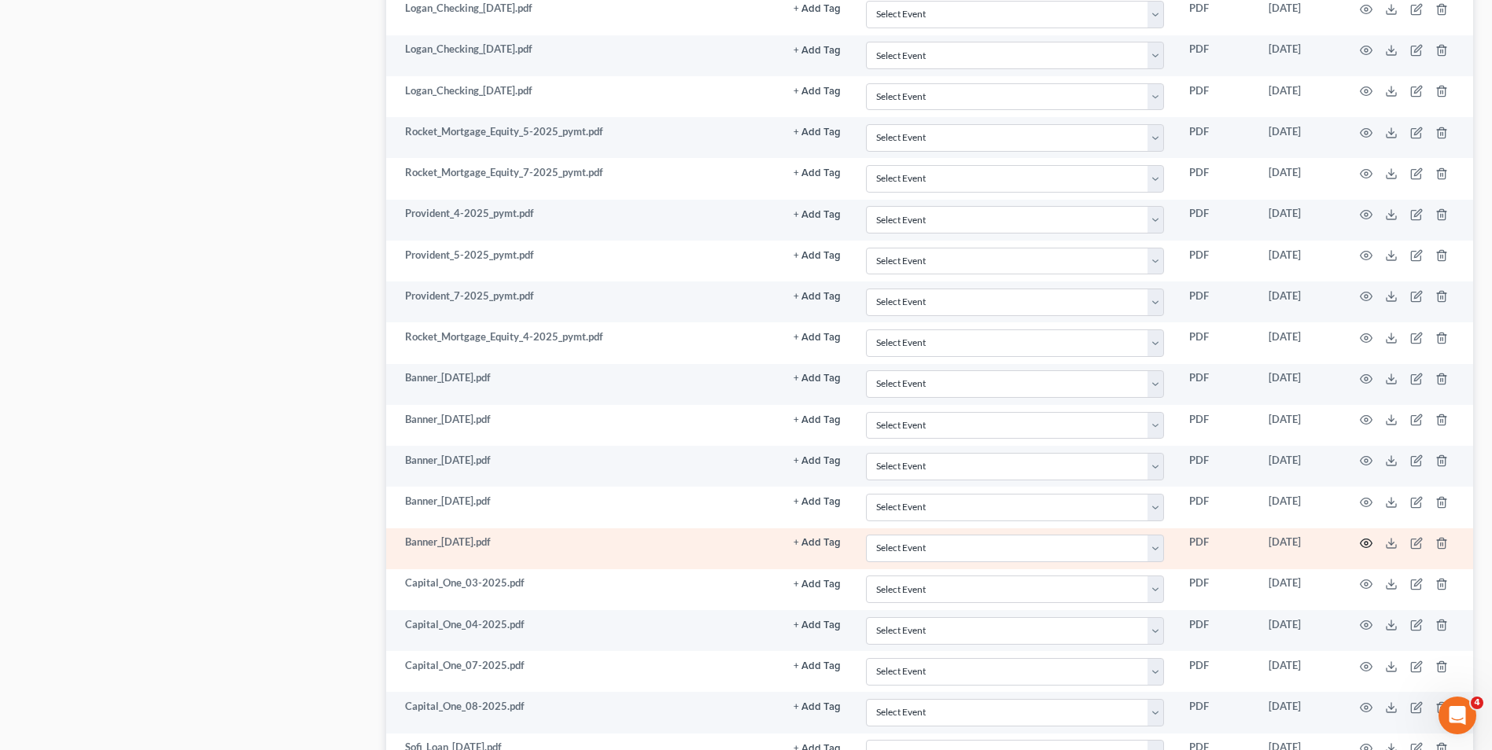
click at [1362, 547] on icon "button" at bounding box center [1366, 543] width 13 height 13
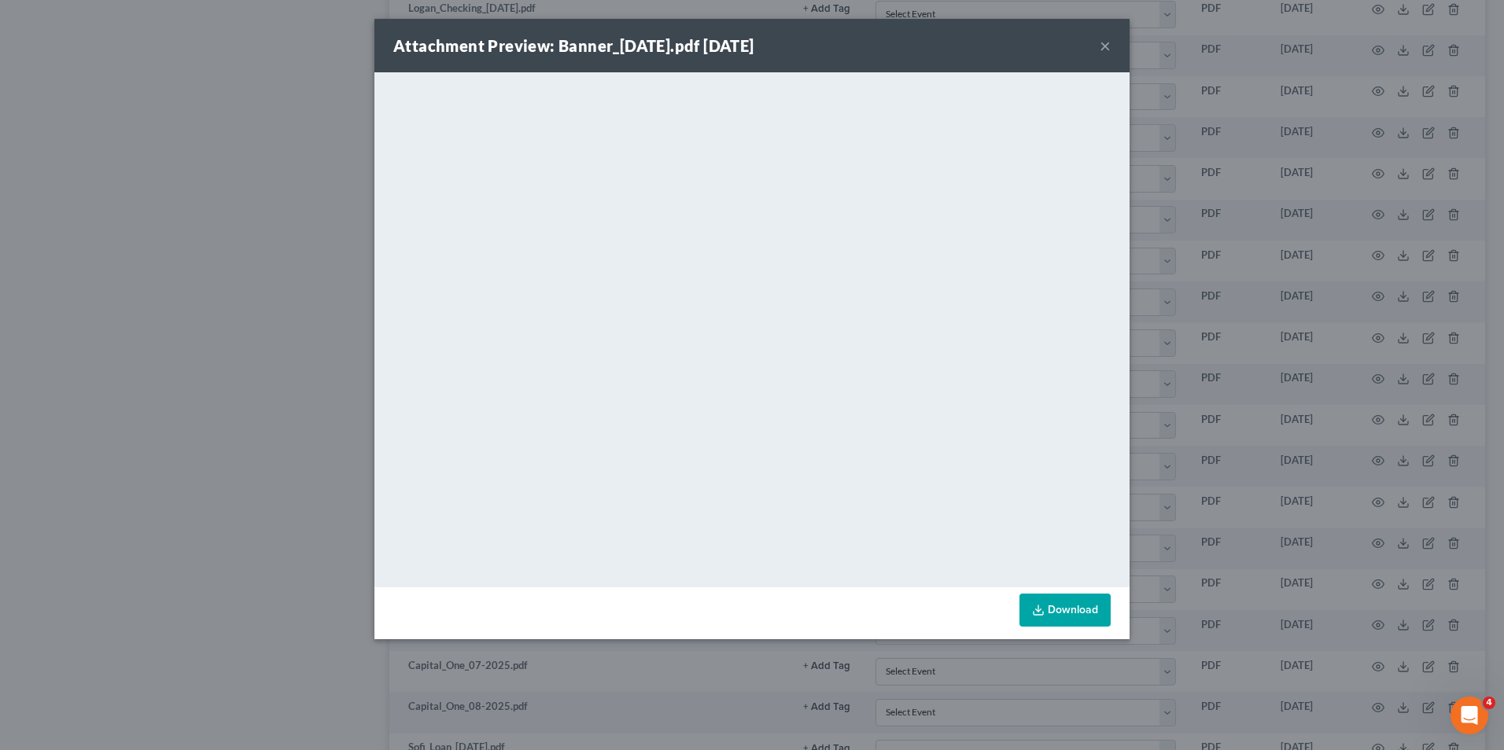
click at [1289, 461] on div "Attachment Preview: Banner_[DATE].pdf [DATE] × <object ng-attr-data='[URL][DOMA…" at bounding box center [752, 375] width 1504 height 750
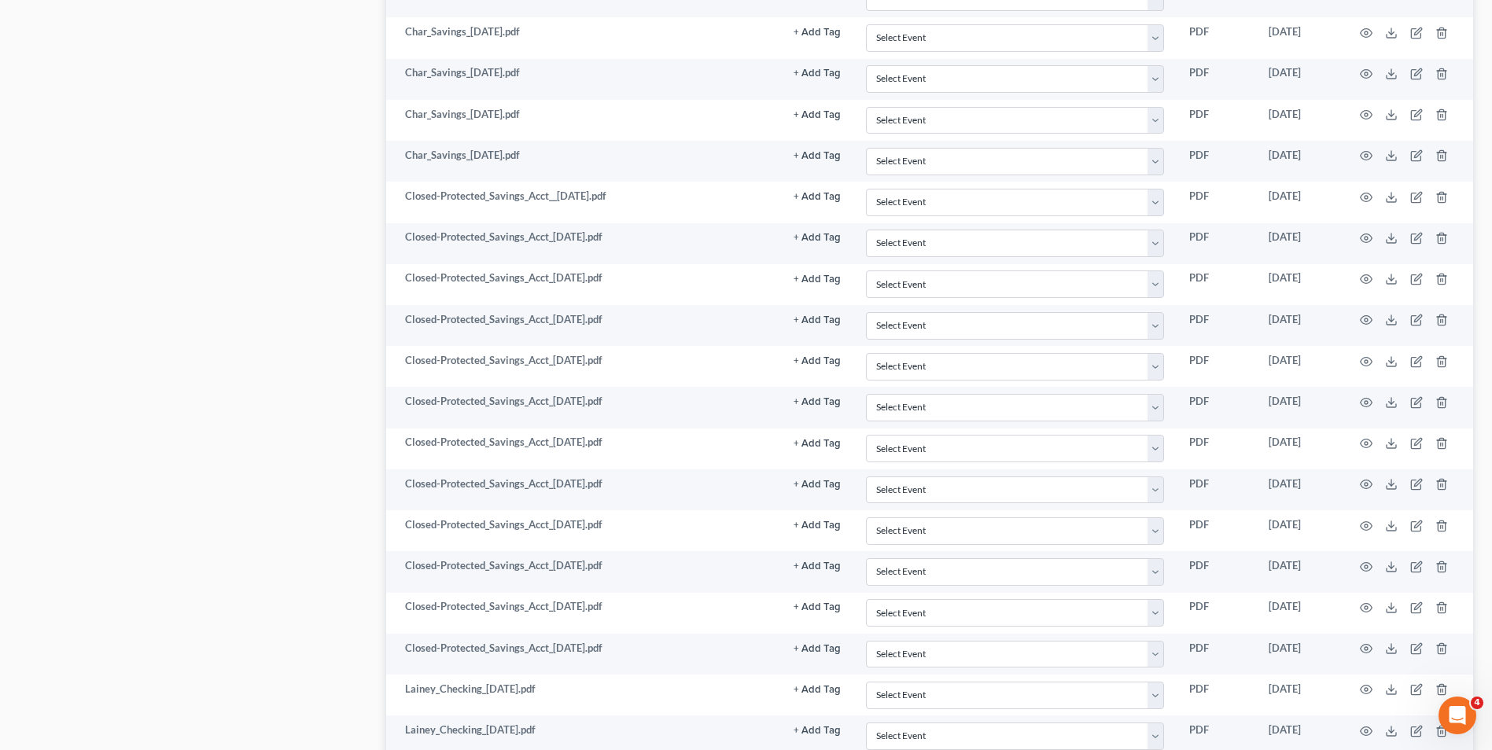
scroll to position [0, 0]
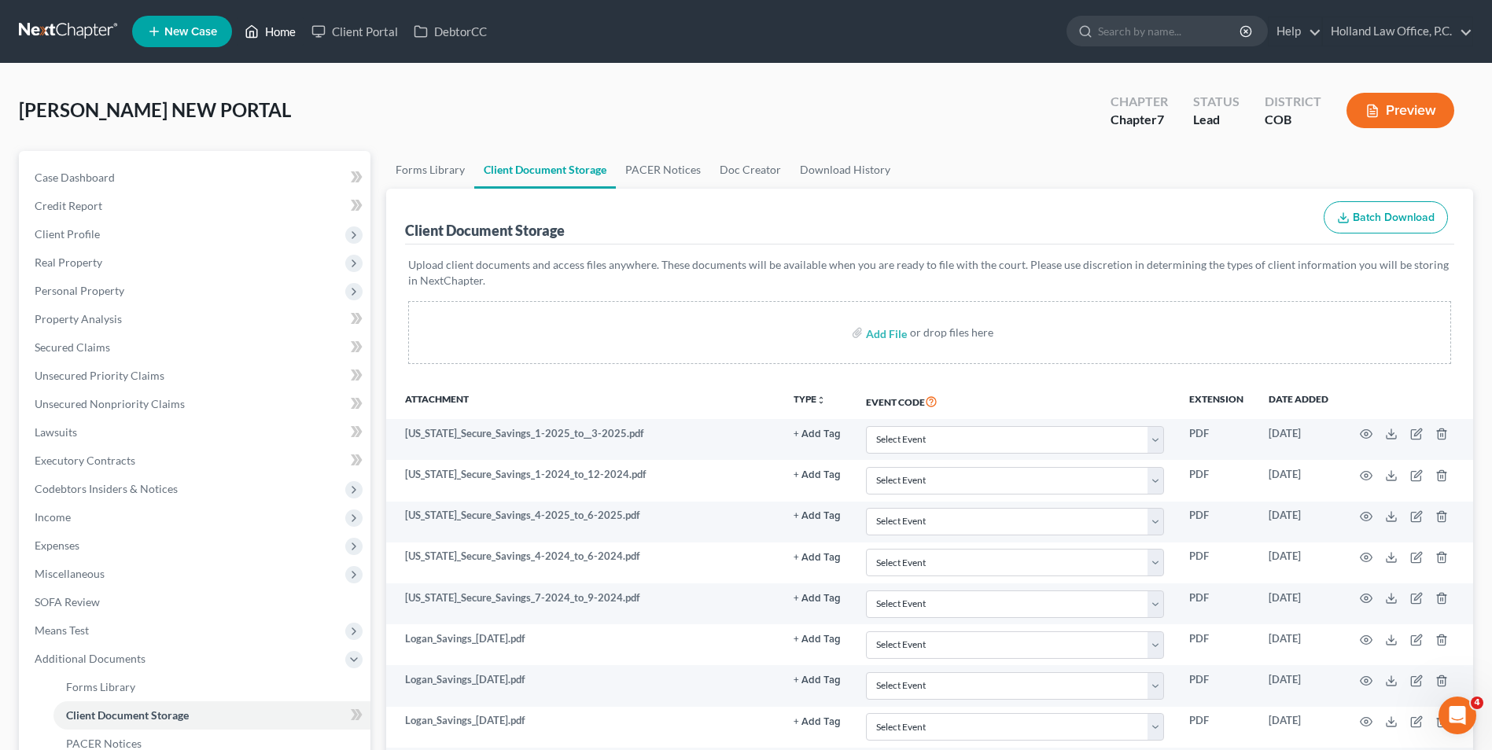
click at [246, 24] on icon at bounding box center [252, 31] width 14 height 19
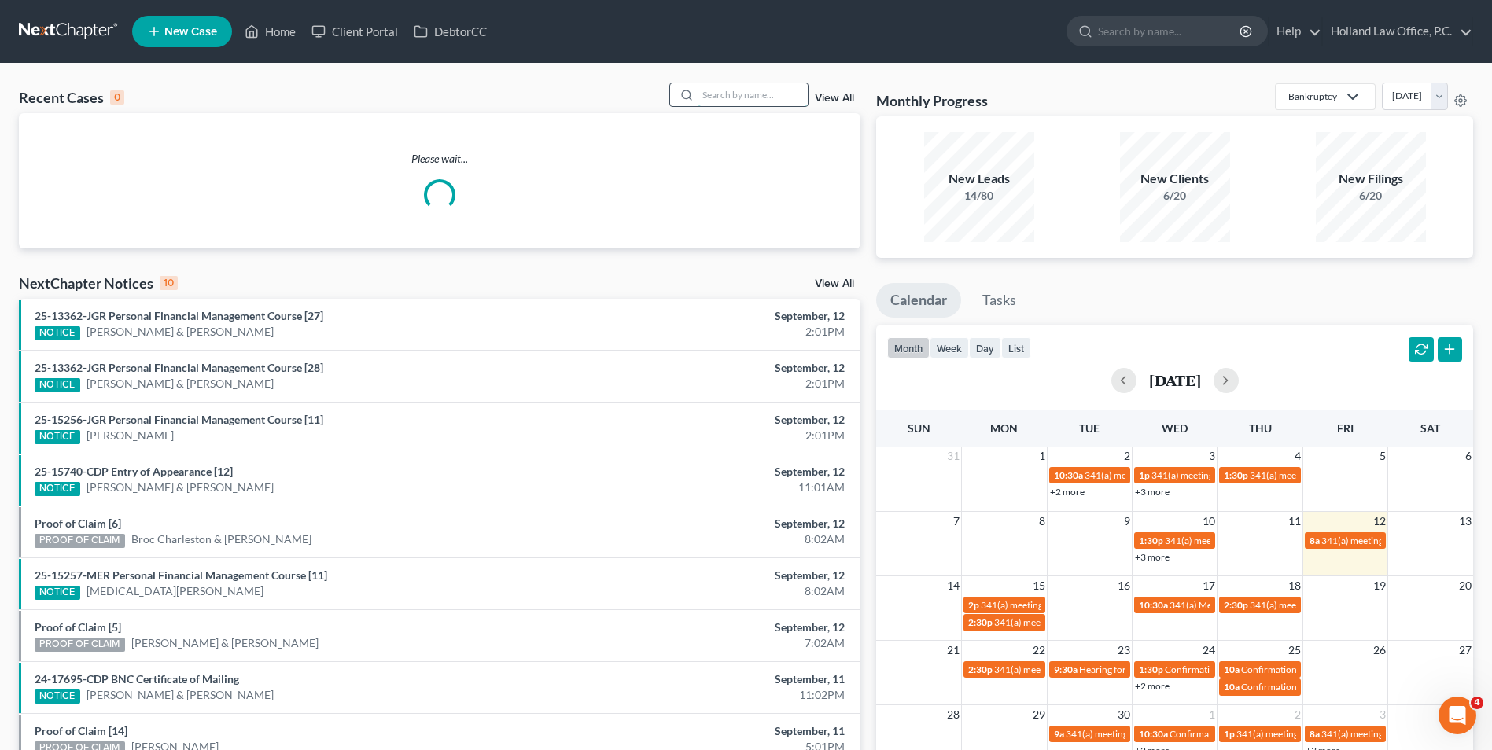
click at [742, 94] on input "search" at bounding box center [753, 94] width 110 height 23
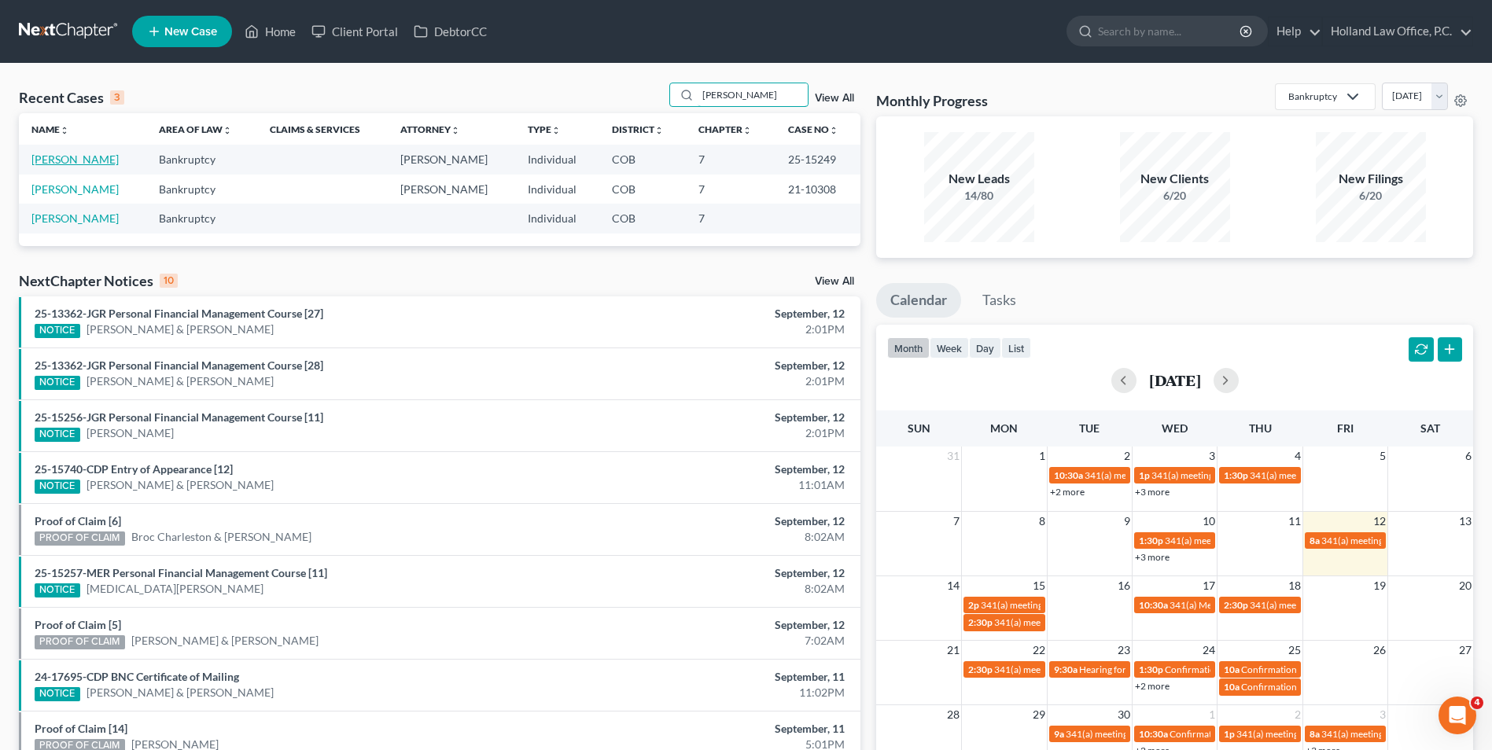
type input "[PERSON_NAME]"
click at [52, 165] on link "[PERSON_NAME]" at bounding box center [74, 159] width 87 height 13
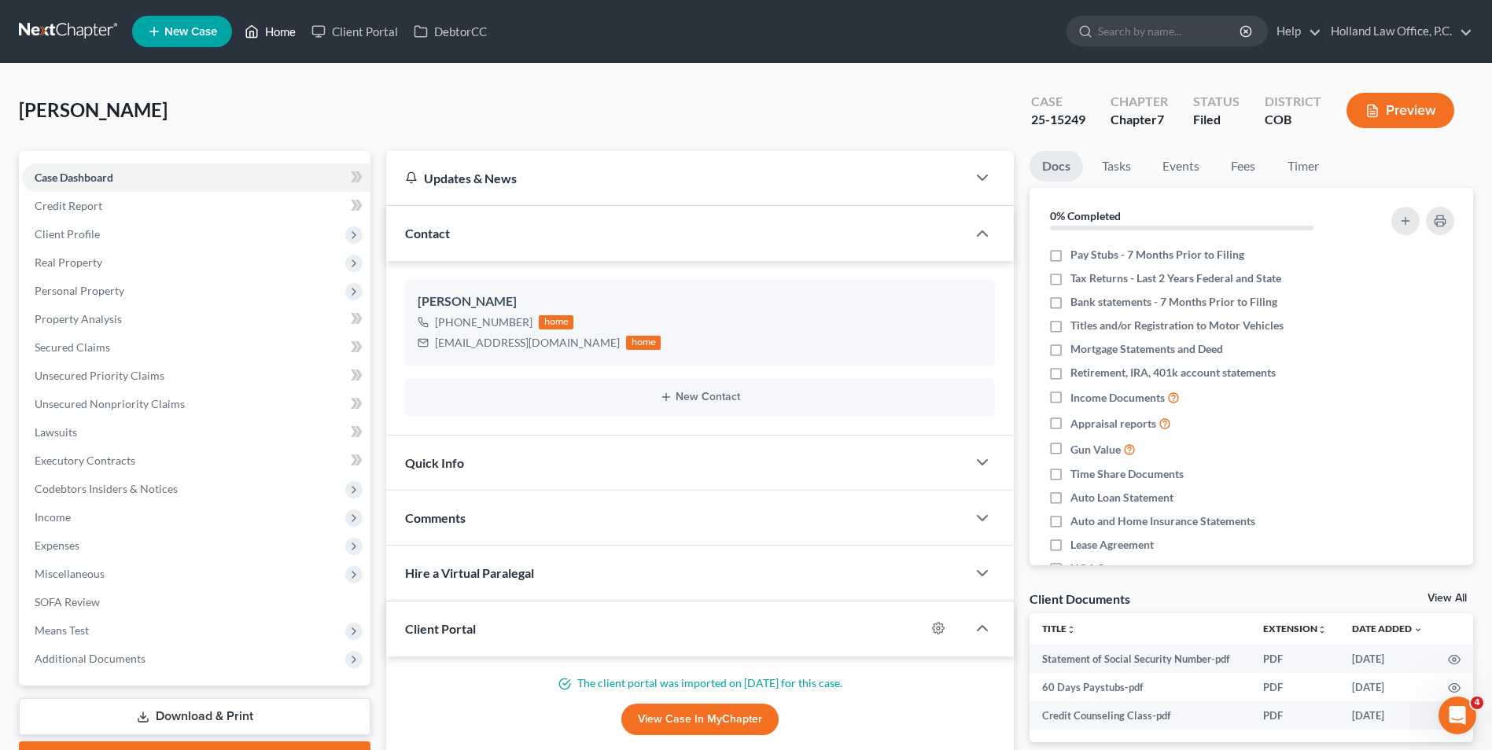
click at [265, 35] on link "Home" at bounding box center [270, 31] width 67 height 28
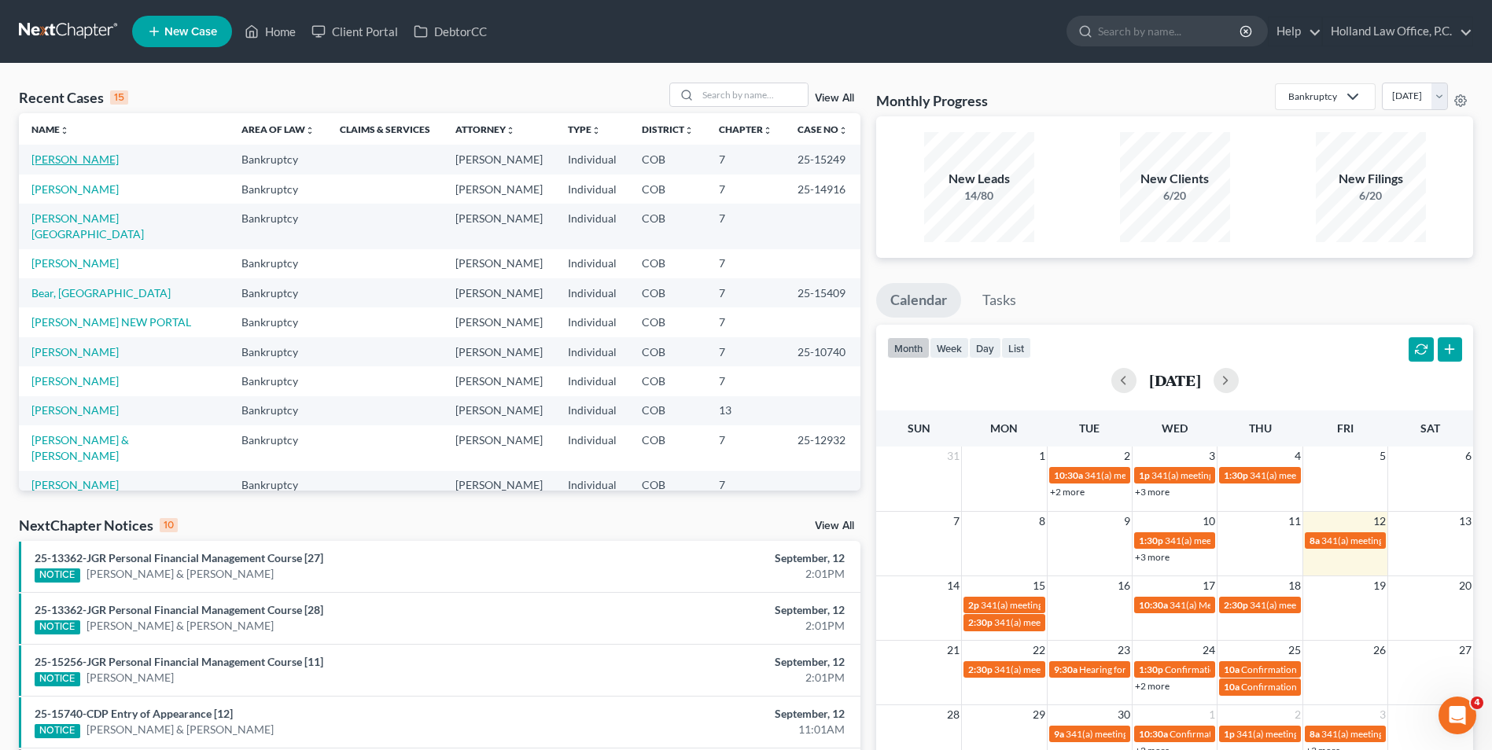
click at [65, 159] on link "[PERSON_NAME]" at bounding box center [74, 159] width 87 height 13
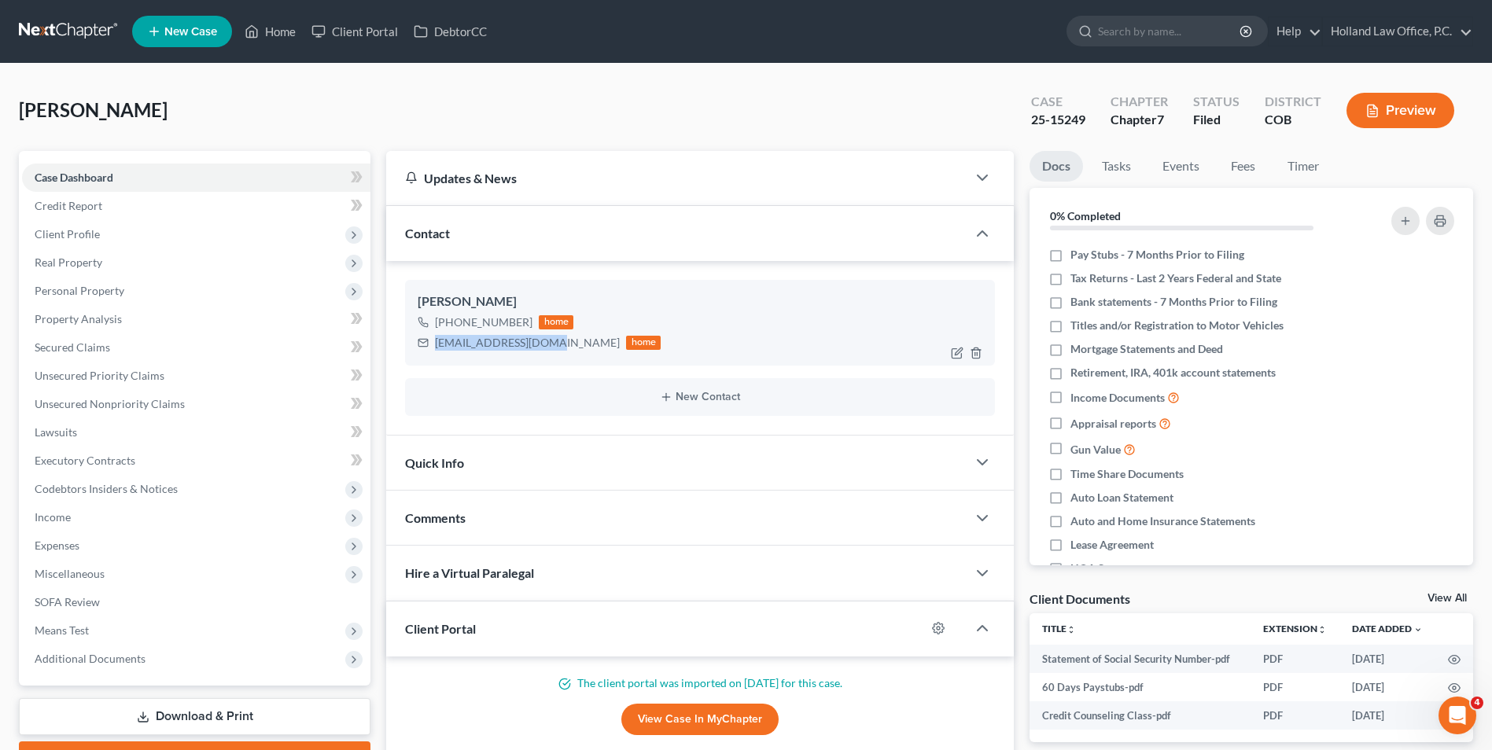
drag, startPoint x: 507, startPoint y: 347, endPoint x: 407, endPoint y: 355, distance: 100.2
click at [407, 355] on div "[PERSON_NAME] [PHONE_NUMBER] home [EMAIL_ADDRESS][DOMAIN_NAME] home" at bounding box center [700, 322] width 590 height 85
drag, startPoint x: 414, startPoint y: 354, endPoint x: 500, endPoint y: 341, distance: 87.4
copy div "[EMAIL_ADDRESS][DOMAIN_NAME]"
click at [289, 38] on link "Home" at bounding box center [270, 31] width 67 height 28
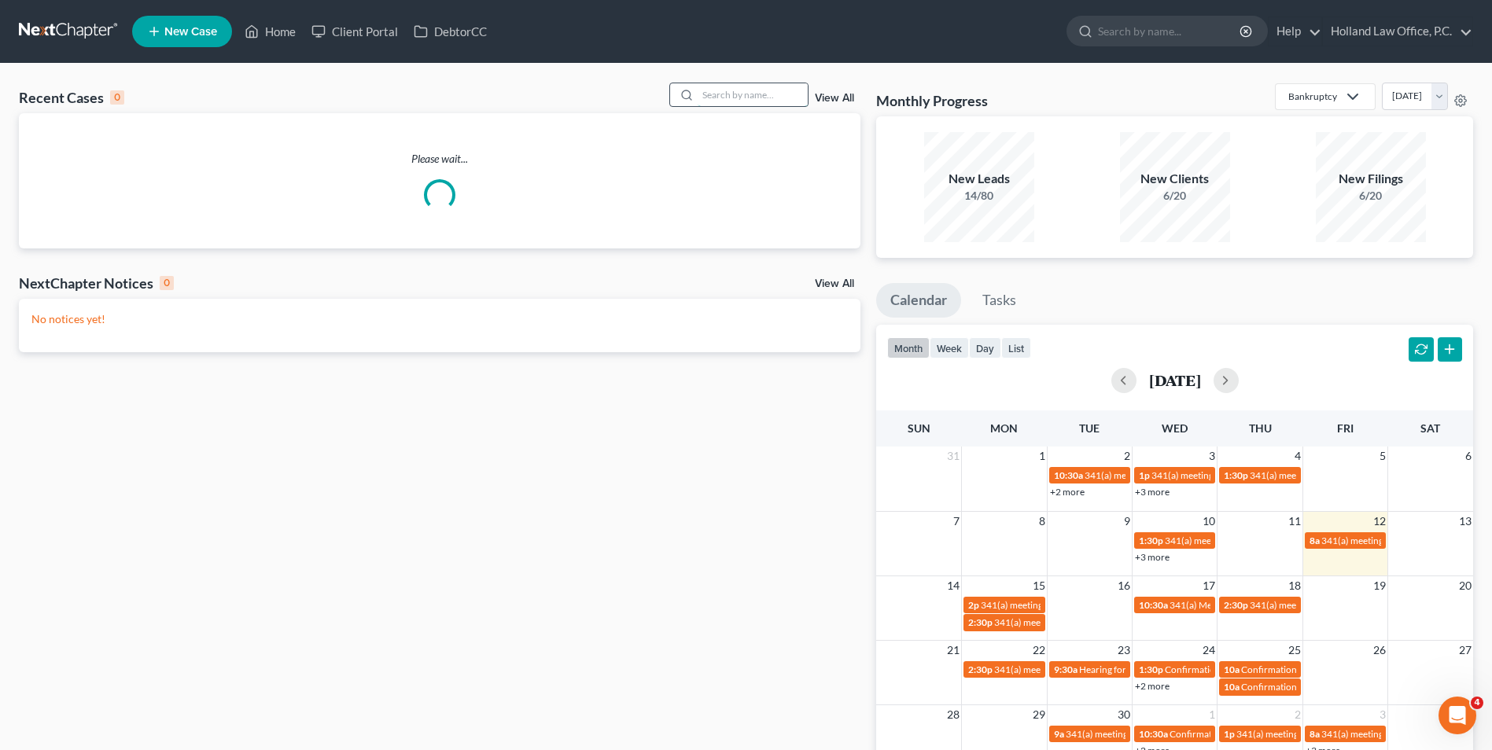
click at [708, 92] on input "search" at bounding box center [753, 94] width 110 height 23
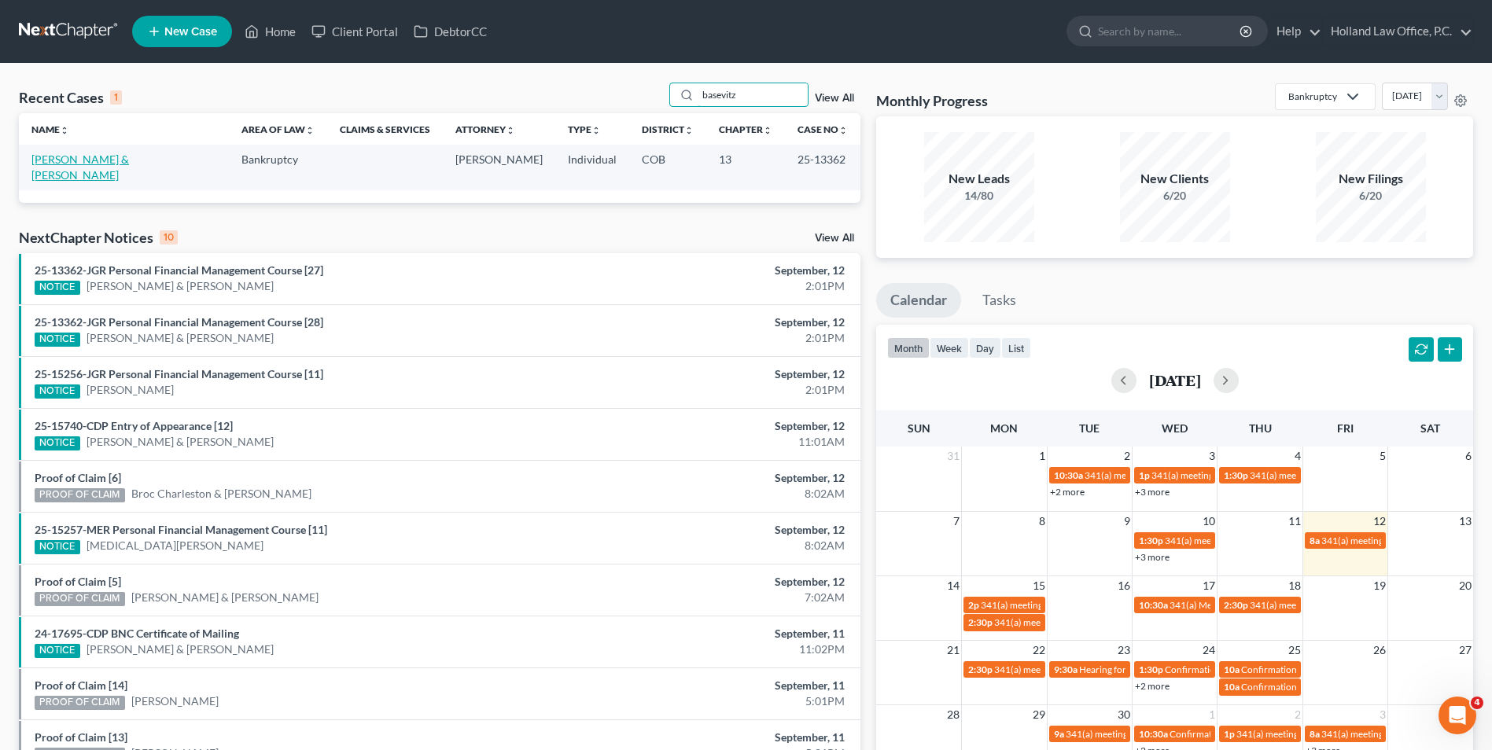
type input "basevitz"
click at [80, 156] on link "[PERSON_NAME] & [PERSON_NAME]" at bounding box center [80, 167] width 98 height 29
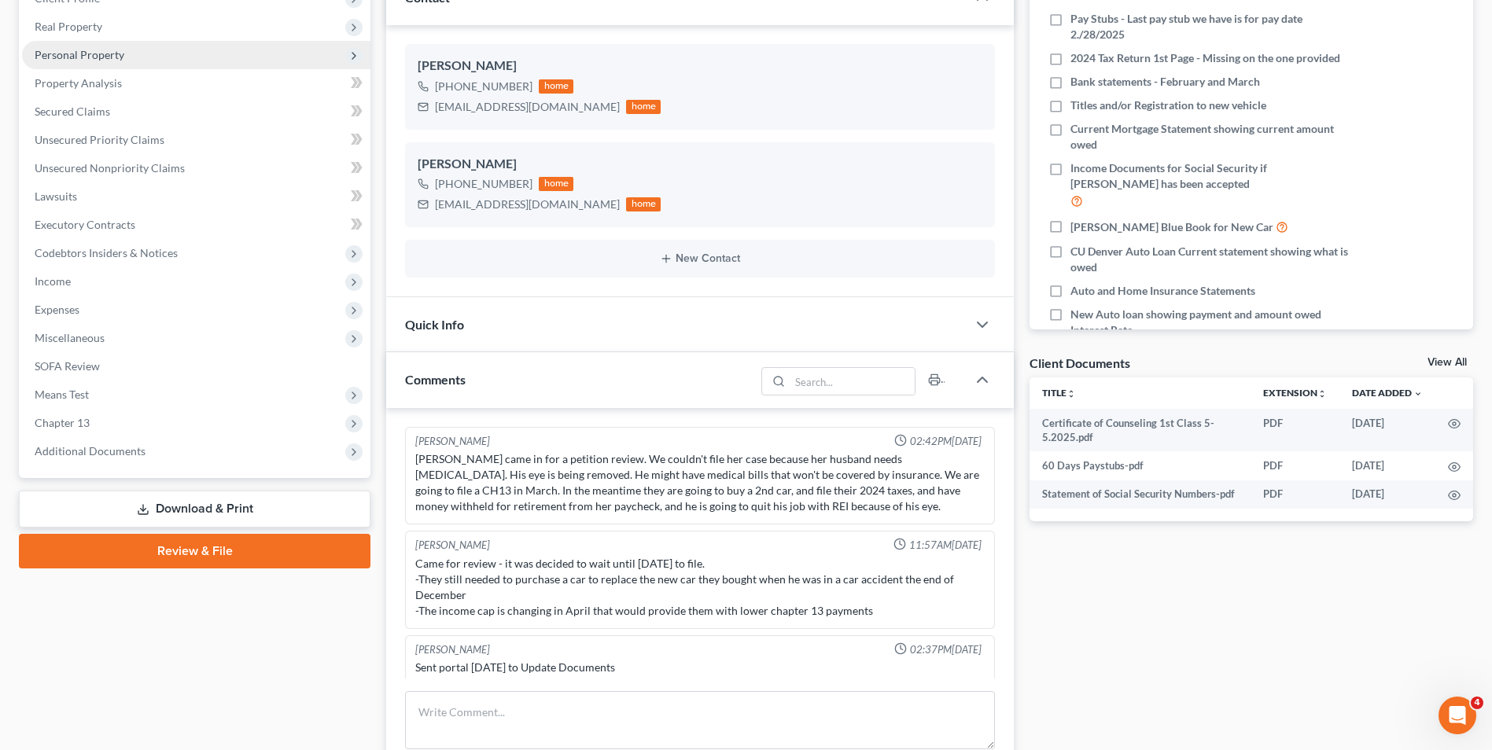
click at [97, 48] on span "Personal Property" at bounding box center [80, 54] width 90 height 13
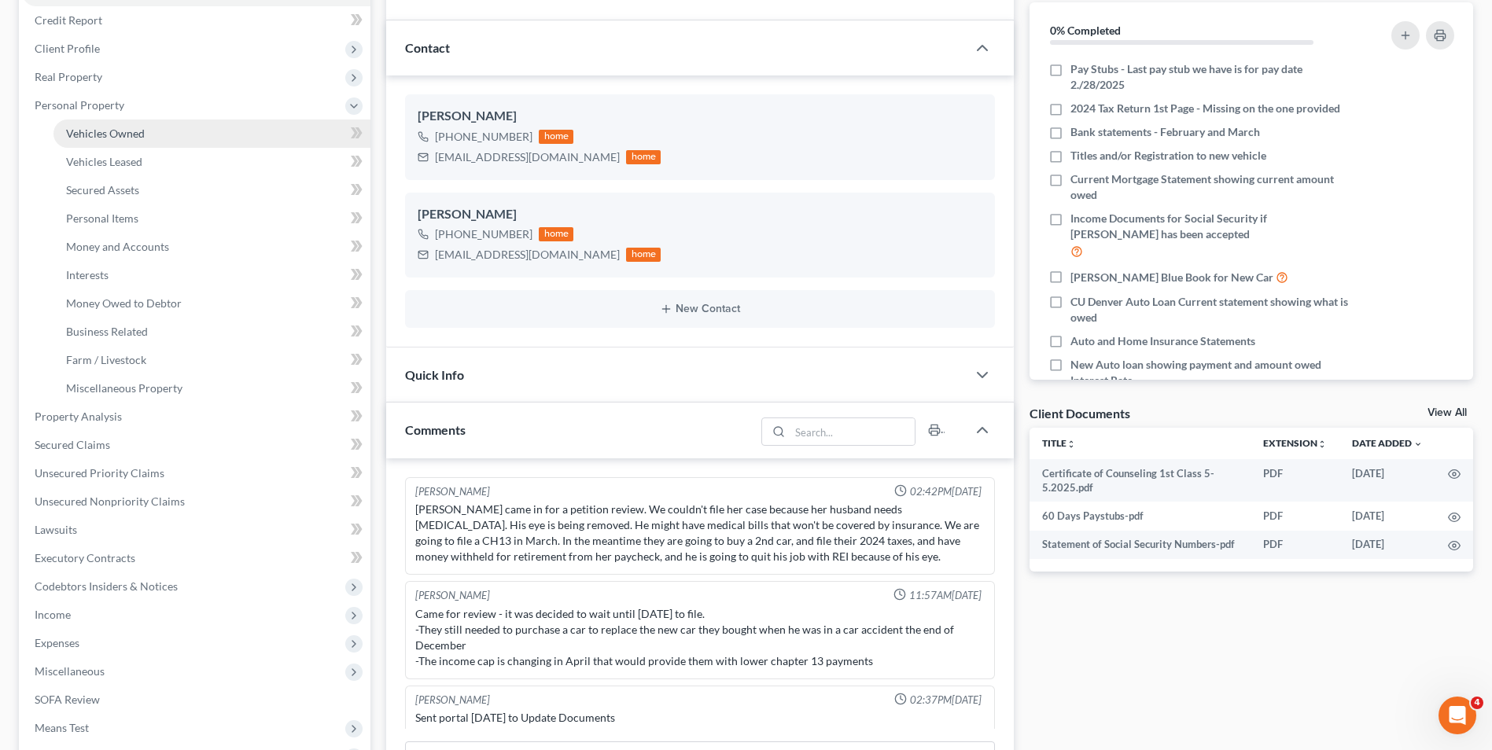
scroll to position [157, 0]
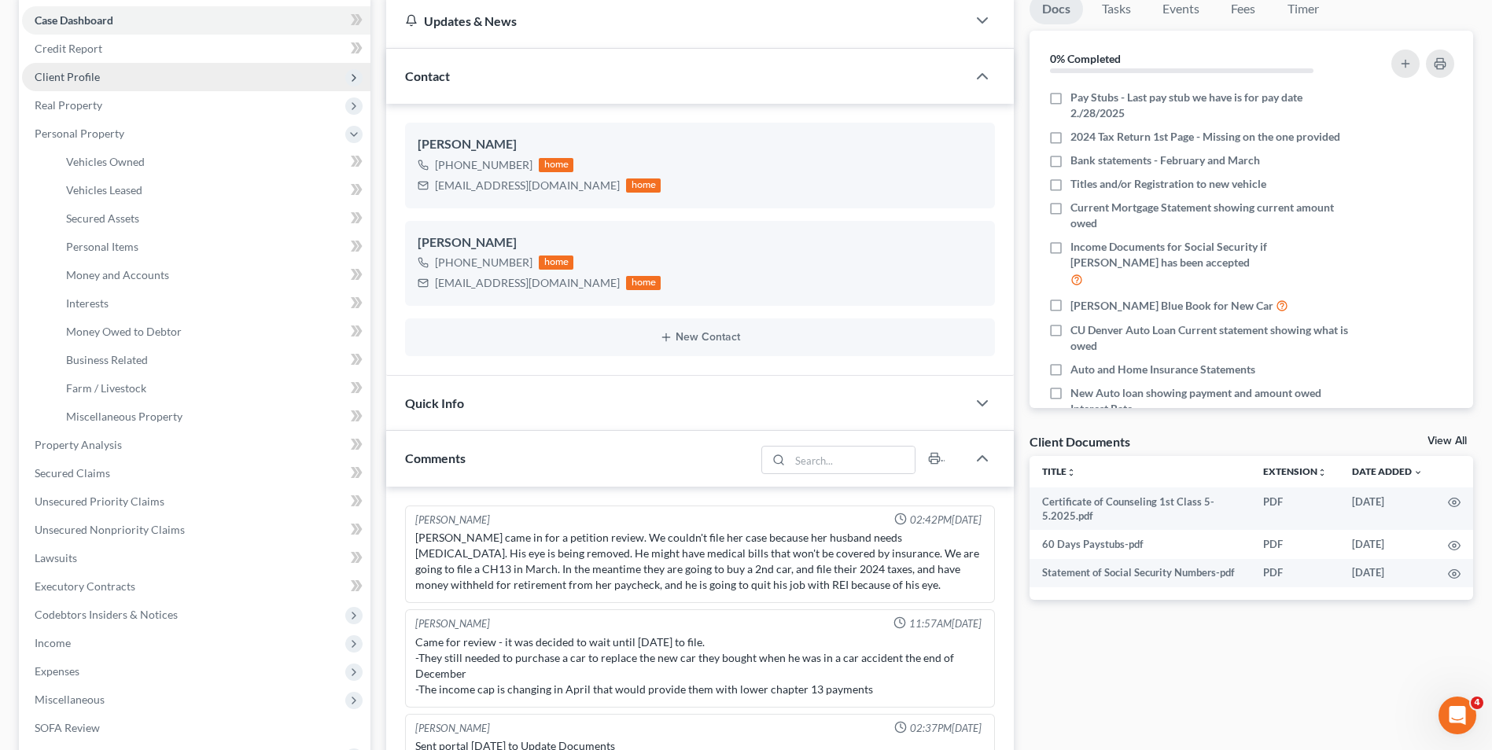
click at [102, 82] on span "Client Profile" at bounding box center [196, 77] width 348 height 28
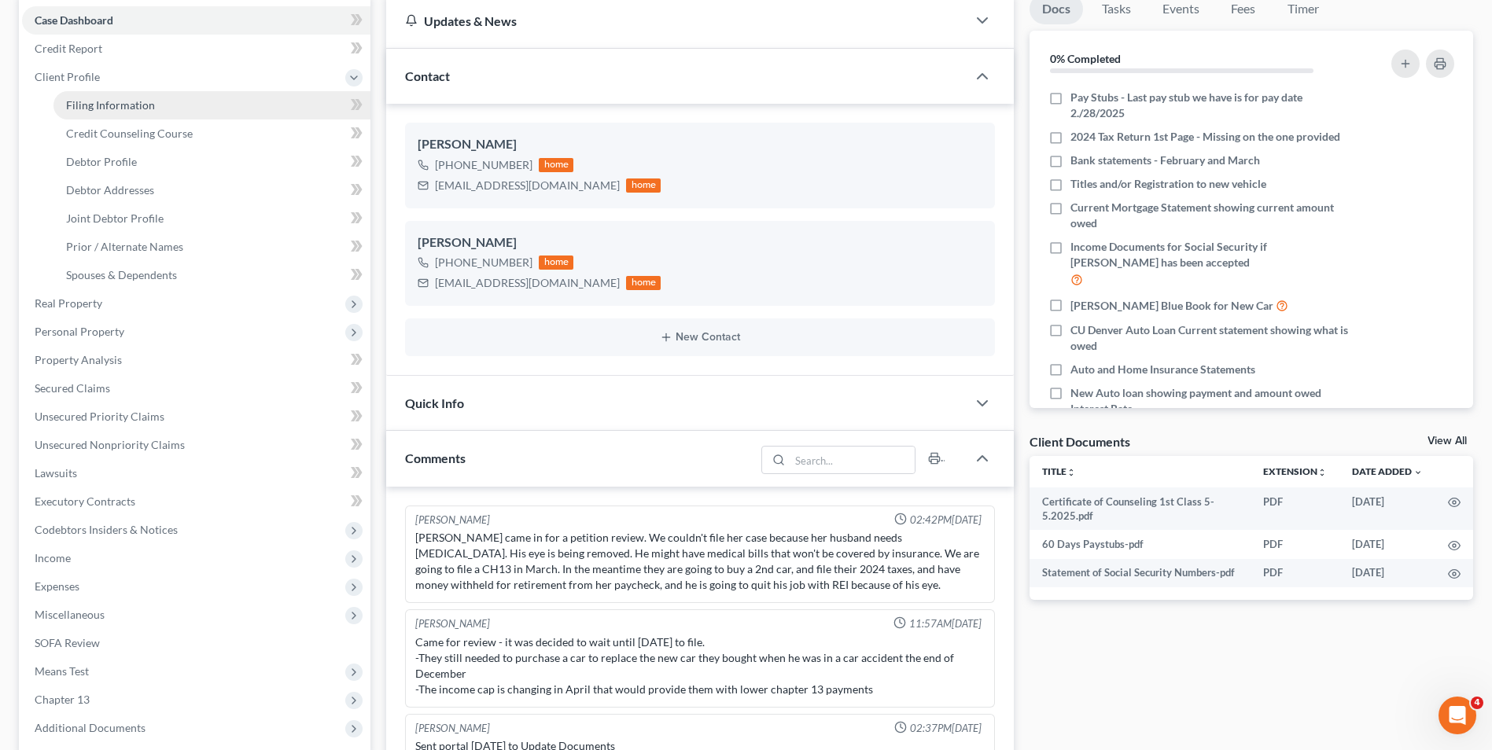
click at [102, 100] on span "Filing Information" at bounding box center [110, 104] width 89 height 13
select select "1"
select select "3"
select select "5"
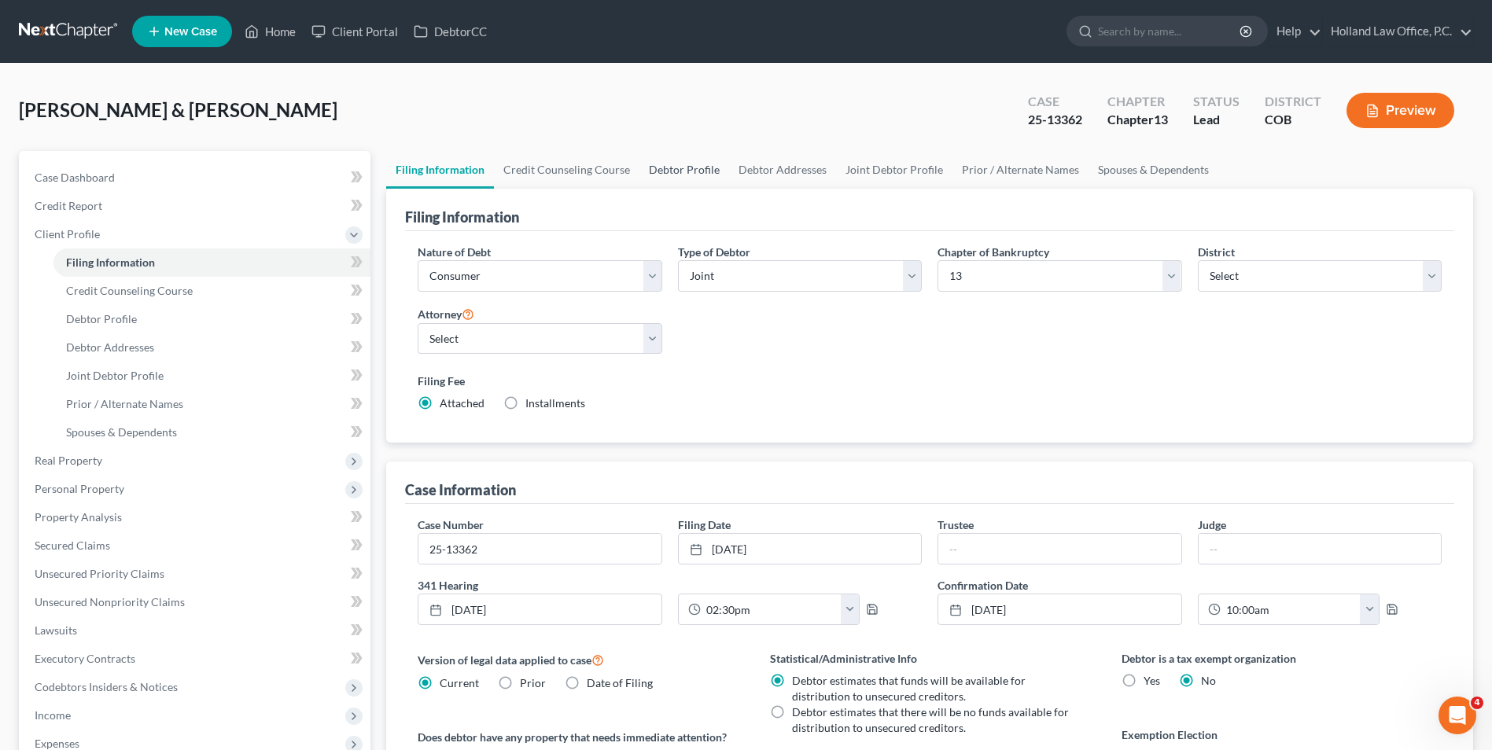
click at [655, 170] on link "Debtor Profile" at bounding box center [685, 170] width 90 height 38
select select "1"
select select "2"
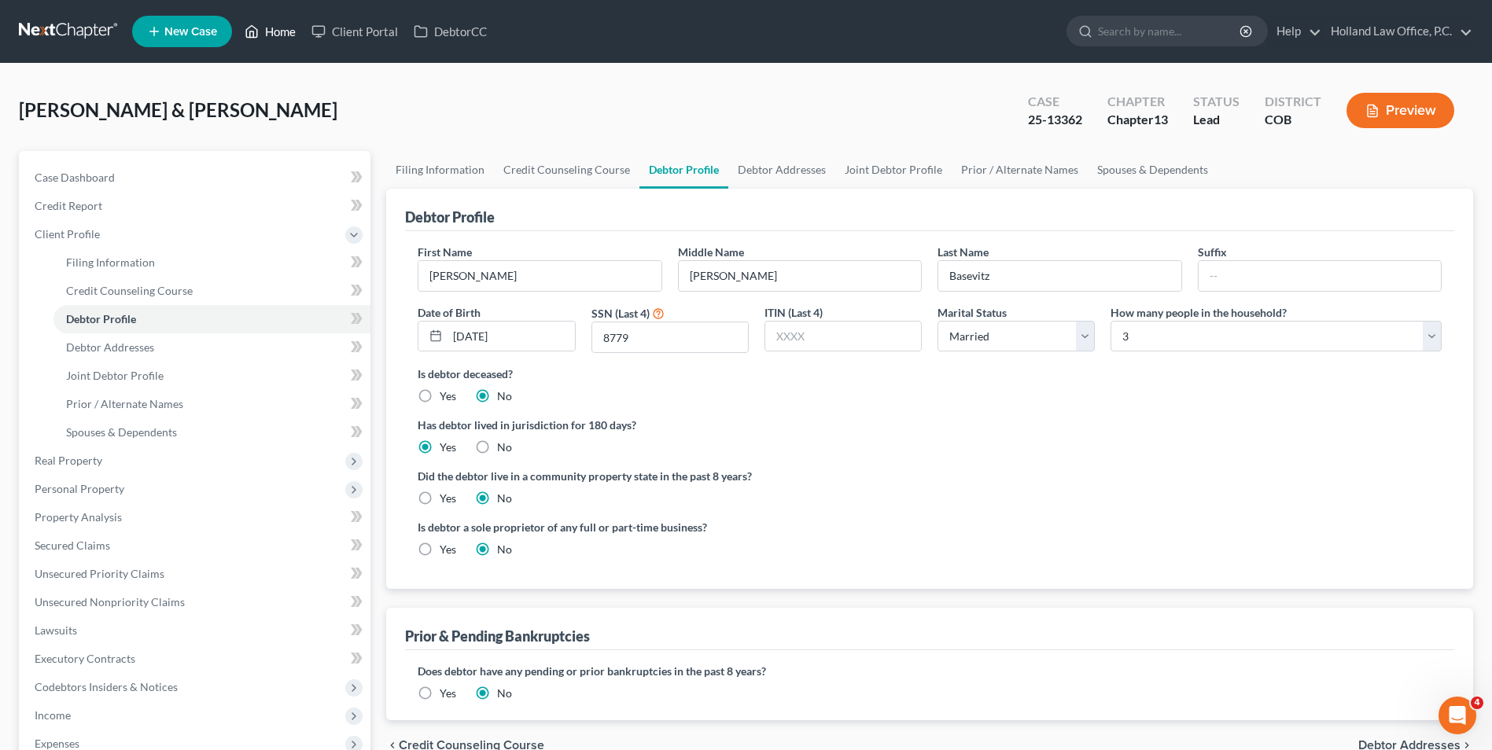
click at [256, 28] on icon at bounding box center [252, 32] width 11 height 12
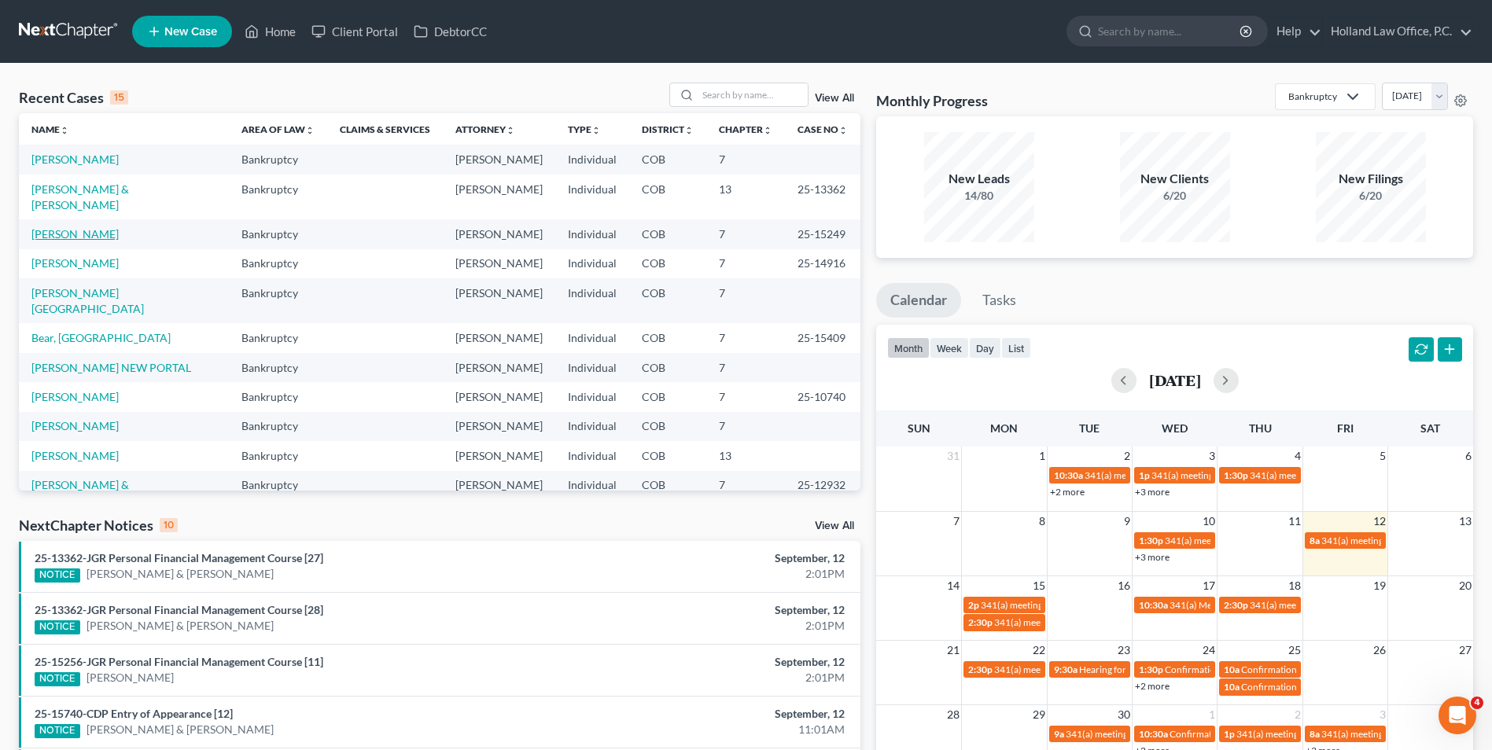
click at [57, 227] on link "[PERSON_NAME]" at bounding box center [74, 233] width 87 height 13
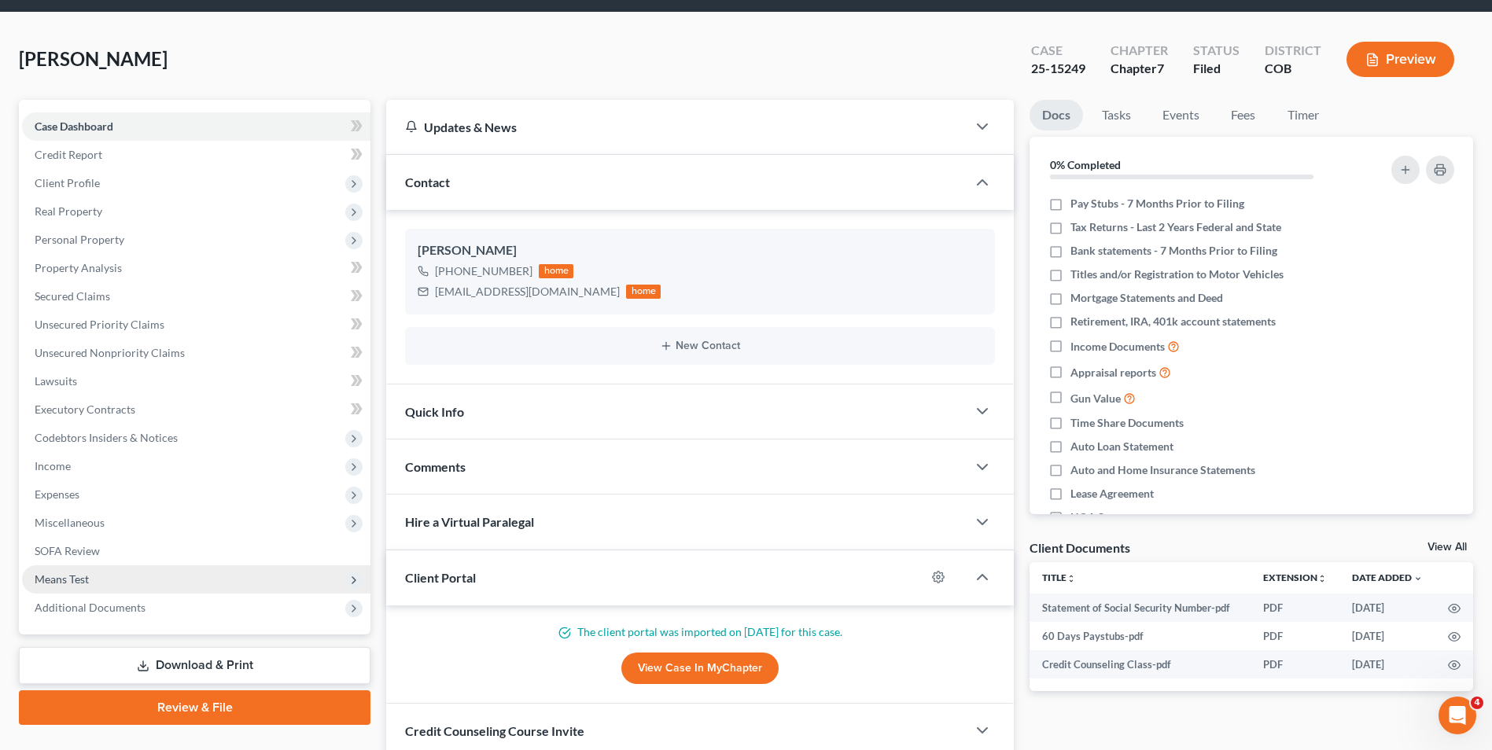
scroll to position [79, 0]
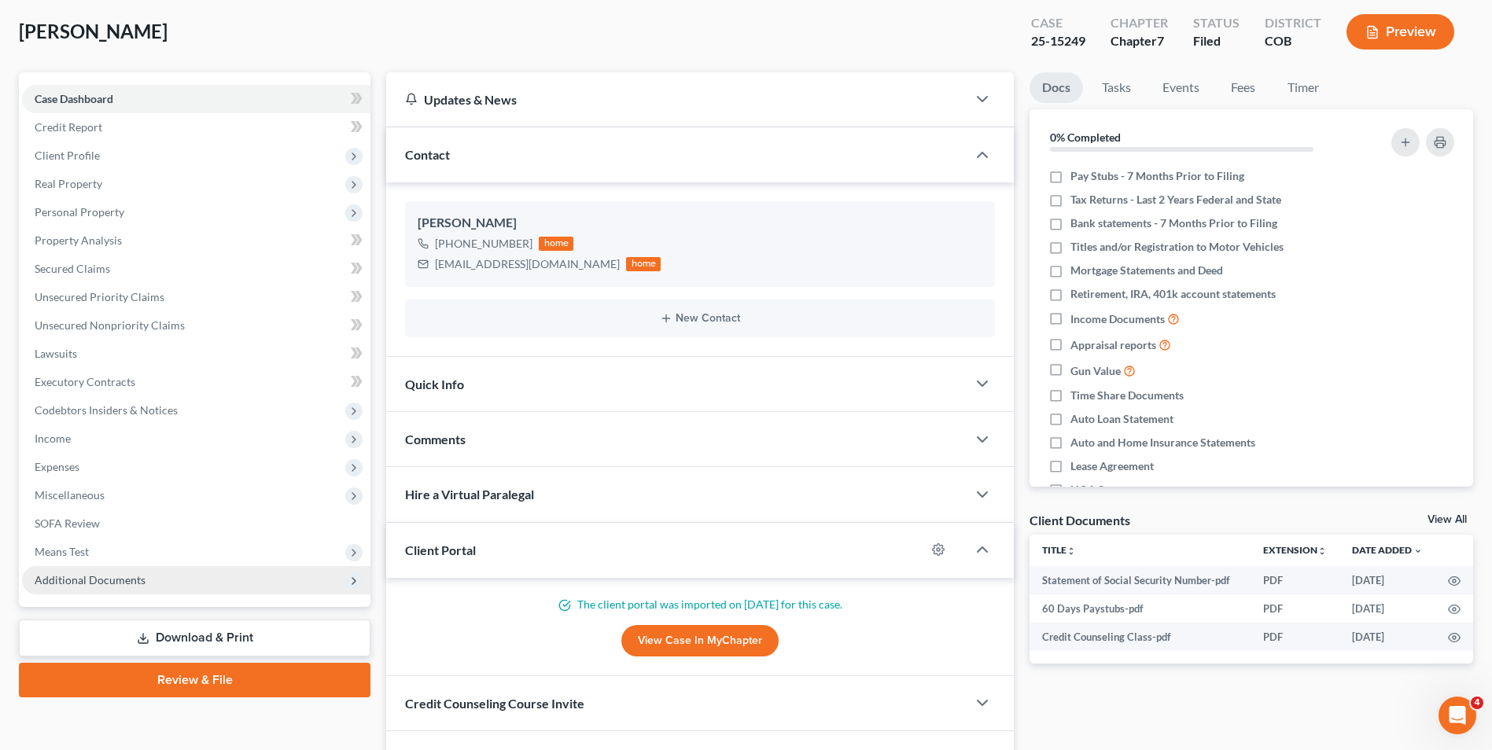
click at [109, 580] on span "Additional Documents" at bounding box center [90, 579] width 111 height 13
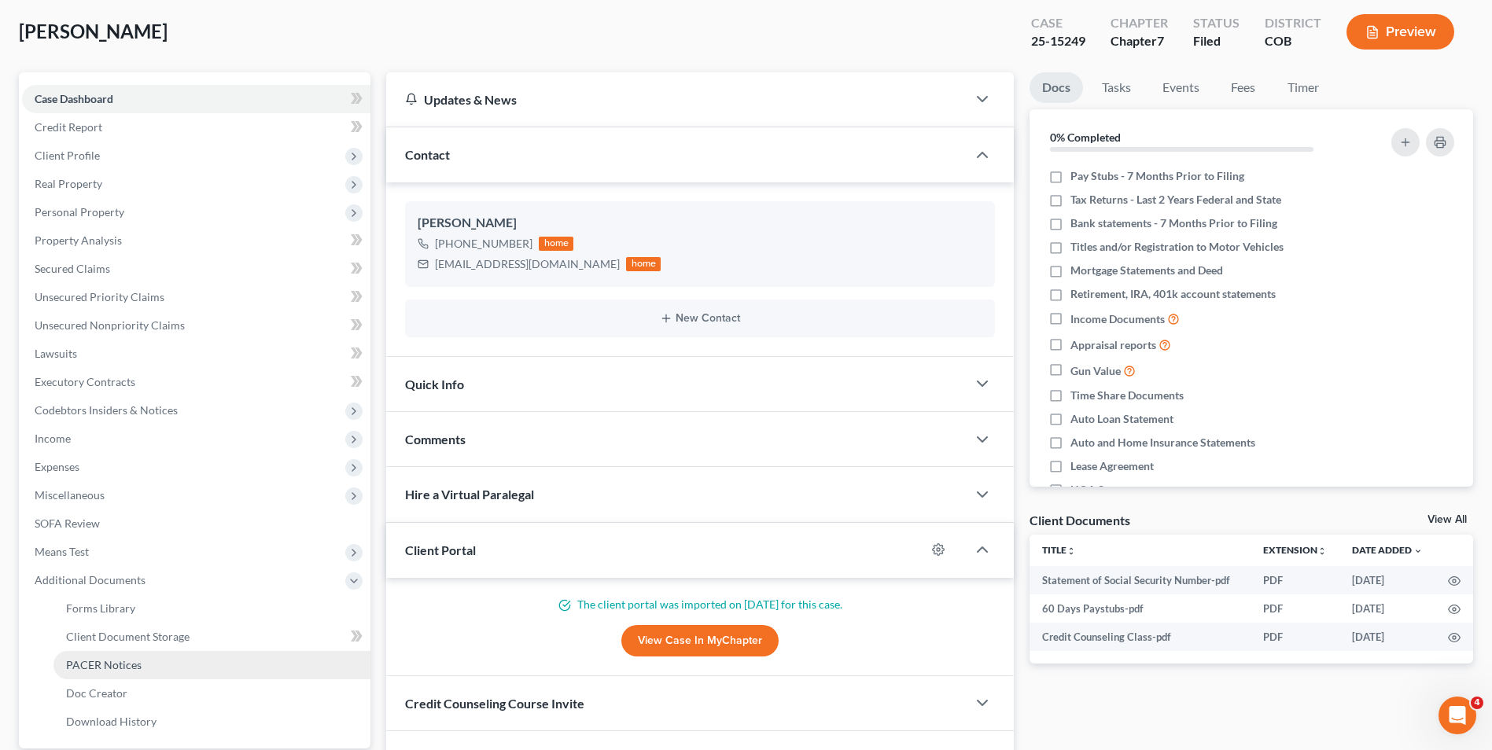
click at [115, 663] on span "PACER Notices" at bounding box center [104, 664] width 76 height 13
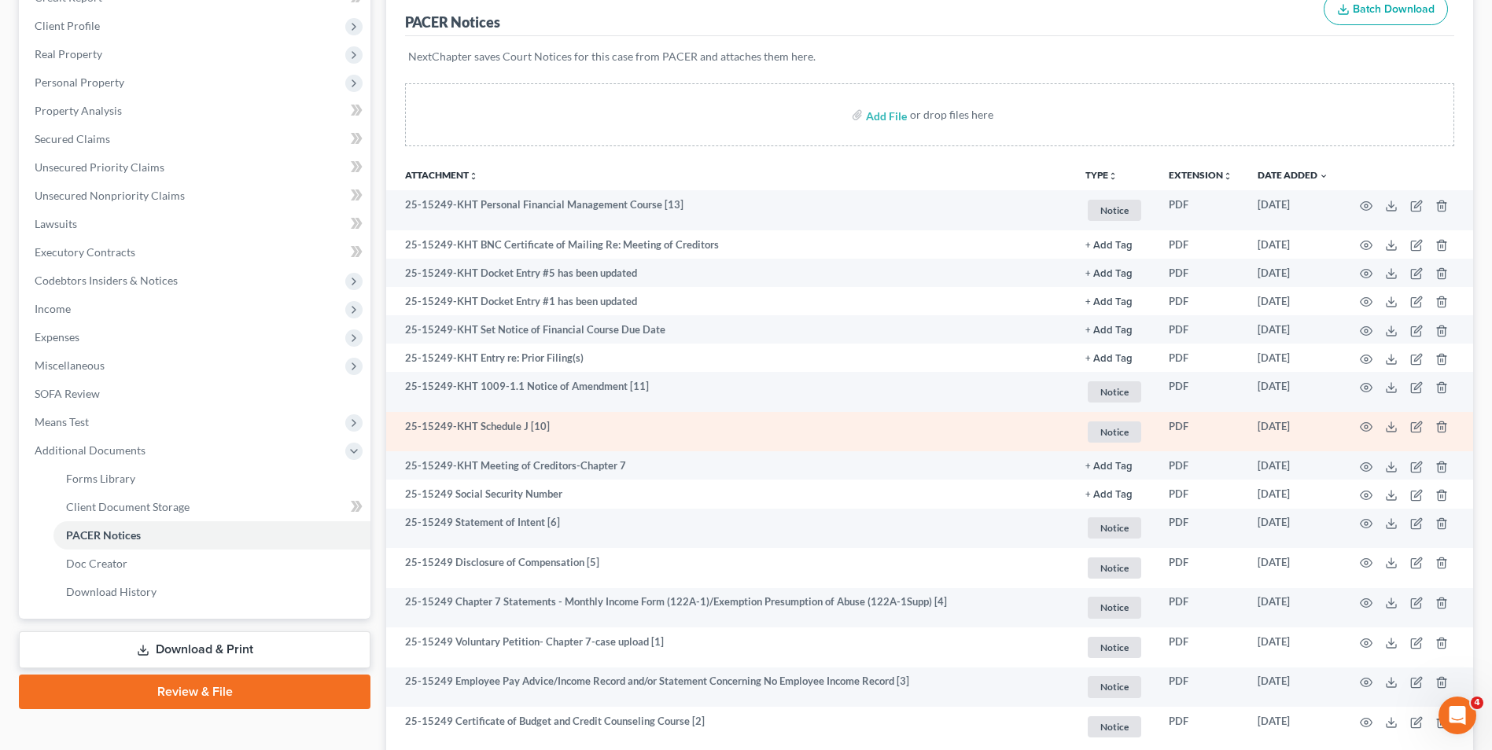
scroll to position [236, 0]
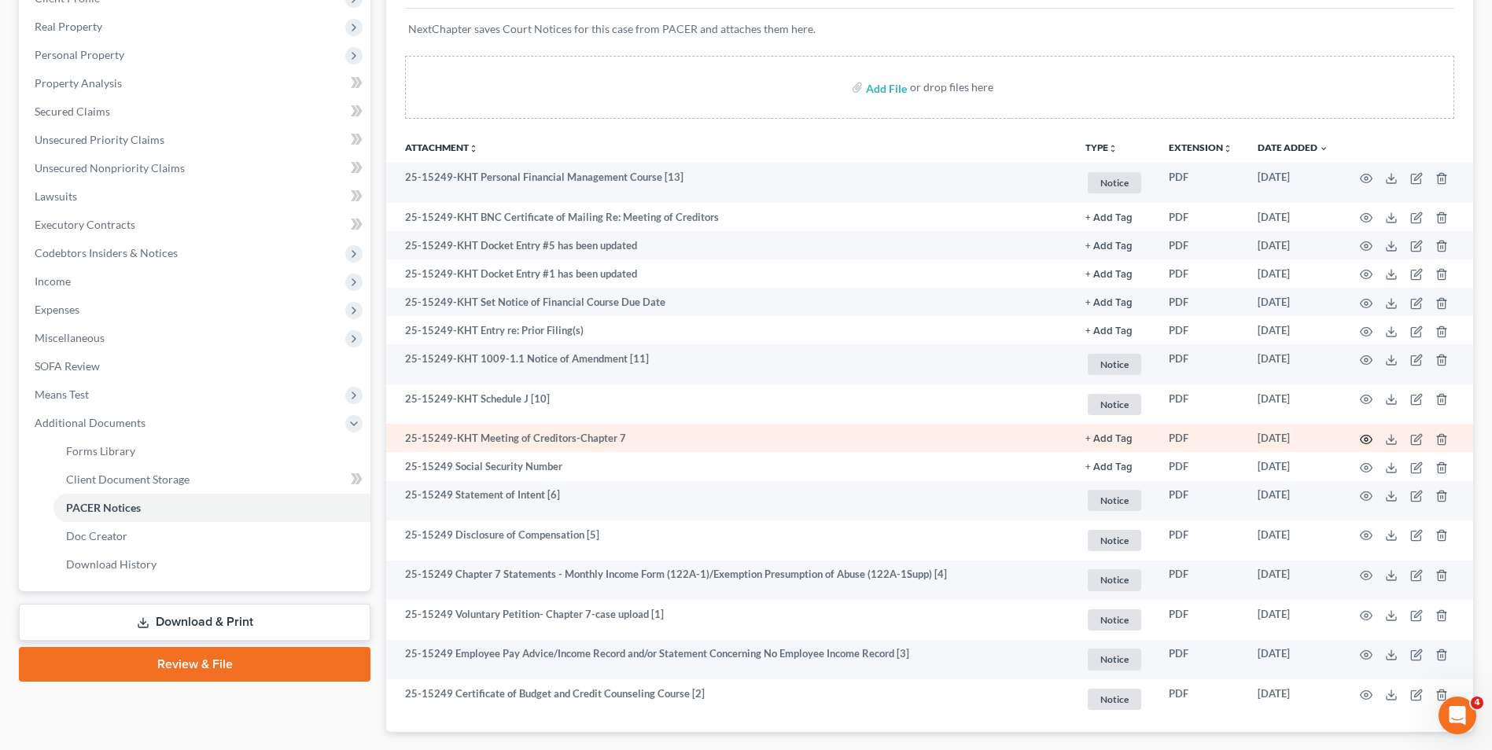
click at [1363, 435] on icon "button" at bounding box center [1366, 439] width 13 height 13
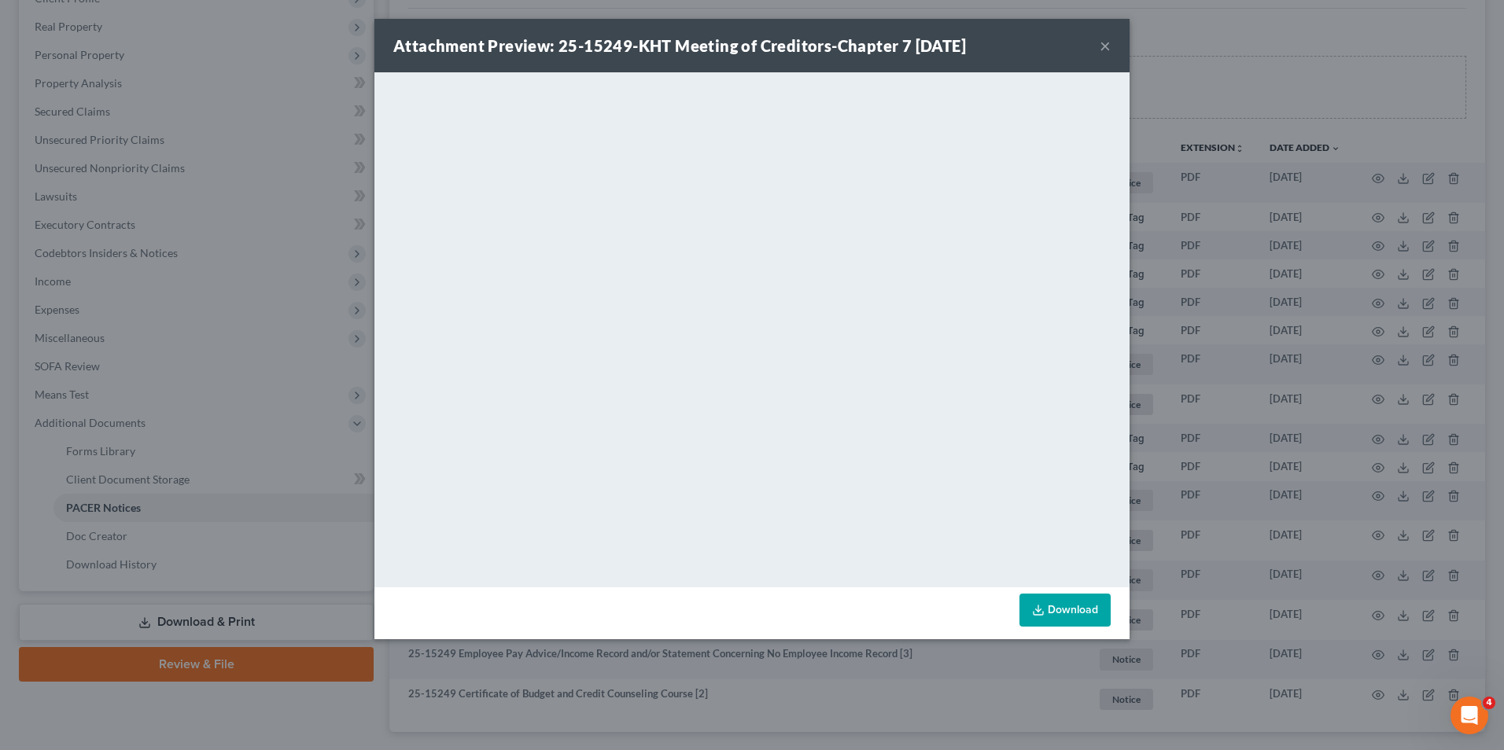
drag, startPoint x: 1104, startPoint y: 46, endPoint x: 376, endPoint y: 112, distance: 730.7
click at [1103, 46] on button "×" at bounding box center [1105, 45] width 11 height 19
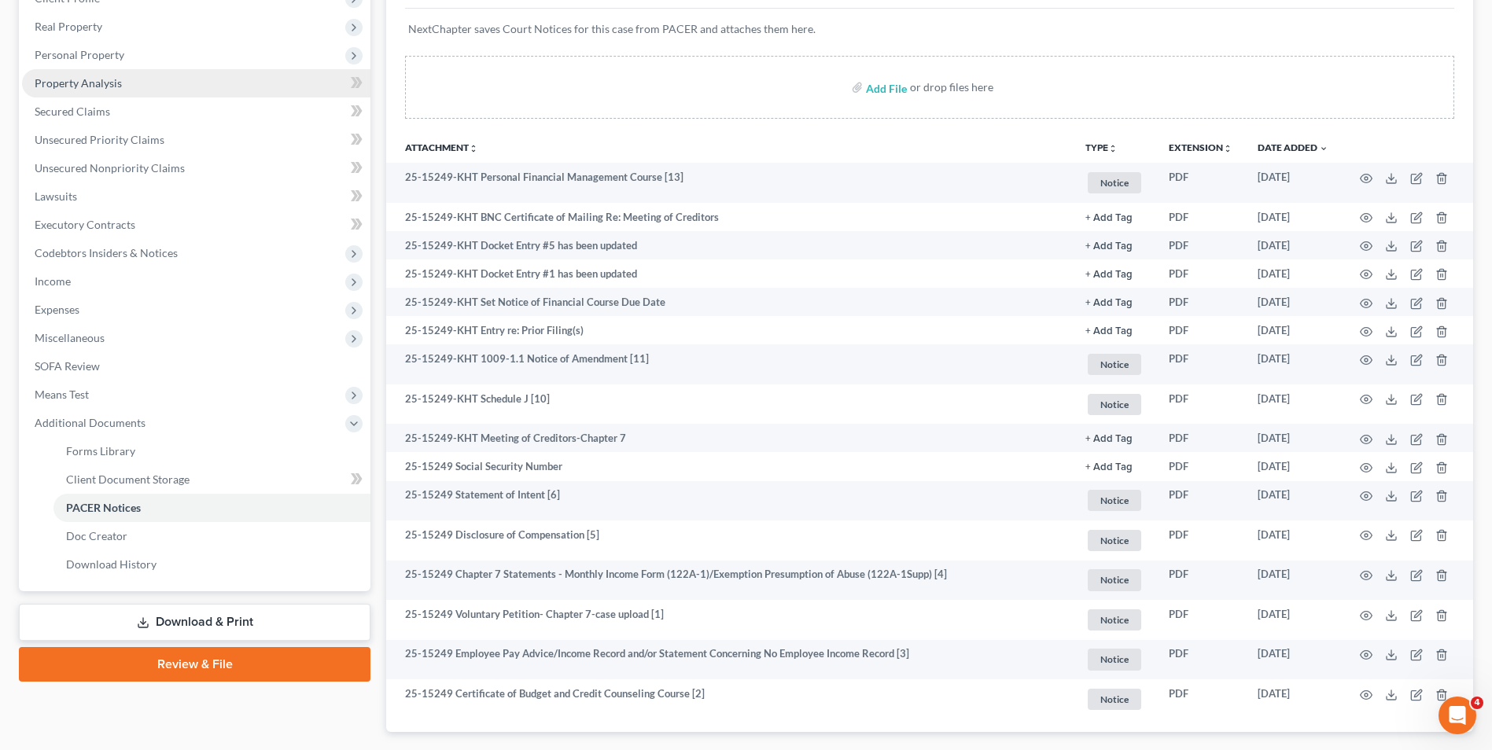
click at [113, 79] on span "Property Analysis" at bounding box center [78, 82] width 87 height 13
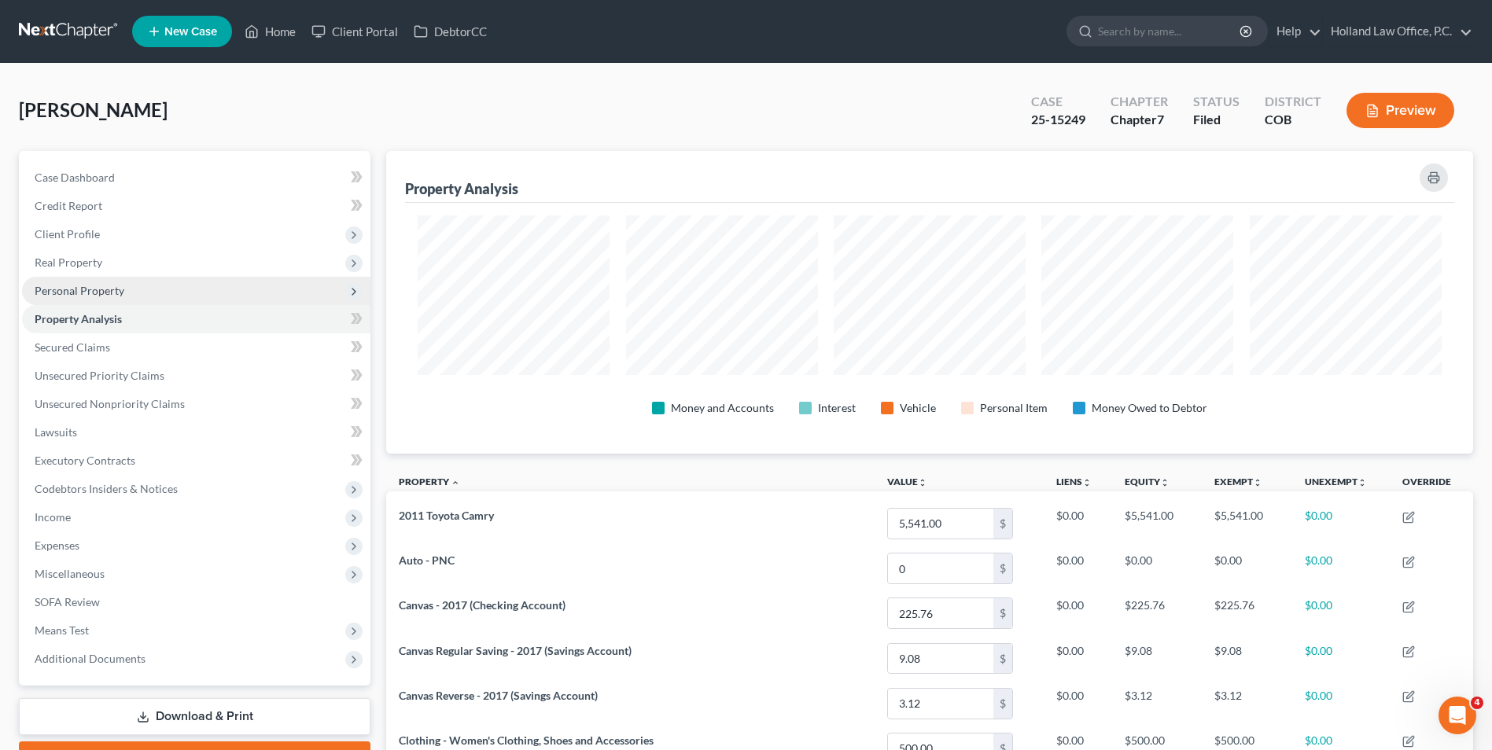
click at [102, 293] on span "Personal Property" at bounding box center [80, 290] width 90 height 13
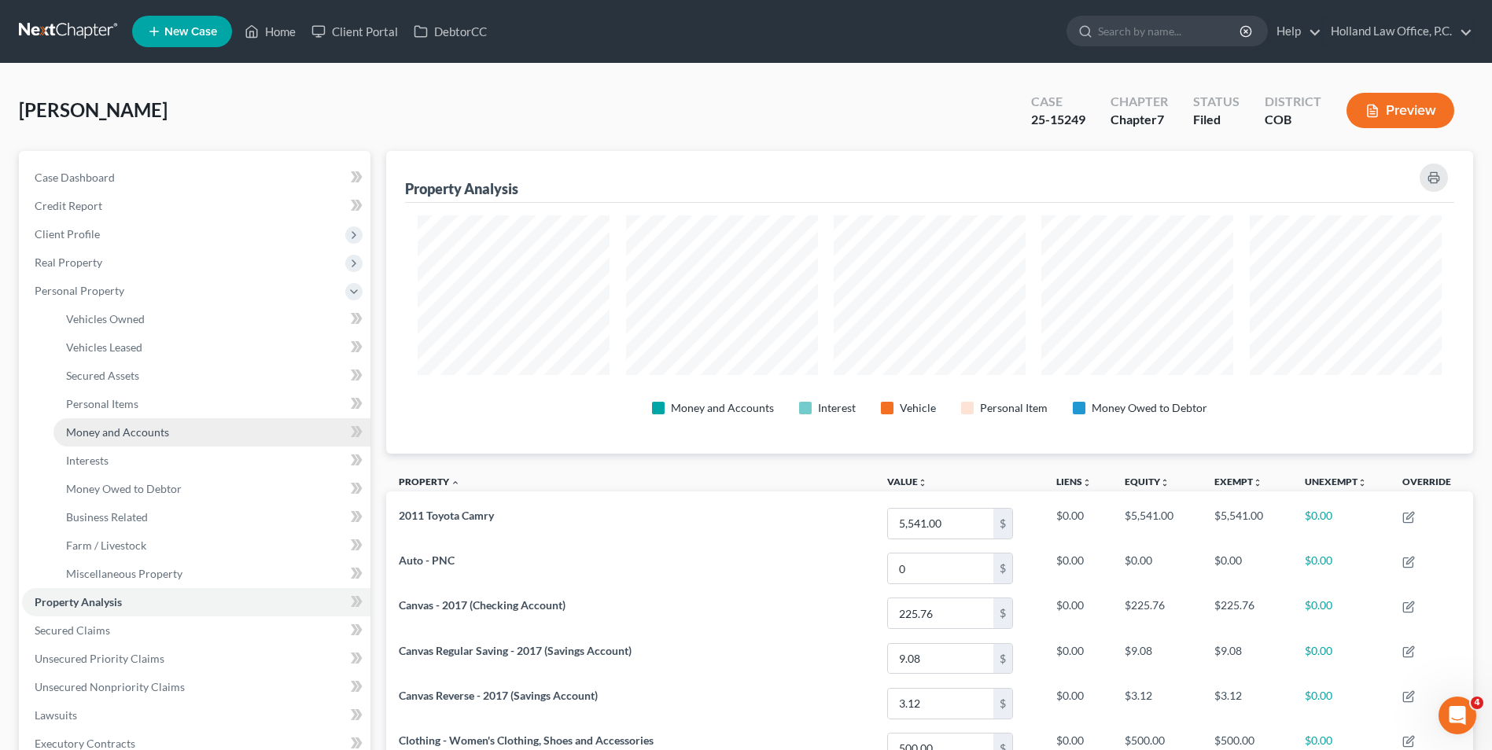
click at [109, 432] on span "Money and Accounts" at bounding box center [117, 432] width 103 height 13
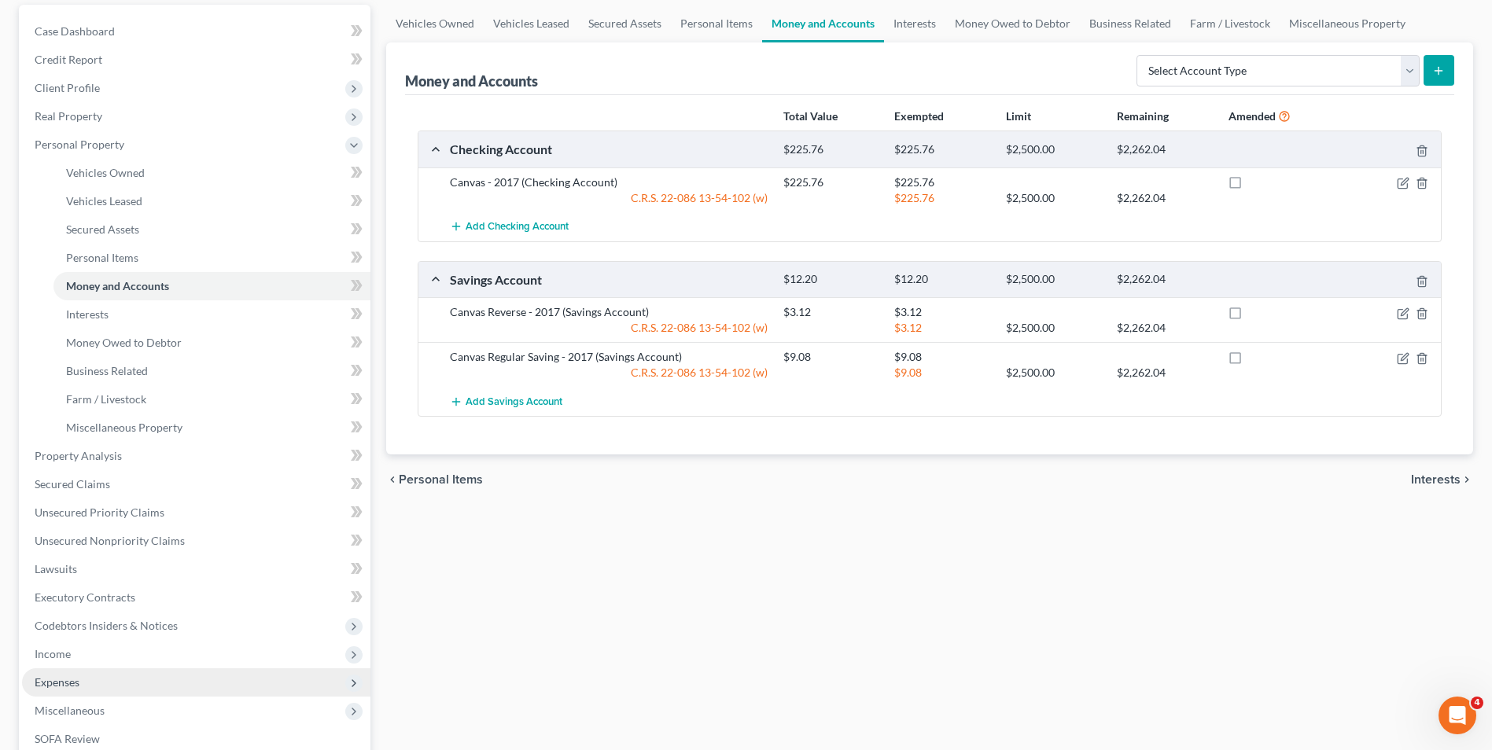
scroll to position [157, 0]
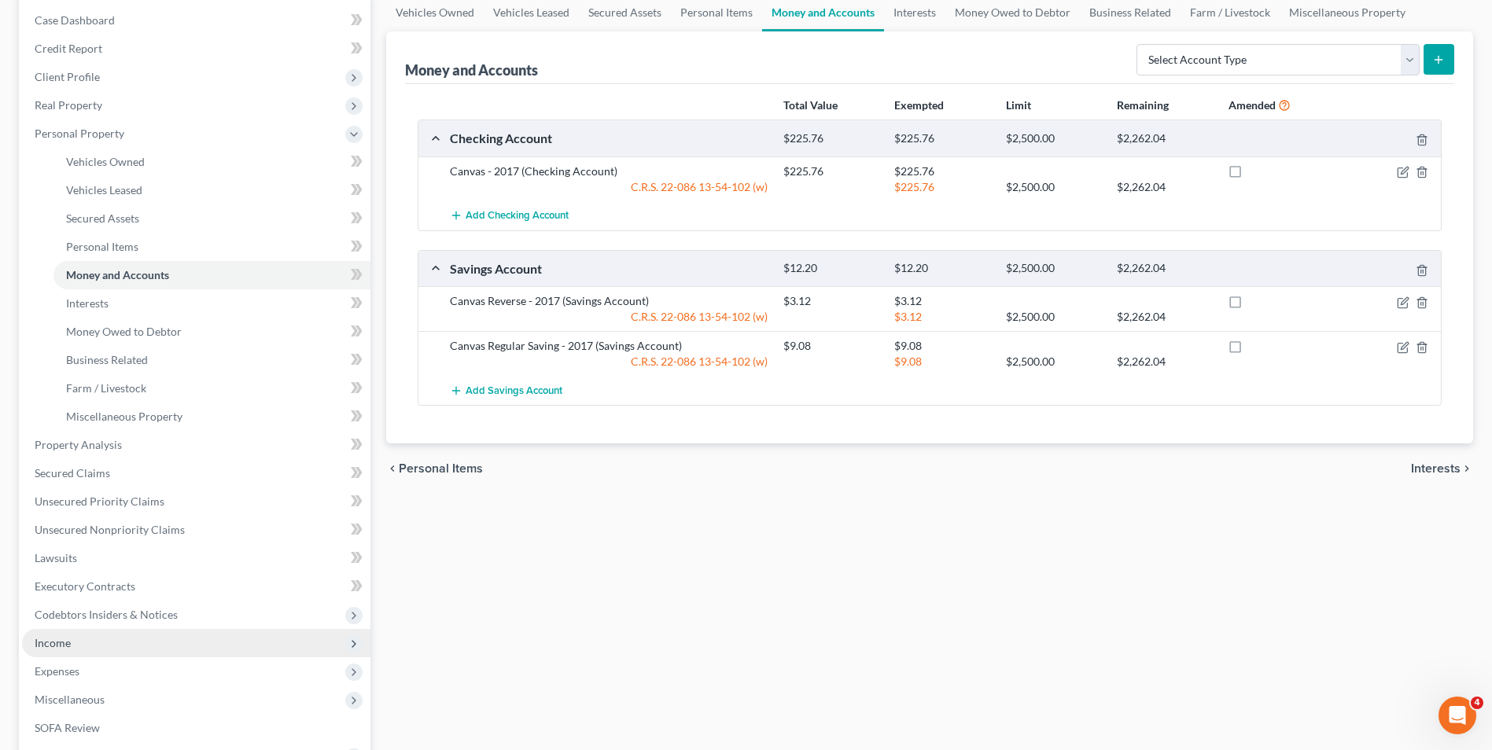
click at [65, 641] on span "Income" at bounding box center [53, 642] width 36 height 13
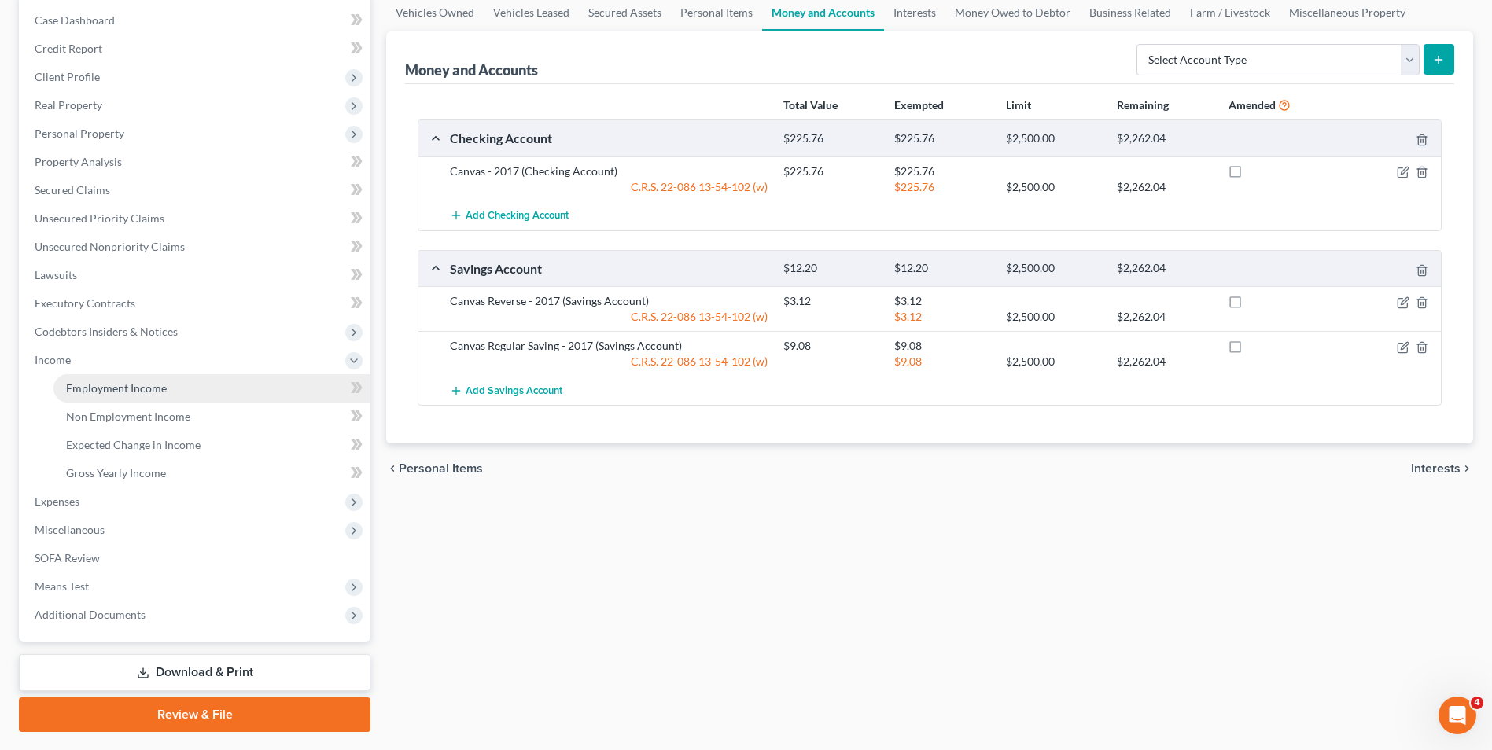
click at [106, 386] on span "Employment Income" at bounding box center [116, 388] width 101 height 13
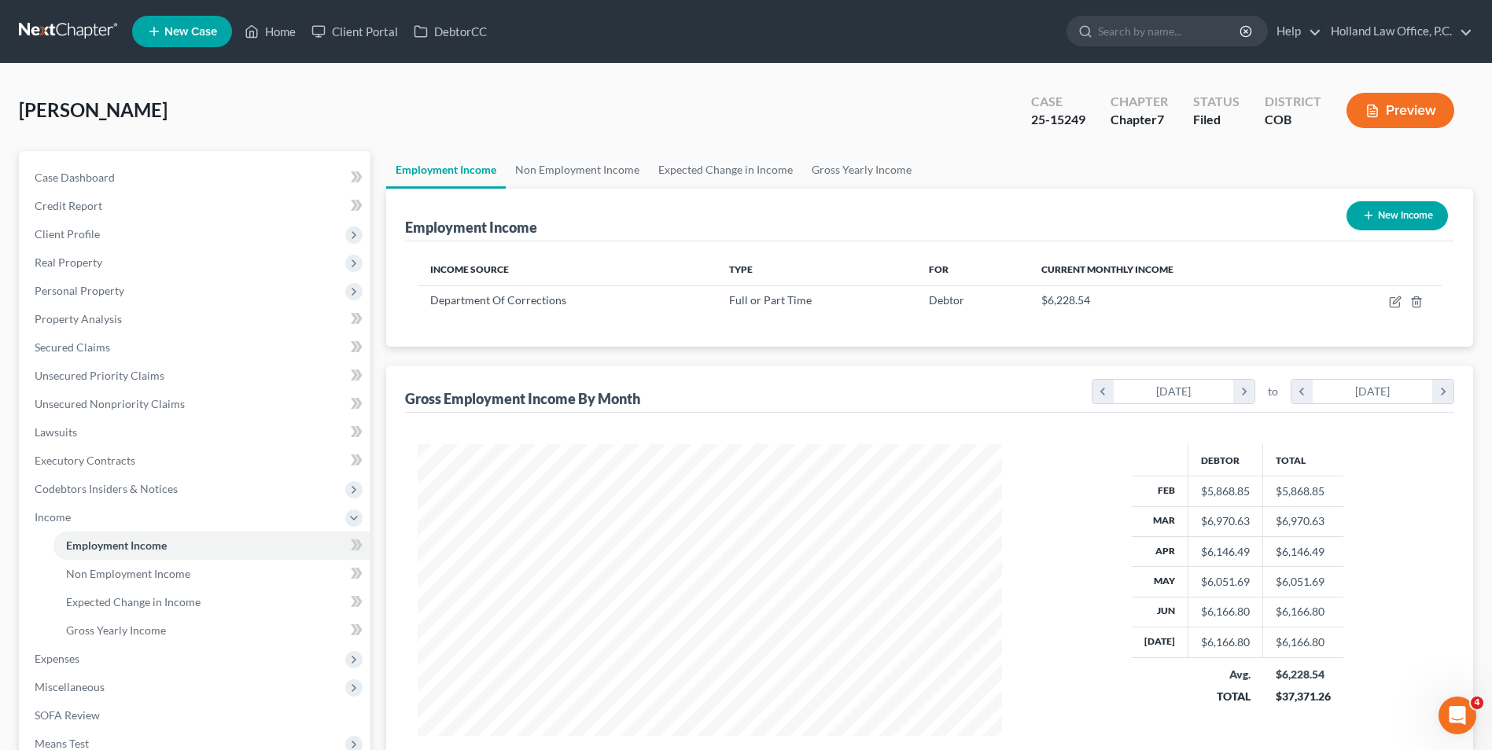
scroll to position [292, 615]
click at [138, 174] on link "Case Dashboard" at bounding box center [196, 178] width 348 height 28
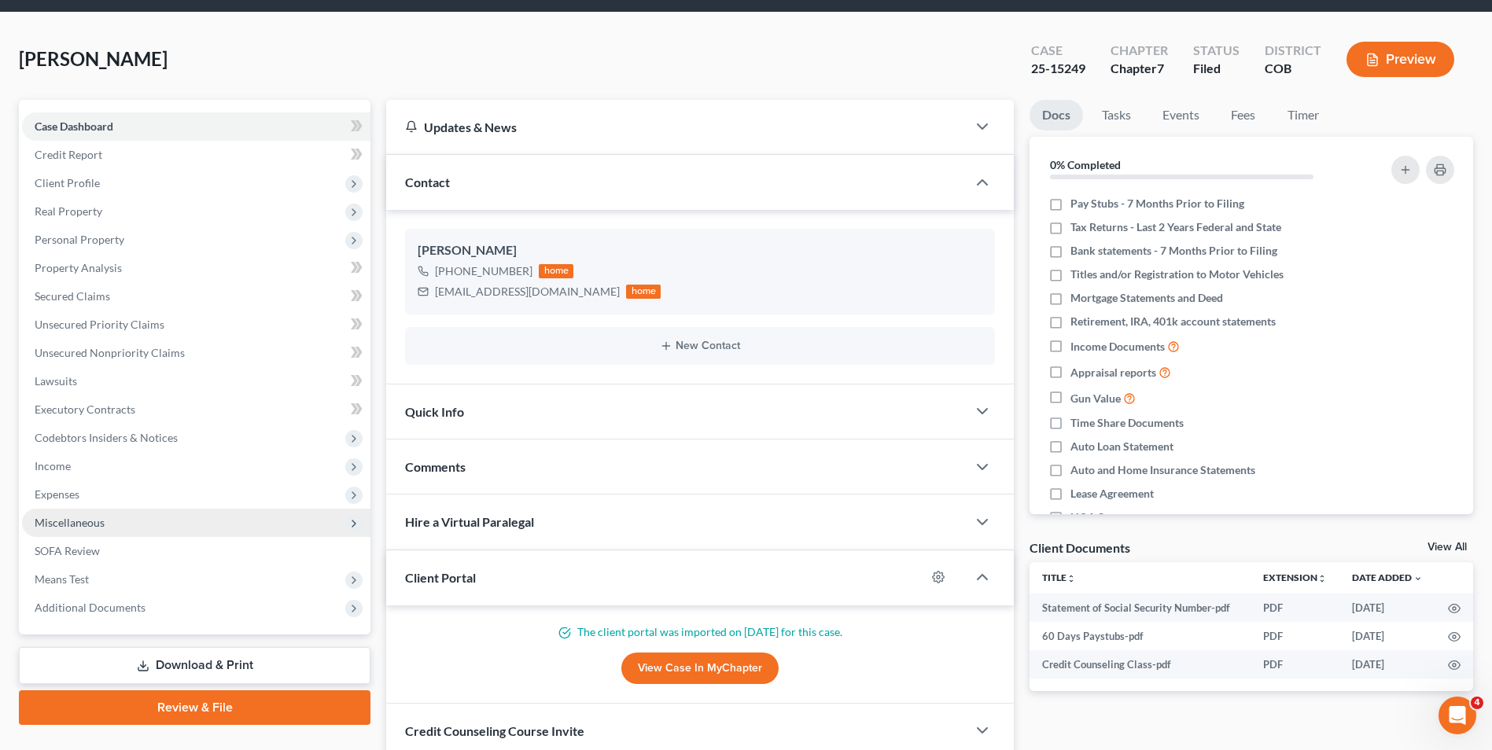
scroll to position [79, 0]
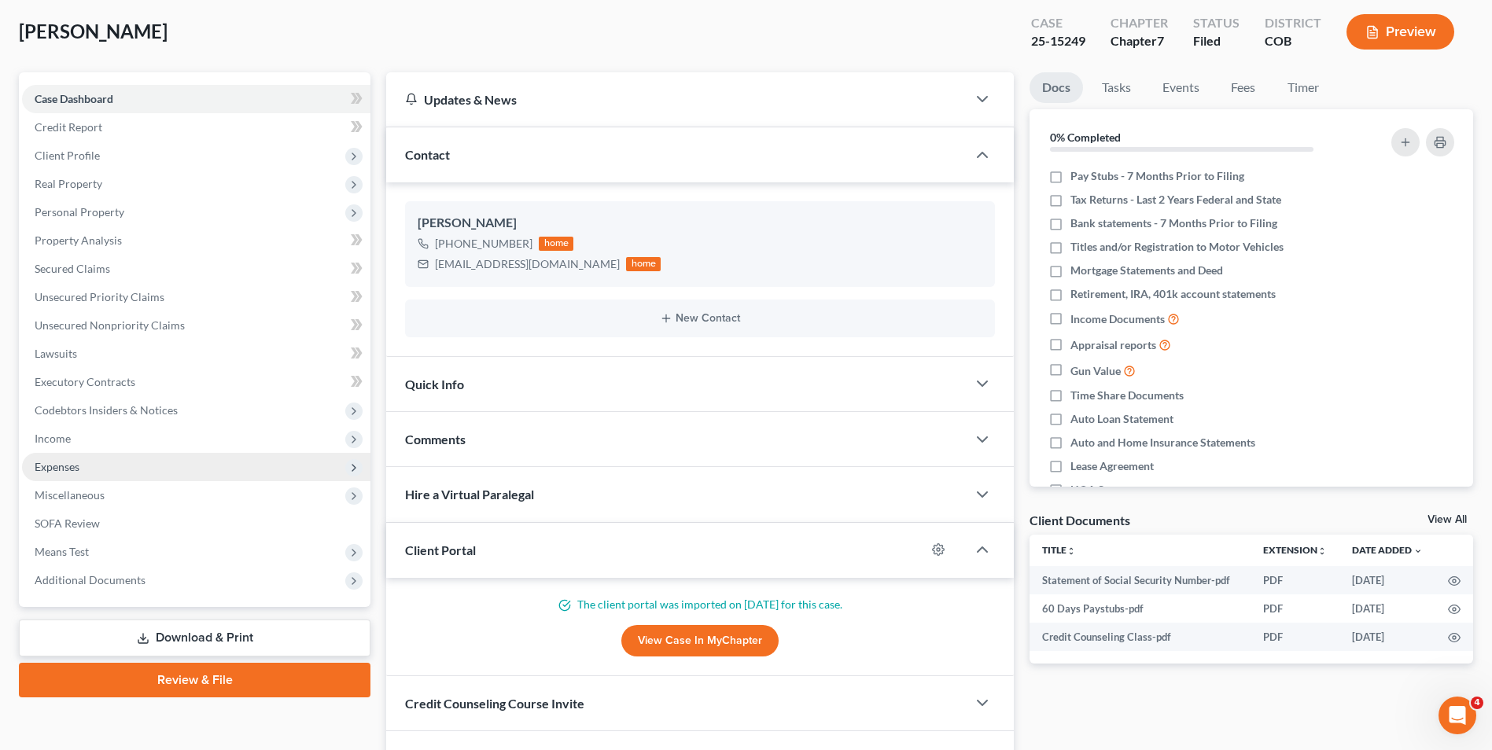
click at [98, 464] on span "Expenses" at bounding box center [196, 467] width 348 height 28
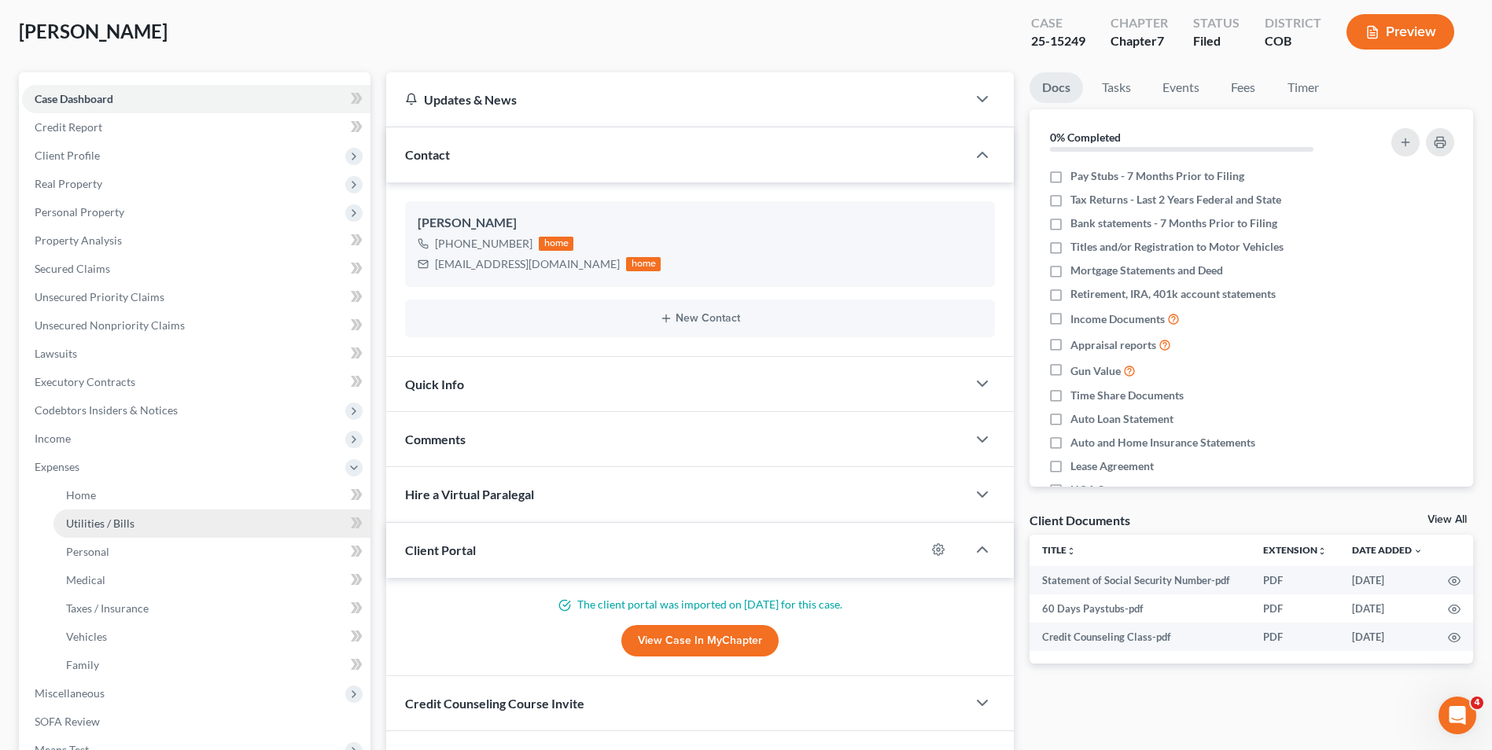
click at [110, 515] on link "Utilities / Bills" at bounding box center [211, 524] width 317 height 28
click at [113, 497] on link "Home" at bounding box center [211, 495] width 317 height 28
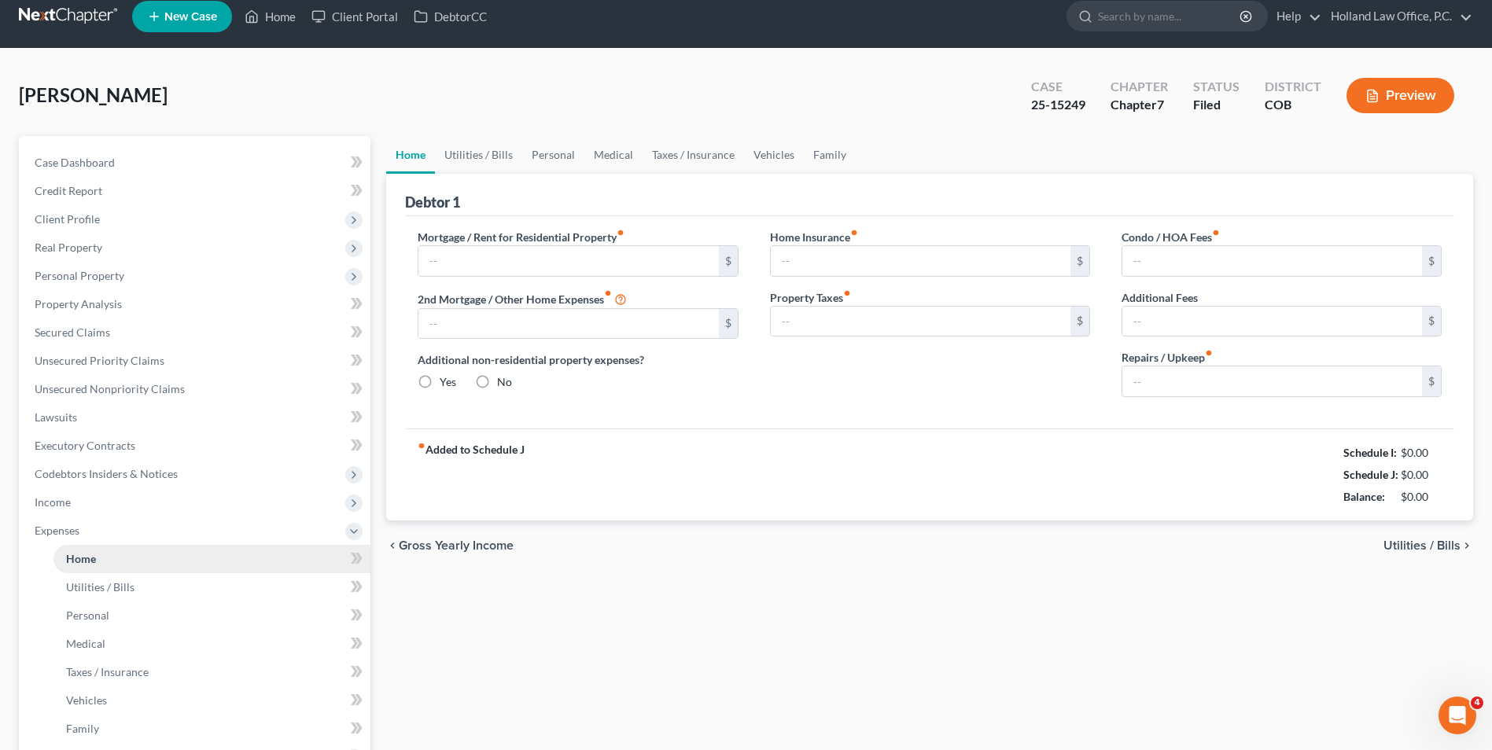
type input "800.00"
radio input "true"
type input "50.00"
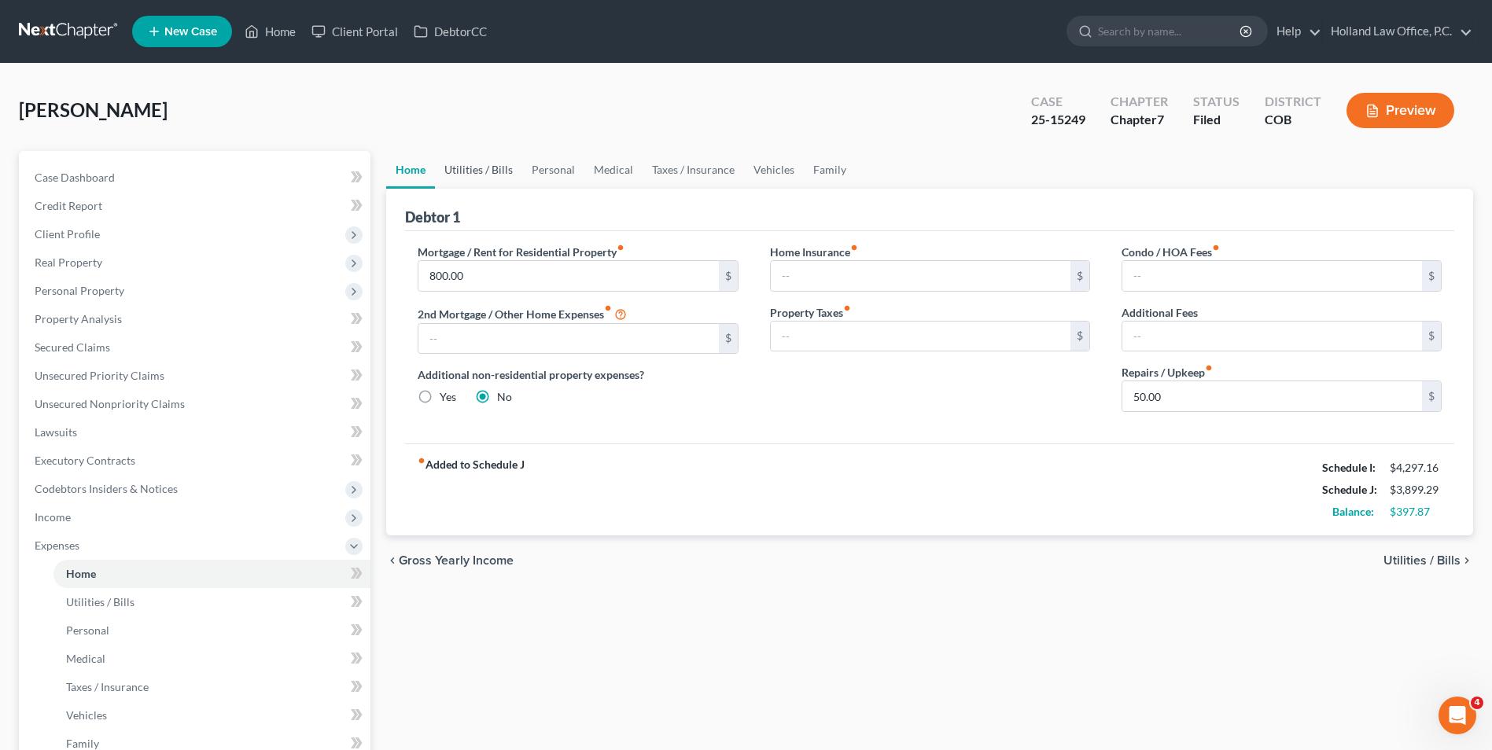
click at [478, 164] on link "Utilities / Bills" at bounding box center [478, 170] width 87 height 38
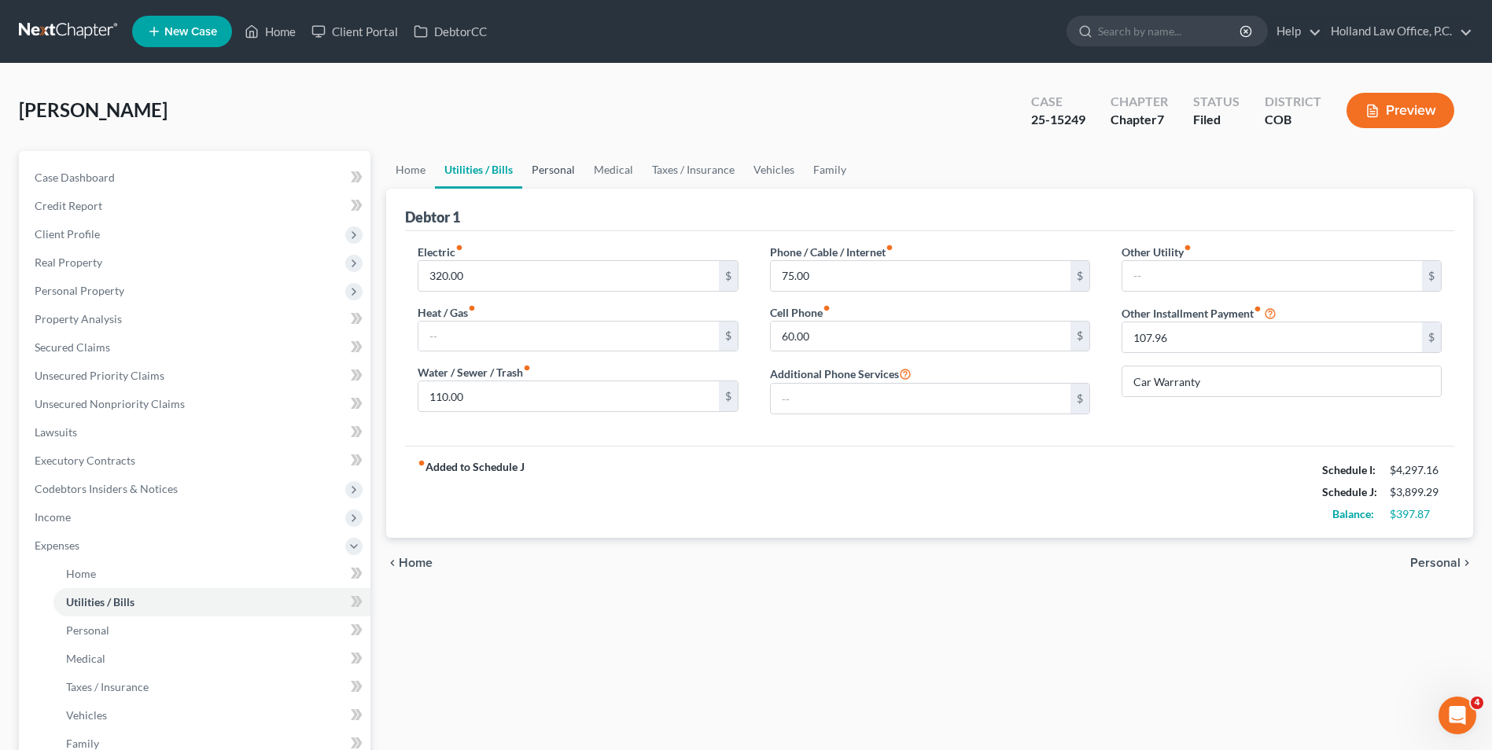
click at [544, 173] on link "Personal" at bounding box center [553, 170] width 62 height 38
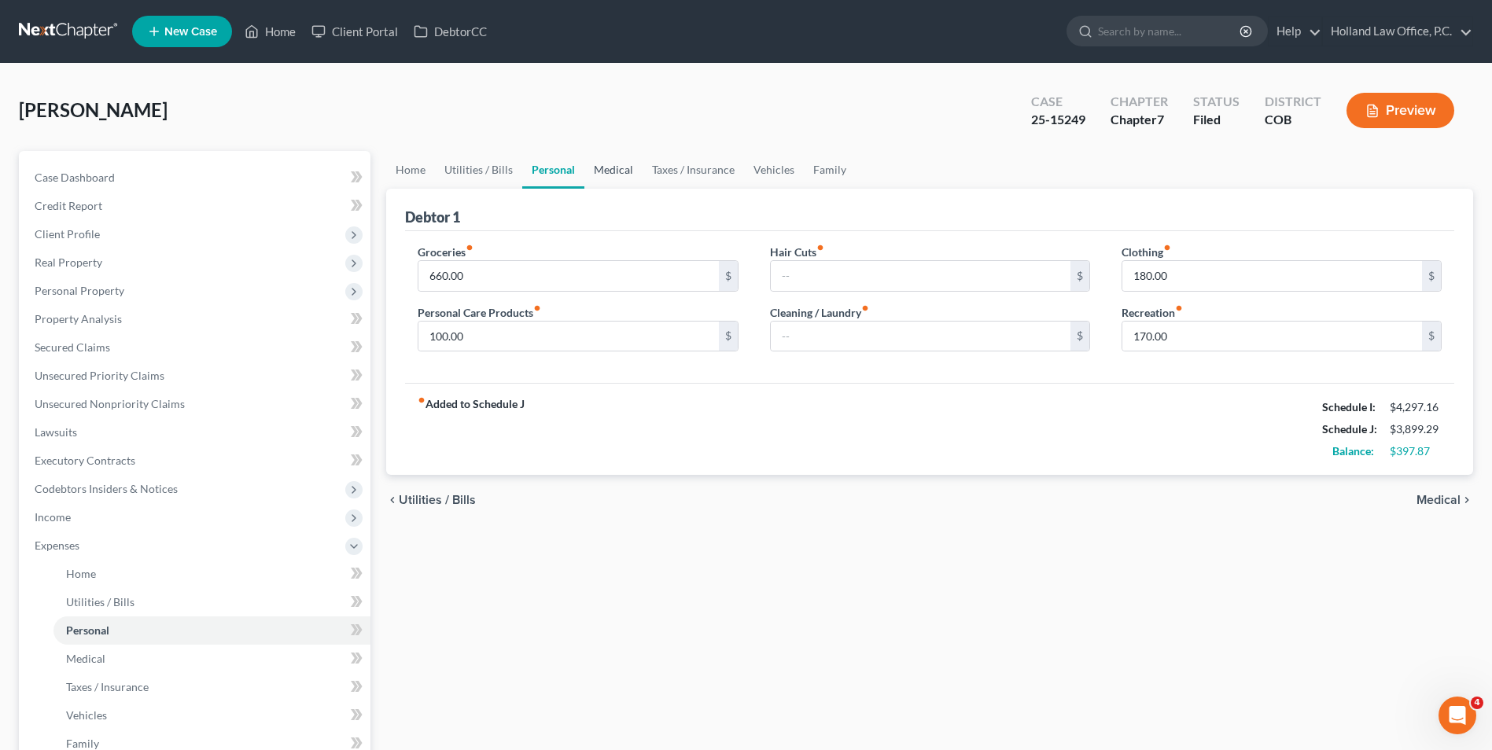
click at [614, 176] on link "Medical" at bounding box center [614, 170] width 58 height 38
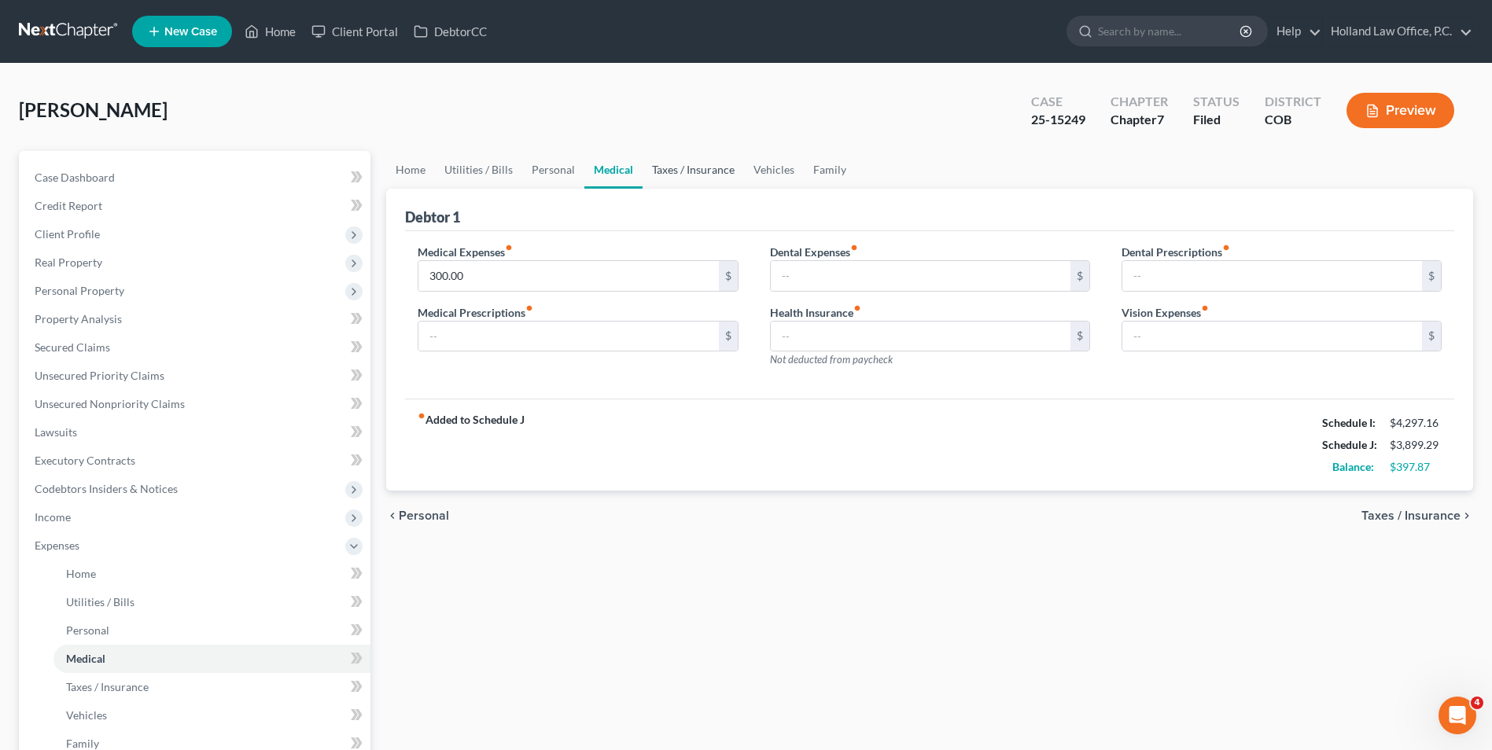
click at [680, 175] on link "Taxes / Insurance" at bounding box center [693, 170] width 101 height 38
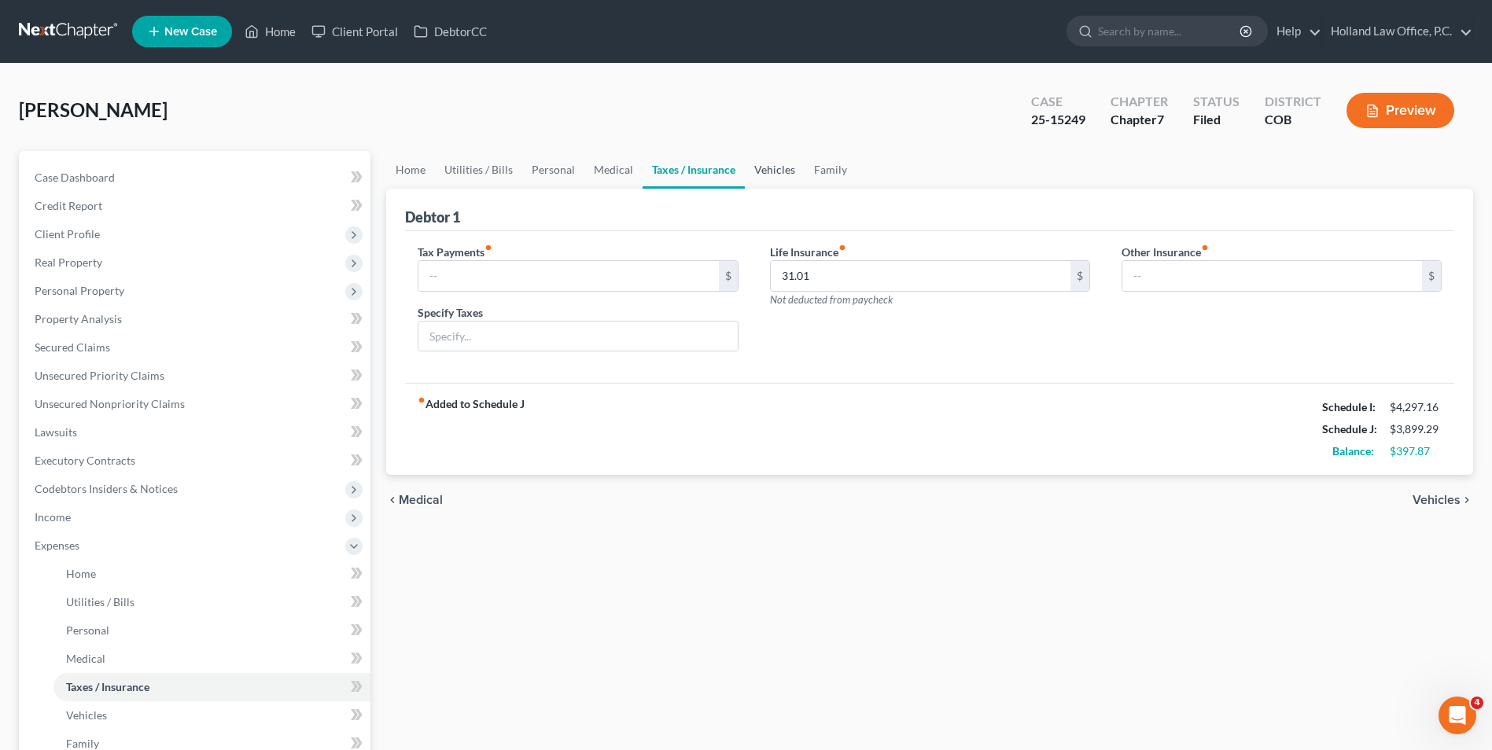
click at [754, 175] on link "Vehicles" at bounding box center [775, 170] width 60 height 38
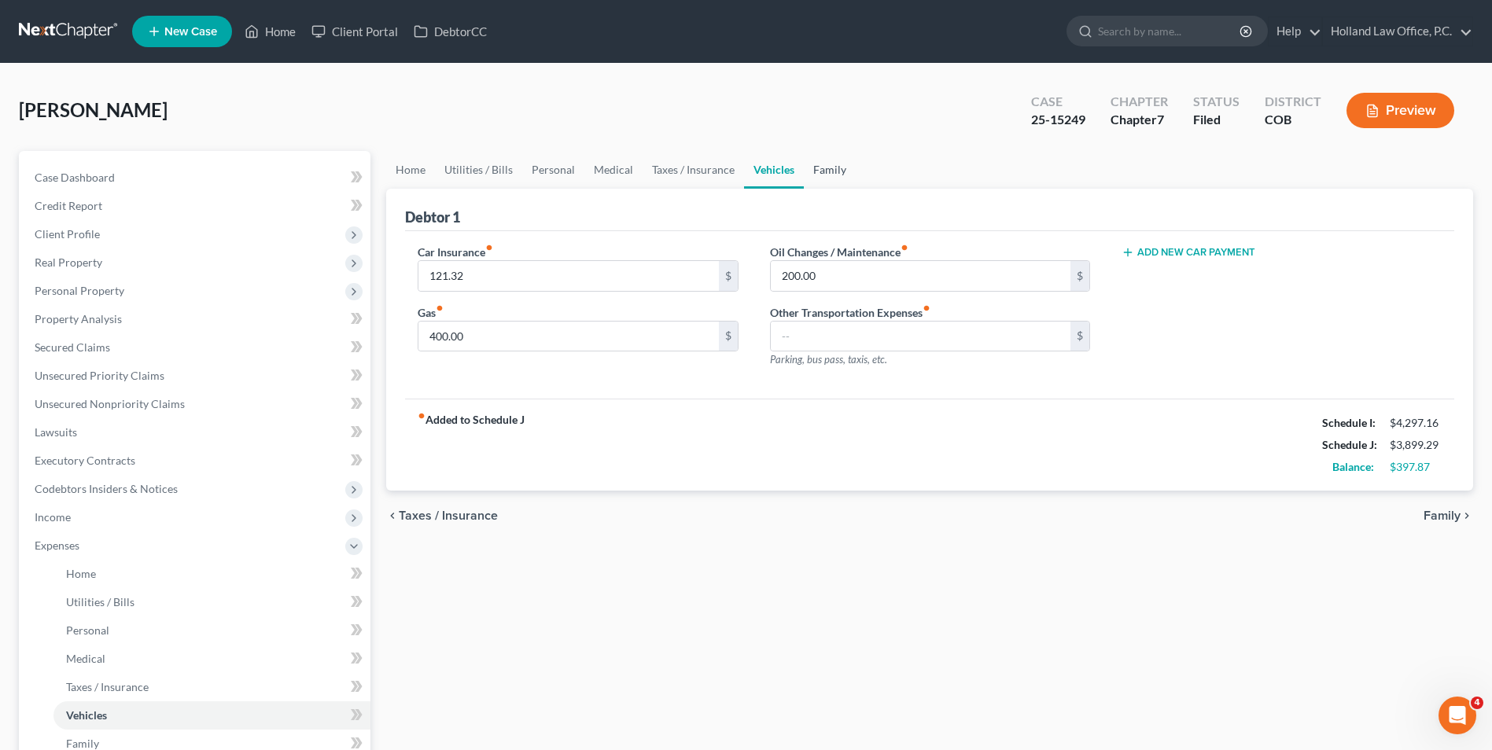
click at [822, 169] on link "Family" at bounding box center [830, 170] width 52 height 38
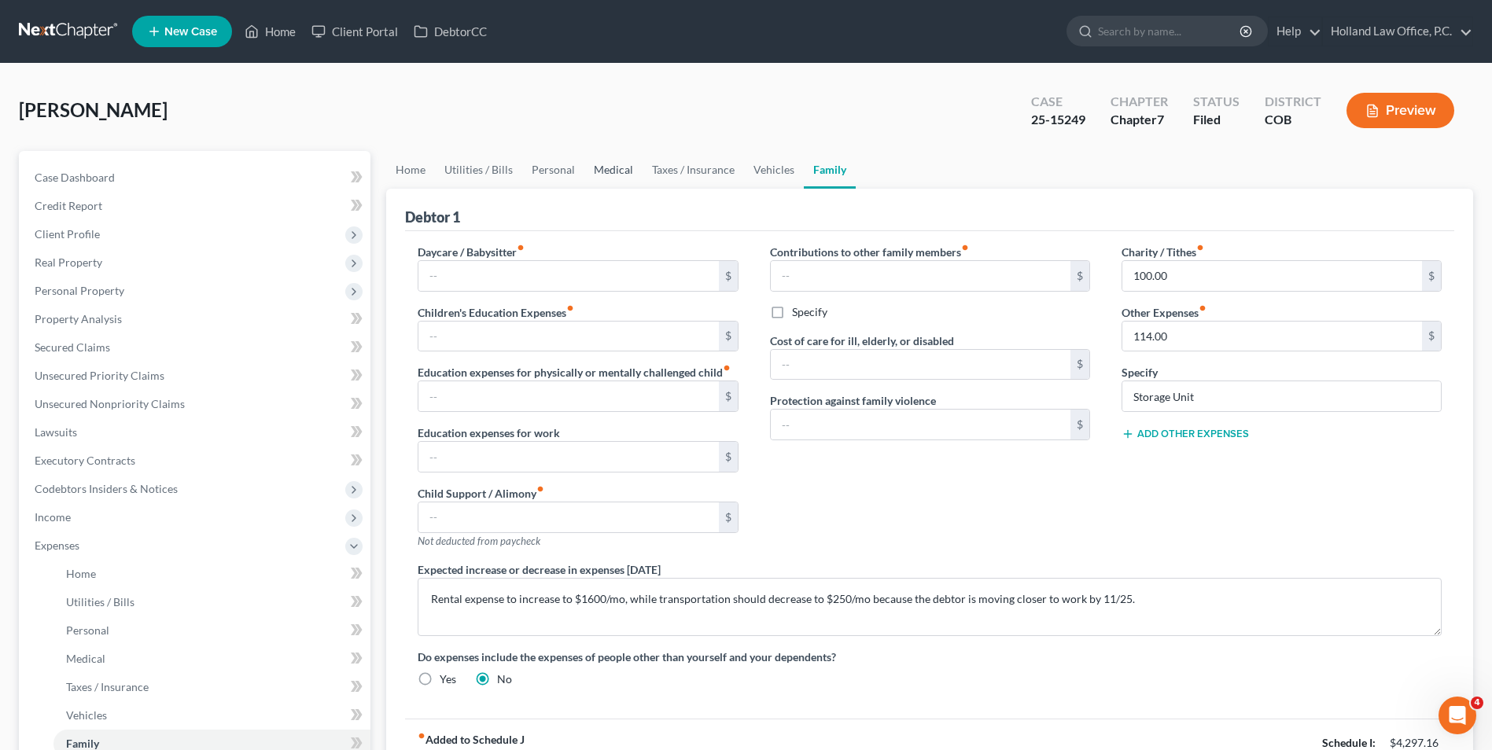
click at [594, 169] on link "Medical" at bounding box center [614, 170] width 58 height 38
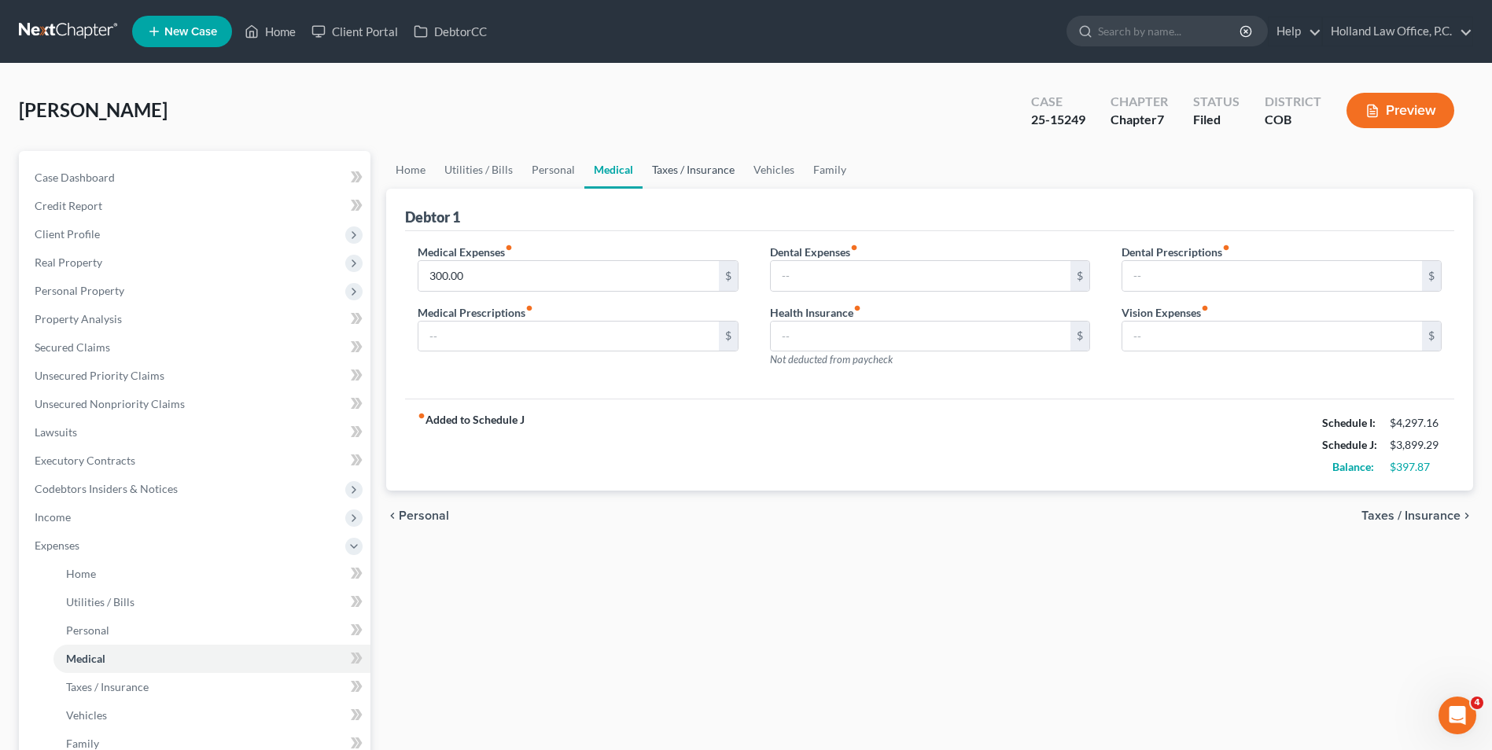
click at [688, 178] on link "Taxes / Insurance" at bounding box center [693, 170] width 101 height 38
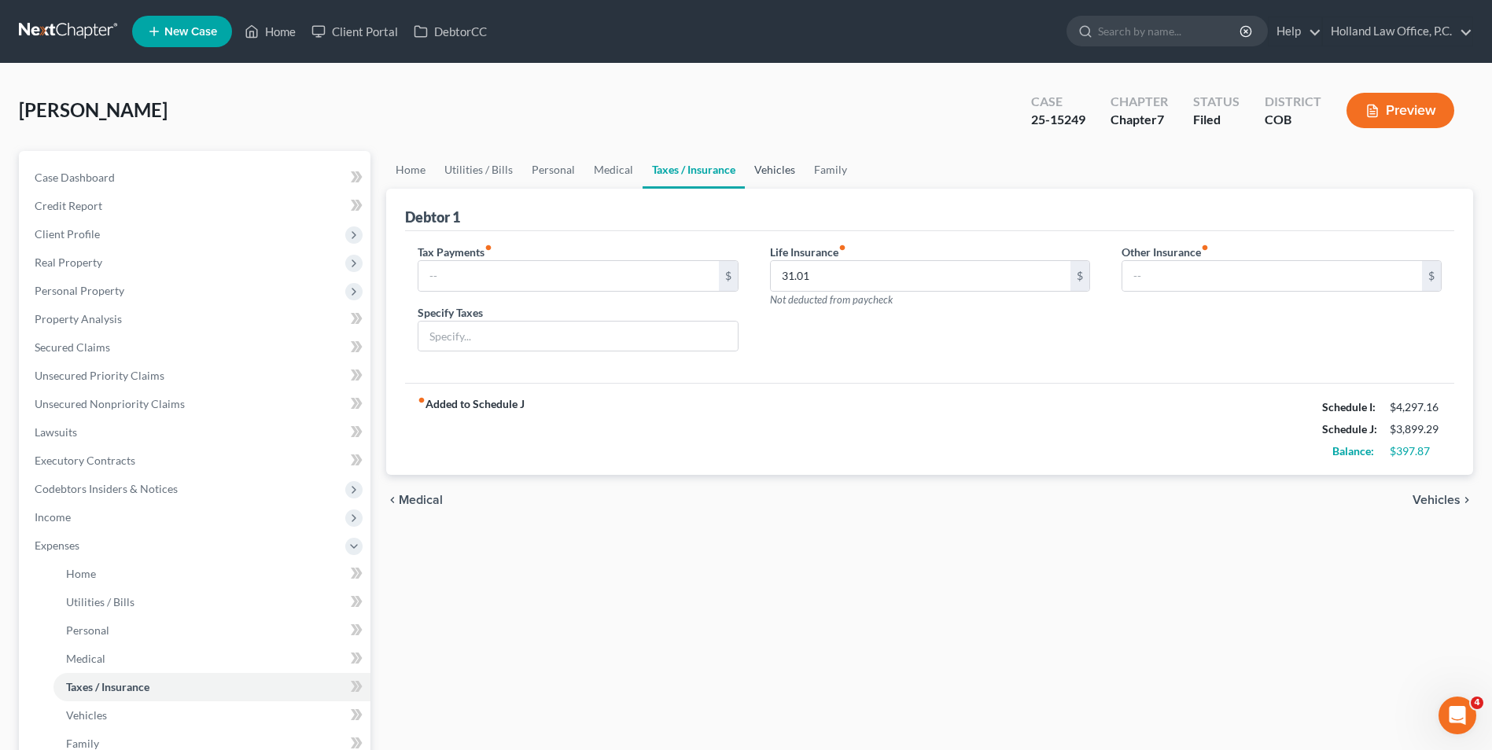
click at [774, 178] on link "Vehicles" at bounding box center [775, 170] width 60 height 38
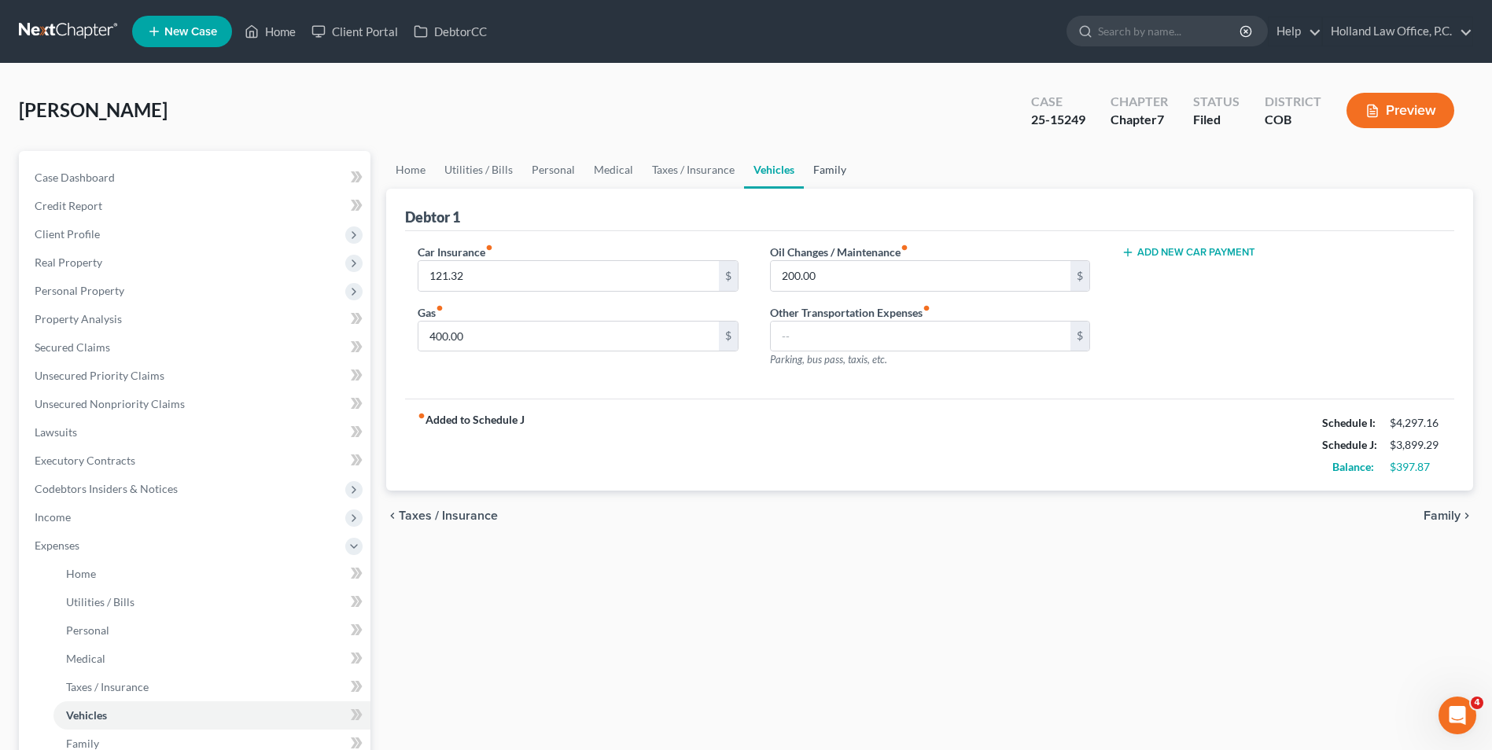
click at [824, 167] on link "Family" at bounding box center [830, 170] width 52 height 38
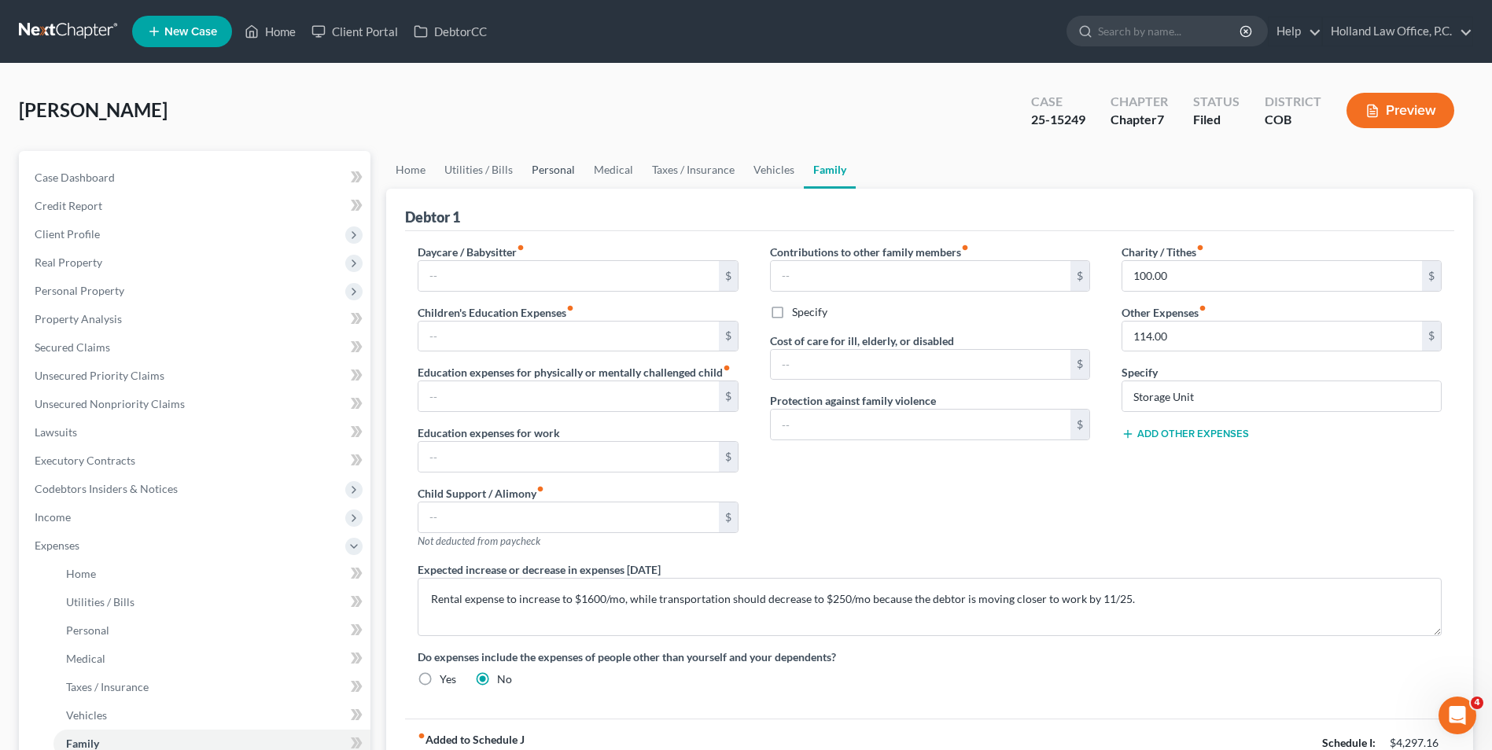
click at [556, 171] on link "Personal" at bounding box center [553, 170] width 62 height 38
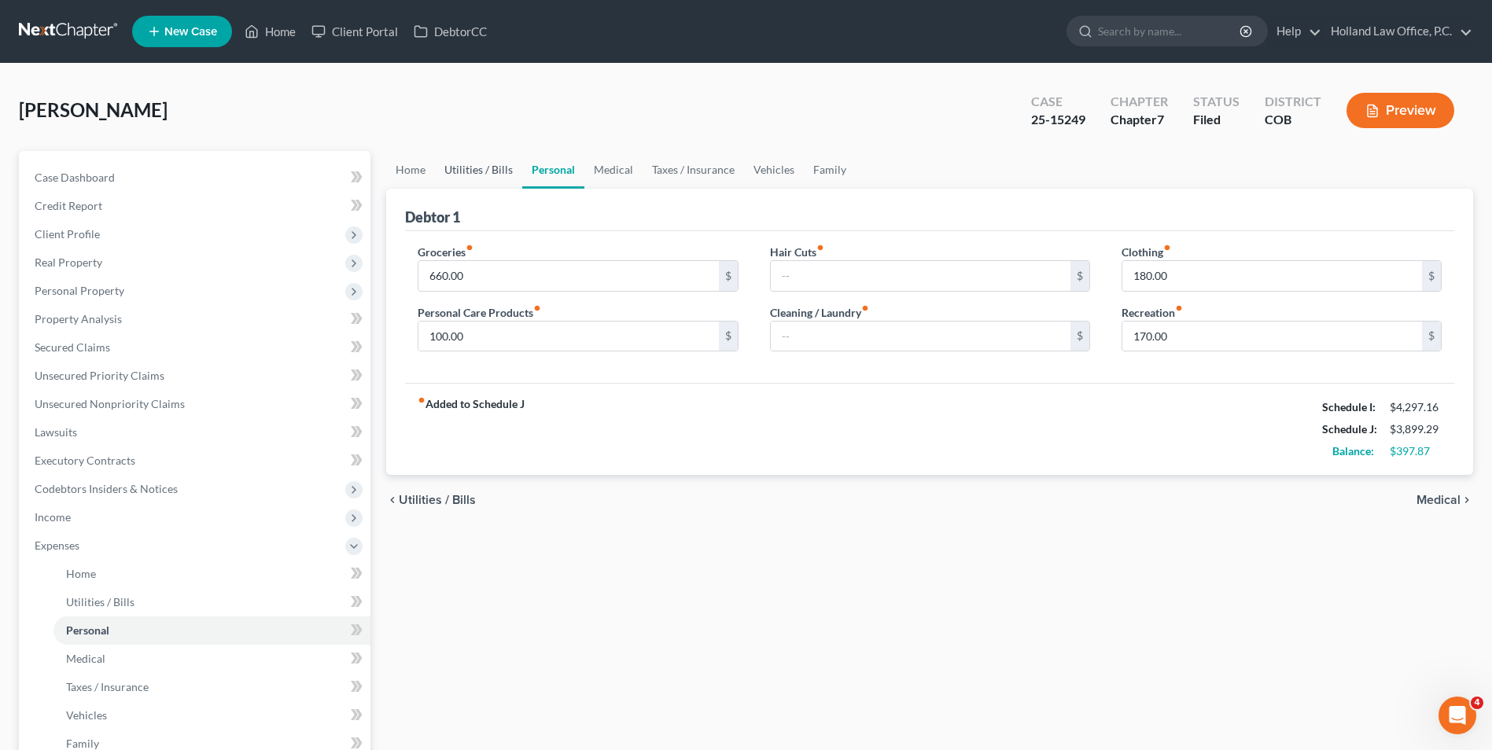
click at [478, 176] on link "Utilities / Bills" at bounding box center [478, 170] width 87 height 38
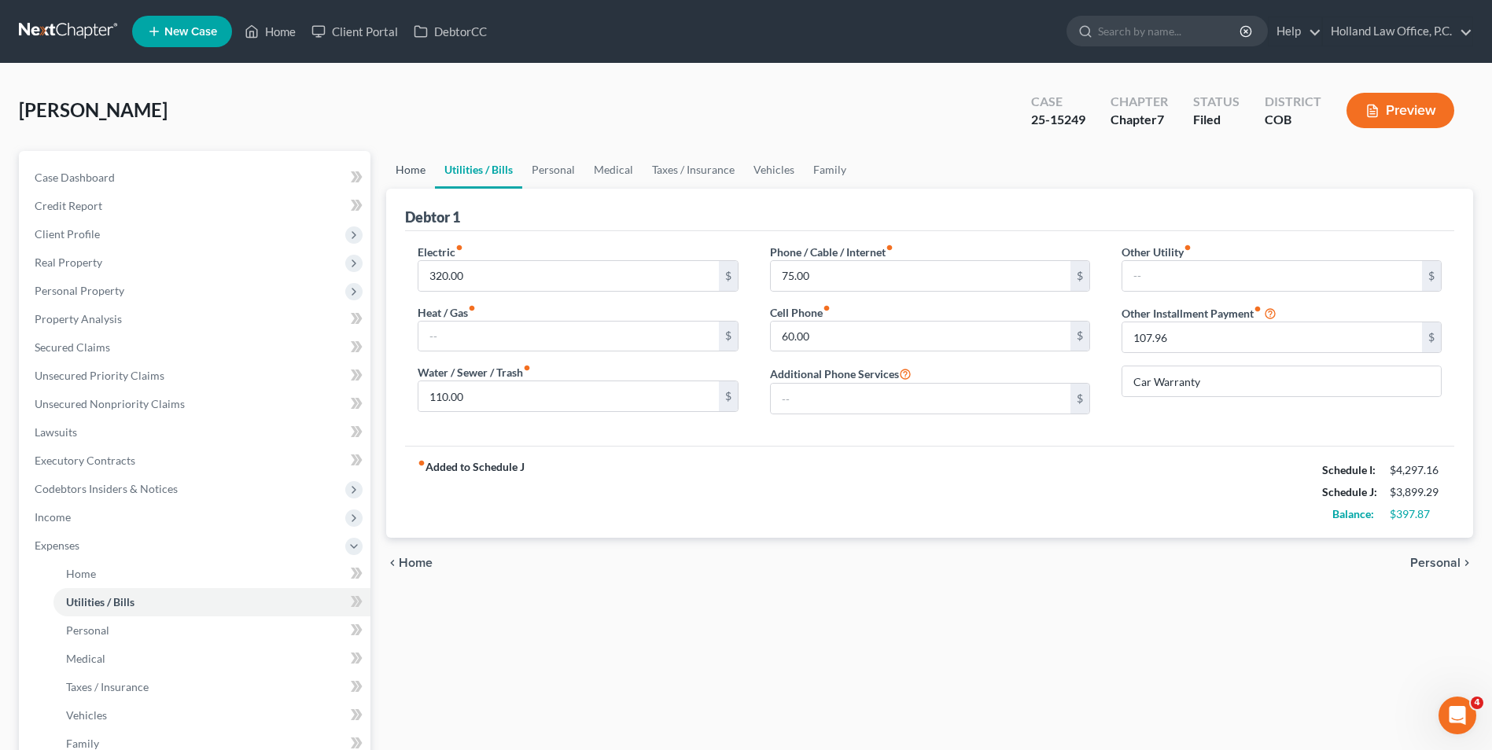
click at [419, 183] on link "Home" at bounding box center [410, 170] width 49 height 38
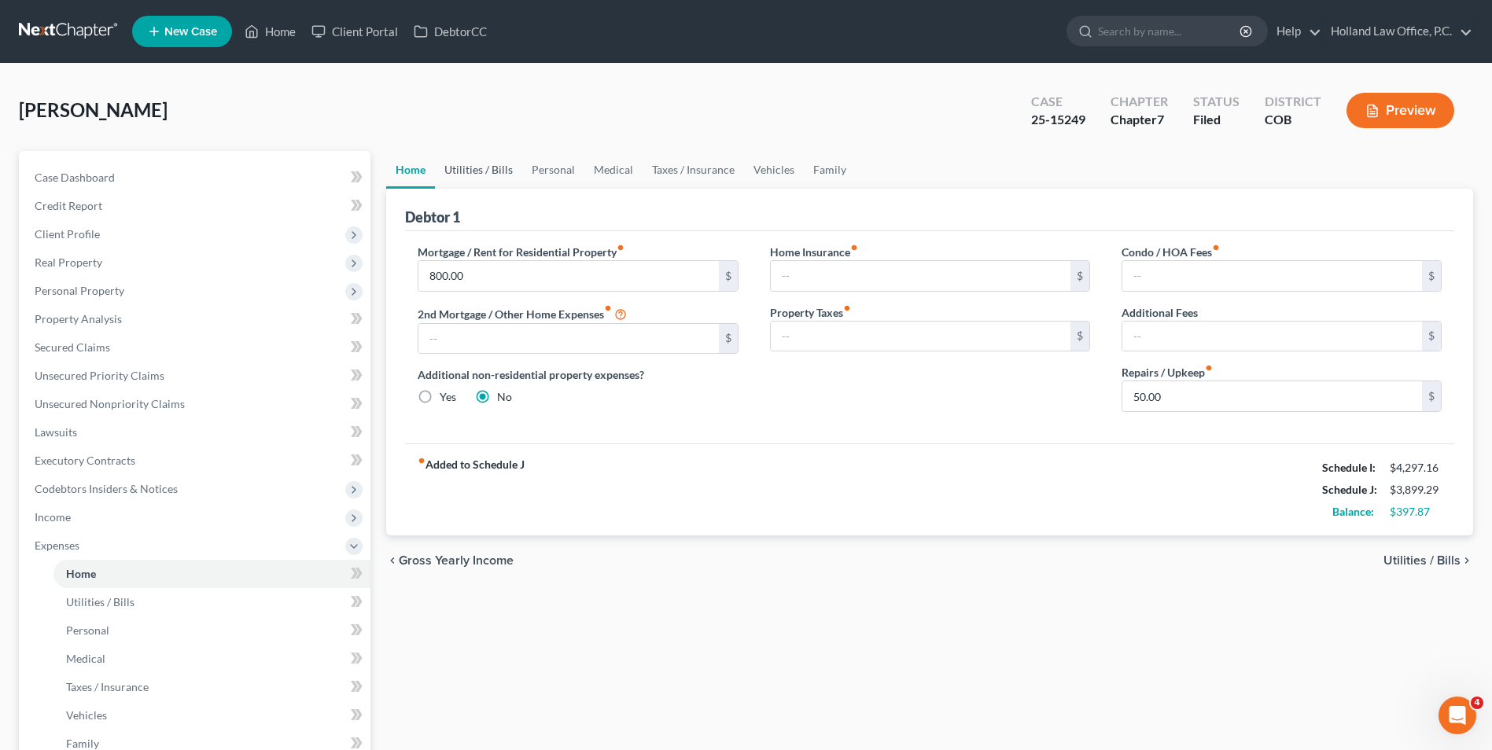
click at [491, 170] on link "Utilities / Bills" at bounding box center [478, 170] width 87 height 38
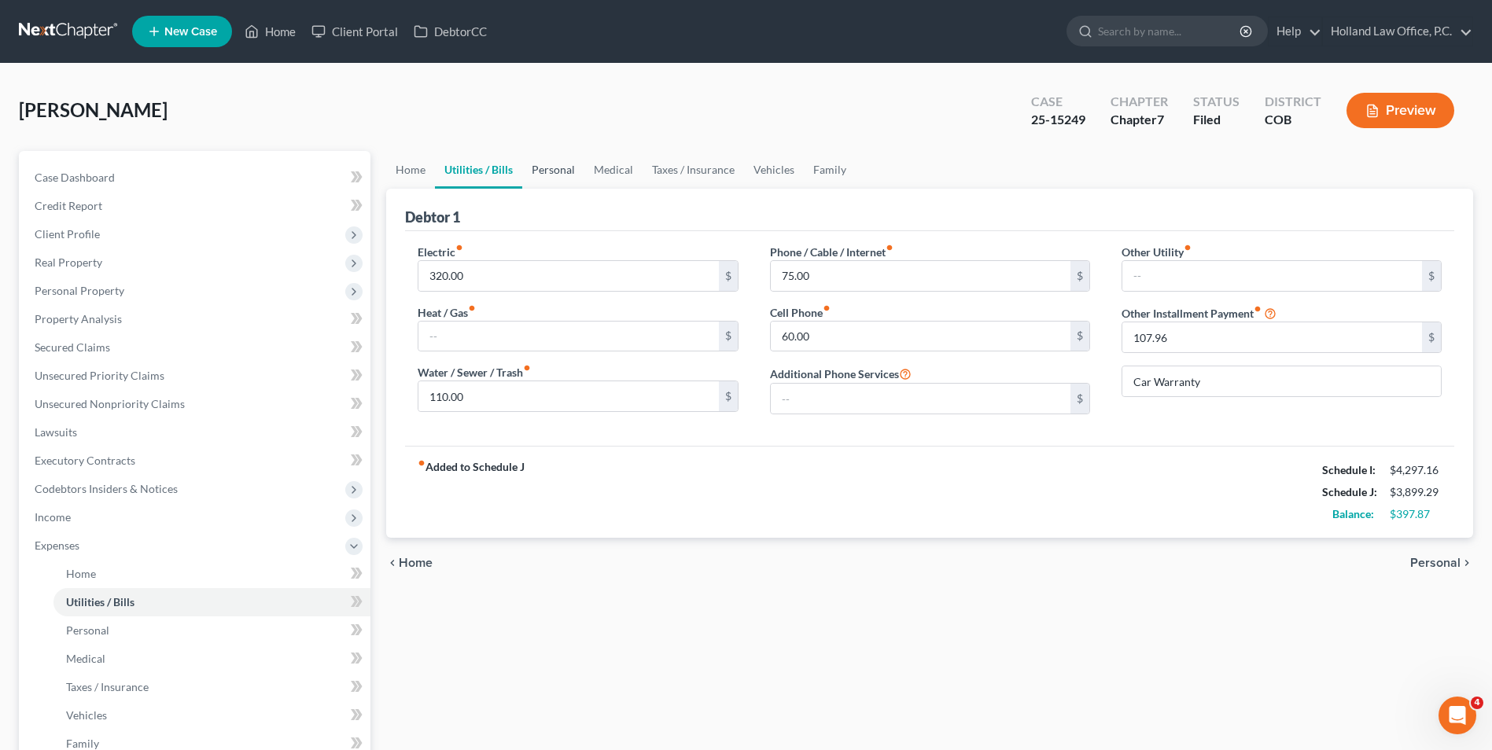
click at [561, 169] on link "Personal" at bounding box center [553, 170] width 62 height 38
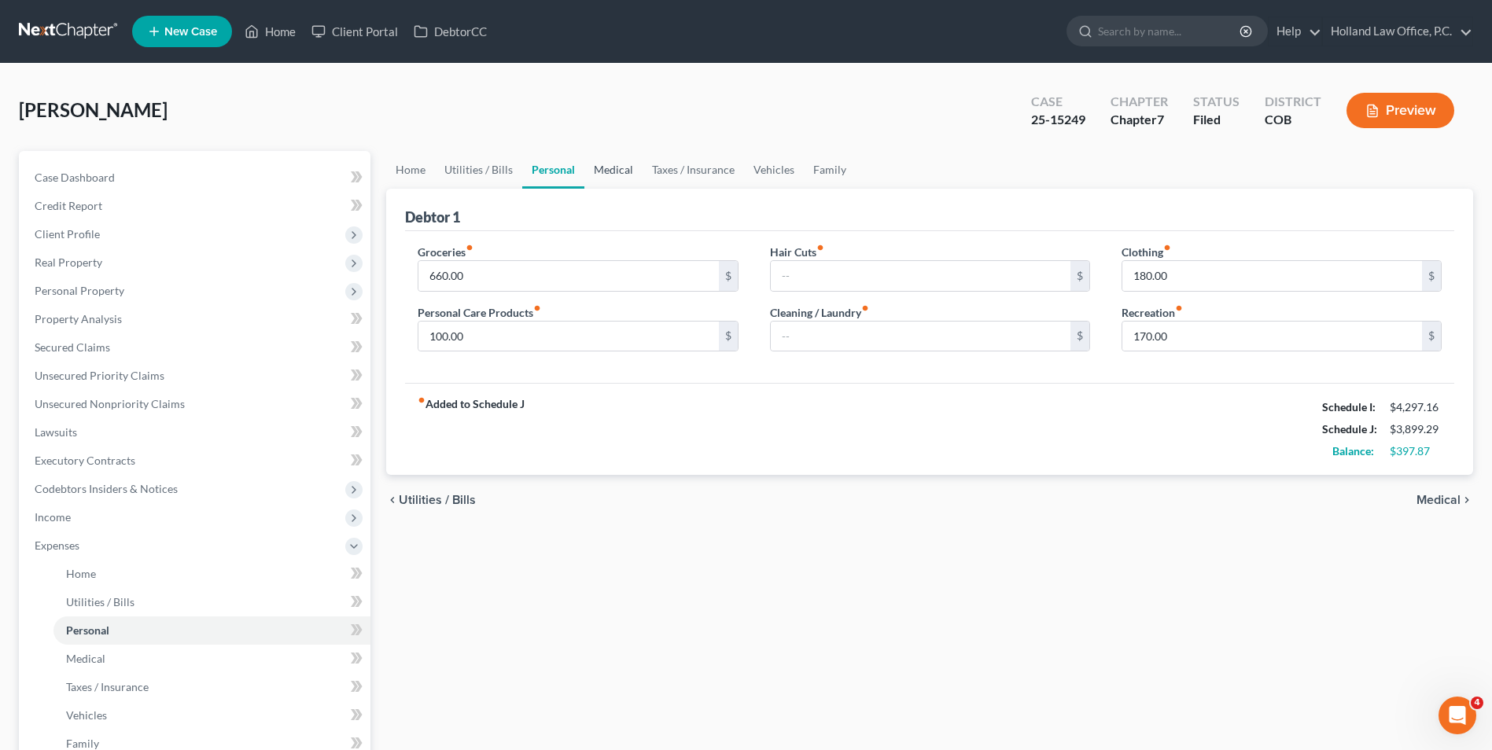
click at [596, 167] on link "Medical" at bounding box center [614, 170] width 58 height 38
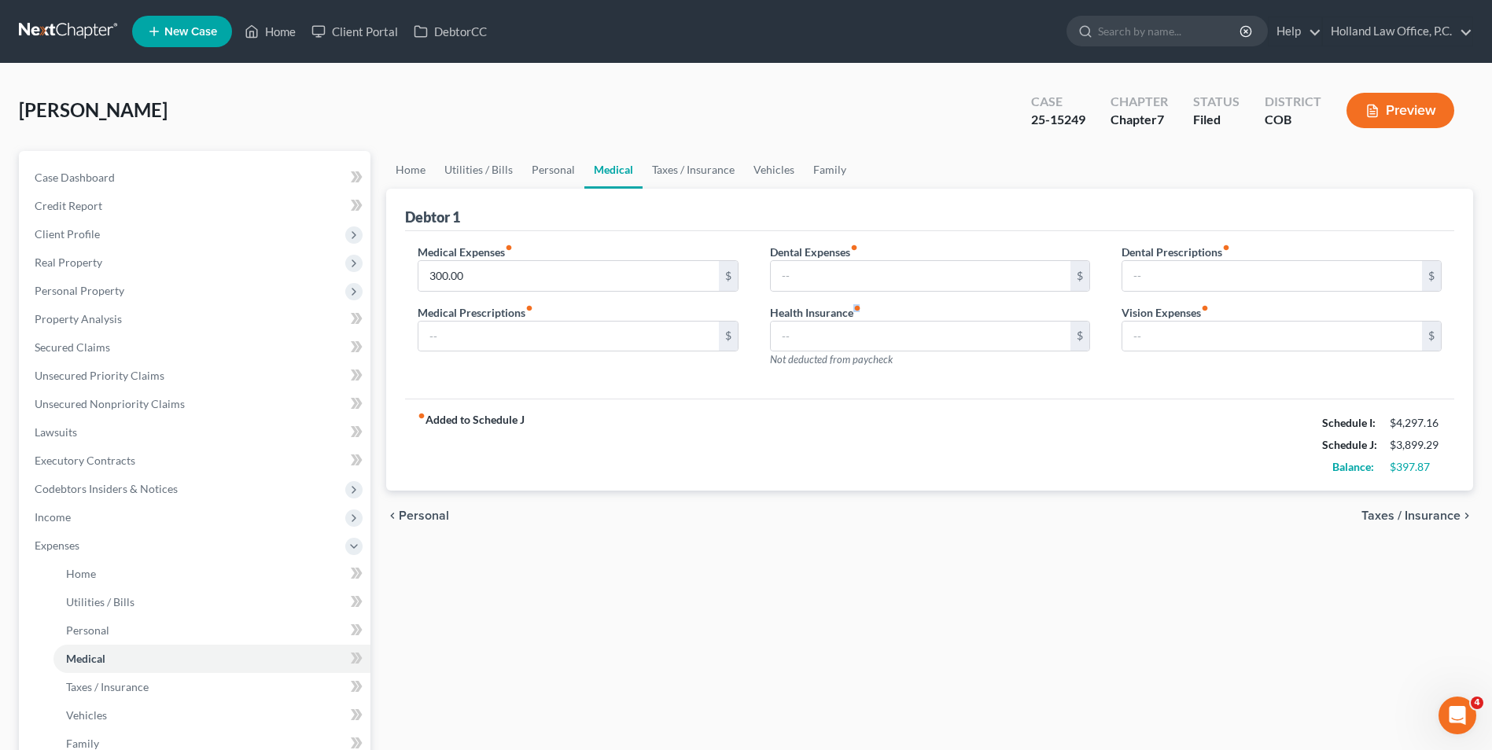
click at [856, 308] on icon "fiber_manual_record" at bounding box center [858, 308] width 8 height 8
click at [559, 171] on link "Personal" at bounding box center [553, 170] width 62 height 38
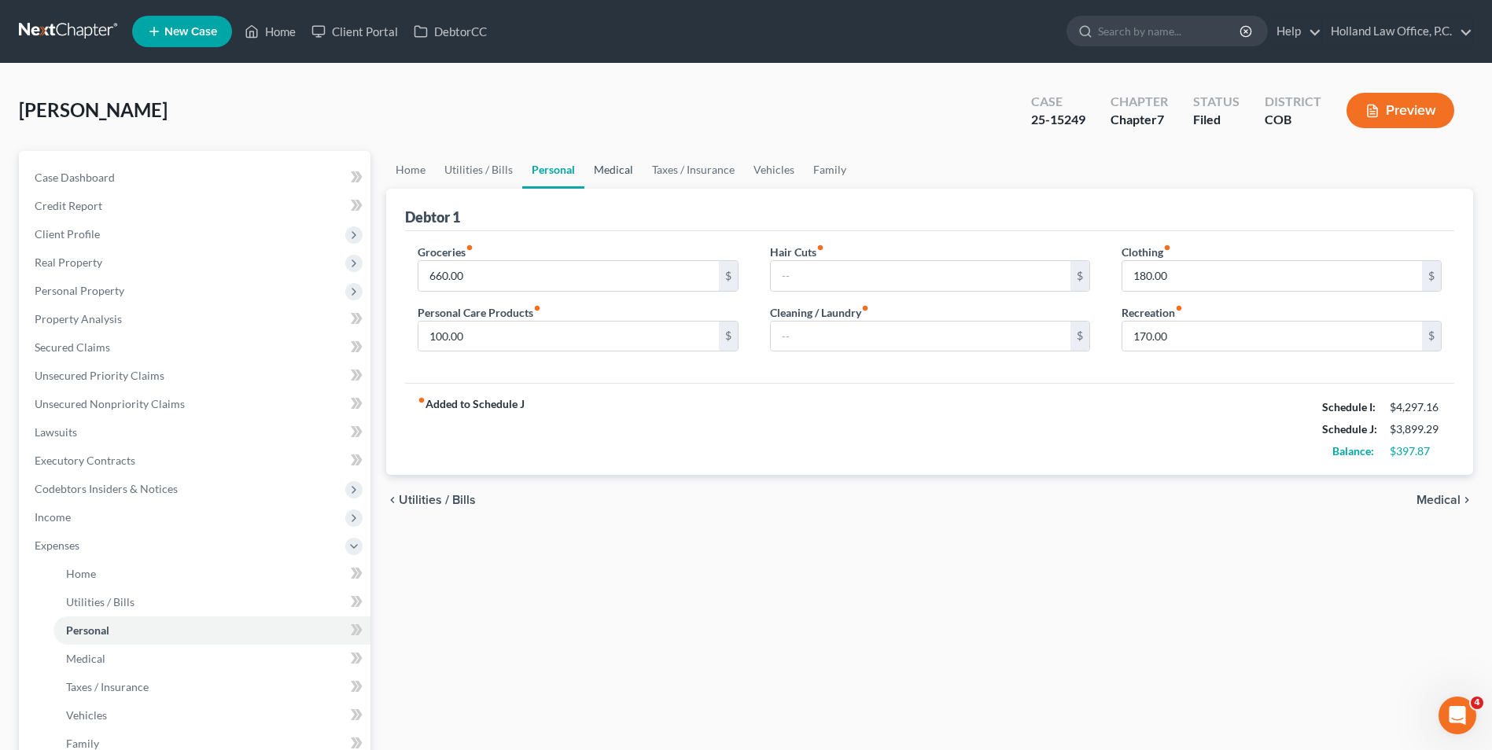
click at [614, 170] on link "Medical" at bounding box center [614, 170] width 58 height 38
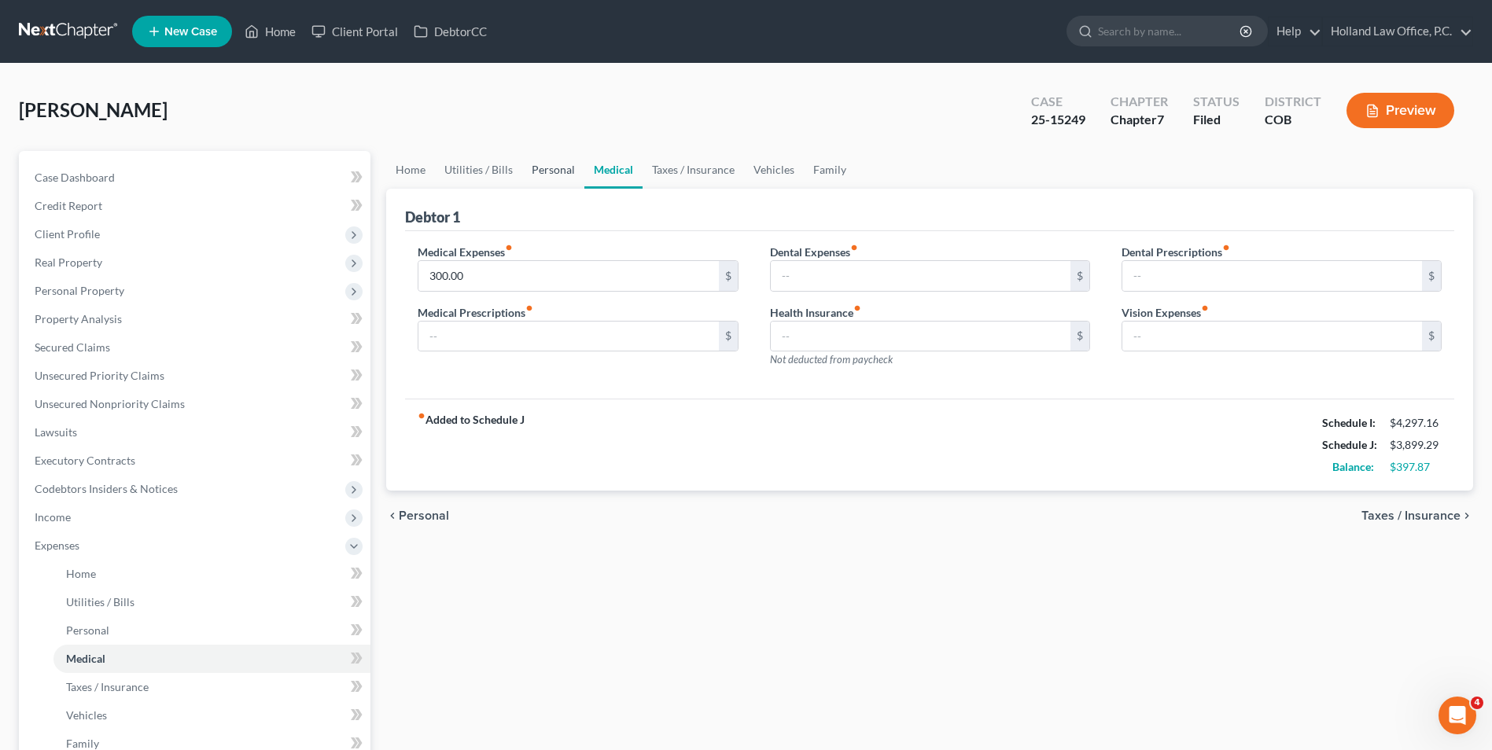
click at [533, 175] on link "Personal" at bounding box center [553, 170] width 62 height 38
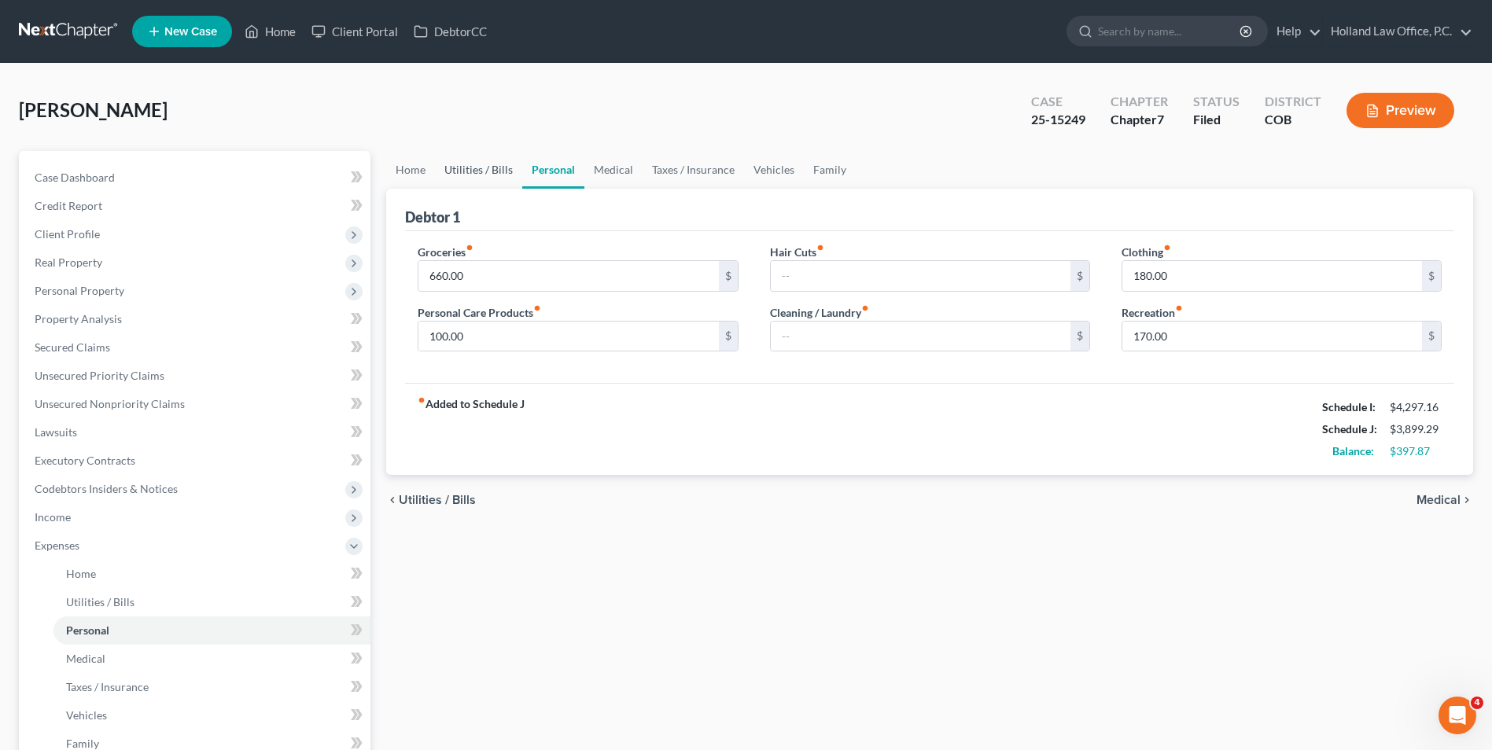
click at [497, 183] on link "Utilities / Bills" at bounding box center [478, 170] width 87 height 38
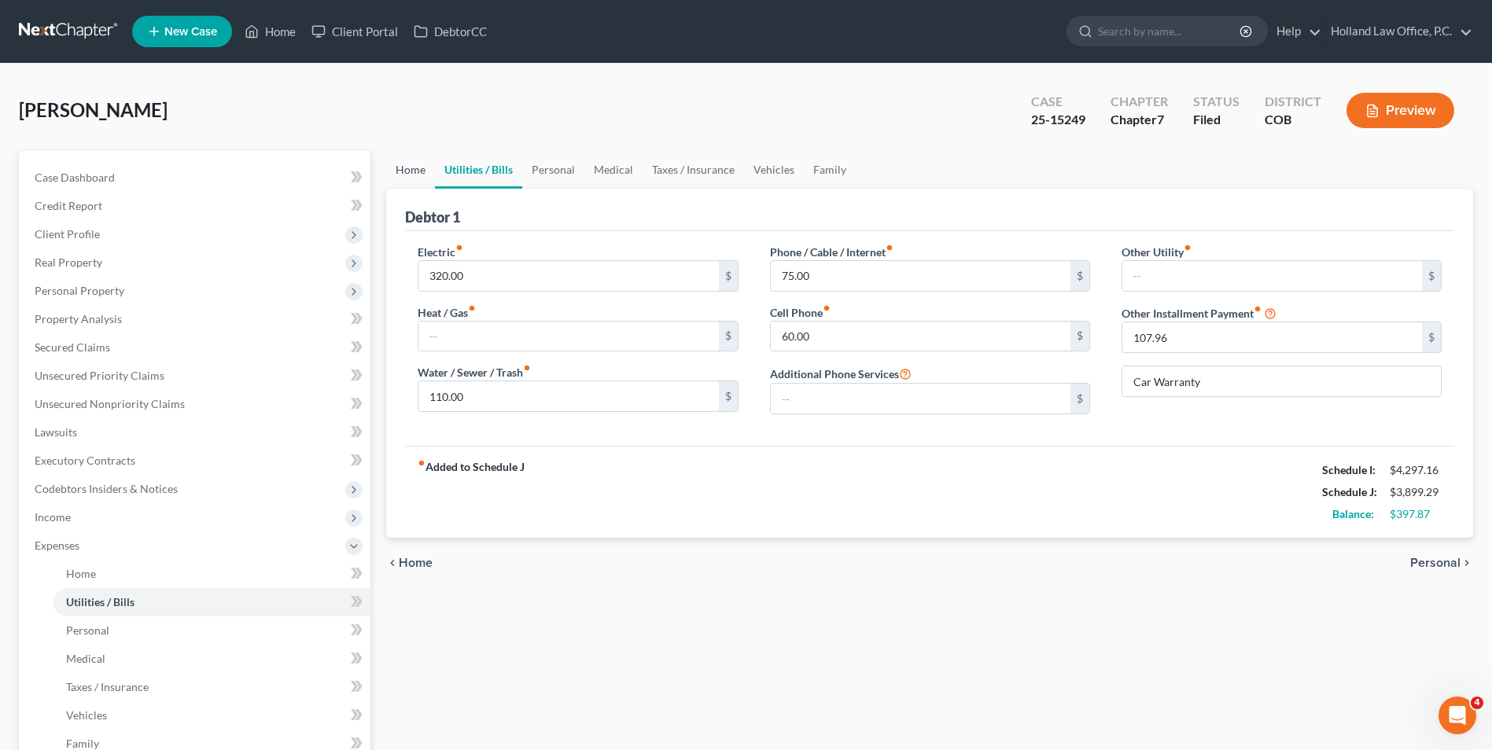
click at [422, 179] on link "Home" at bounding box center [410, 170] width 49 height 38
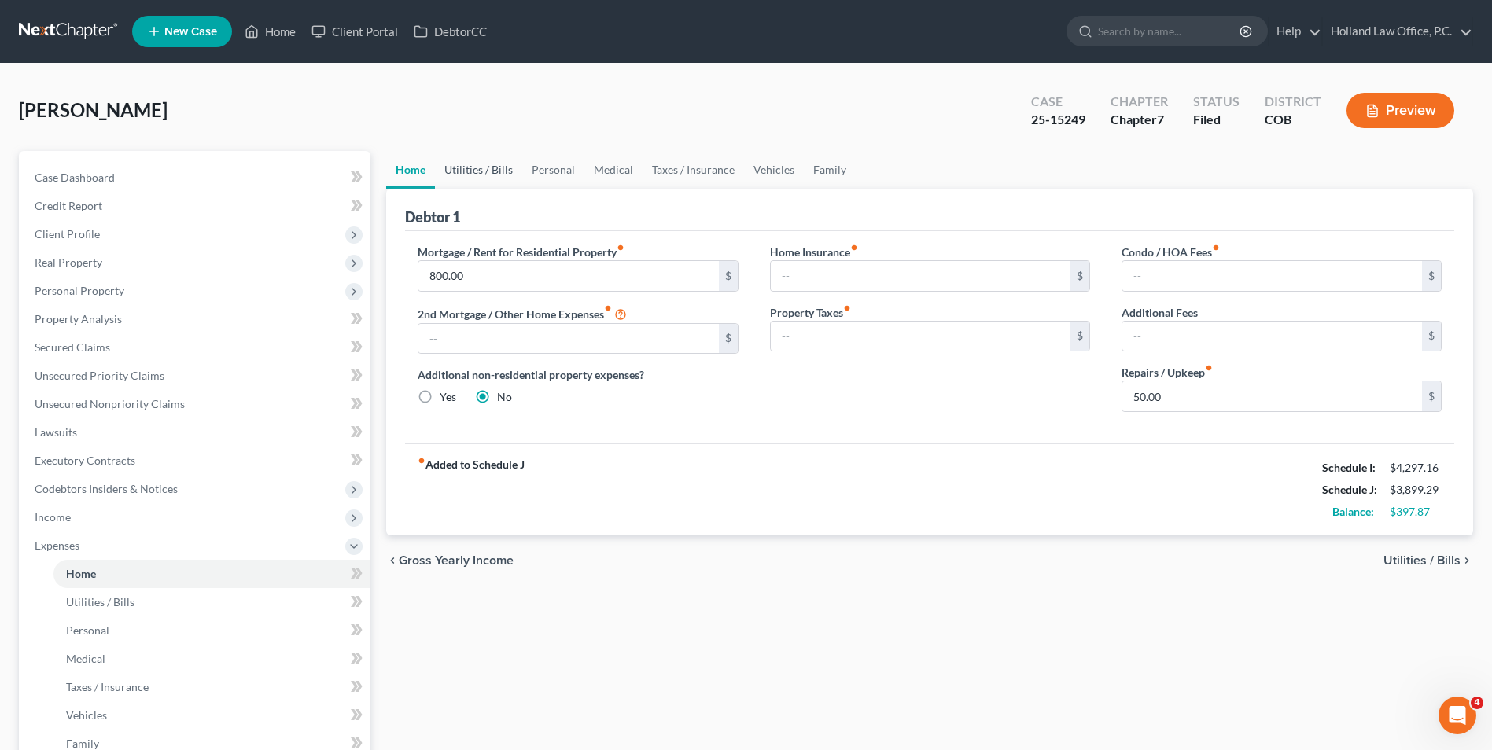
click at [484, 179] on link "Utilities / Bills" at bounding box center [478, 170] width 87 height 38
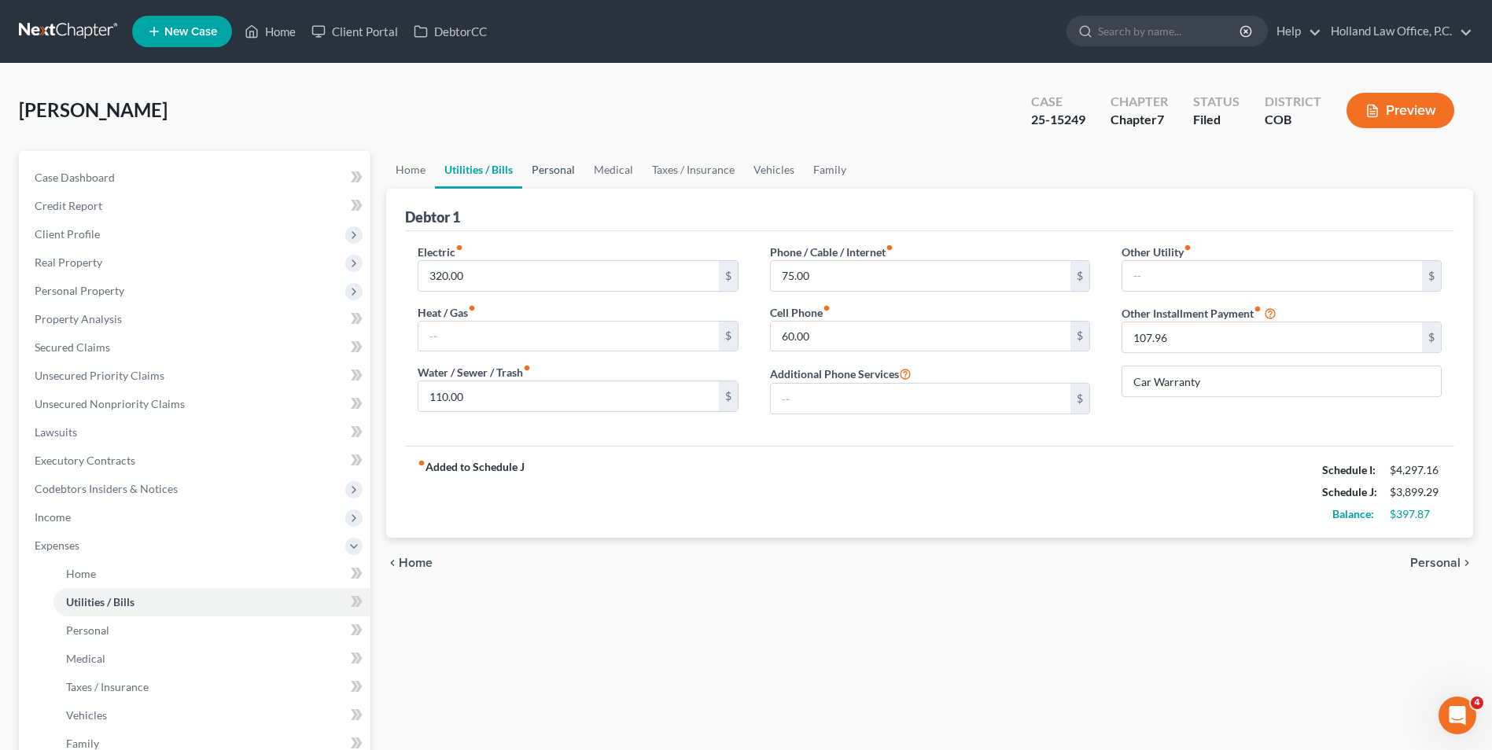
click at [561, 177] on link "Personal" at bounding box center [553, 170] width 62 height 38
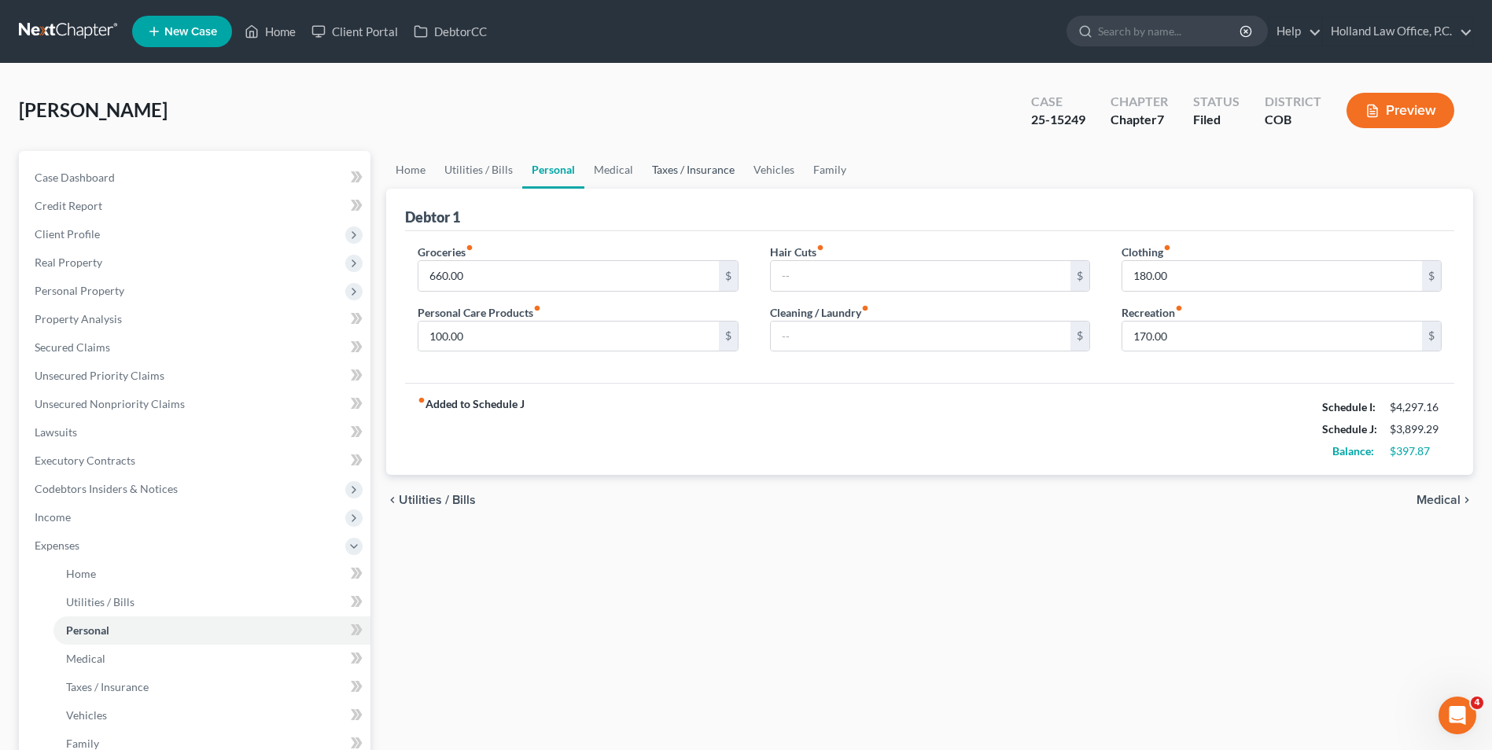
click at [647, 175] on link "Taxes / Insurance" at bounding box center [693, 170] width 101 height 38
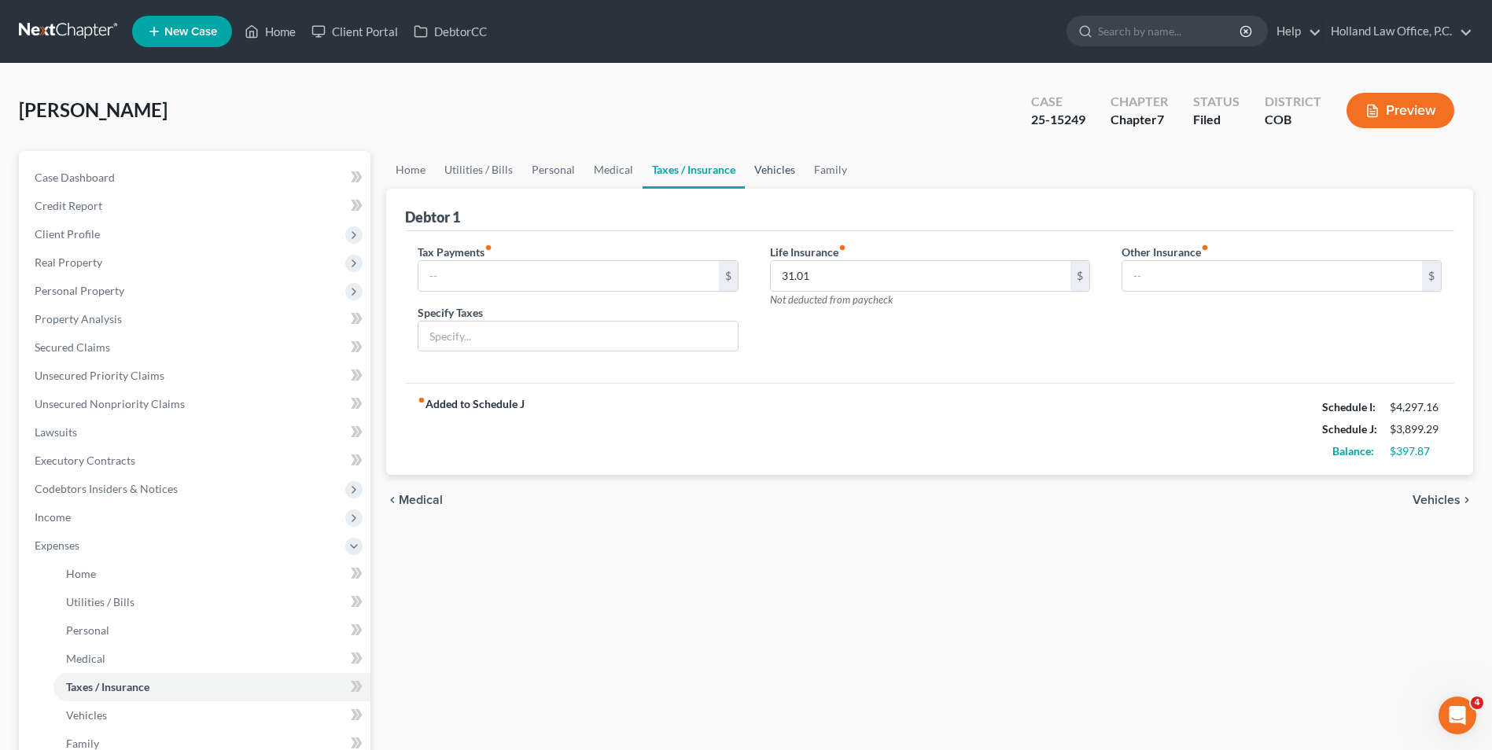
click at [791, 171] on link "Vehicles" at bounding box center [775, 170] width 60 height 38
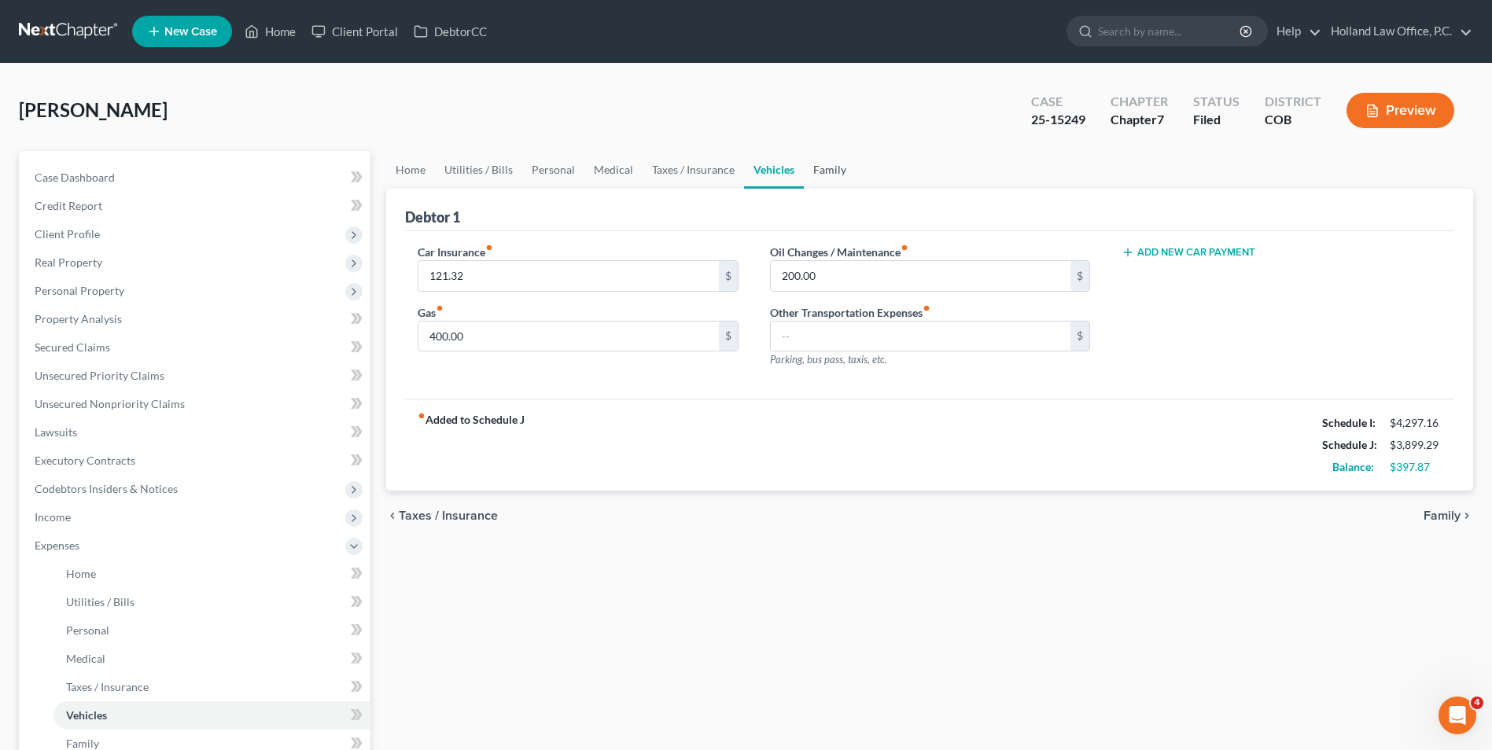
click at [844, 172] on link "Family" at bounding box center [830, 170] width 52 height 38
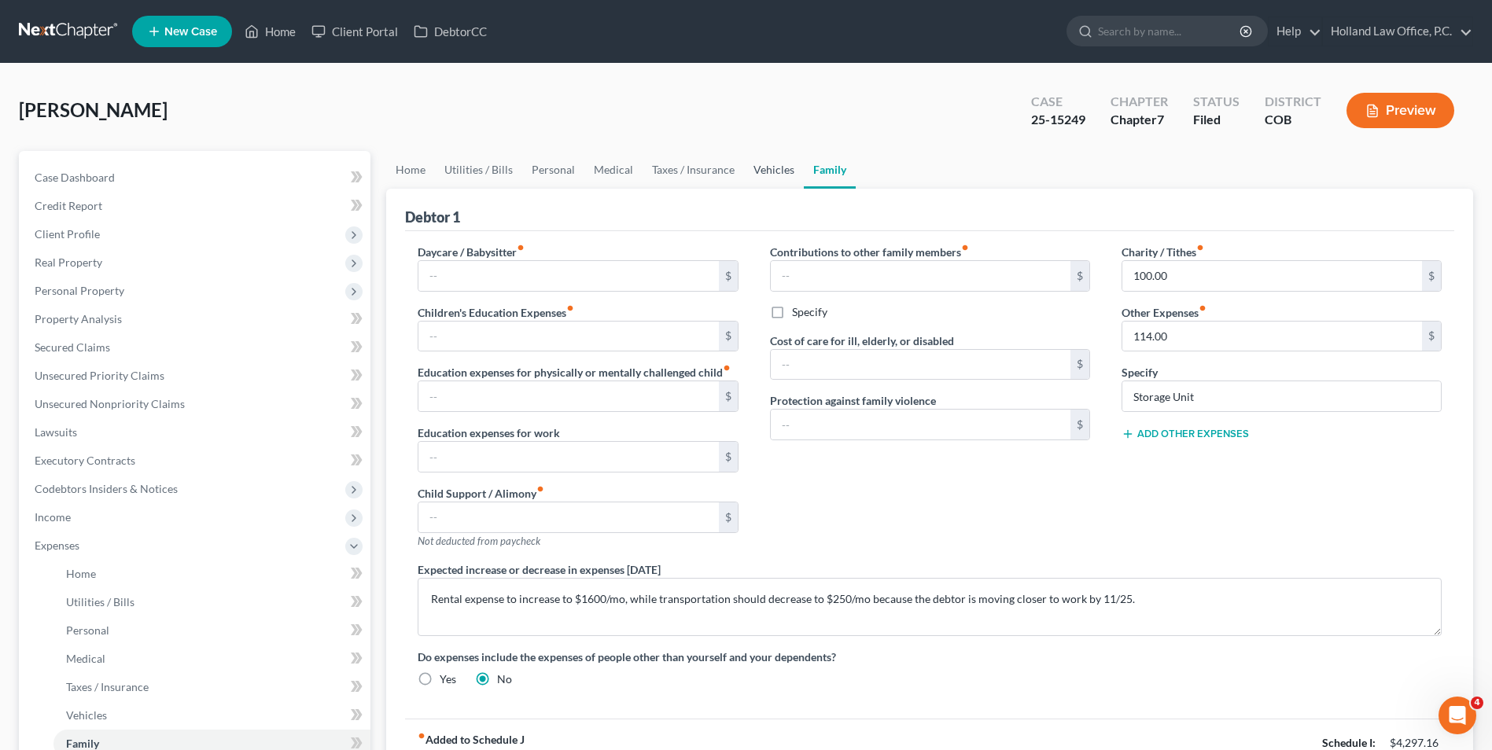
click at [747, 172] on link "Vehicles" at bounding box center [774, 170] width 60 height 38
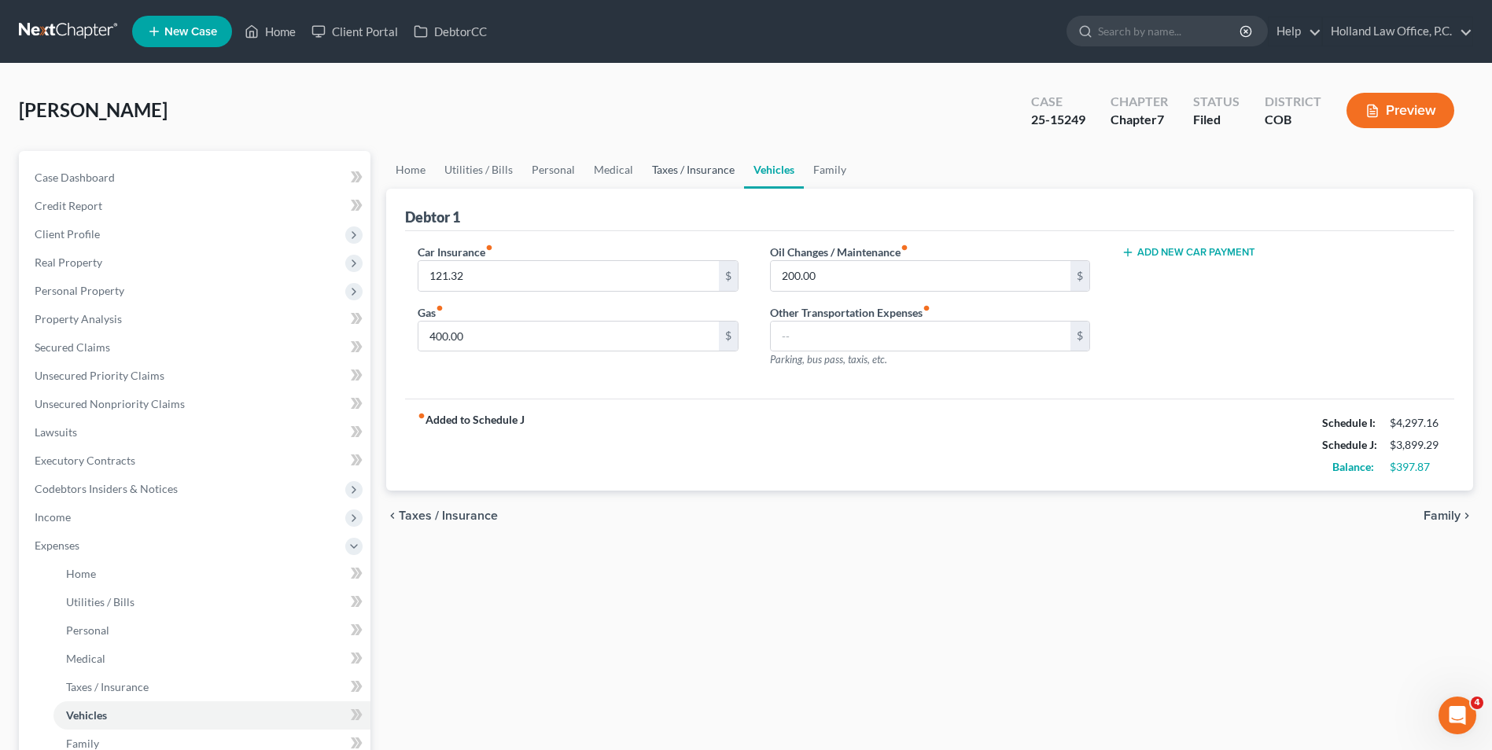
click at [660, 171] on link "Taxes / Insurance" at bounding box center [693, 170] width 101 height 38
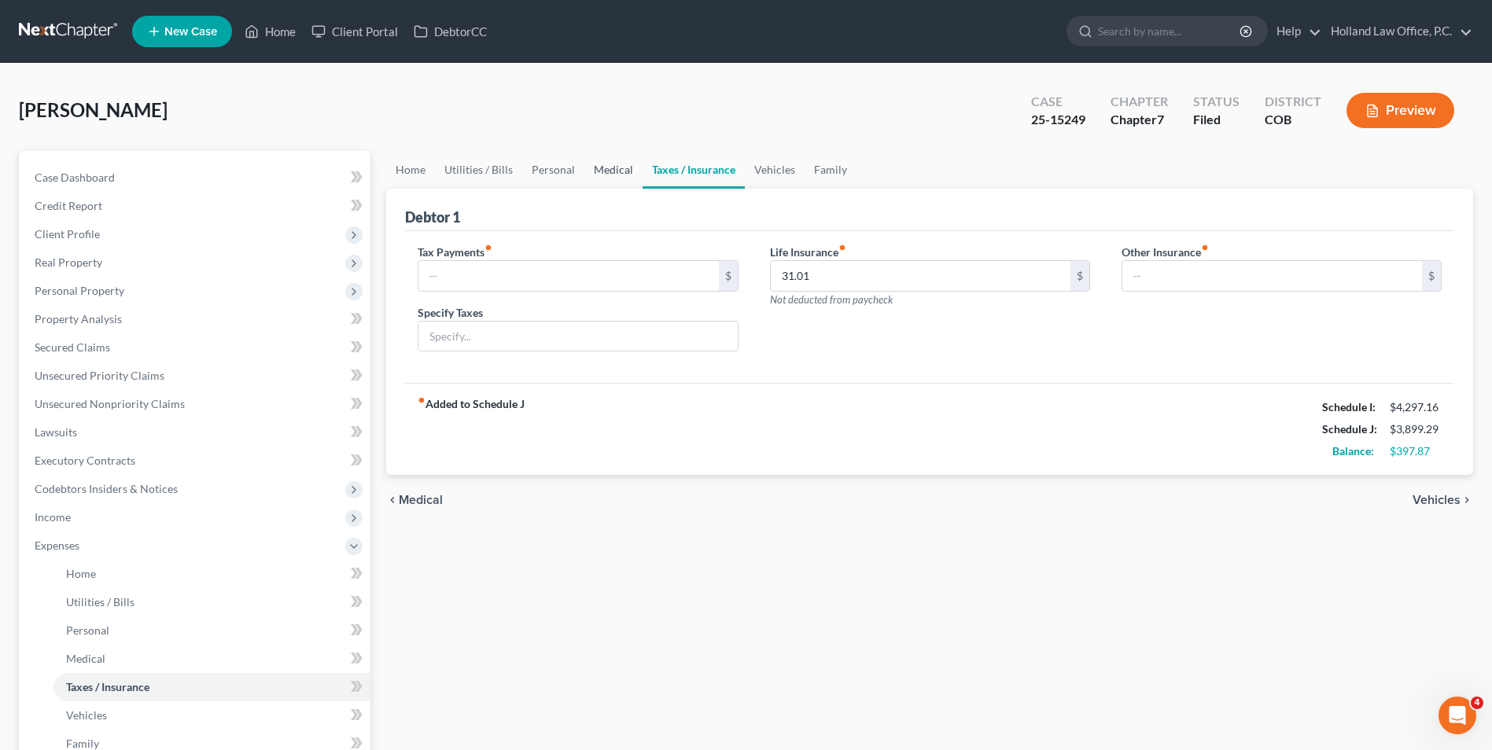
click at [599, 168] on link "Medical" at bounding box center [614, 170] width 58 height 38
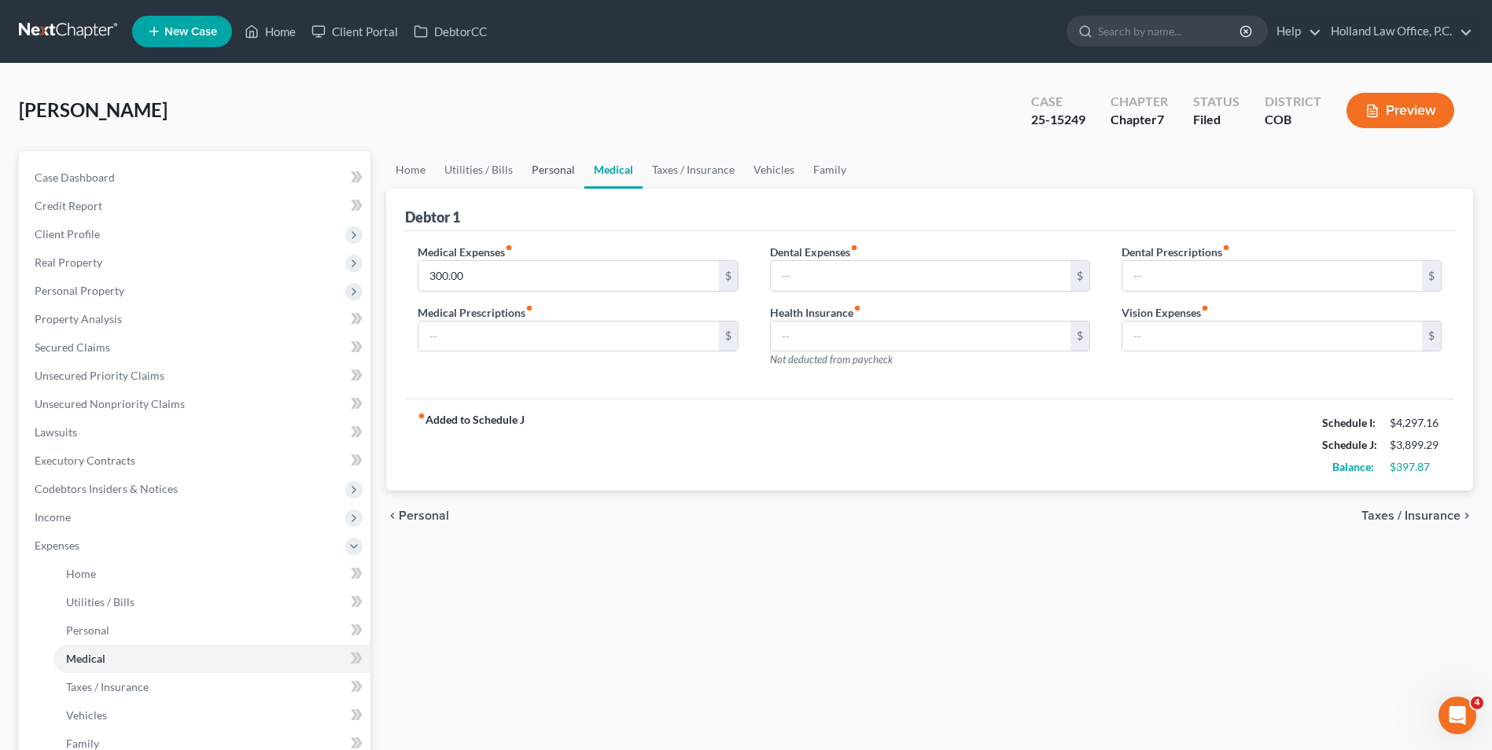
click at [545, 168] on link "Personal" at bounding box center [553, 170] width 62 height 38
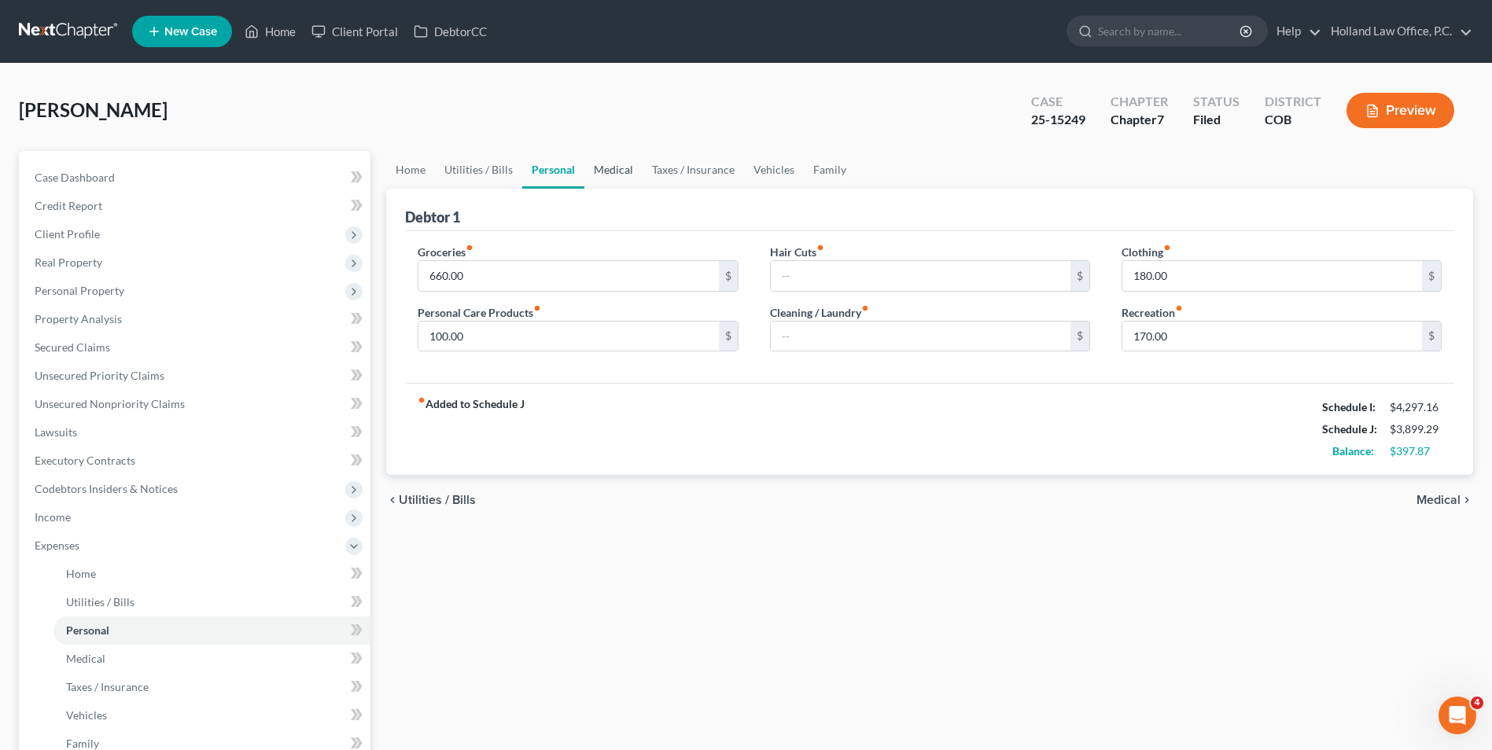
click at [606, 166] on link "Medical" at bounding box center [614, 170] width 58 height 38
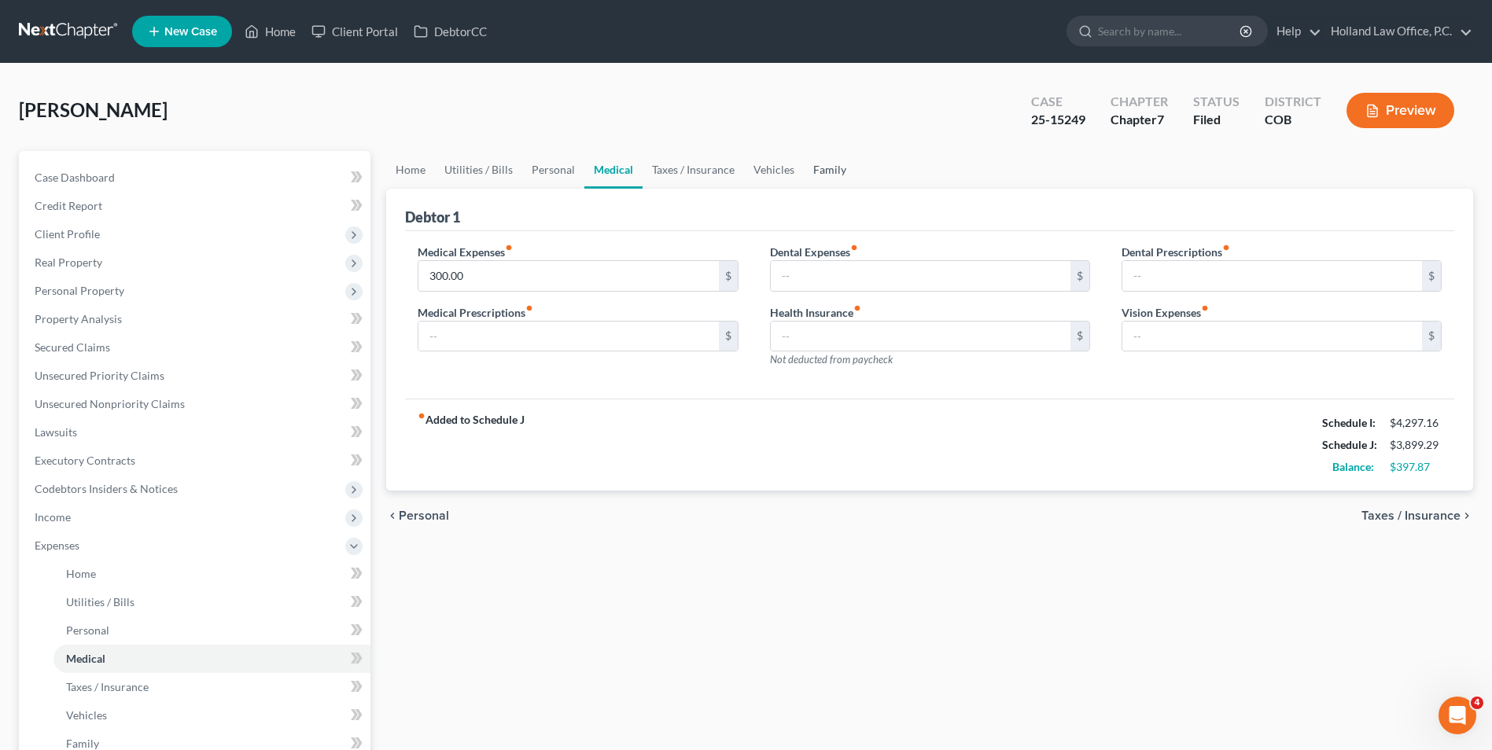
click at [808, 170] on link "Family" at bounding box center [830, 170] width 52 height 38
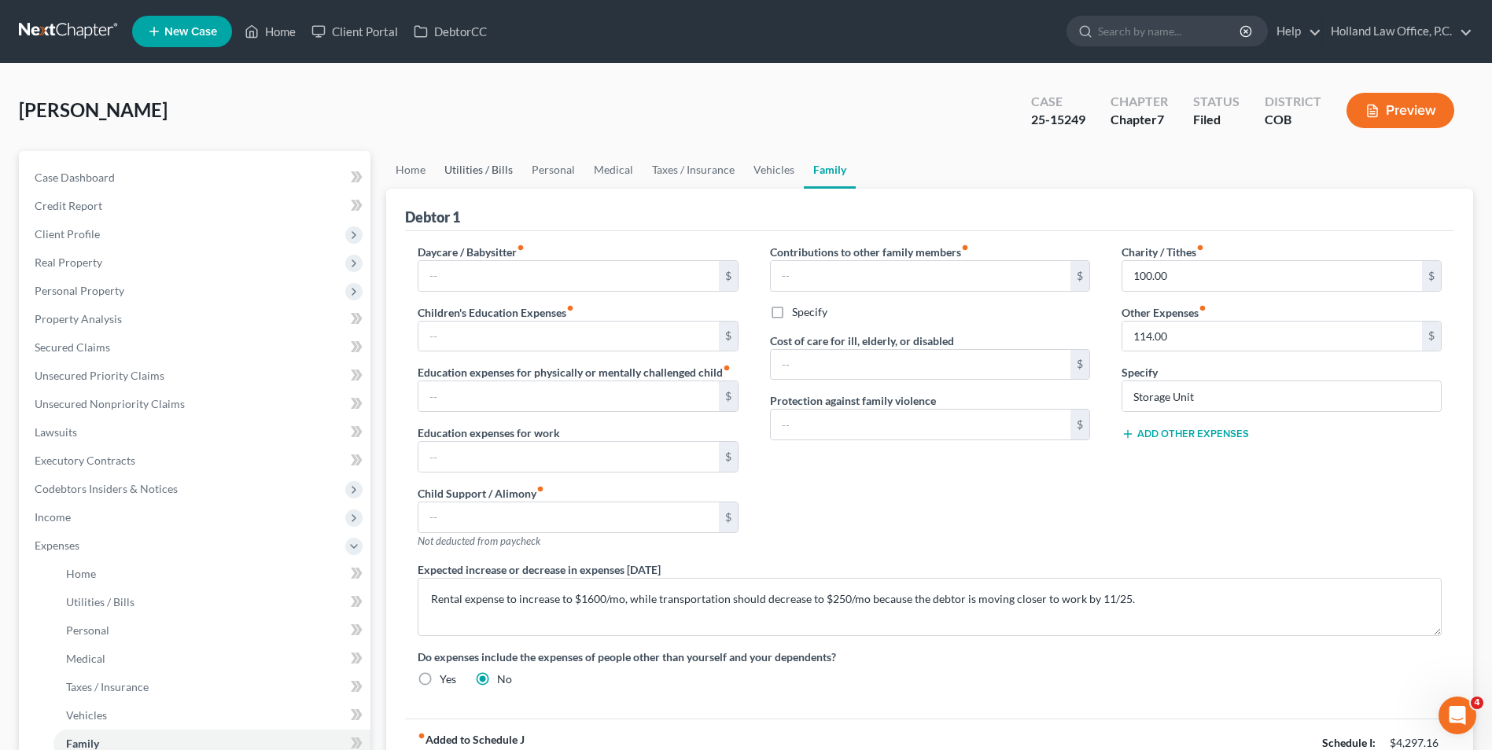
click at [474, 170] on link "Utilities / Bills" at bounding box center [478, 170] width 87 height 38
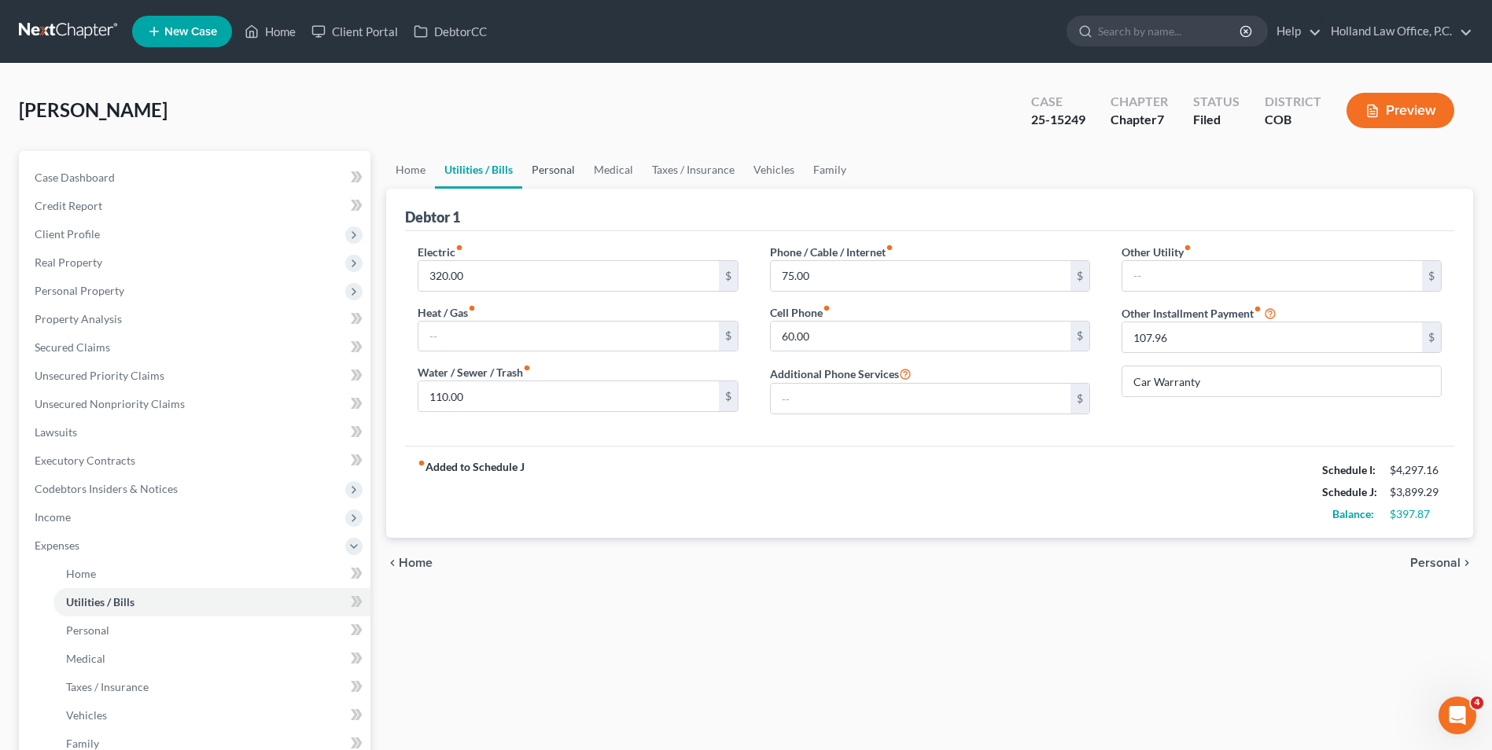
click at [556, 174] on link "Personal" at bounding box center [553, 170] width 62 height 38
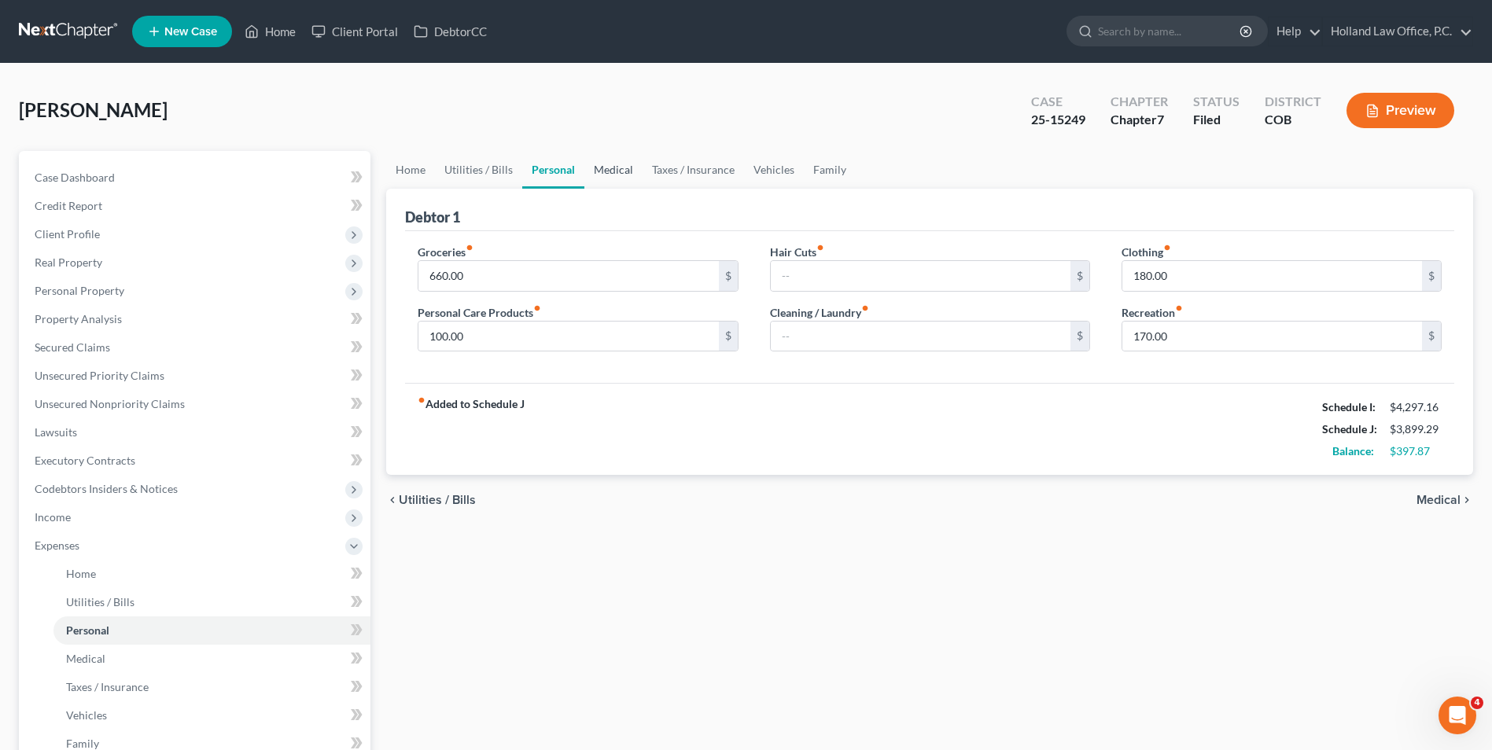
click at [612, 179] on link "Medical" at bounding box center [614, 170] width 58 height 38
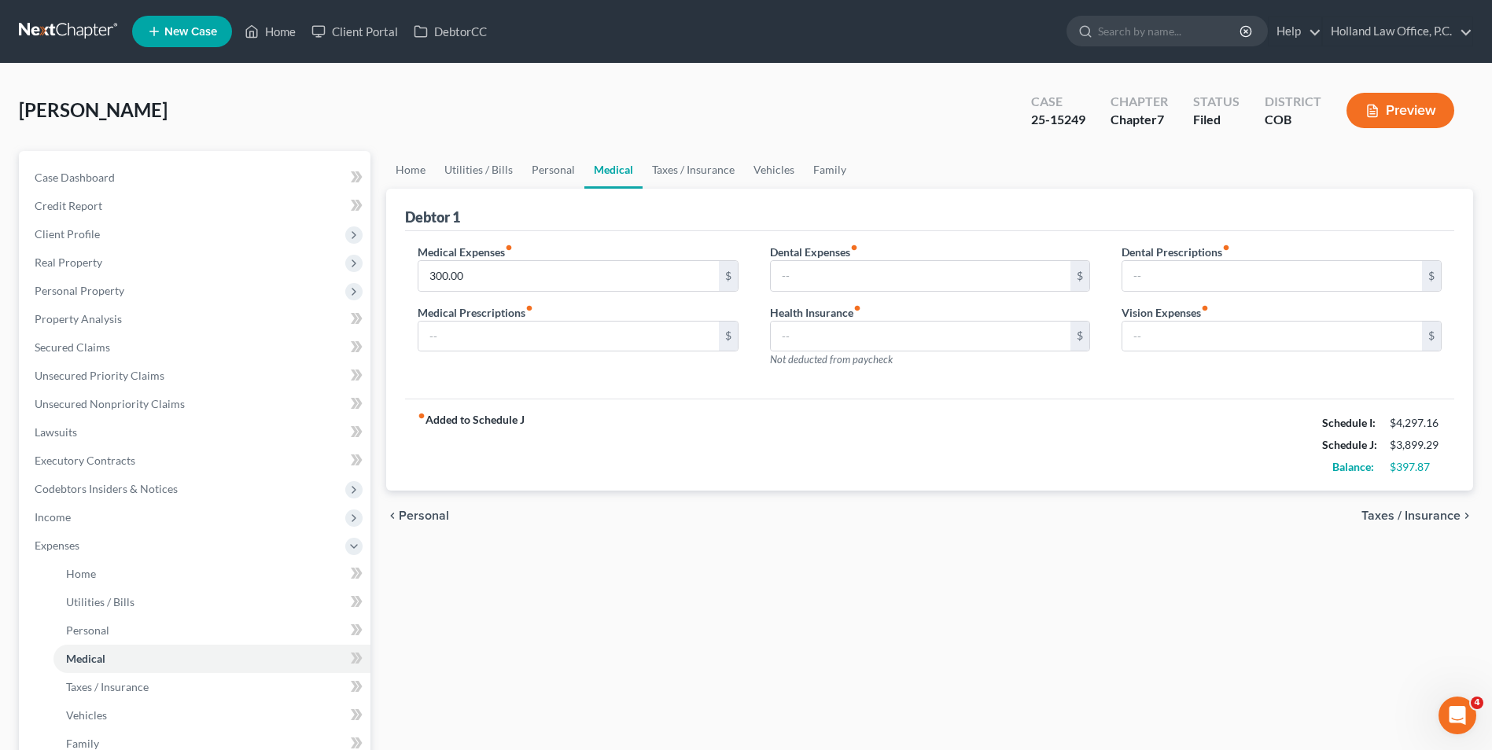
click at [639, 186] on link "Medical" at bounding box center [614, 170] width 58 height 38
click at [712, 178] on link "Taxes / Insurance" at bounding box center [693, 170] width 101 height 38
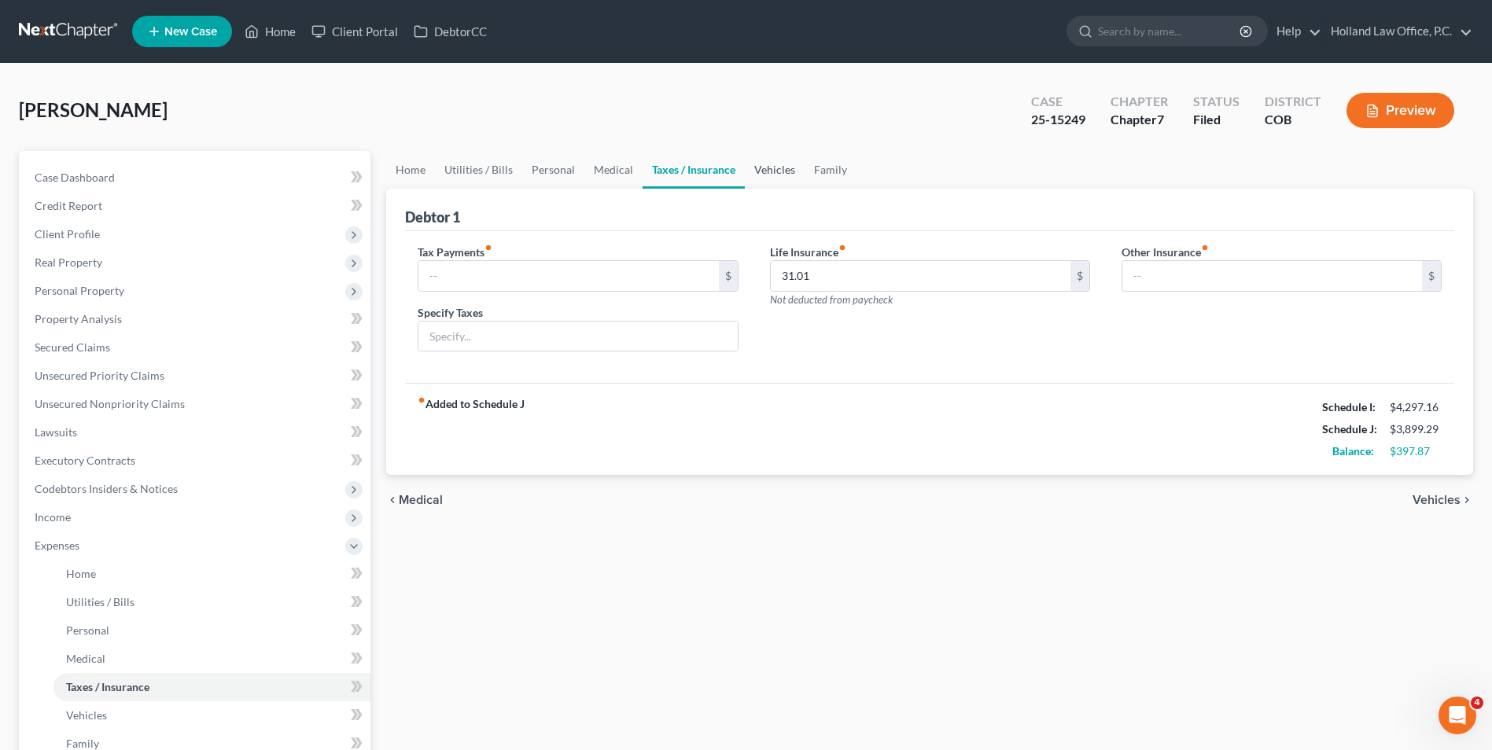
click at [774, 169] on link "Vehicles" at bounding box center [775, 170] width 60 height 38
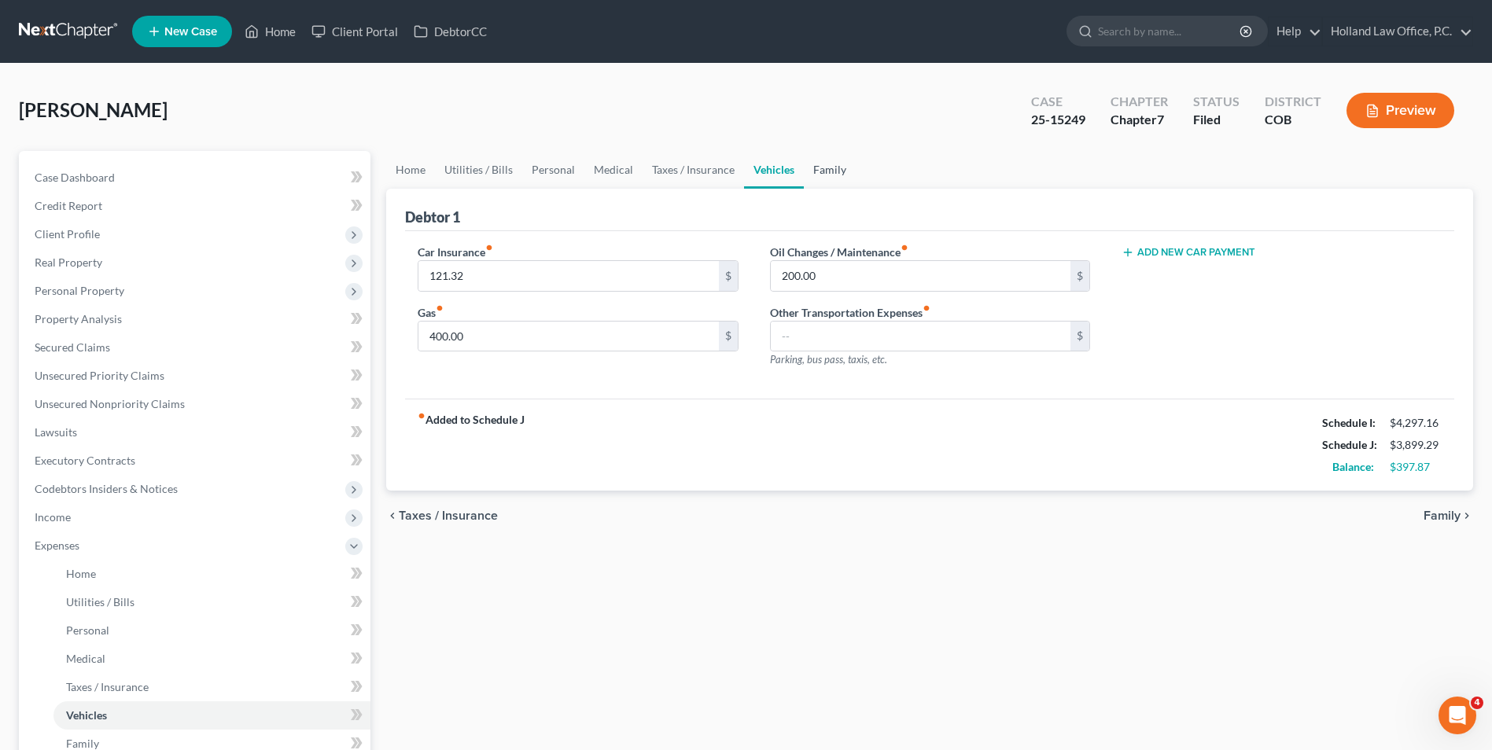
click at [830, 169] on link "Family" at bounding box center [830, 170] width 52 height 38
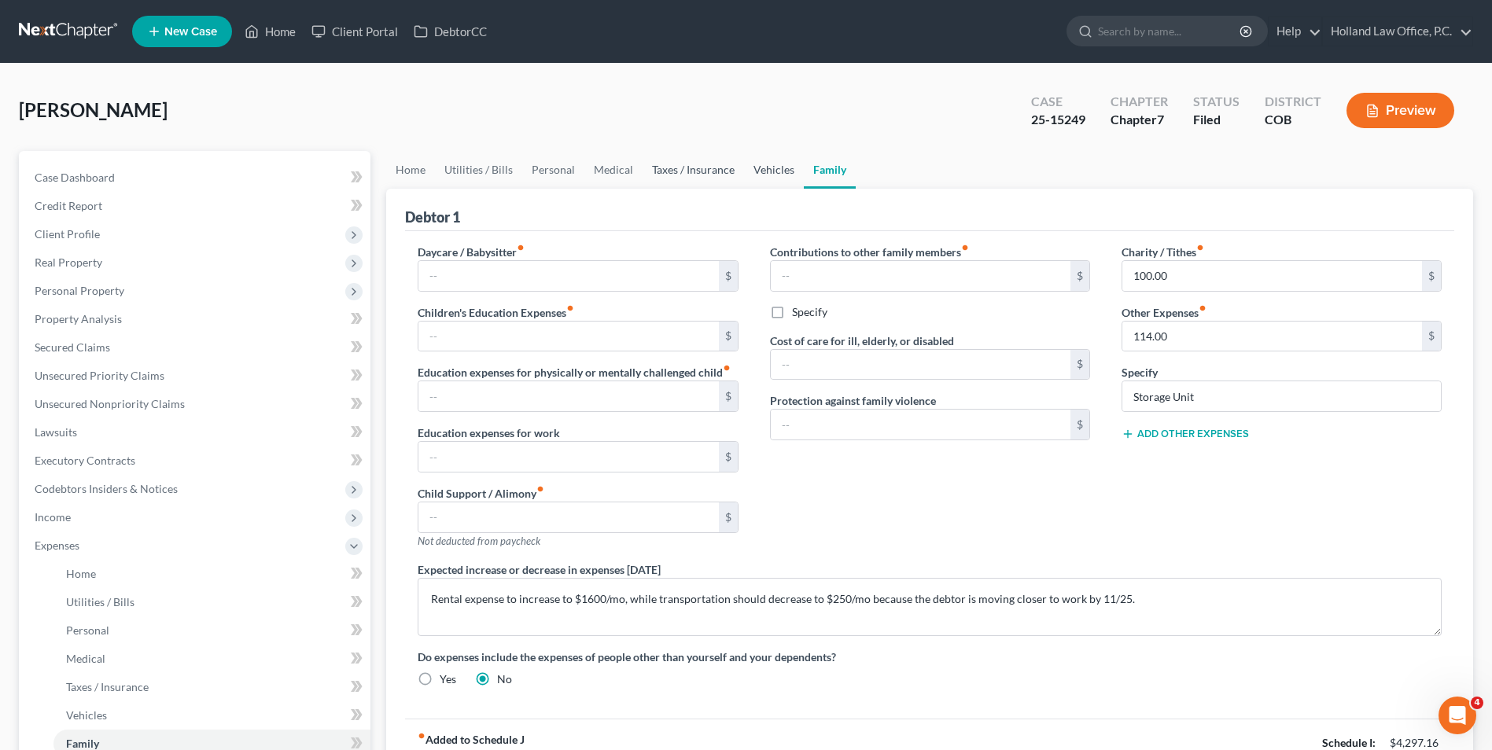
drag, startPoint x: 763, startPoint y: 175, endPoint x: 738, endPoint y: 175, distance: 25.2
click at [763, 175] on link "Vehicles" at bounding box center [774, 170] width 60 height 38
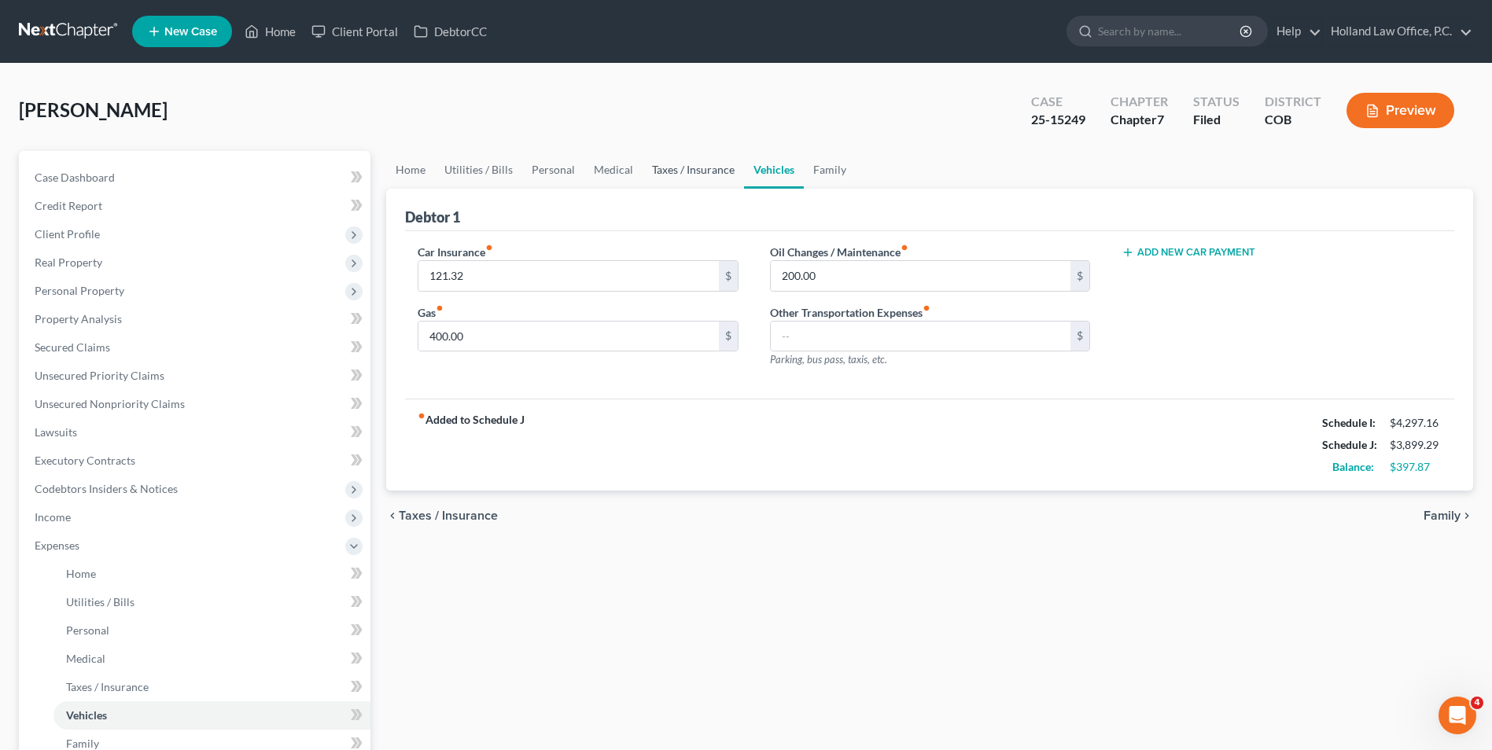
click at [663, 170] on link "Taxes / Insurance" at bounding box center [693, 170] width 101 height 38
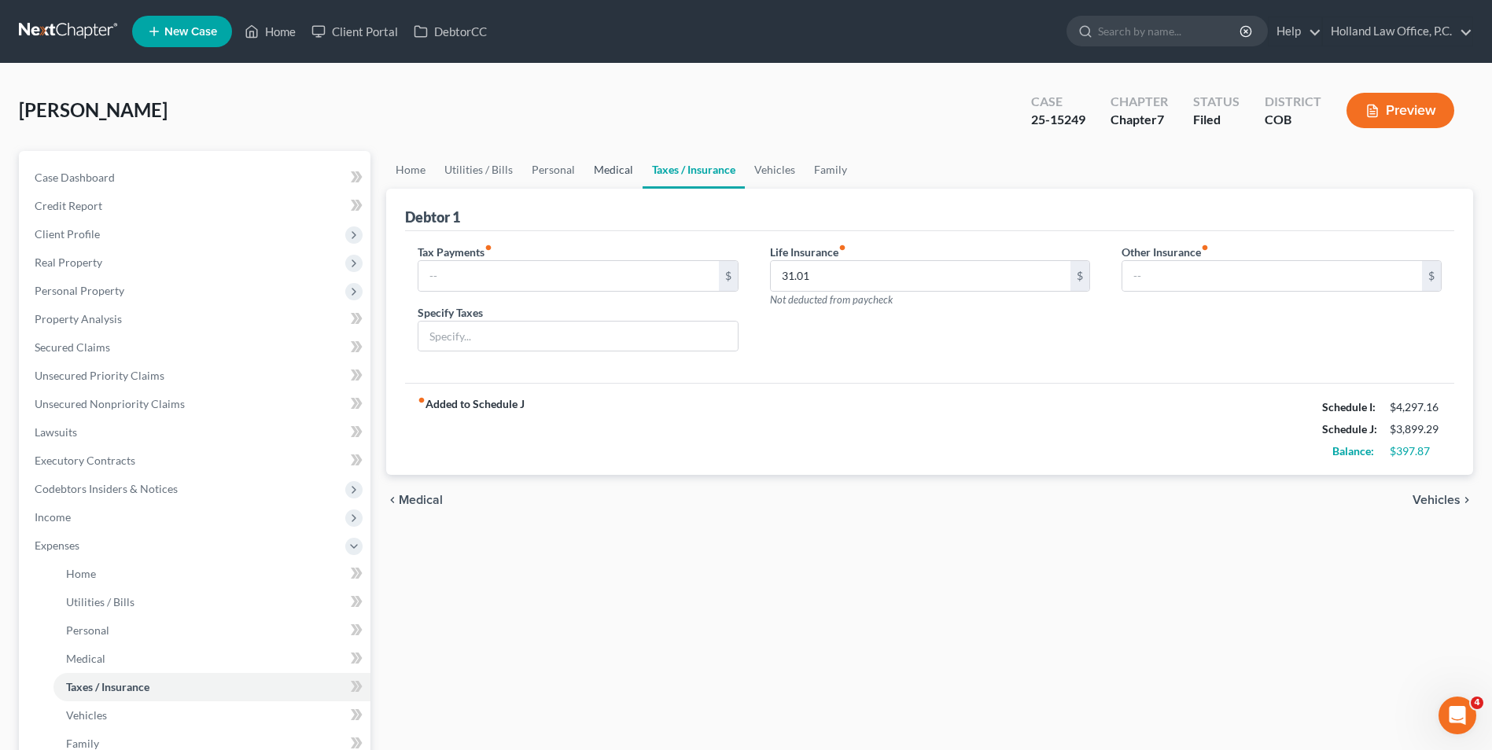
click at [610, 171] on link "Medical" at bounding box center [614, 170] width 58 height 38
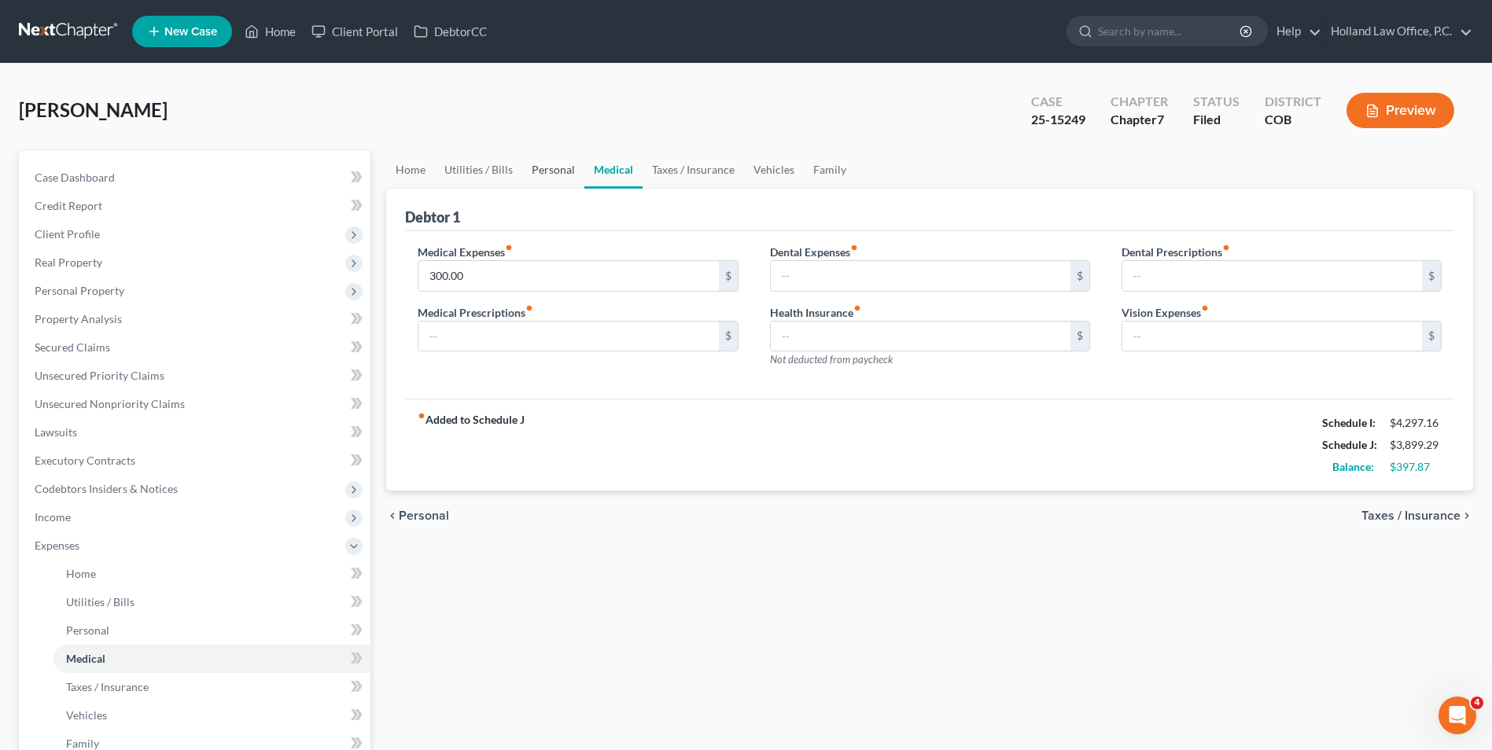
click at [541, 174] on link "Personal" at bounding box center [553, 170] width 62 height 38
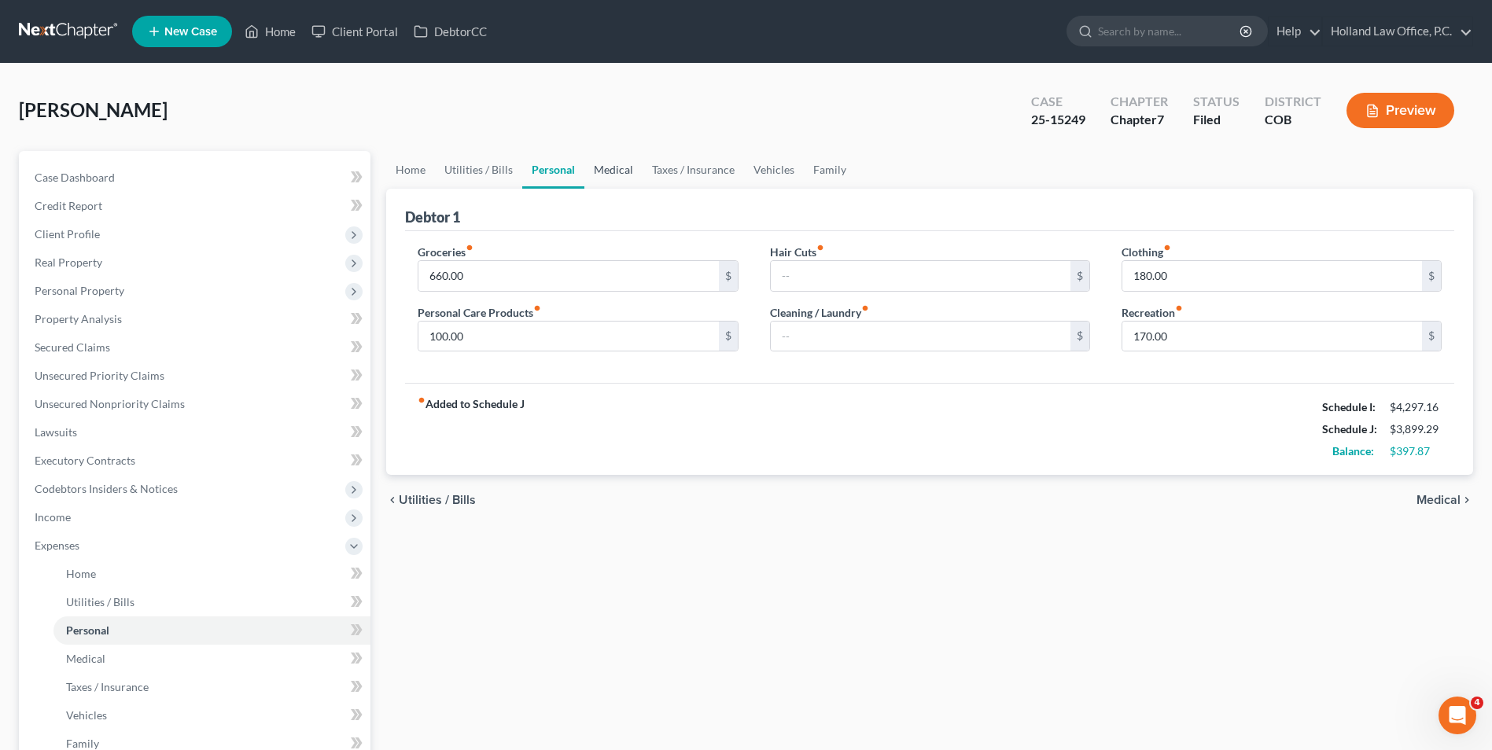
click at [598, 173] on link "Medical" at bounding box center [614, 170] width 58 height 38
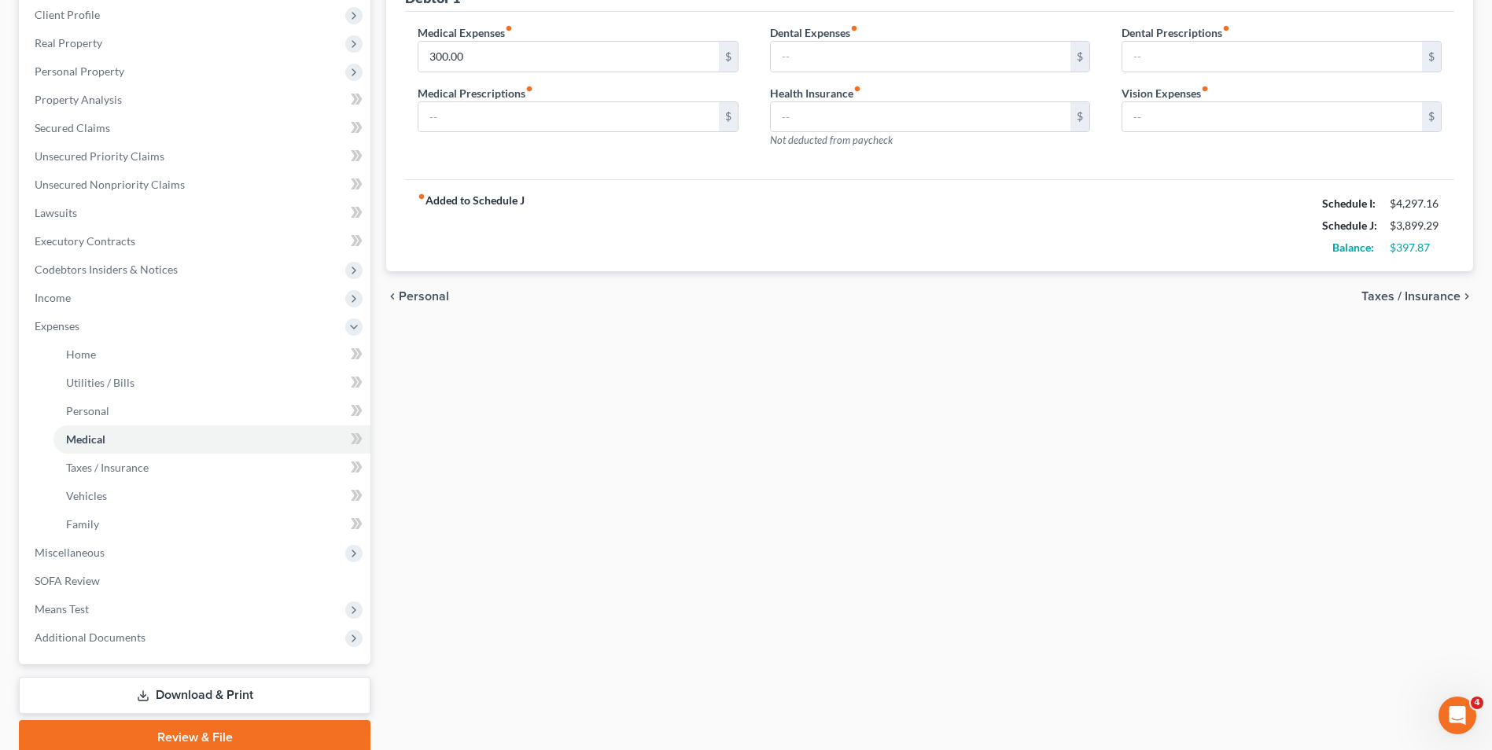
scroll to position [284, 0]
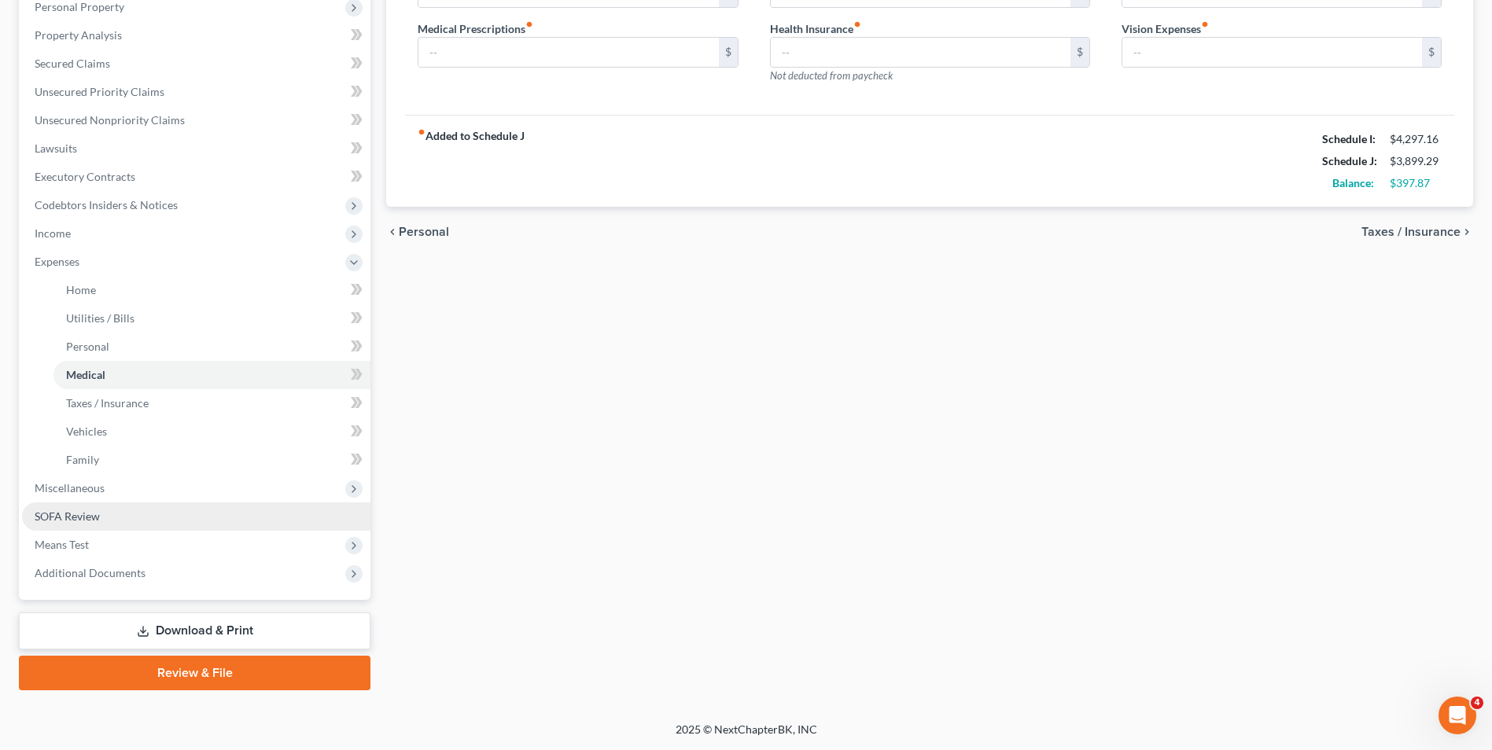
click at [79, 518] on span "SOFA Review" at bounding box center [67, 516] width 65 height 13
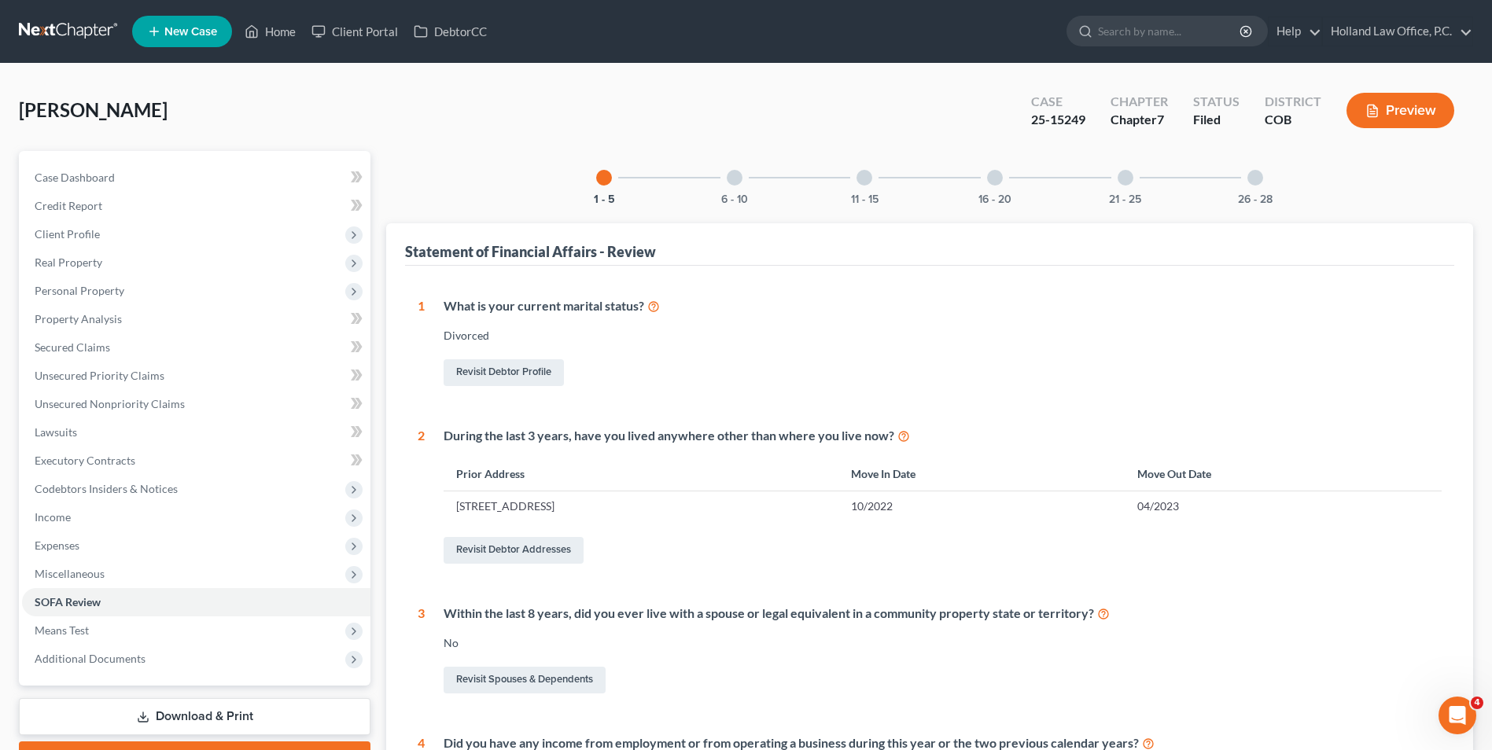
click at [728, 179] on div at bounding box center [735, 178] width 16 height 16
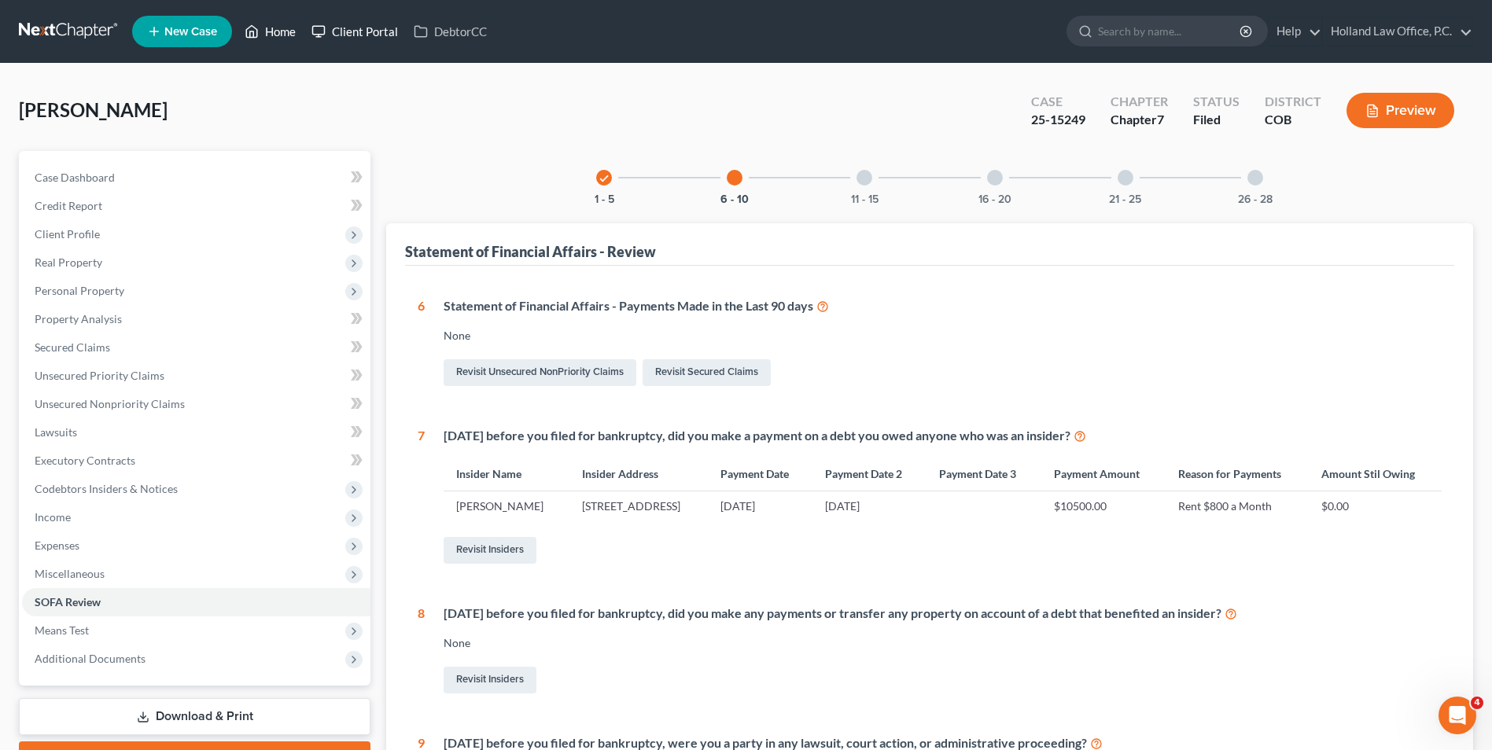
drag, startPoint x: 256, startPoint y: 26, endPoint x: 341, endPoint y: 35, distance: 84.7
click at [256, 26] on icon at bounding box center [252, 31] width 14 height 19
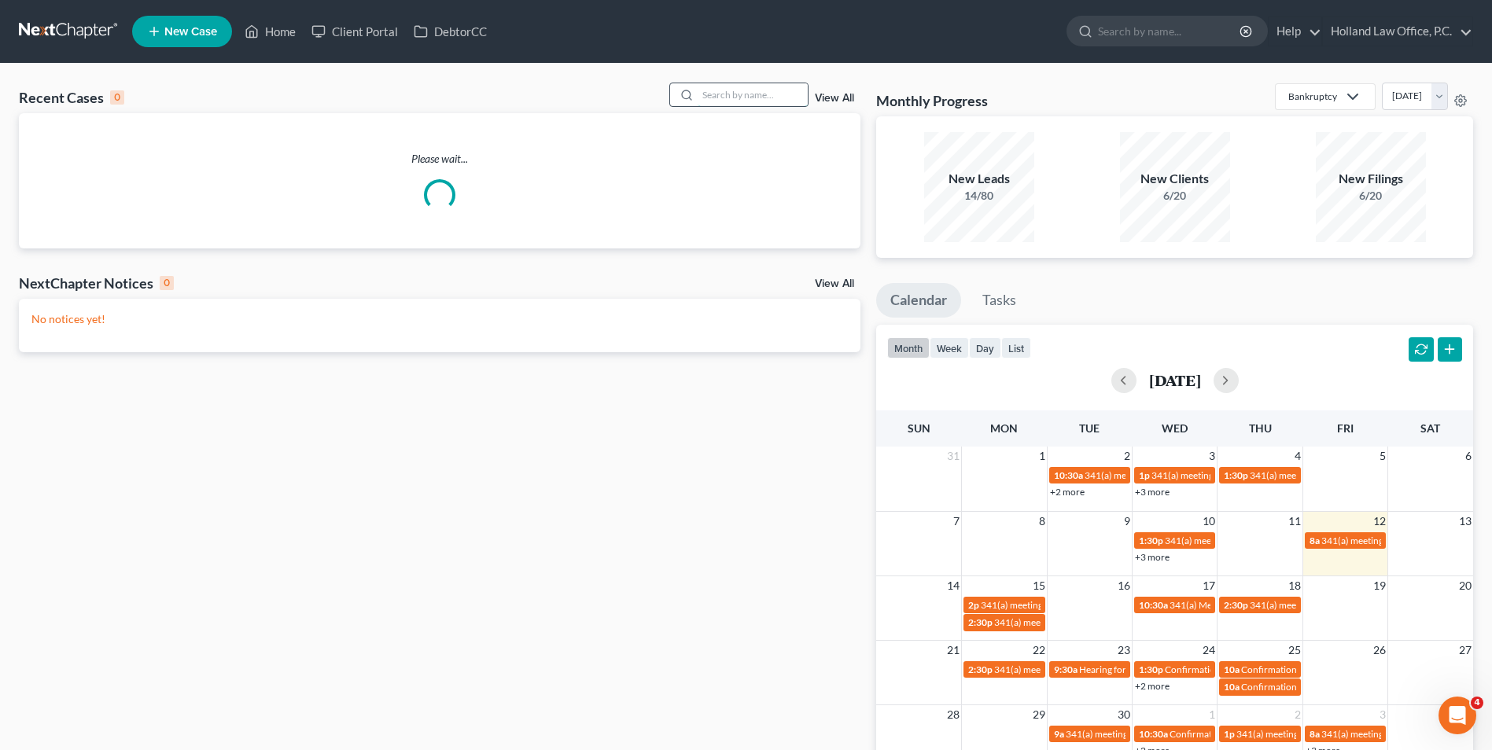
click at [720, 90] on input "search" at bounding box center [753, 94] width 110 height 23
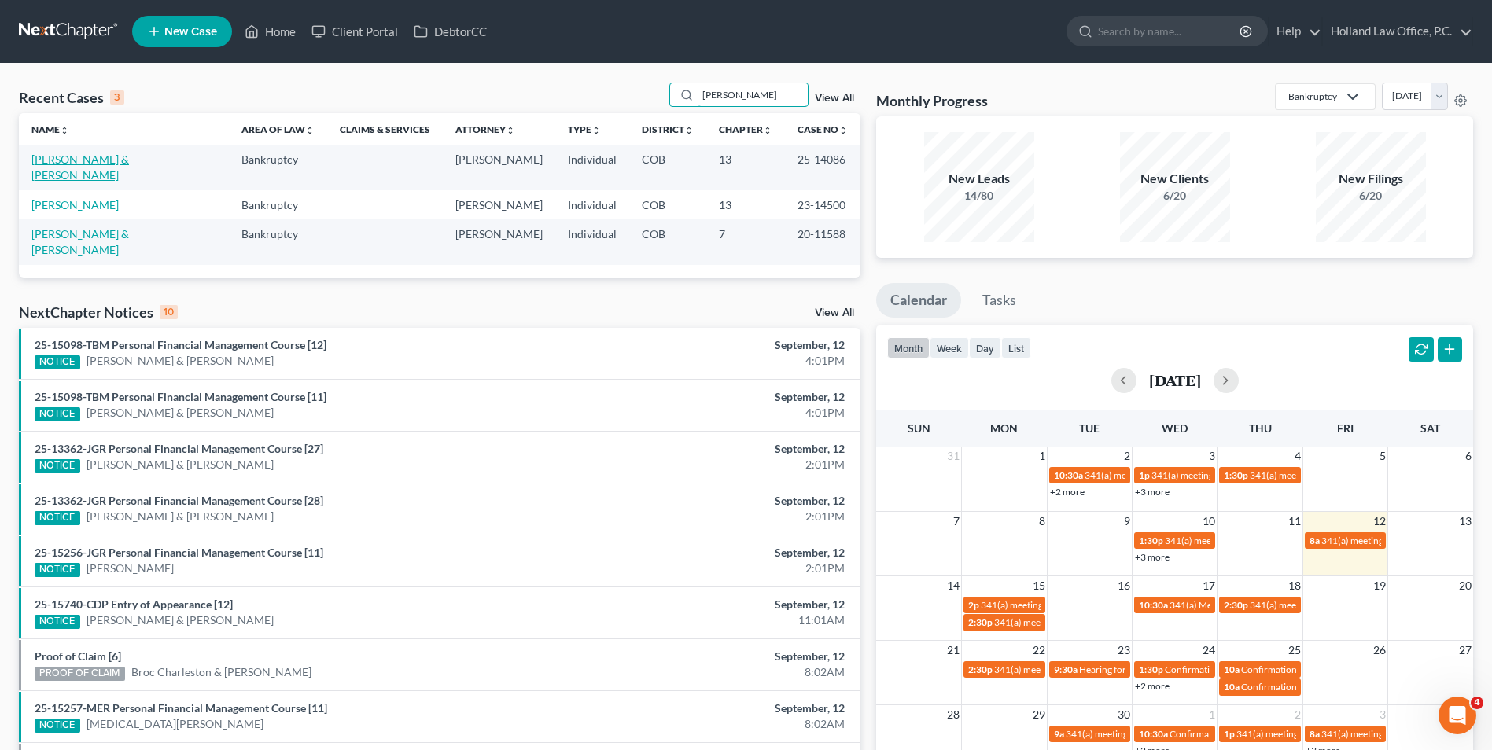
type input "[PERSON_NAME]"
click at [111, 161] on link "[PERSON_NAME] & [PERSON_NAME]" at bounding box center [80, 167] width 98 height 29
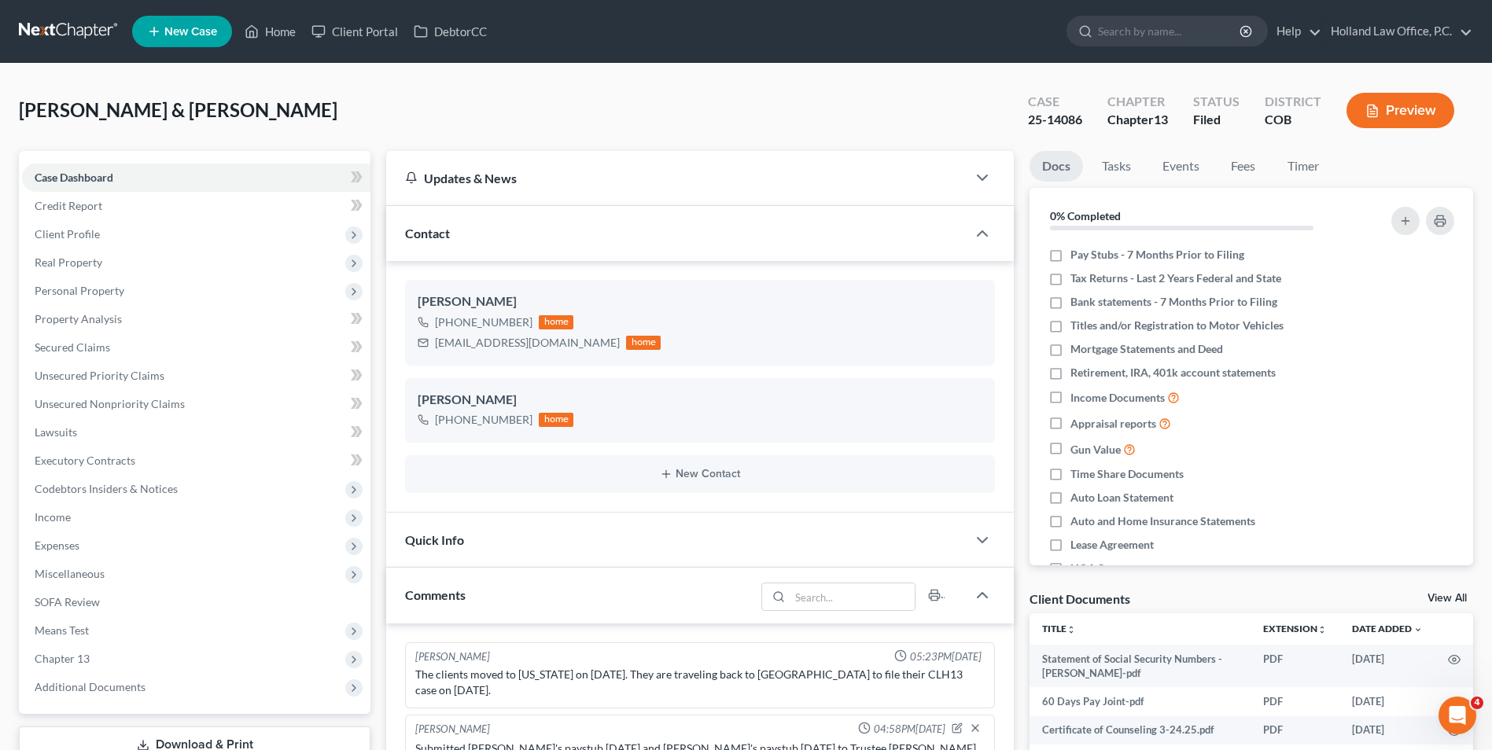
scroll to position [6, 0]
